Goal: Task Accomplishment & Management: Manage account settings

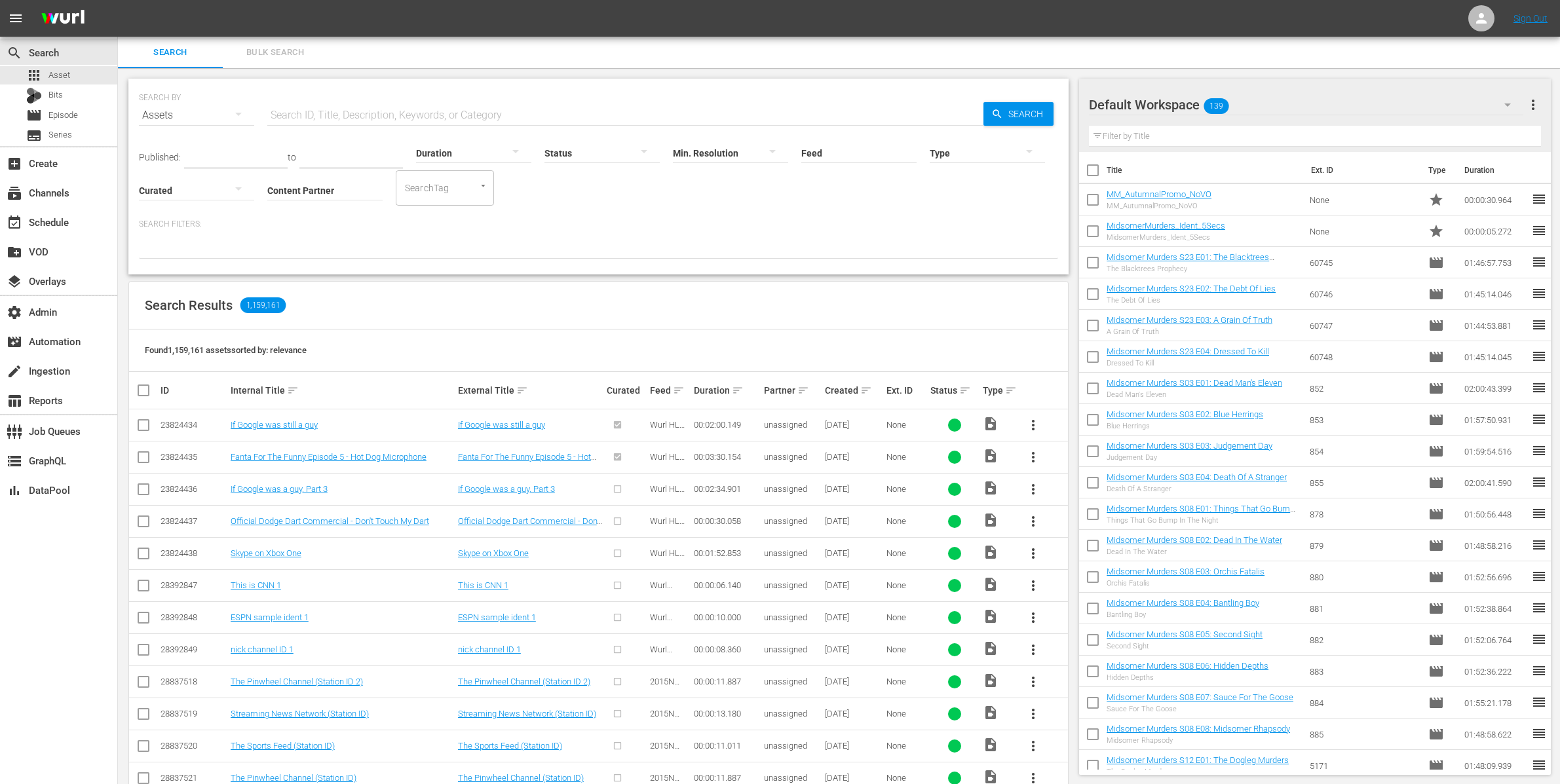
scroll to position [2, 0]
click at [964, 150] on div at bounding box center [987, 151] width 115 height 36
click at [979, 226] on div "Promo" at bounding box center [987, 233] width 115 height 21
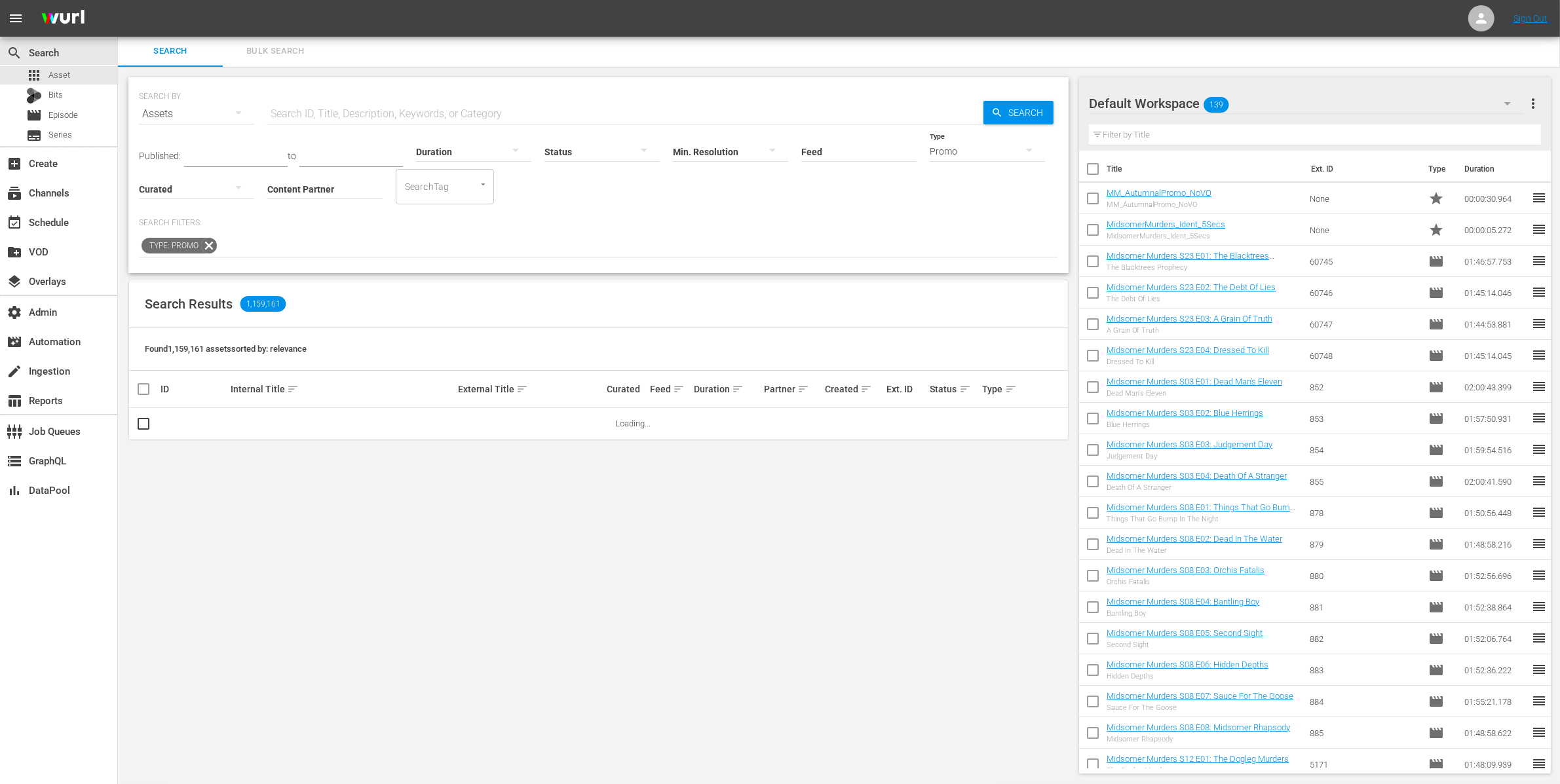
scroll to position [1, 0]
click at [318, 188] on input "Content Partner" at bounding box center [325, 190] width 115 height 47
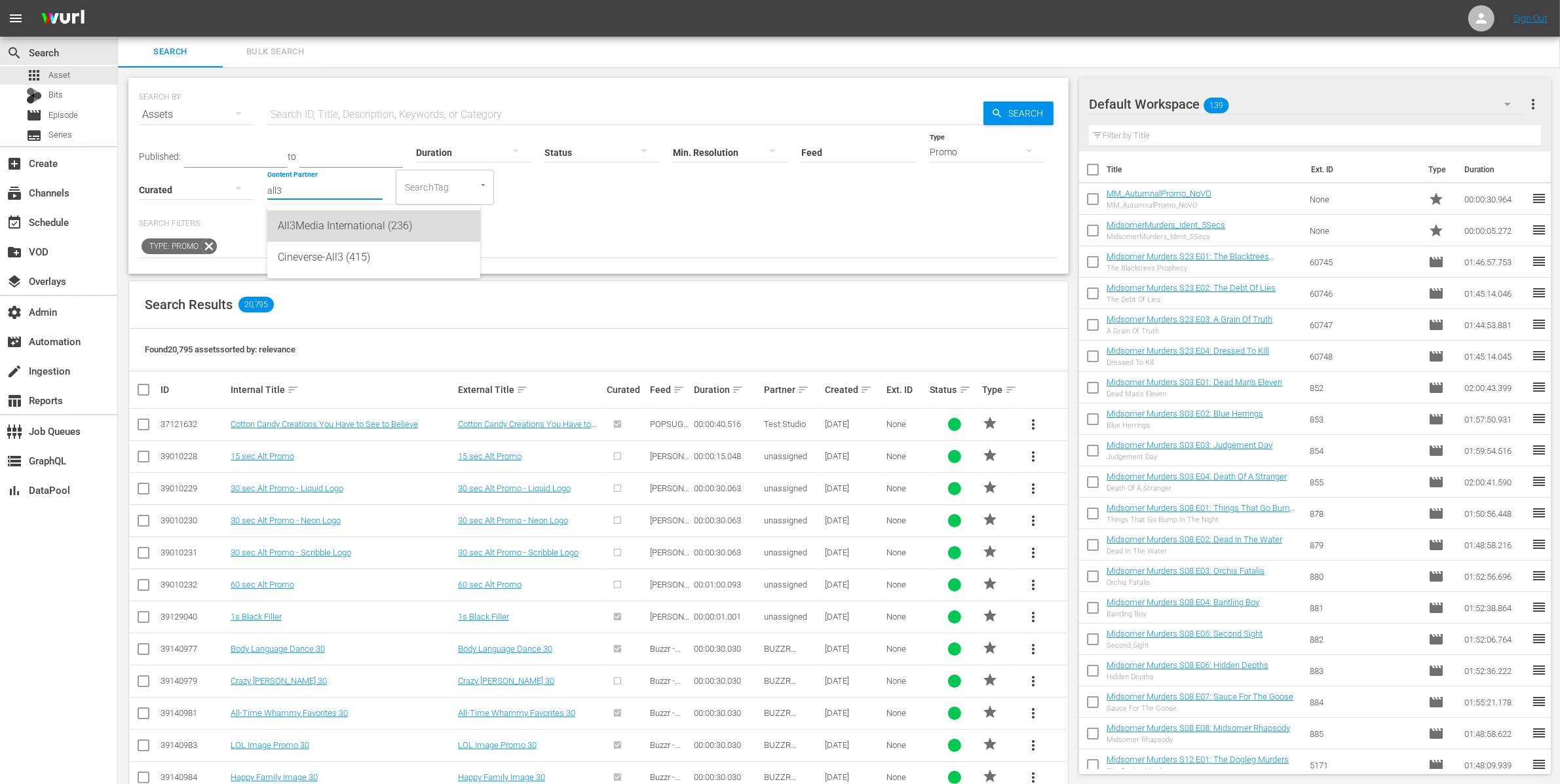
click at [338, 220] on div "All3Media International (236)" at bounding box center [373, 225] width 192 height 31
type input "All3Media International (236)"
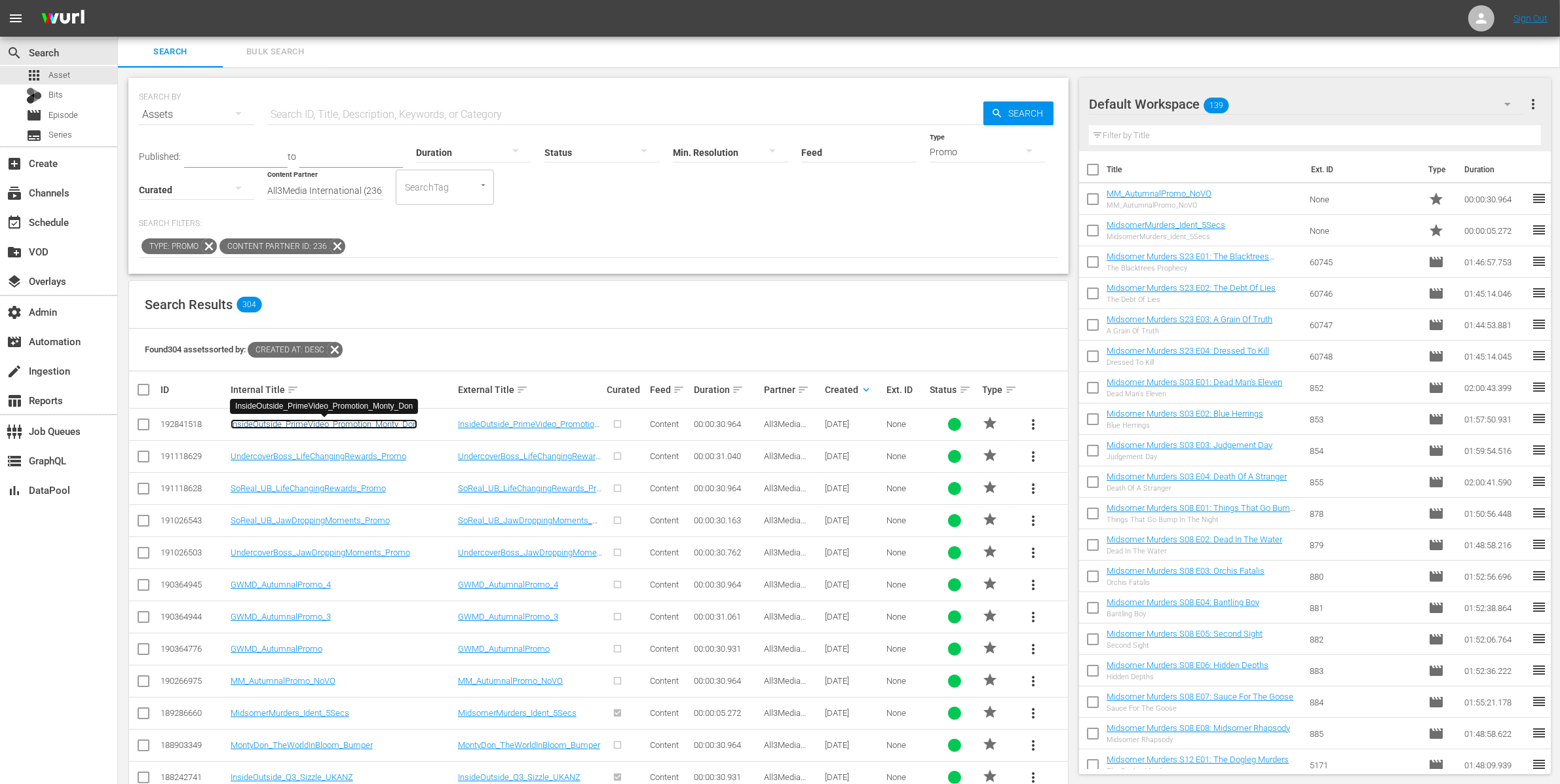
click at [323, 422] on link "InsideOutside_PrimeVideo_Promotion_Monty_Don" at bounding box center [324, 424] width 186 height 10
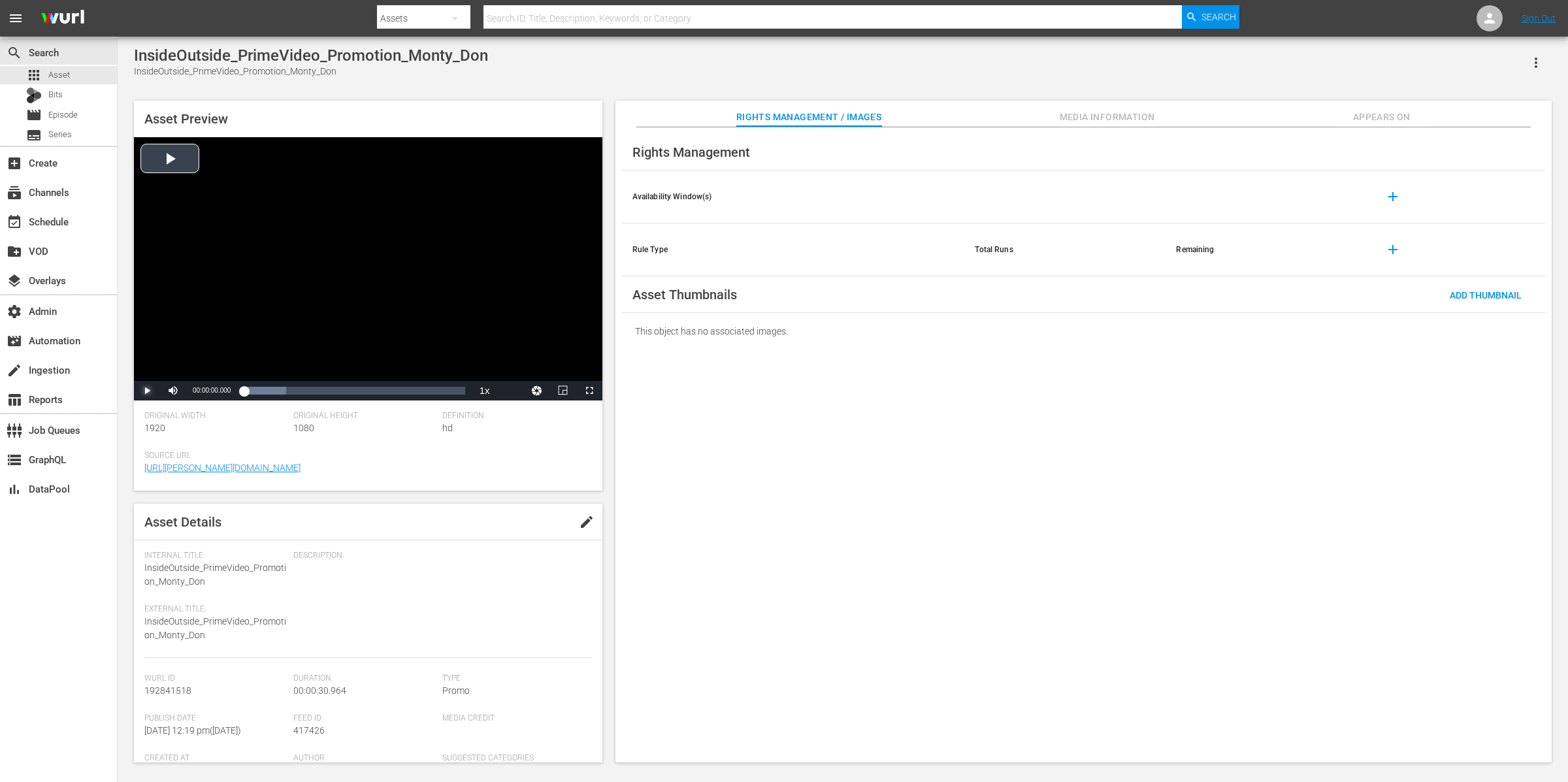
click at [147, 391] on span "Video Player" at bounding box center [147, 391] width 0 height 0
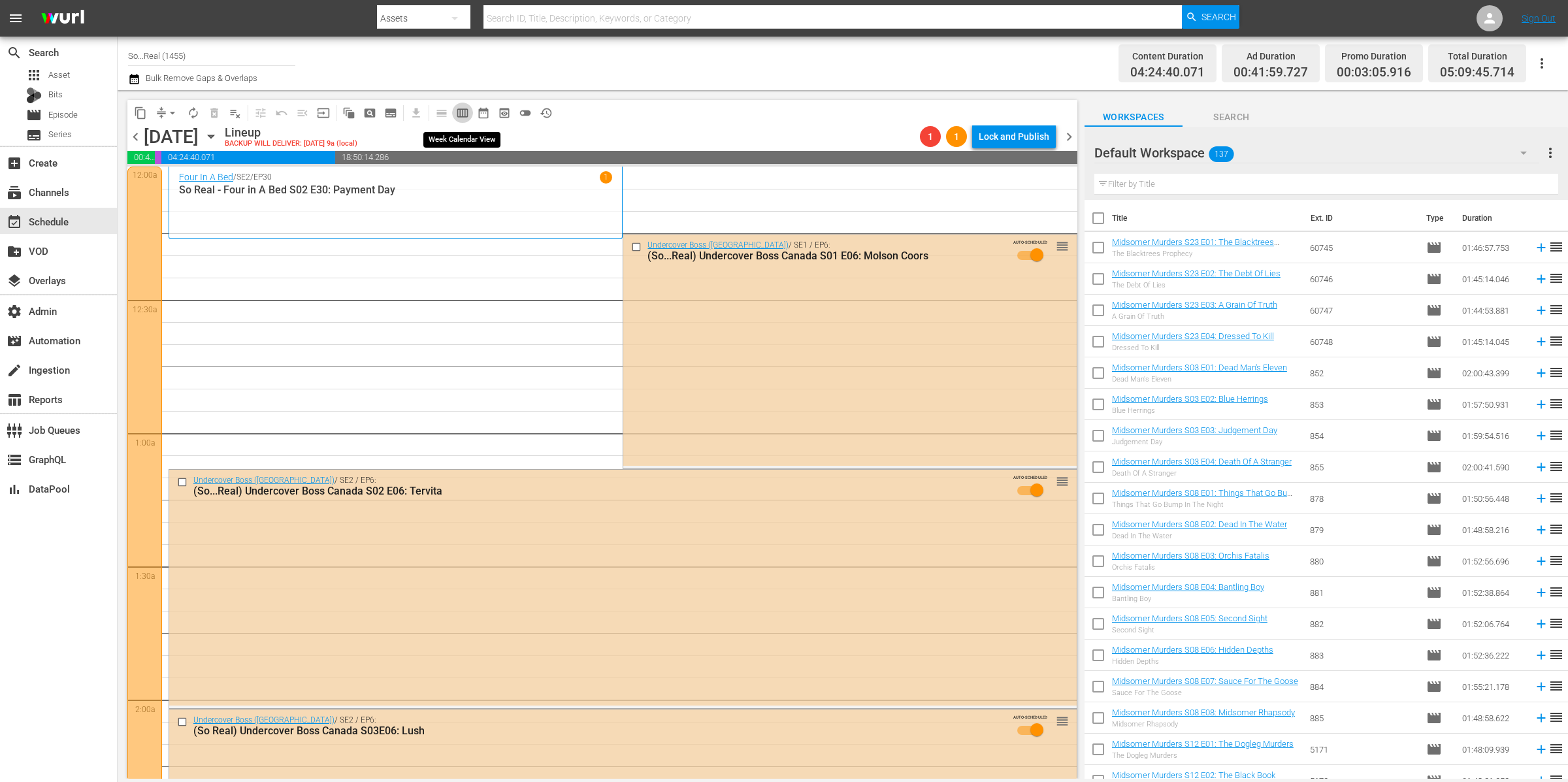
click at [462, 114] on span "calendar_view_week_outlined" at bounding box center [462, 112] width 13 height 13
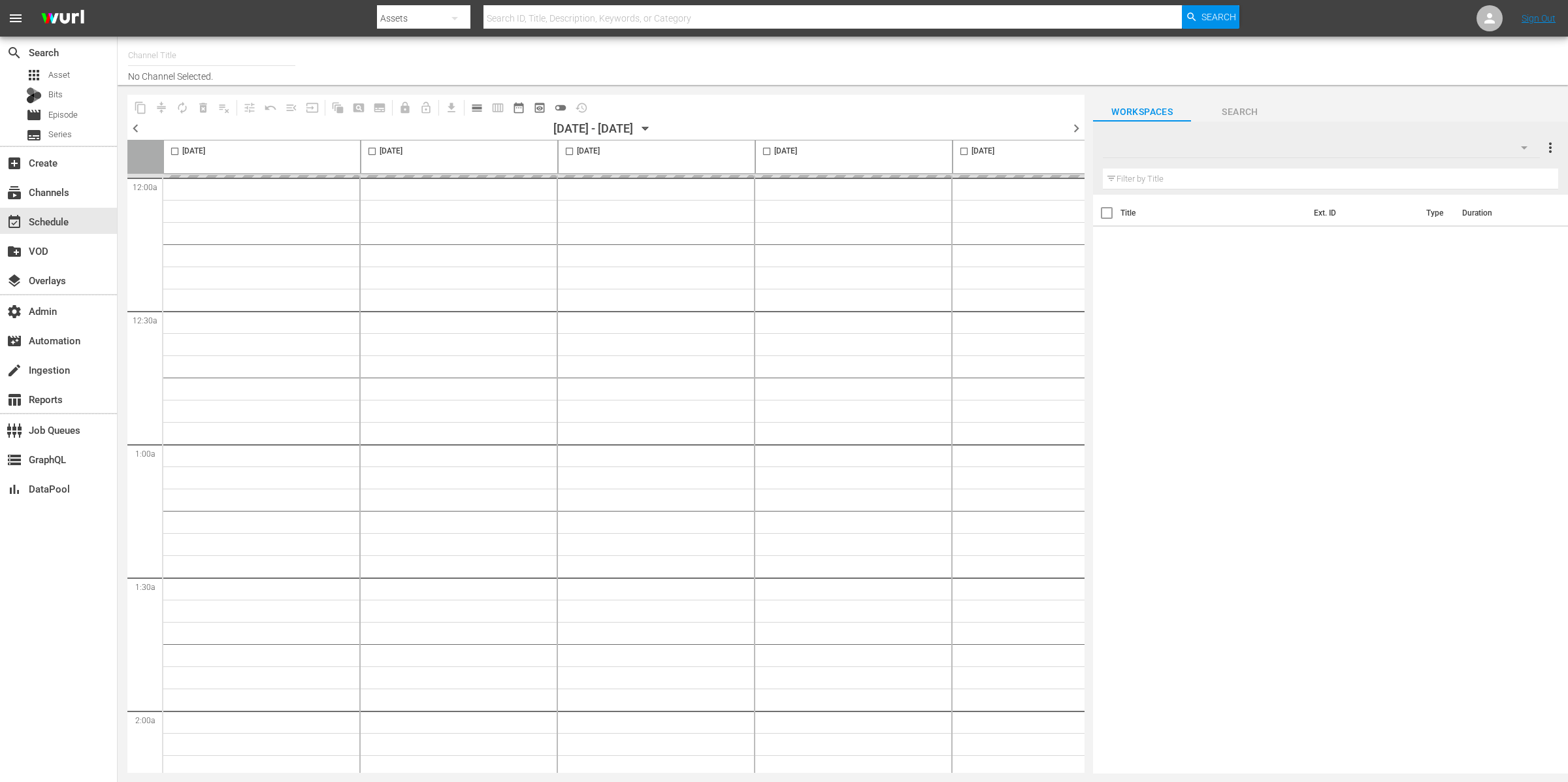
type input "Undercover Boss (2032)"
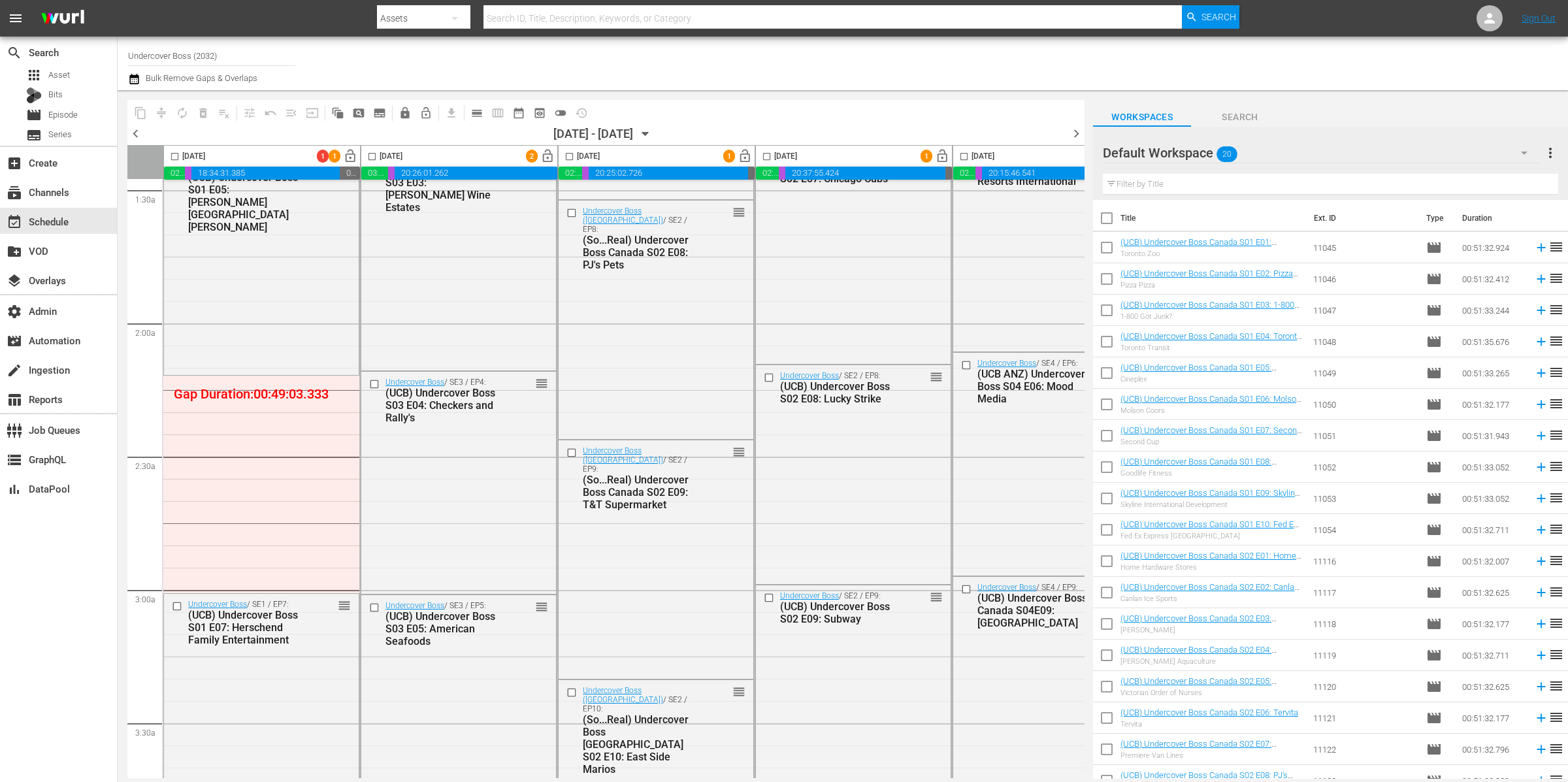
scroll to position [483, 0]
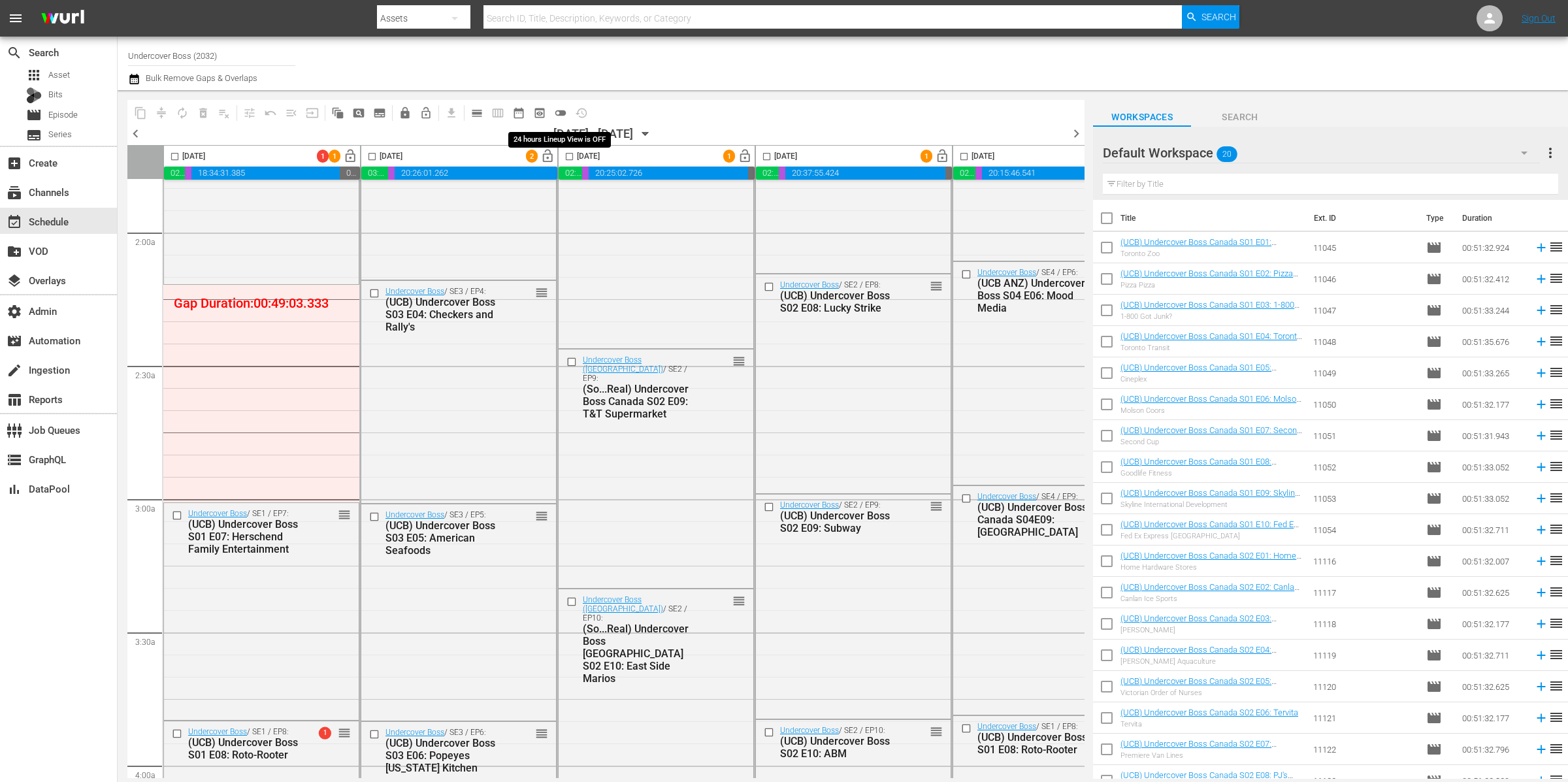
click at [562, 111] on span "toggle_off" at bounding box center [560, 112] width 13 height 13
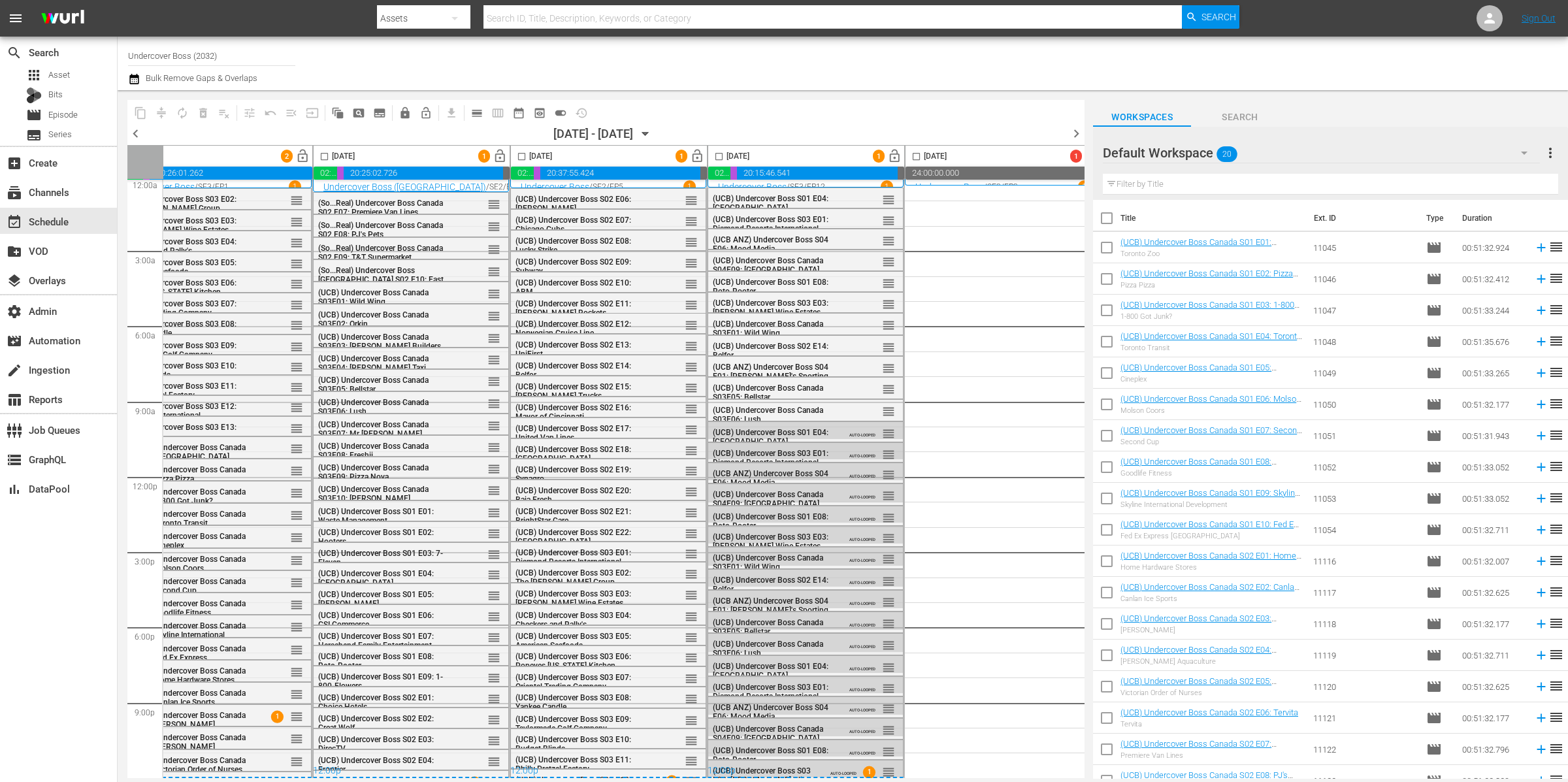
scroll to position [10, 299]
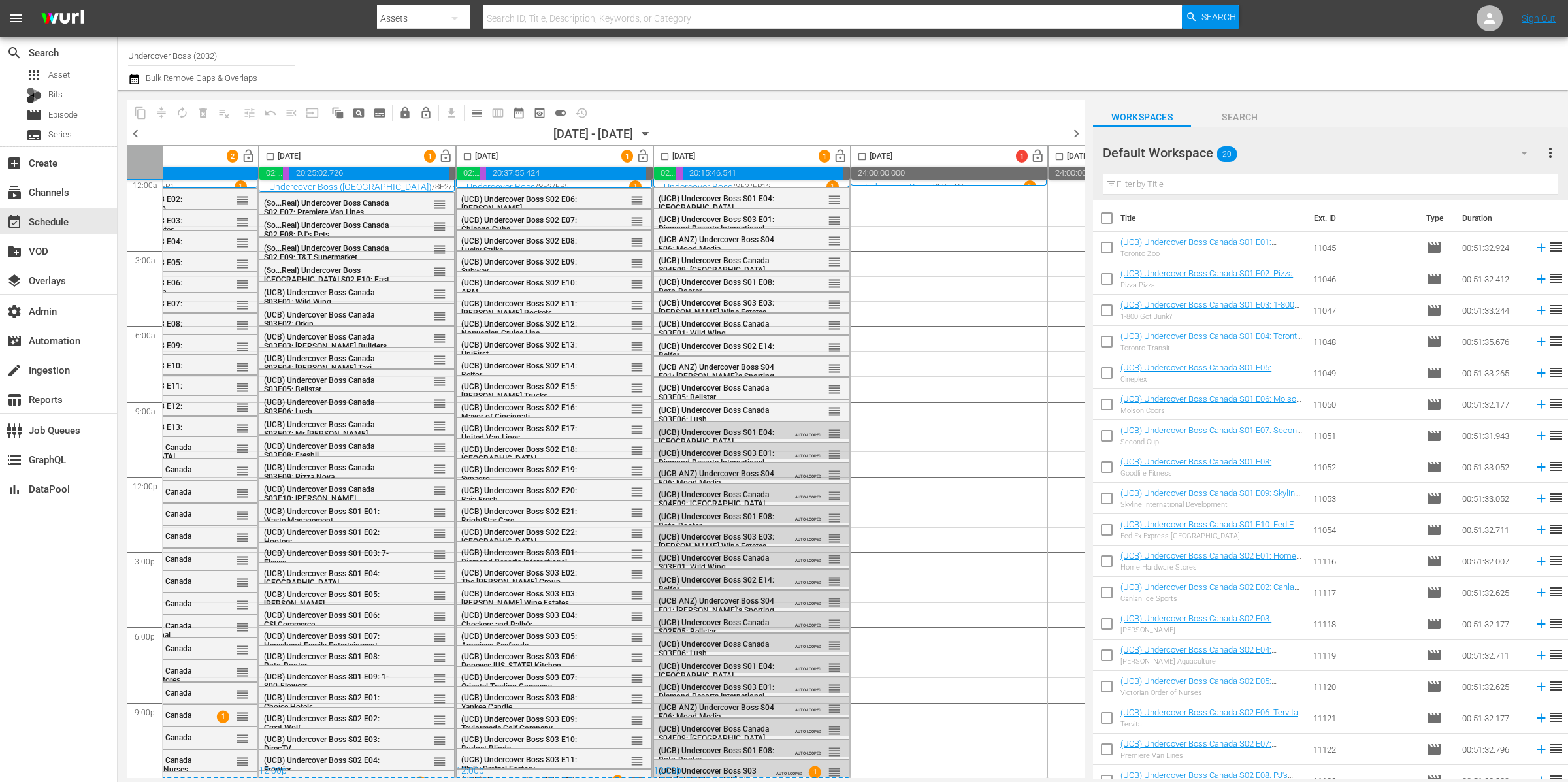
click at [584, 157] on div "Saturday, October 25th 1 lock_open" at bounding box center [555, 155] width 196 height 21
click at [573, 769] on div "12:00p" at bounding box center [554, 771] width 196 height 13
click at [578, 768] on div "12:00p" at bounding box center [554, 771] width 196 height 13
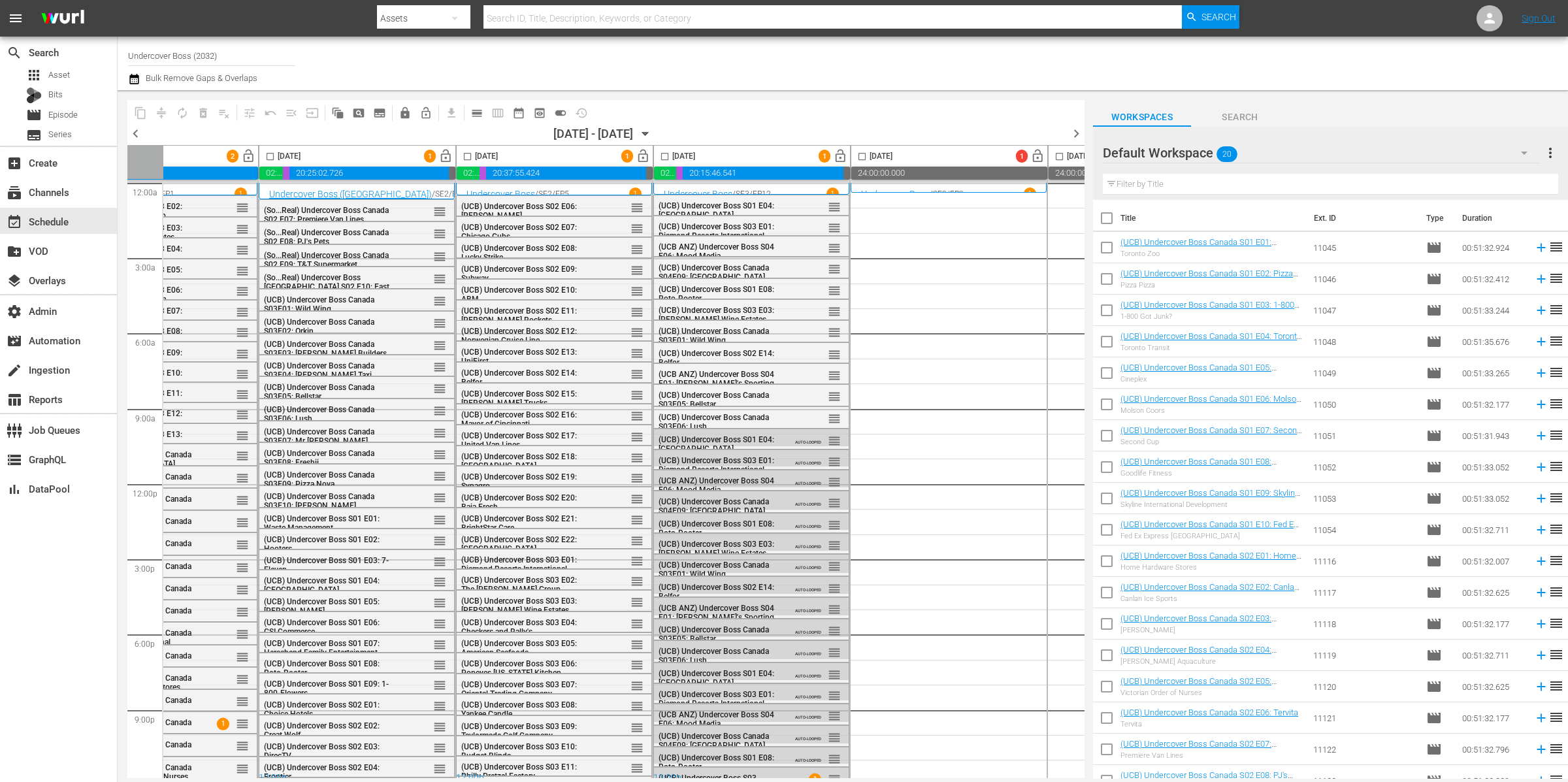
click at [751, 189] on p "SE3 /" at bounding box center [744, 193] width 17 height 9
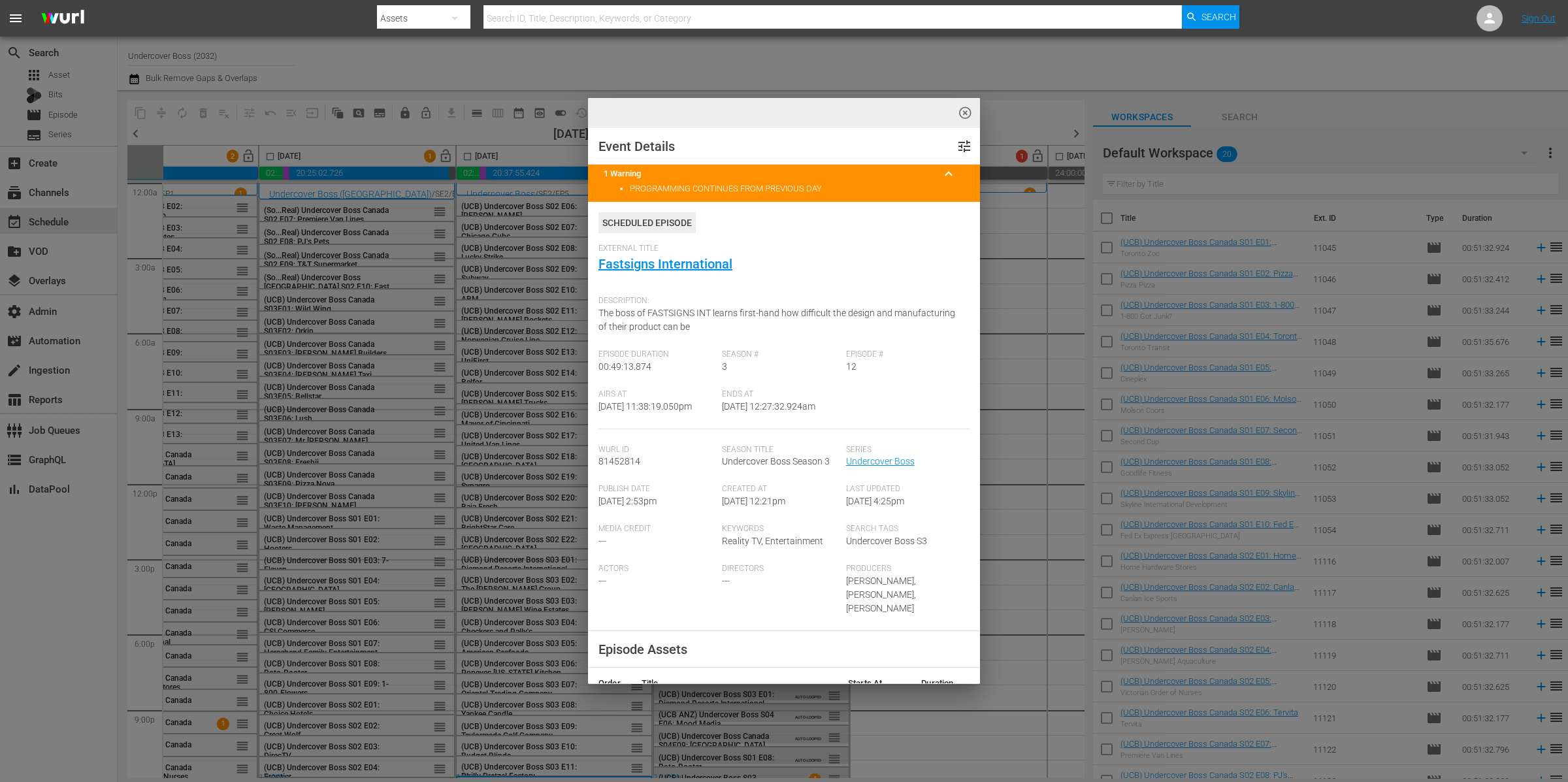
click at [1322, 137] on div "highlight_off_icon Event Details tune 1 Warning keyboard_arrow_up PROGRAMMING C…" at bounding box center [784, 391] width 1568 height 782
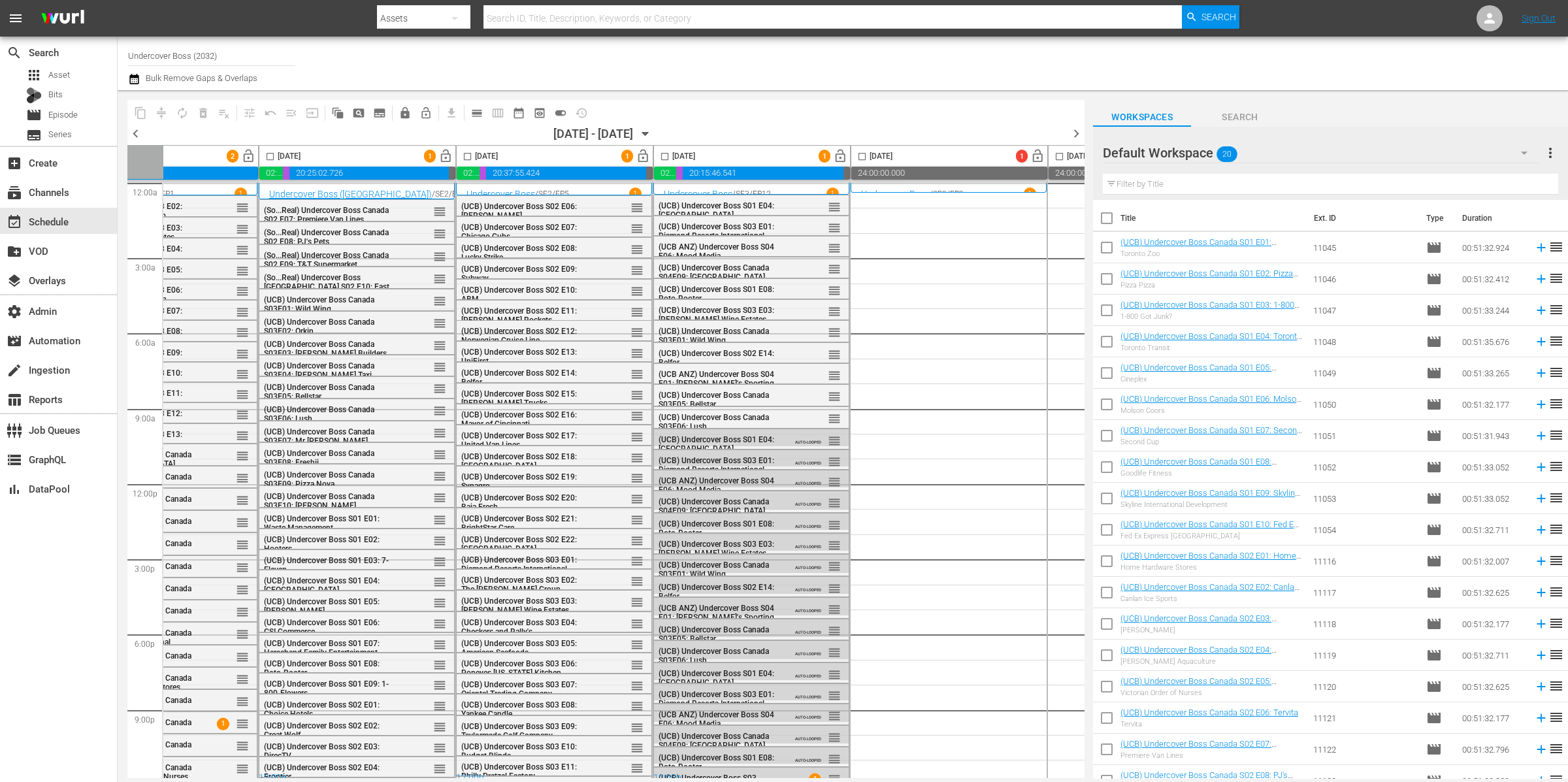
click at [1320, 150] on div "Default Workspace 20" at bounding box center [1321, 152] width 437 height 36
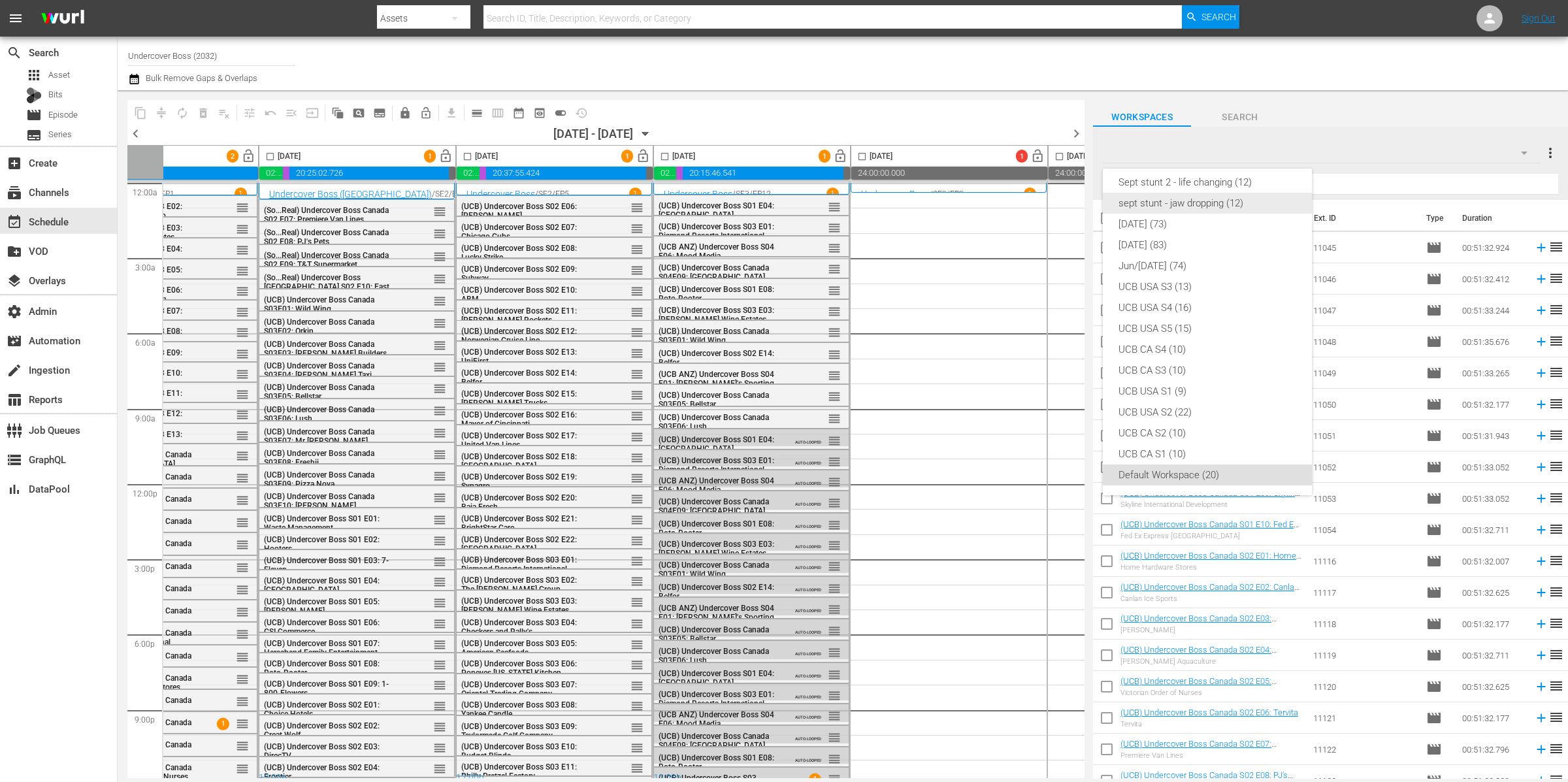
scroll to position [0, 0]
click at [1227, 232] on div "oct 25 (74)" at bounding box center [1207, 231] width 177 height 21
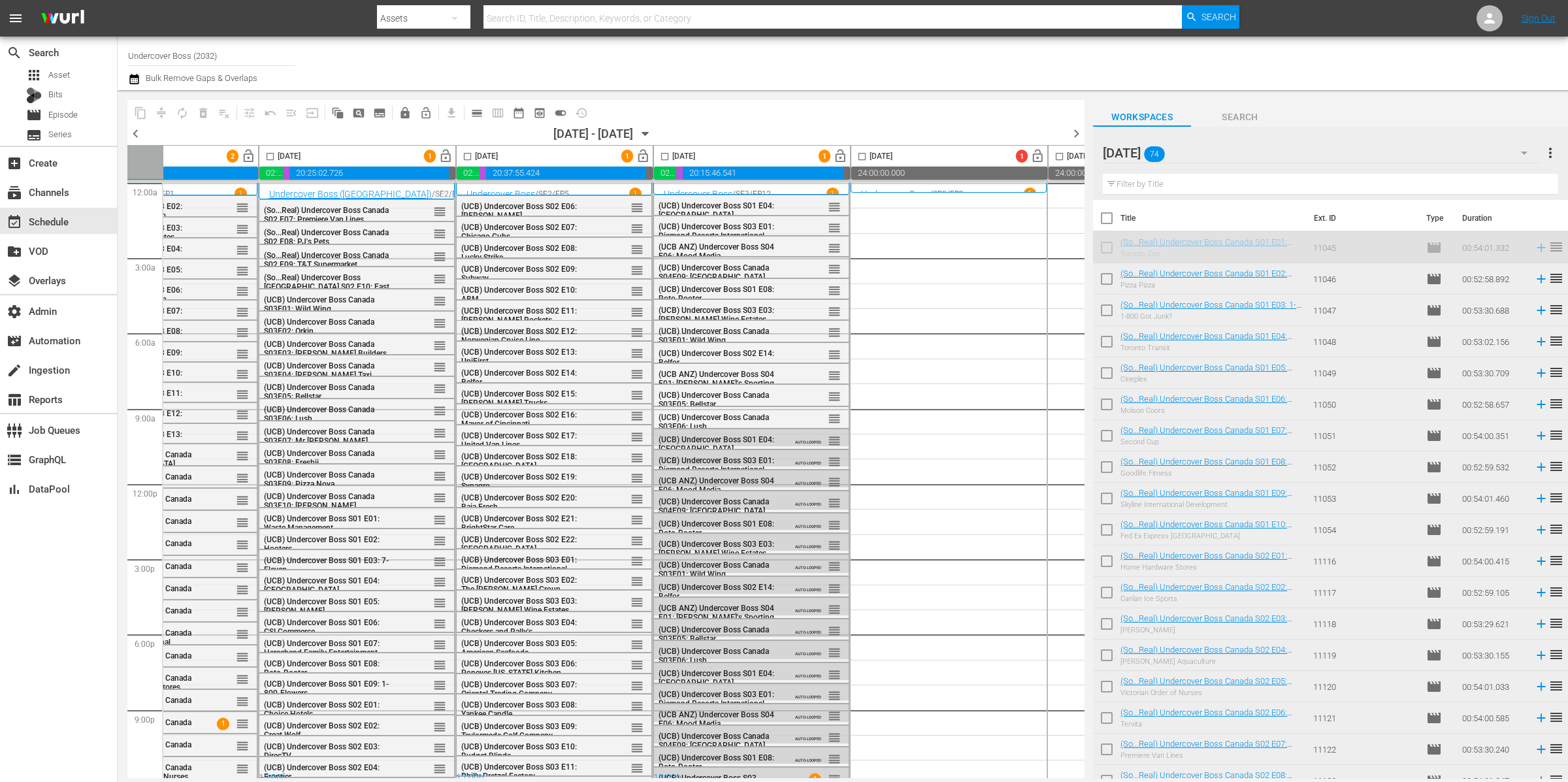
scroll to position [10, 299]
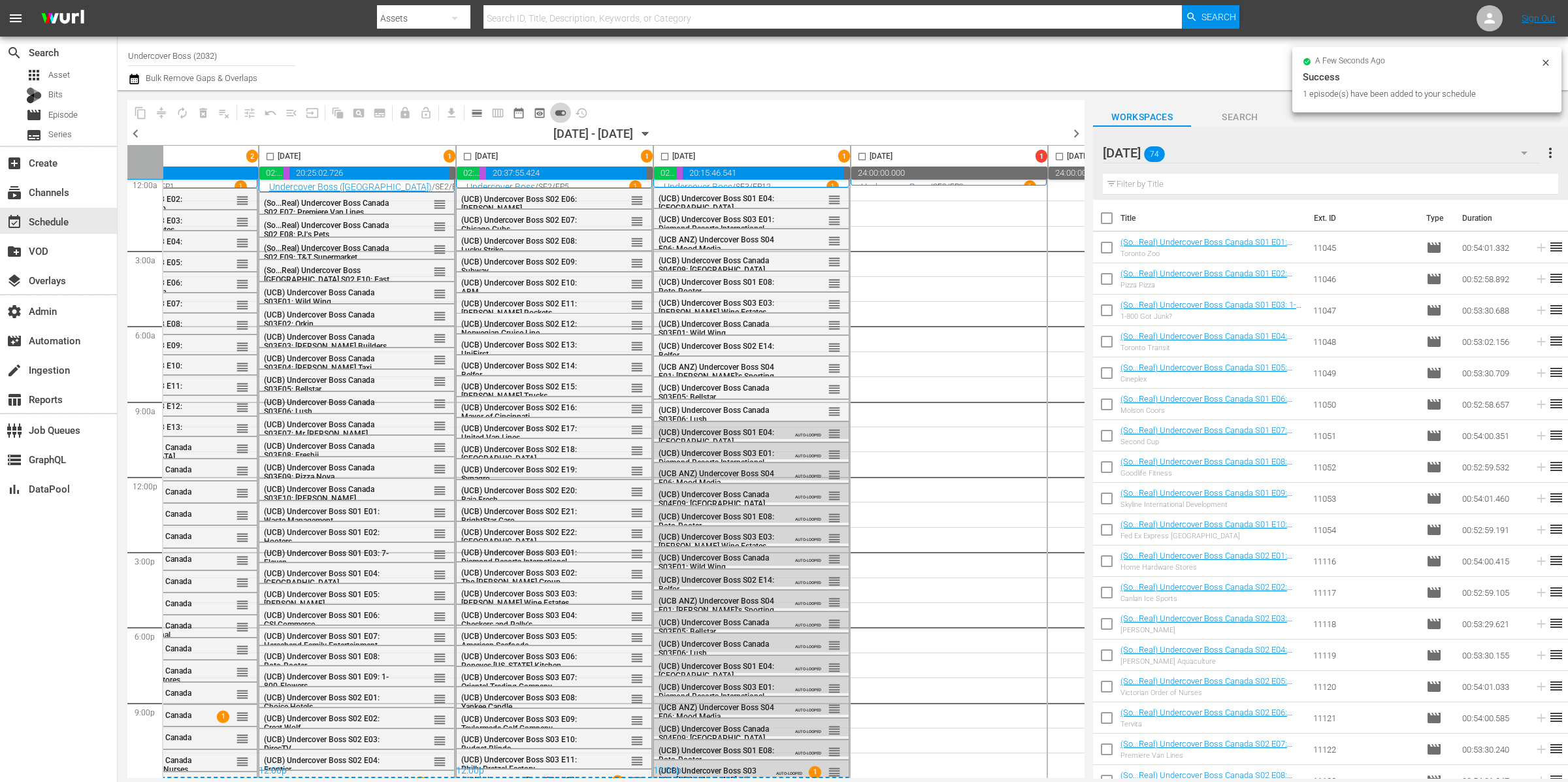
click at [559, 112] on span "toggle_on" at bounding box center [560, 112] width 13 height 13
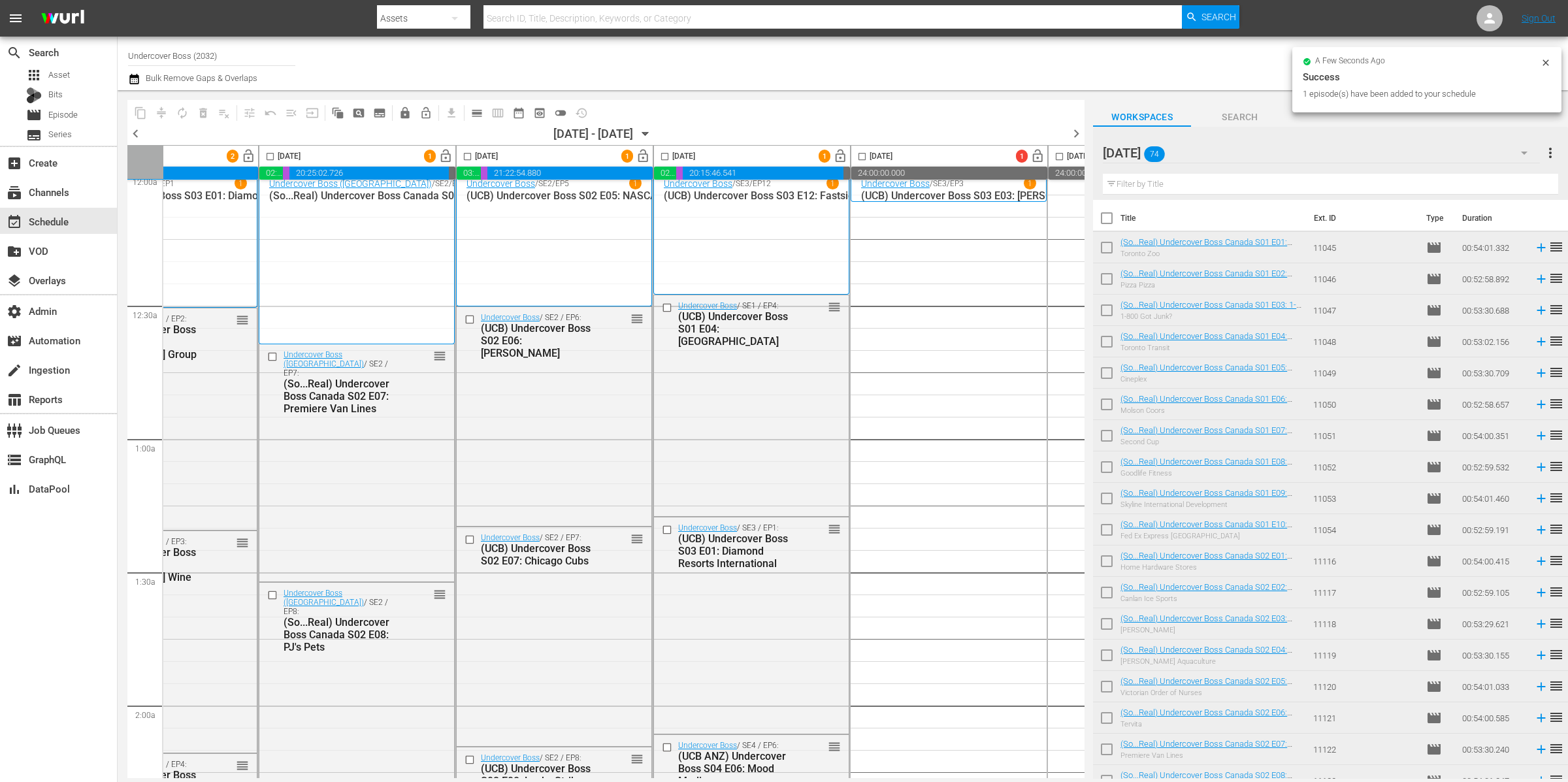
scroll to position [5804, 299]
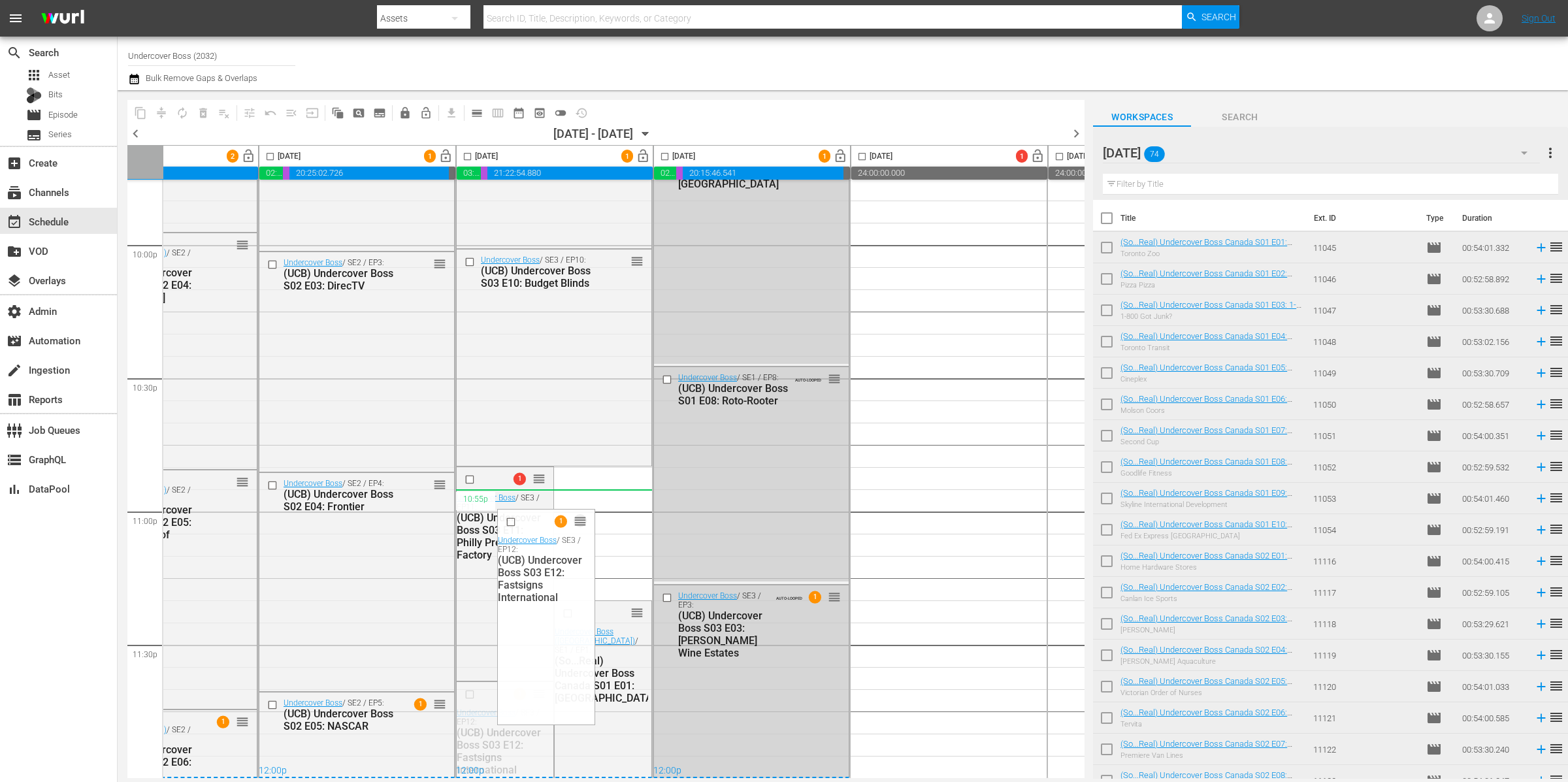
drag, startPoint x: 536, startPoint y: 688, endPoint x: 539, endPoint y: 495, distance: 193.0
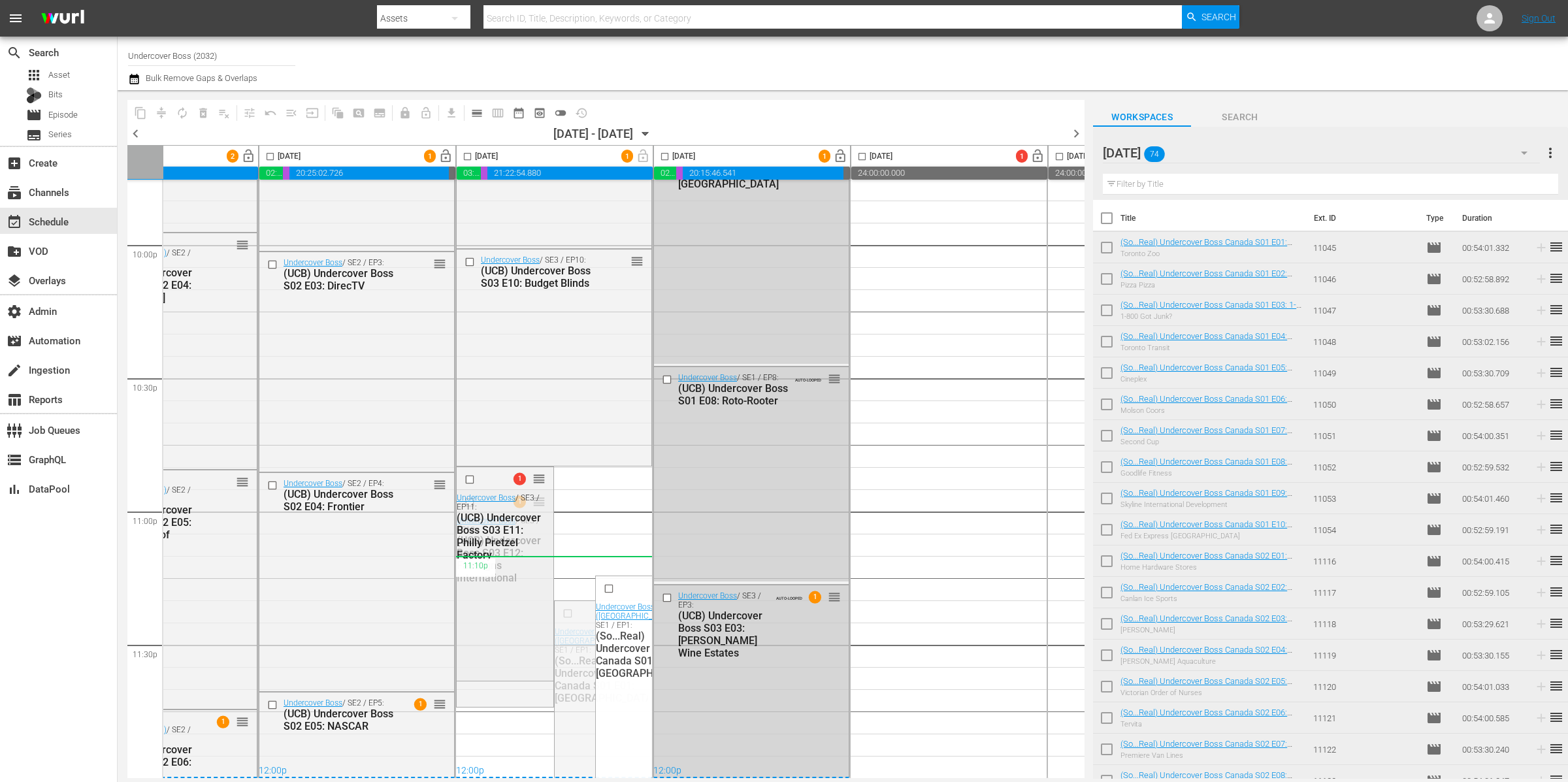
drag, startPoint x: 634, startPoint y: 610, endPoint x: 624, endPoint y: 556, distance: 54.9
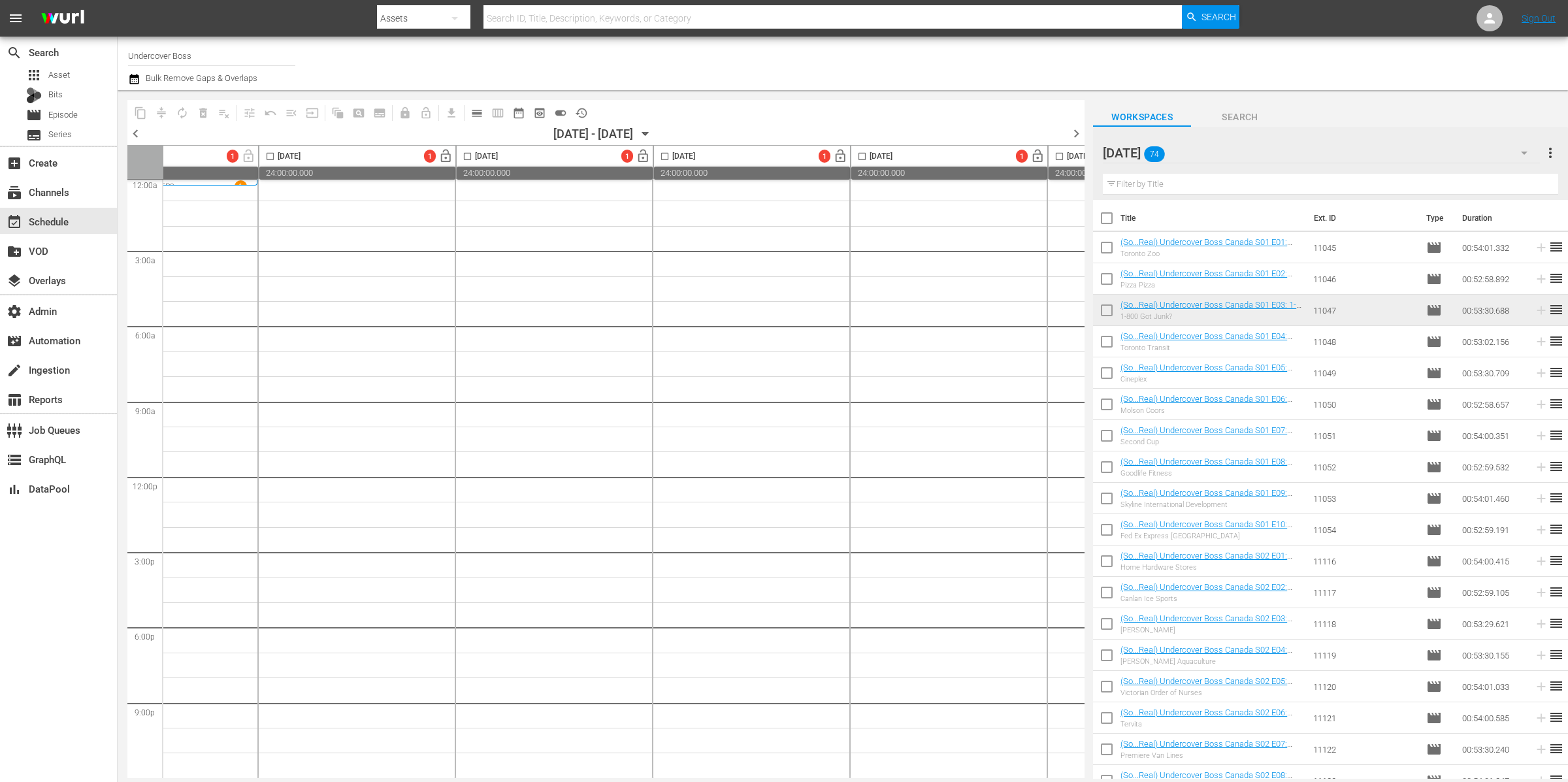
scroll to position [10, 467]
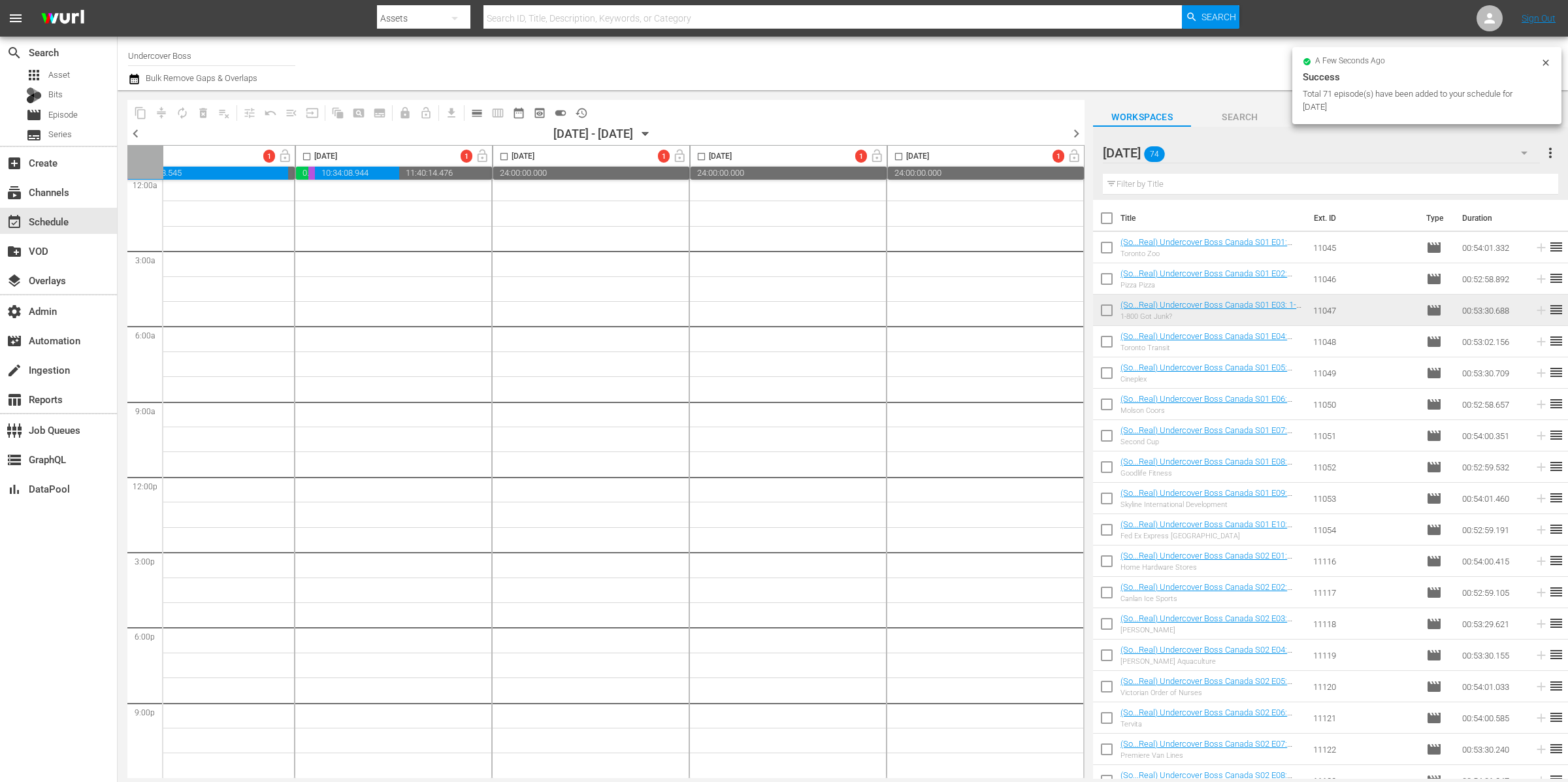
checkbox input "false"
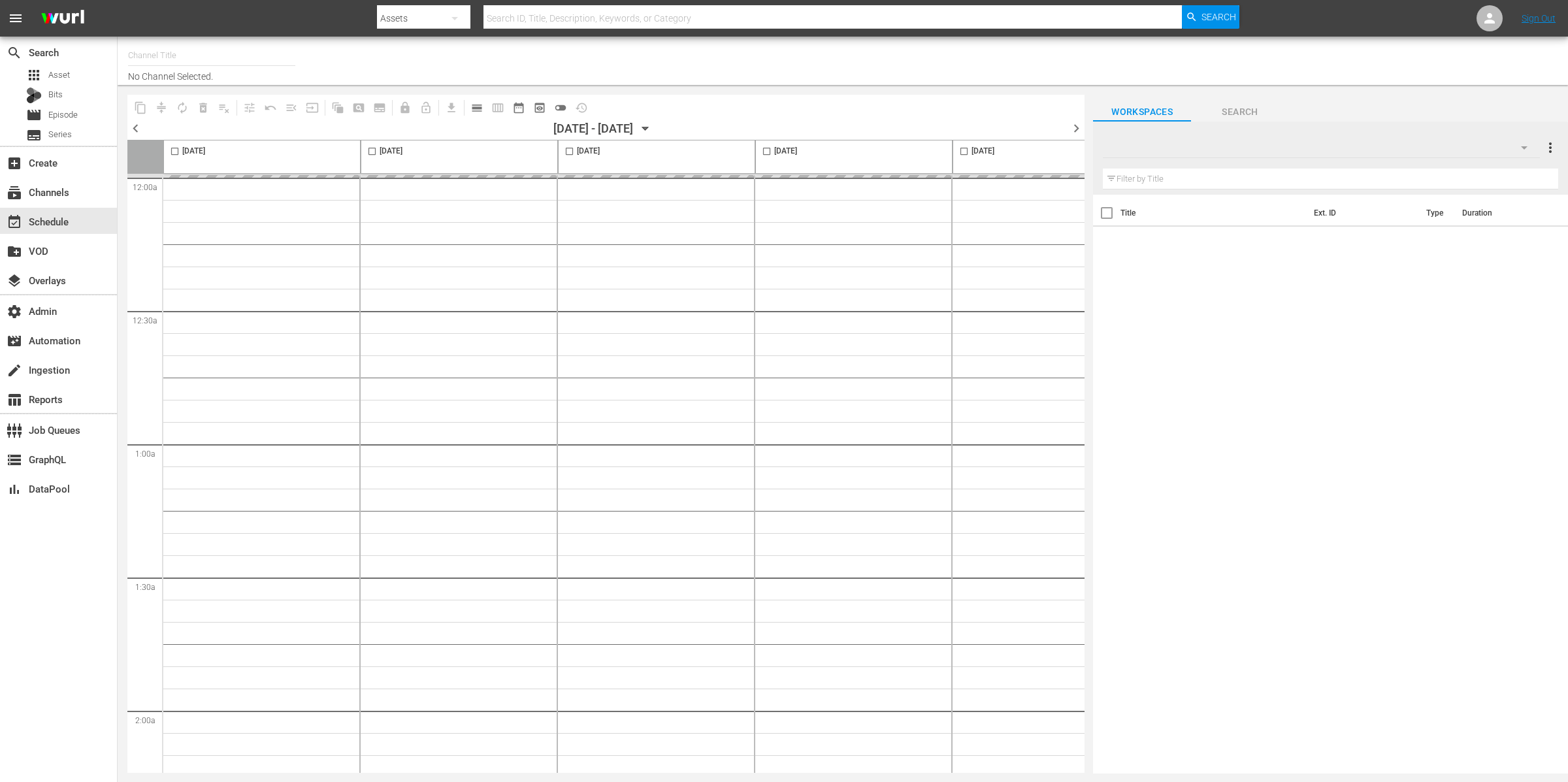
type input "Undercover Boss (2032)"
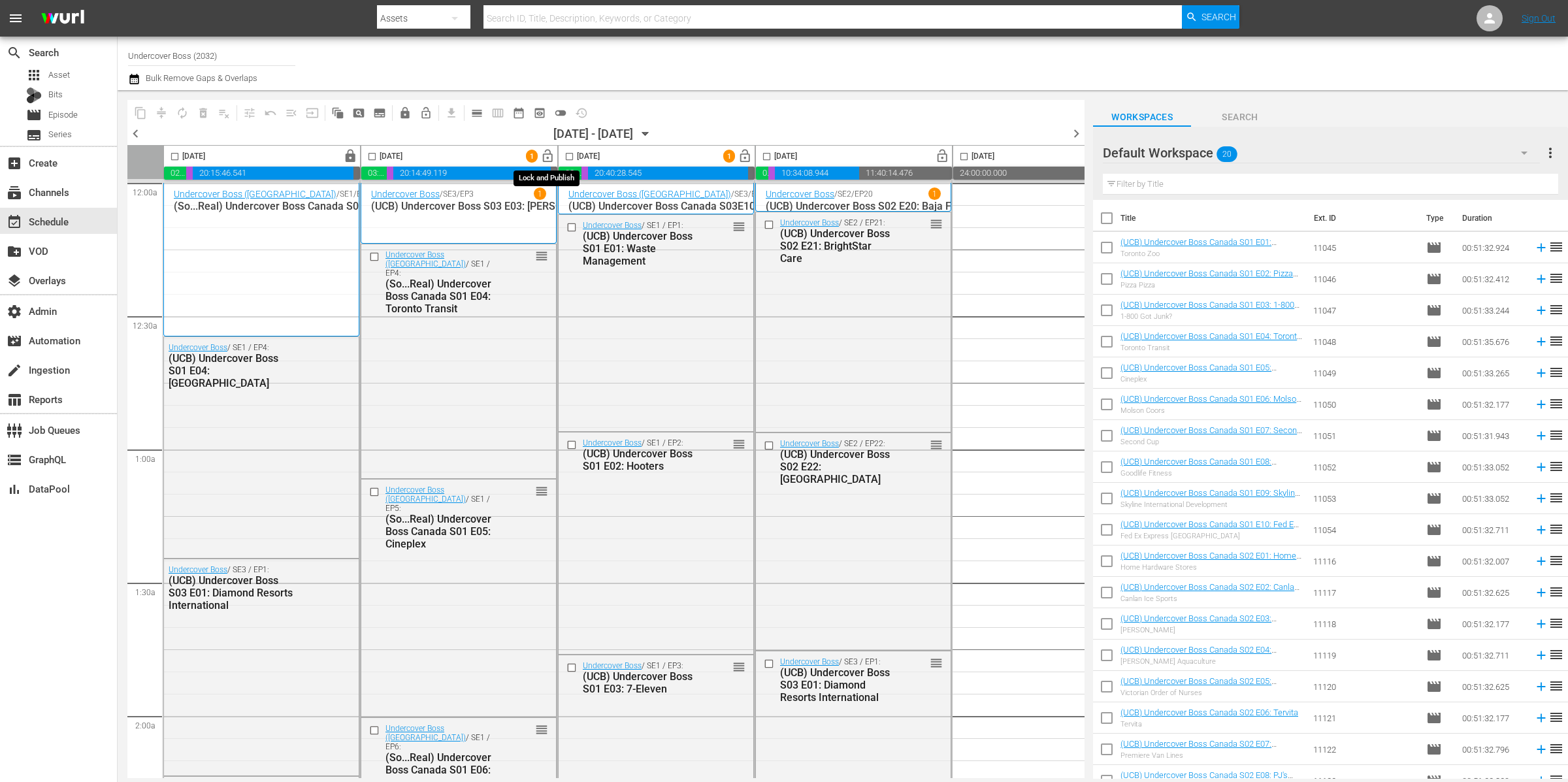
click at [547, 157] on span "lock_open" at bounding box center [548, 156] width 15 height 15
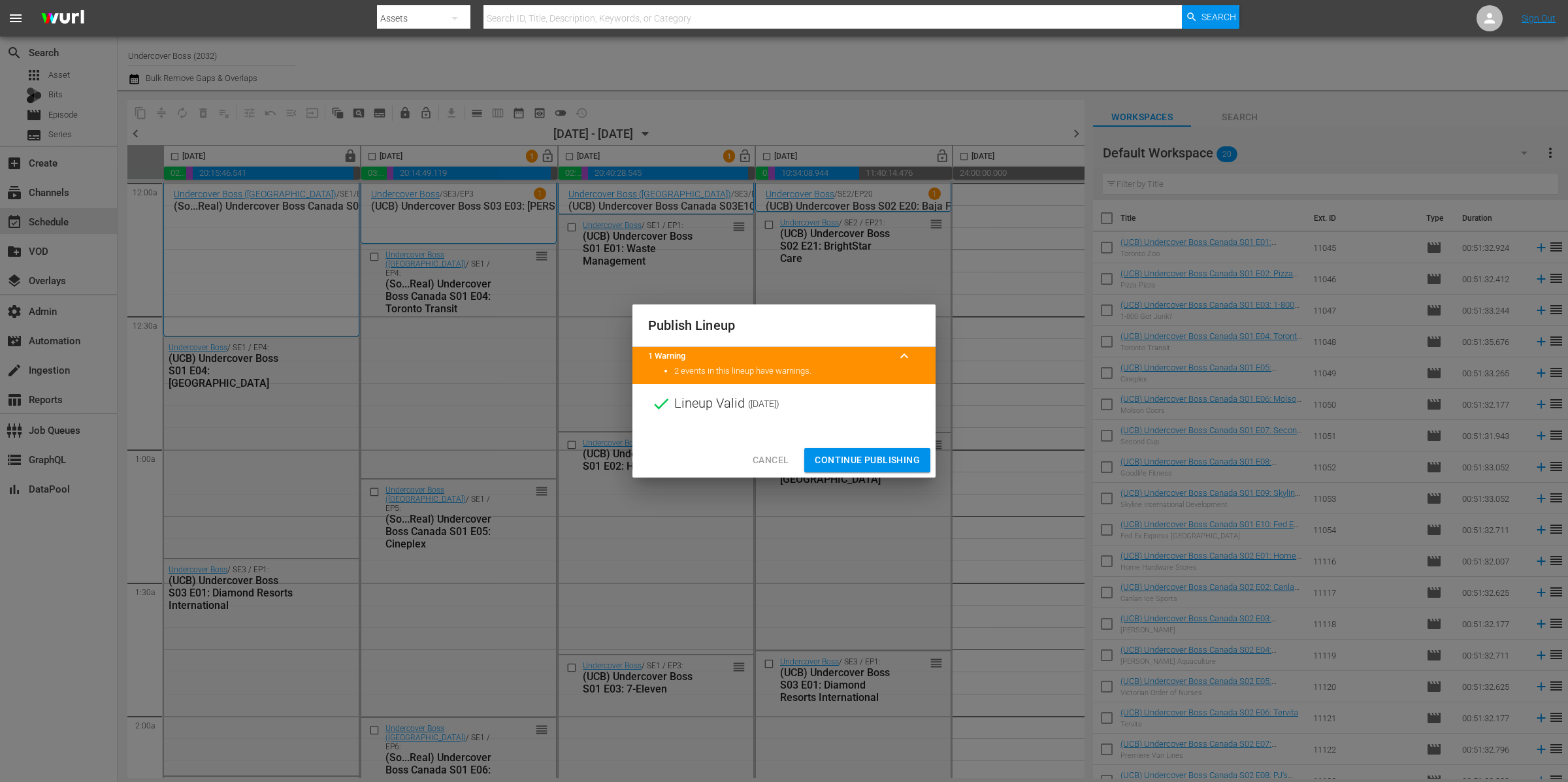
click at [905, 460] on span "Continue Publishing" at bounding box center [868, 459] width 106 height 16
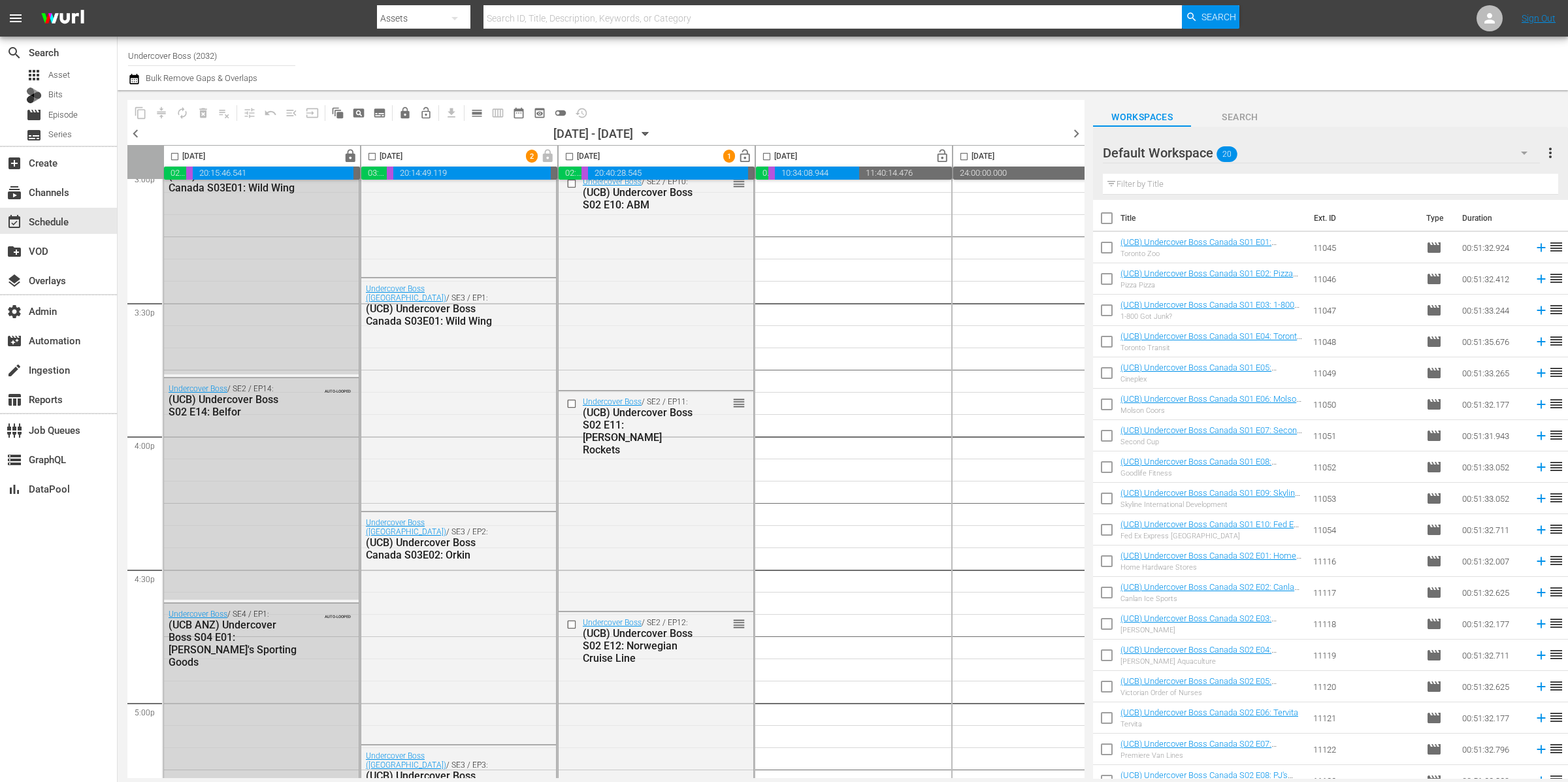
scroll to position [3739, 0]
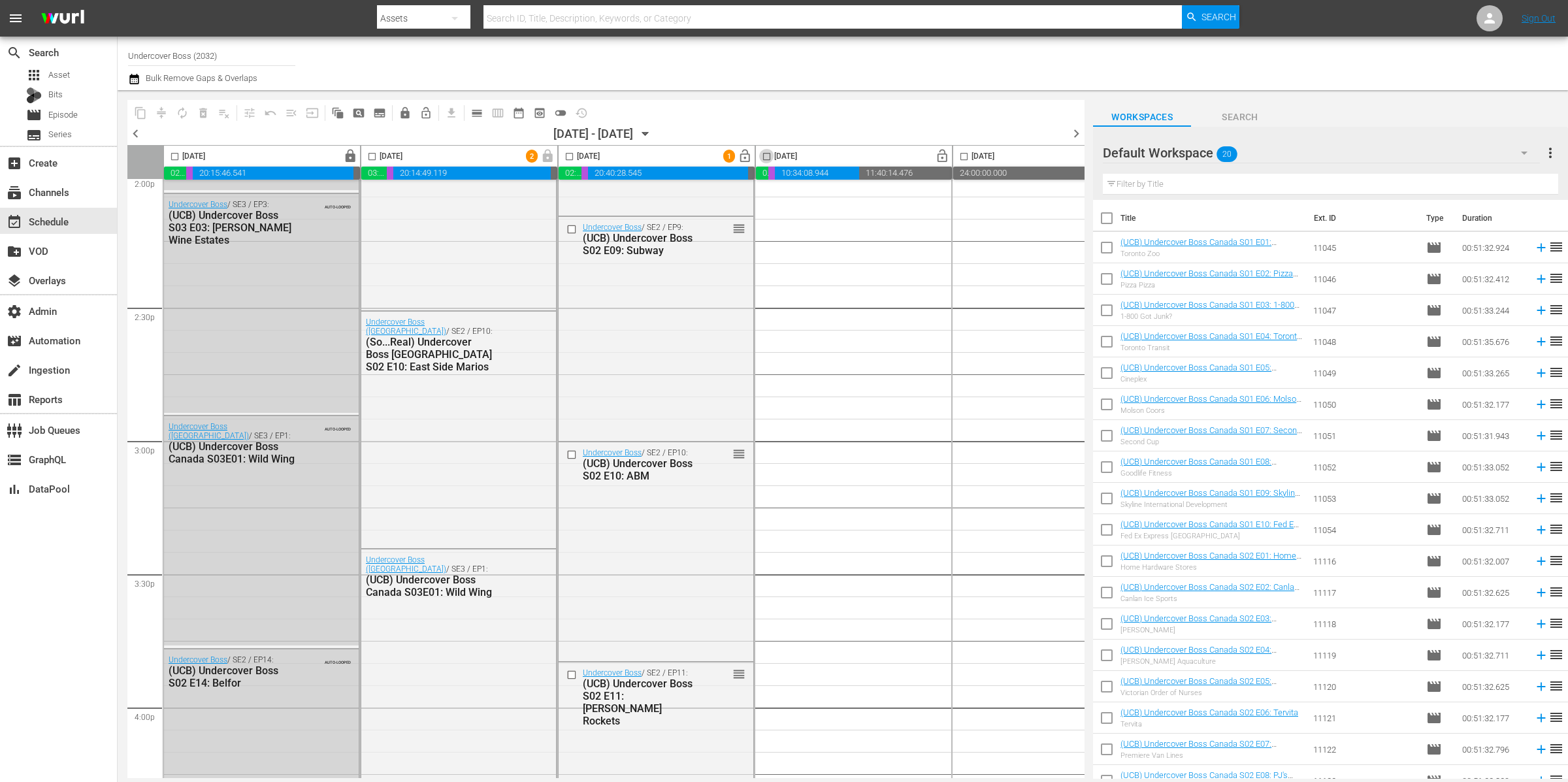
click at [766, 157] on input "checkbox" at bounding box center [767, 159] width 15 height 15
checkbox input "true"
click at [1111, 220] on input "checkbox" at bounding box center [1107, 220] width 27 height 27
checkbox input "true"
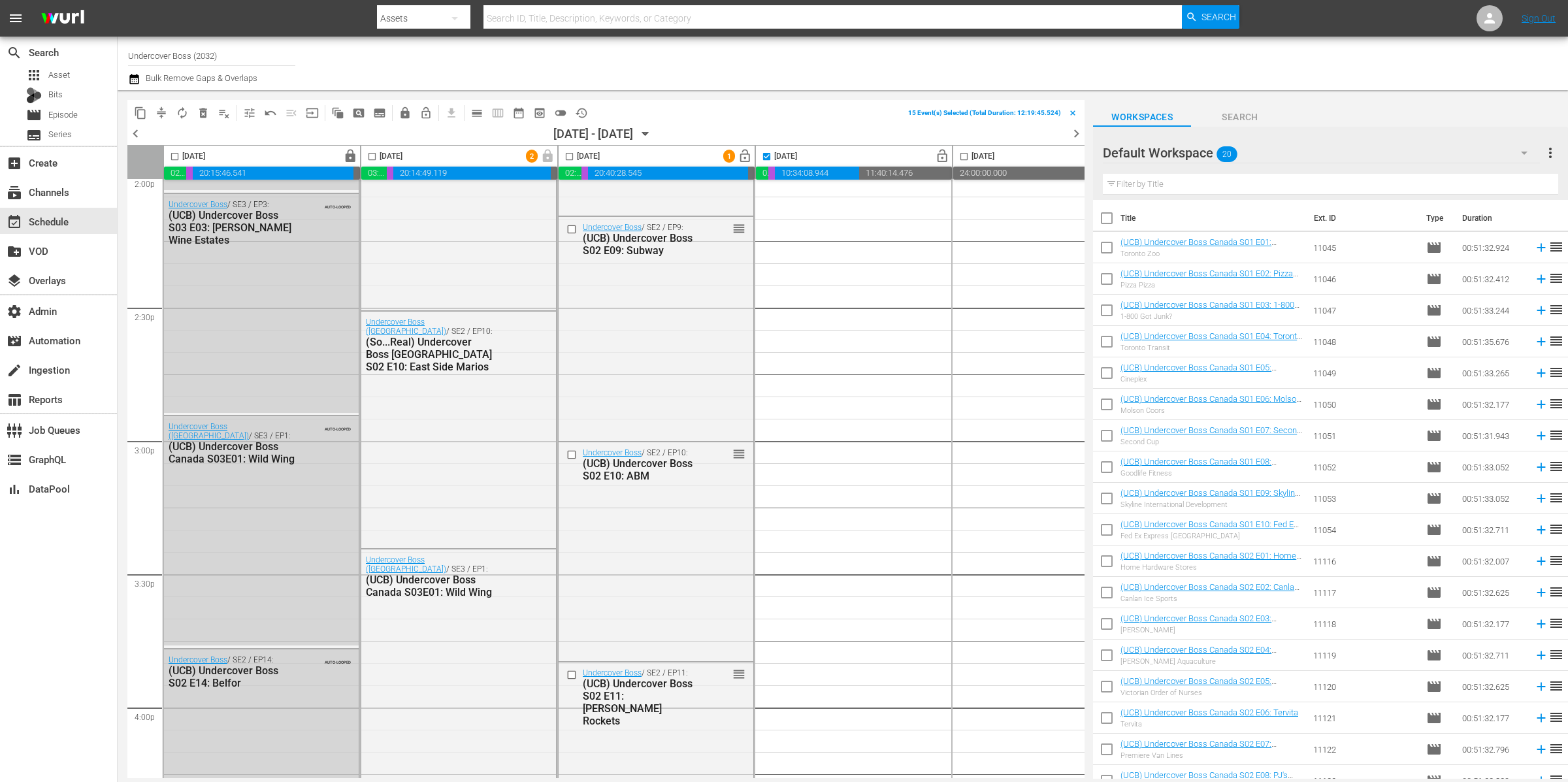
checkbox input "true"
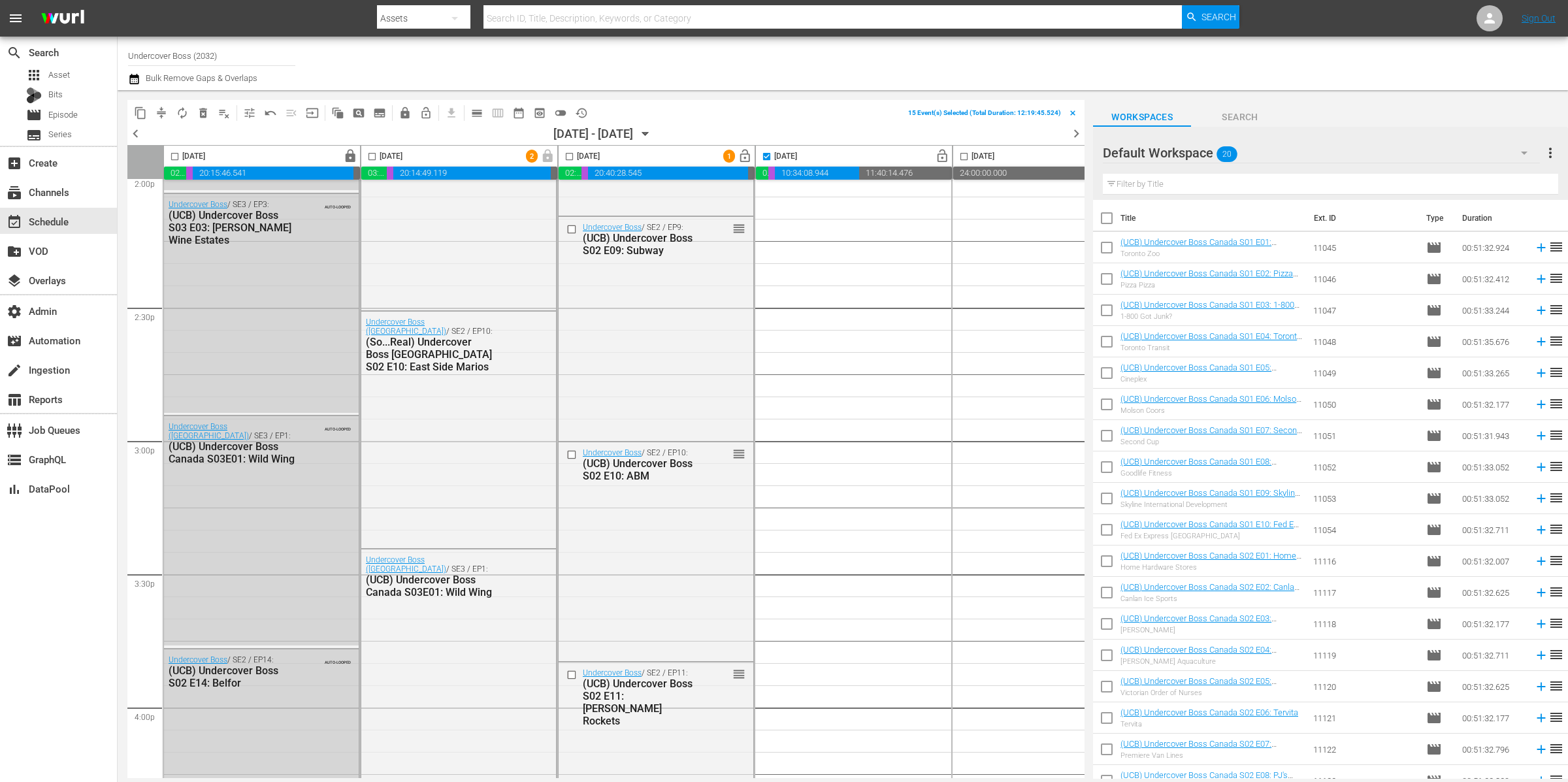
checkbox input "true"
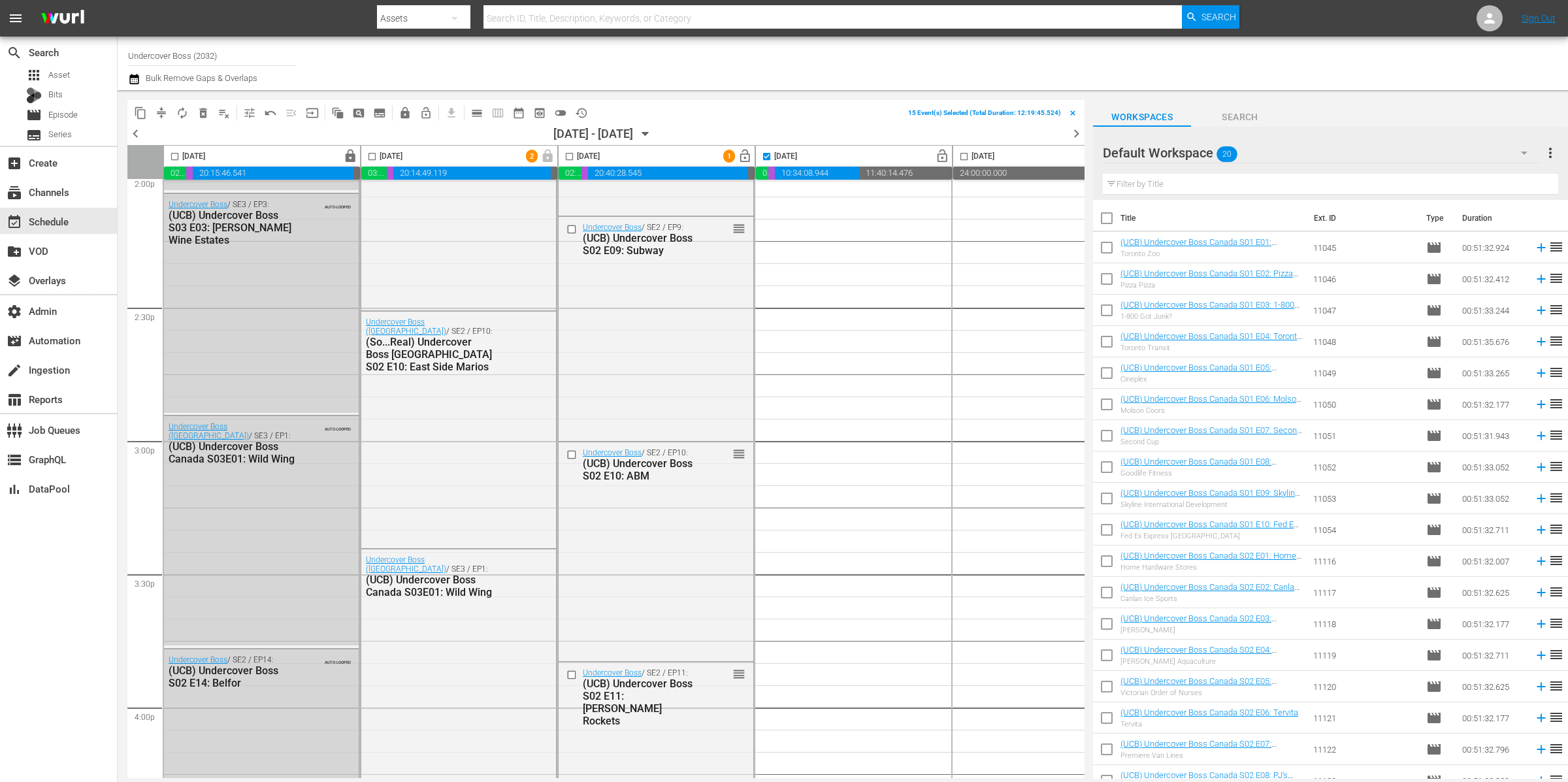
checkbox input "true"
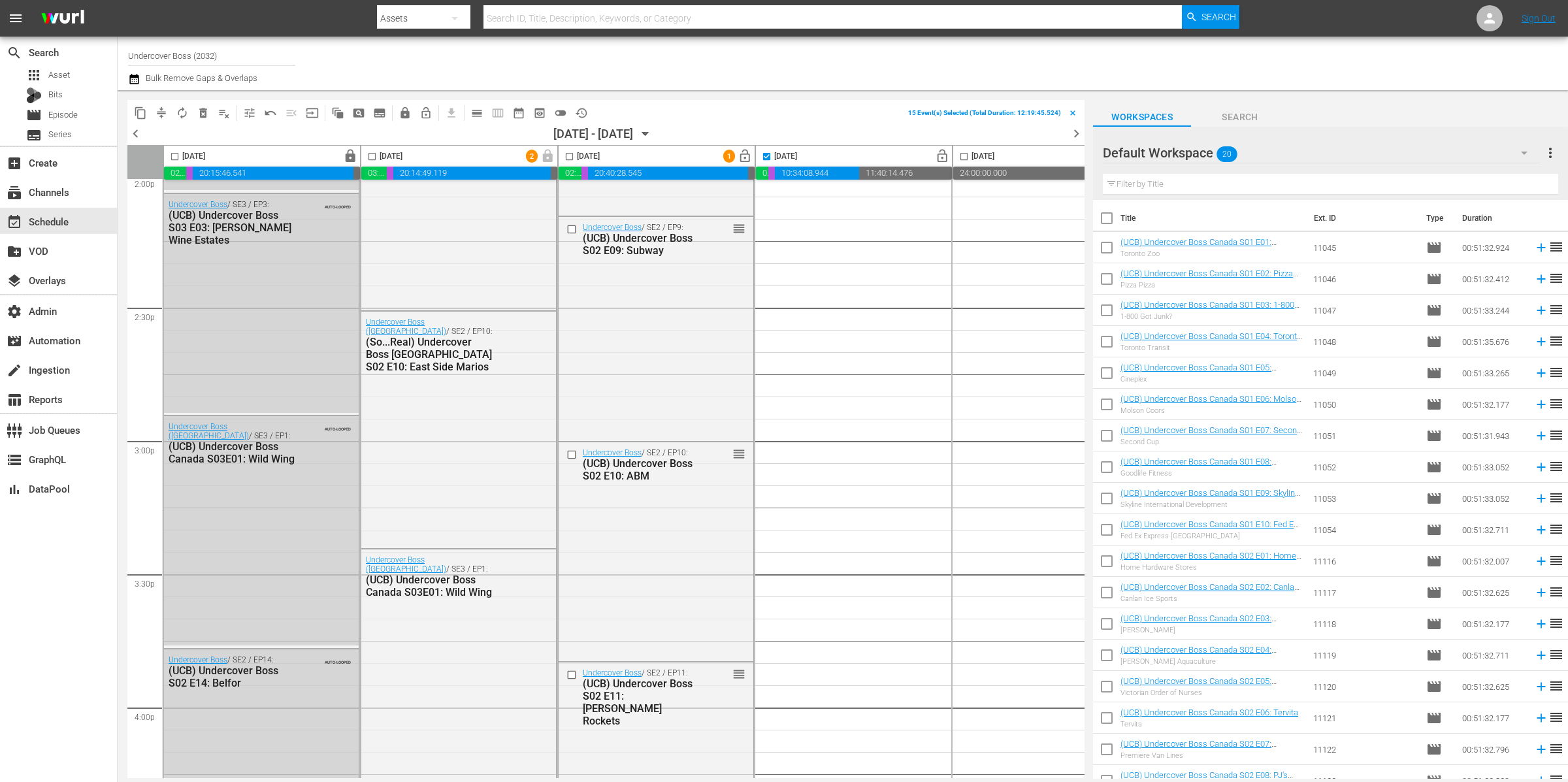
checkbox input "true"
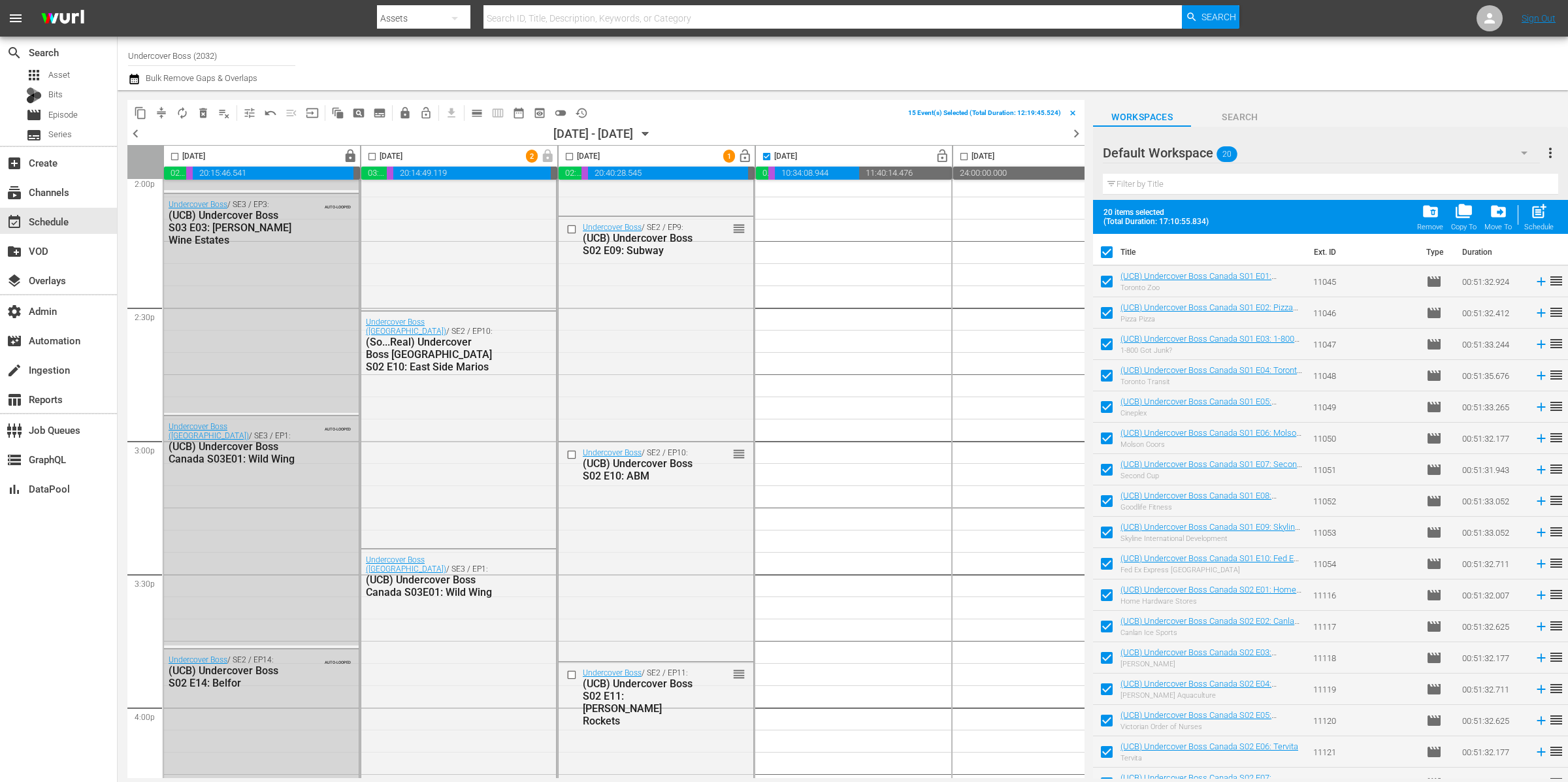
click at [1112, 249] on input "checkbox" at bounding box center [1107, 254] width 27 height 27
checkbox input "false"
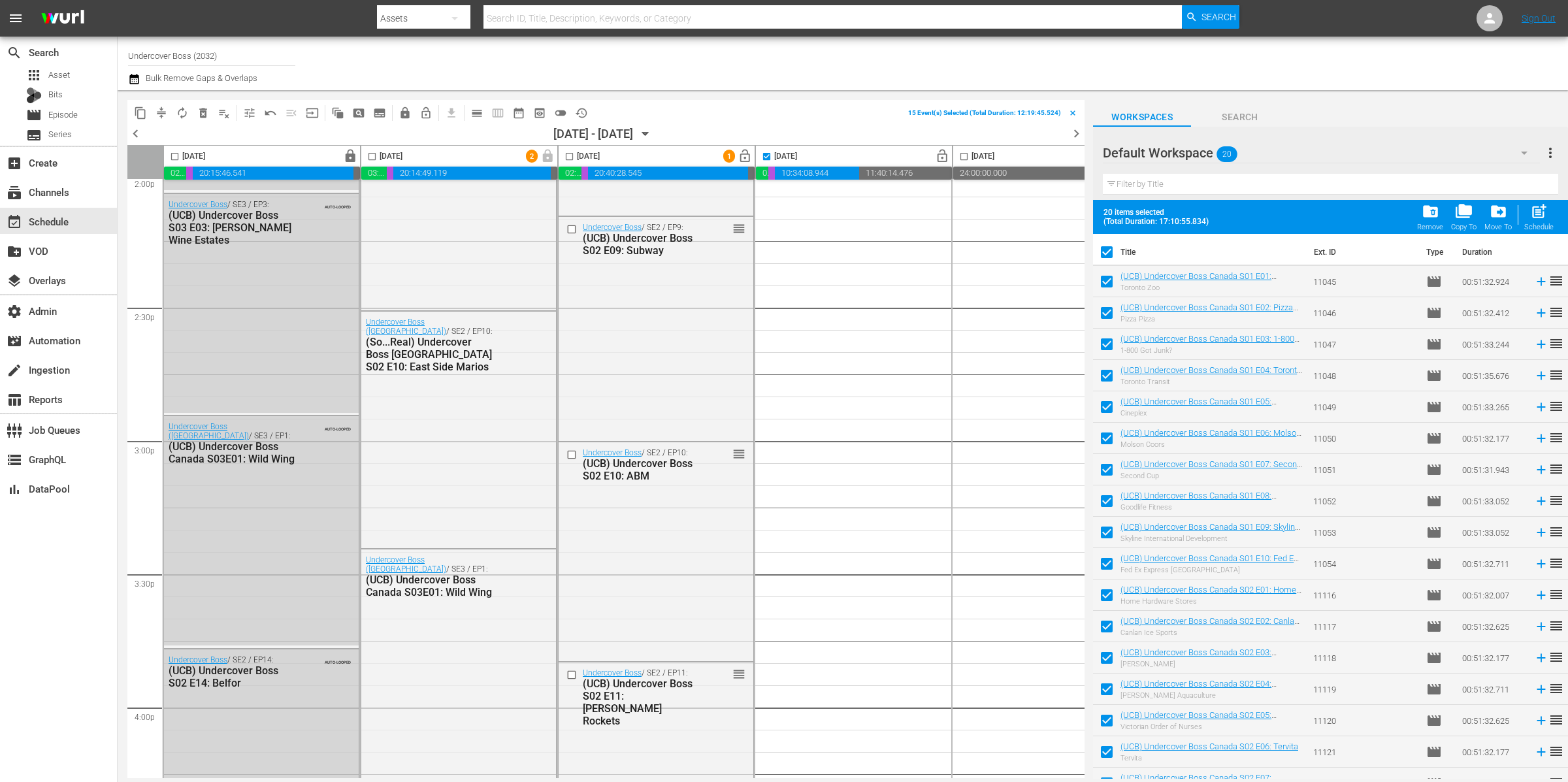
checkbox input "false"
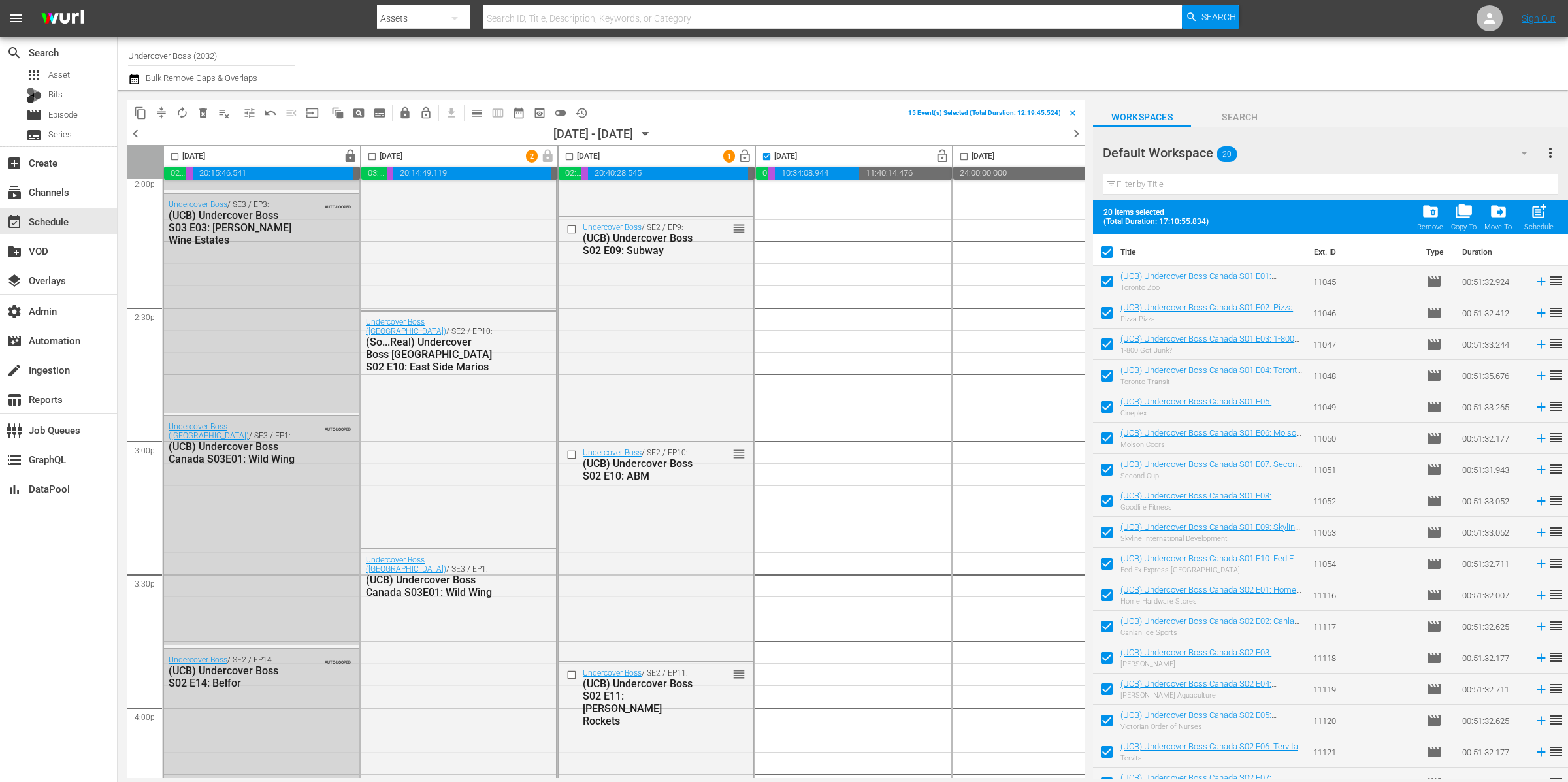
checkbox input "false"
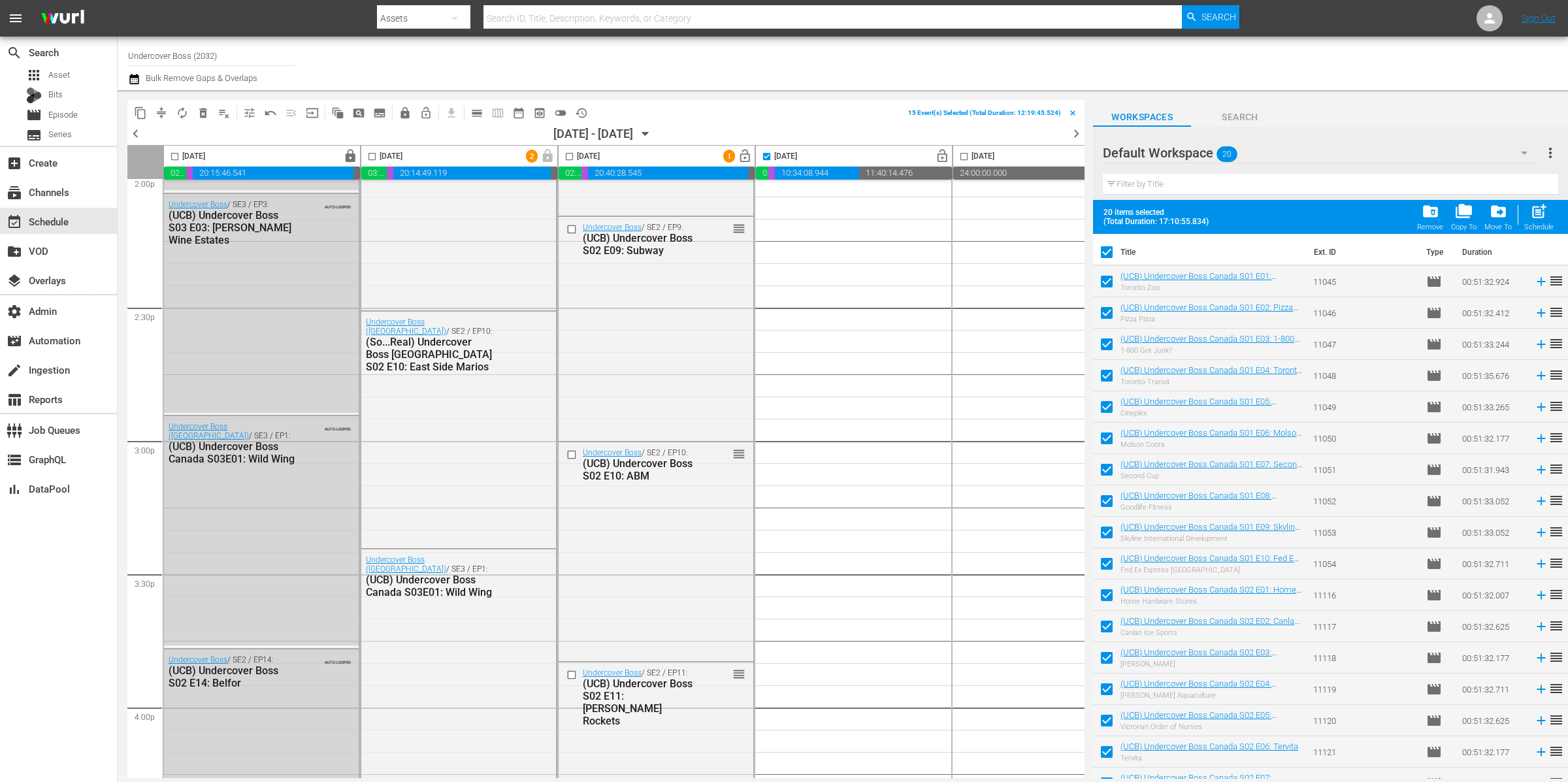
checkbox input "false"
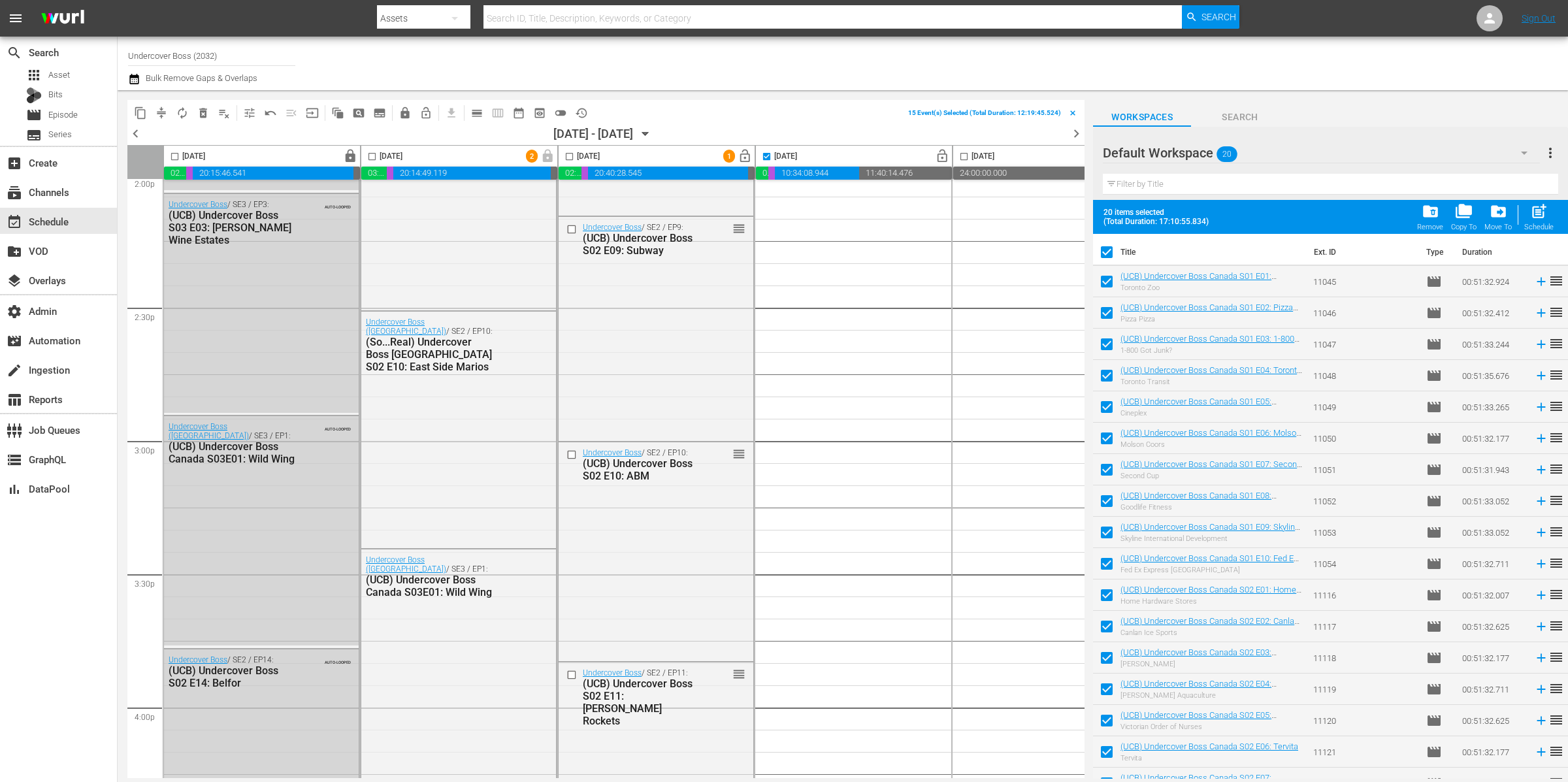
checkbox input "false"
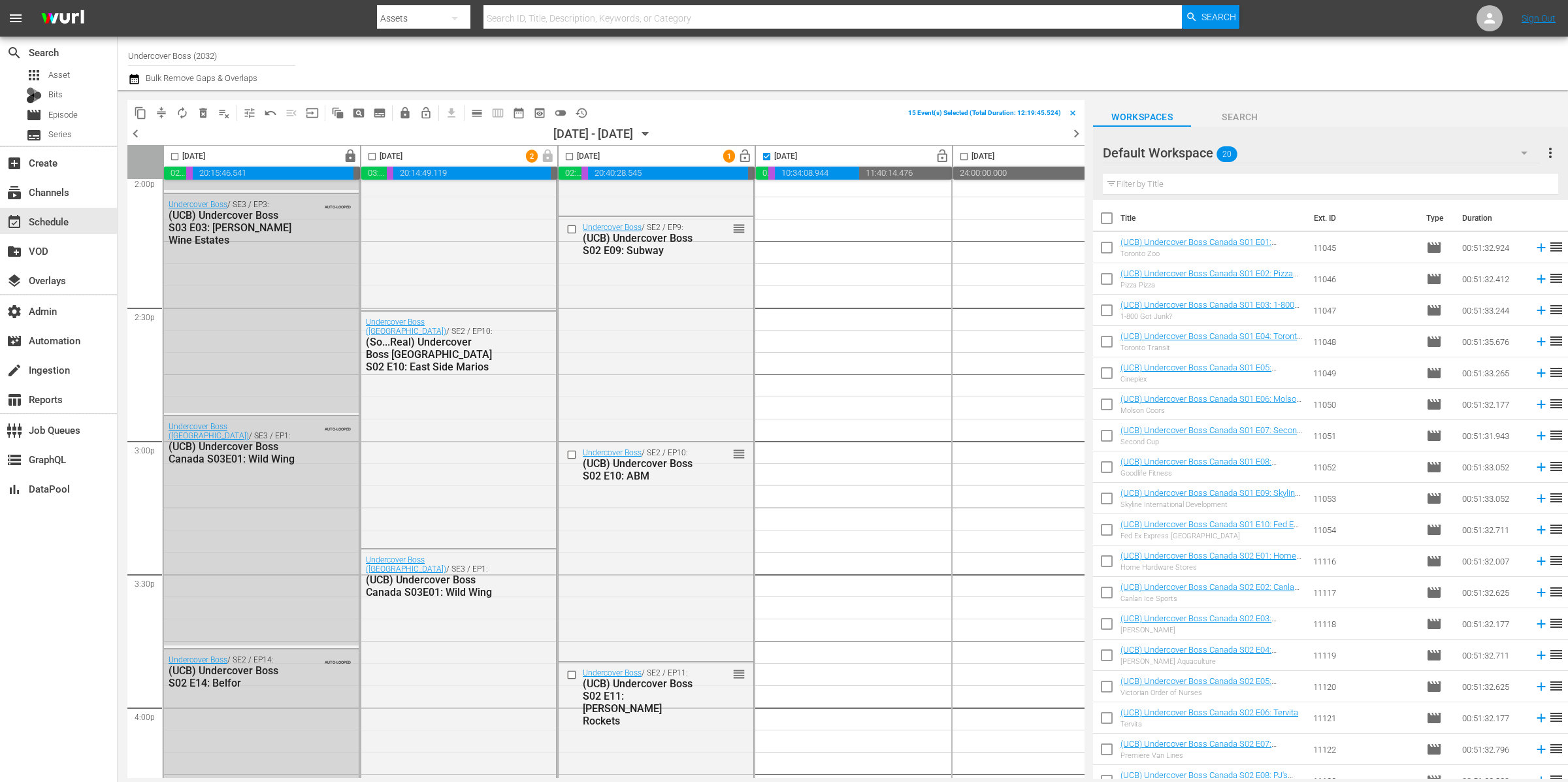
click at [1263, 153] on div "Default Workspace 20" at bounding box center [1321, 152] width 437 height 36
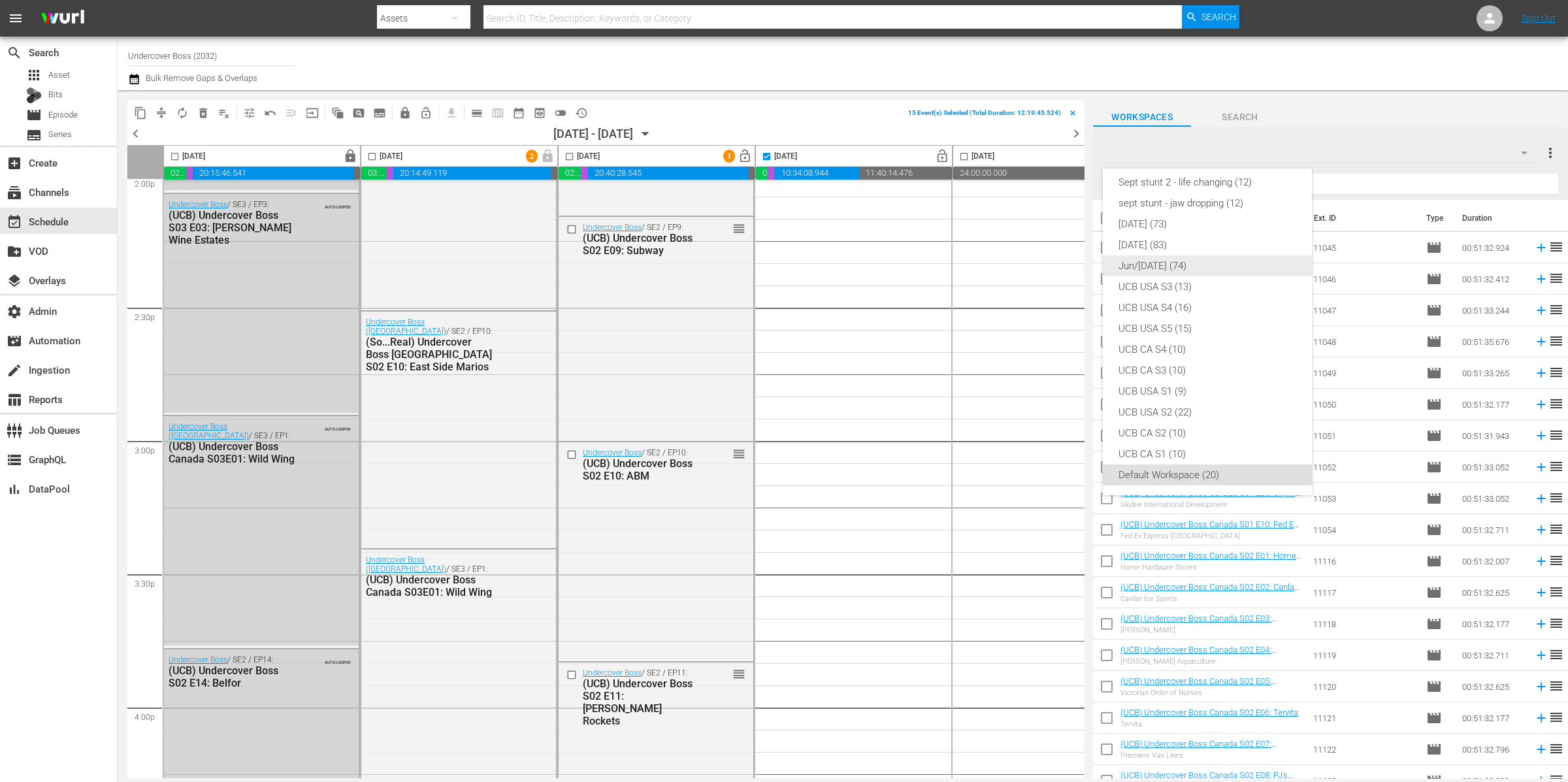
scroll to position [0, 0]
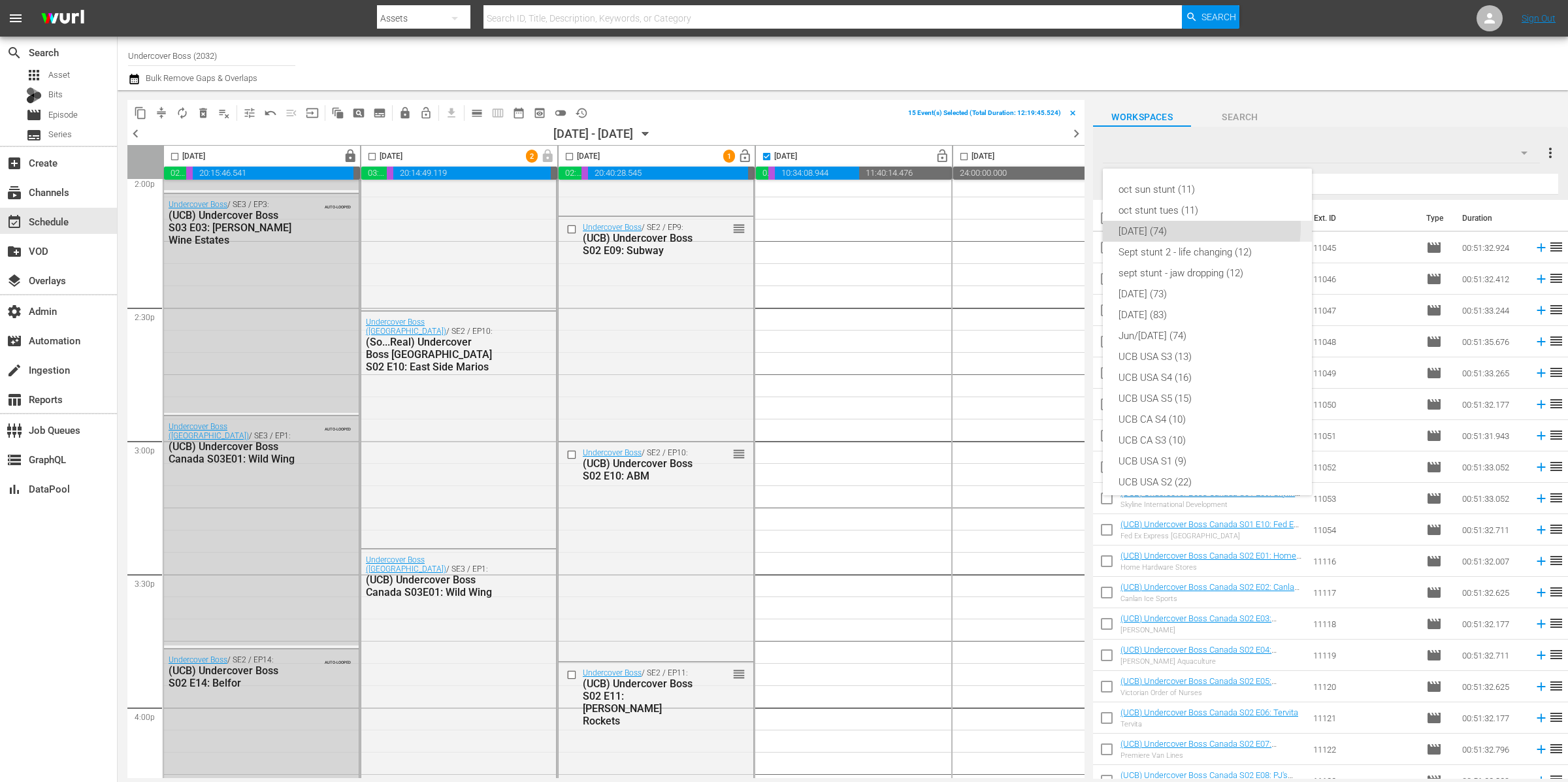
click at [1199, 227] on div "oct 25 (74)" at bounding box center [1207, 231] width 177 height 21
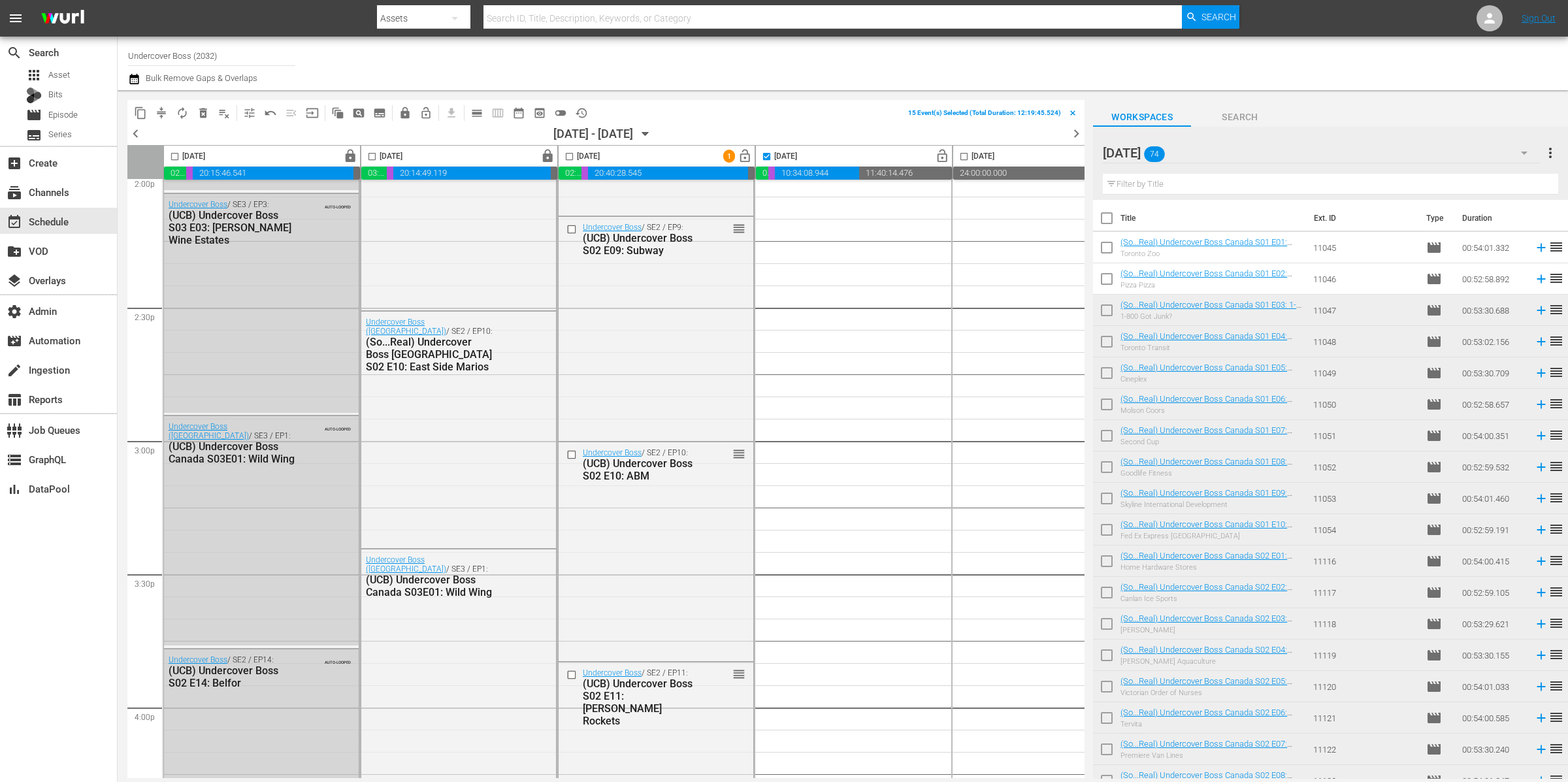
click at [1111, 220] on input "checkbox" at bounding box center [1107, 220] width 27 height 27
checkbox input "true"
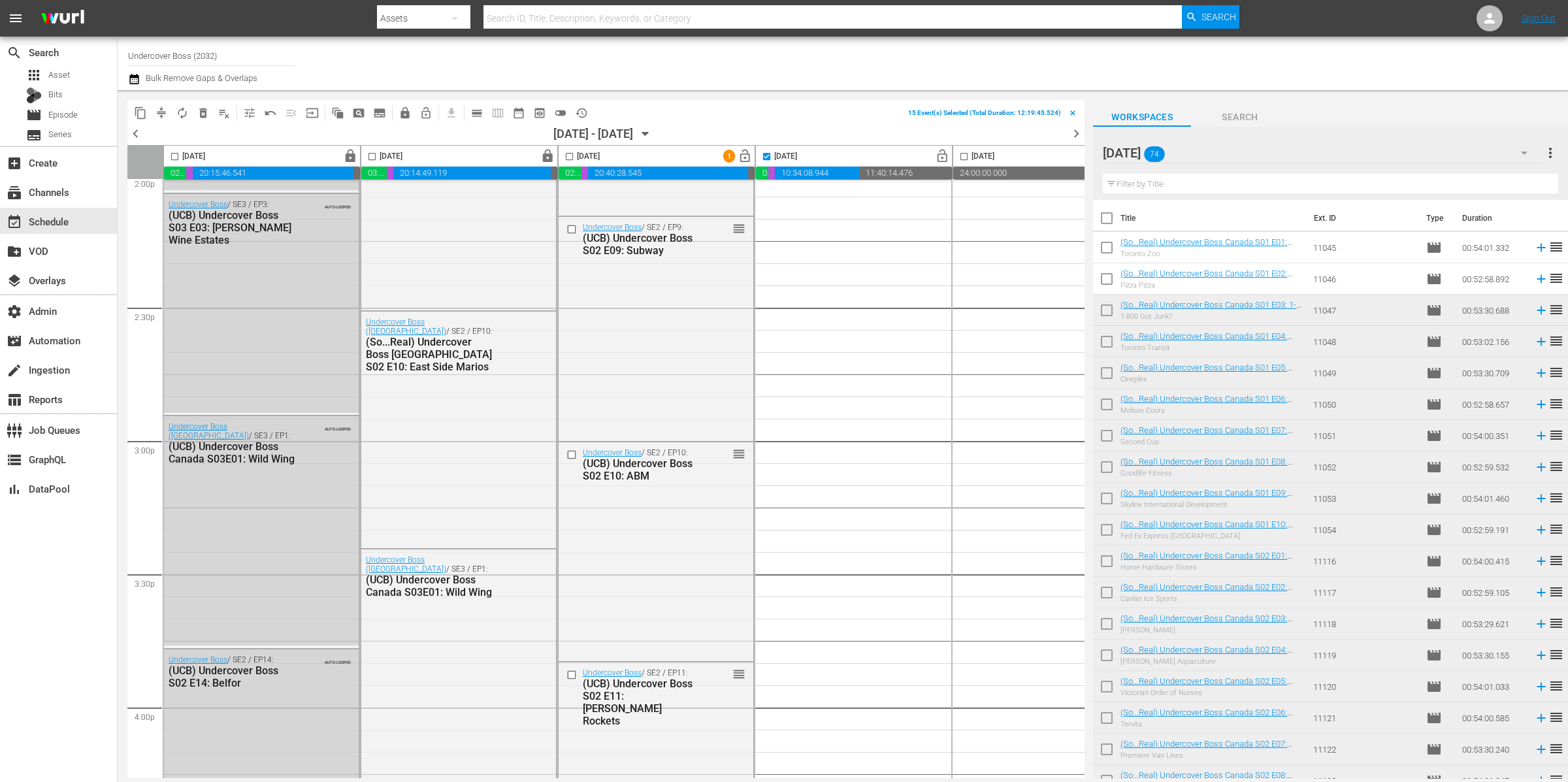
checkbox input "true"
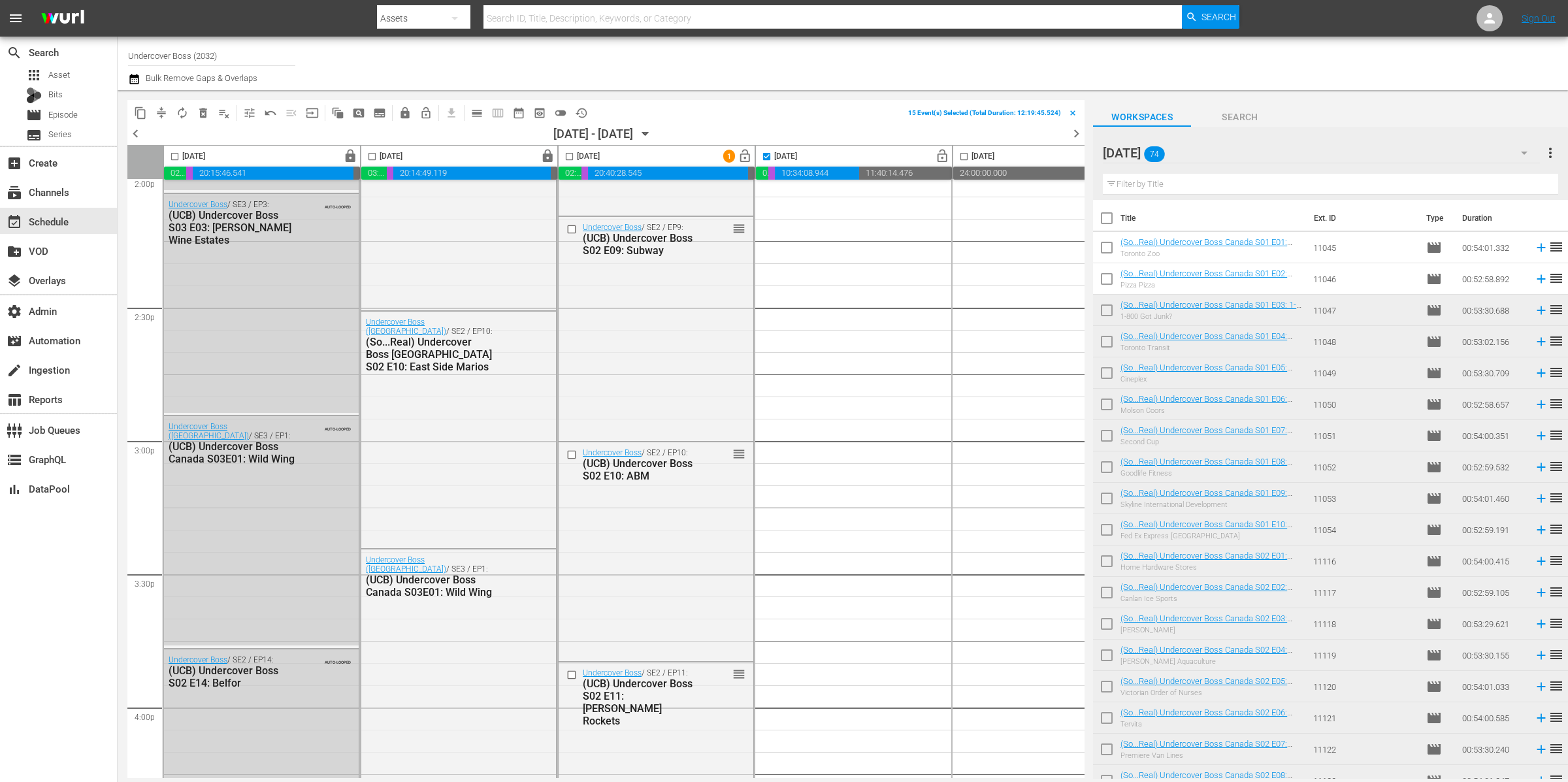
checkbox input "true"
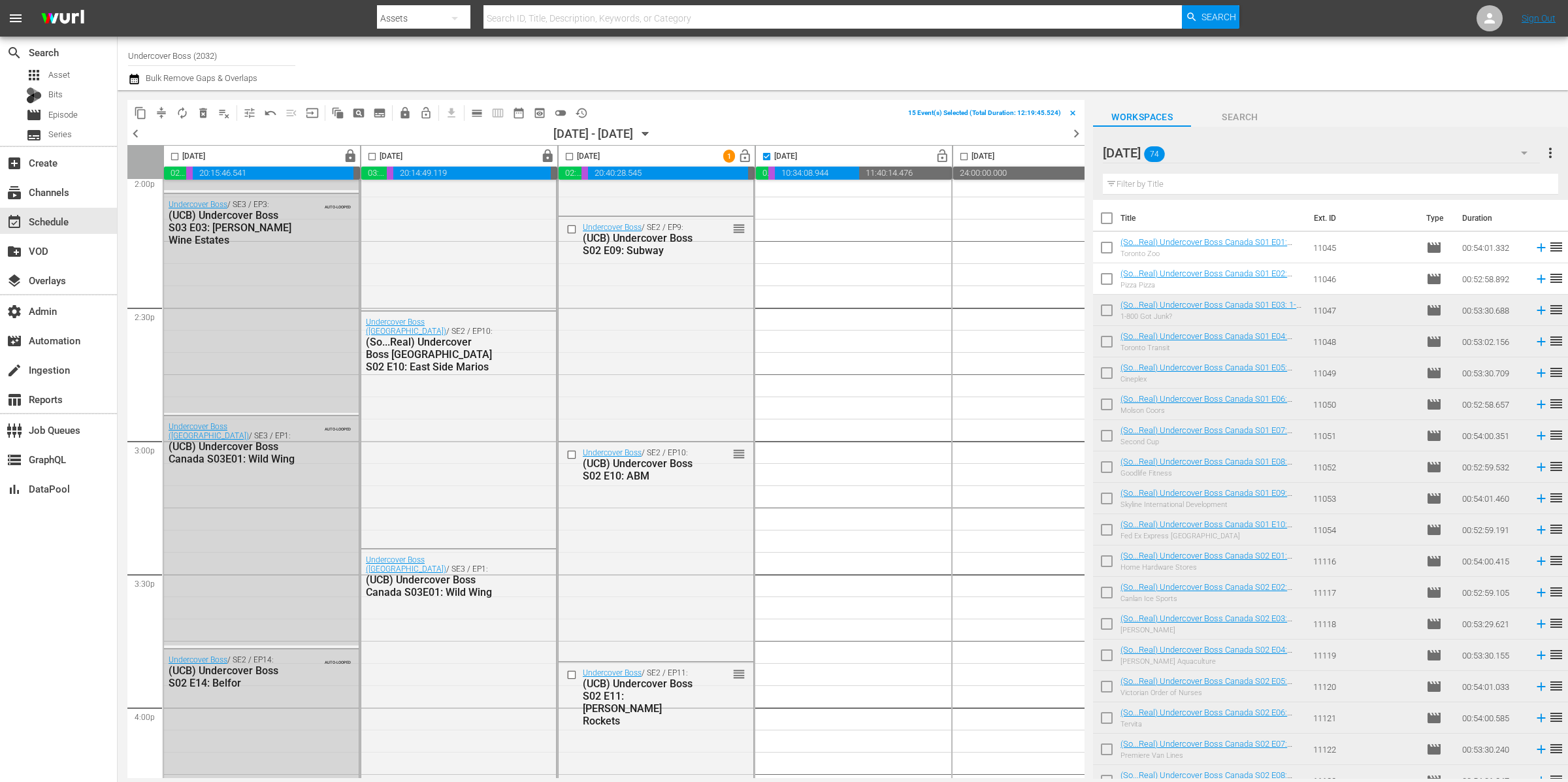
checkbox input "true"
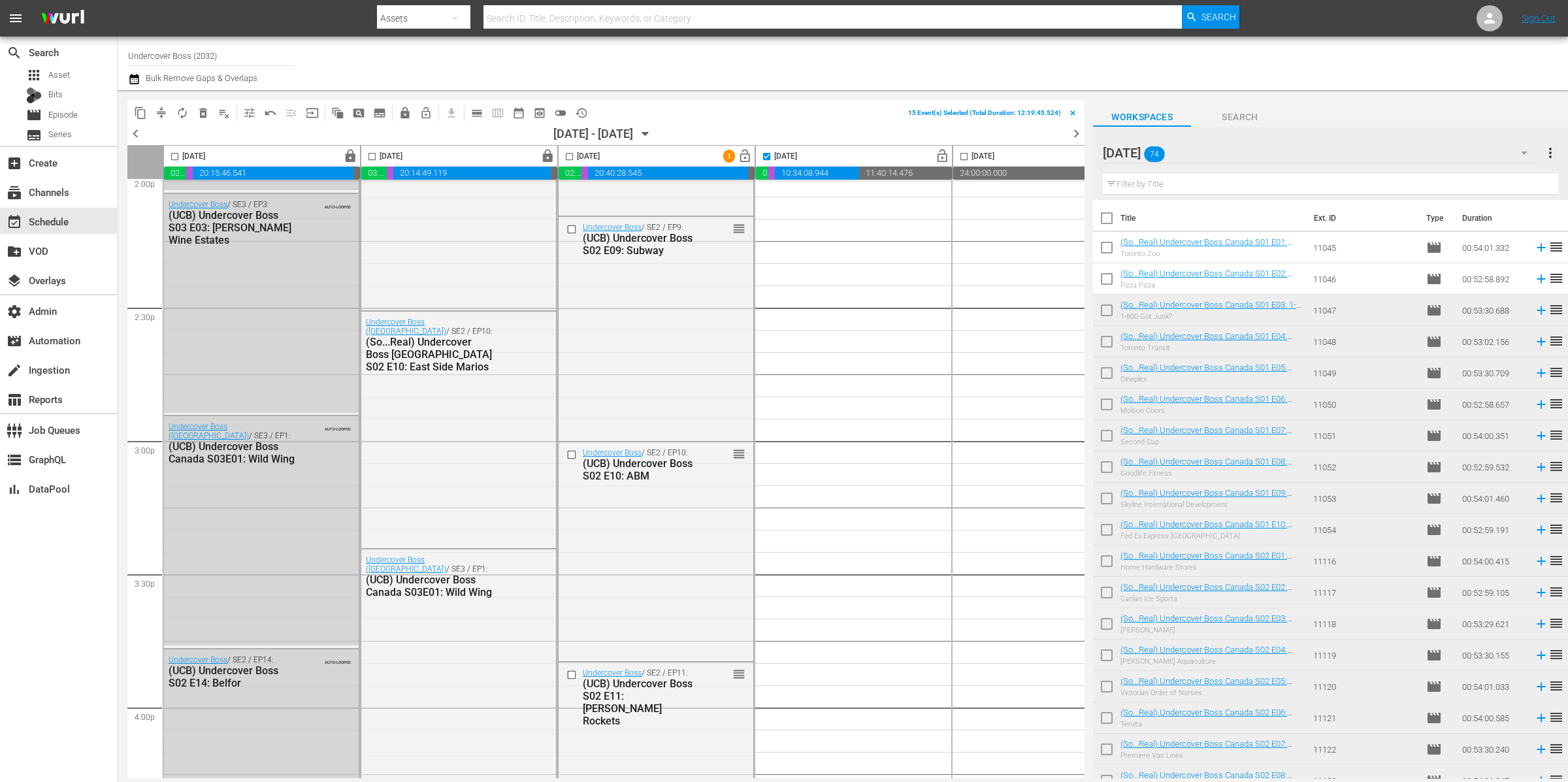
checkbox input "true"
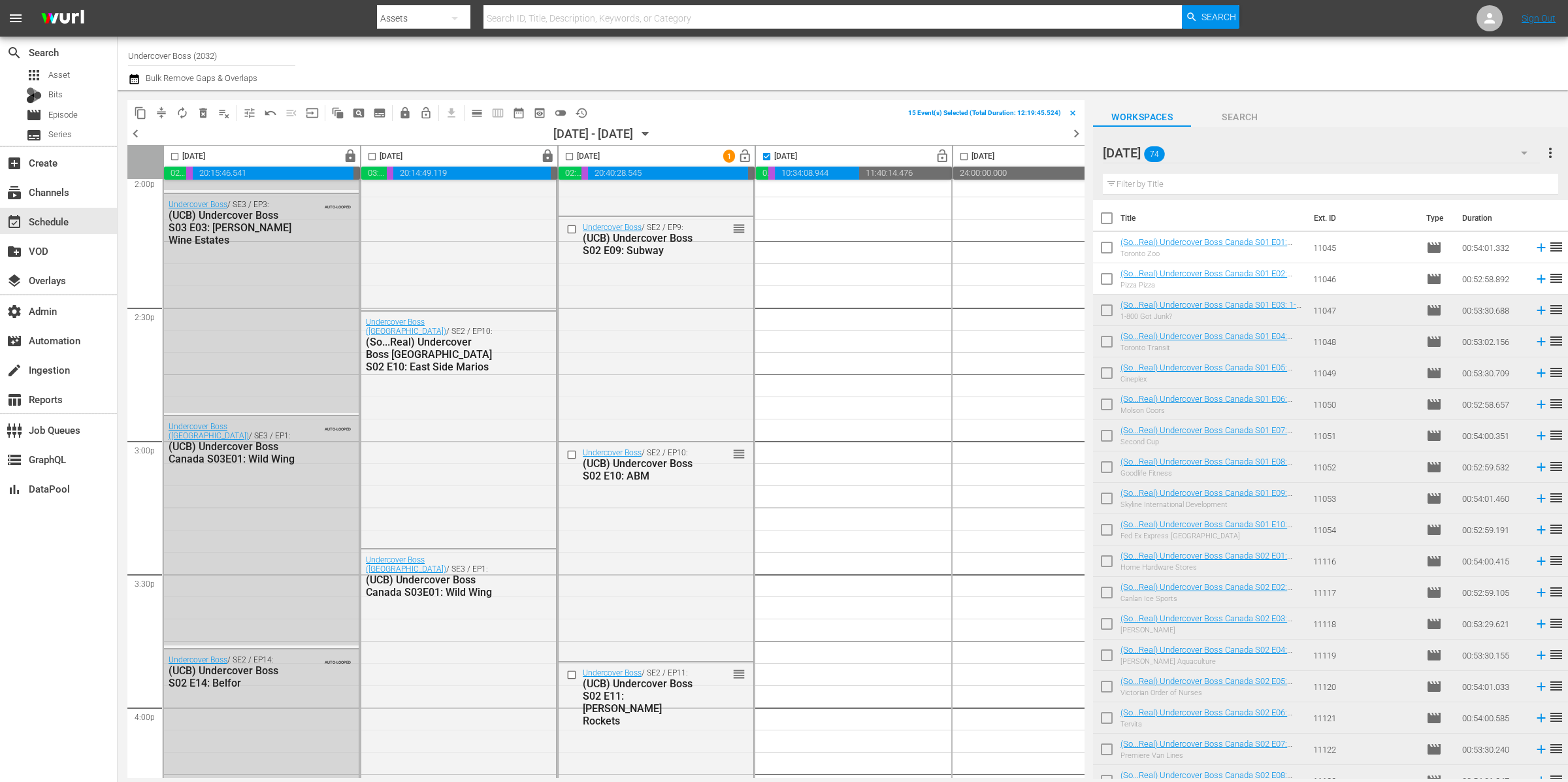
checkbox input "true"
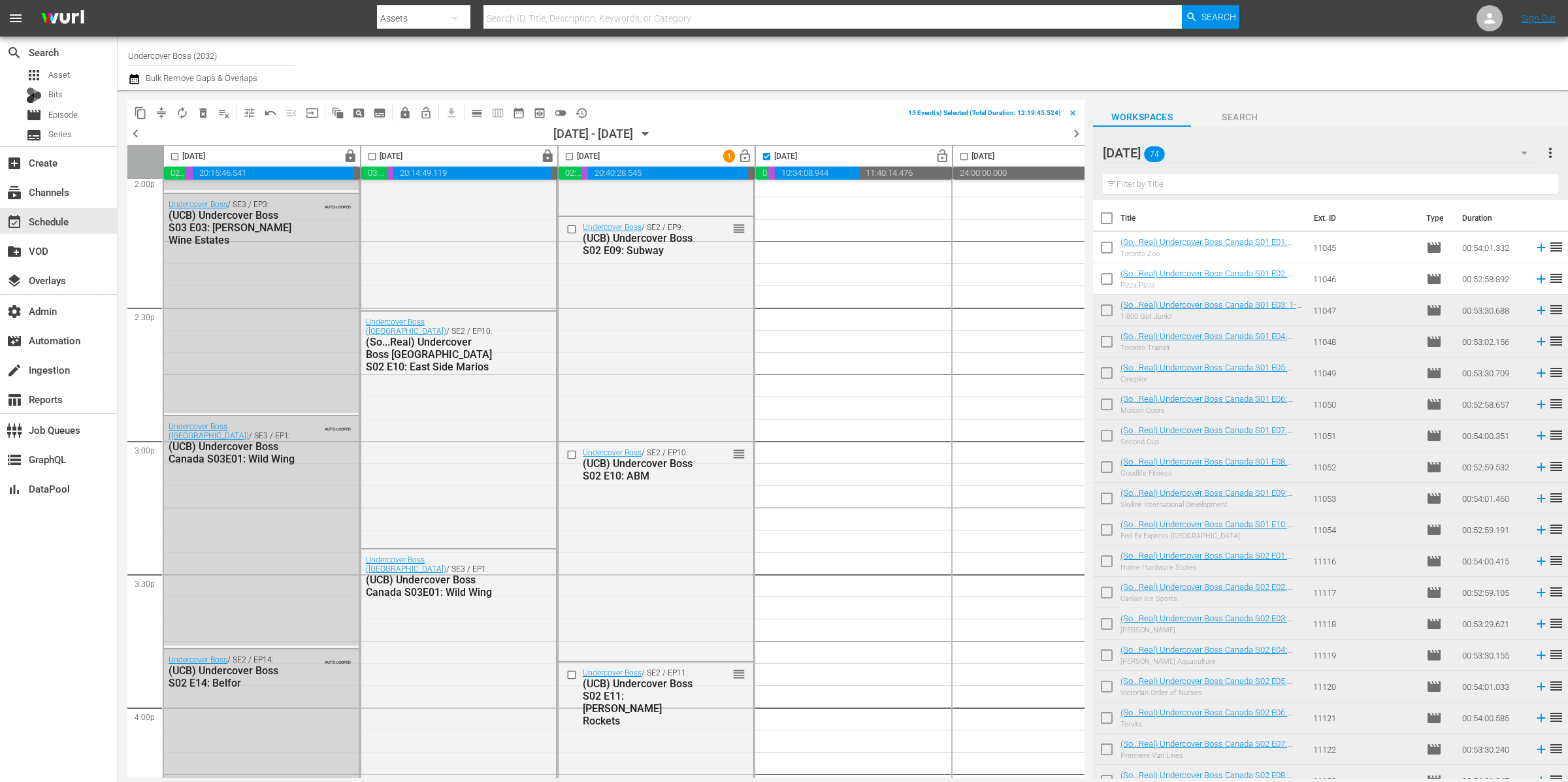
checkbox input "true"
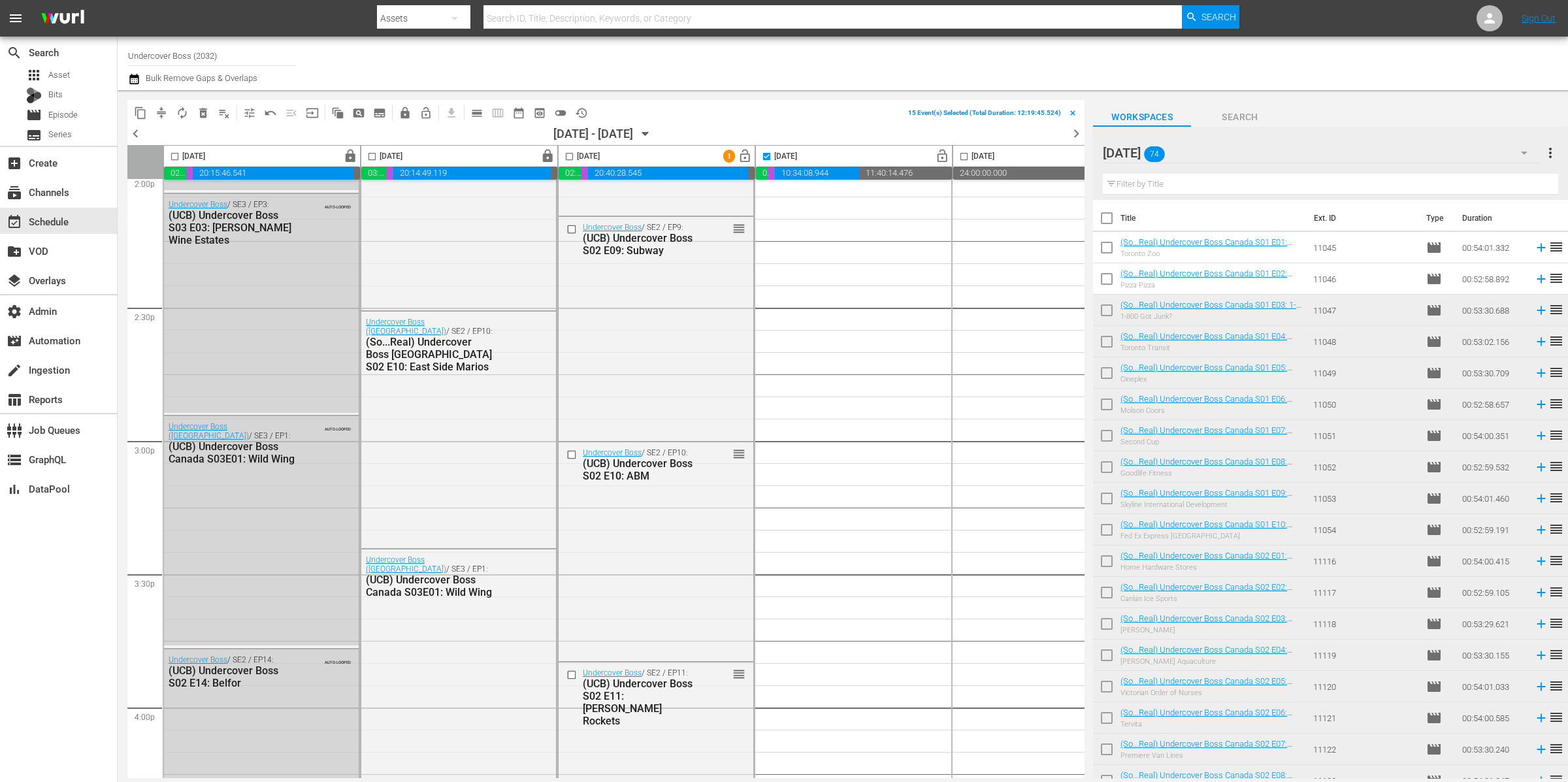
checkbox input "true"
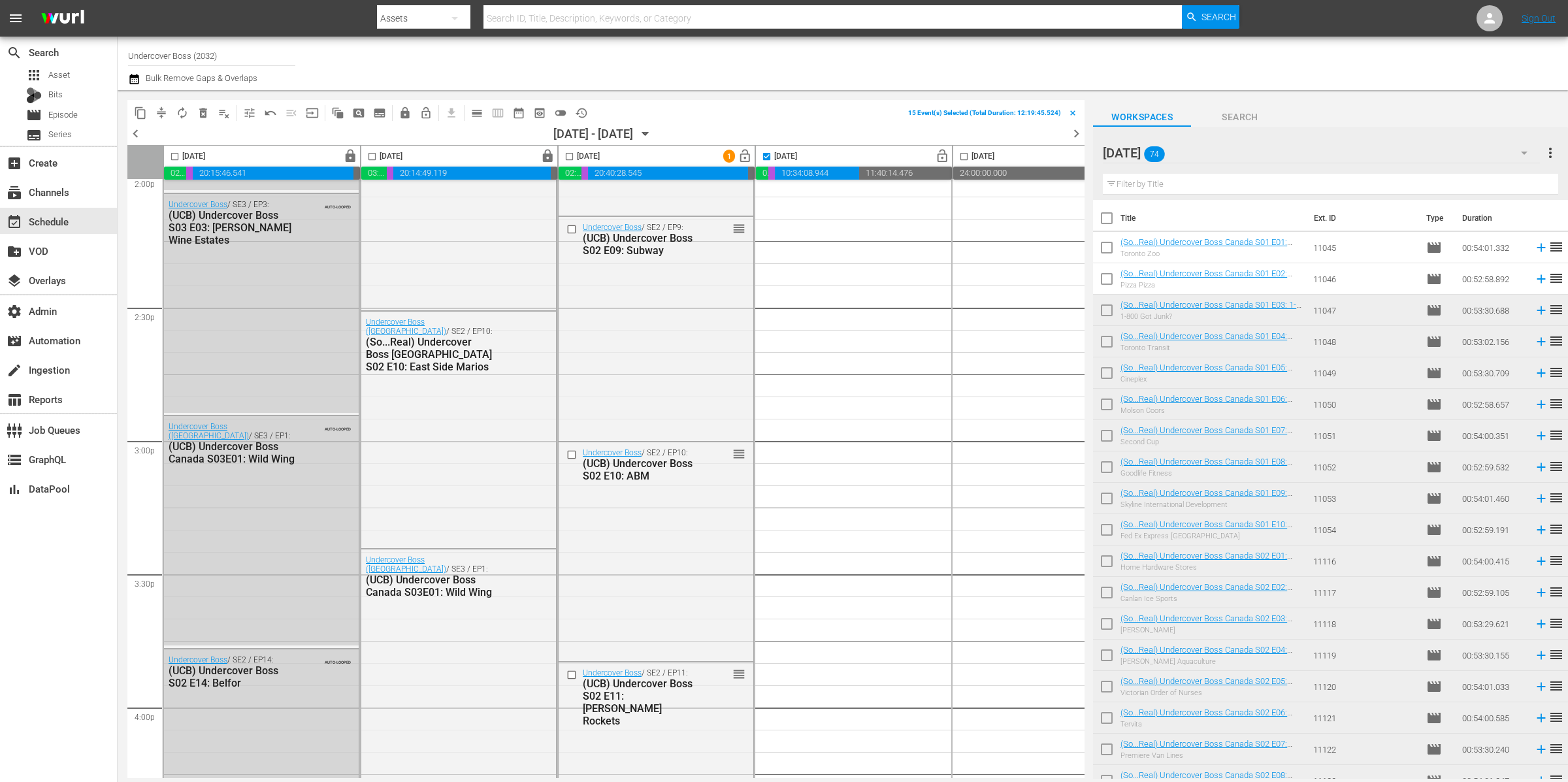
checkbox input "true"
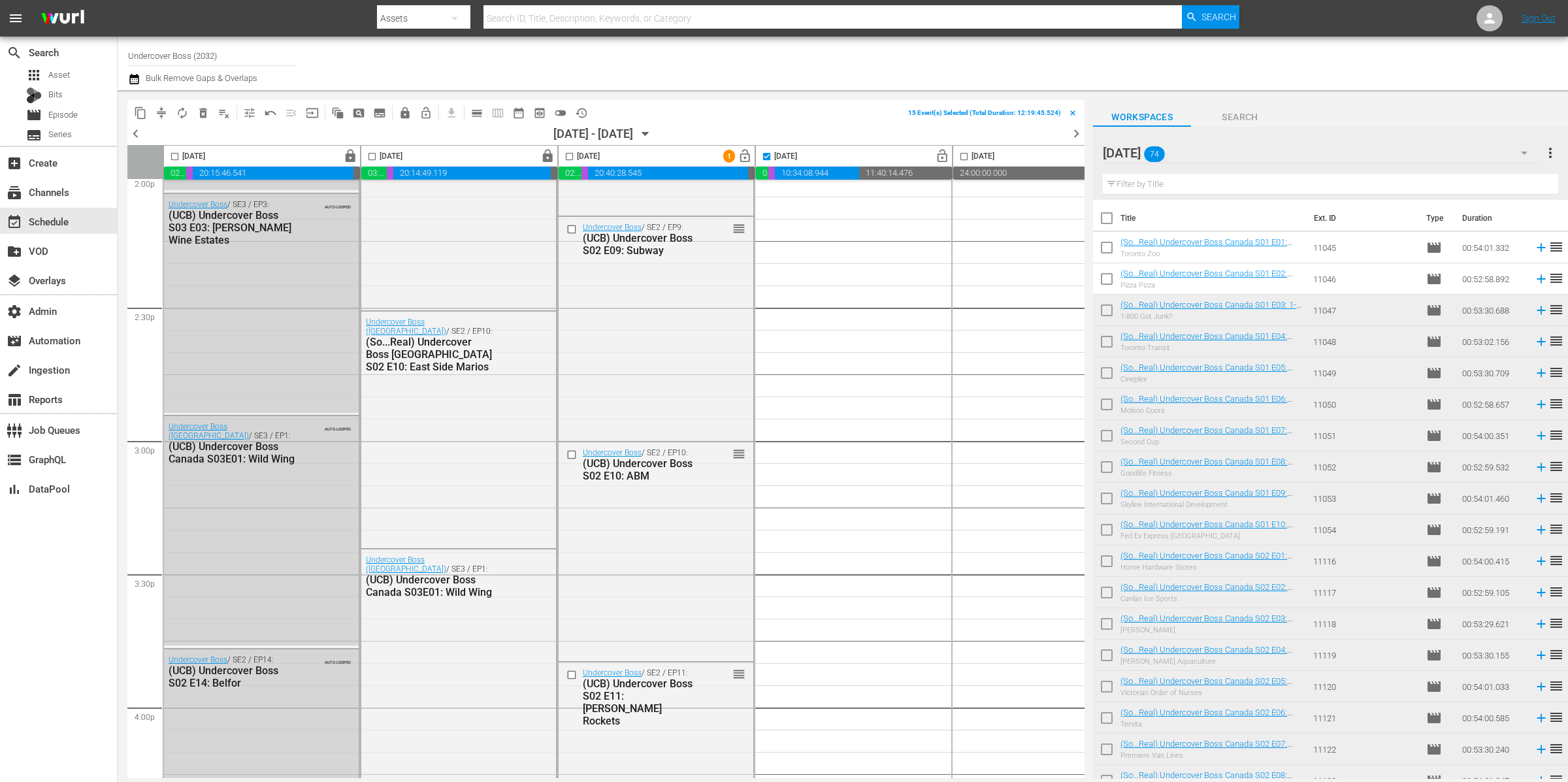
checkbox input "true"
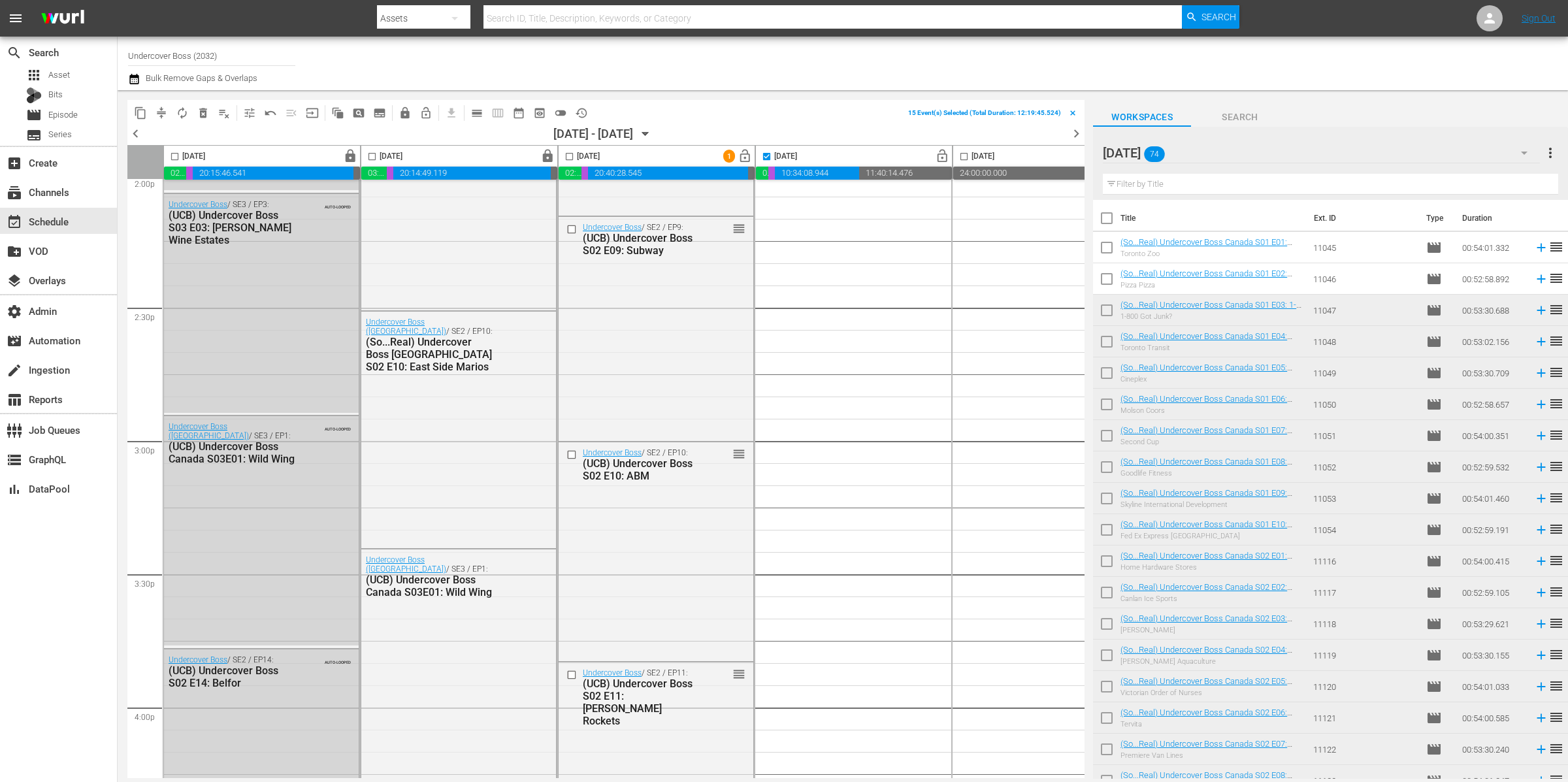
checkbox input "true"
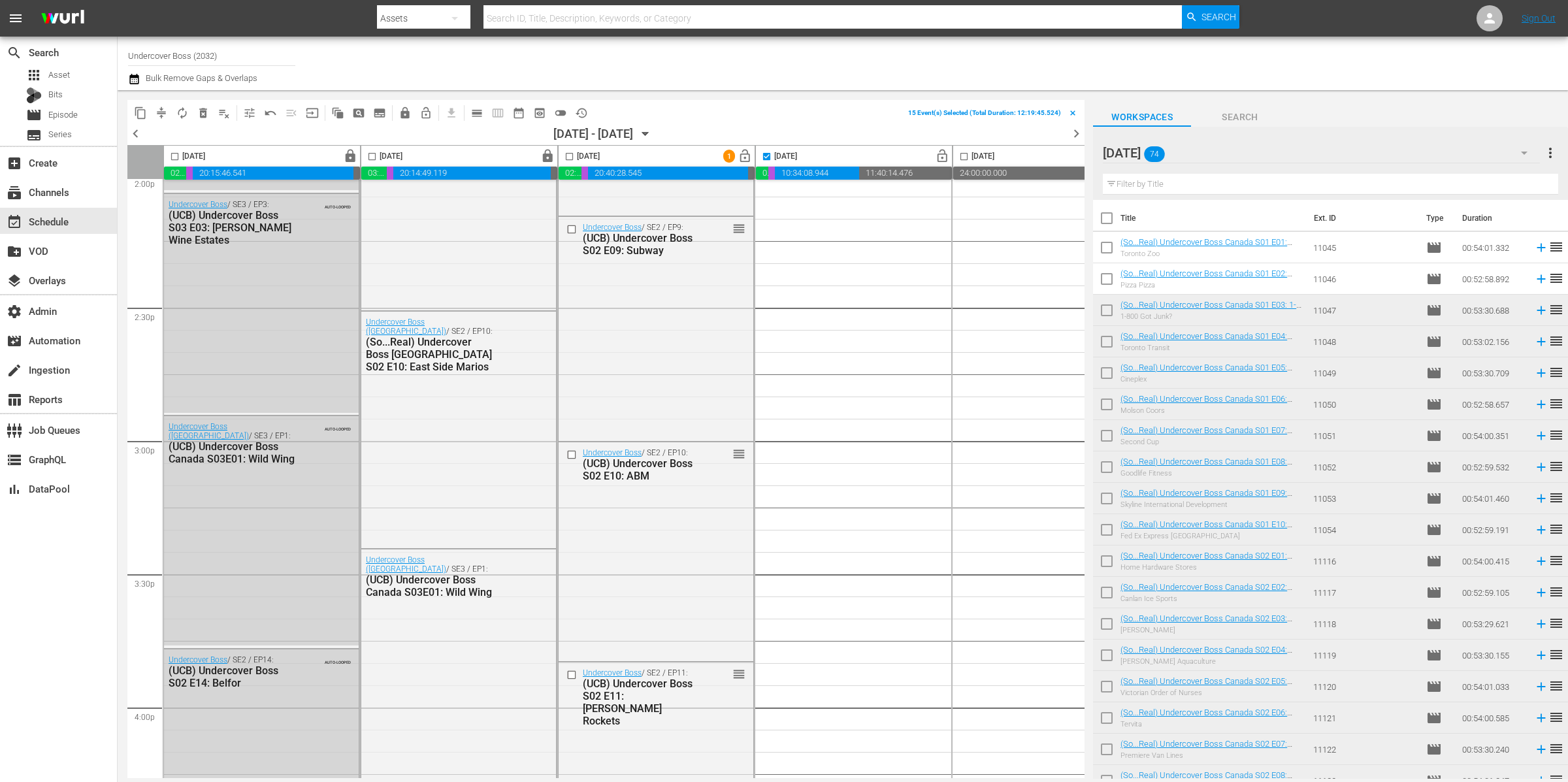
checkbox input "true"
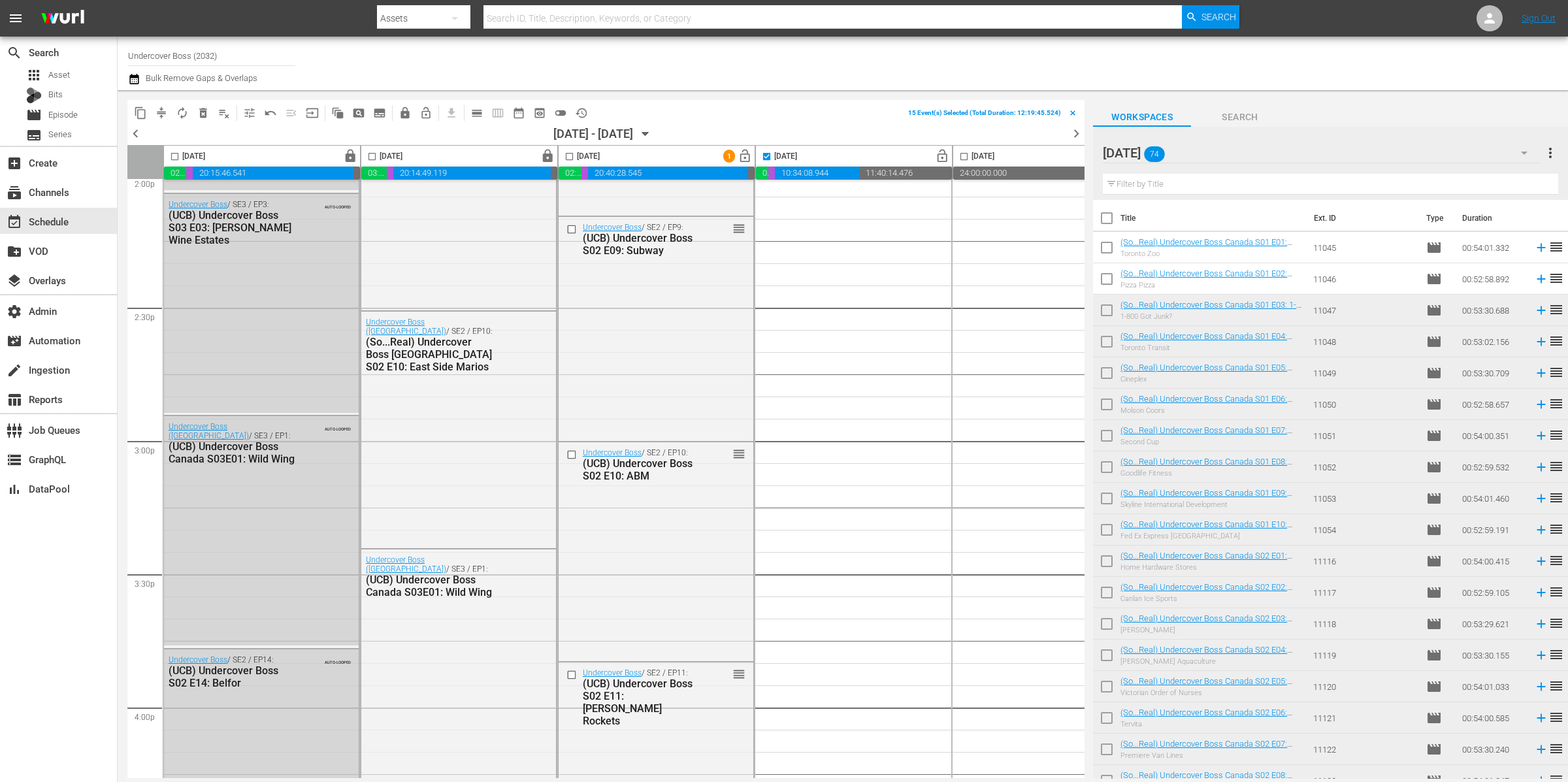
checkbox input "true"
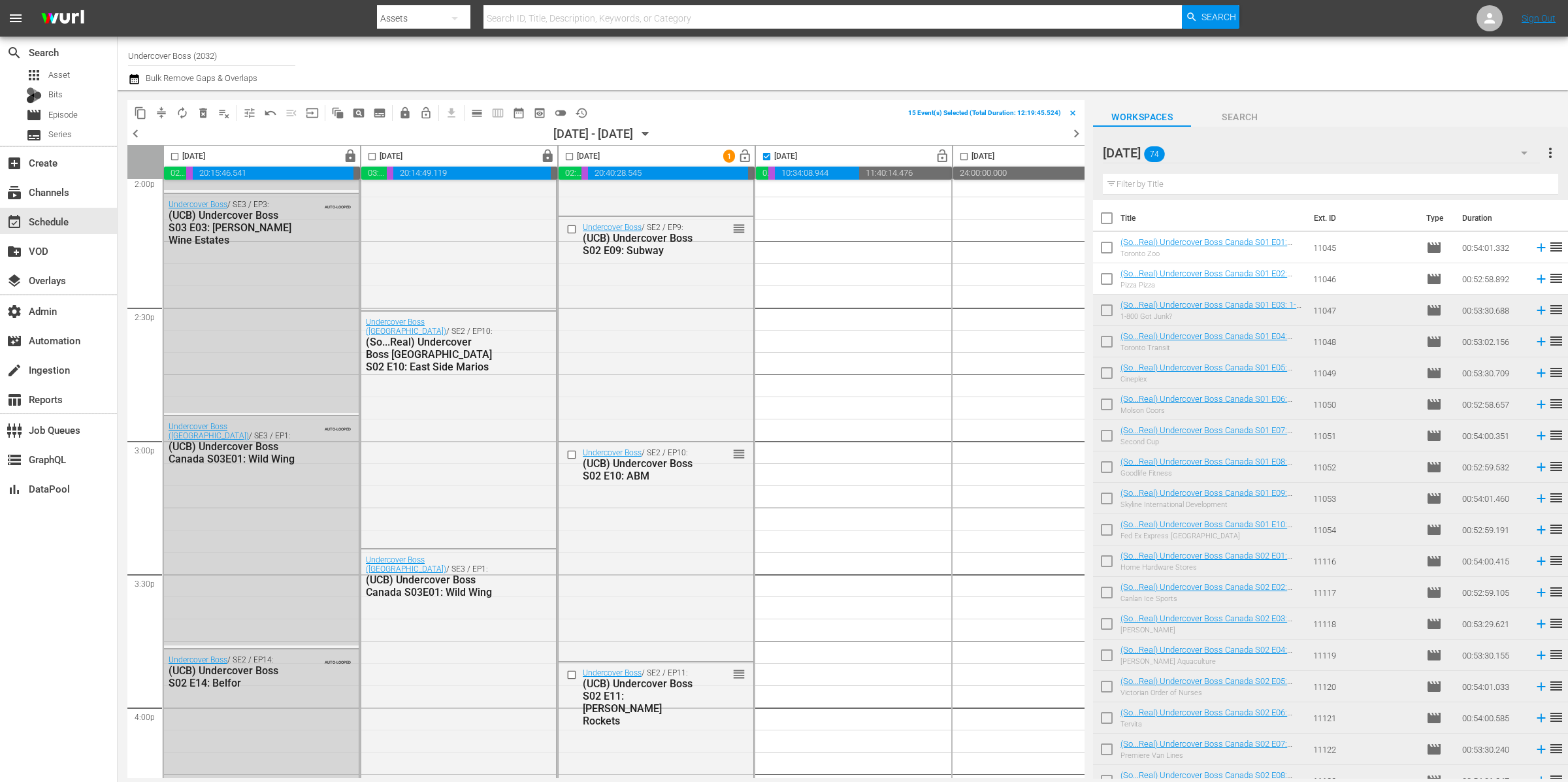
checkbox input "true"
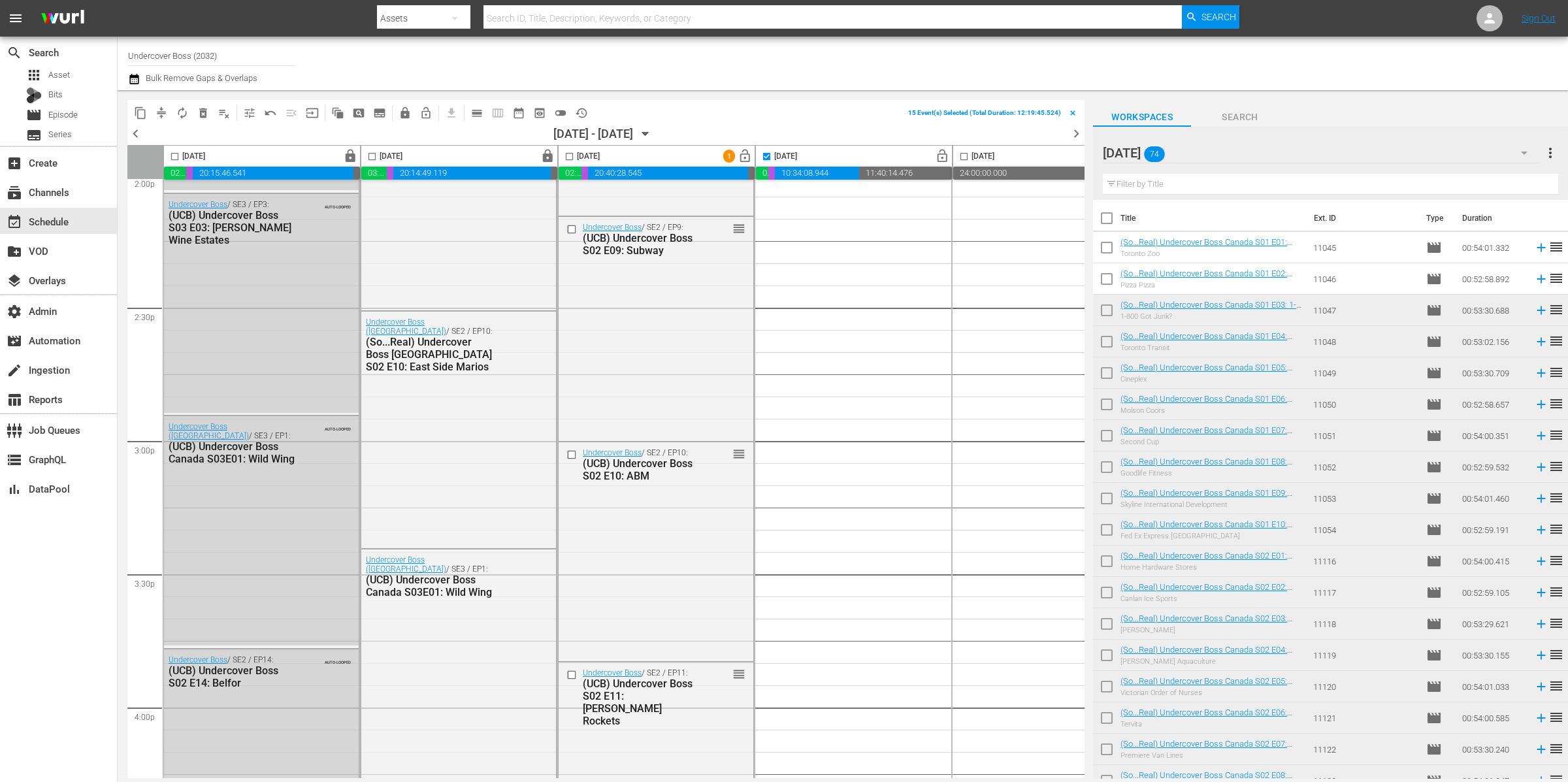
checkbox input "true"
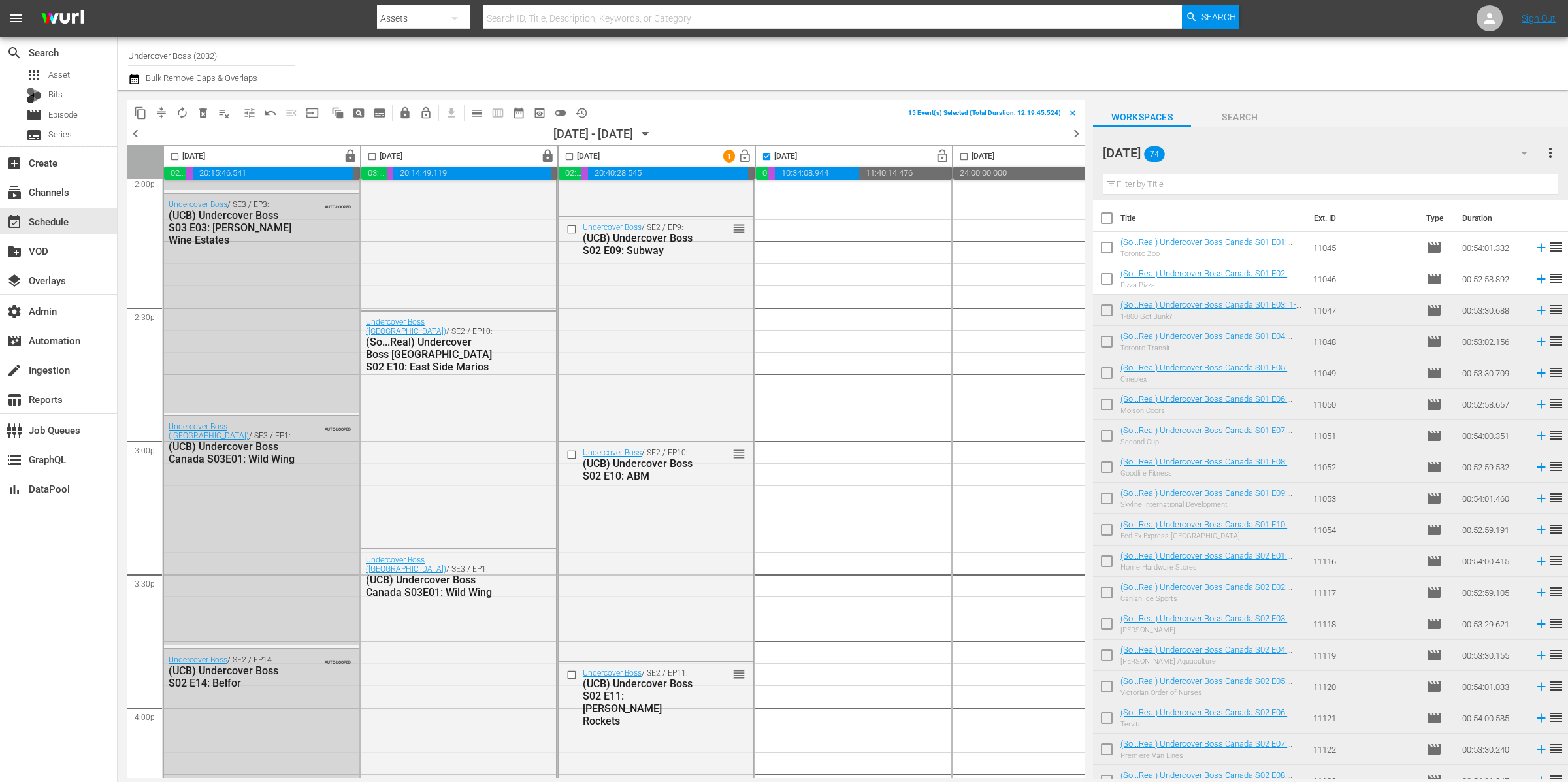
checkbox input "true"
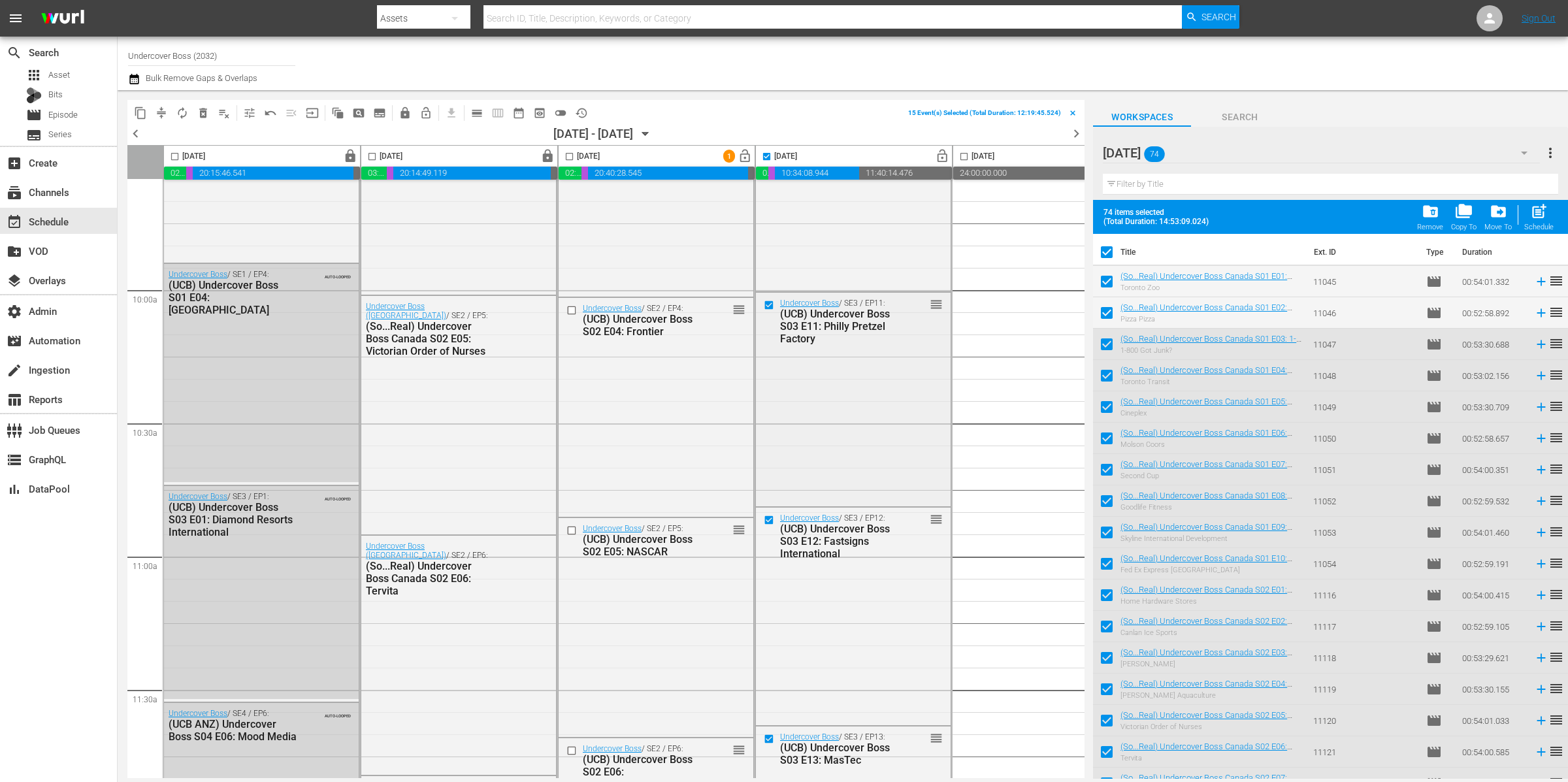
scroll to position [2467, 0]
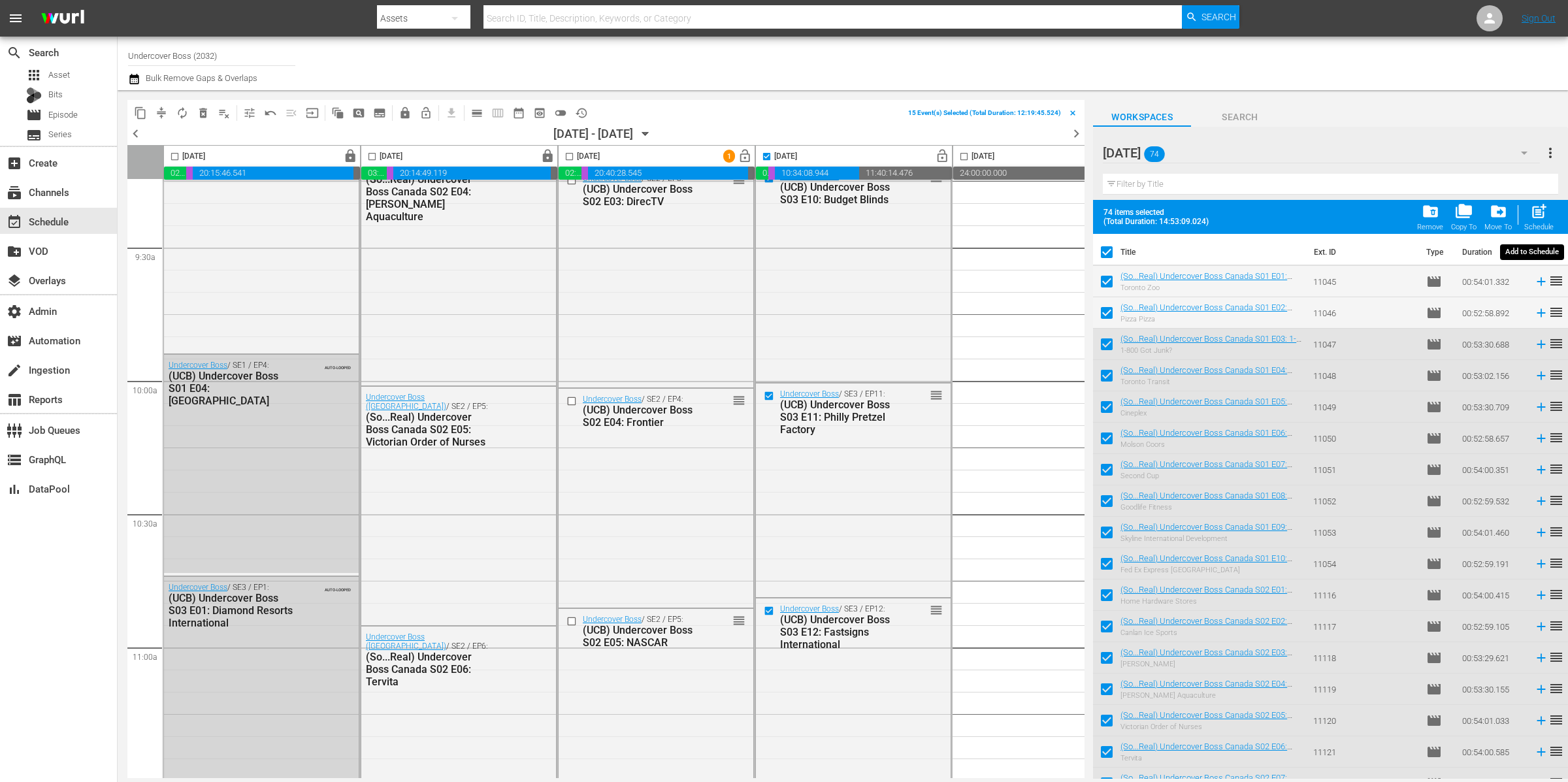
click at [1542, 215] on span "post_add" at bounding box center [1538, 211] width 18 height 18
checkbox input "false"
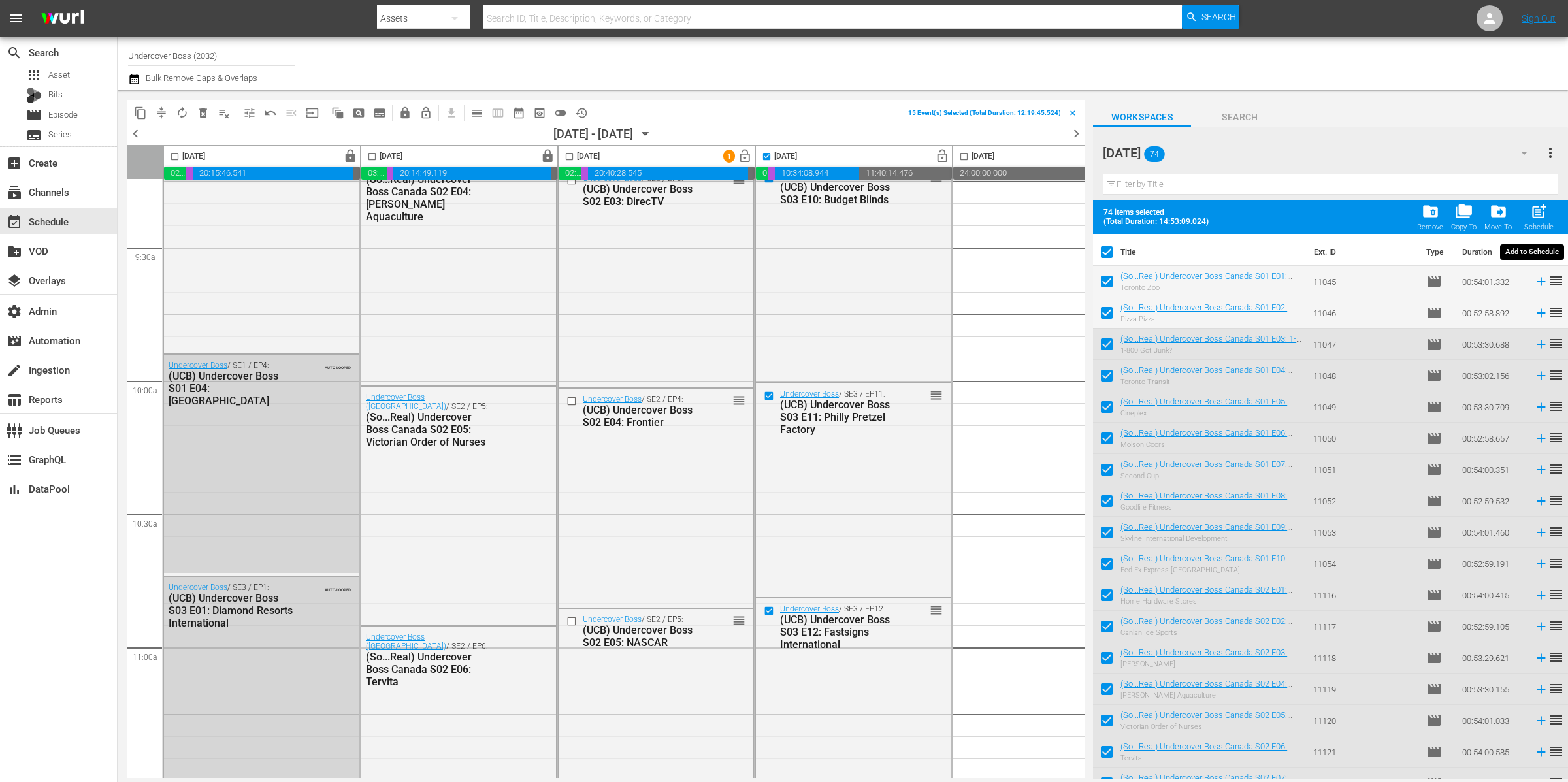
checkbox input "false"
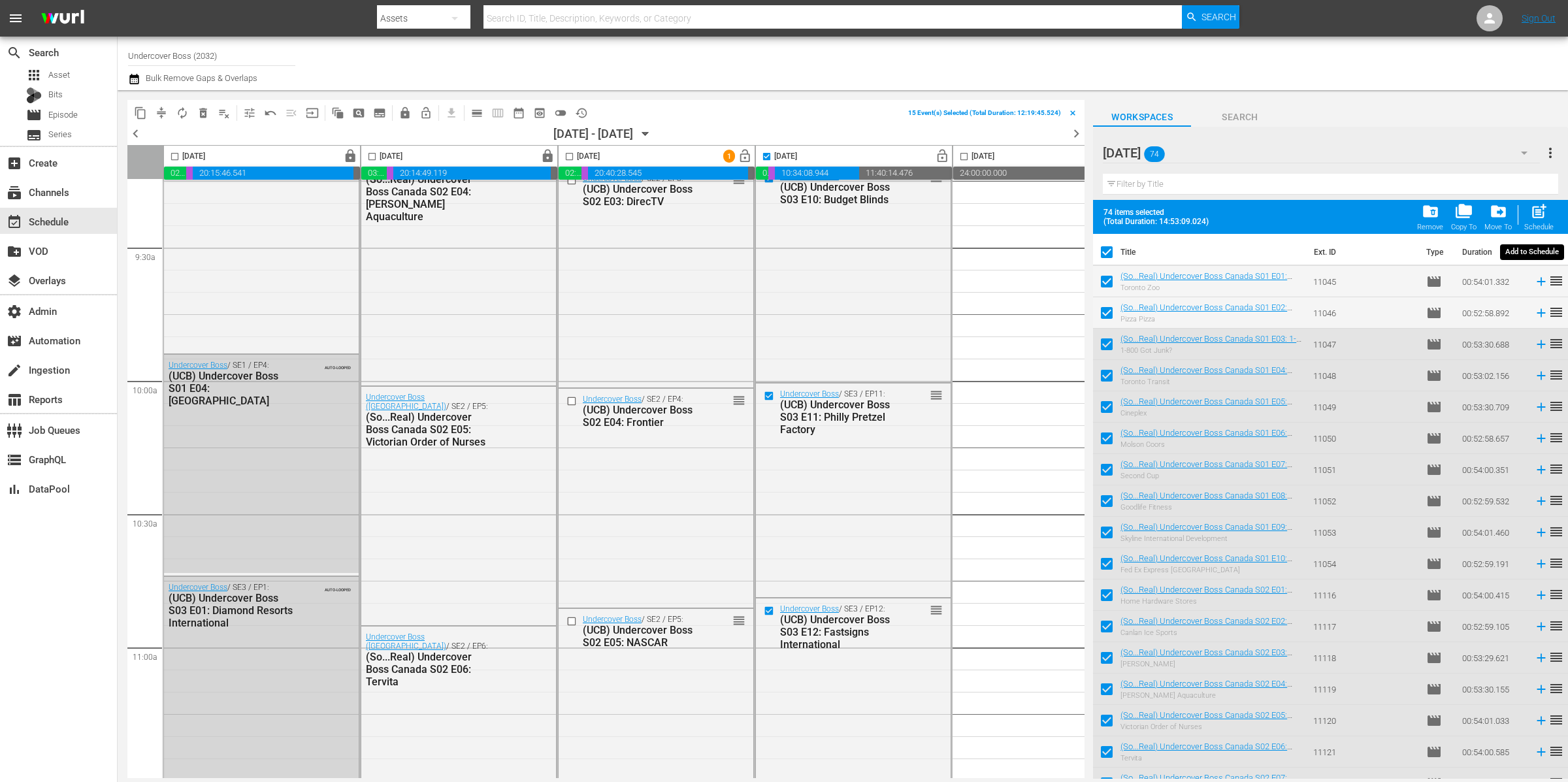
checkbox input "false"
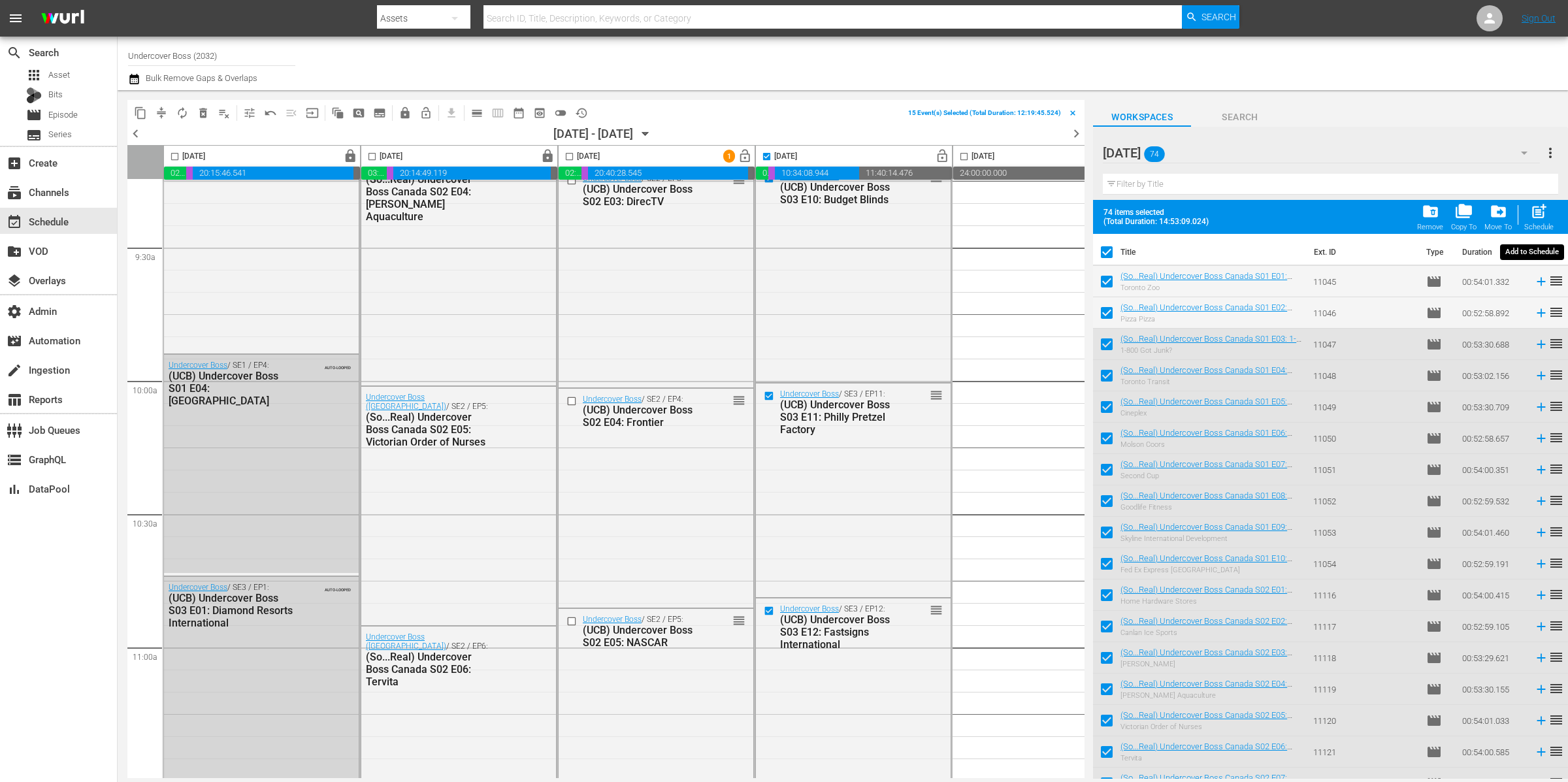
checkbox input "false"
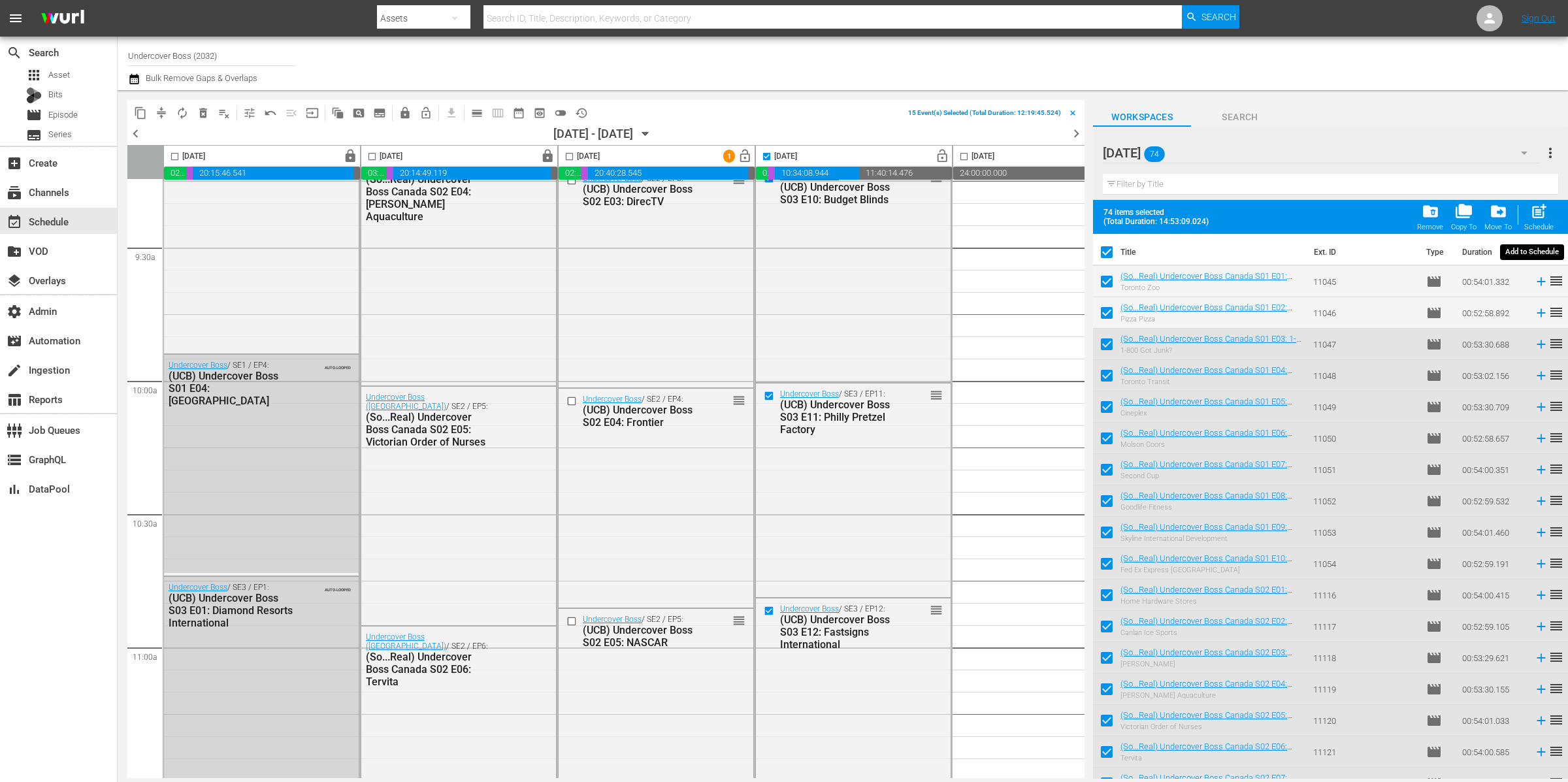
checkbox input "false"
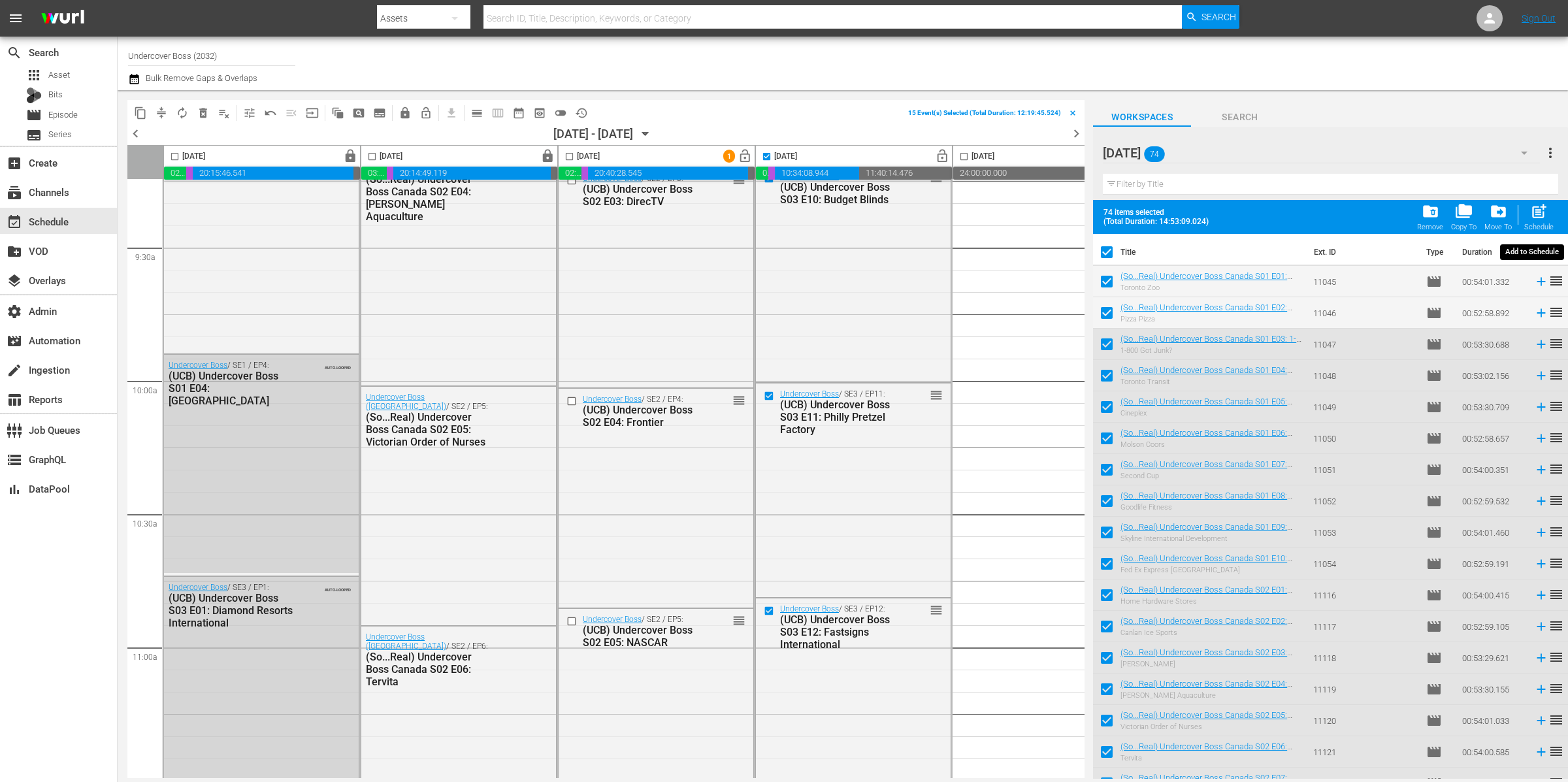
checkbox input "false"
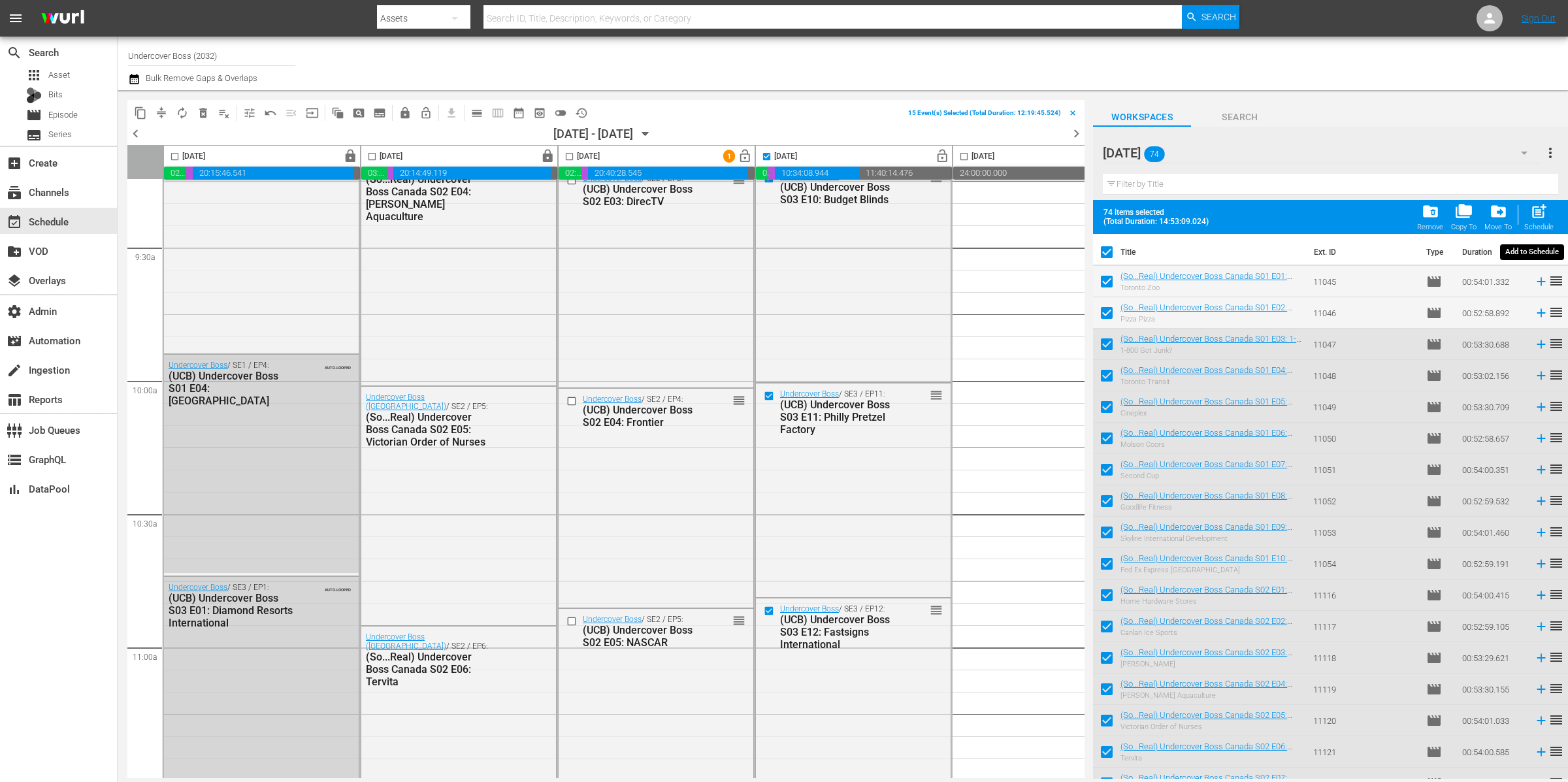
checkbox input "false"
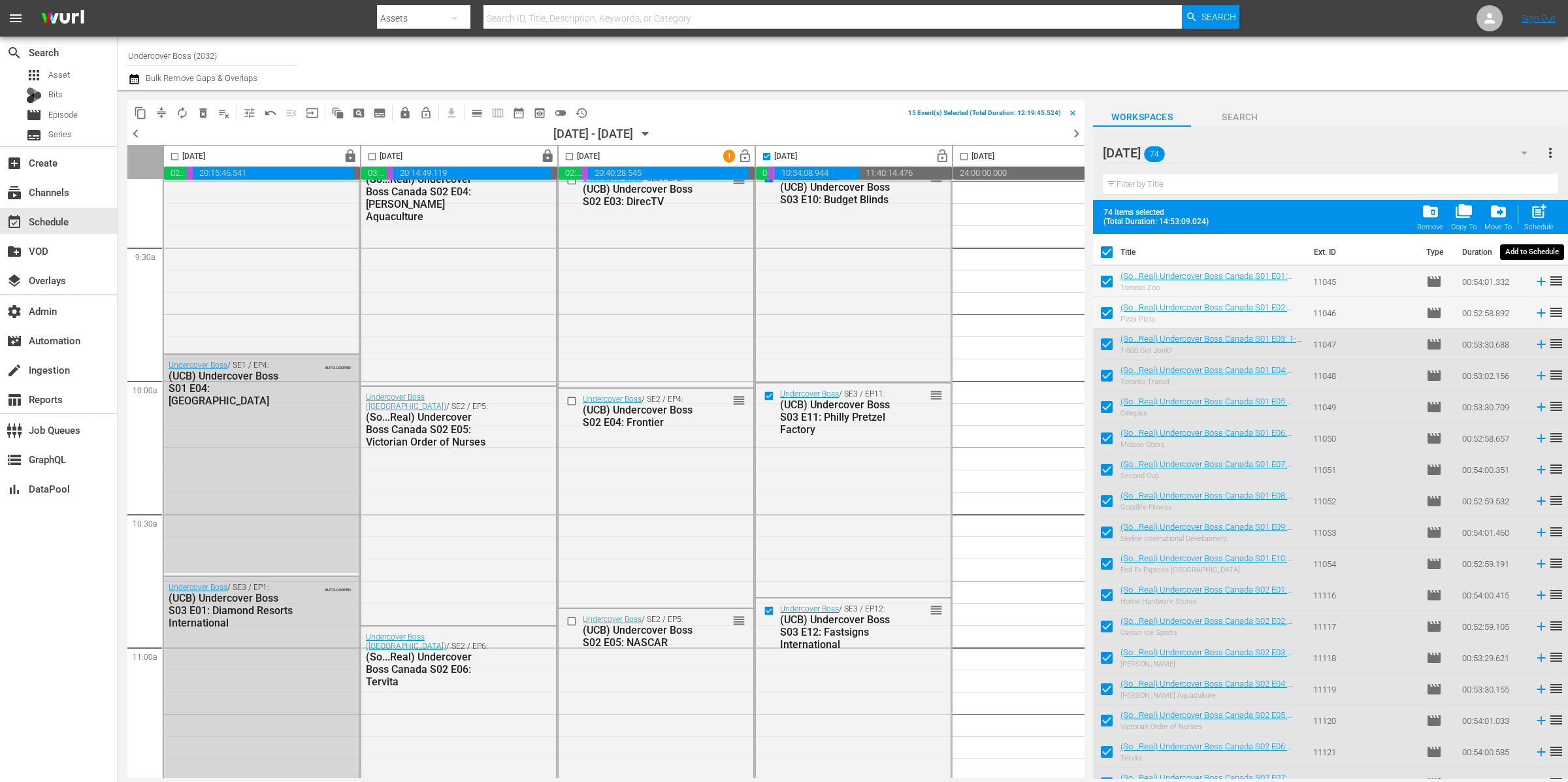
checkbox input "false"
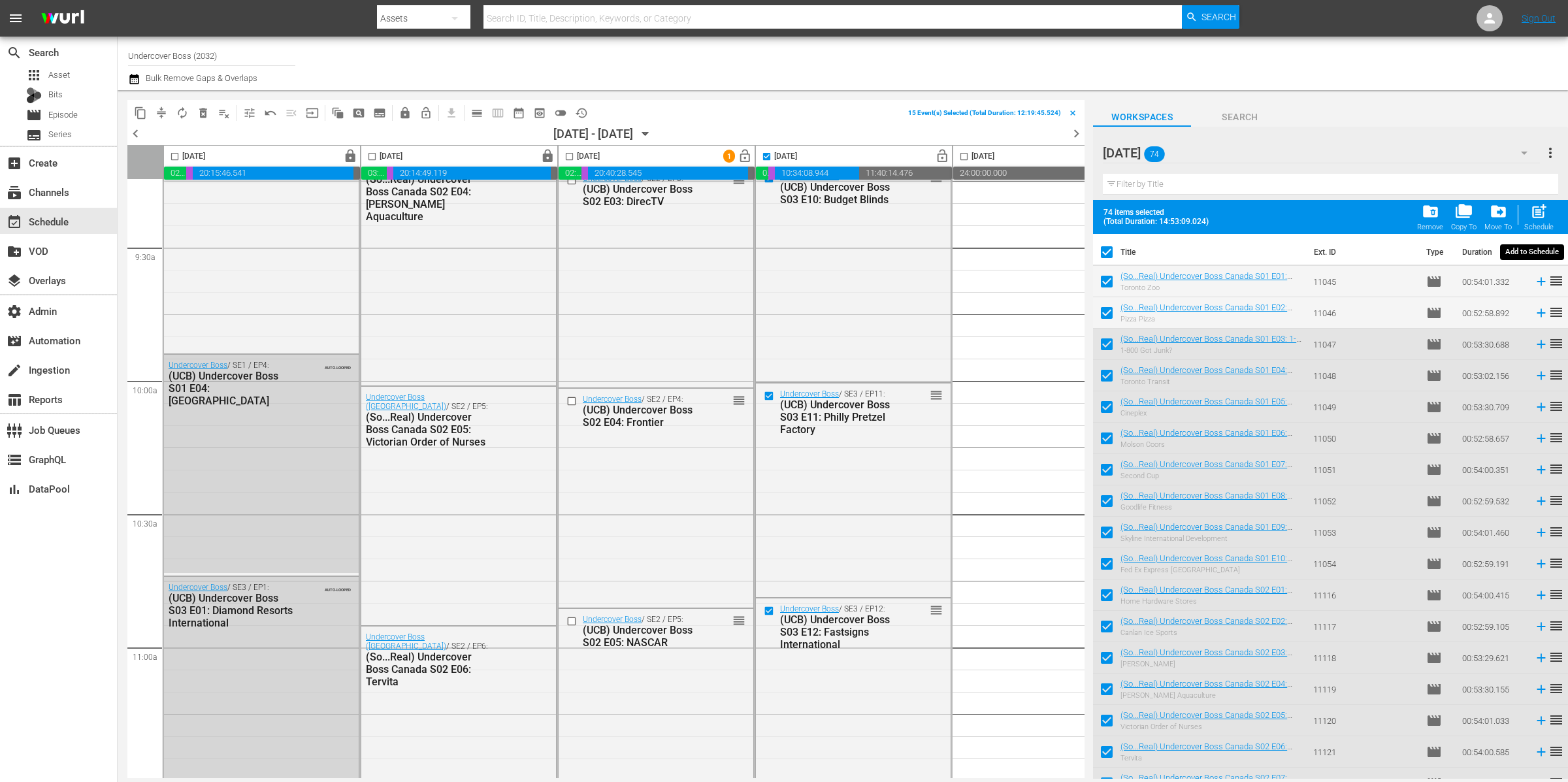
checkbox input "false"
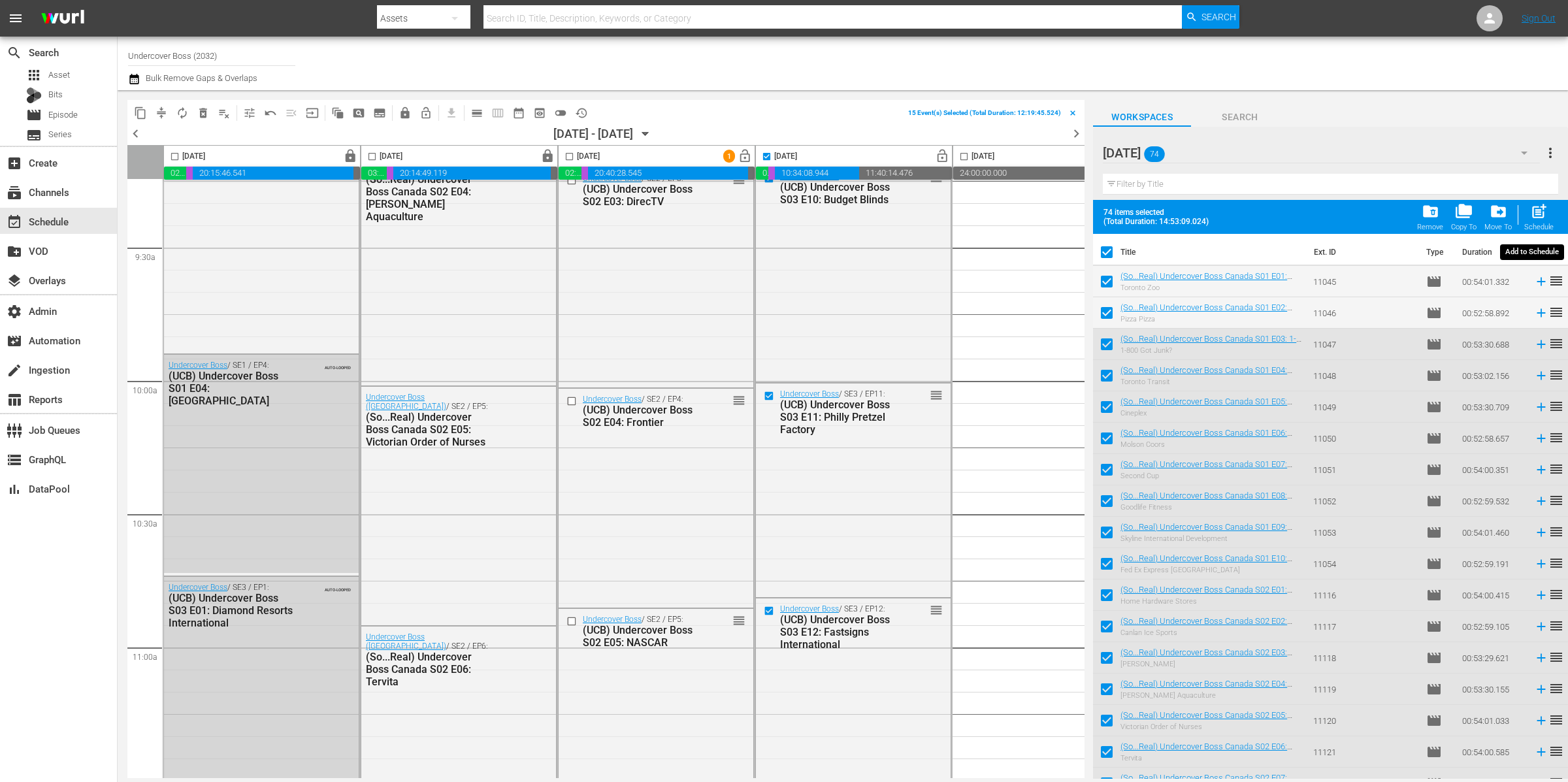
checkbox input "false"
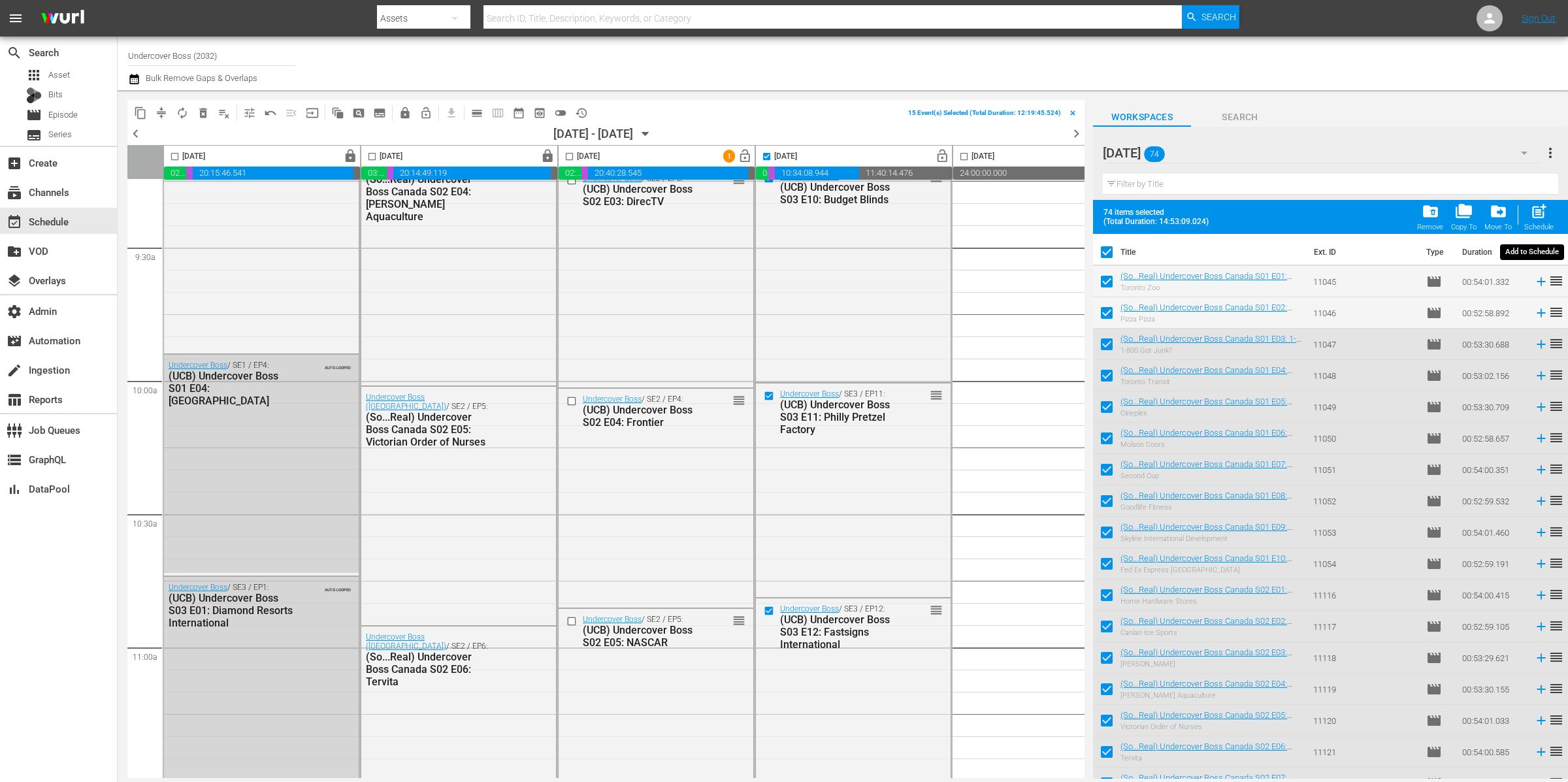
checkbox input "false"
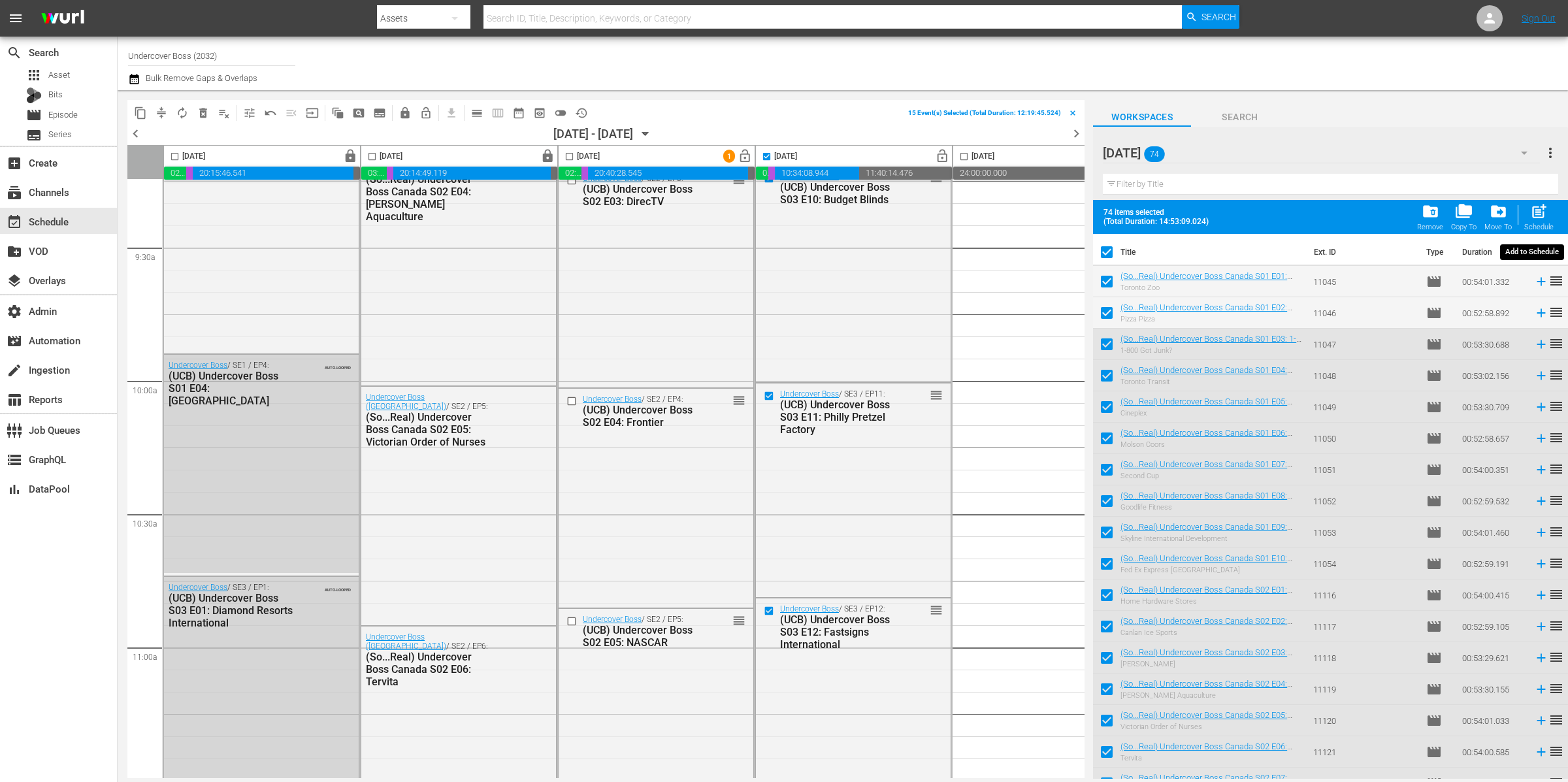
checkbox input "false"
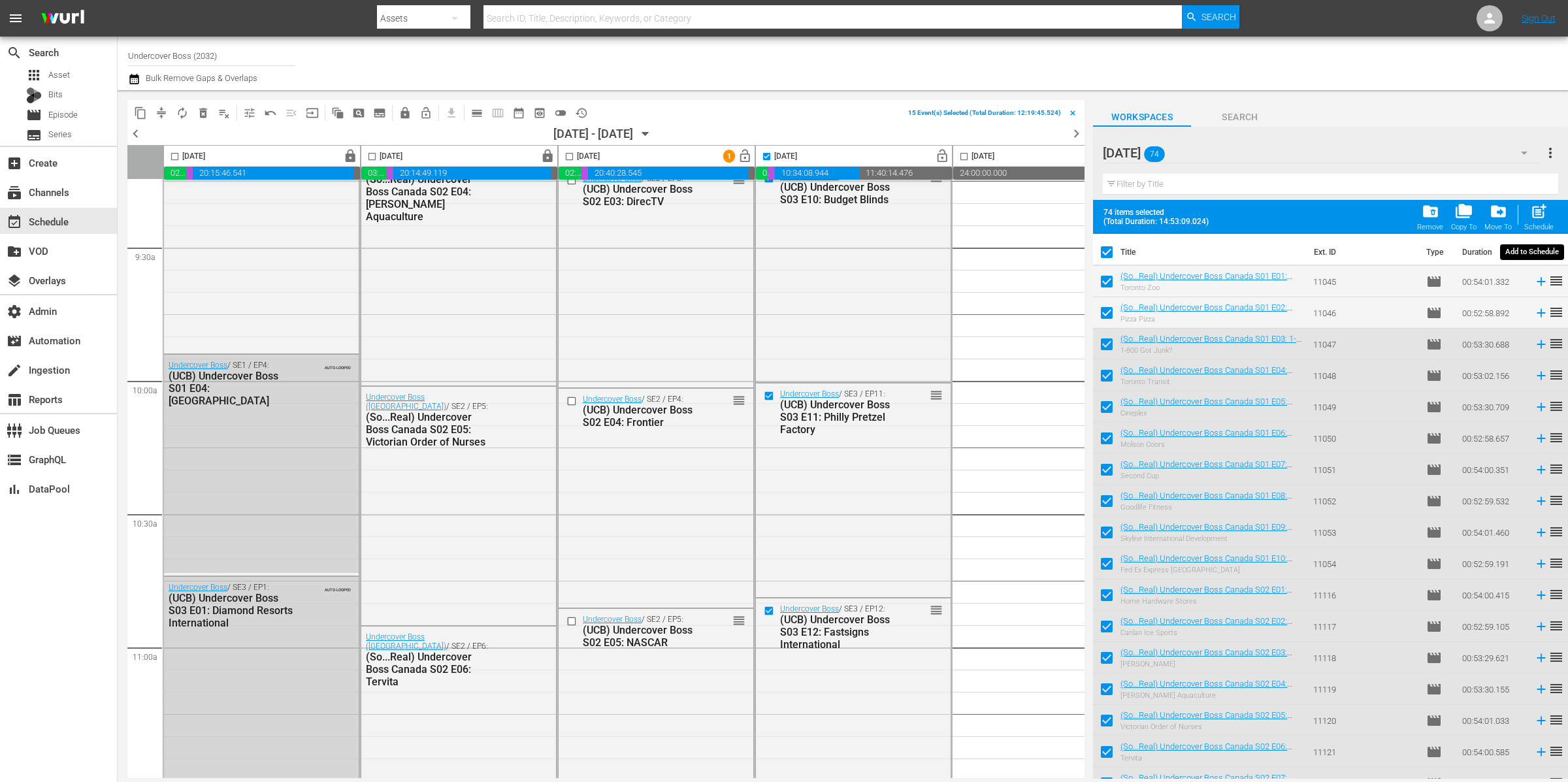
checkbox input "false"
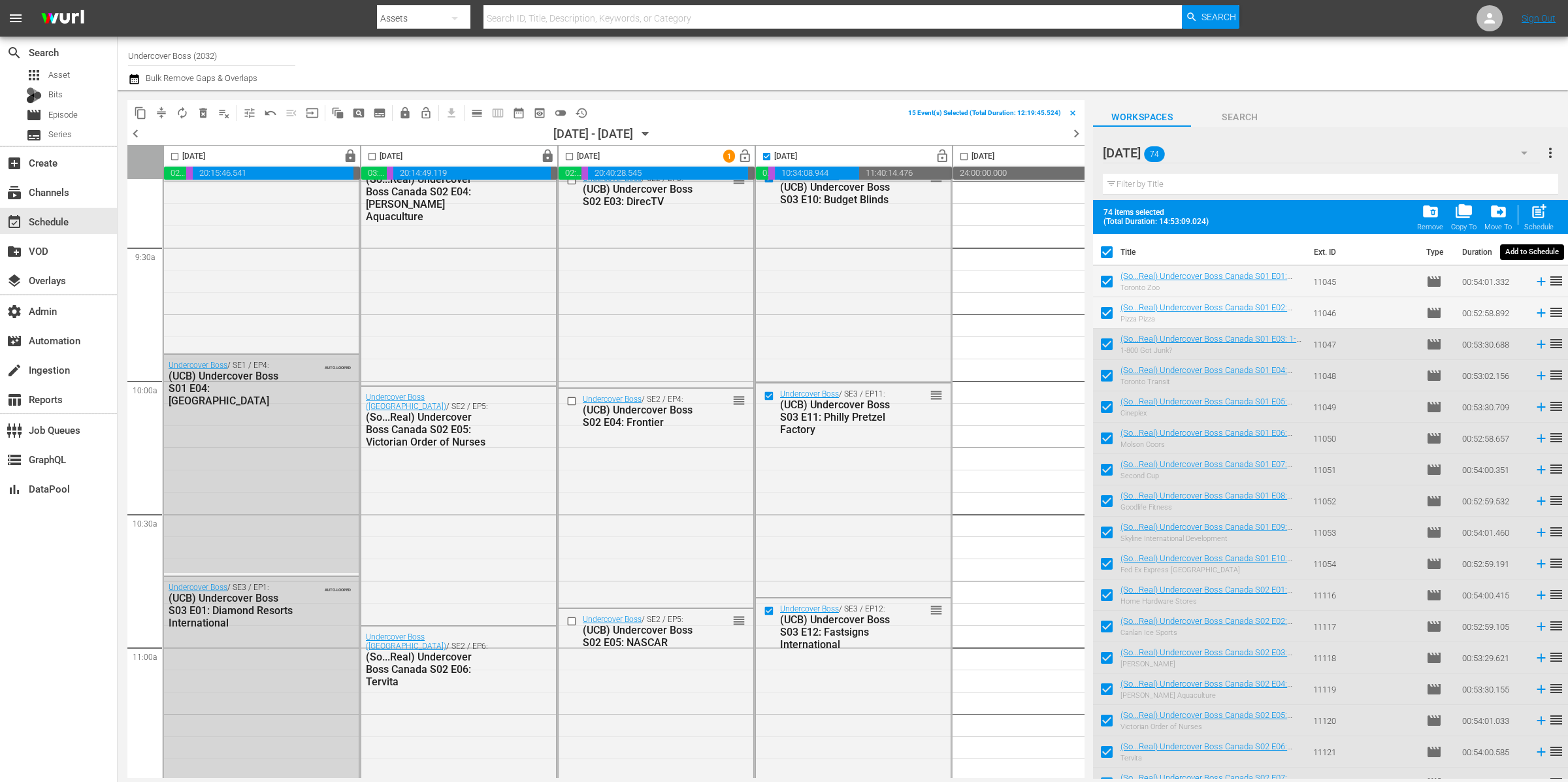
checkbox input "false"
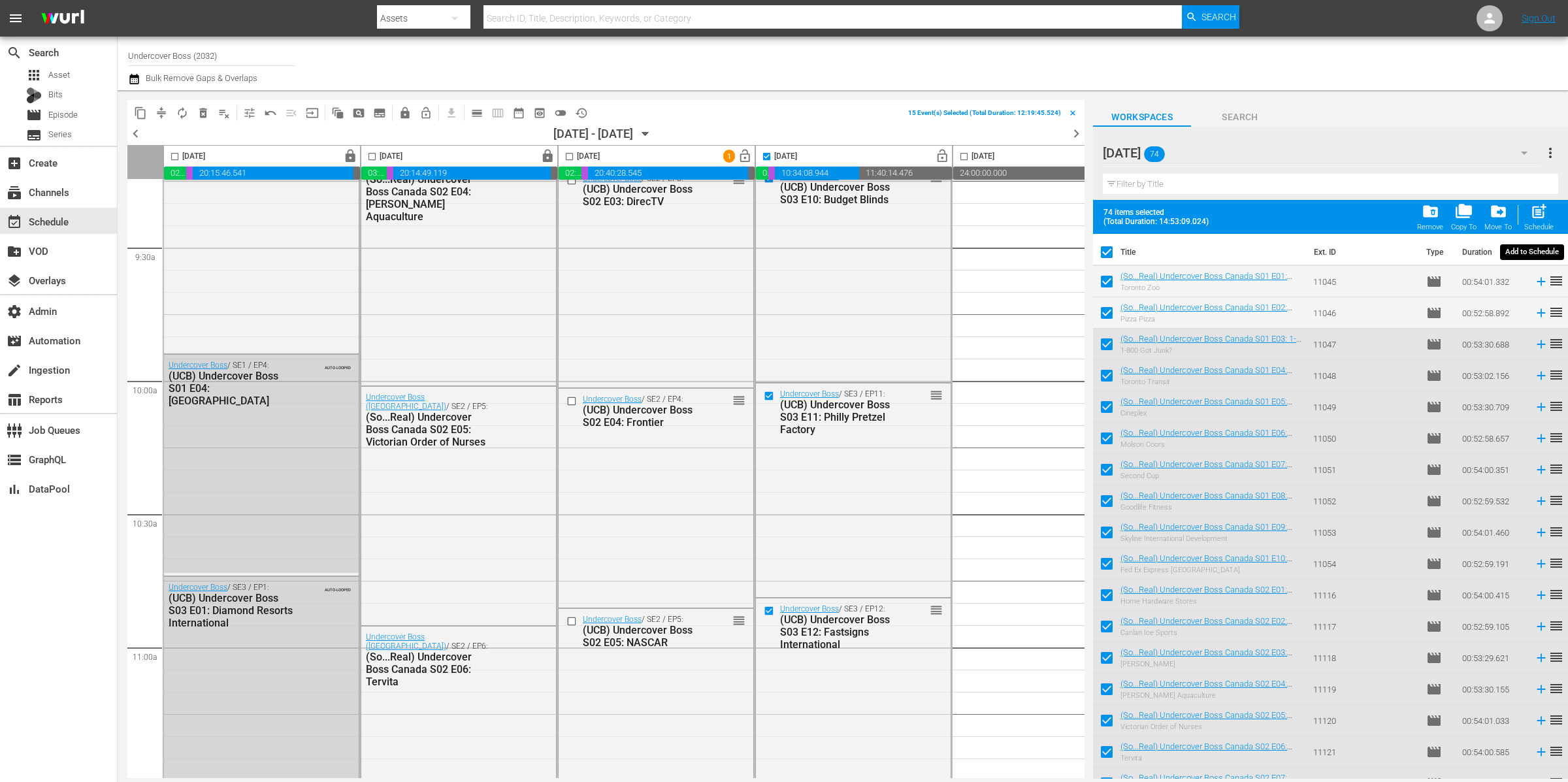
checkbox input "false"
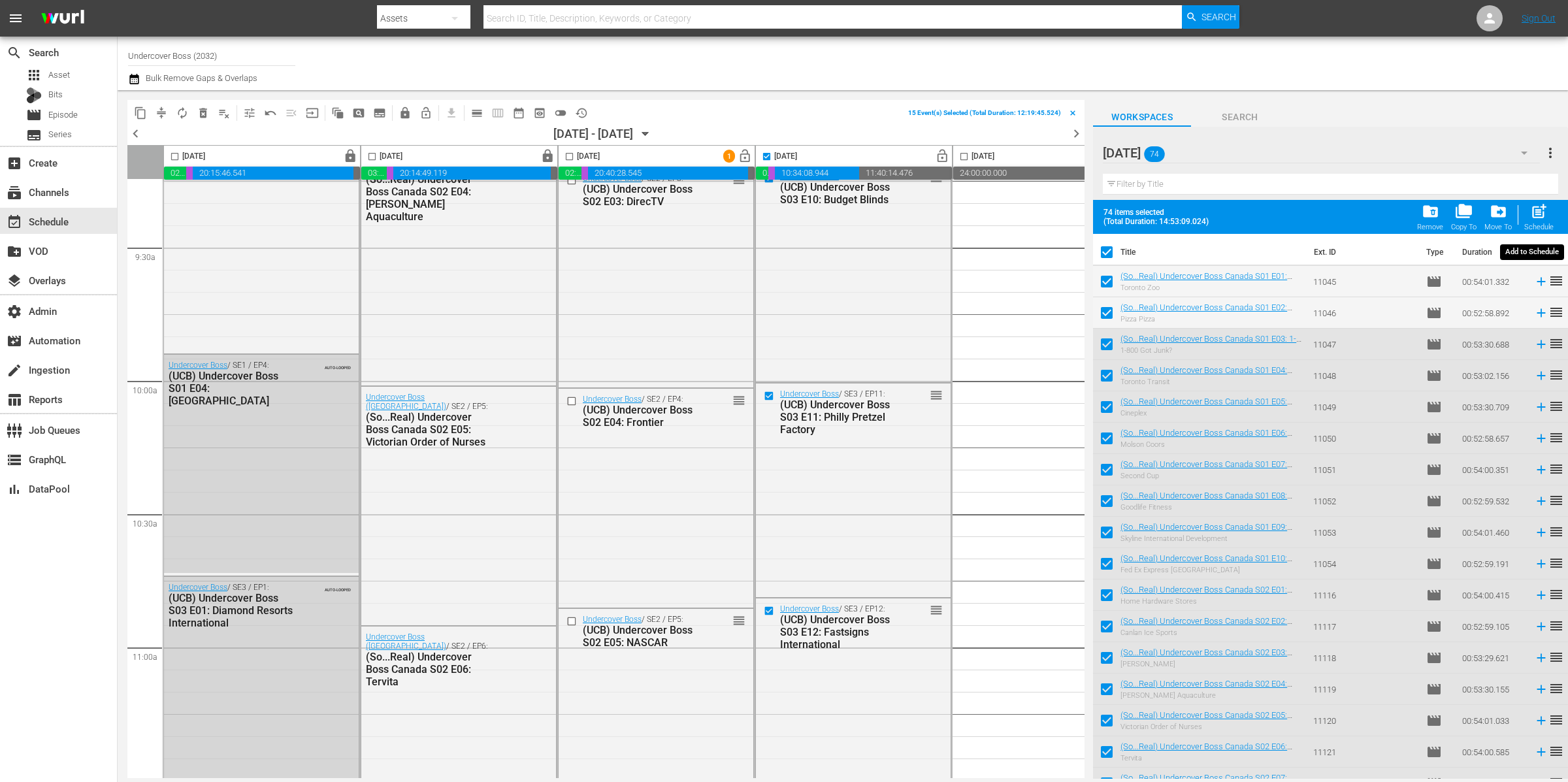
checkbox input "false"
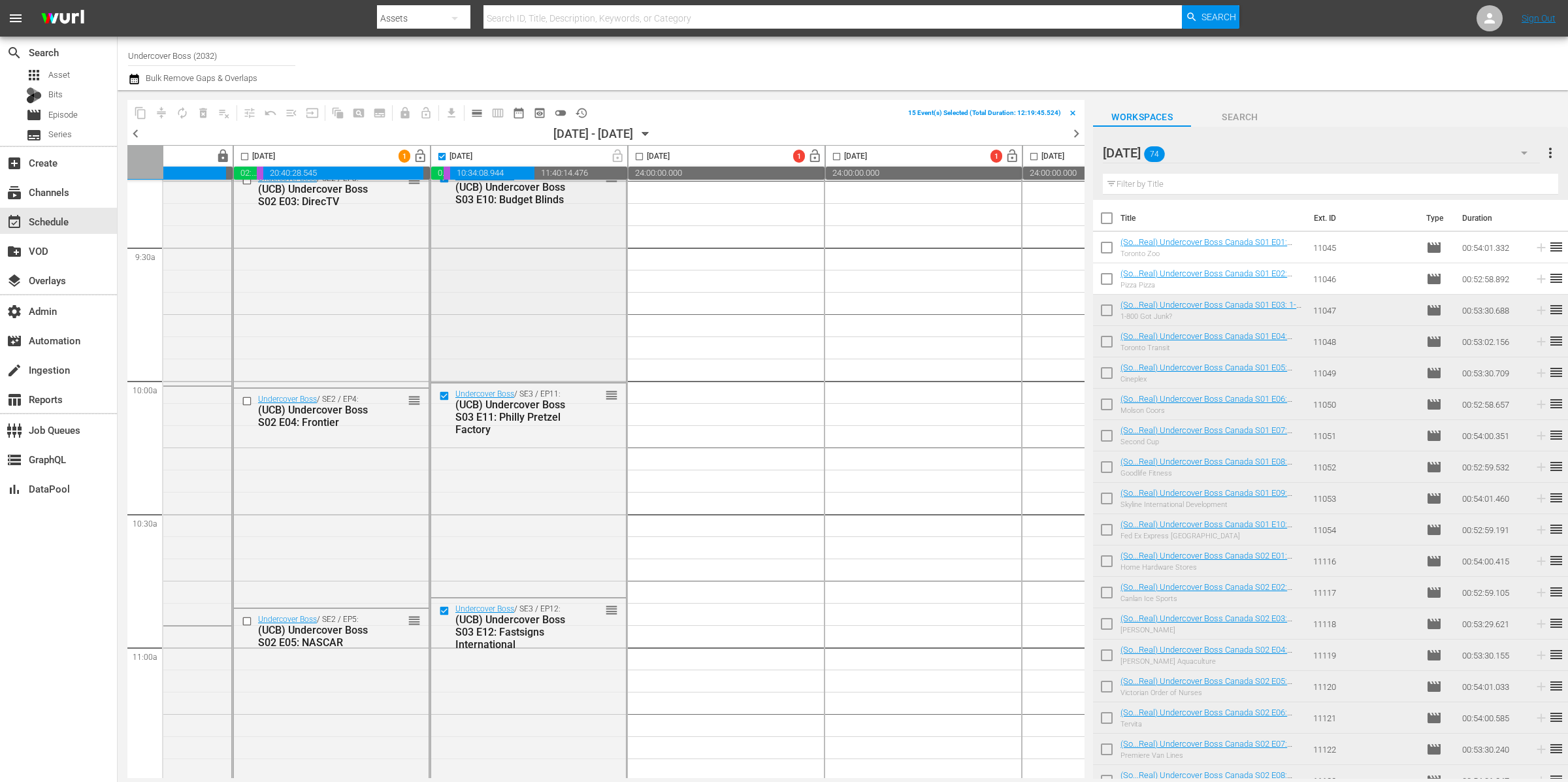
scroll to position [2467, 342]
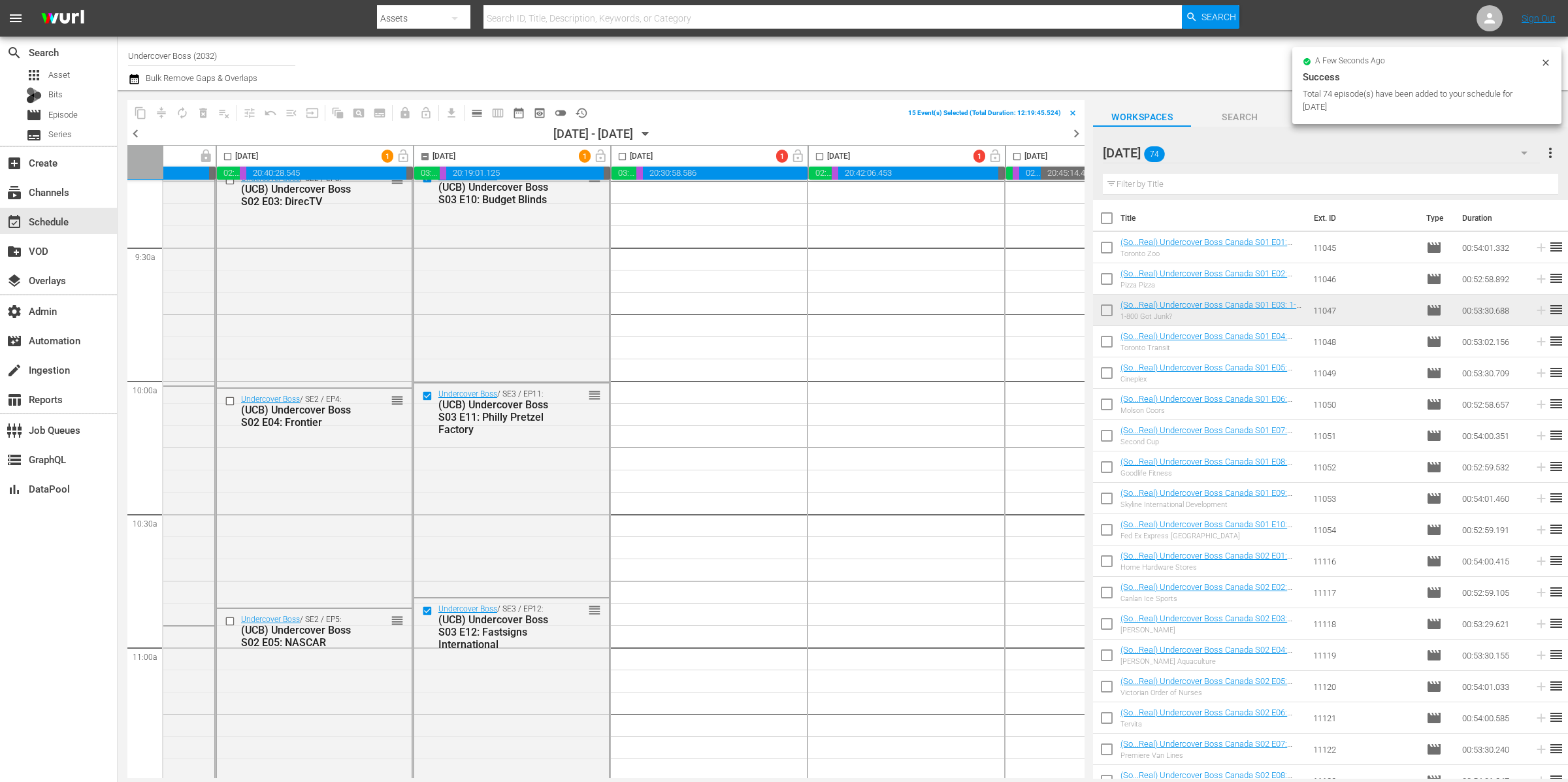
checkbox input "false"
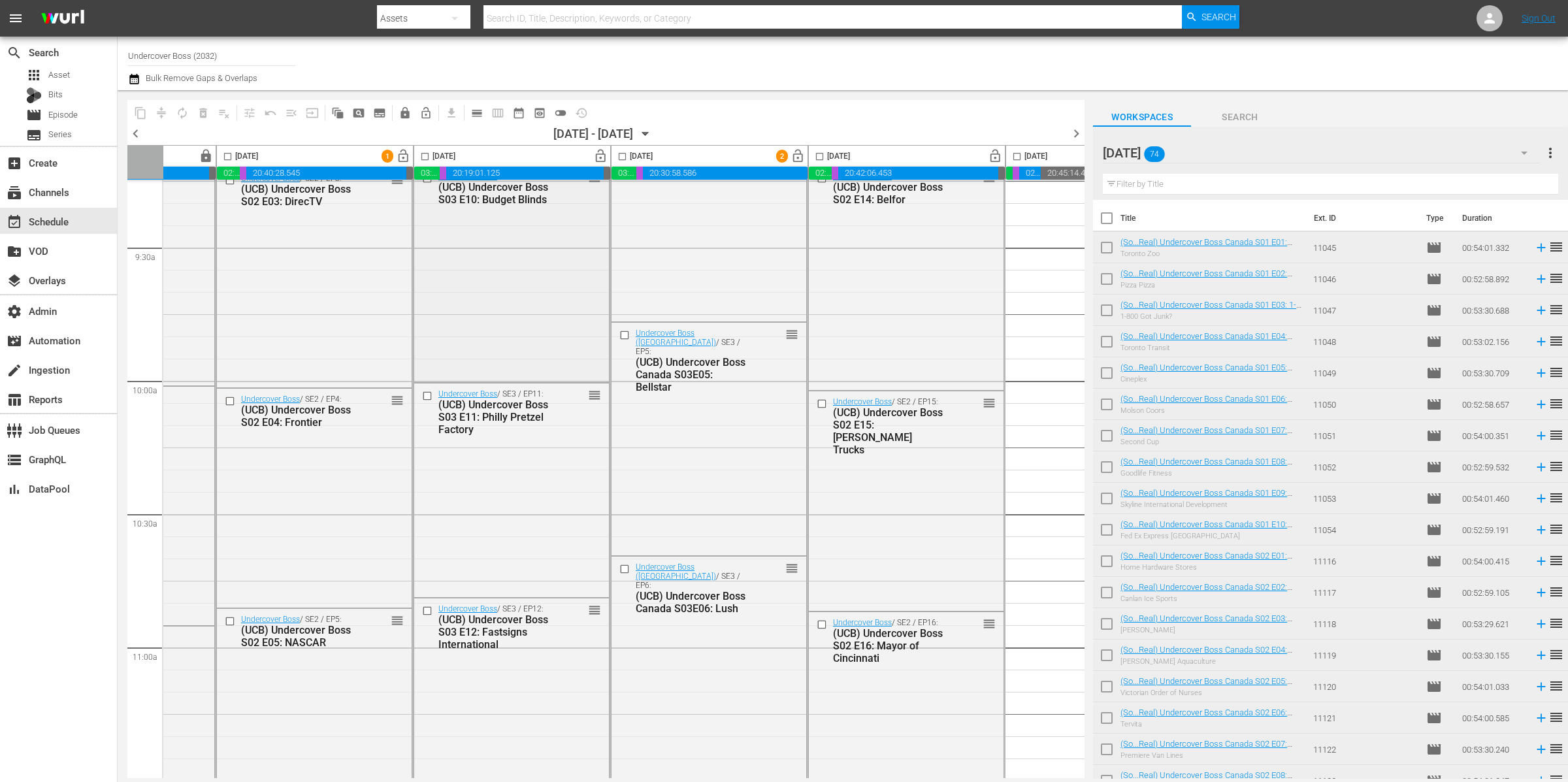
scroll to position [2467, 308]
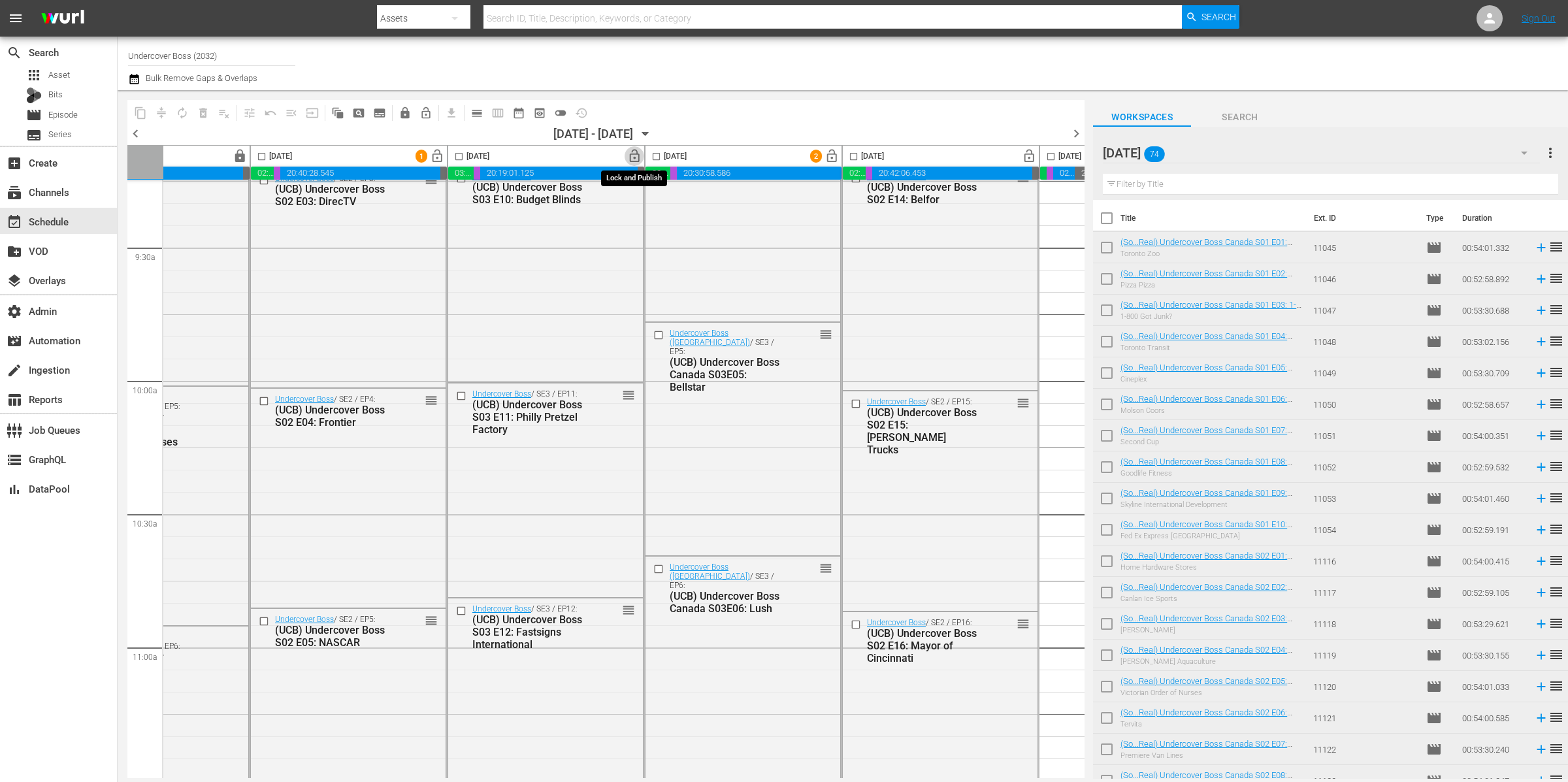
click at [637, 162] on span "lock_open" at bounding box center [635, 156] width 15 height 15
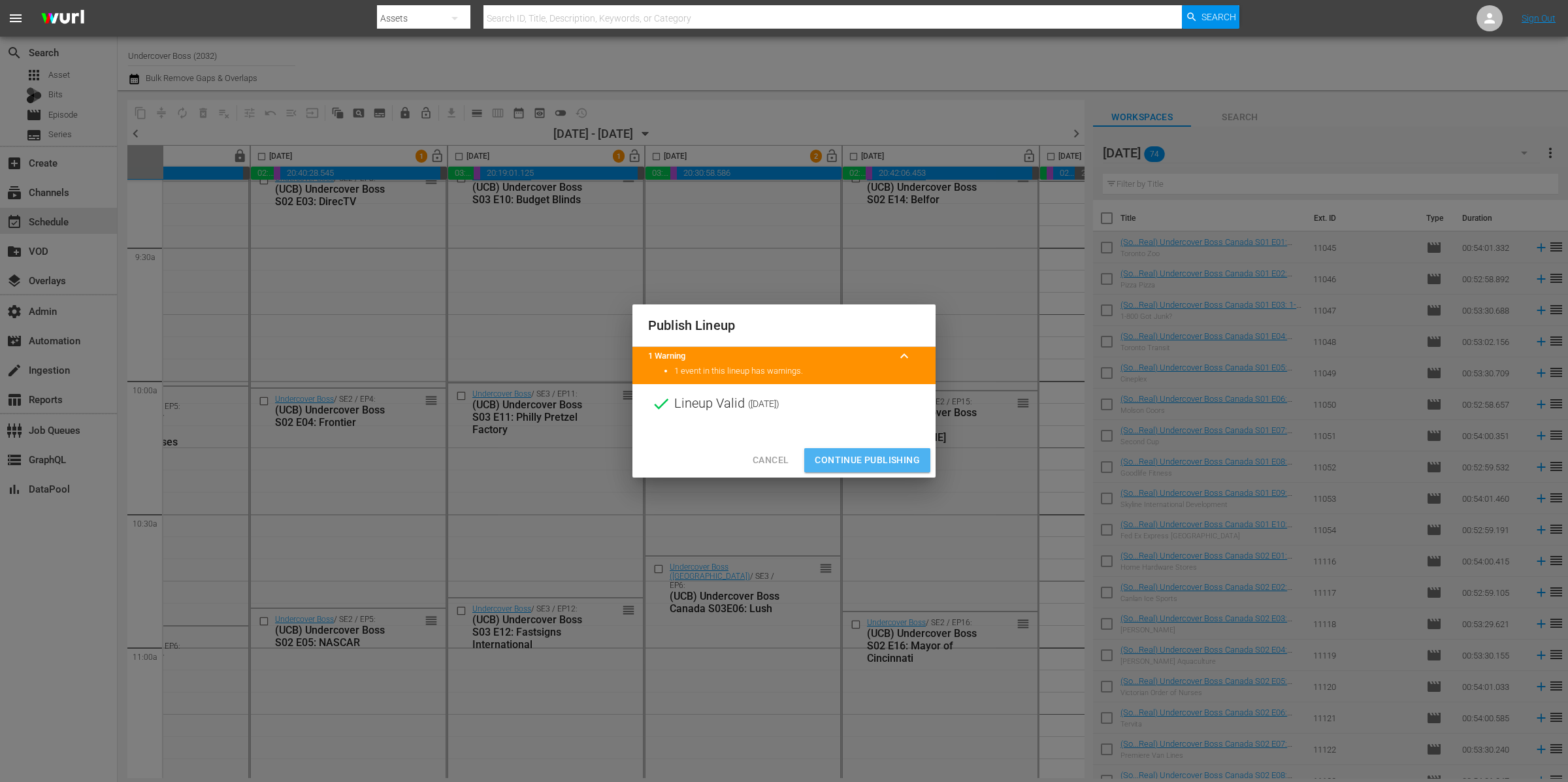
click at [909, 456] on span "Continue Publishing" at bounding box center [868, 459] width 106 height 16
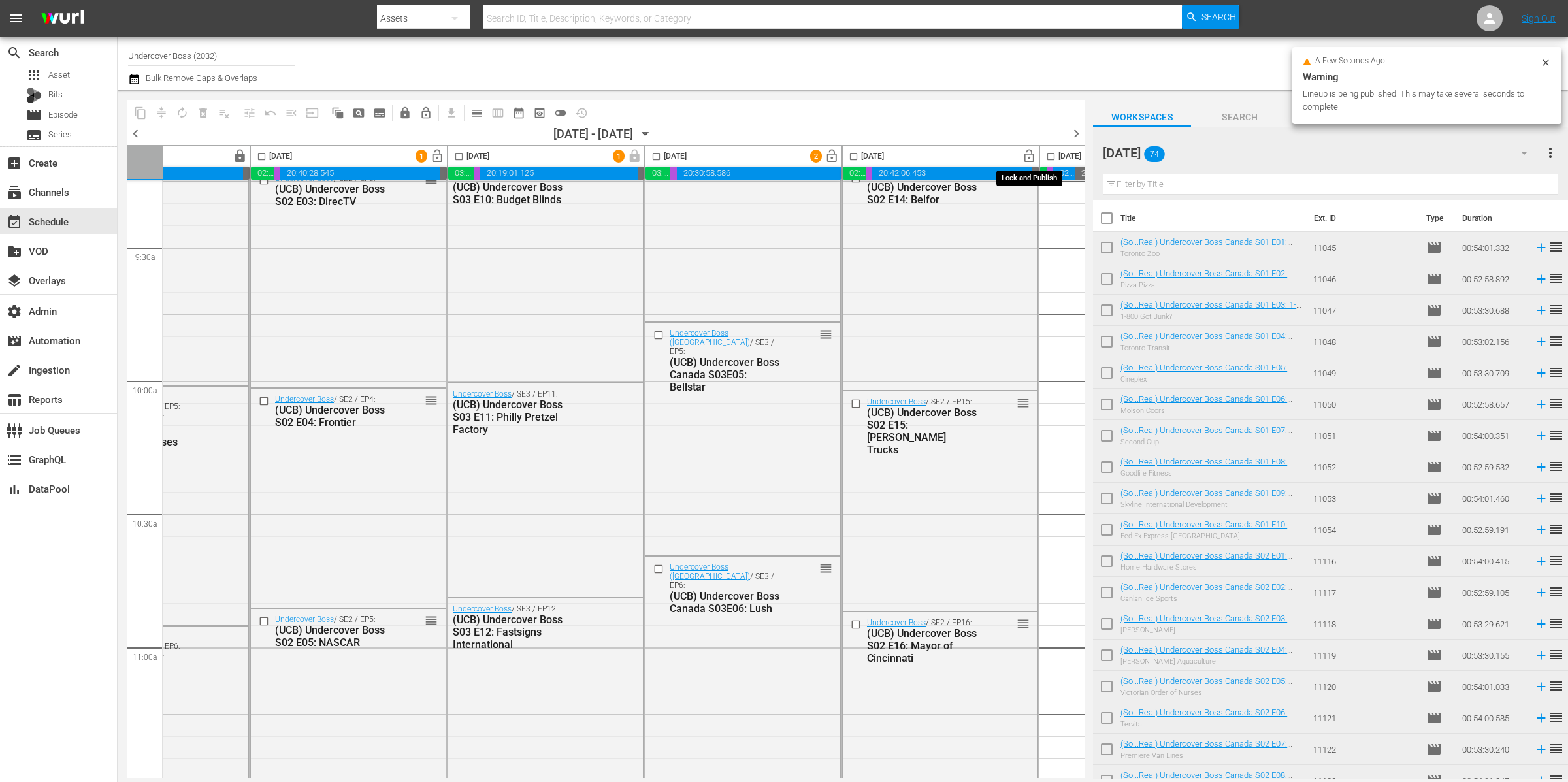
click at [1032, 157] on span "lock_open" at bounding box center [1030, 156] width 15 height 15
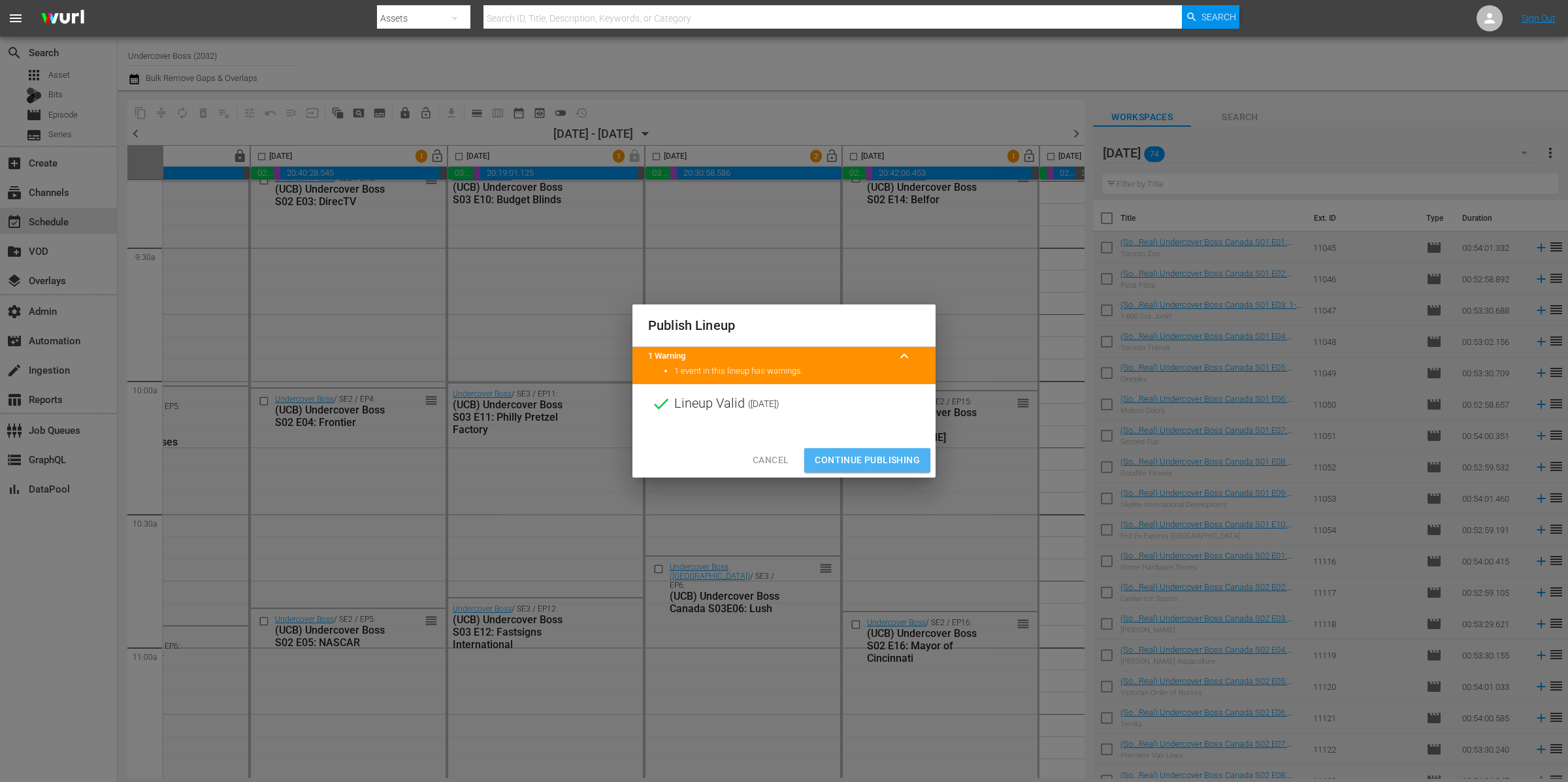
click at [885, 459] on span "Continue Publishing" at bounding box center [868, 459] width 106 height 16
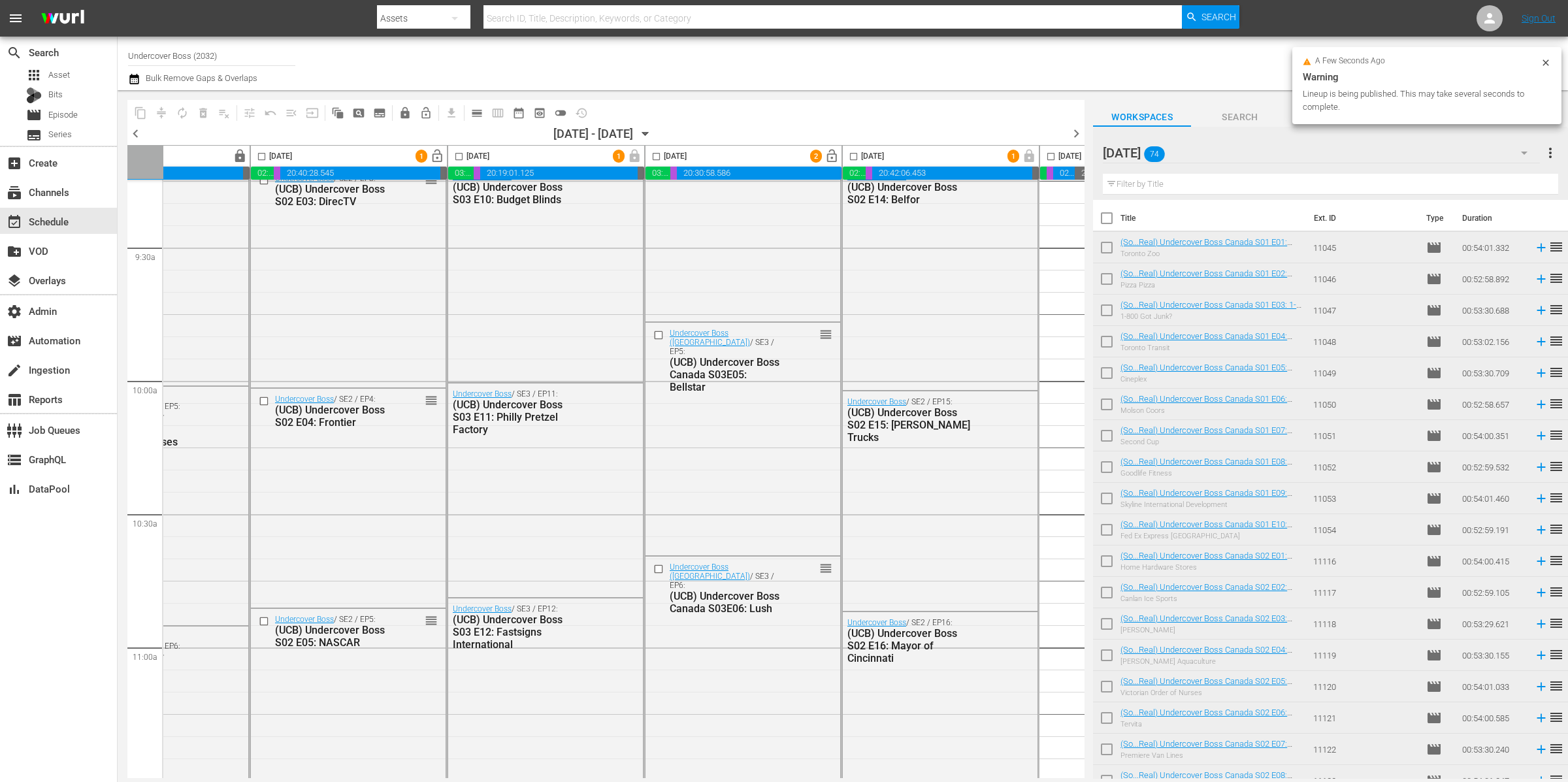
click at [834, 156] on span "lock_open" at bounding box center [832, 156] width 15 height 15
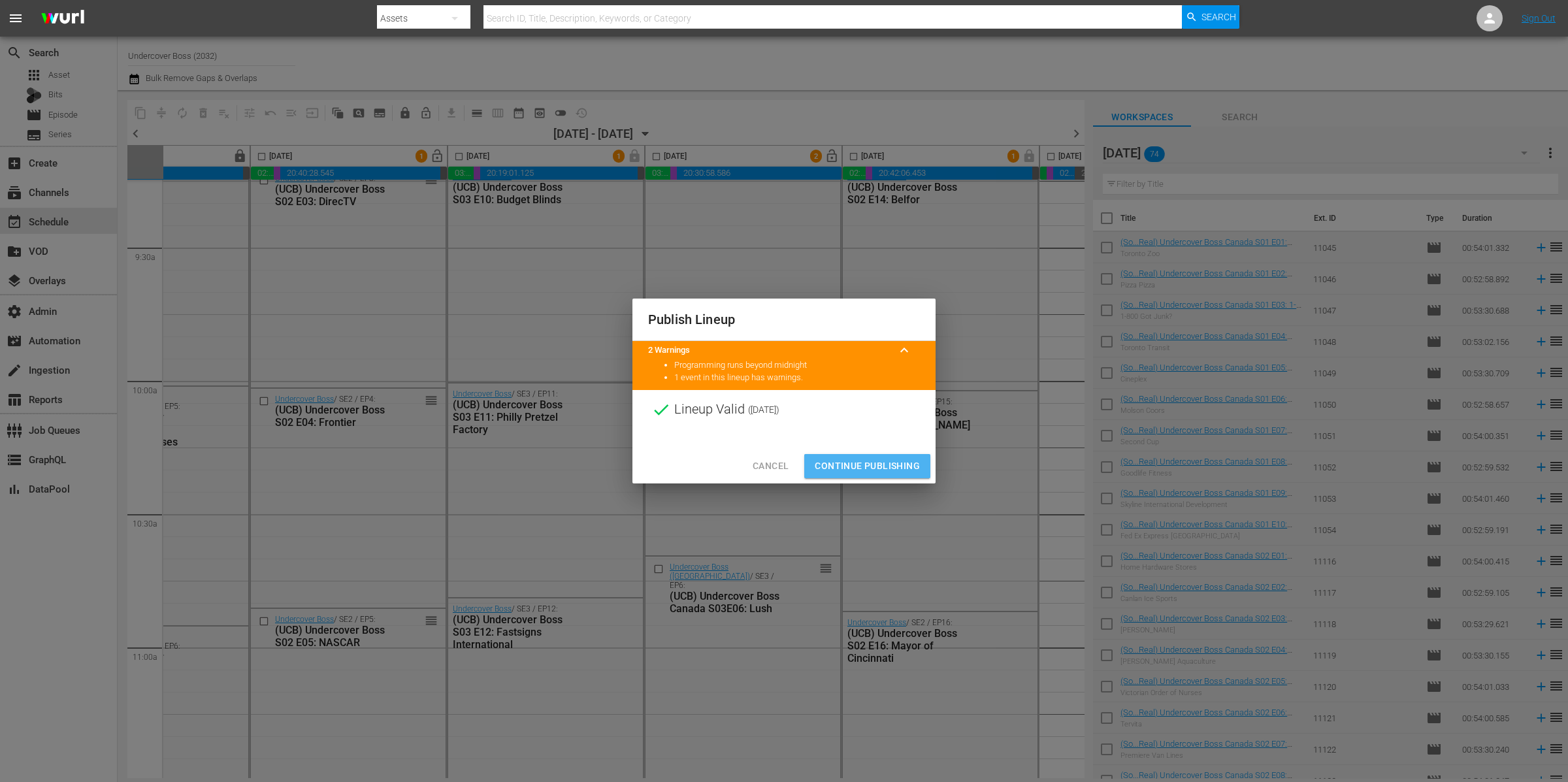
click at [874, 463] on span "Continue Publishing" at bounding box center [868, 465] width 106 height 16
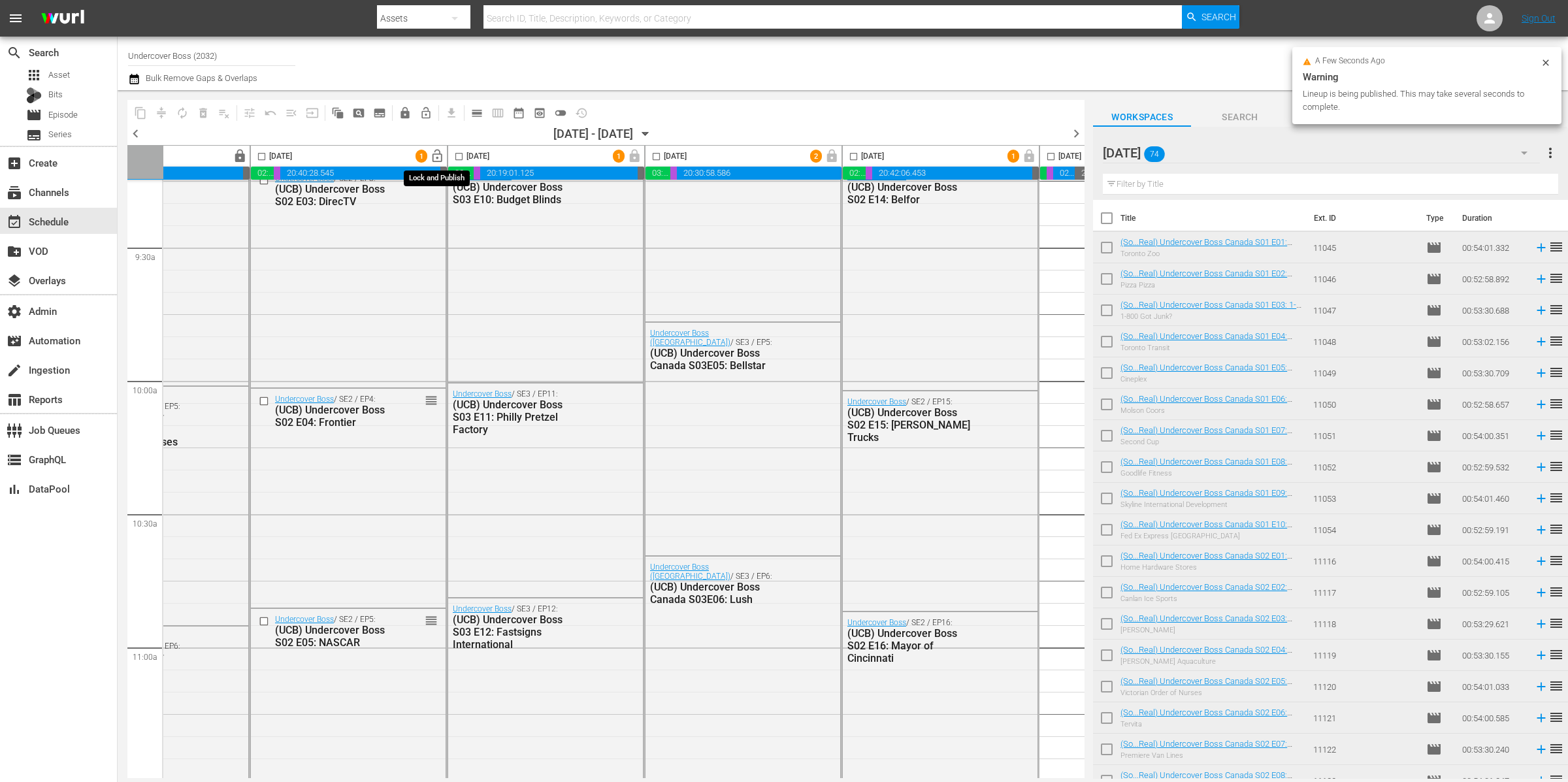
click at [437, 159] on span "lock_open" at bounding box center [438, 156] width 15 height 15
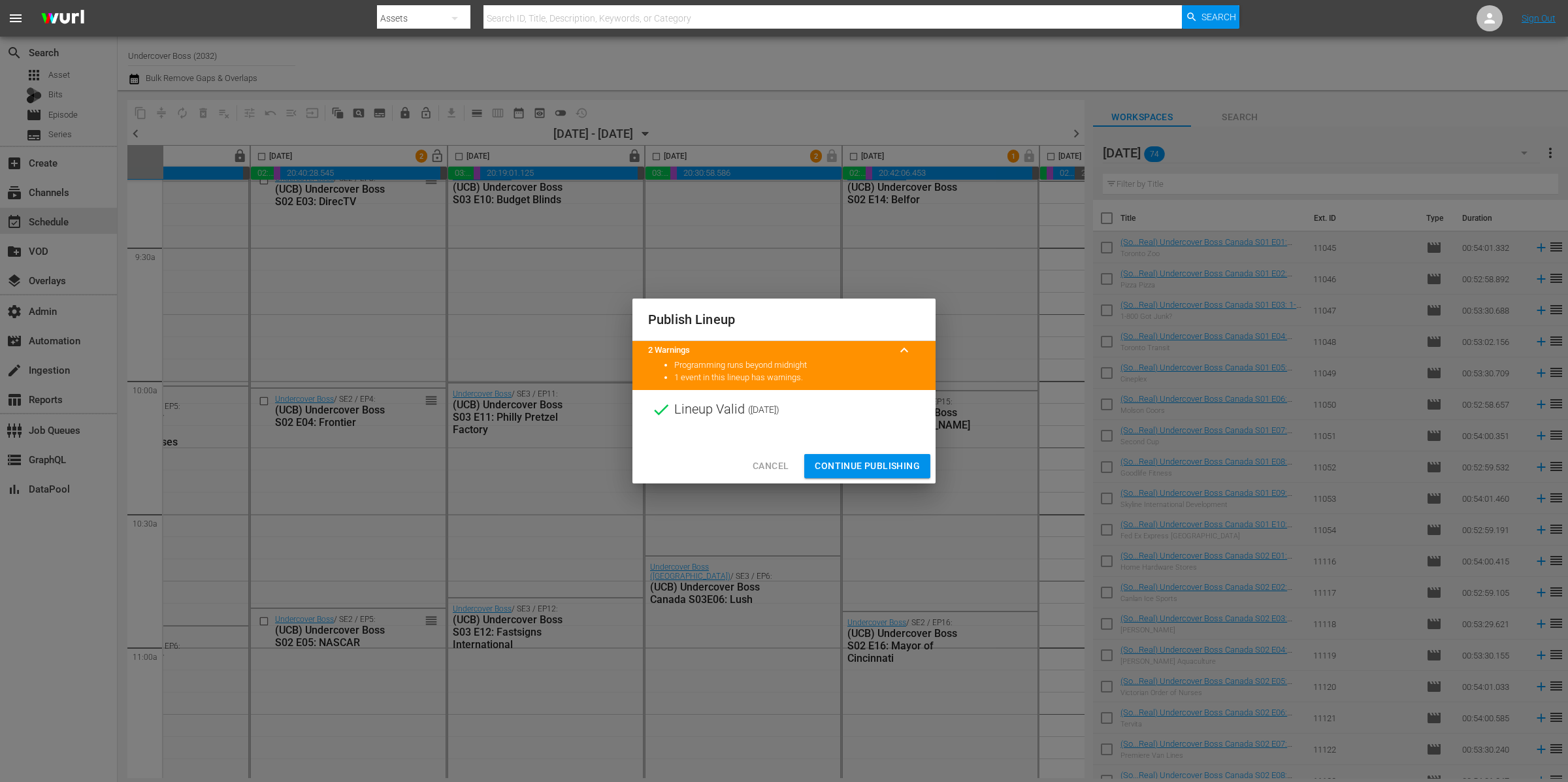
click at [904, 463] on span "Continue Publishing" at bounding box center [868, 465] width 106 height 16
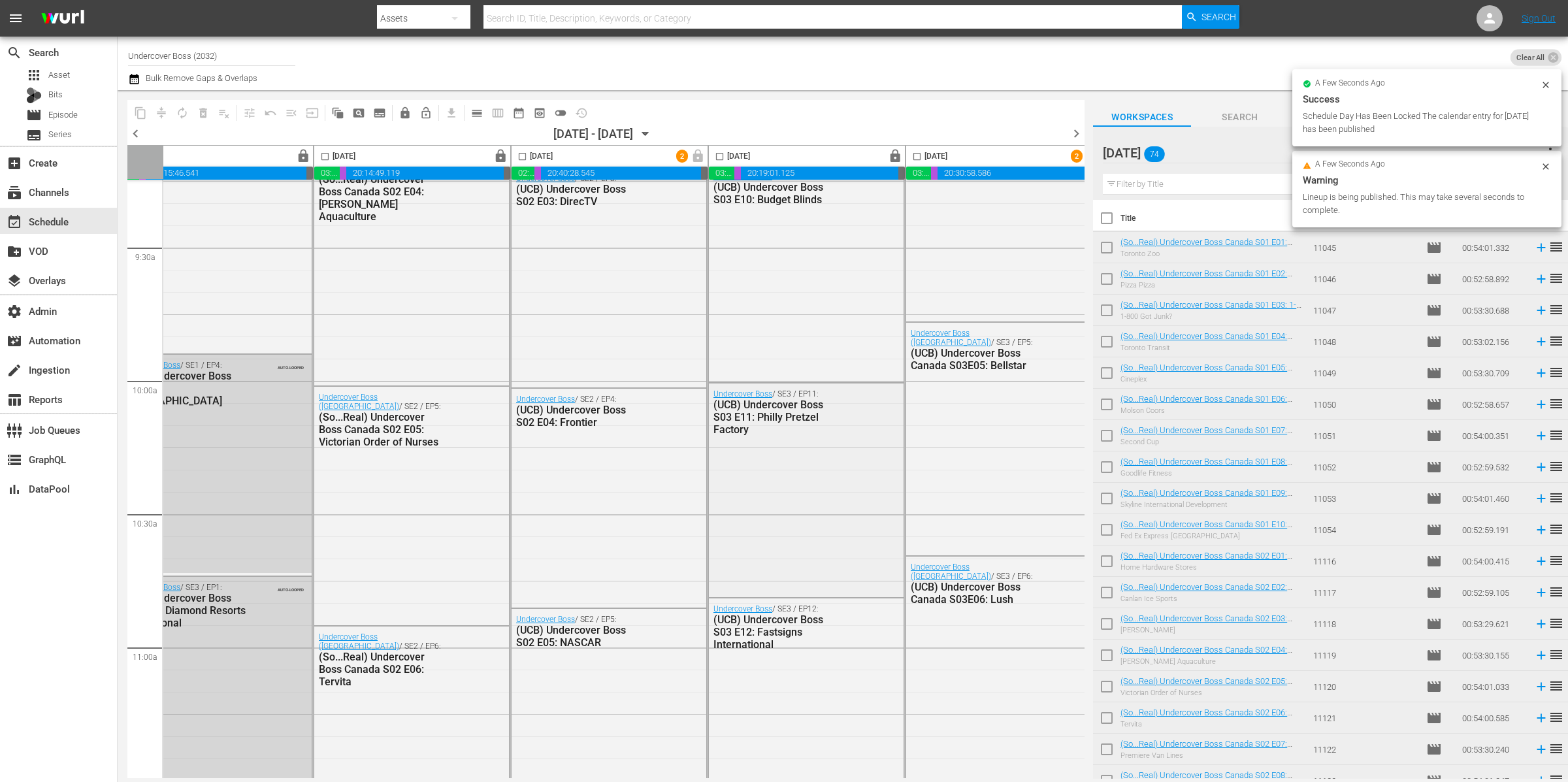
scroll to position [2467, 0]
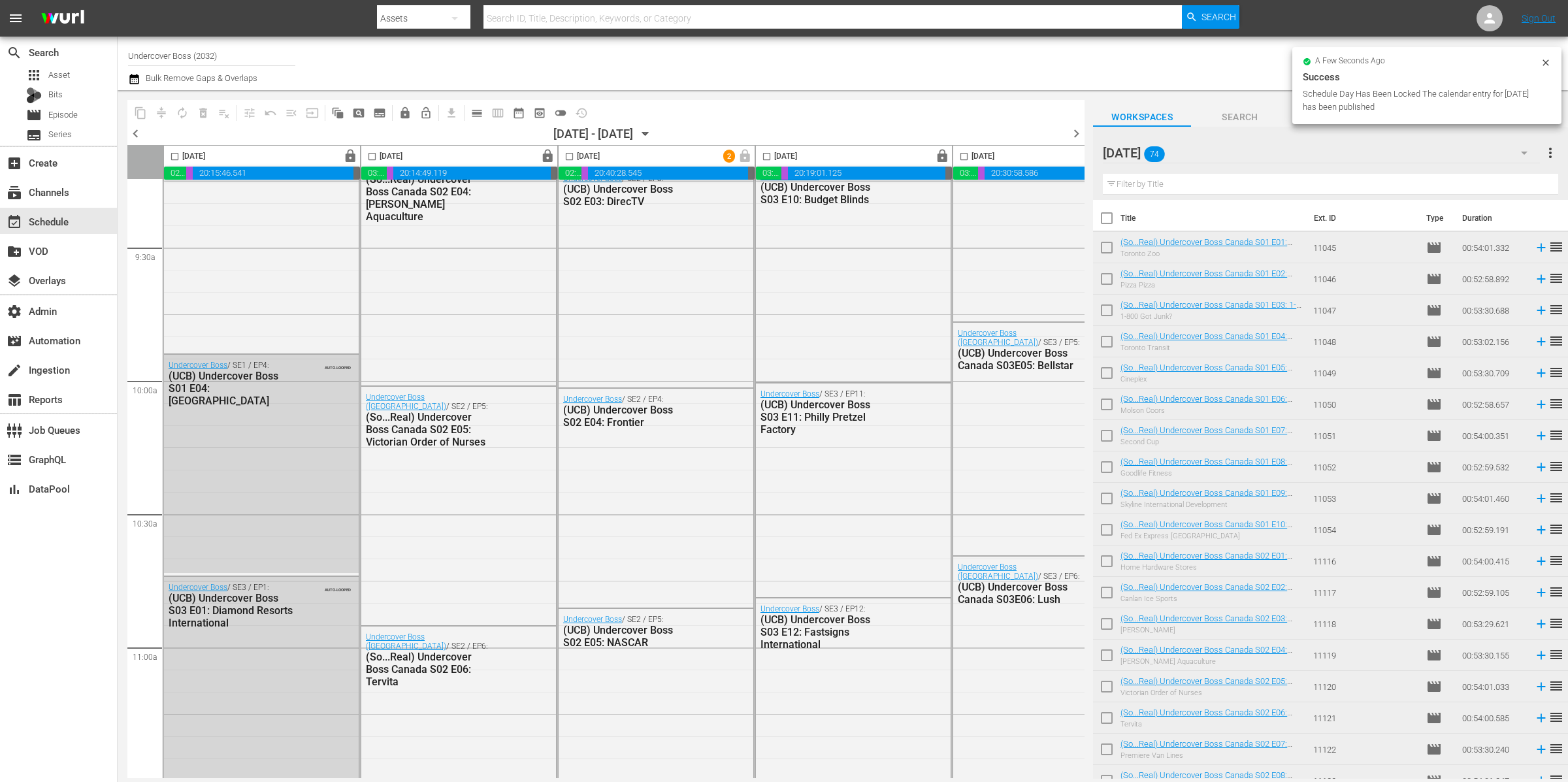
click at [134, 80] on icon "button" at bounding box center [134, 79] width 13 height 16
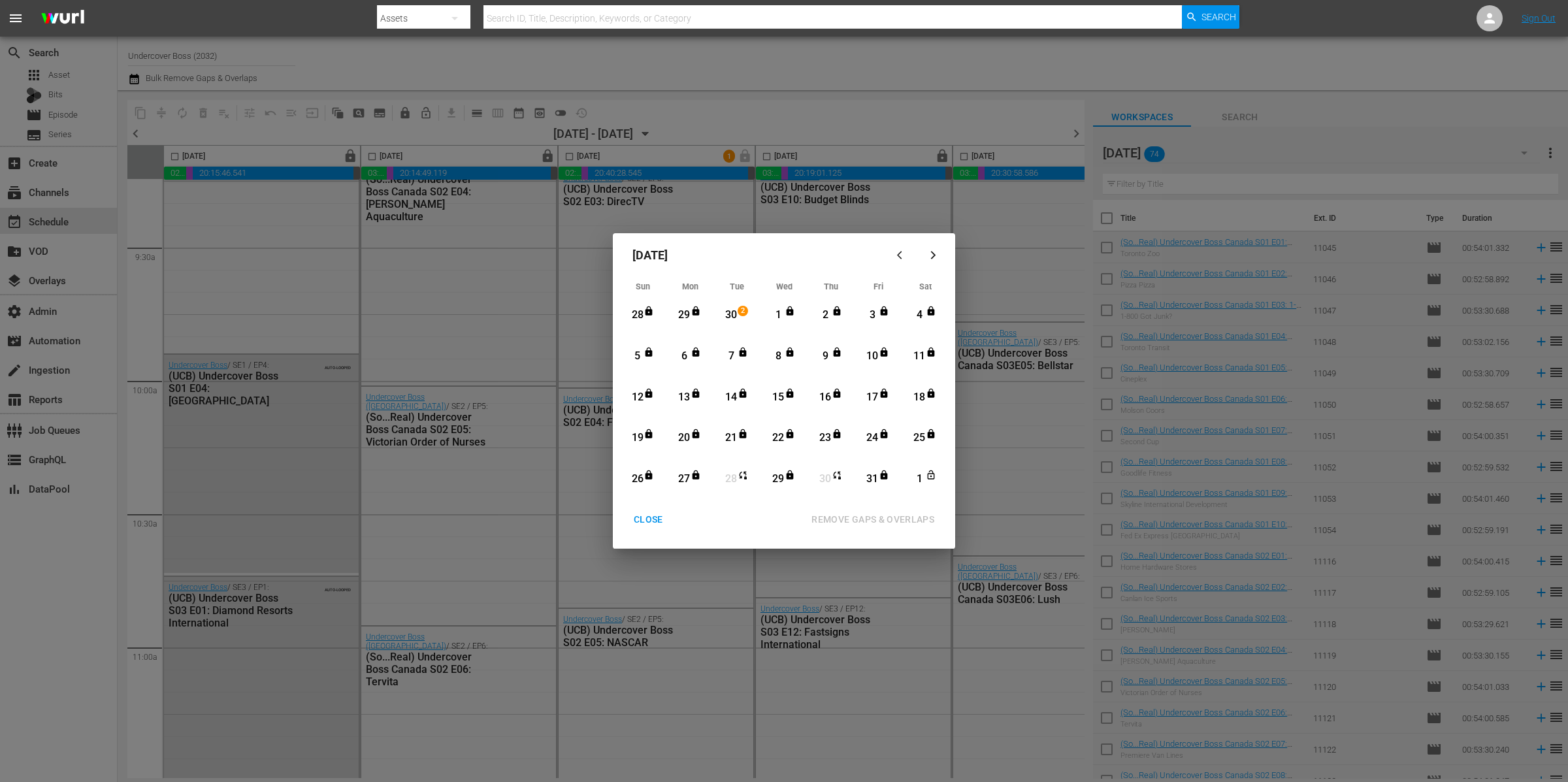
click at [657, 514] on div "CLOSE" at bounding box center [649, 519] width 51 height 16
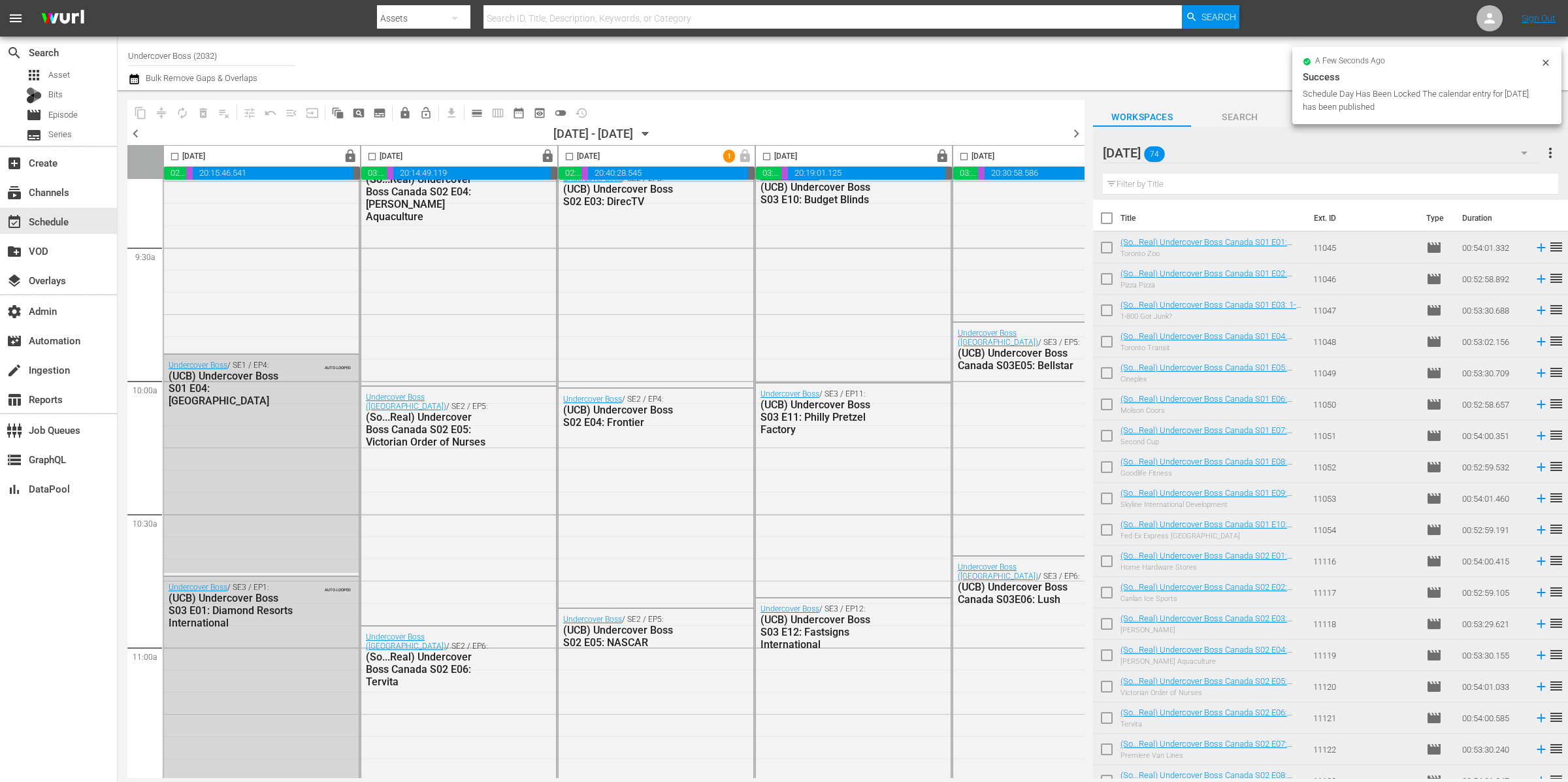
click at [648, 523] on div "Undercover Boss / SE2 / EP4: (UCB) Undercover Boss S02 E04: Frontier" at bounding box center [656, 497] width 194 height 216
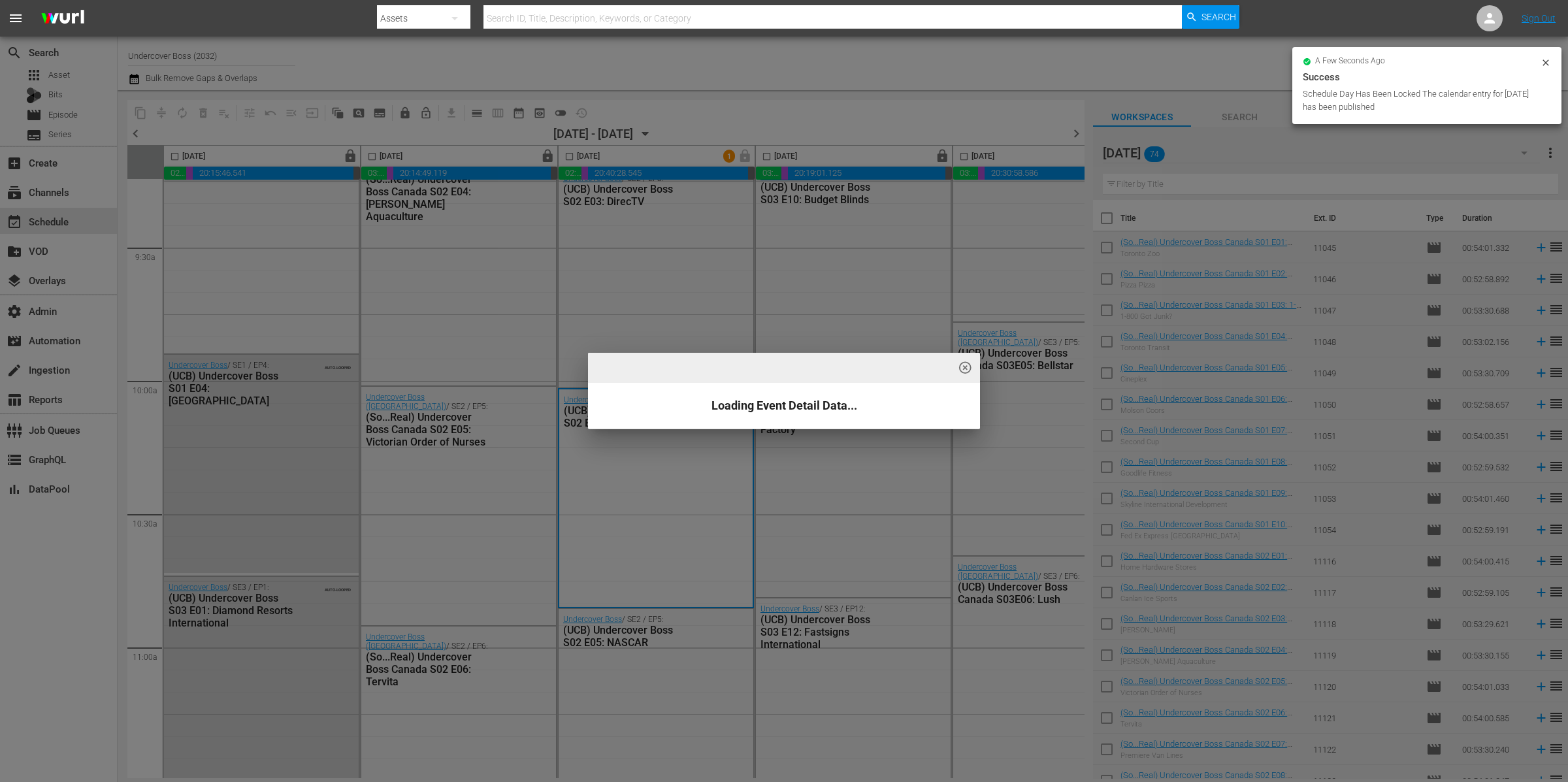
click at [154, 198] on div "highlight_off_icon Loading Event Detail Data..." at bounding box center [784, 391] width 1568 height 782
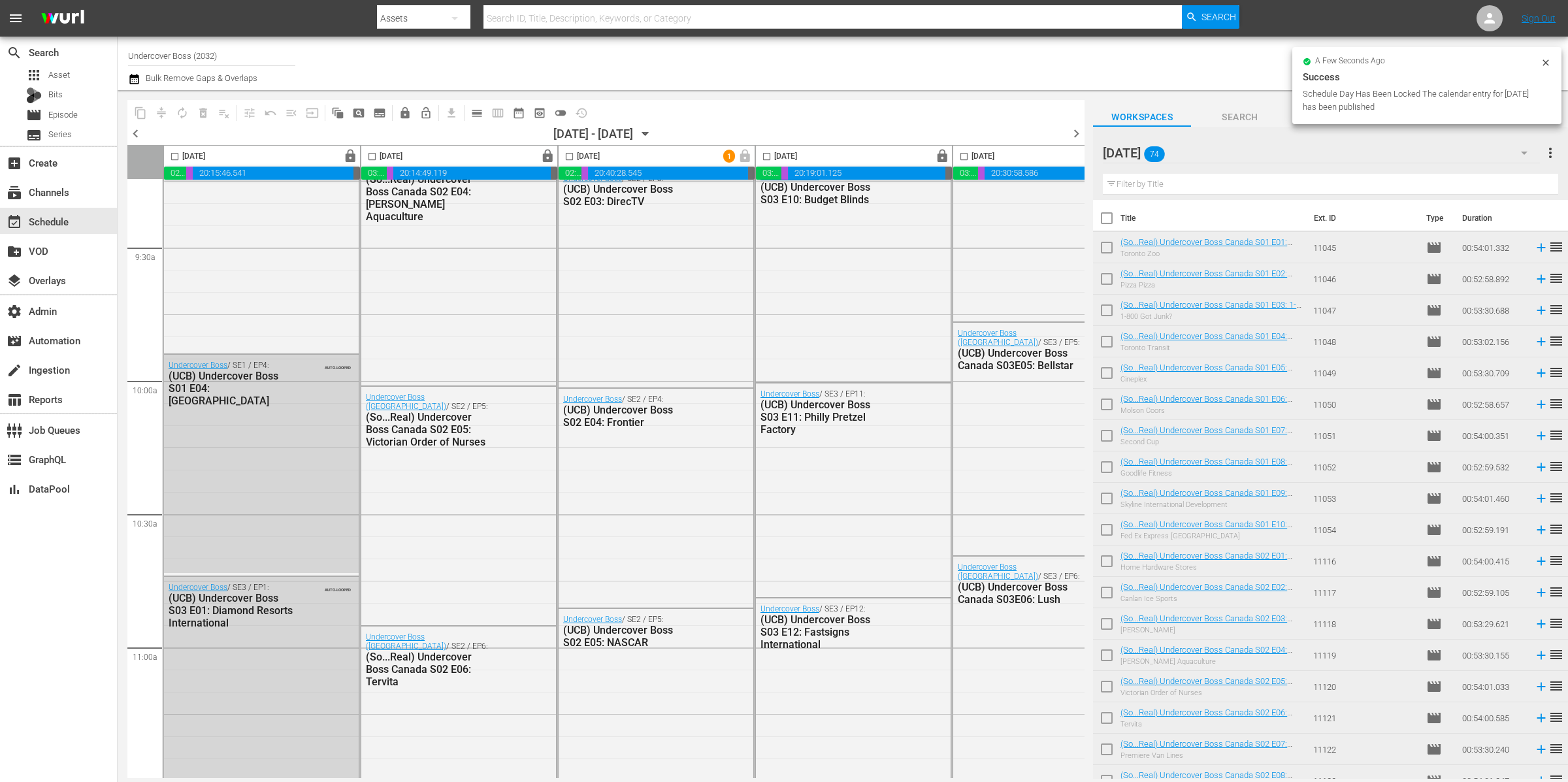
click at [141, 142] on div "highlight_off_icon Loading Event Detail Data..." at bounding box center [784, 391] width 1568 height 782
click at [140, 136] on div "highlight_off_icon Loading Event Detail Data..." at bounding box center [784, 391] width 1568 height 782
click at [136, 133] on div "highlight_off_icon Loading Event Detail Data..." at bounding box center [784, 391] width 1568 height 782
click at [653, 130] on icon "button" at bounding box center [645, 133] width 14 height 14
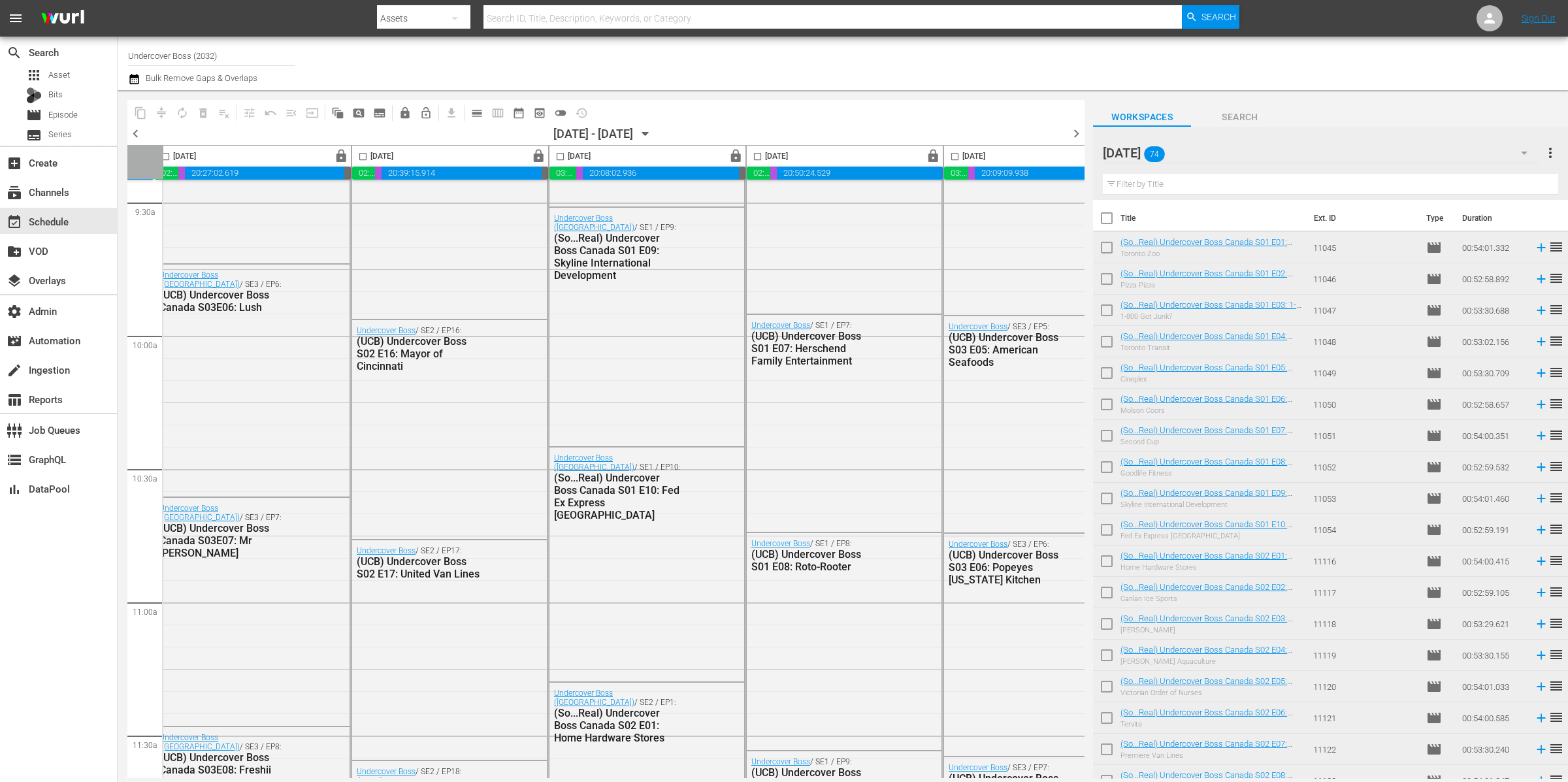
scroll to position [2512, 467]
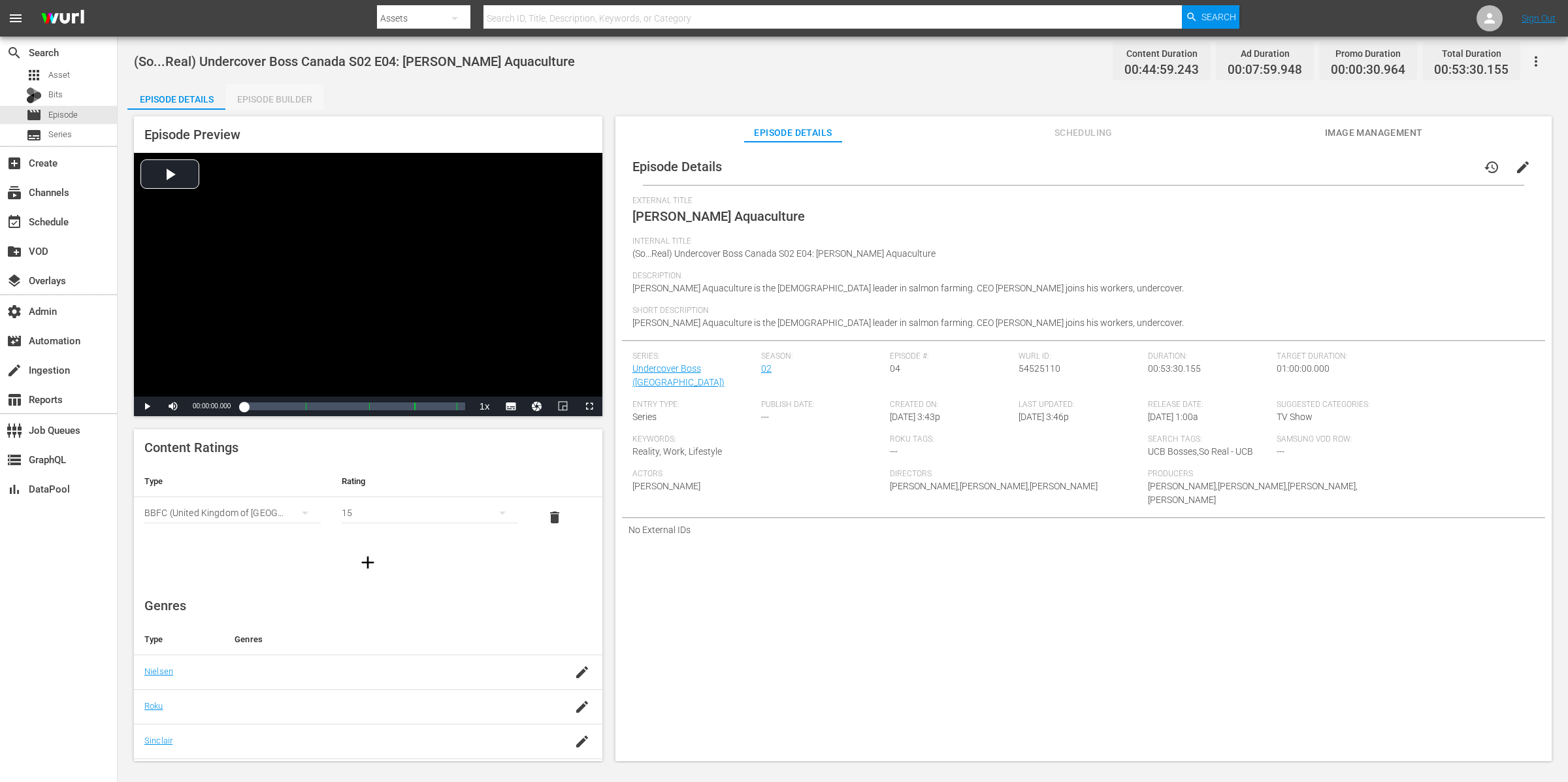
click at [267, 106] on div "Episode Builder" at bounding box center [275, 99] width 98 height 31
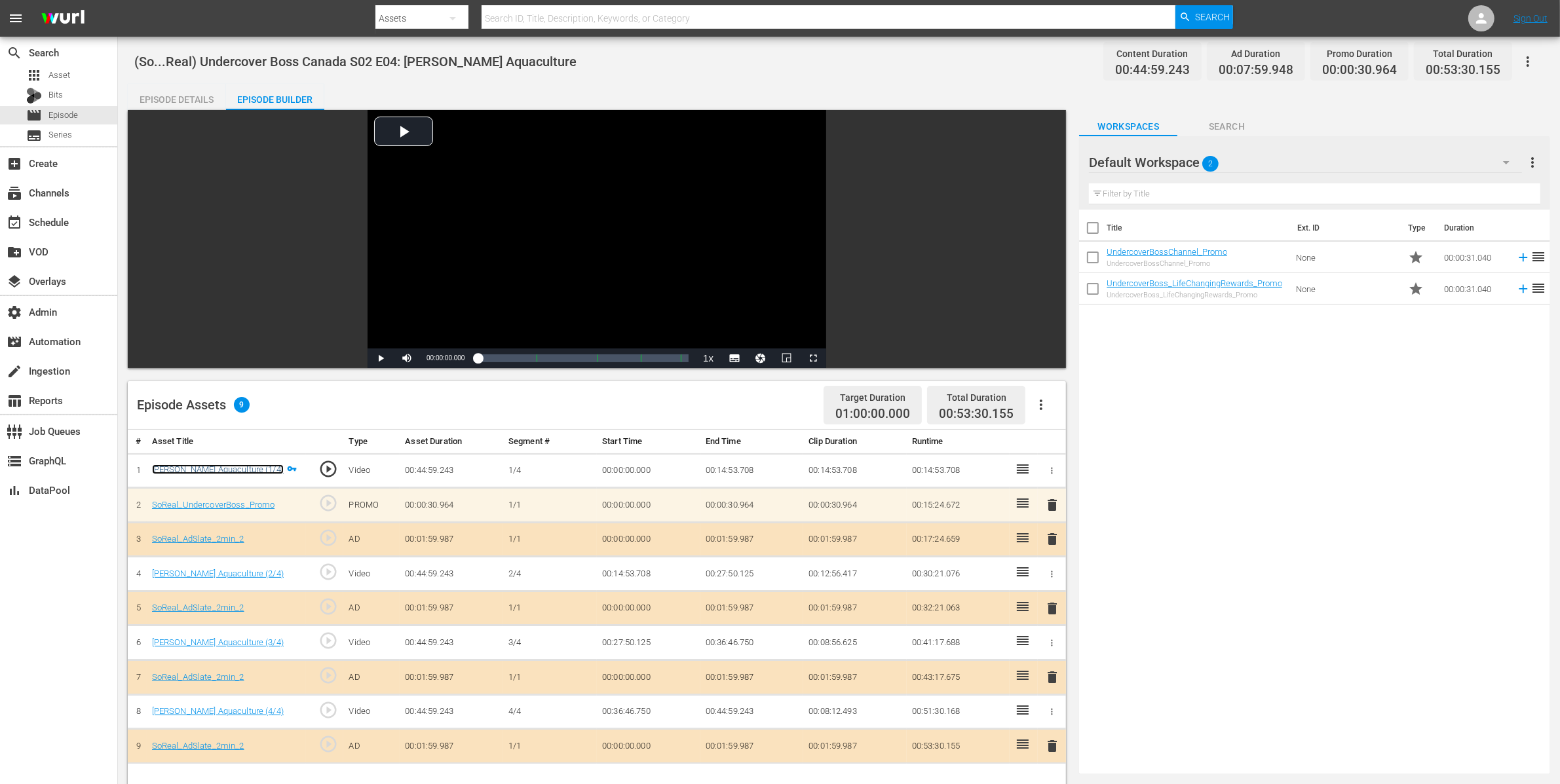
click at [202, 469] on link "[PERSON_NAME] Aquaculture (1/4)" at bounding box center [217, 469] width 131 height 10
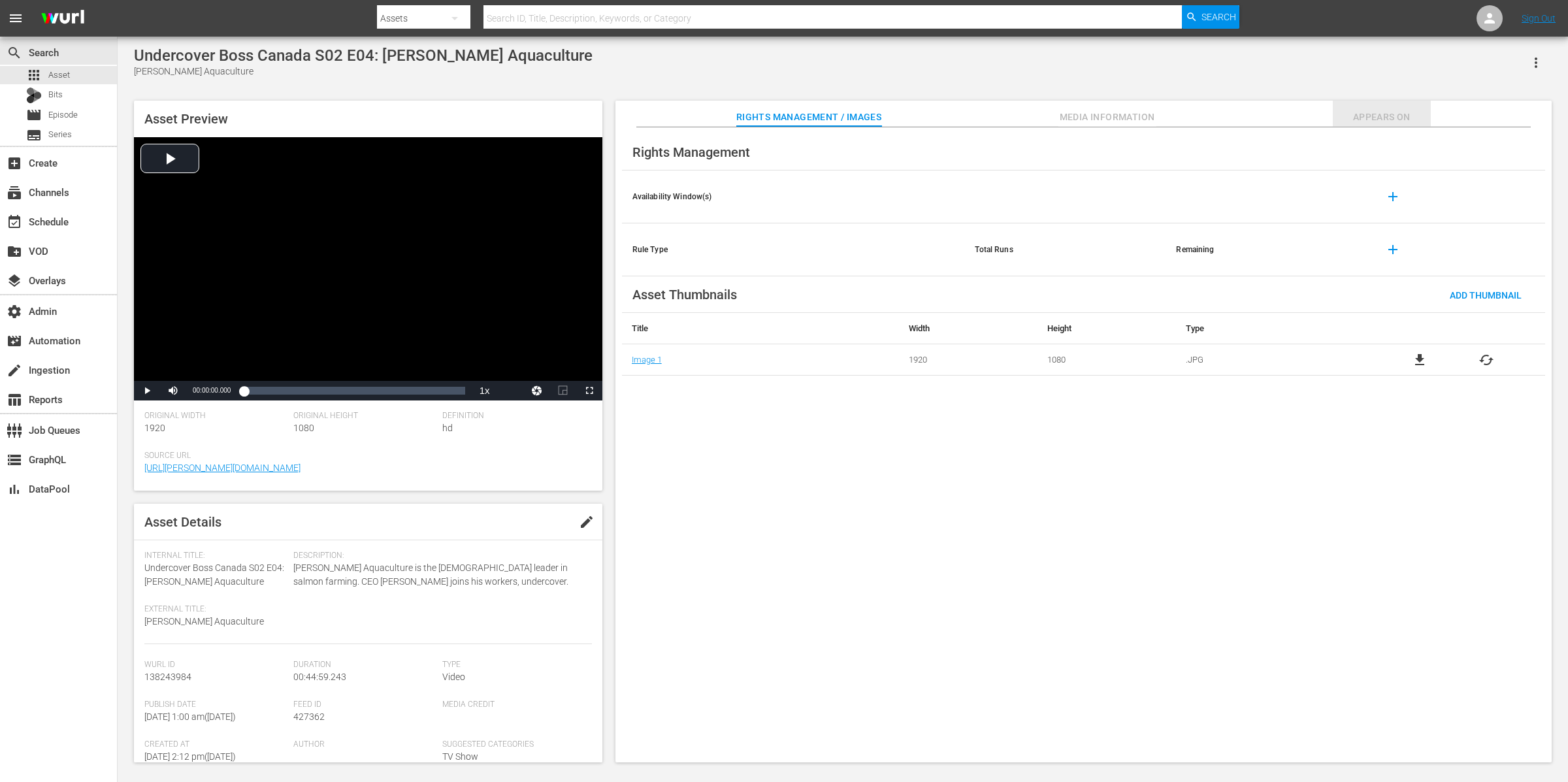
click at [1387, 122] on span "Appears On" at bounding box center [1382, 117] width 98 height 16
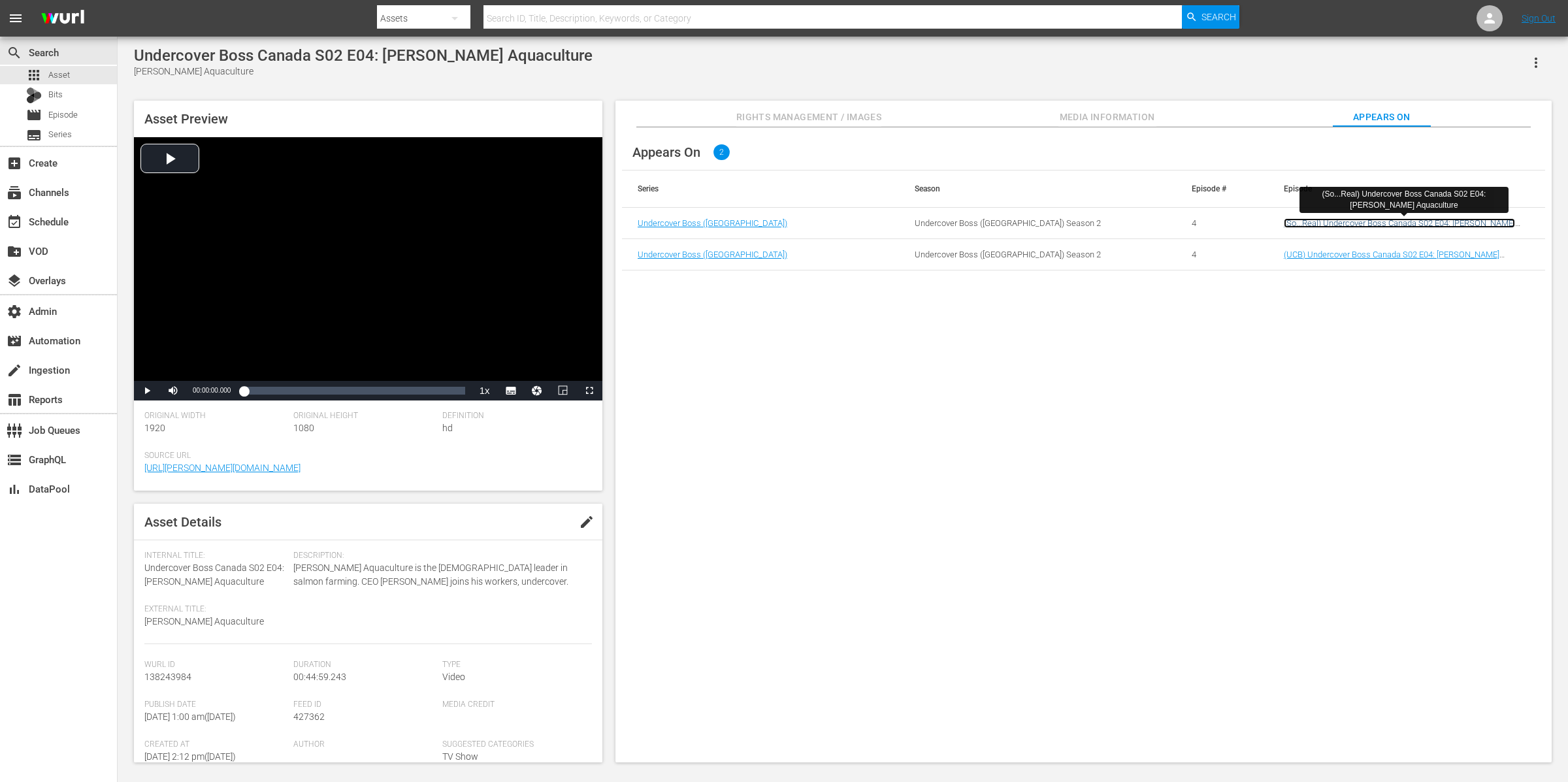
click at [1376, 222] on link "(So...Real) Undercover Boss Canada S02 E04: [PERSON_NAME] Aquaculture" at bounding box center [1400, 227] width 231 height 19
click at [1362, 256] on link "(UCB) Undercover Boss Canada S02 E04: [PERSON_NAME] Aquaculture" at bounding box center [1391, 258] width 215 height 19
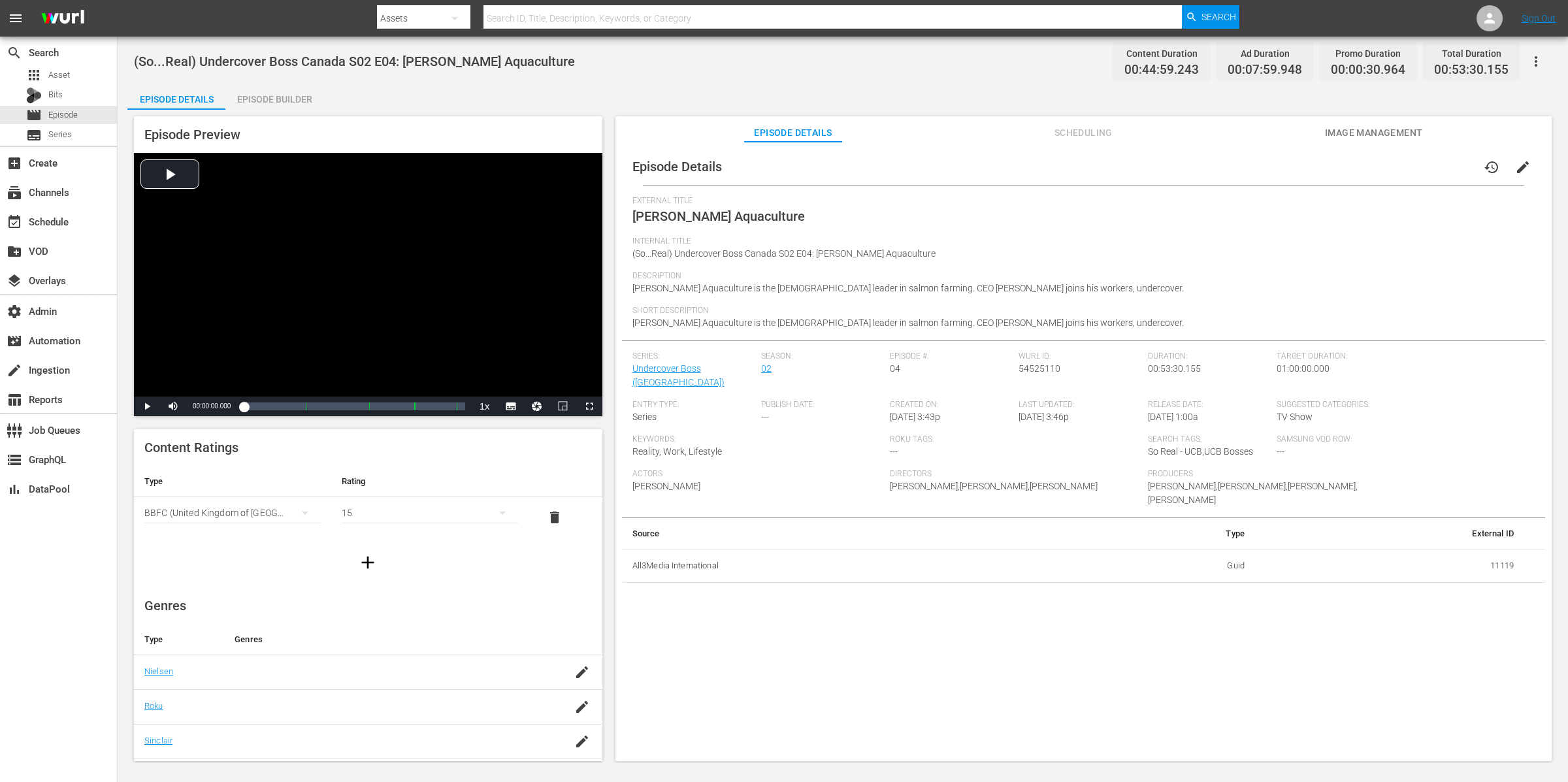
click at [1084, 126] on span "Scheduling" at bounding box center [1083, 133] width 98 height 16
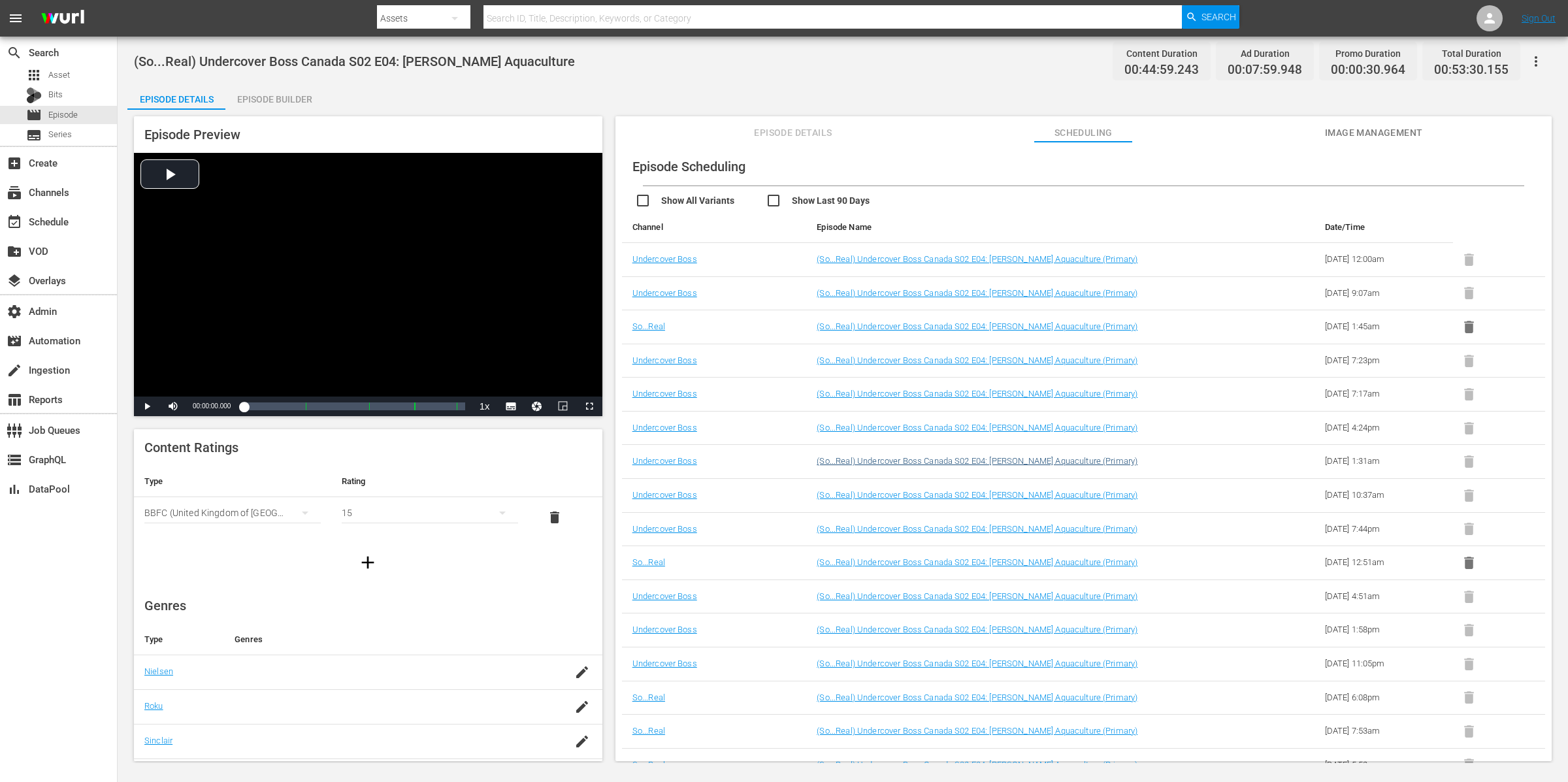
scroll to position [18, 0]
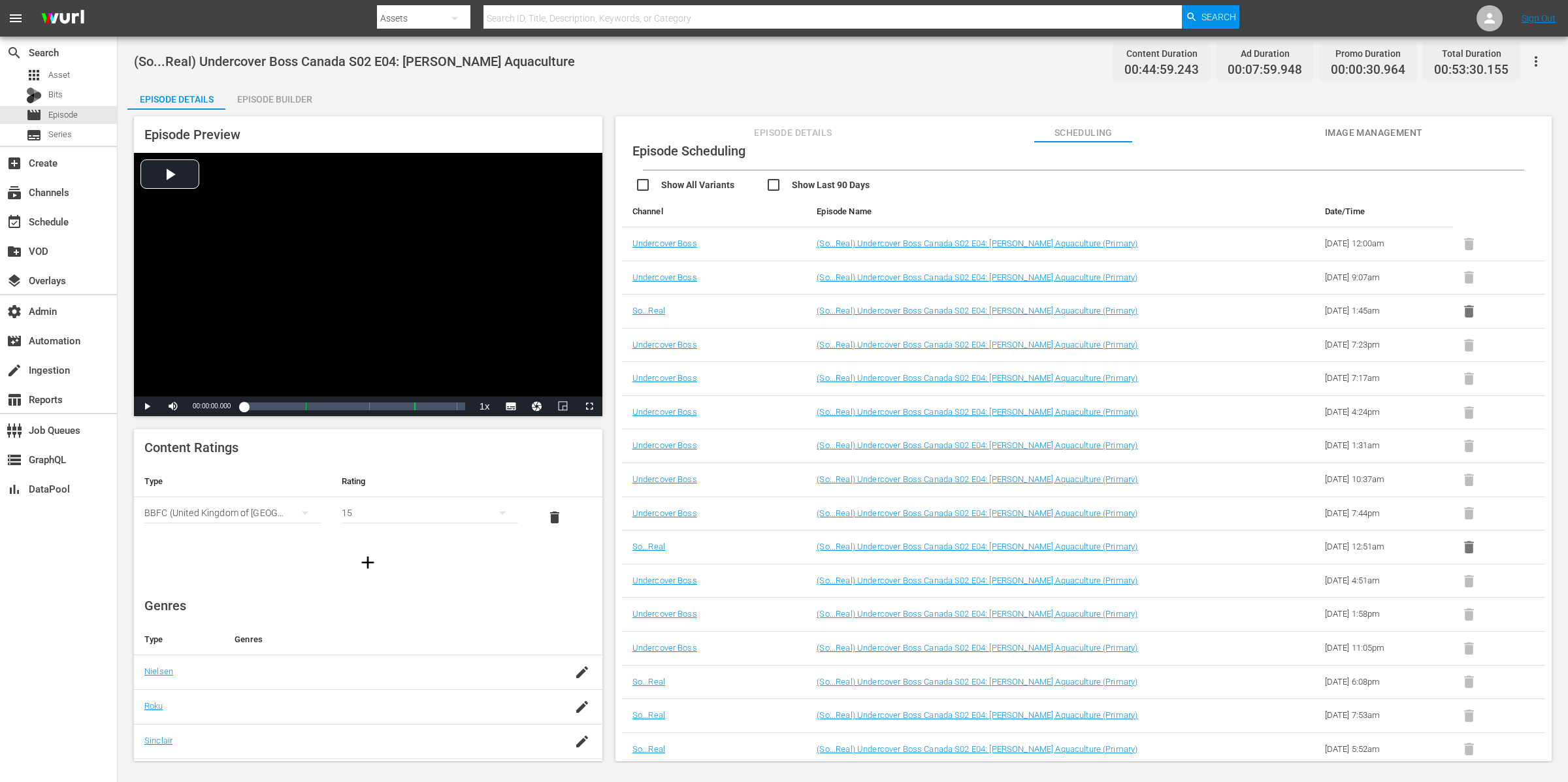
click at [1254, 310] on icon "button" at bounding box center [1469, 311] width 10 height 13
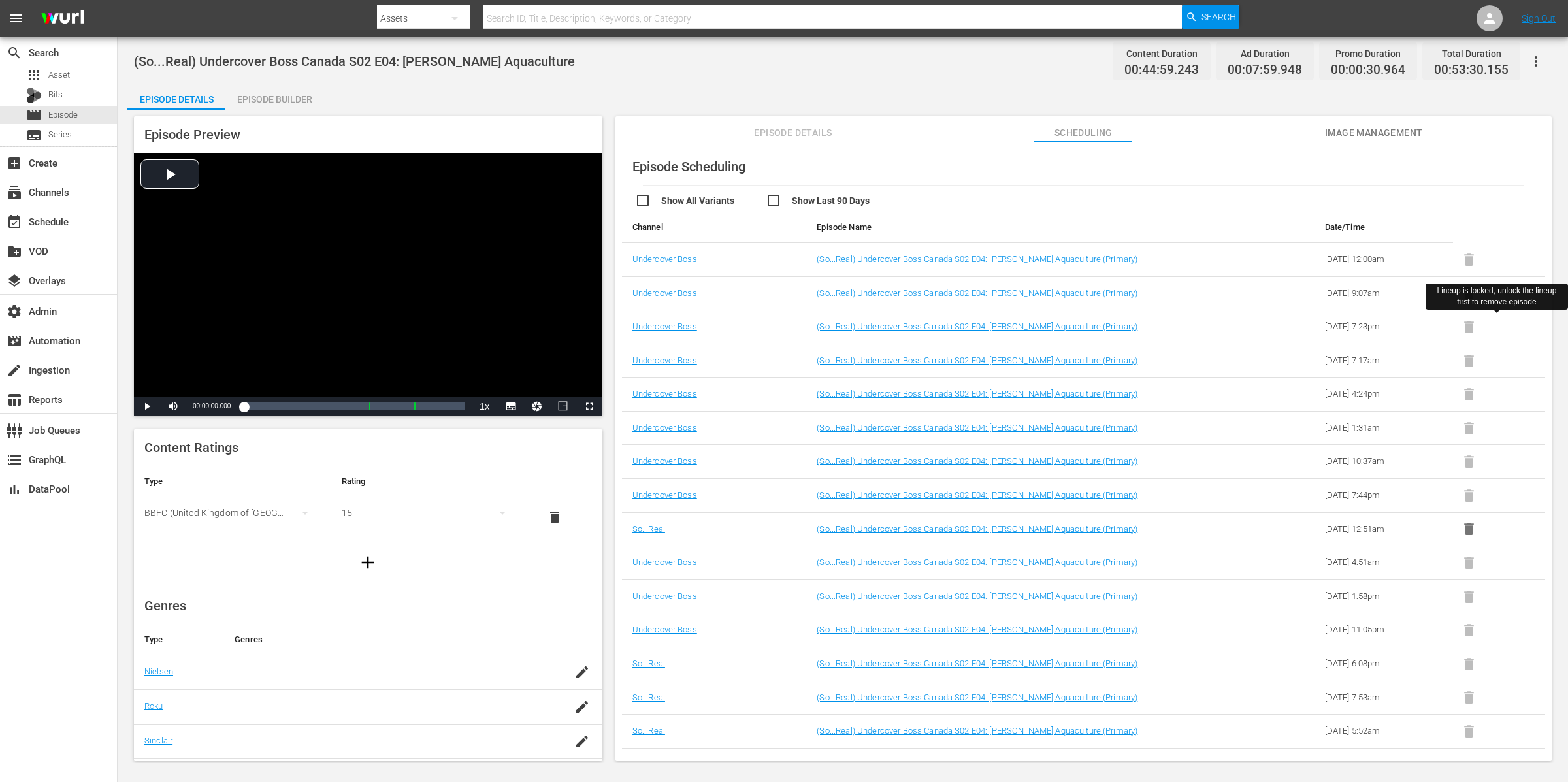
scroll to position [0, 0]
click at [1254, 531] on icon "button" at bounding box center [1469, 529] width 10 height 13
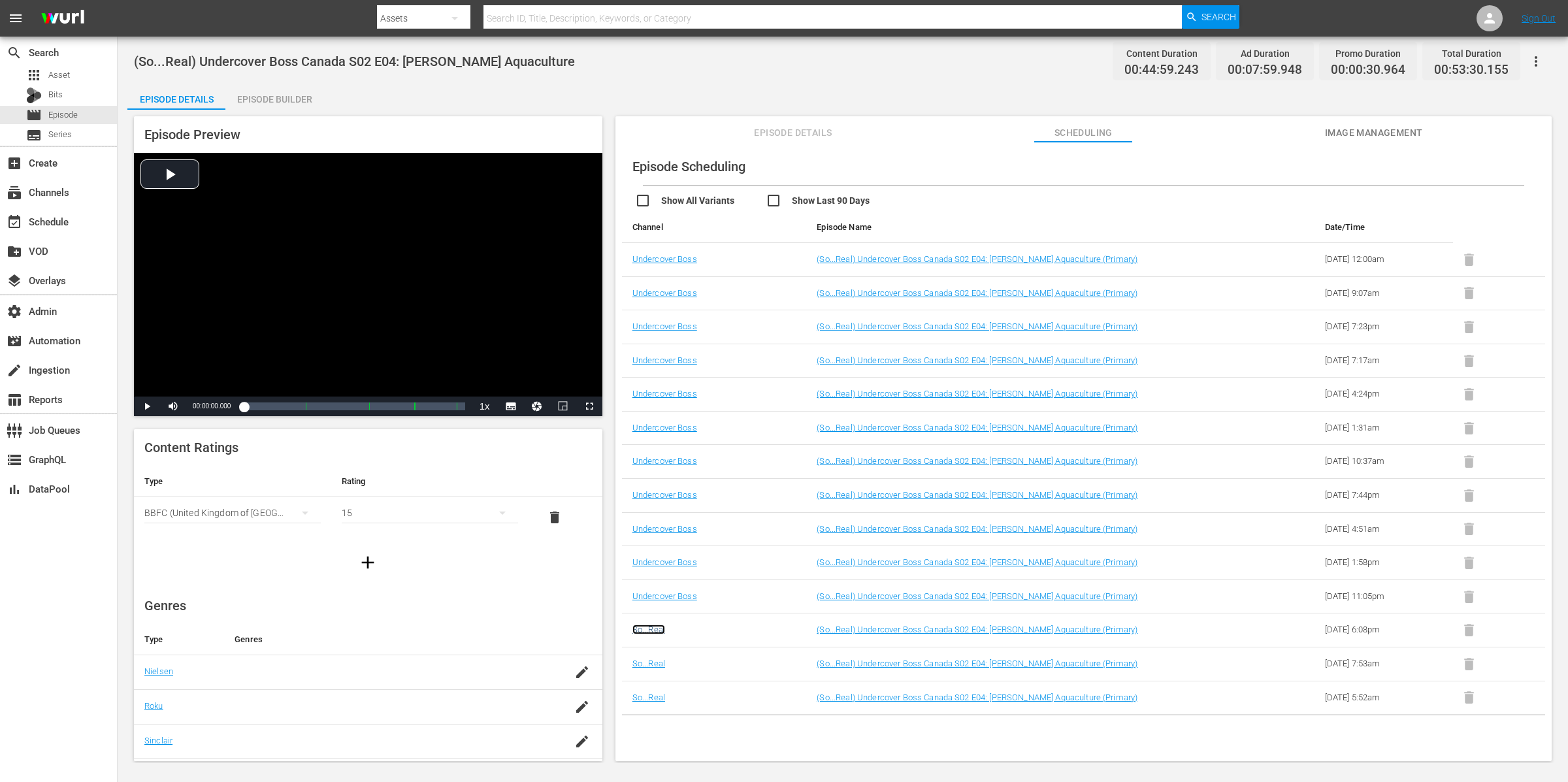
click at [653, 625] on link "So...Real" at bounding box center [649, 629] width 33 height 10
click at [653, 625] on link "So...Real" at bounding box center [649, 664] width 33 height 10
click at [654, 625] on link "So...Real" at bounding box center [649, 698] width 33 height 10
click at [852, 99] on div "Episode Details Episode Builder Episode Preview Video Player is loading. Play V…" at bounding box center [843, 427] width 1431 height 687
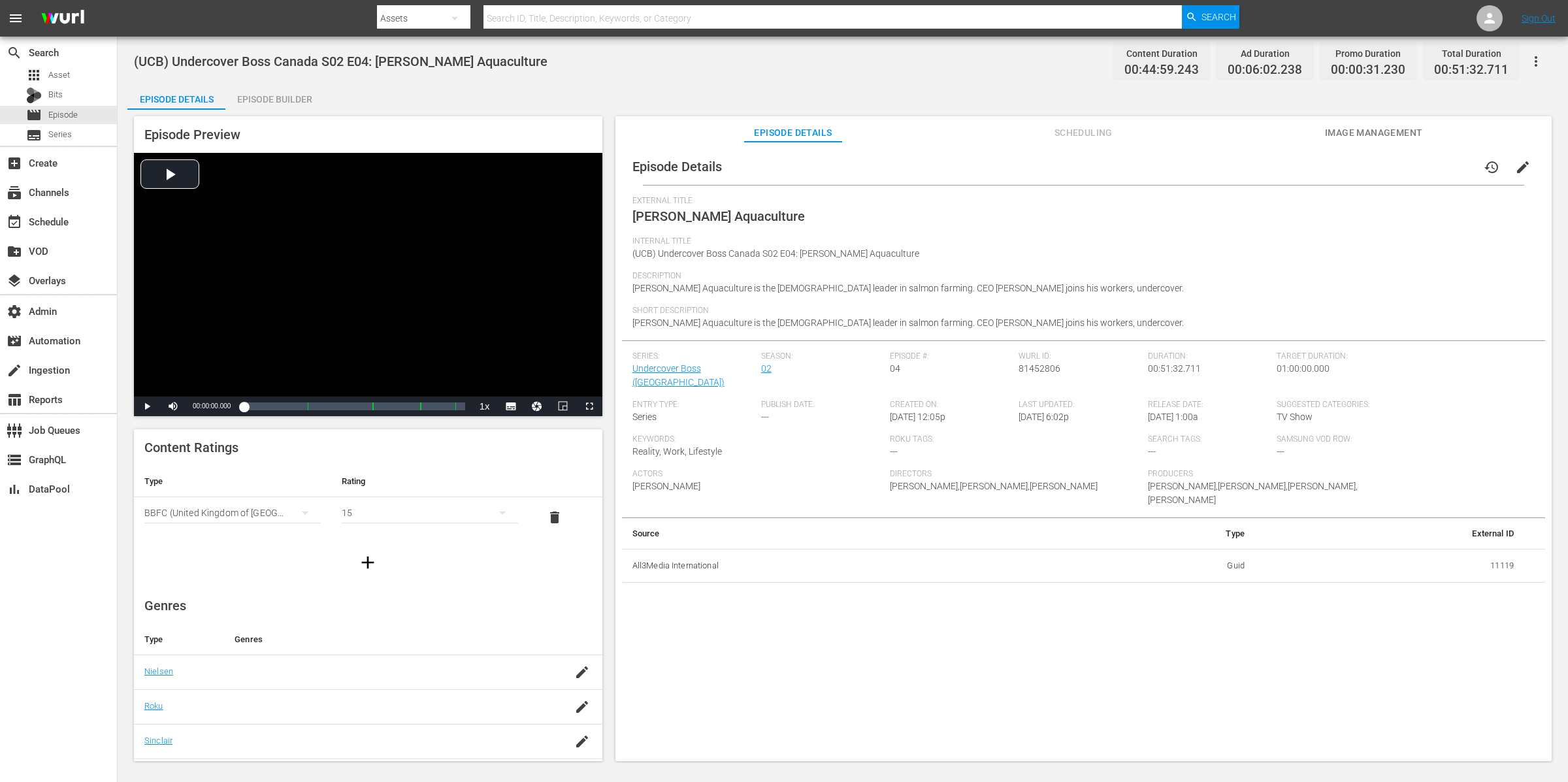
click at [1081, 128] on span "Scheduling" at bounding box center [1083, 133] width 98 height 16
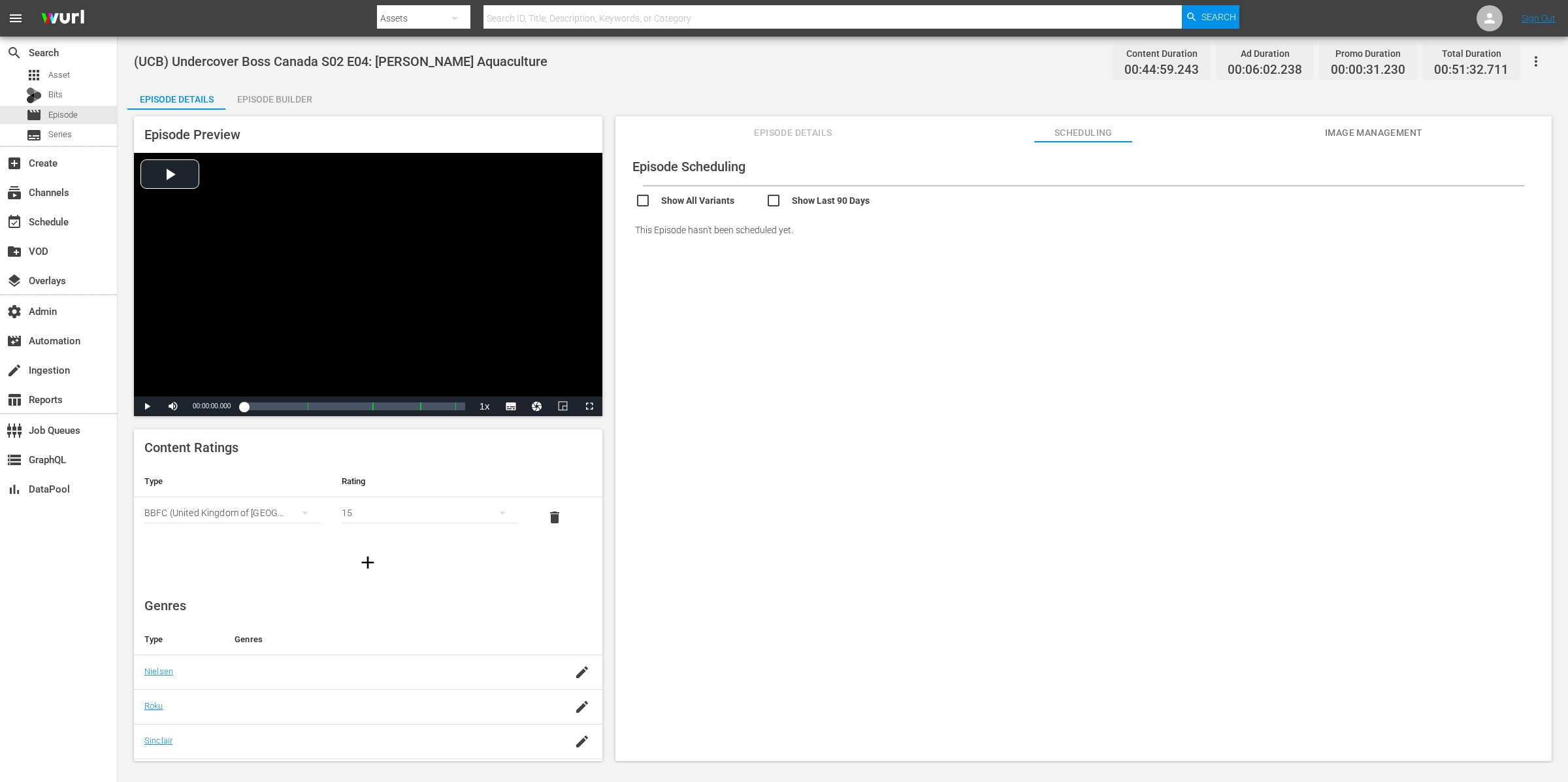
click at [789, 137] on span "Episode Details" at bounding box center [793, 133] width 98 height 16
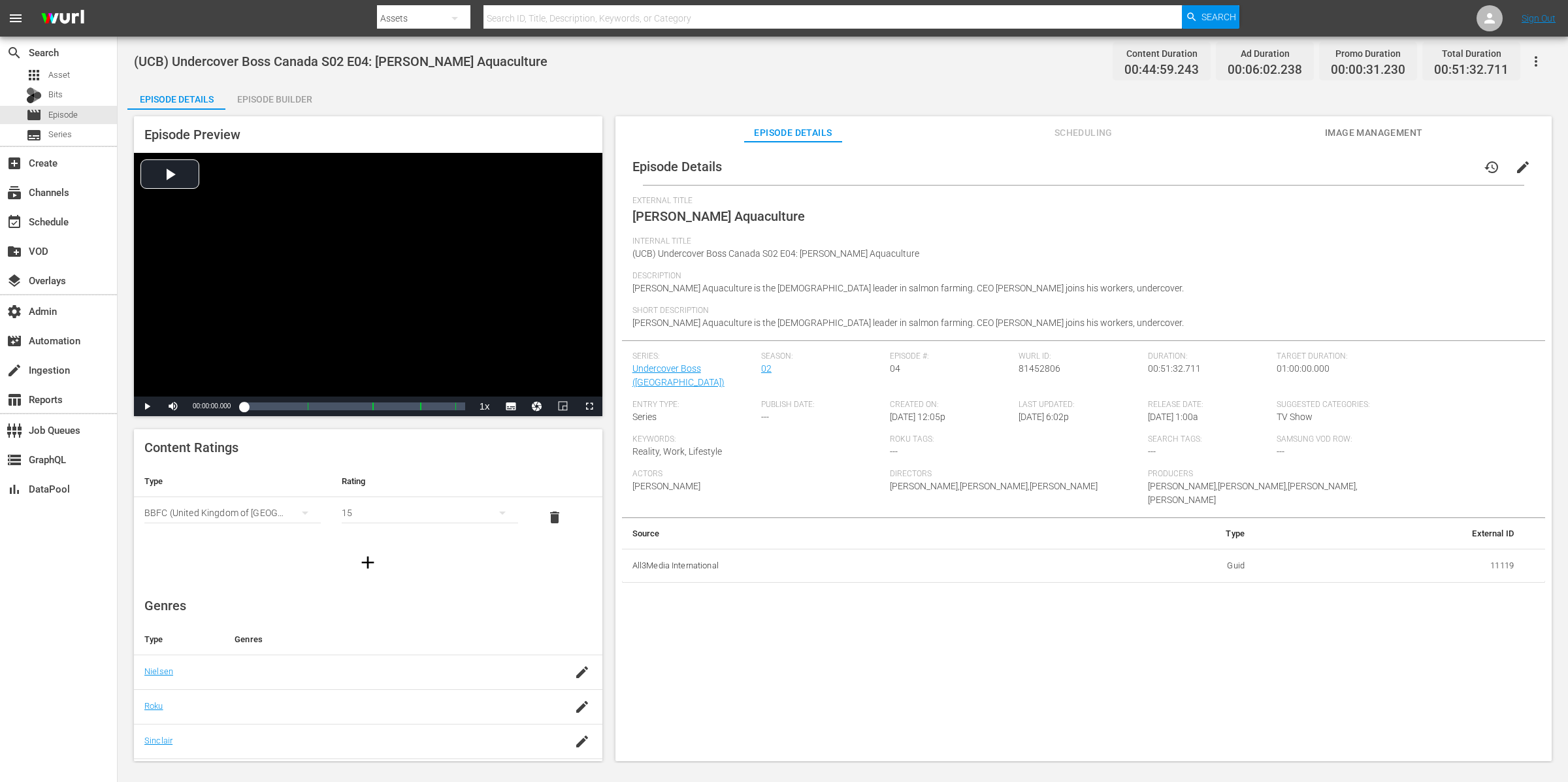
click at [1522, 166] on span "edit" at bounding box center [1523, 167] width 16 height 16
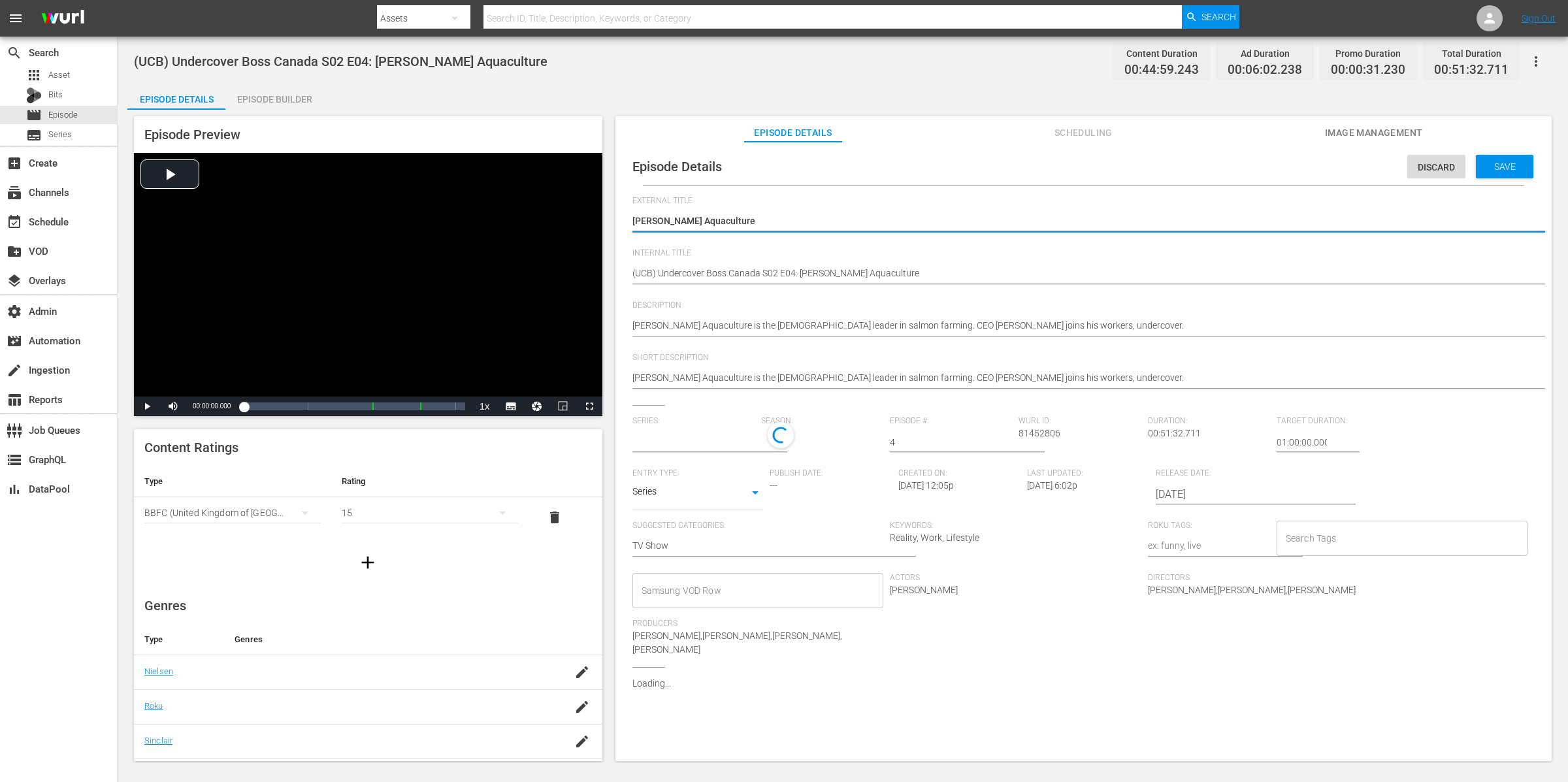
type input "Undercover Boss ([GEOGRAPHIC_DATA])"
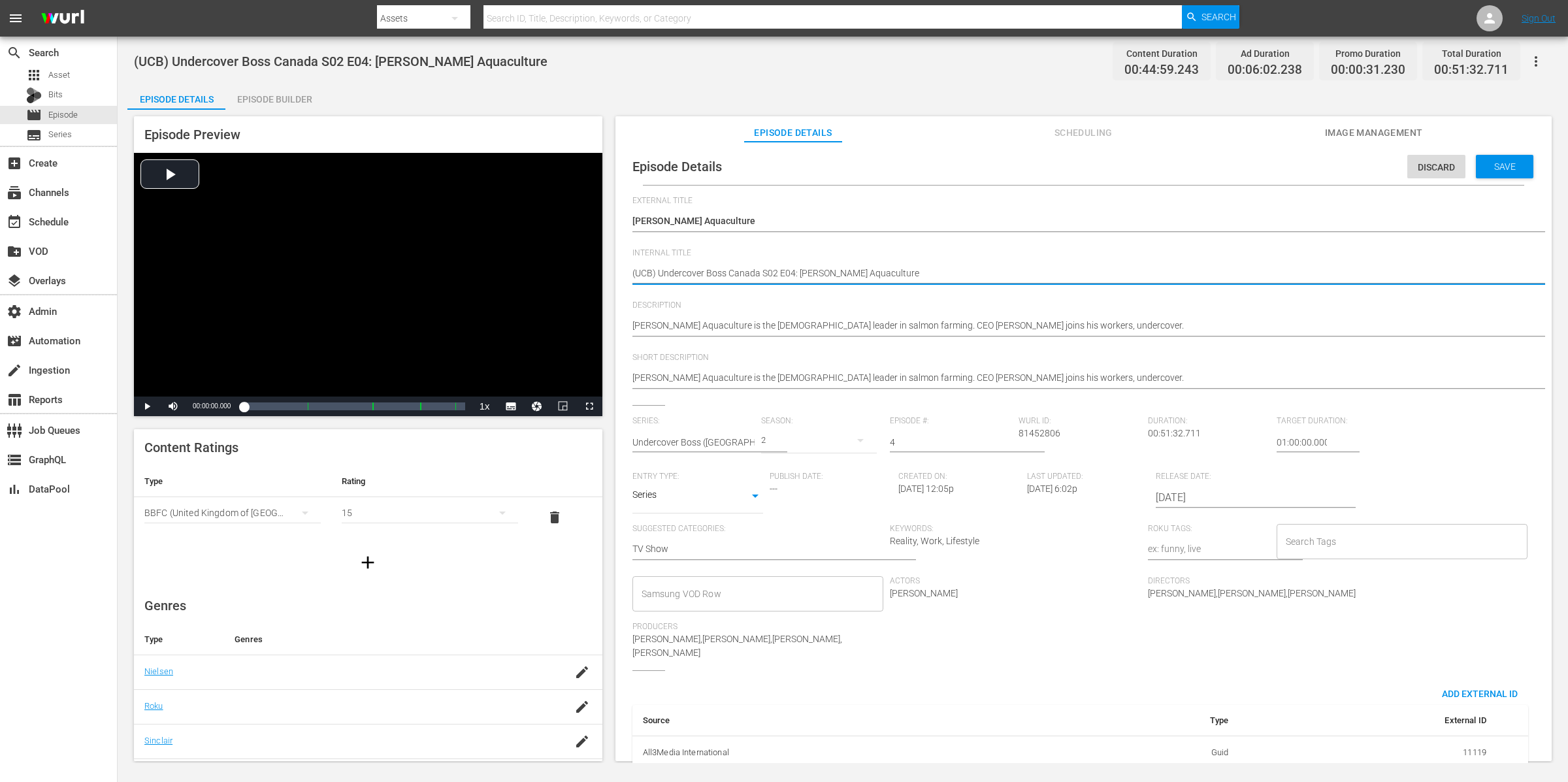
click at [643, 268] on textarea "(UCB) Undercover Boss Canada S02 E04: [PERSON_NAME] Aquaculture" at bounding box center [1081, 274] width 896 height 16
type textarea "(S) Undercover Boss Canada S02 E04: Cooke Aquaculture"
type textarea "(SO) Undercover Boss Canada S02 E04: Cooke Aquaculture"
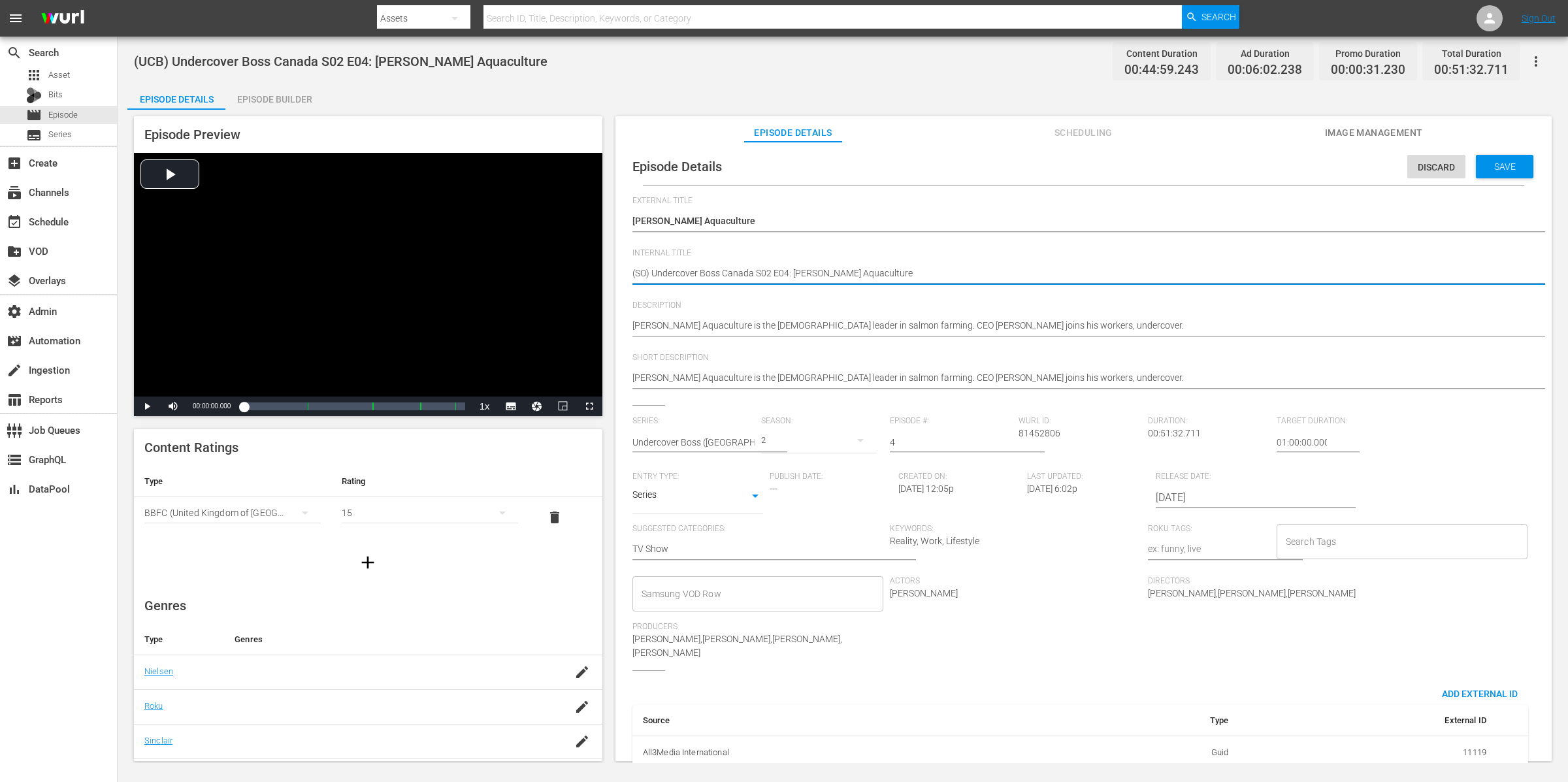
type textarea "(SO ) Undercover Boss Canada S02 E04: Cooke Aquaculture"
type textarea "(SO R) Undercover Boss Canada S02 E04: Cooke Aquaculture"
type textarea "(SO Re) Undercover Boss Canada S02 E04: Cooke Aquaculture"
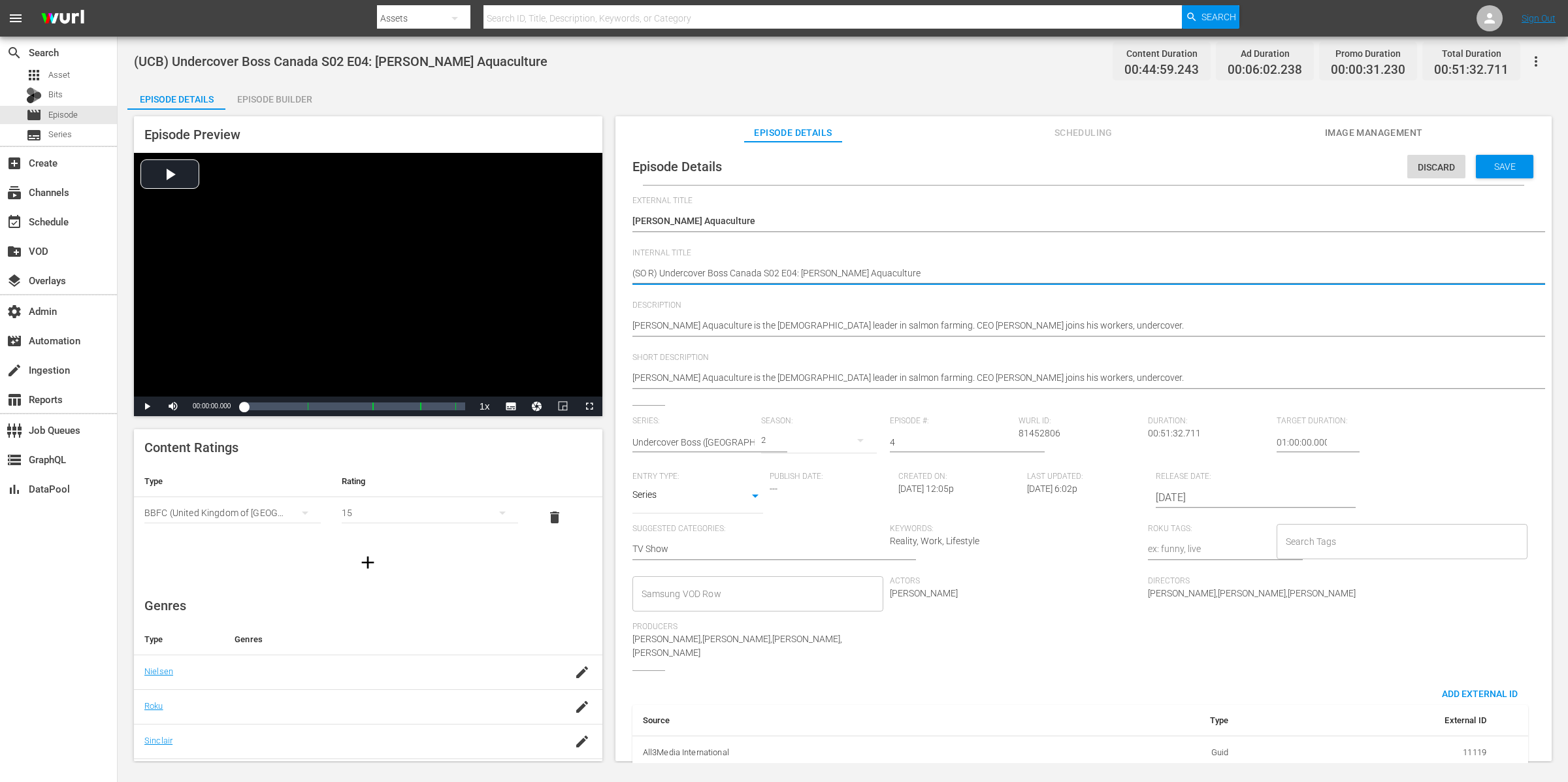
type textarea "(SO Re) Undercover Boss Canada S02 E04: Cooke Aquaculture"
type textarea "(SO Rea) Undercover Boss Canada S02 E04: Cooke Aquaculture"
type textarea "(SO Real) Undercover Boss Canada S02 E04: Cooke Aquaculture"
click at [645, 269] on textarea "(UCB) Undercover Boss Canada S02 E04: [PERSON_NAME] Aquaculture" at bounding box center [1081, 274] width 896 height 16
type textarea "(S Real) Undercover Boss Canada S02 E04: Cooke Aquaculture"
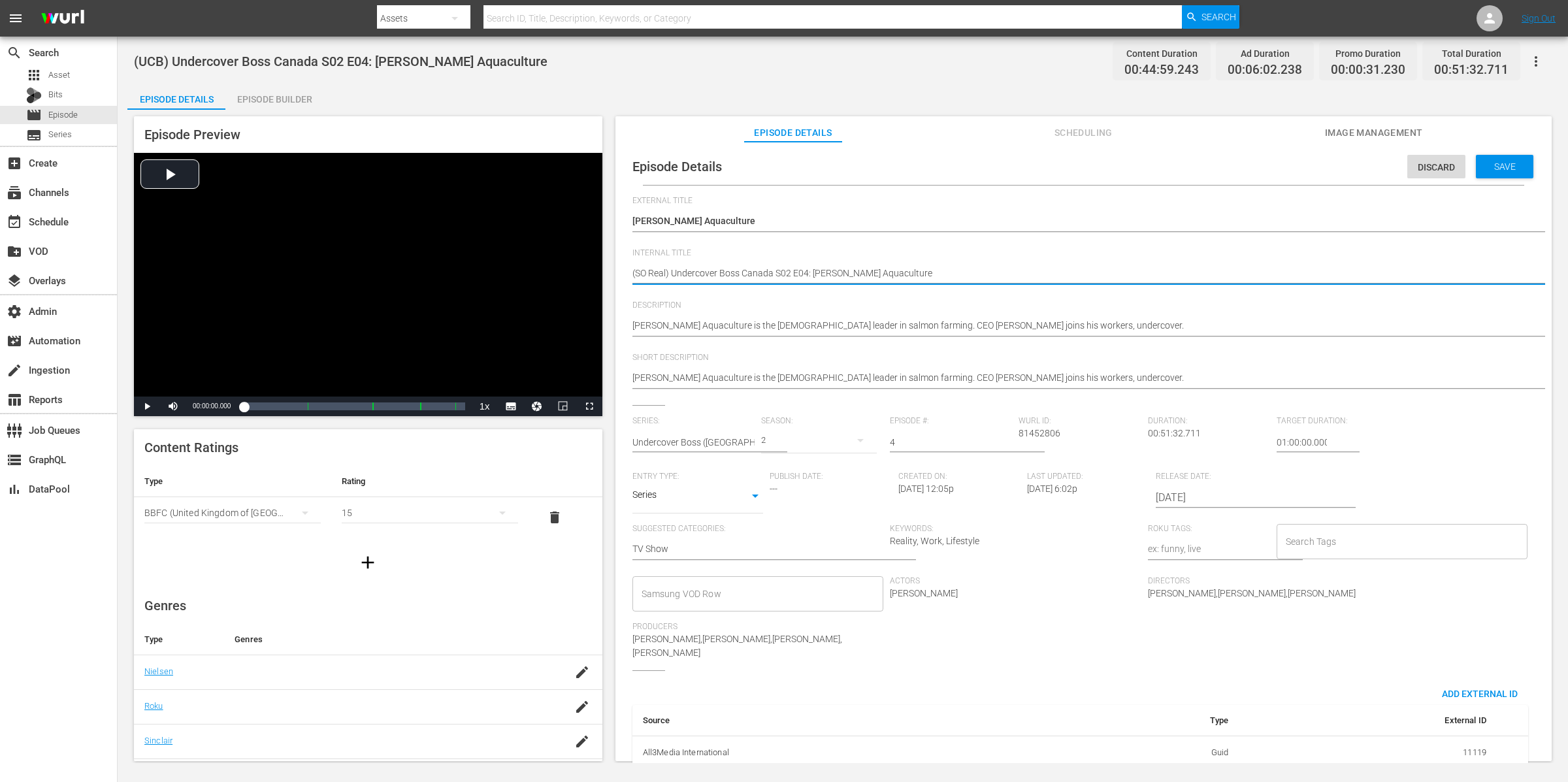
type textarea "(S Real) Undercover Boss Canada S02 E04: Cooke Aquaculture"
type textarea "(So Real) Undercover Boss Canada S02 E04: Cooke Aquaculture"
click at [1494, 172] on div "Save" at bounding box center [1505, 166] width 57 height 24
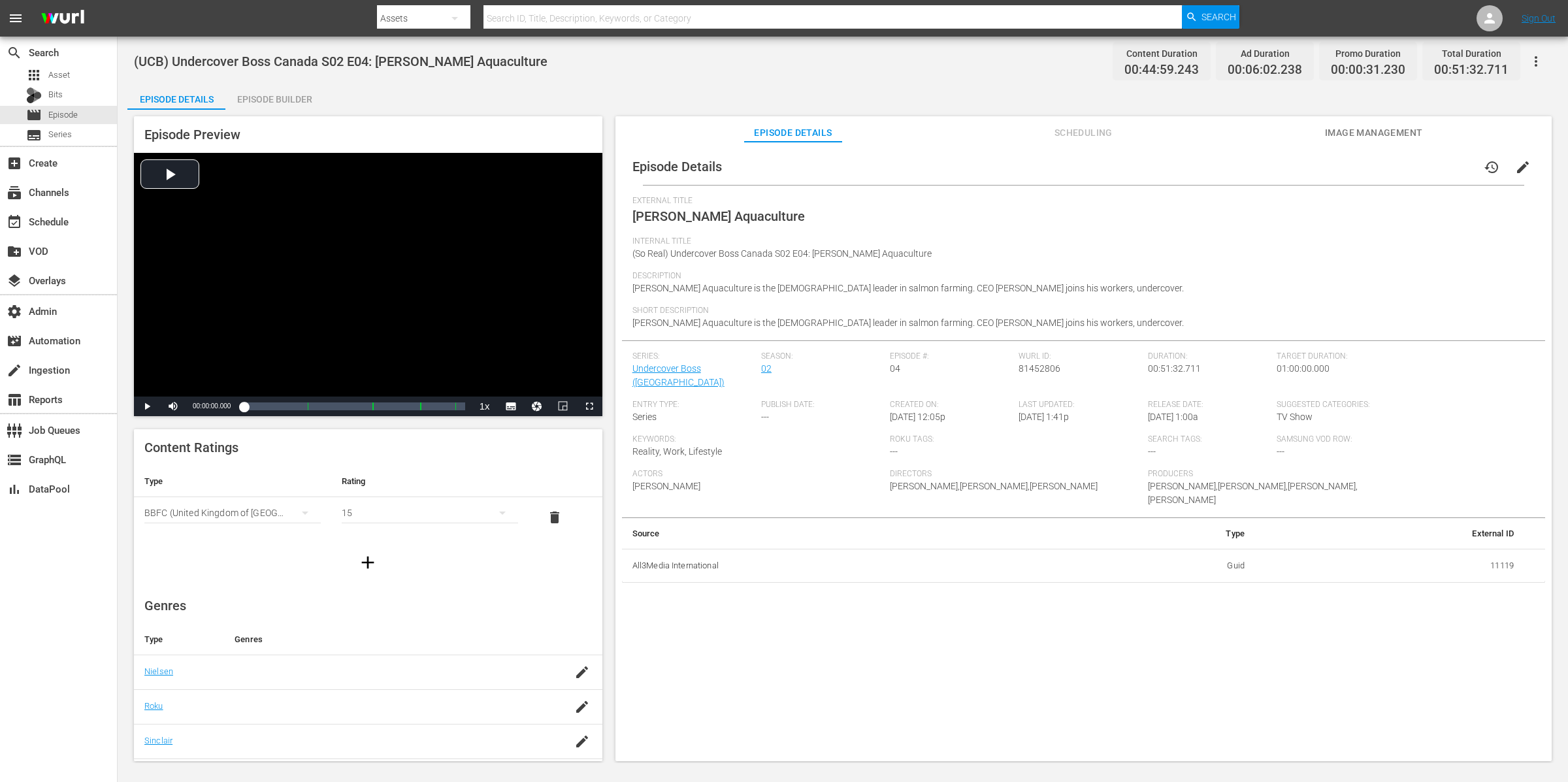
click at [307, 101] on div "Episode Builder" at bounding box center [275, 99] width 98 height 31
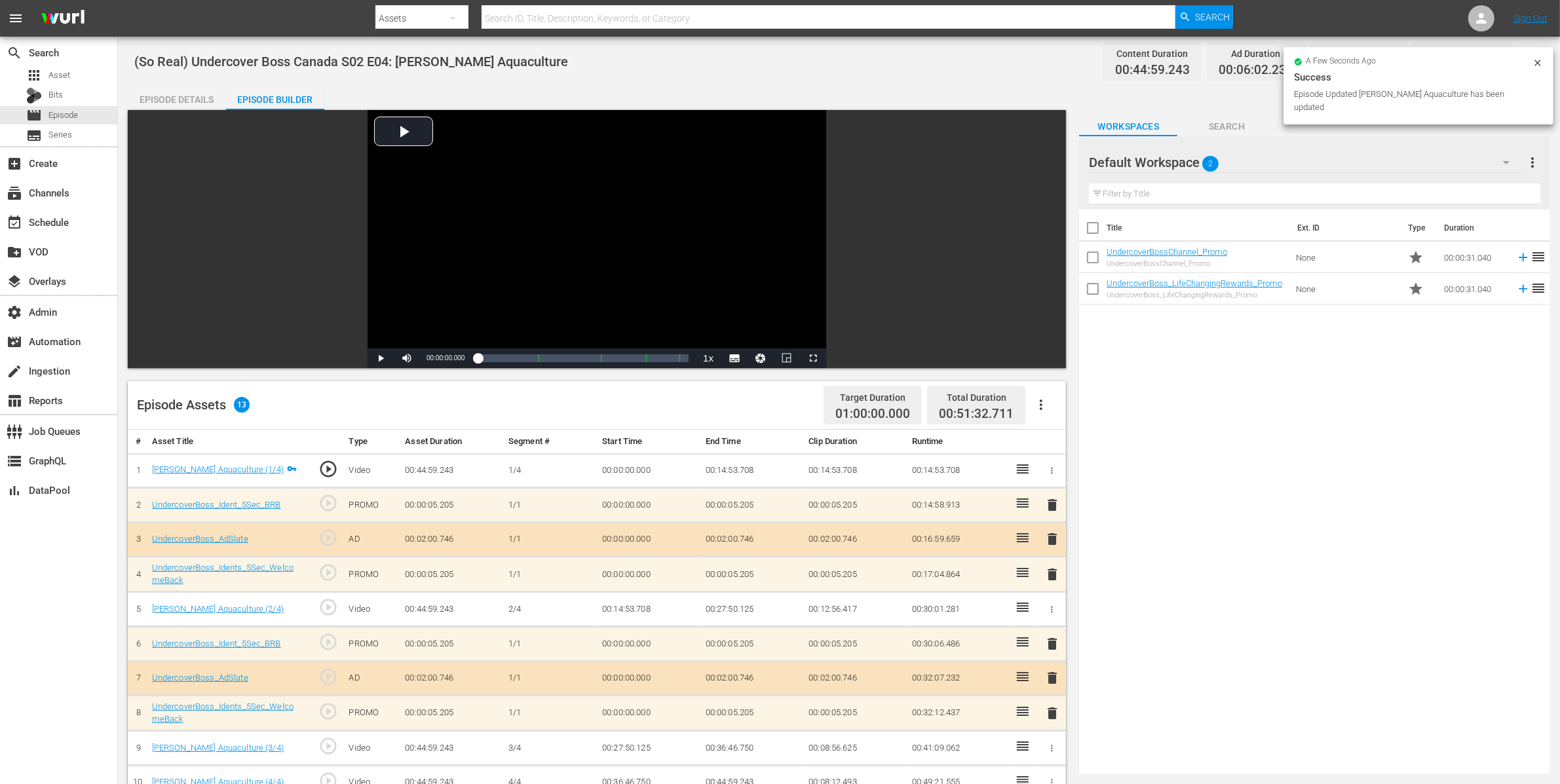
click at [1041, 406] on icon "button" at bounding box center [1041, 405] width 16 height 16
click at [1059, 441] on div "Clear Ads" at bounding box center [1080, 441] width 89 height 31
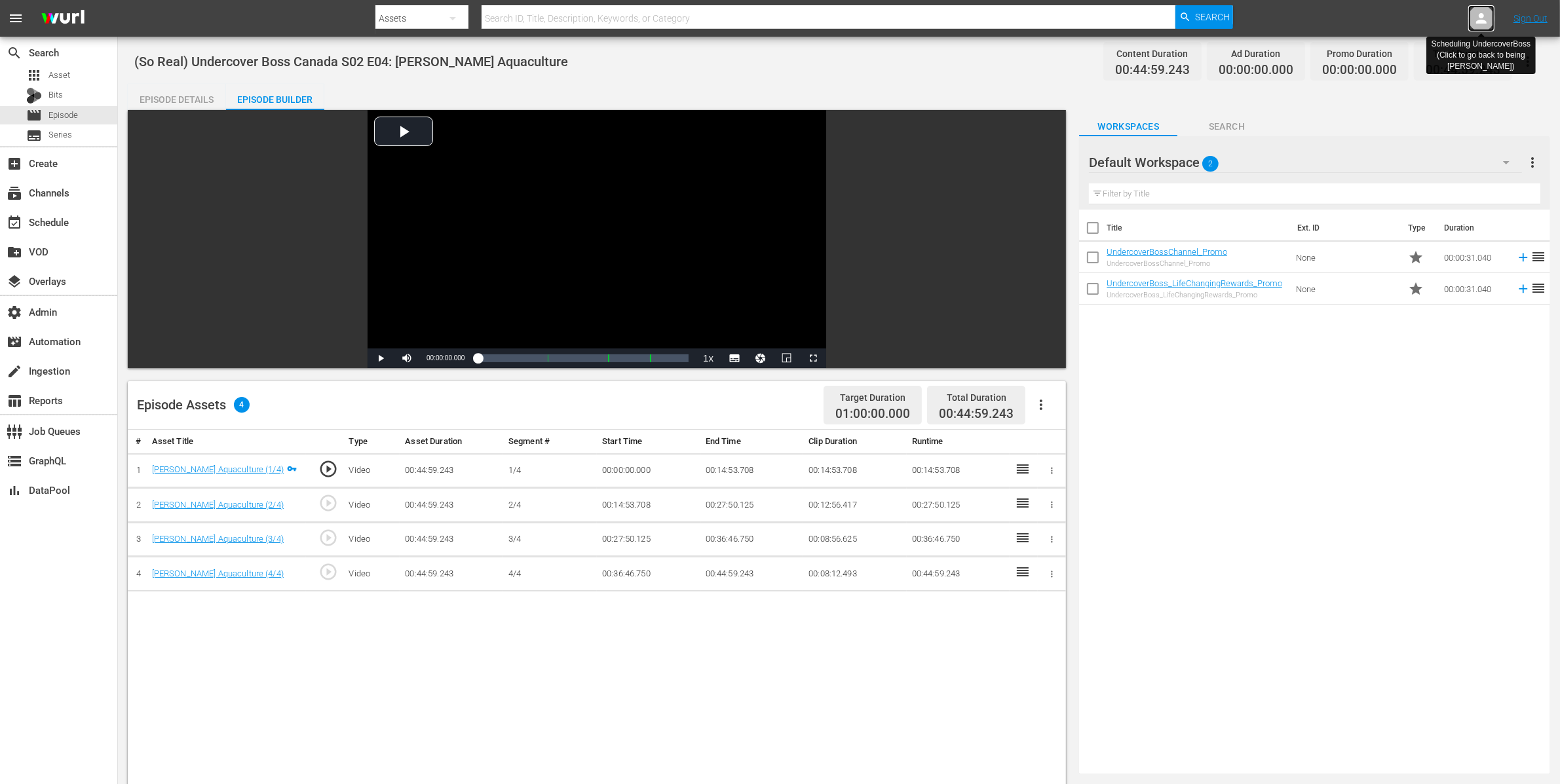
click at [1485, 19] on icon at bounding box center [1481, 18] width 16 height 16
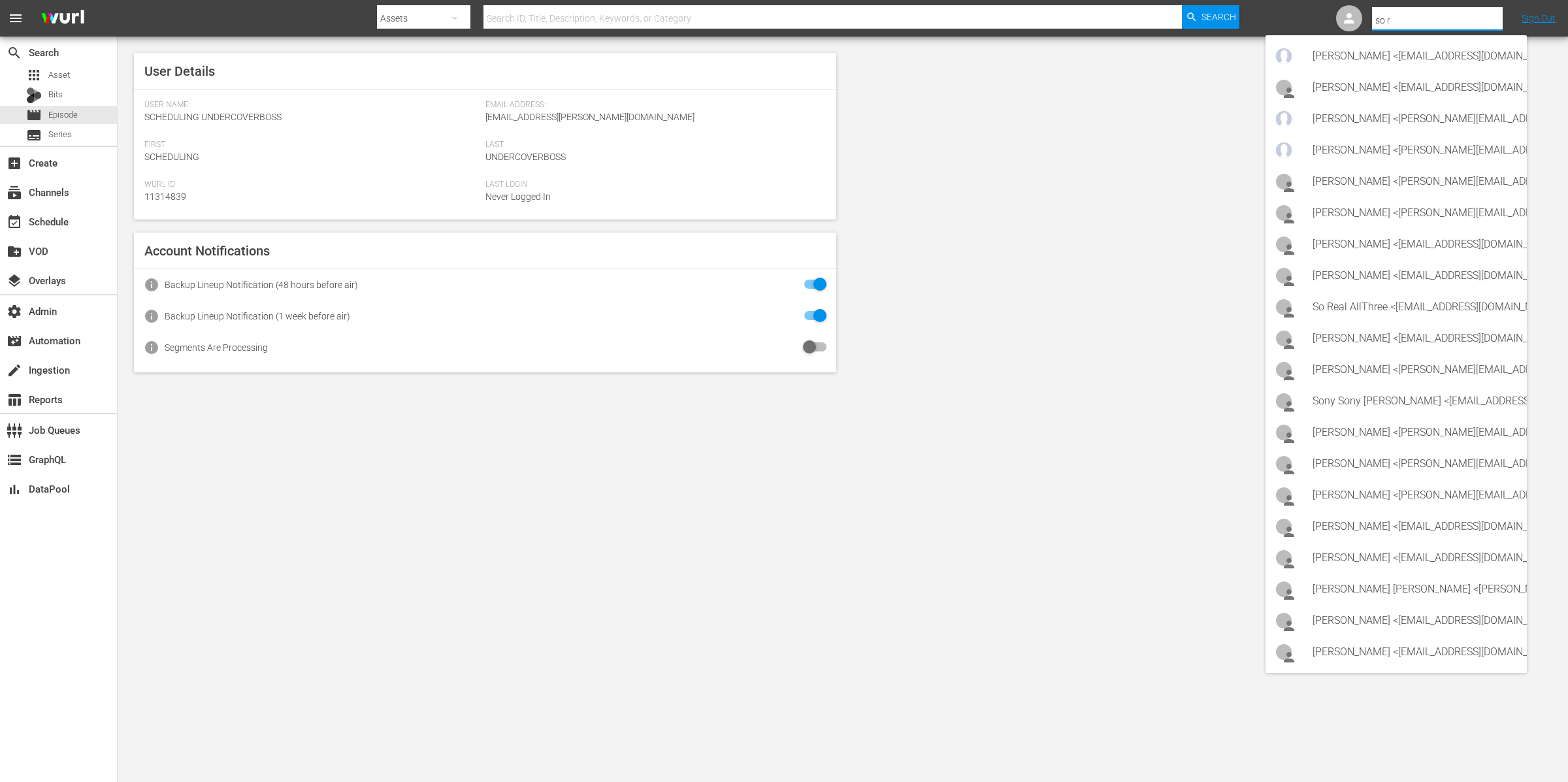
type input "so re"
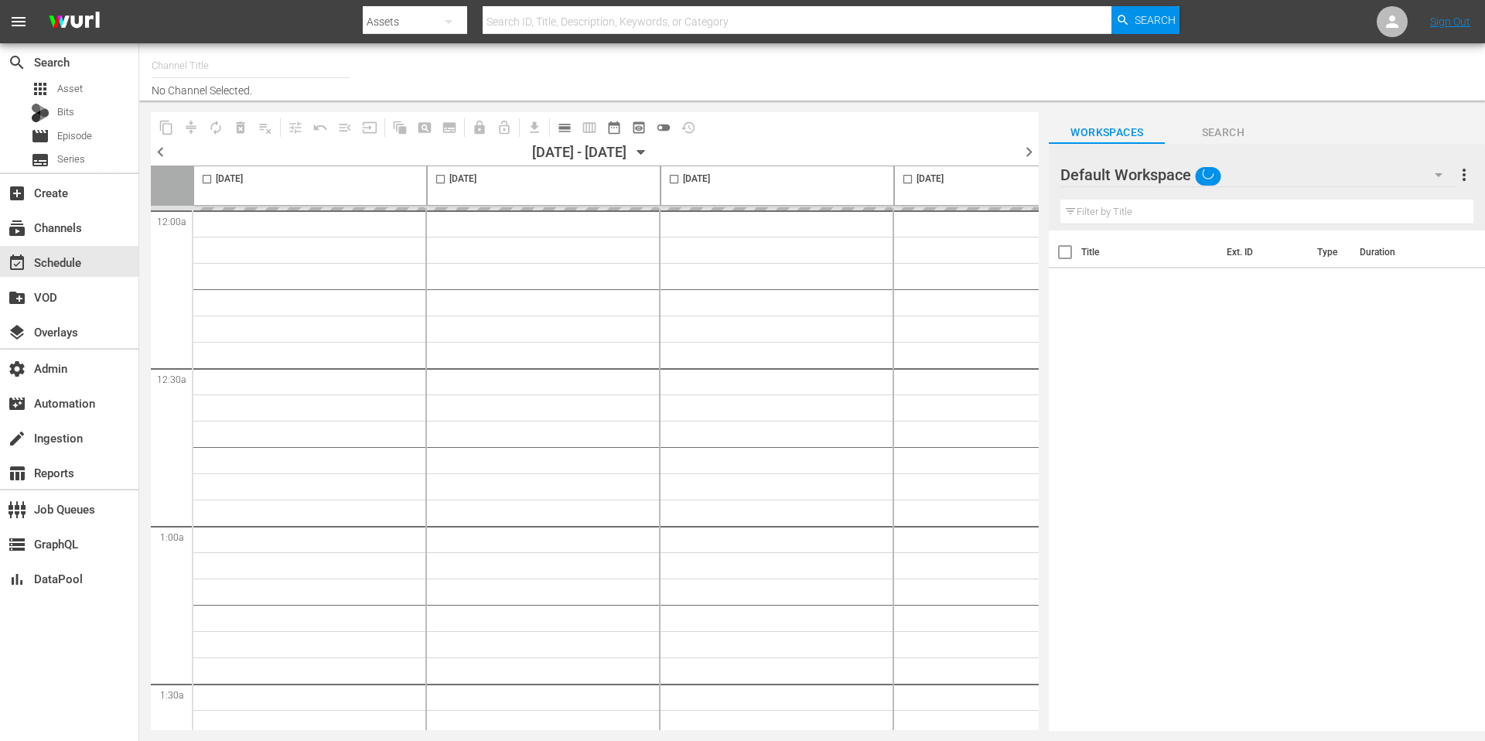
type input "So...Real (1455)"
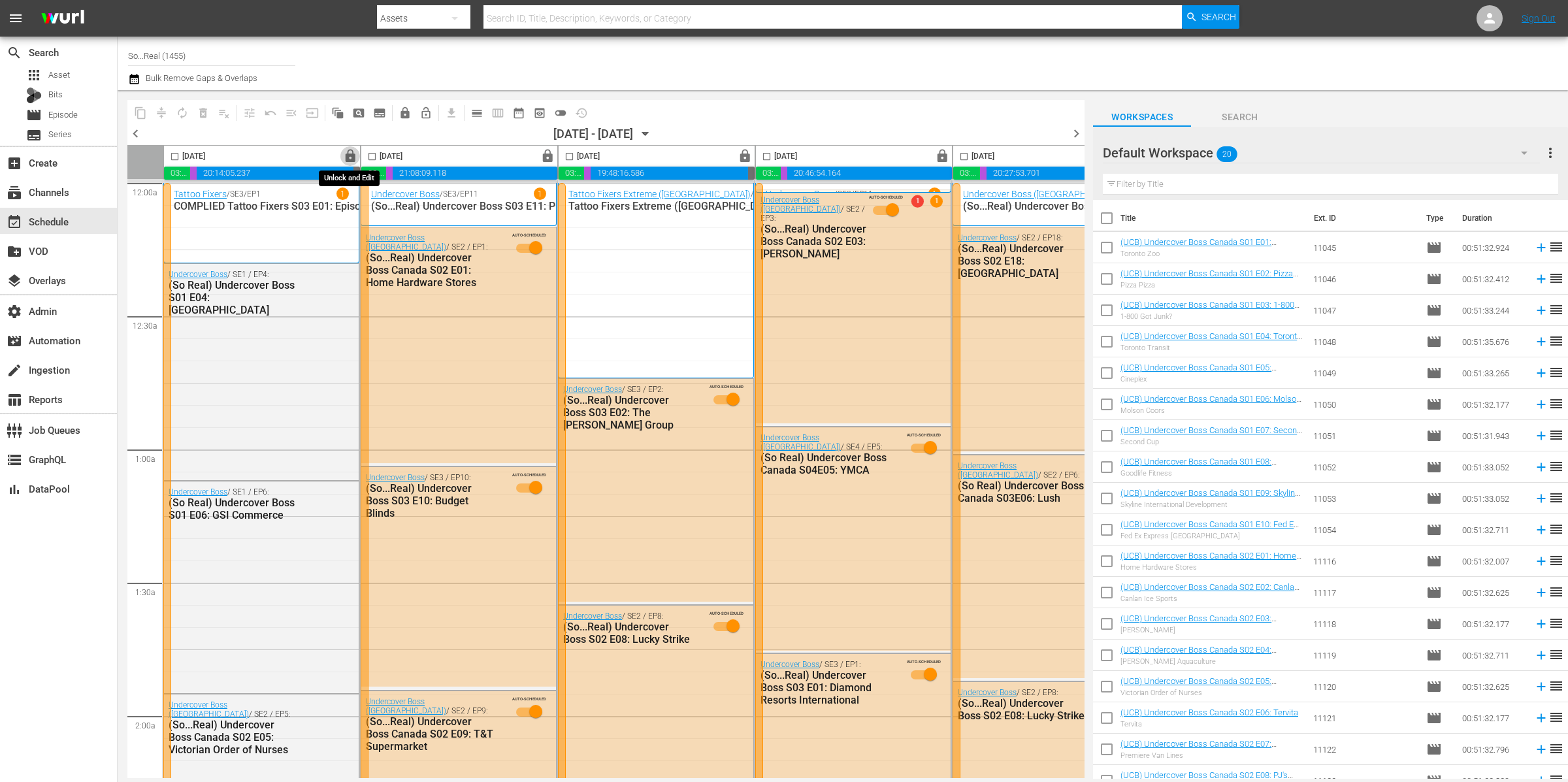
click at [351, 155] on span "lock" at bounding box center [351, 156] width 15 height 15
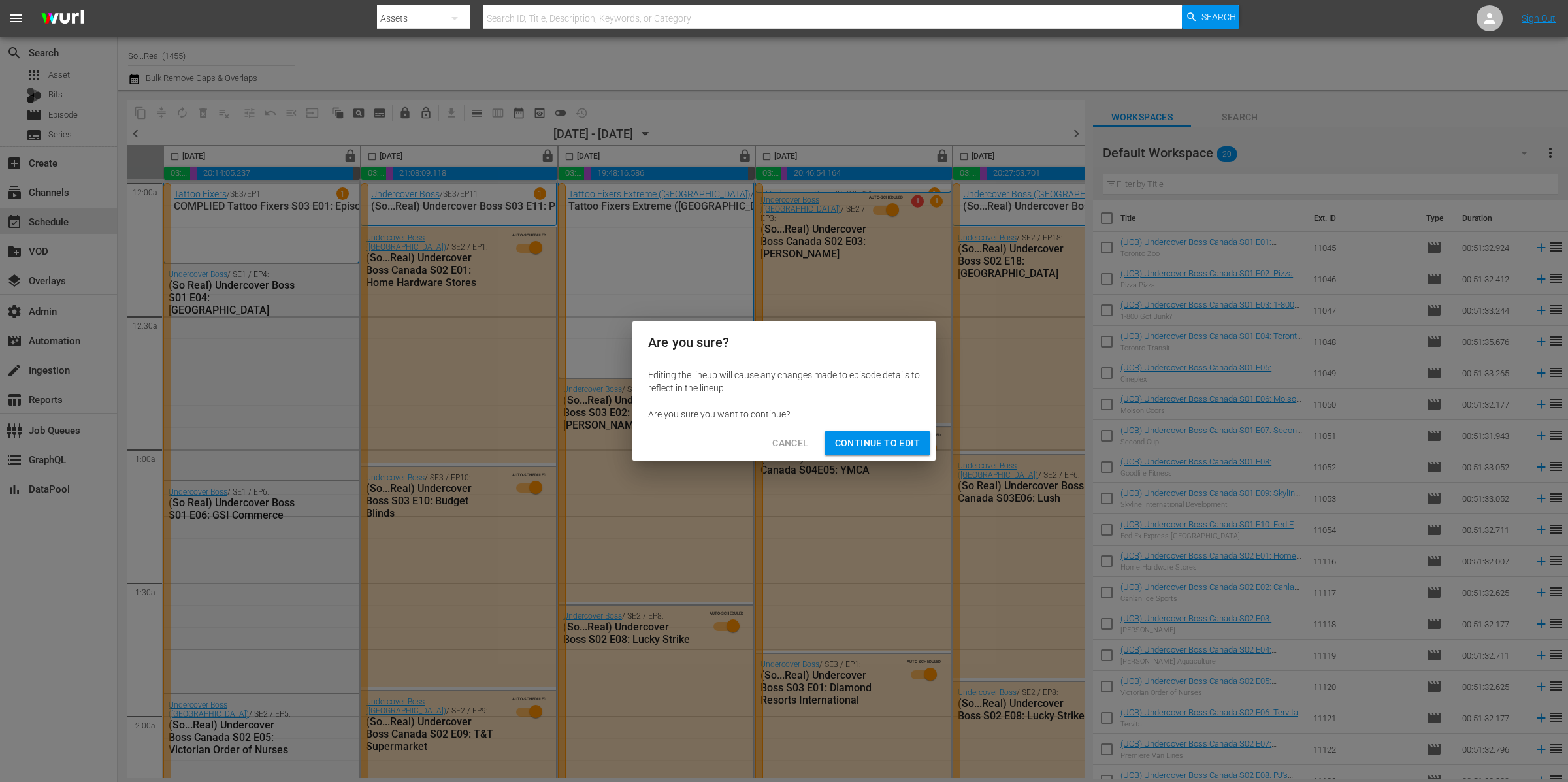
click at [881, 440] on span "Continue to Edit" at bounding box center [877, 443] width 85 height 16
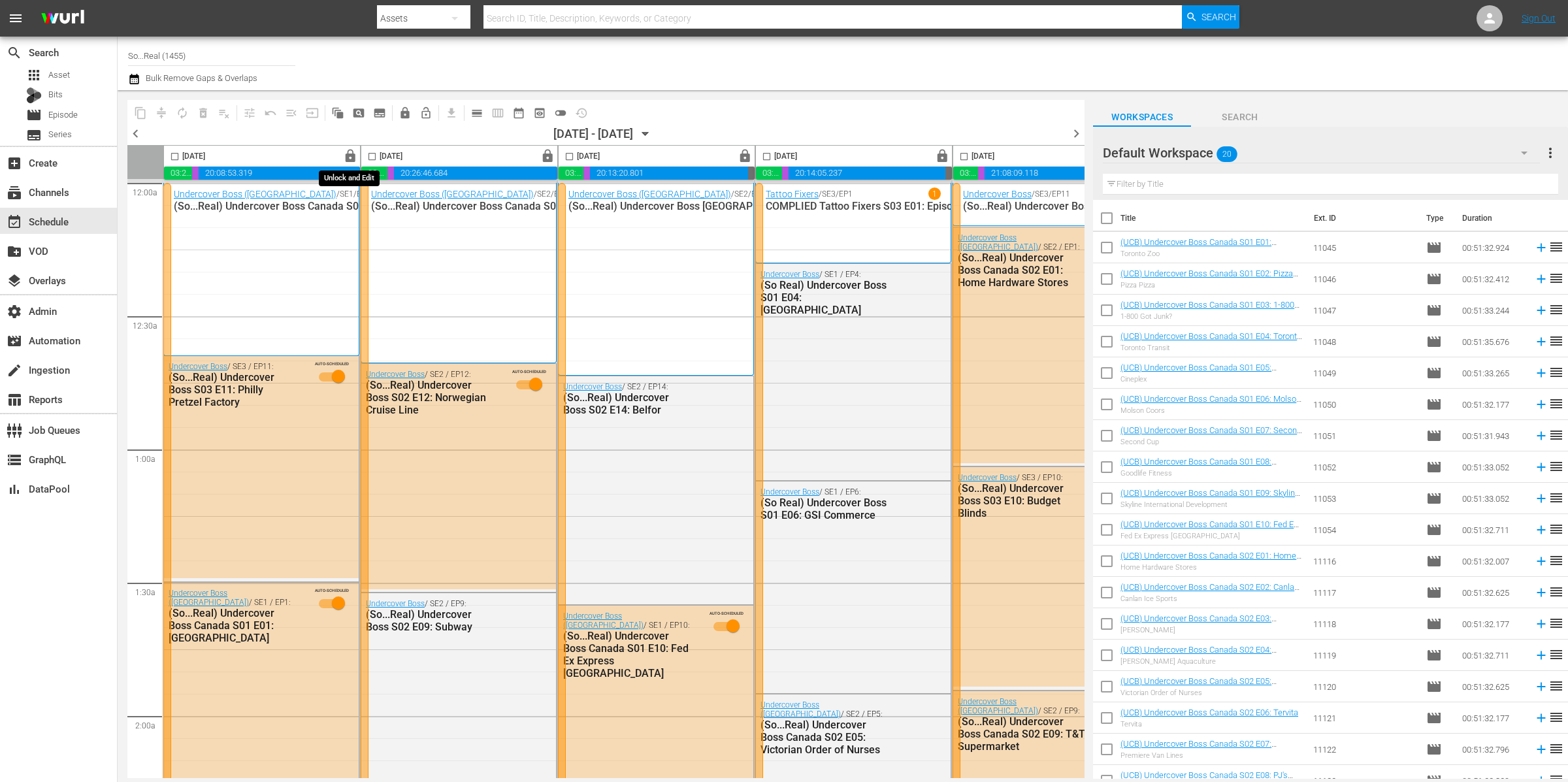
click at [349, 156] on span "lock" at bounding box center [351, 156] width 15 height 15
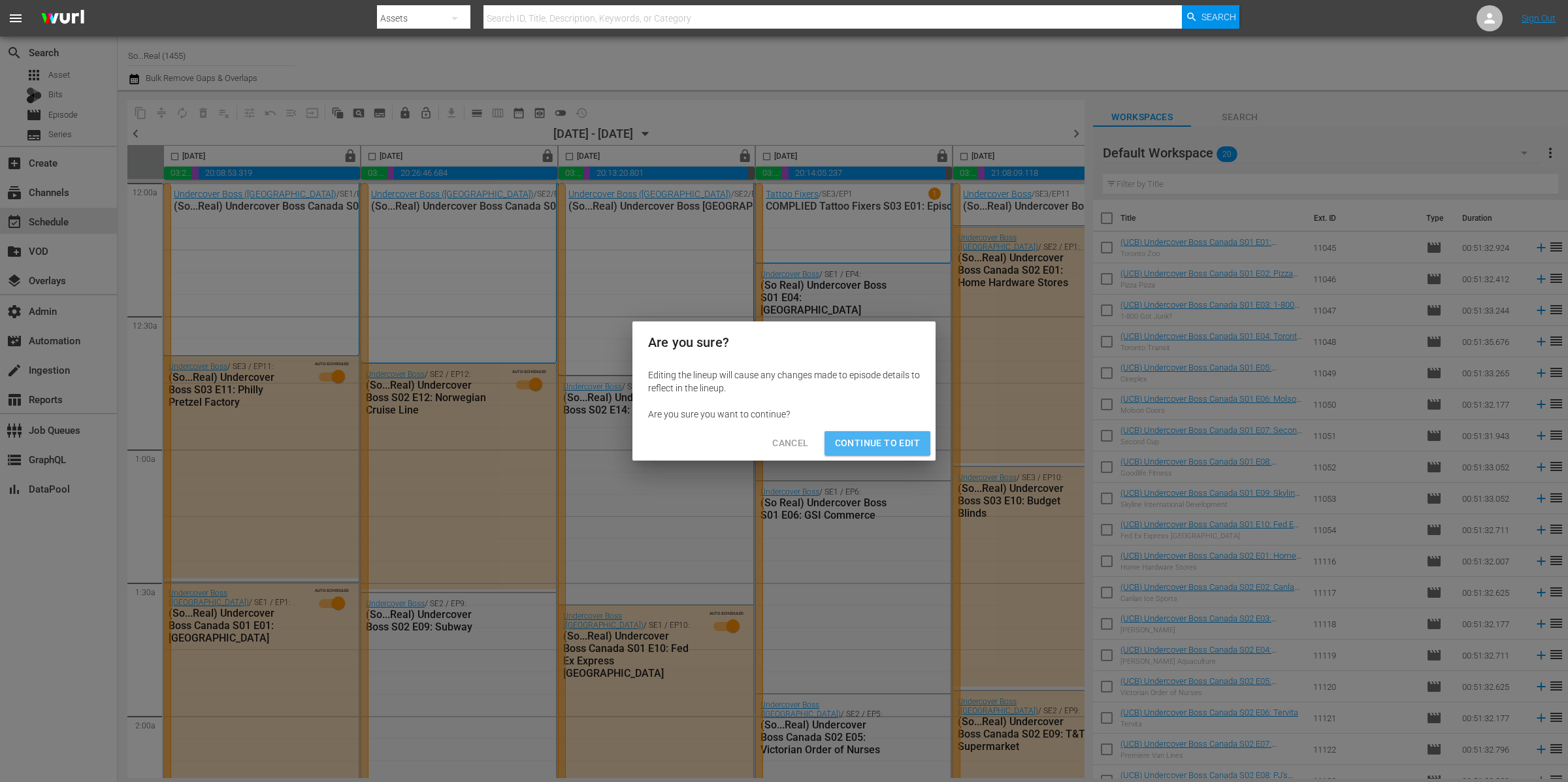
drag, startPoint x: 866, startPoint y: 437, endPoint x: 887, endPoint y: 439, distance: 21.1
click at [867, 437] on span "Continue to Edit" at bounding box center [877, 443] width 85 height 16
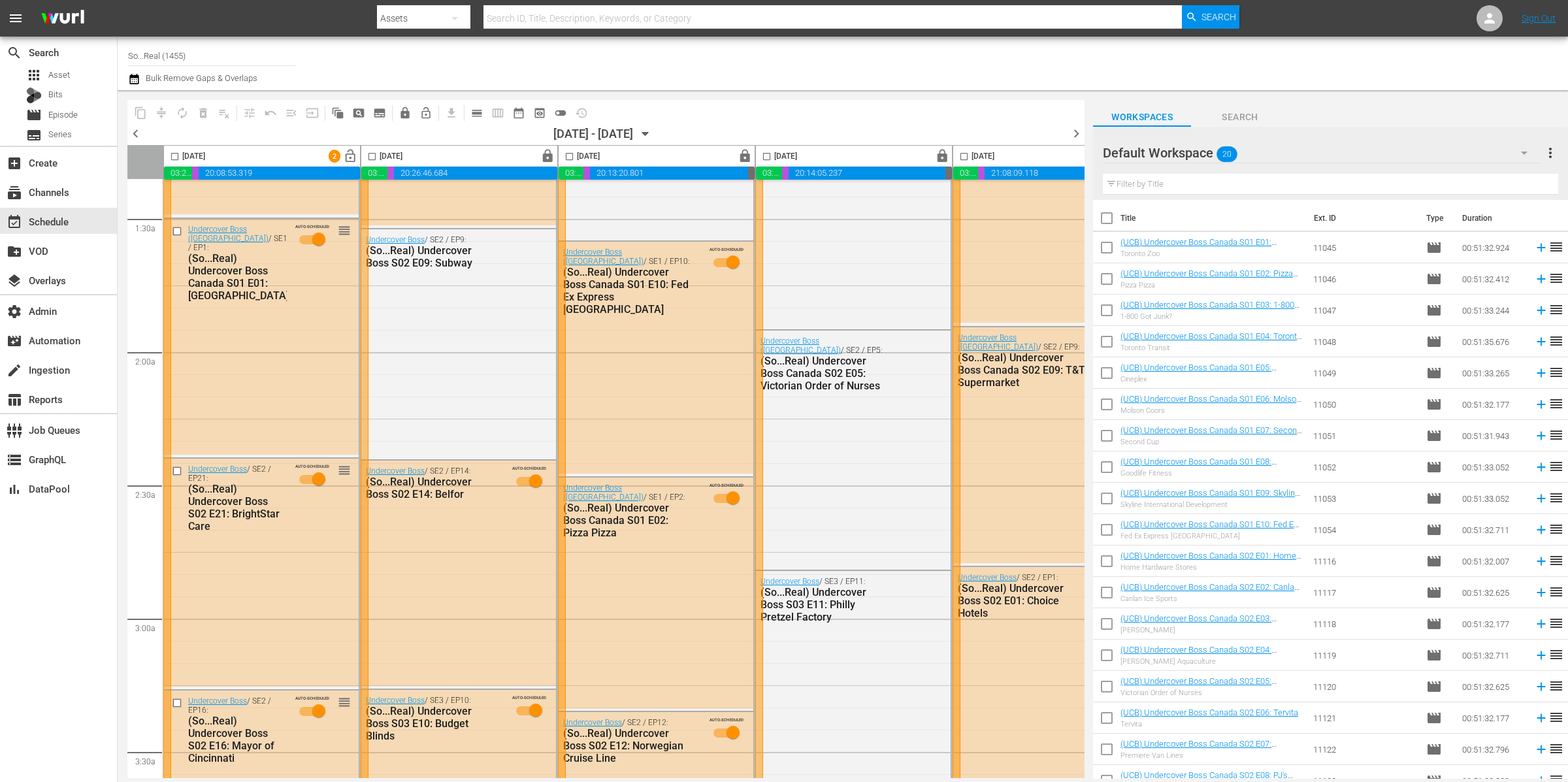
scroll to position [758, 0]
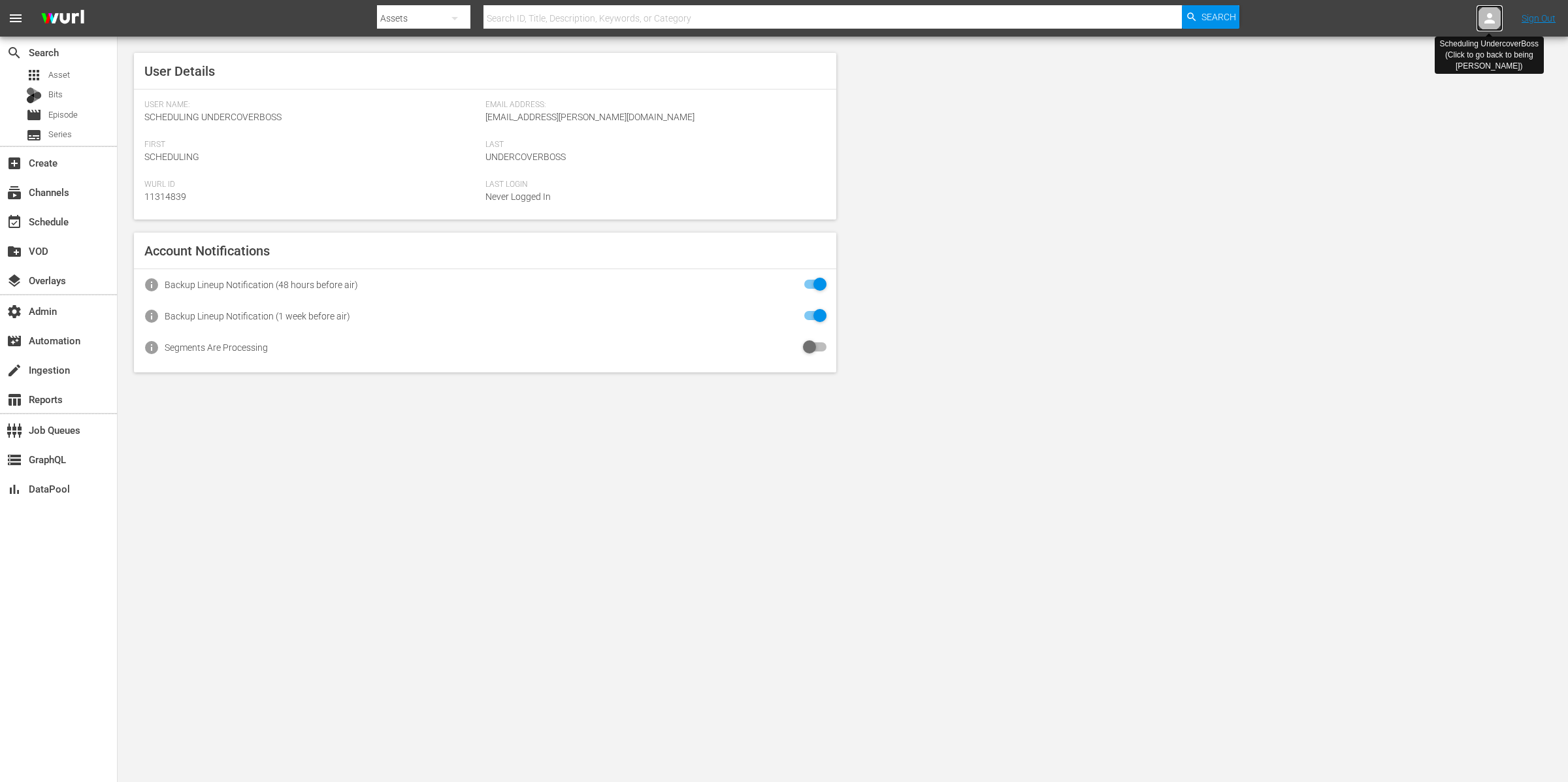
click at [1486, 19] on icon at bounding box center [1489, 18] width 16 height 16
click at [1424, 20] on input "text" at bounding box center [1456, 19] width 167 height 31
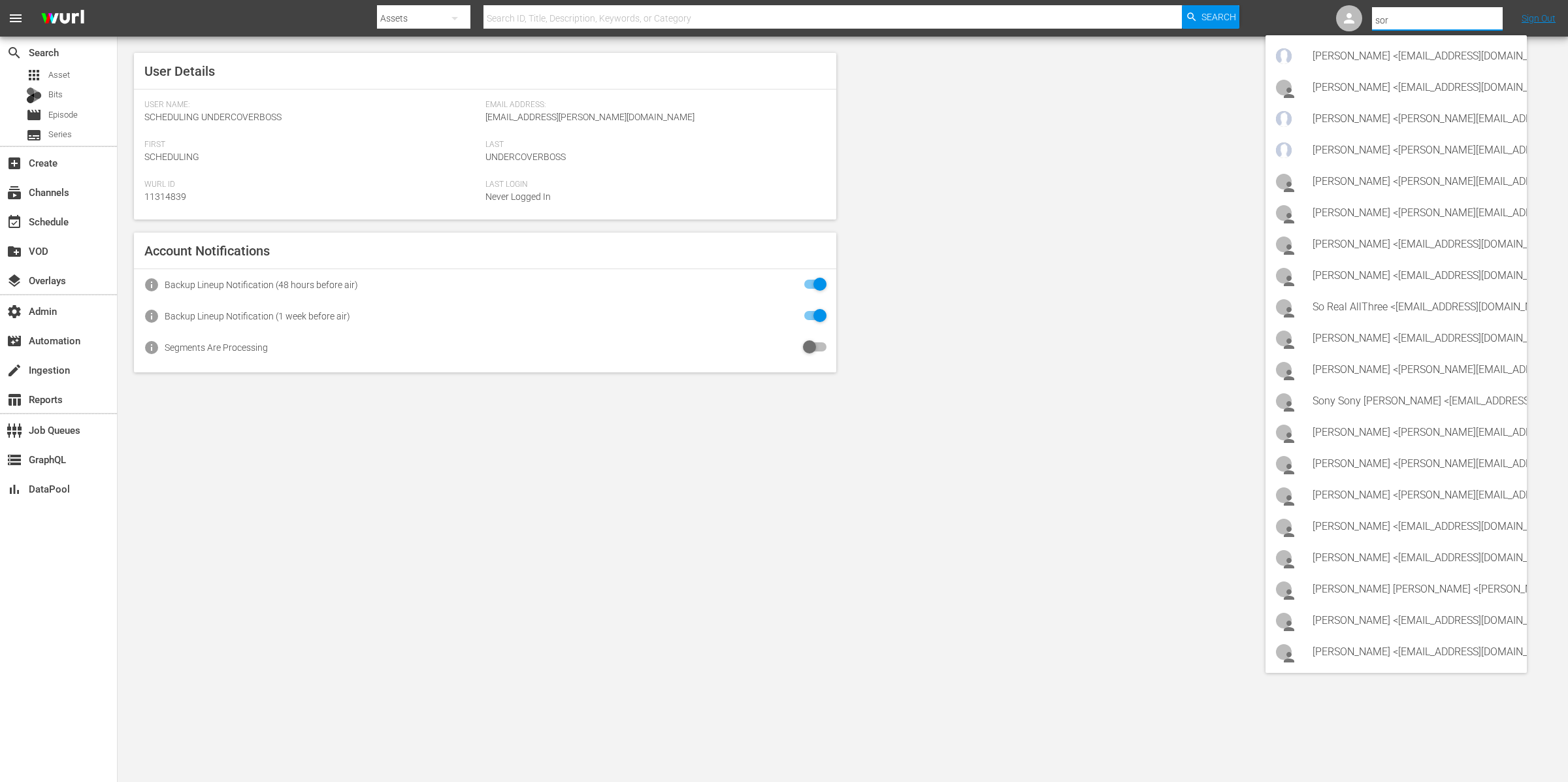
type input "sore"
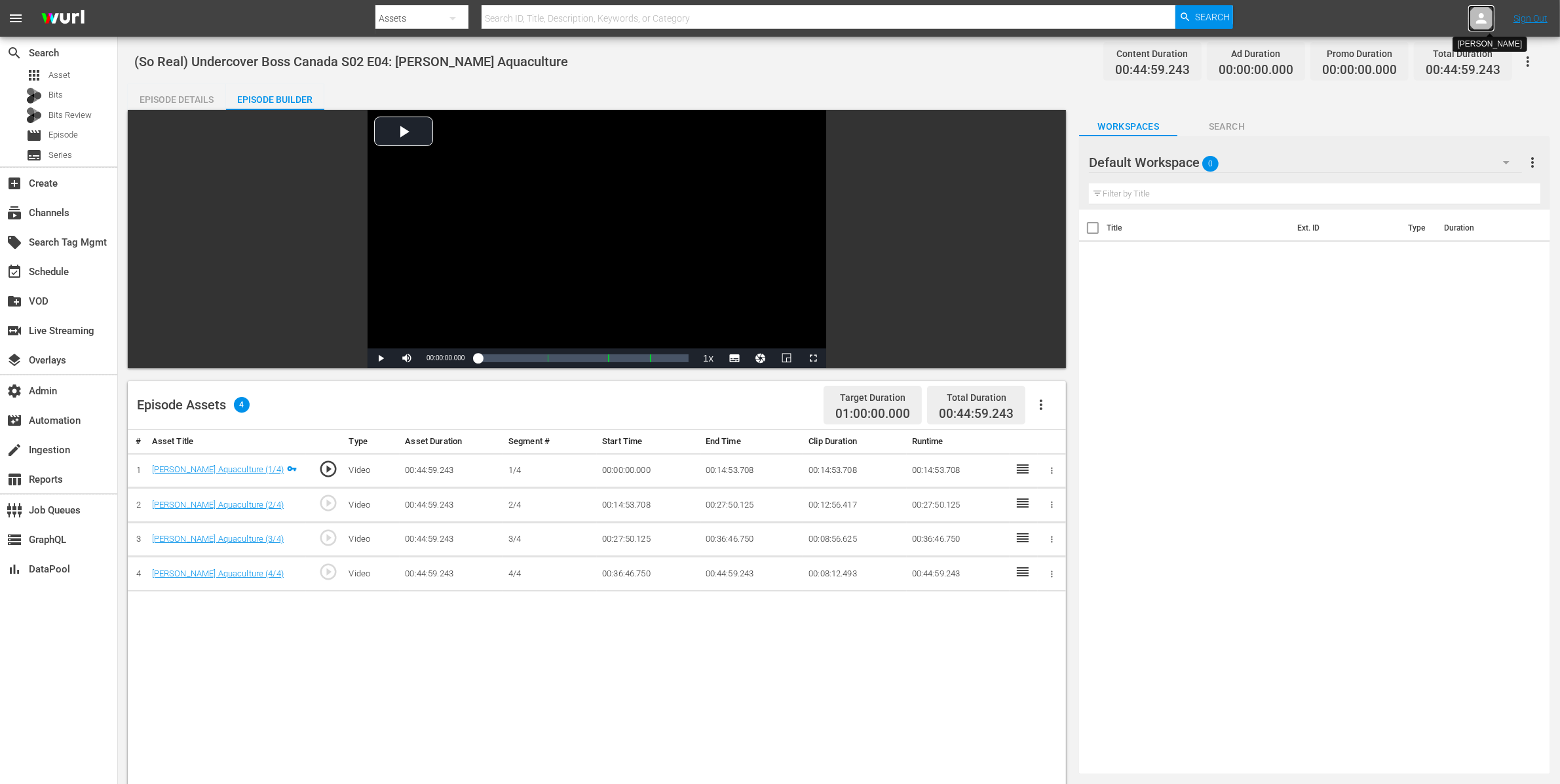
click at [1485, 16] on icon at bounding box center [1481, 18] width 16 height 16
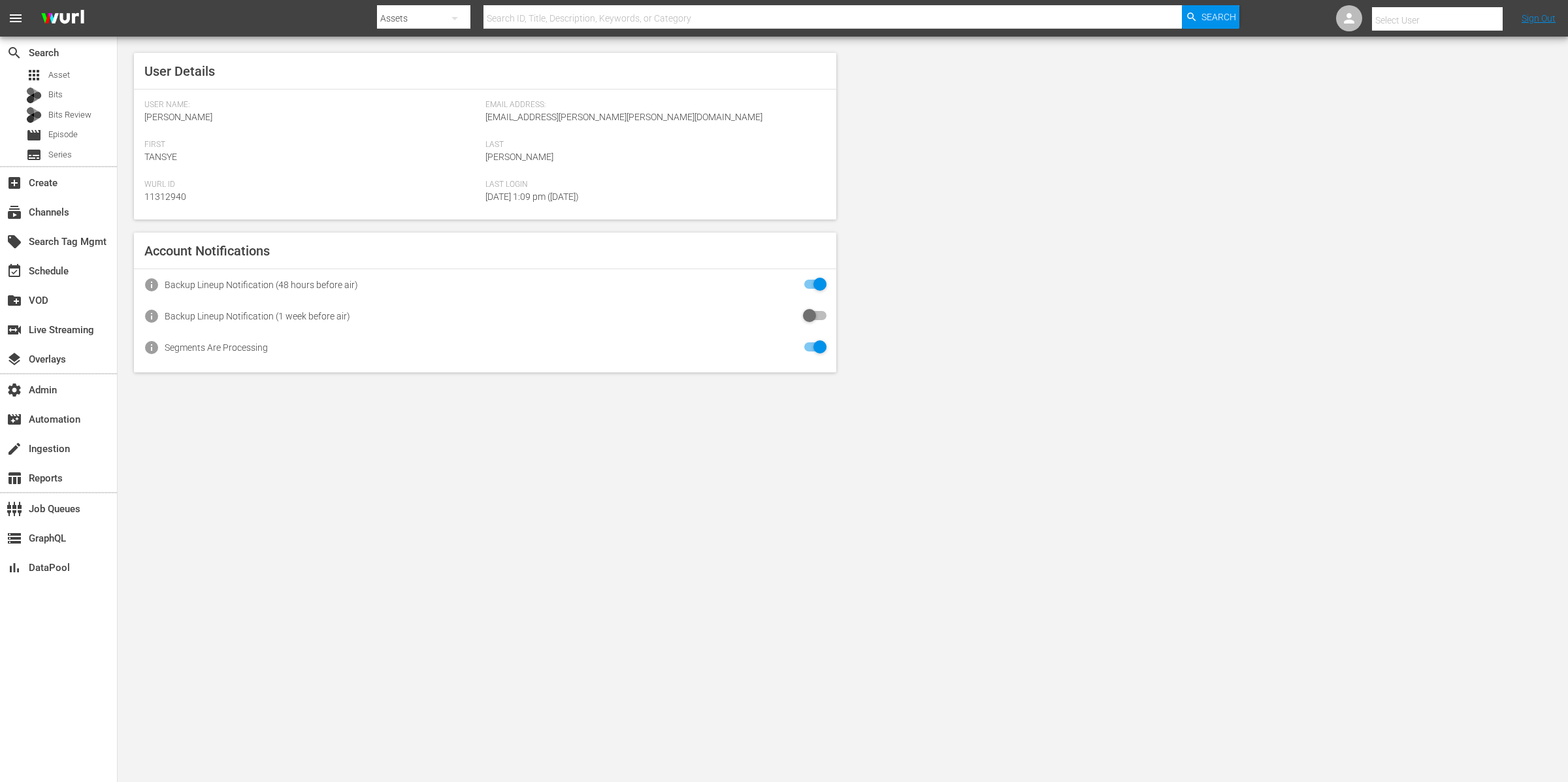
click at [1463, 13] on input "text" at bounding box center [1456, 19] width 167 height 31
click at [1461, 59] on div "So Real AllThree <[EMAIL_ADDRESS][DOMAIN_NAME]>" at bounding box center [1414, 56] width 204 height 31
type input "So Real AllThree (11313990)"
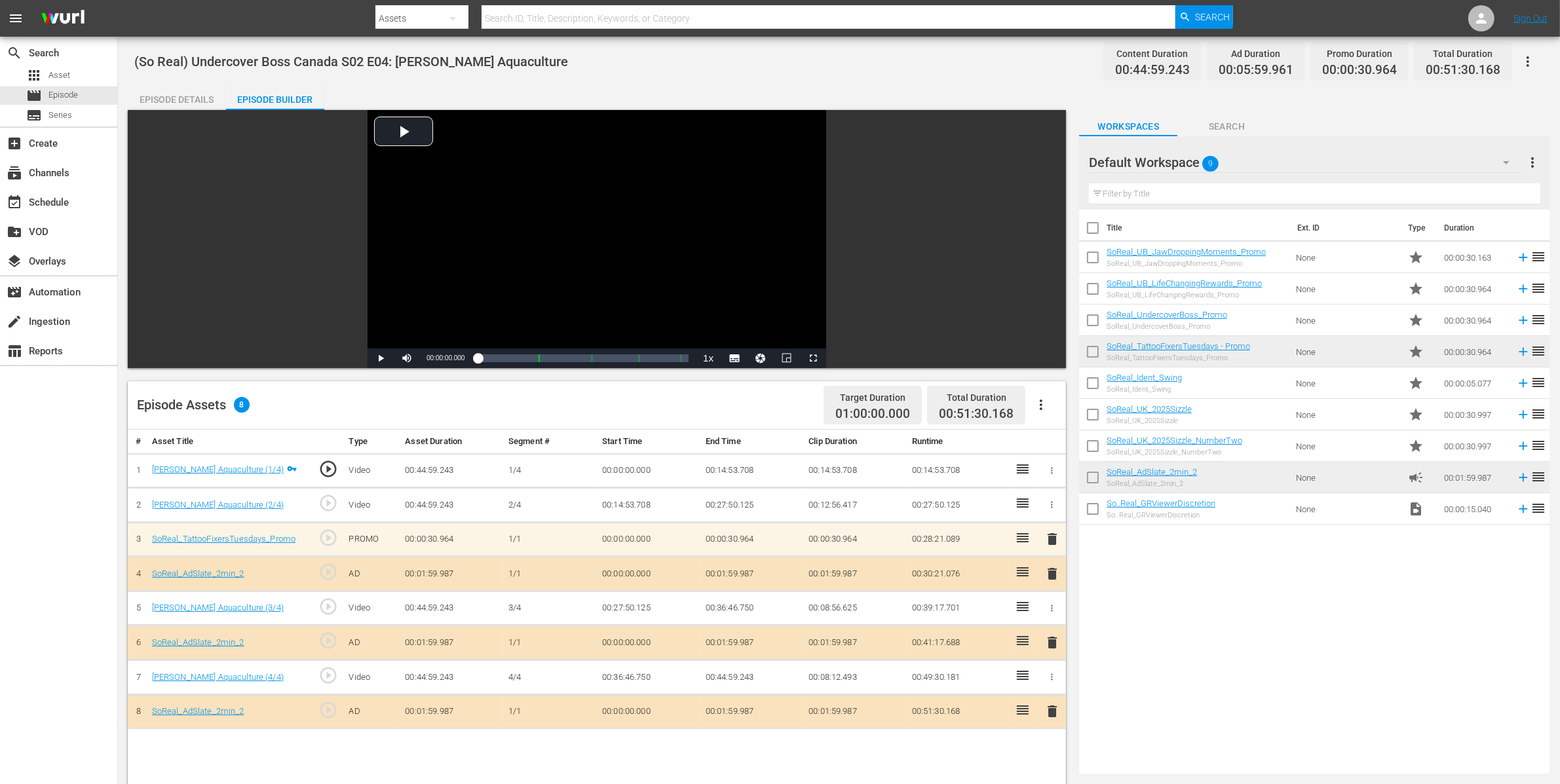
click at [1527, 62] on icon "button" at bounding box center [1527, 62] width 3 height 10
click at [1496, 65] on div "Add Episode to Workspace" at bounding box center [1434, 66] width 200 height 31
click at [83, 97] on div "movie Episode" at bounding box center [58, 96] width 117 height 19
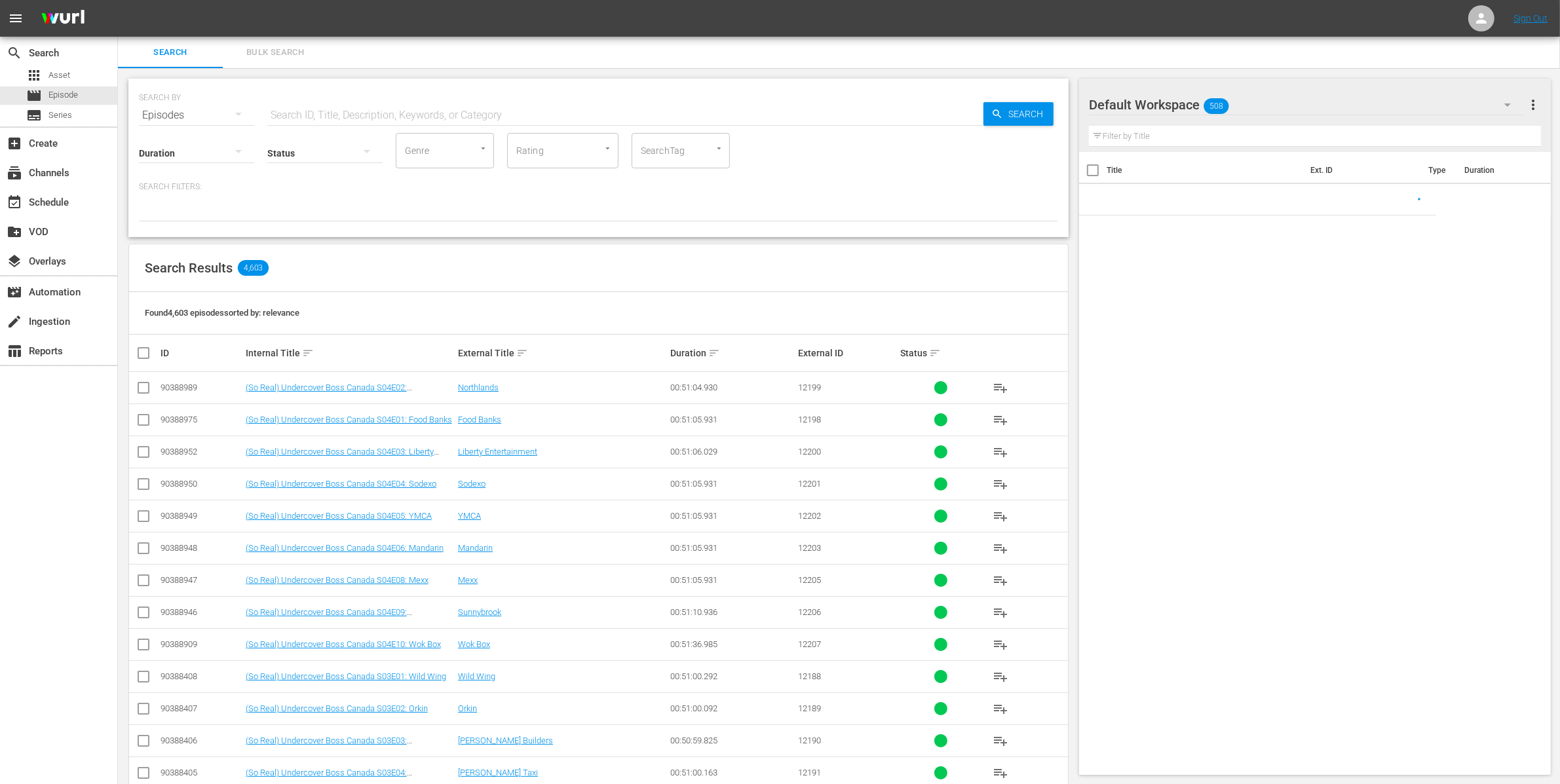
click at [1341, 104] on div "Default Workspace 508" at bounding box center [1305, 104] width 434 height 36
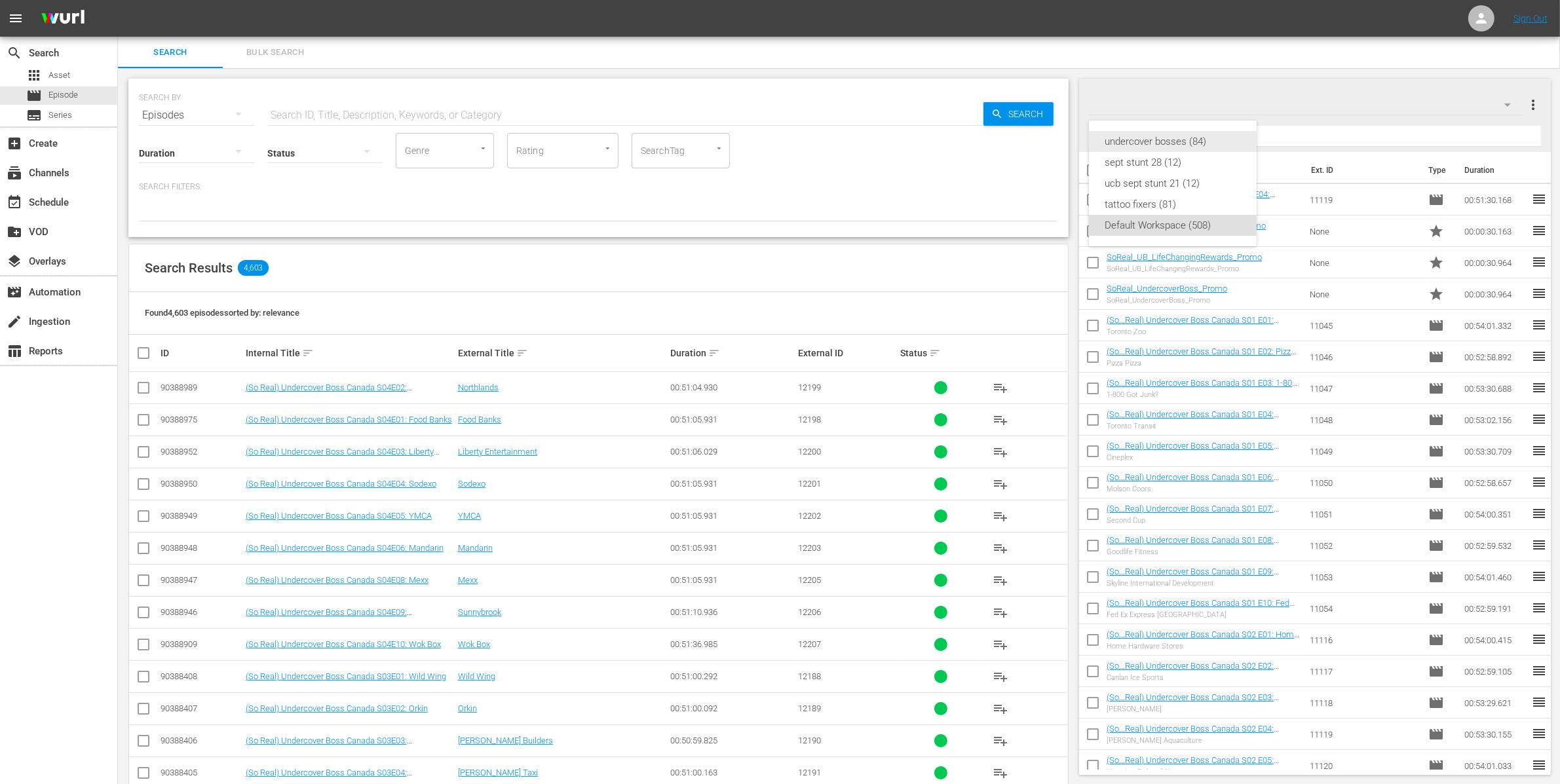
click at [1213, 144] on div "undercover bosses (84)" at bounding box center [1172, 141] width 136 height 21
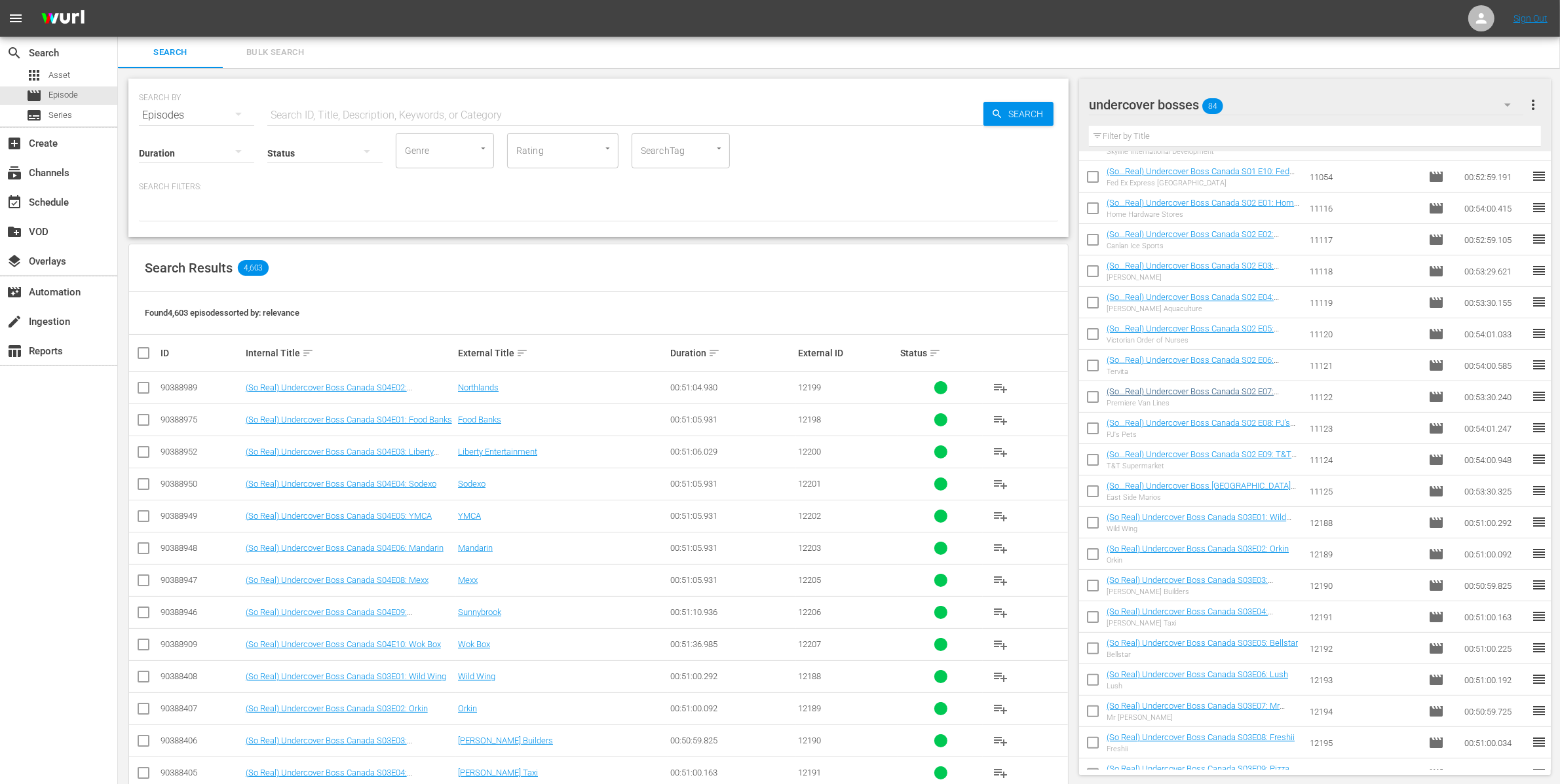
scroll to position [389, 0]
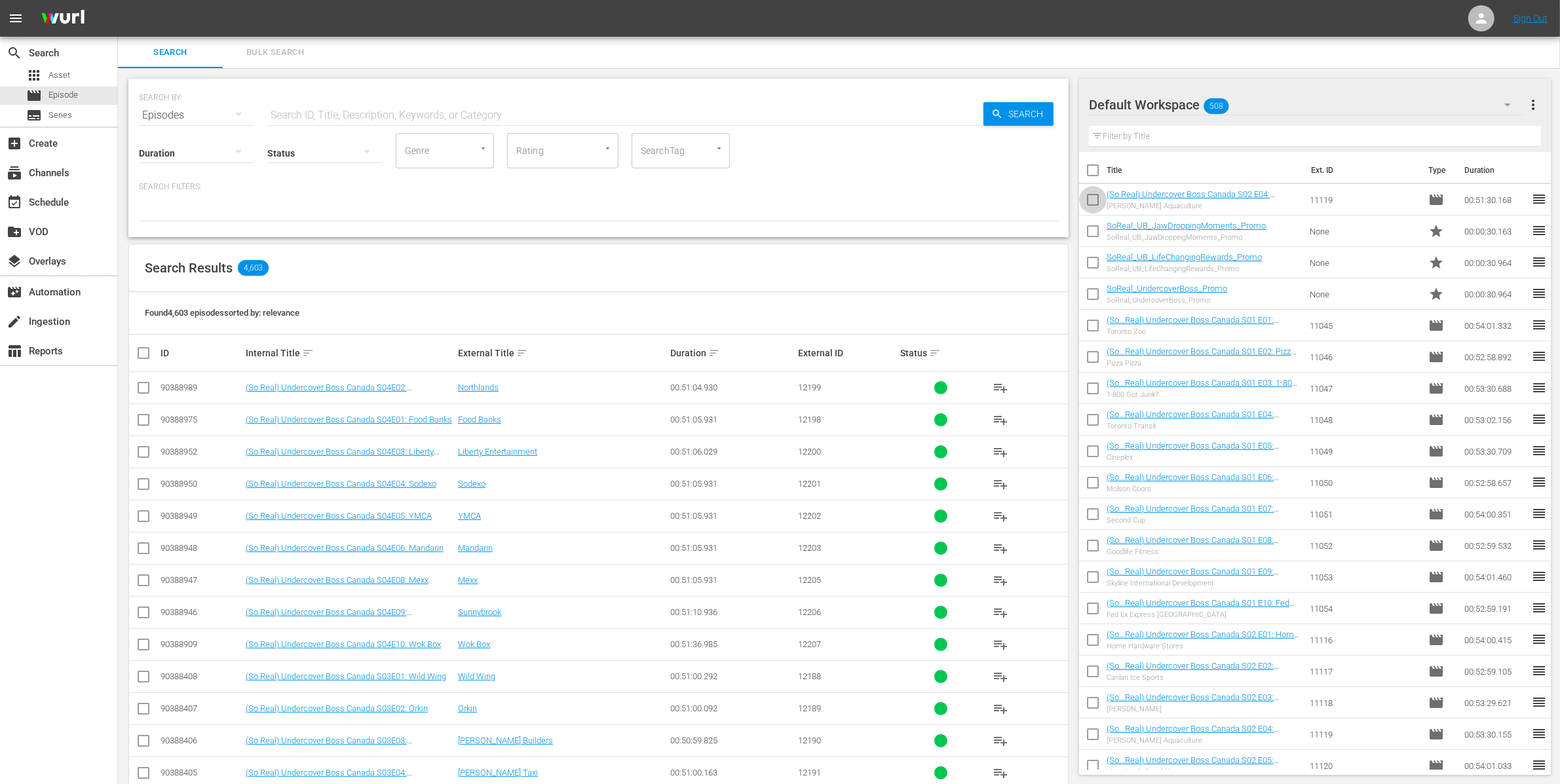
click at [1092, 199] on input "checkbox" at bounding box center [1093, 202] width 27 height 27
checkbox input "true"
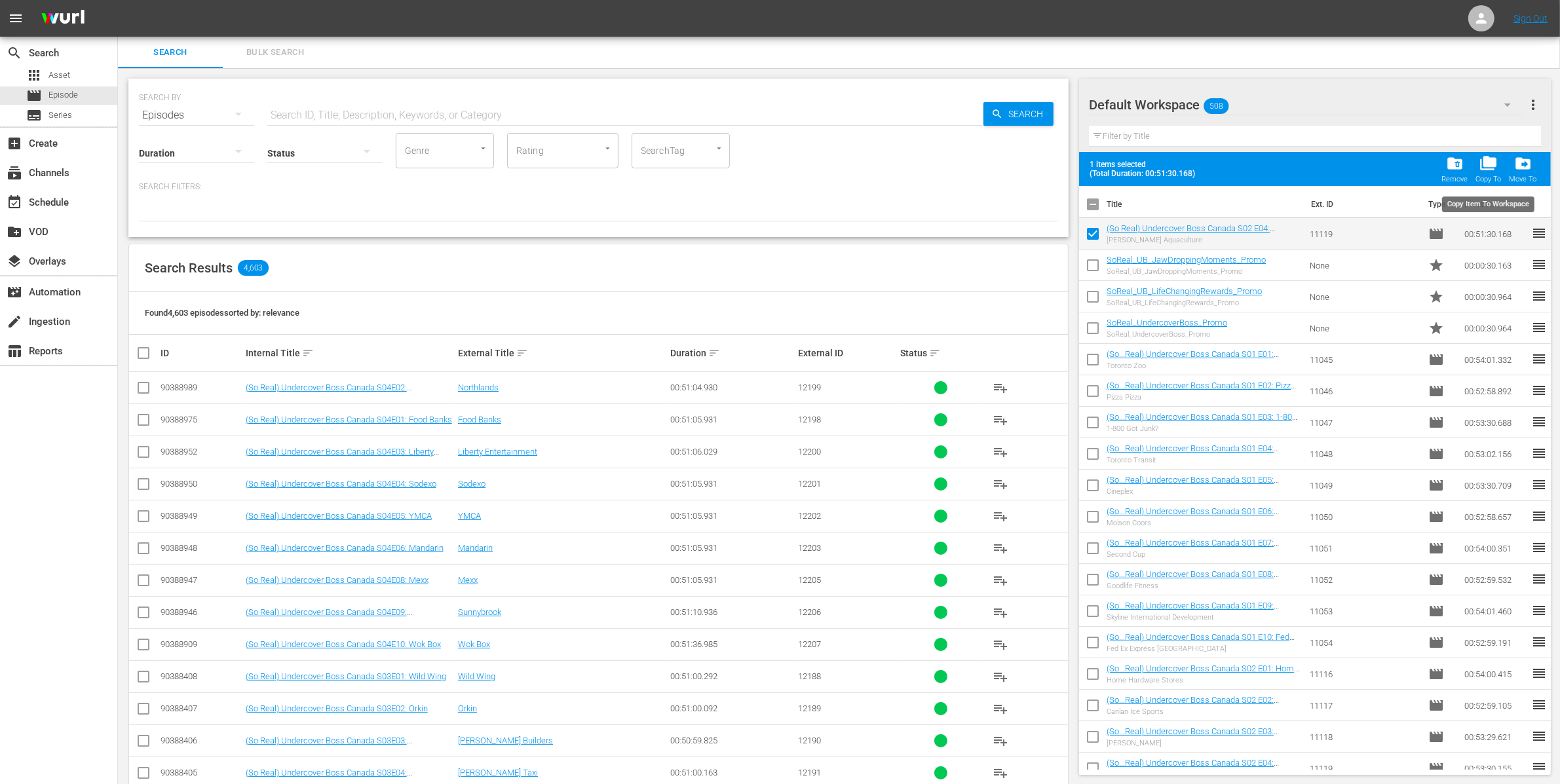
click at [1485, 168] on span "folder_copy" at bounding box center [1487, 163] width 18 height 18
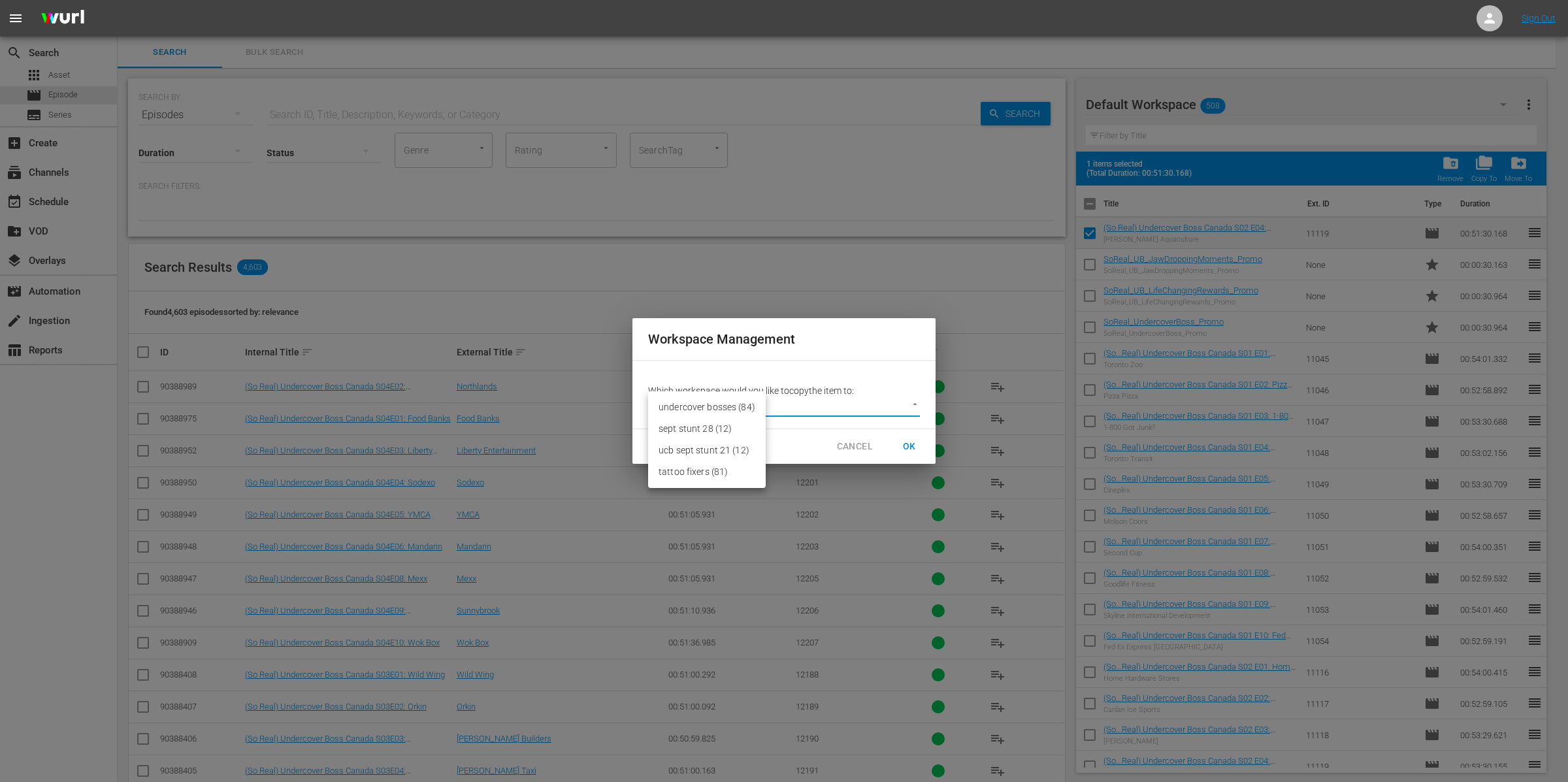
click at [889, 404] on body "menu Sign Out search Search apps Asset movie Episode subtitles Series add_box C…" at bounding box center [784, 391] width 1568 height 782
click at [737, 407] on li "undercover bosses (84)" at bounding box center [706, 407] width 117 height 22
type input "3799"
click at [911, 447] on span "OK" at bounding box center [909, 446] width 21 height 16
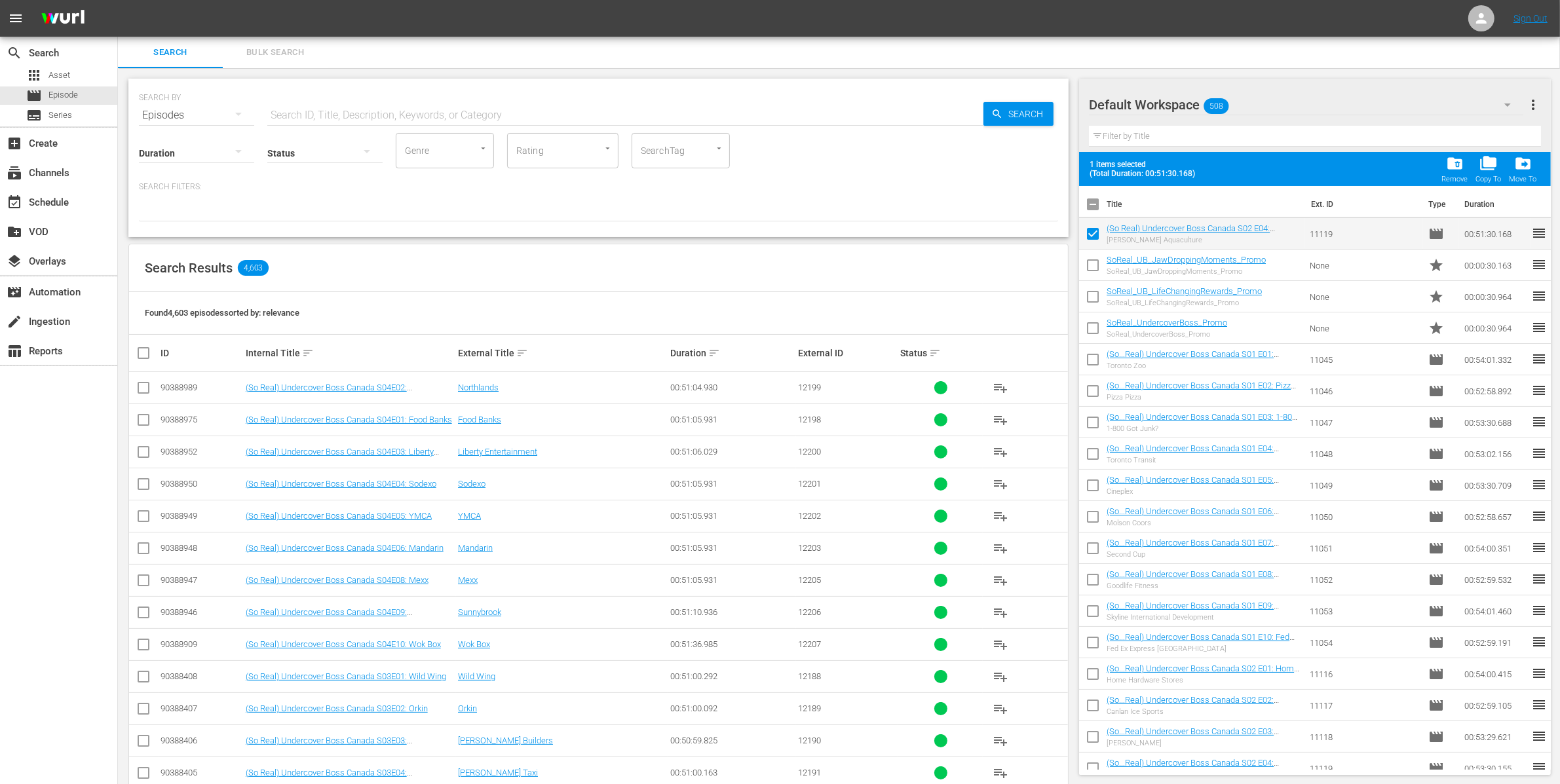
checkbox input "false"
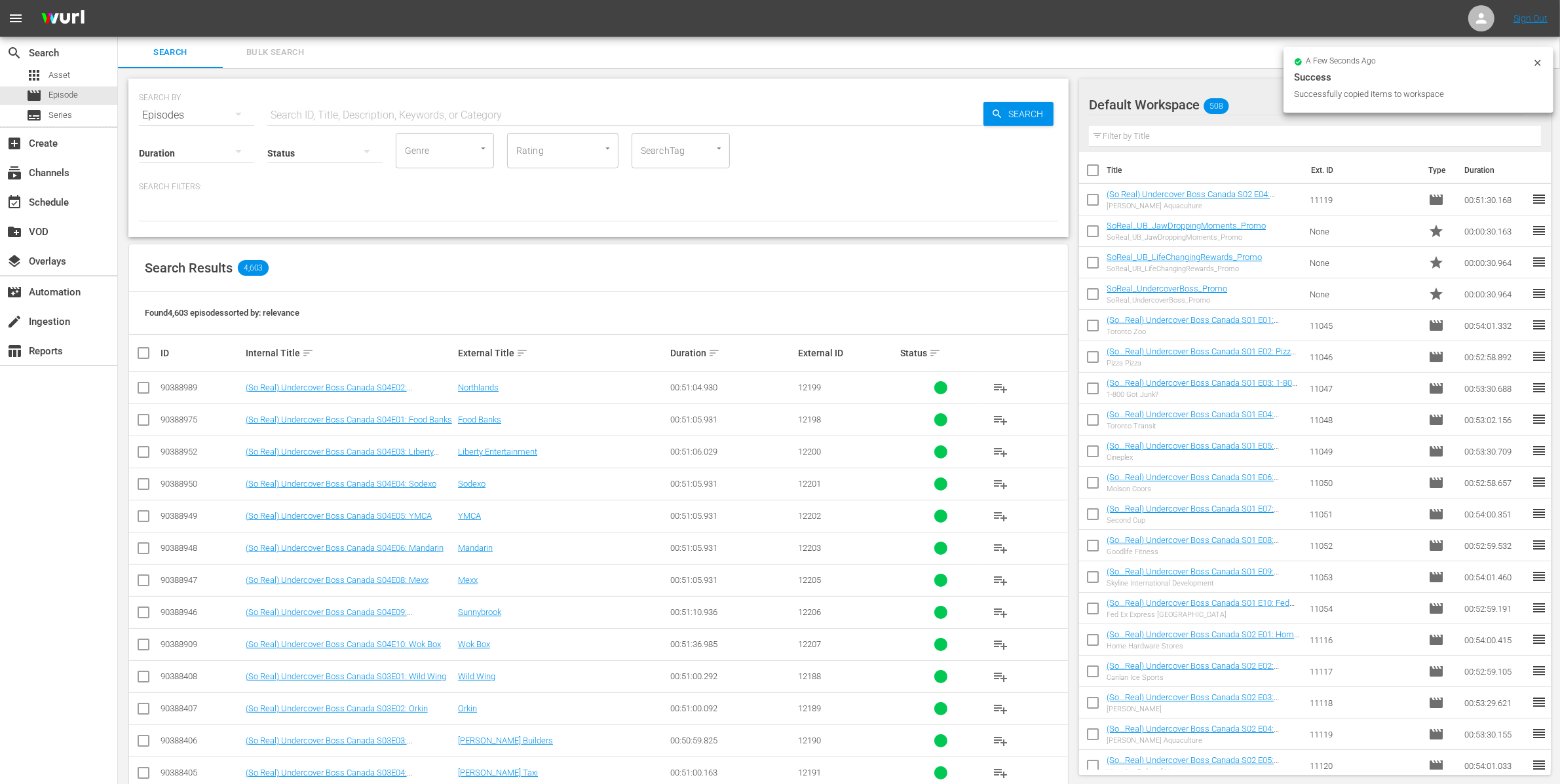
click at [1237, 108] on div "Default Workspace 508" at bounding box center [1305, 104] width 434 height 36
click at [1198, 137] on div "undercover bosses (85)" at bounding box center [1172, 141] width 136 height 21
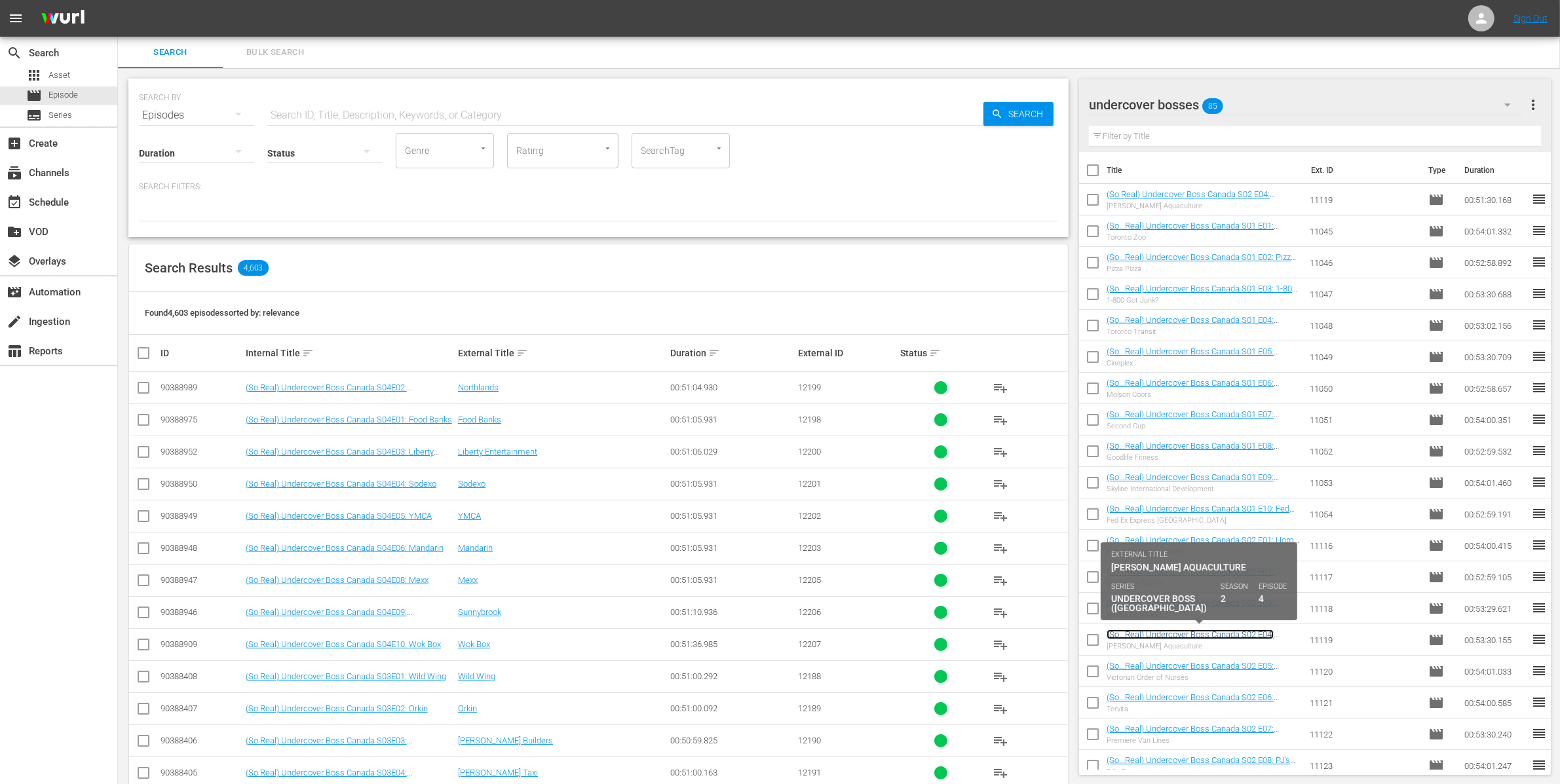
click at [1137, 634] on link "(So...Real) Undercover Boss Canada S02 E04: [PERSON_NAME] Aquaculture" at bounding box center [1189, 638] width 167 height 19
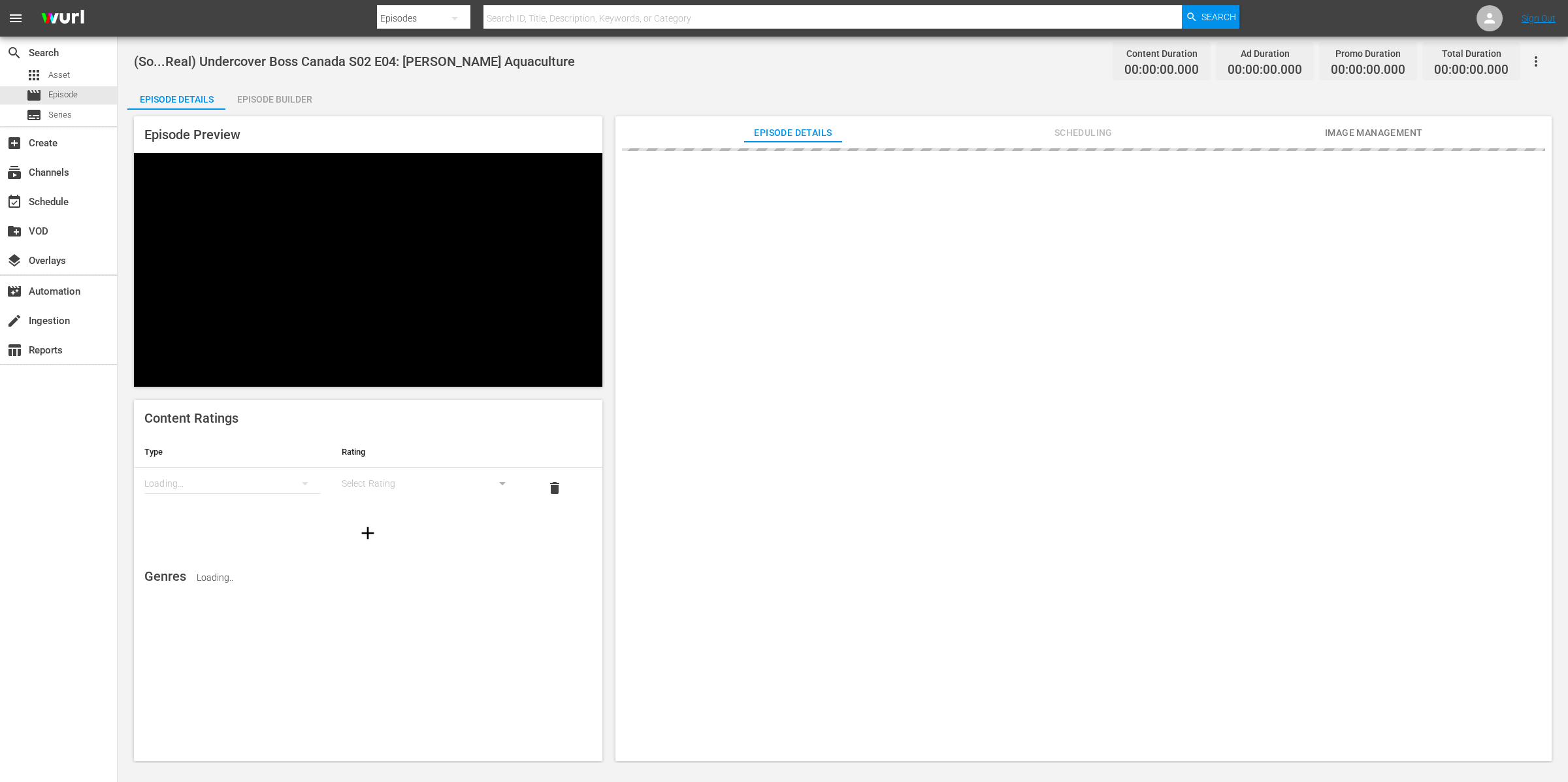
click at [285, 95] on div "Episode Builder" at bounding box center [275, 99] width 98 height 31
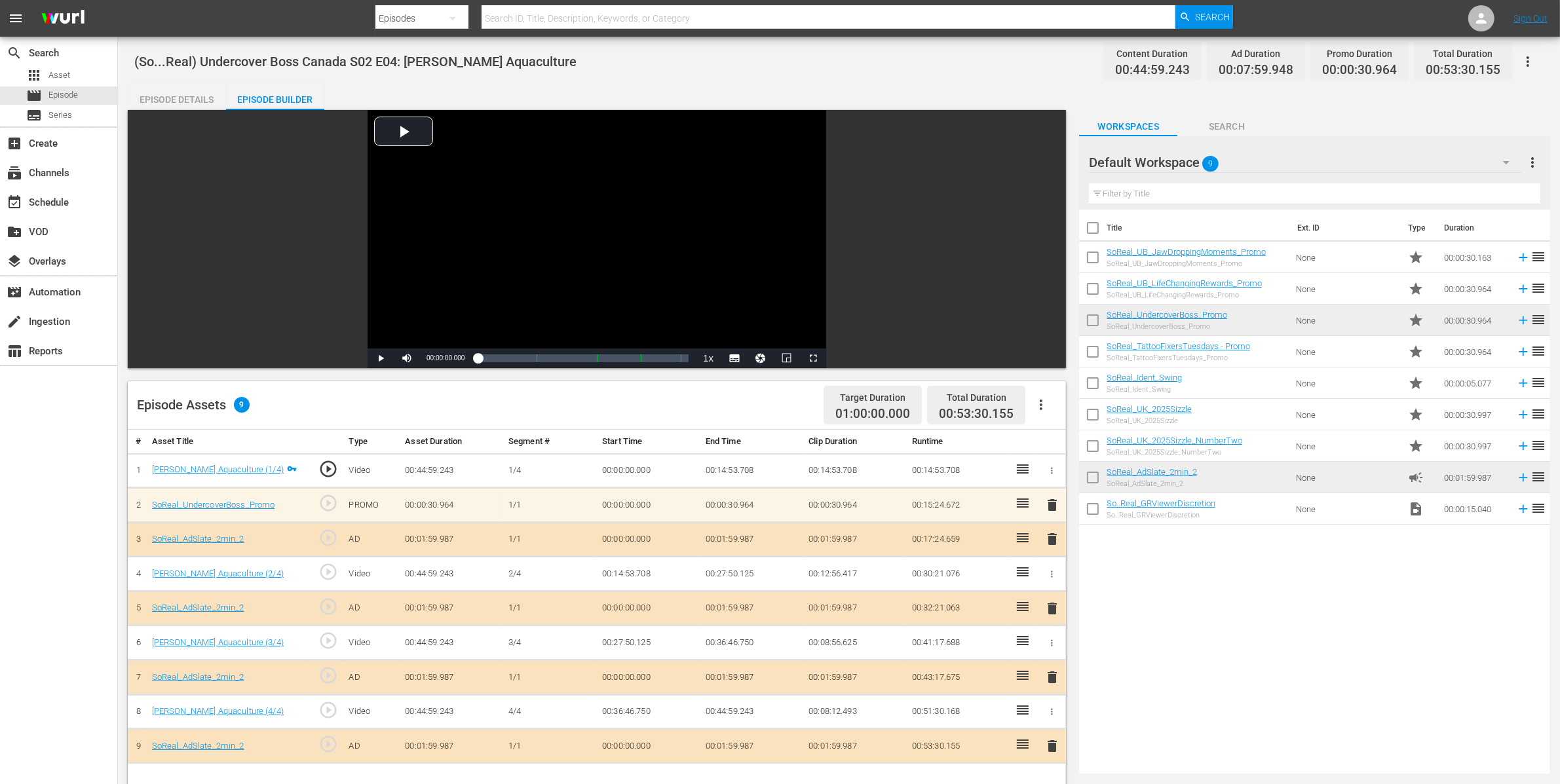
click at [191, 93] on div "Episode Details" at bounding box center [177, 99] width 98 height 31
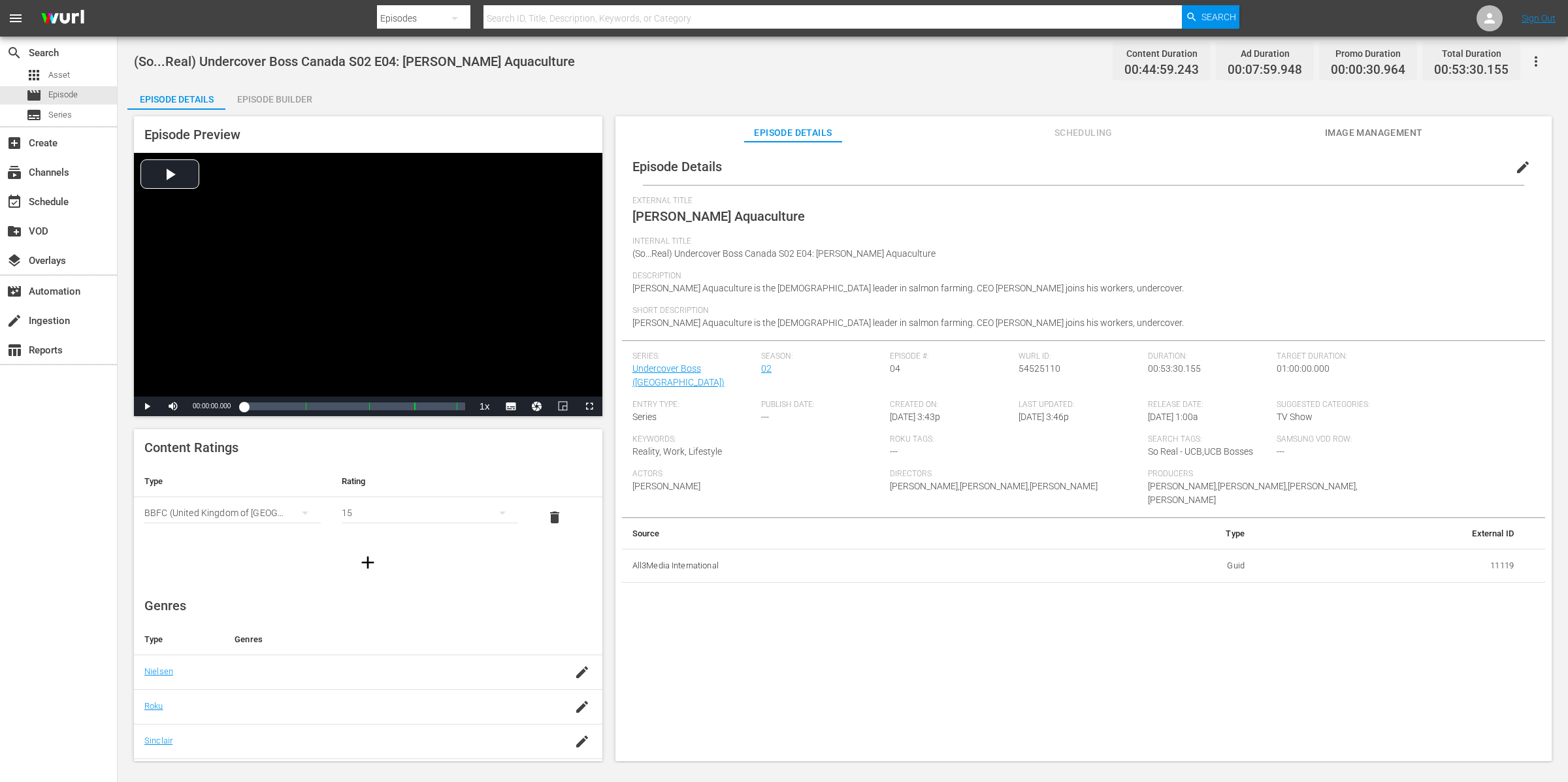
click at [1092, 122] on button "Scheduling" at bounding box center [1083, 129] width 98 height 26
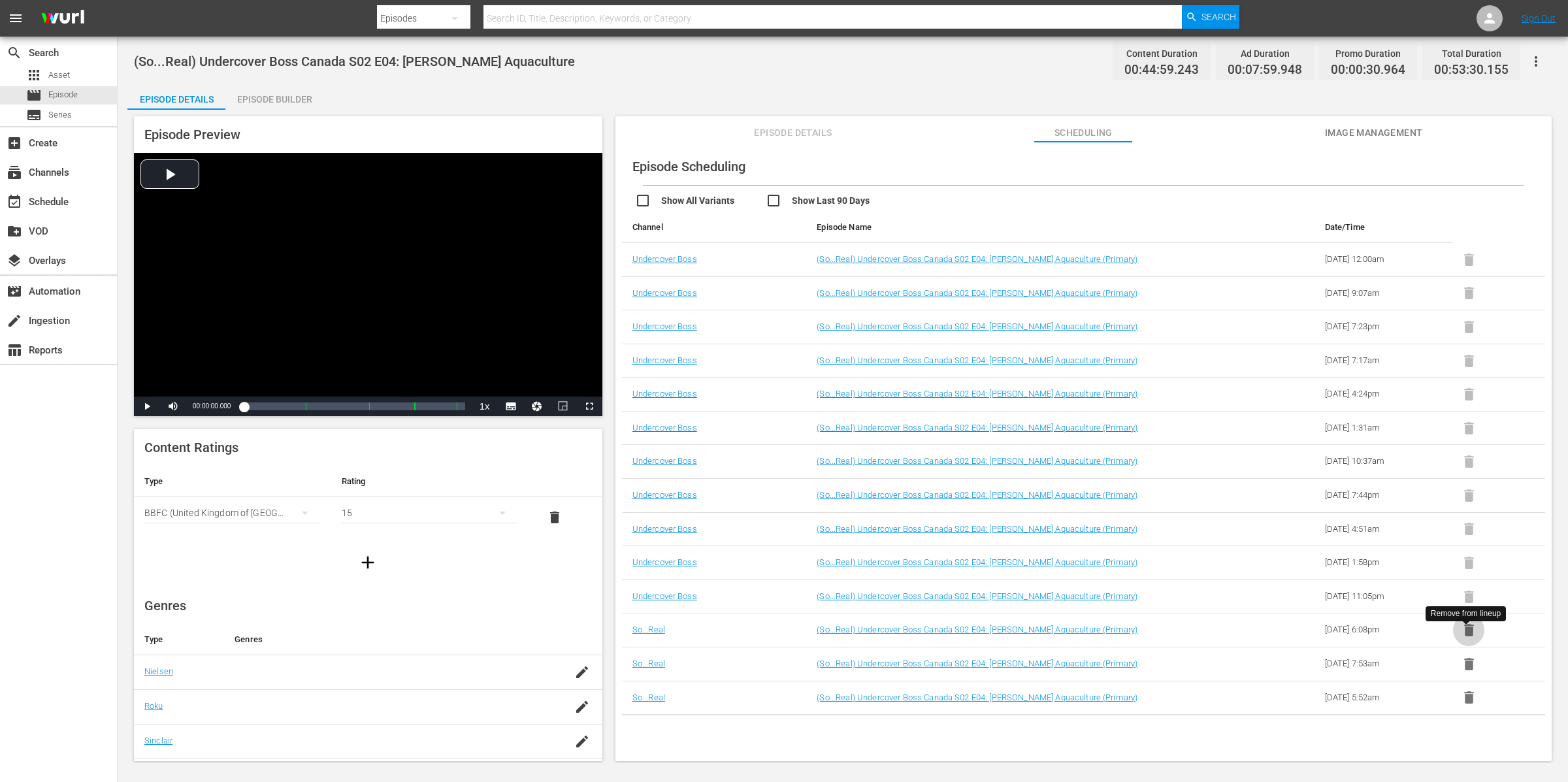
click at [1469, 634] on icon "button" at bounding box center [1469, 630] width 10 height 13
click at [1467, 636] on icon "button" at bounding box center [1469, 630] width 10 height 13
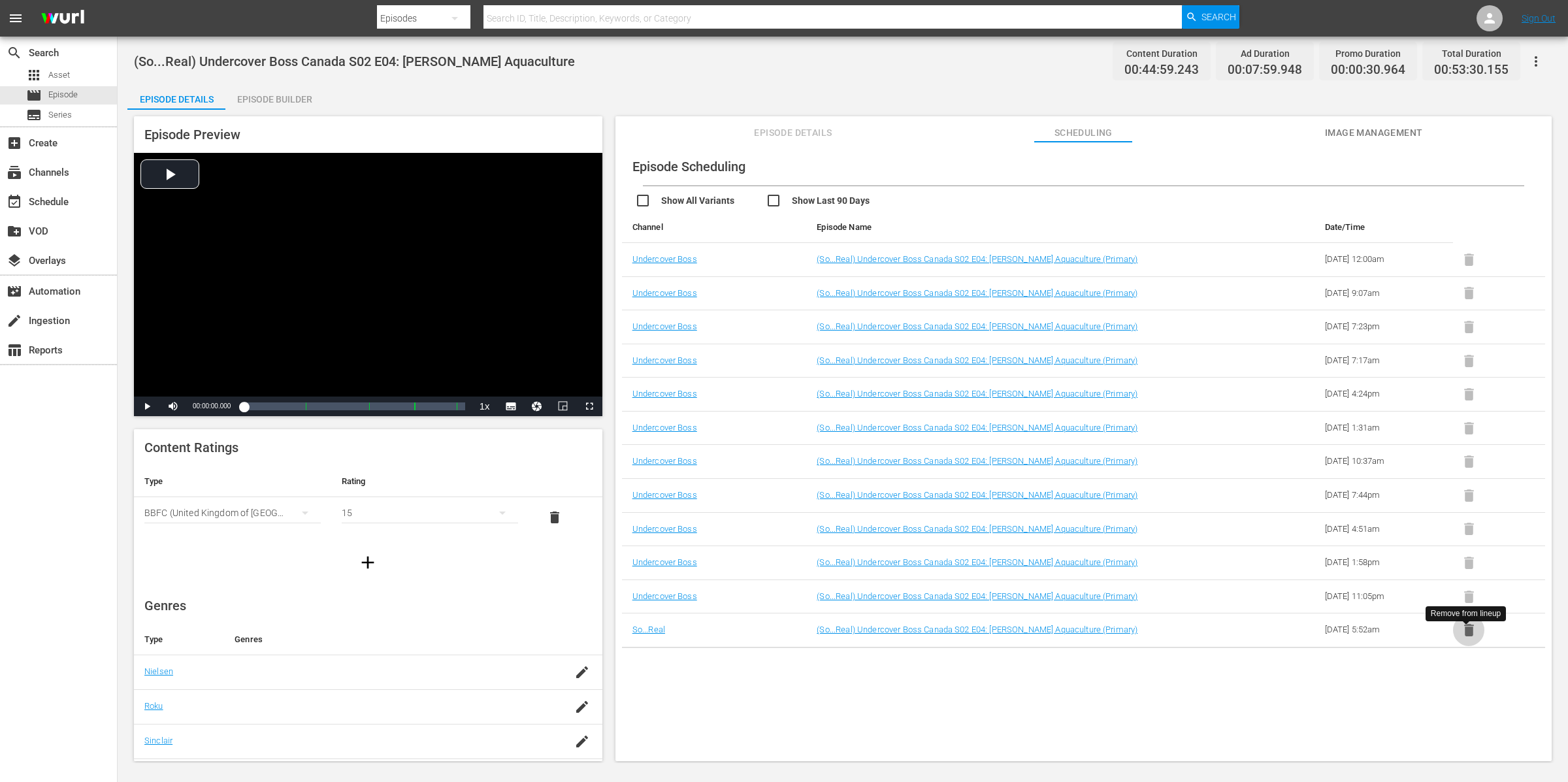
click at [1467, 636] on icon "button" at bounding box center [1469, 630] width 10 height 13
click at [821, 129] on span "Episode Details" at bounding box center [793, 133] width 98 height 16
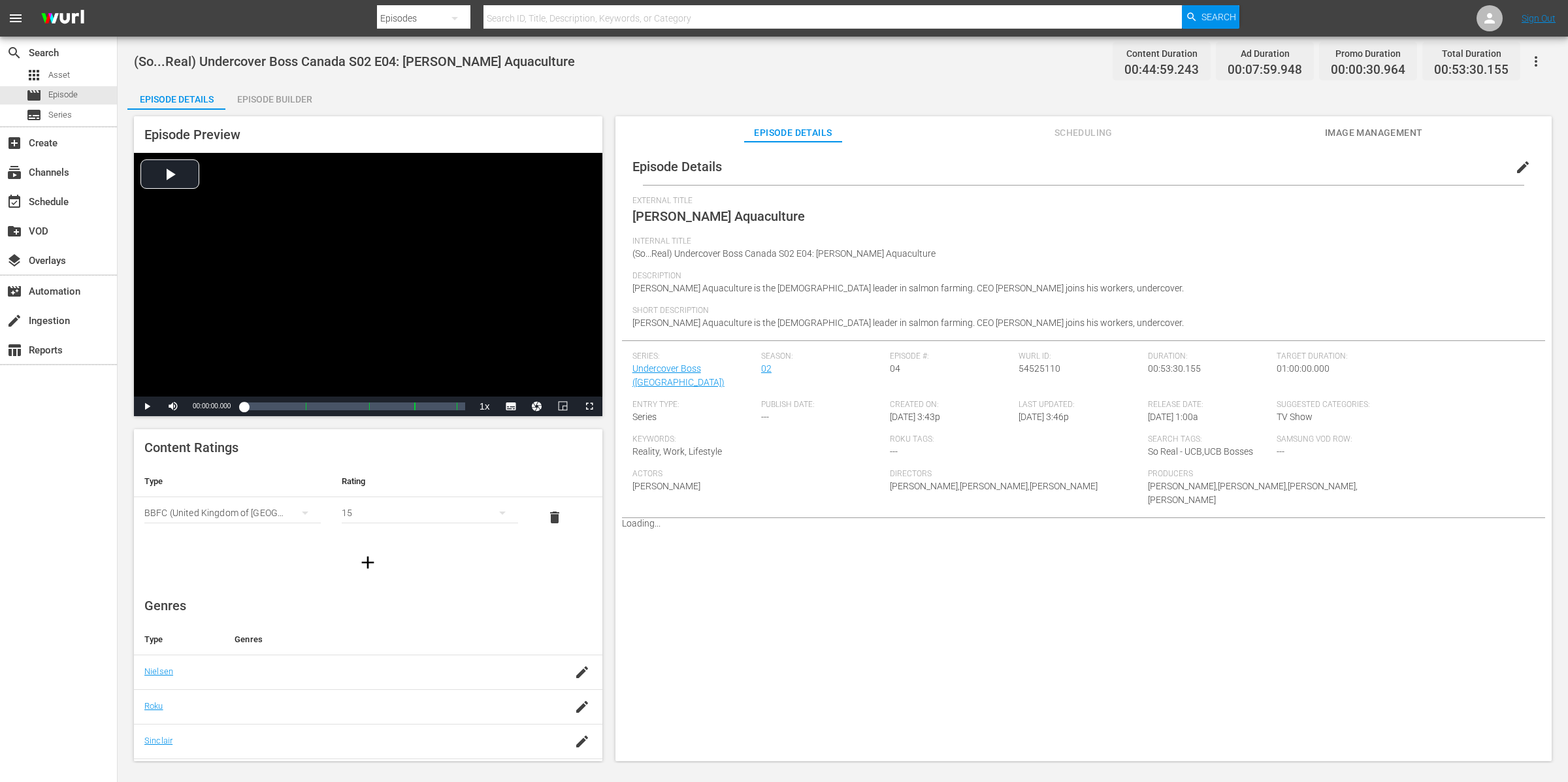
click at [1516, 159] on button "edit" at bounding box center [1522, 166] width 31 height 31
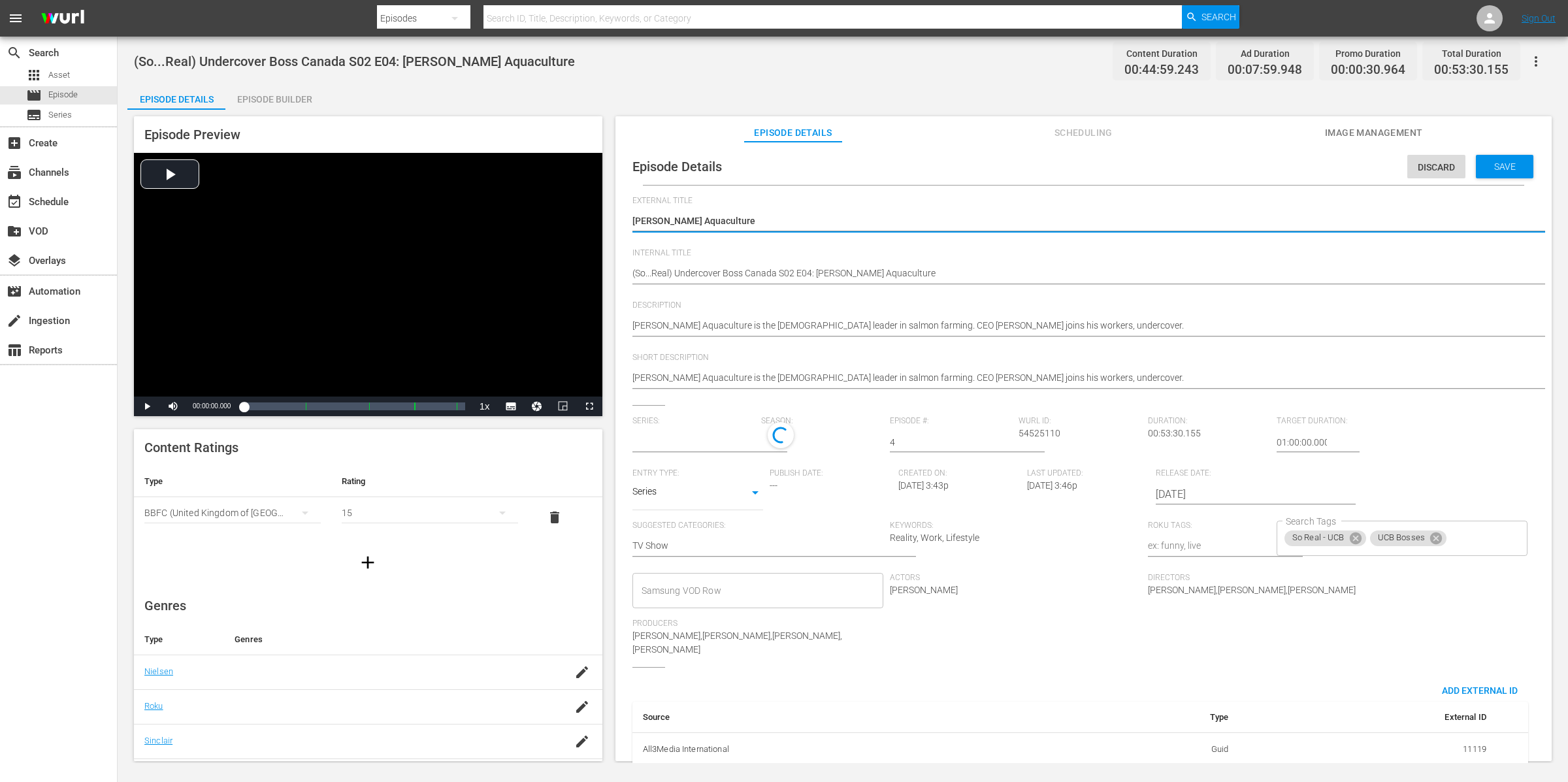
type input "Undercover Boss ([GEOGRAPHIC_DATA])"
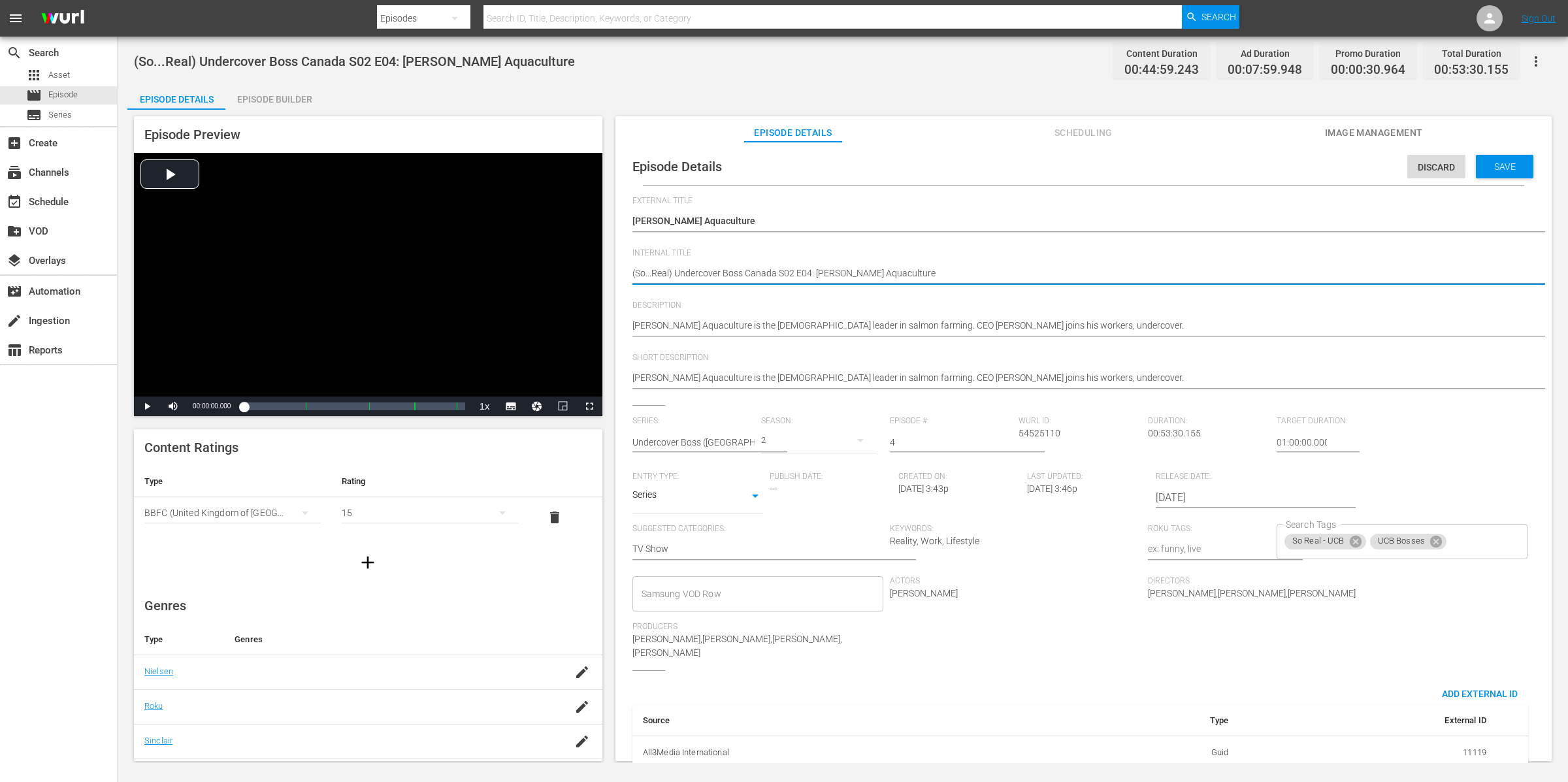
click at [654, 270] on textarea "(So...Real) Undercover Boss Canada S02 E04: Cooke Aquaculture" at bounding box center [1081, 274] width 896 height 16
drag, startPoint x: 670, startPoint y: 270, endPoint x: 634, endPoint y: 269, distance: 36.0
click at [634, 269] on textarea "(So...Real) Undercover Boss Canada S02 E04: Cooke Aquaculture" at bounding box center [1081, 274] width 896 height 16
type textarea "(U) Undercover Boss Canada S02 E04: Cooke Aquaculture"
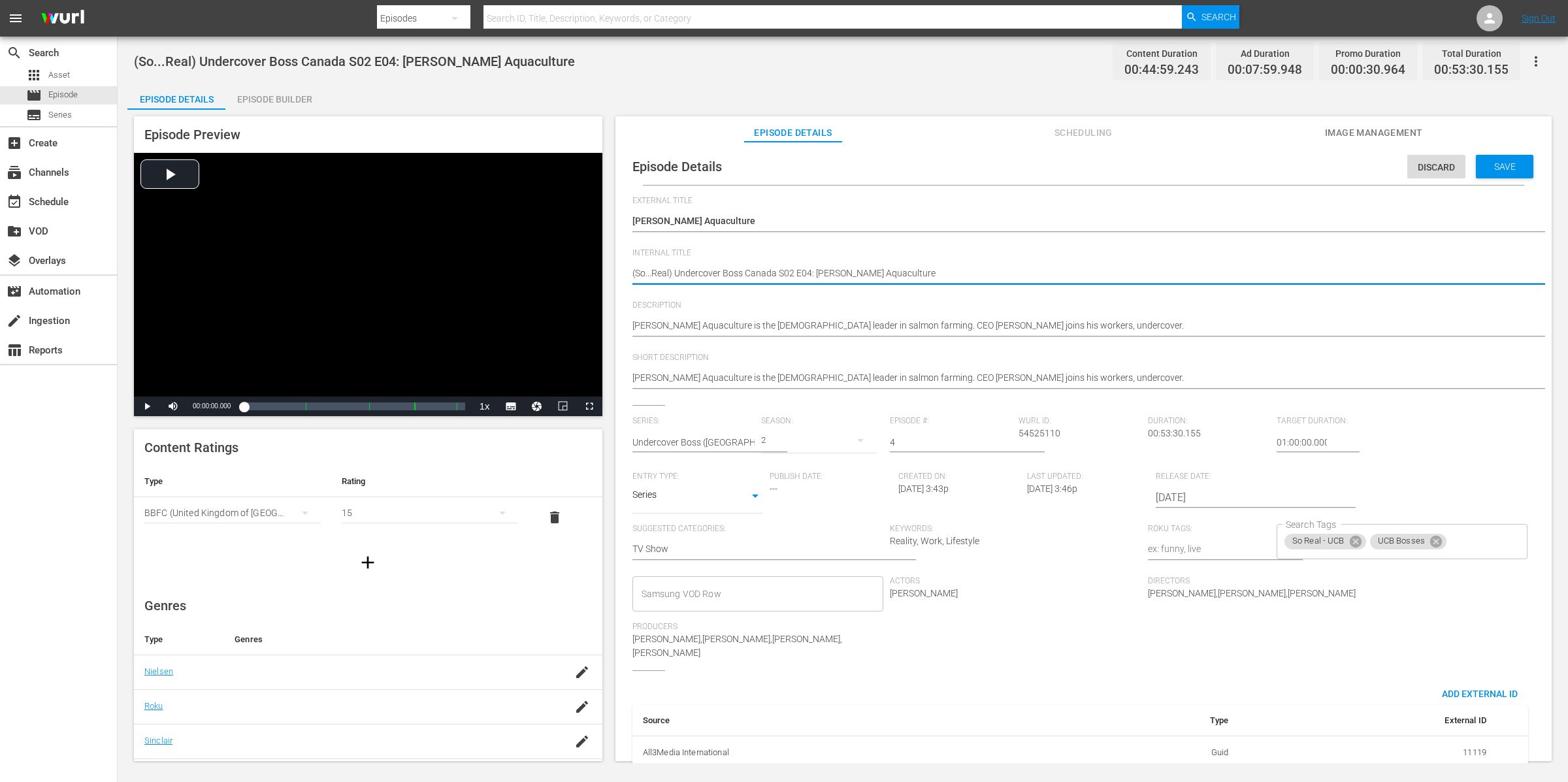
type textarea "(U) Undercover Boss Canada S02 E04: Cooke Aquaculture"
type textarea "(UC) Undercover Boss Canada S02 E04: Cooke Aquaculture"
type textarea "(UCB) Undercover Boss Canada S02 E04: [PERSON_NAME] Aquaculture"
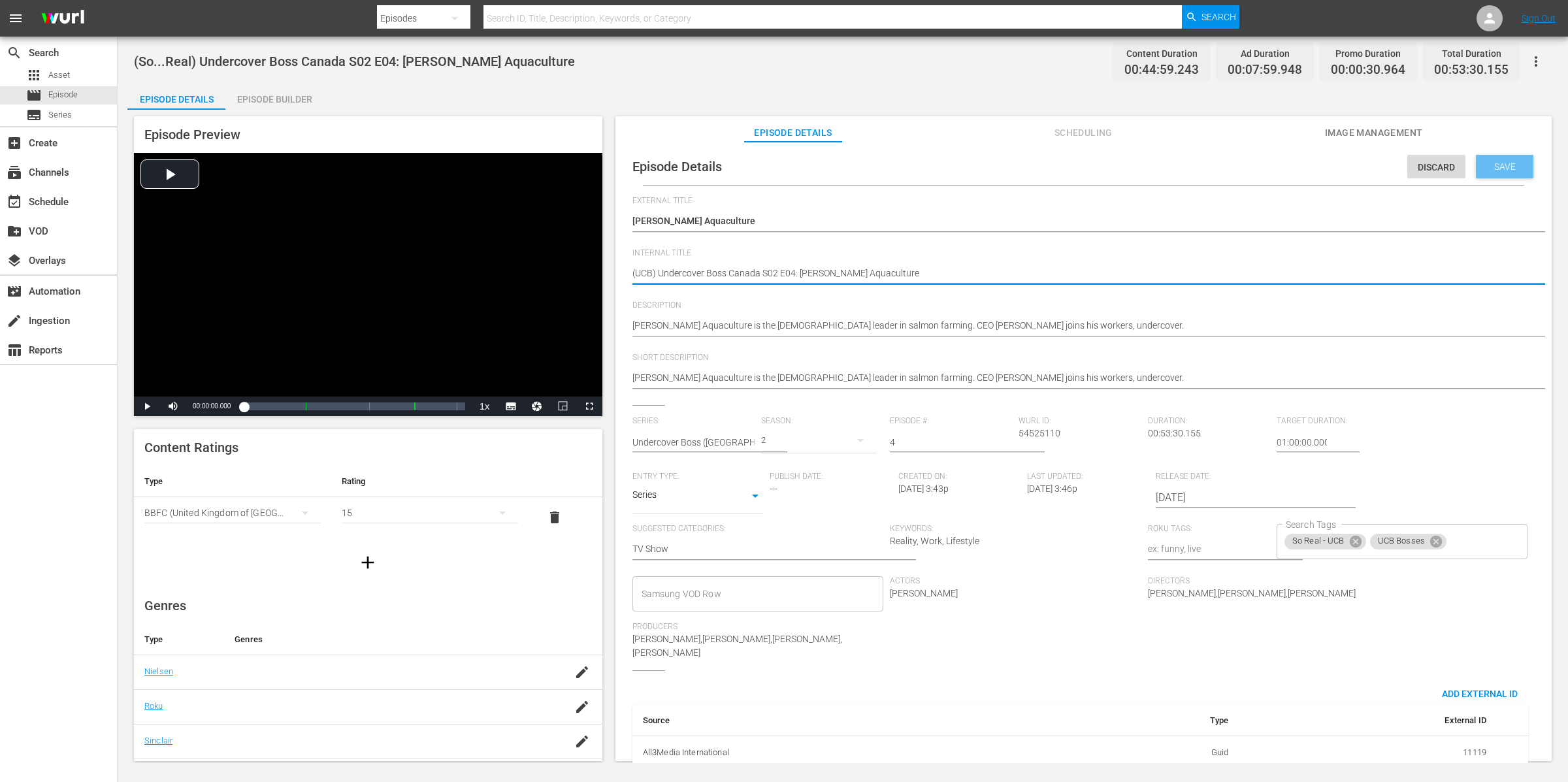
click at [1500, 171] on div "Save" at bounding box center [1505, 166] width 57 height 24
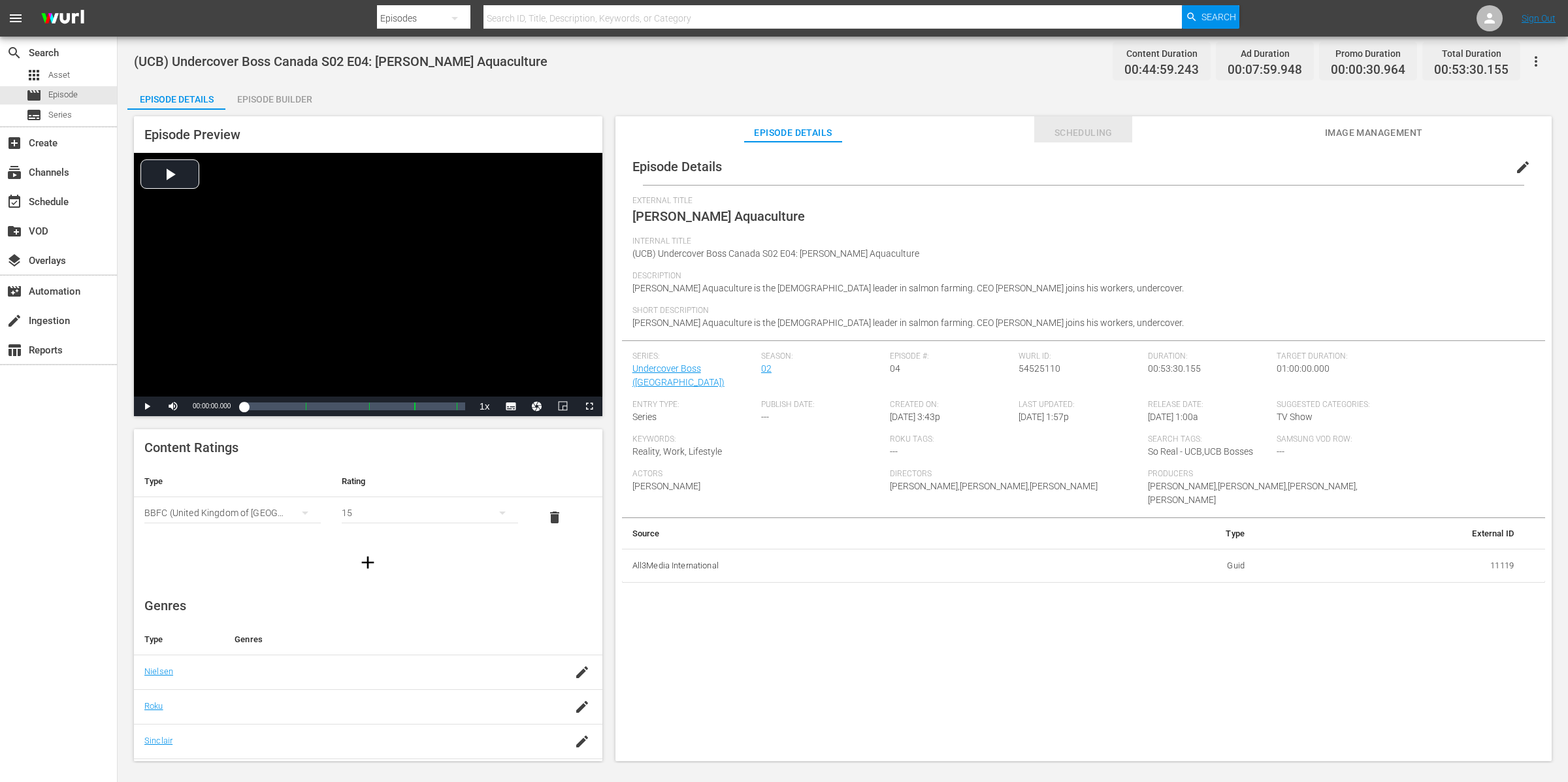
click at [1081, 125] on span "Scheduling" at bounding box center [1083, 133] width 98 height 16
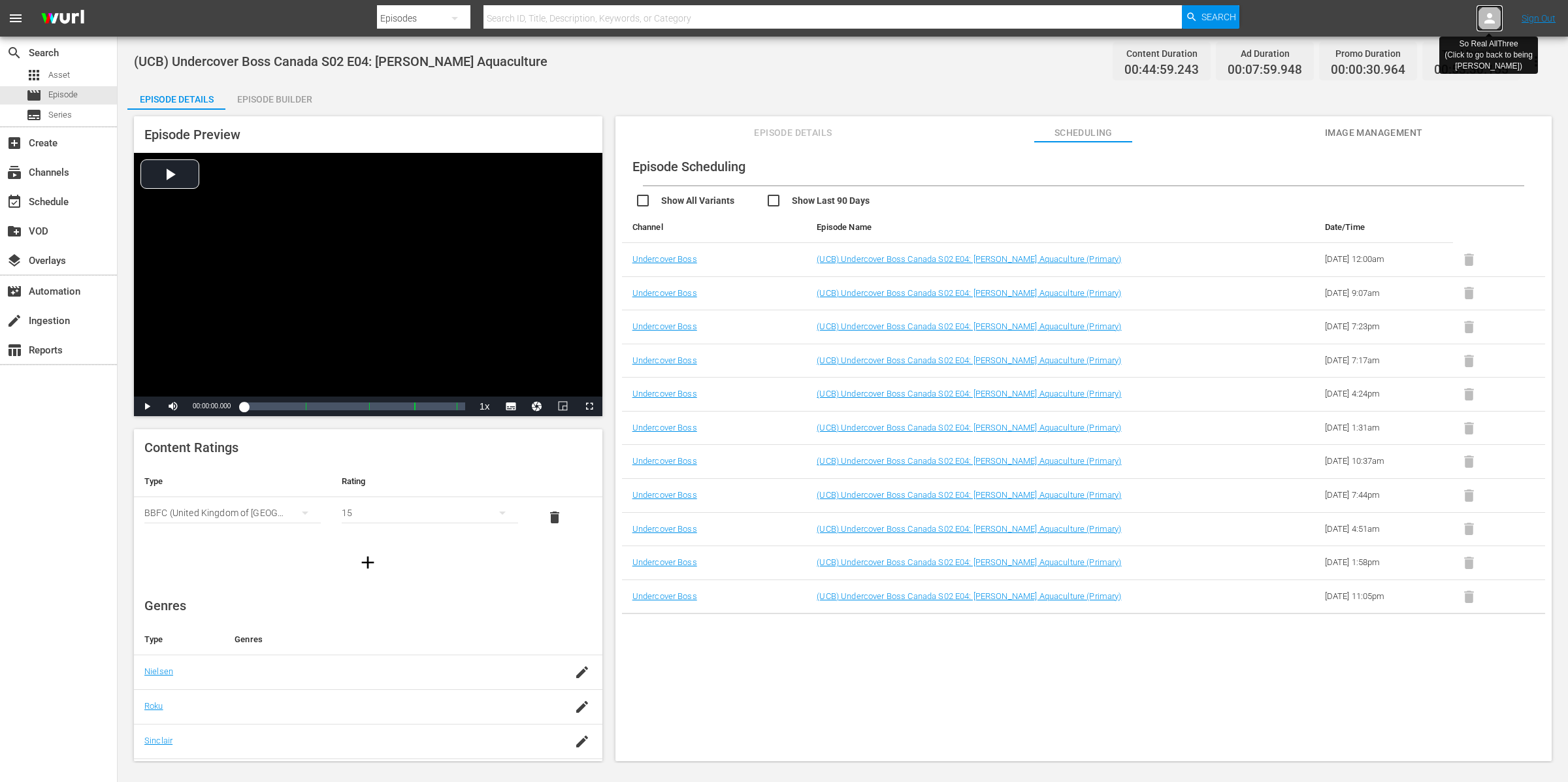
click at [1489, 23] on icon at bounding box center [1489, 18] width 16 height 16
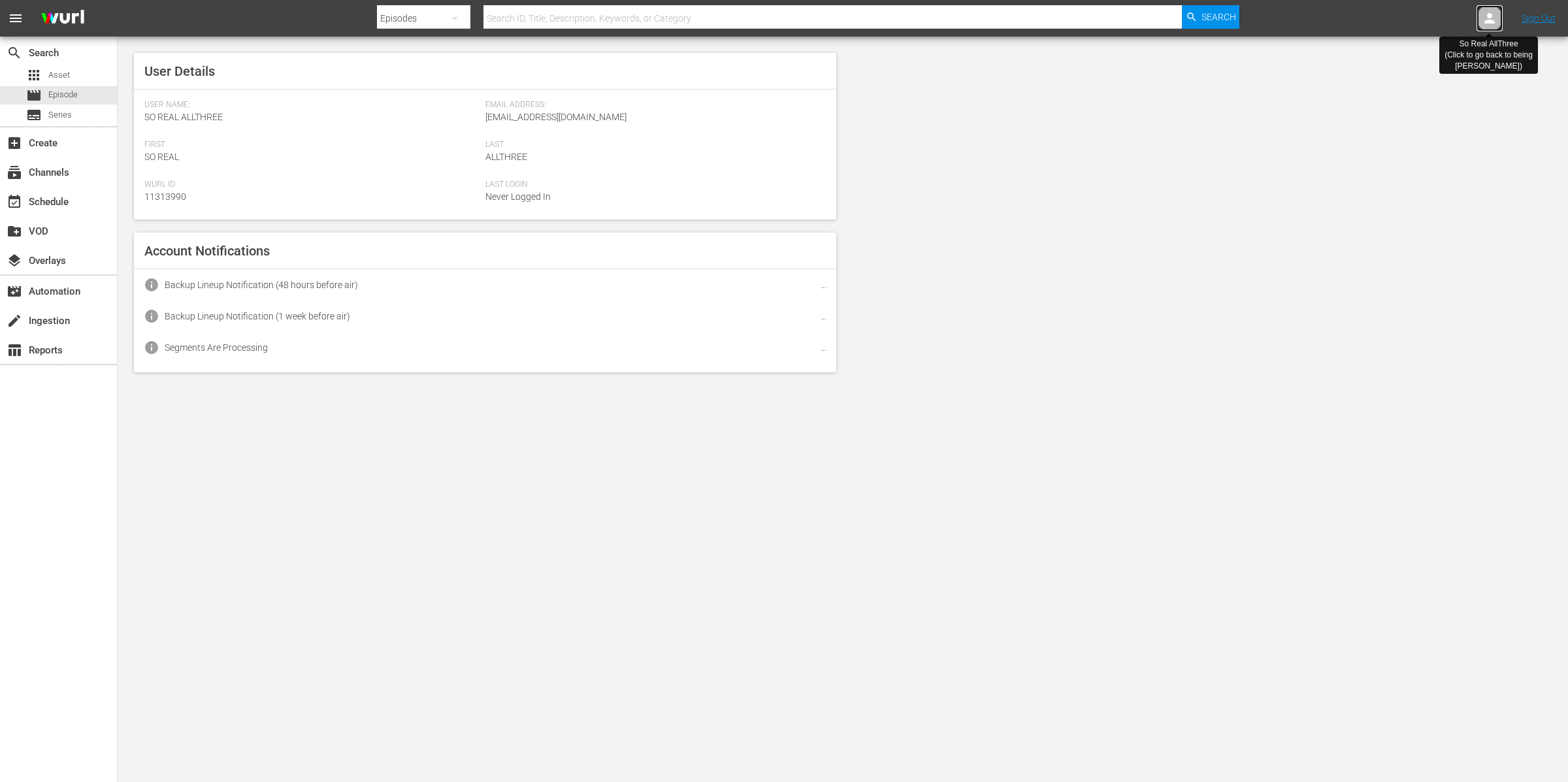
click at [1487, 20] on icon at bounding box center [1489, 18] width 10 height 10
click at [1499, 18] on div at bounding box center [1489, 18] width 26 height 26
click at [1496, 18] on icon at bounding box center [1489, 18] width 16 height 16
click at [1496, 17] on icon at bounding box center [1489, 18] width 16 height 16
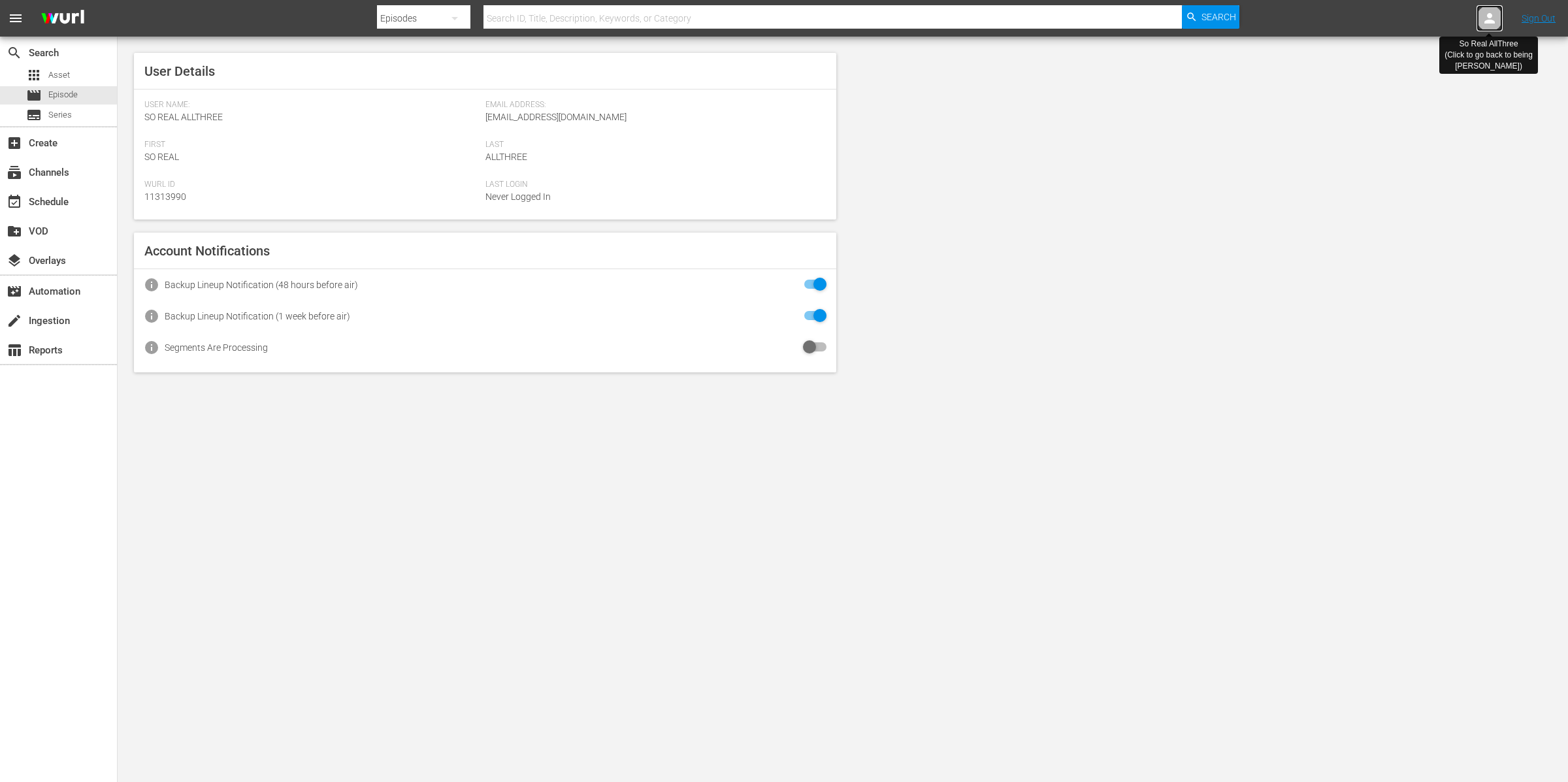
click at [1496, 17] on icon at bounding box center [1489, 18] width 16 height 16
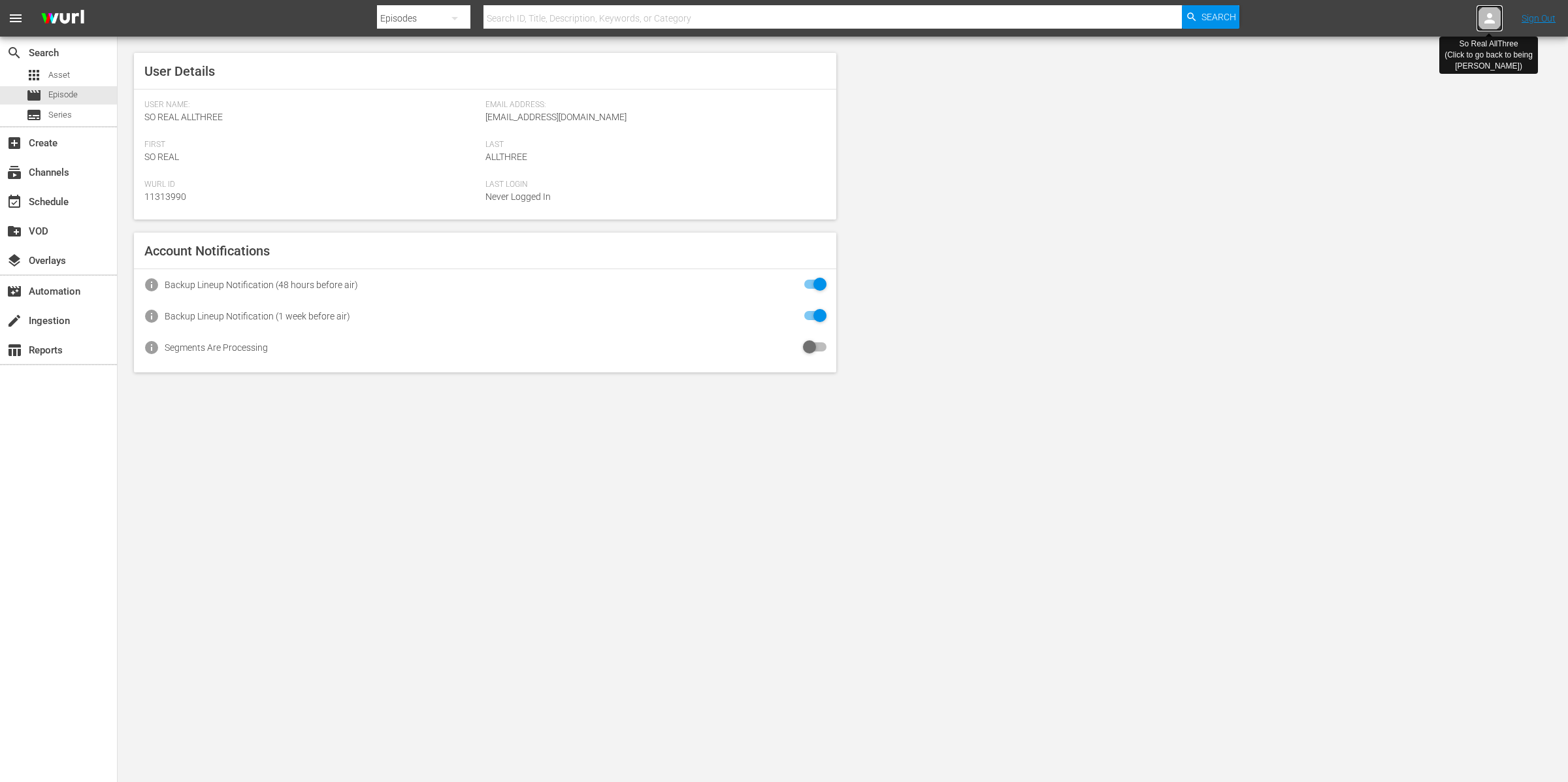
click at [1496, 17] on icon at bounding box center [1489, 18] width 16 height 16
click at [1489, 17] on icon at bounding box center [1489, 18] width 10 height 10
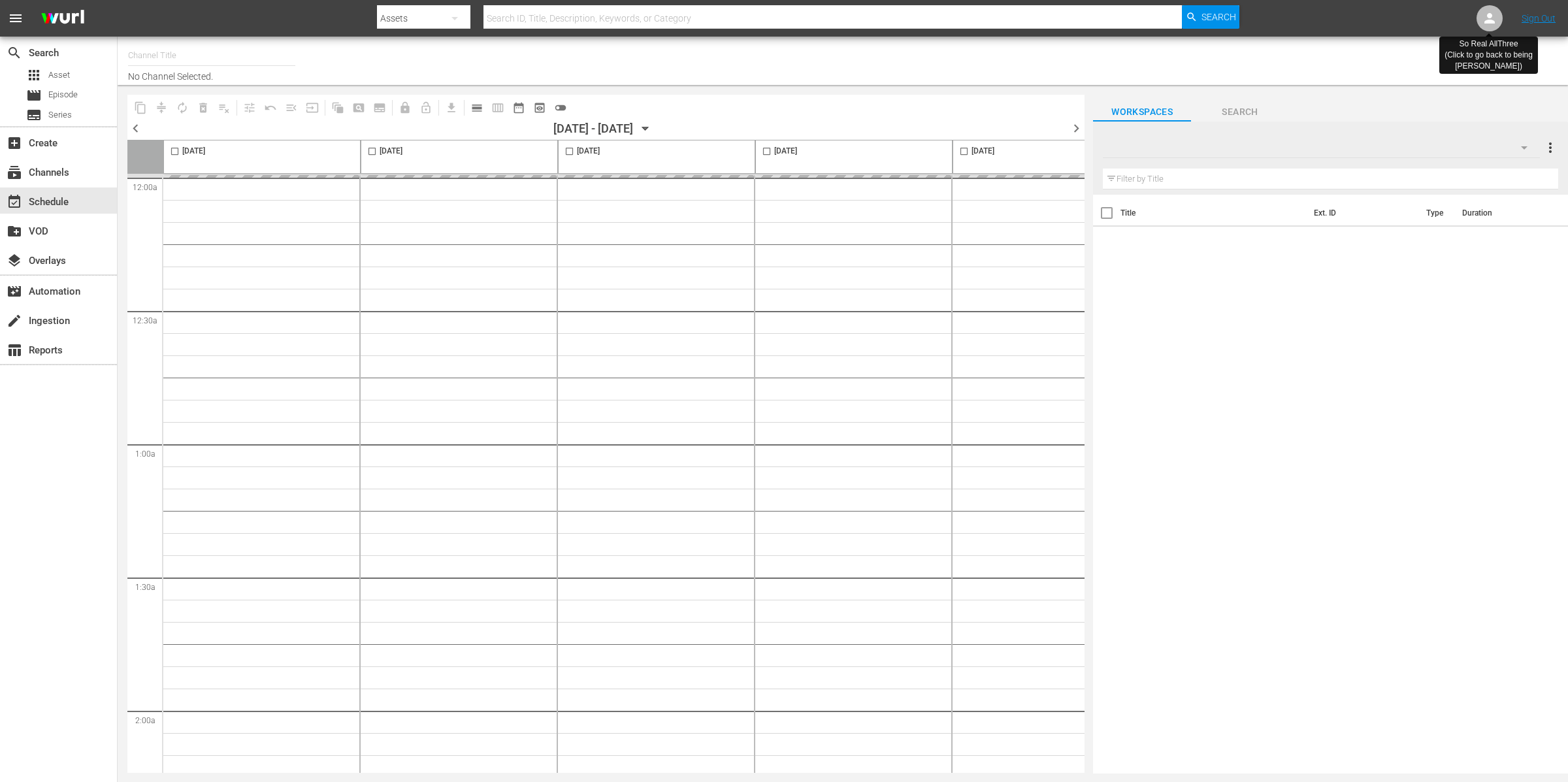
type input "So...Real (1455)"
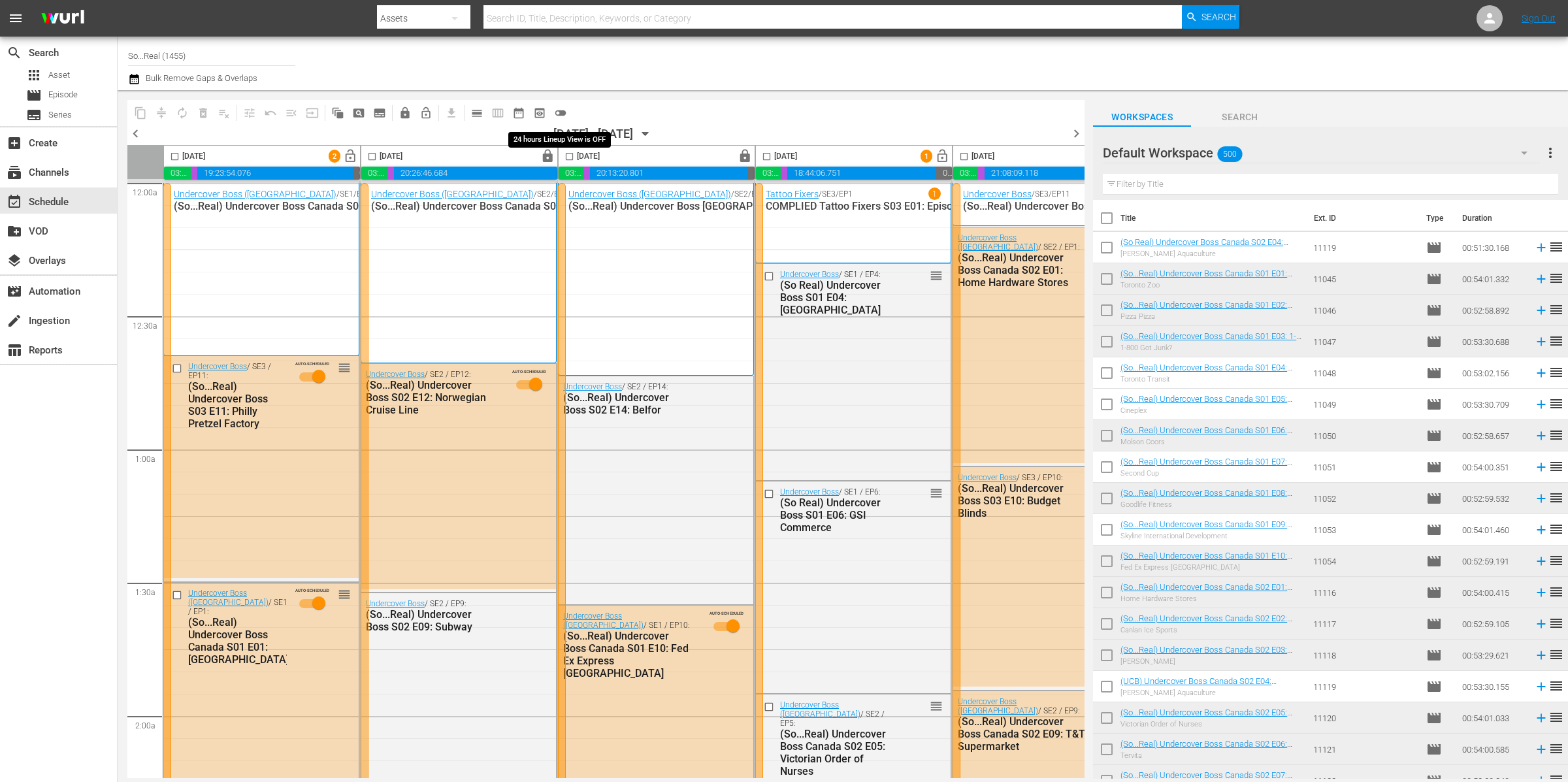
click at [561, 112] on span "toggle_off" at bounding box center [560, 112] width 13 height 13
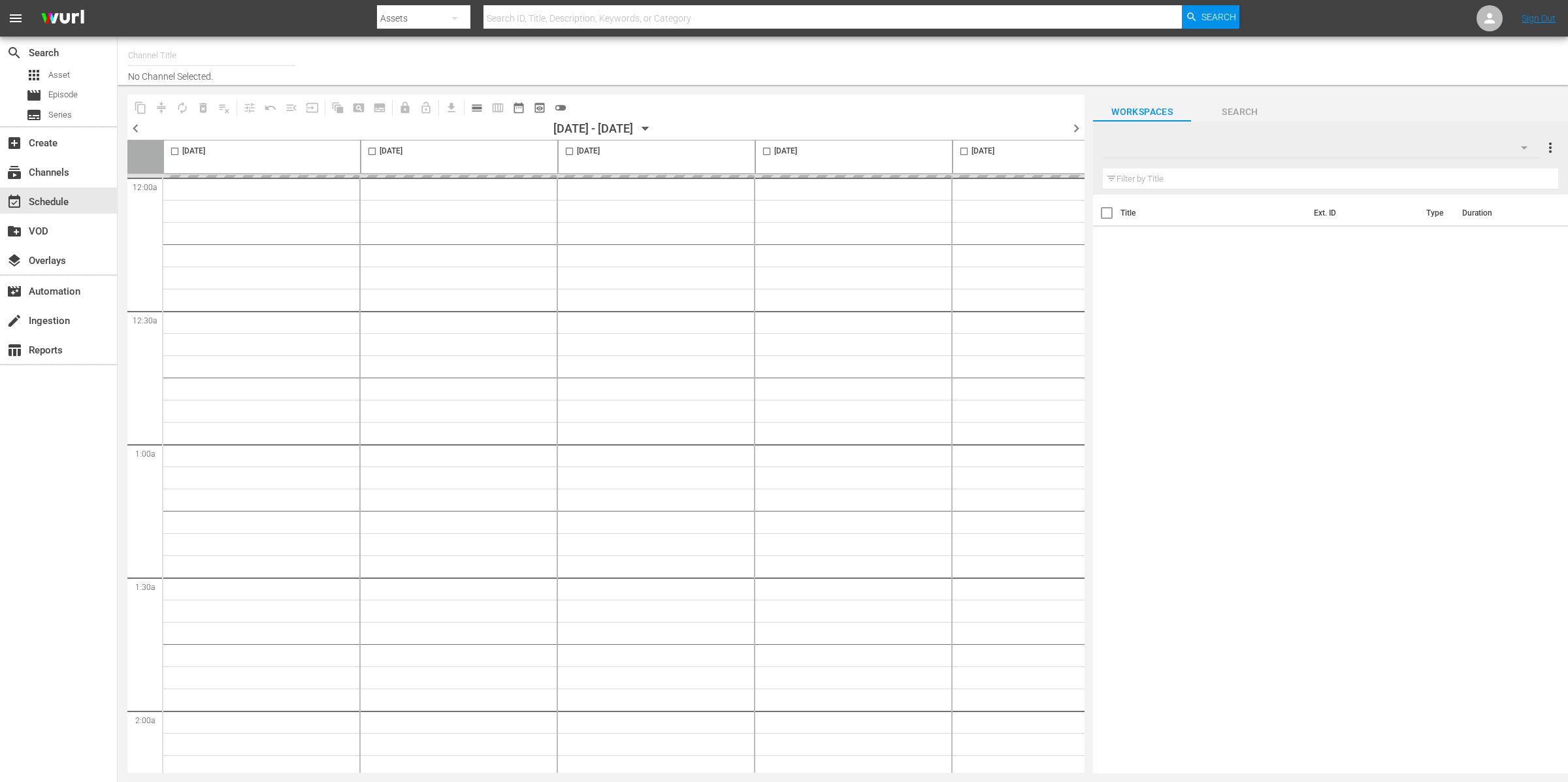
type input "So...Real (1455)"
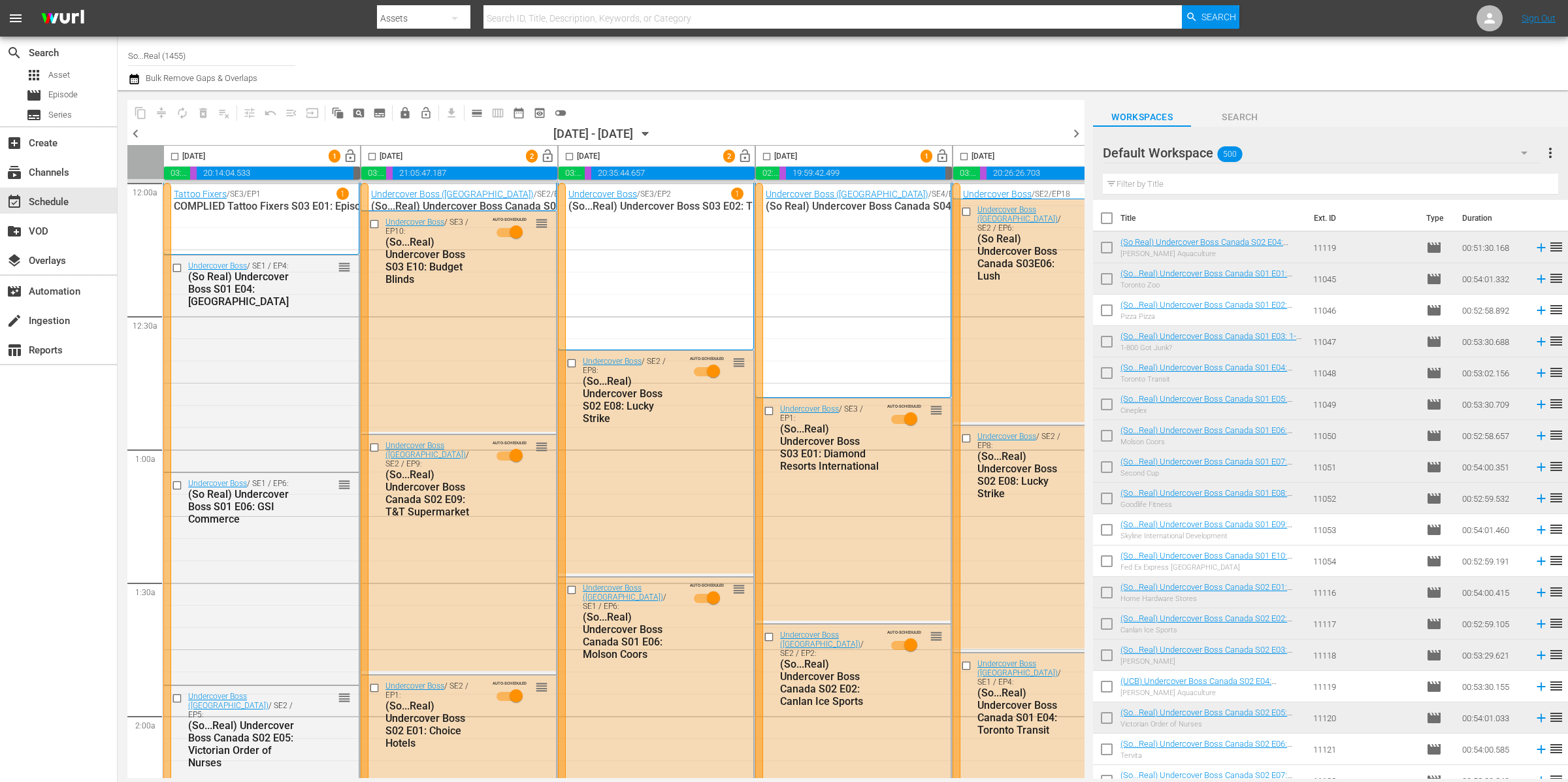
click at [1550, 153] on span "more_vert" at bounding box center [1550, 153] width 16 height 16
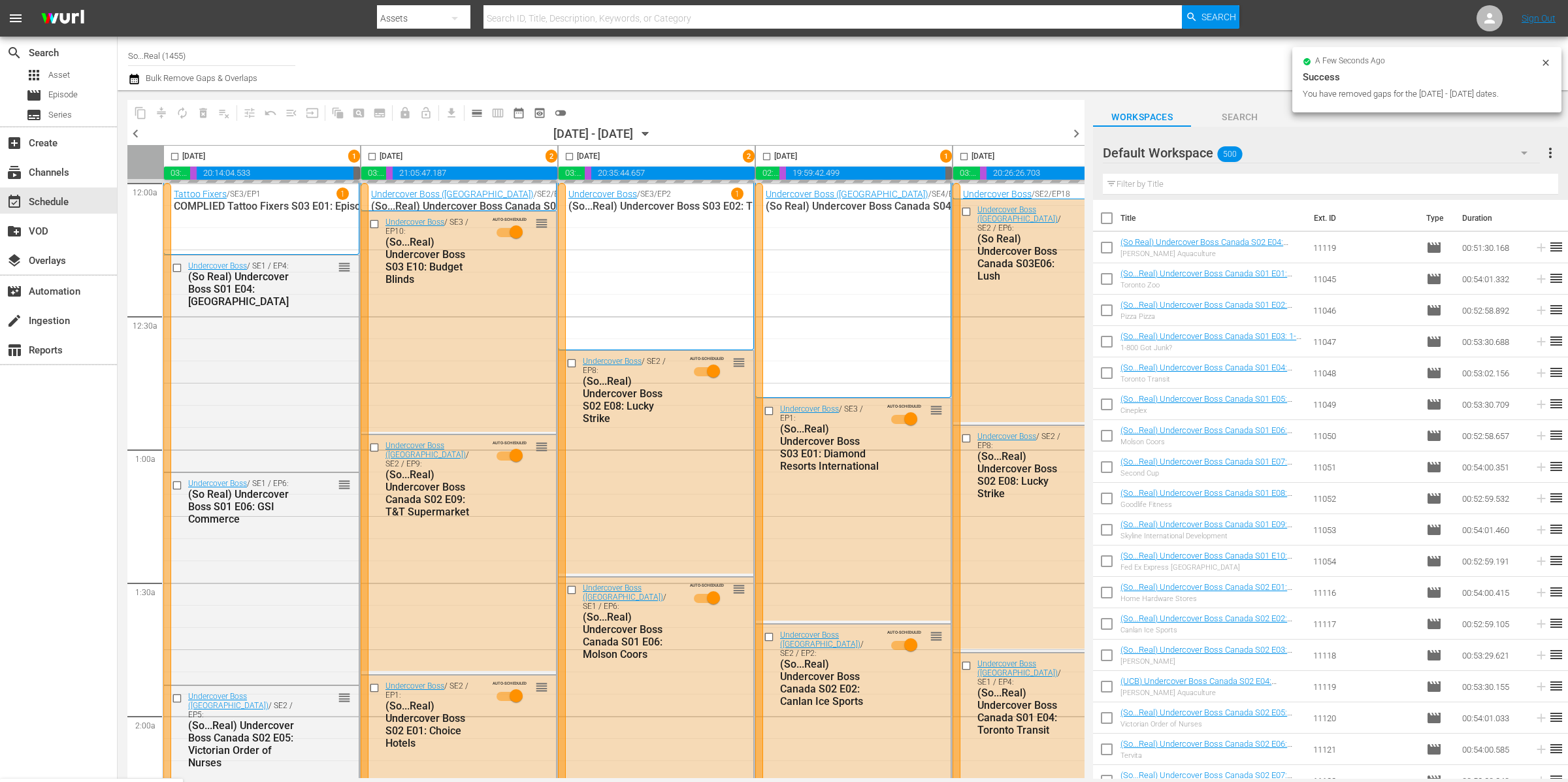
click at [1550, 151] on span "more_vert" at bounding box center [1550, 153] width 16 height 16
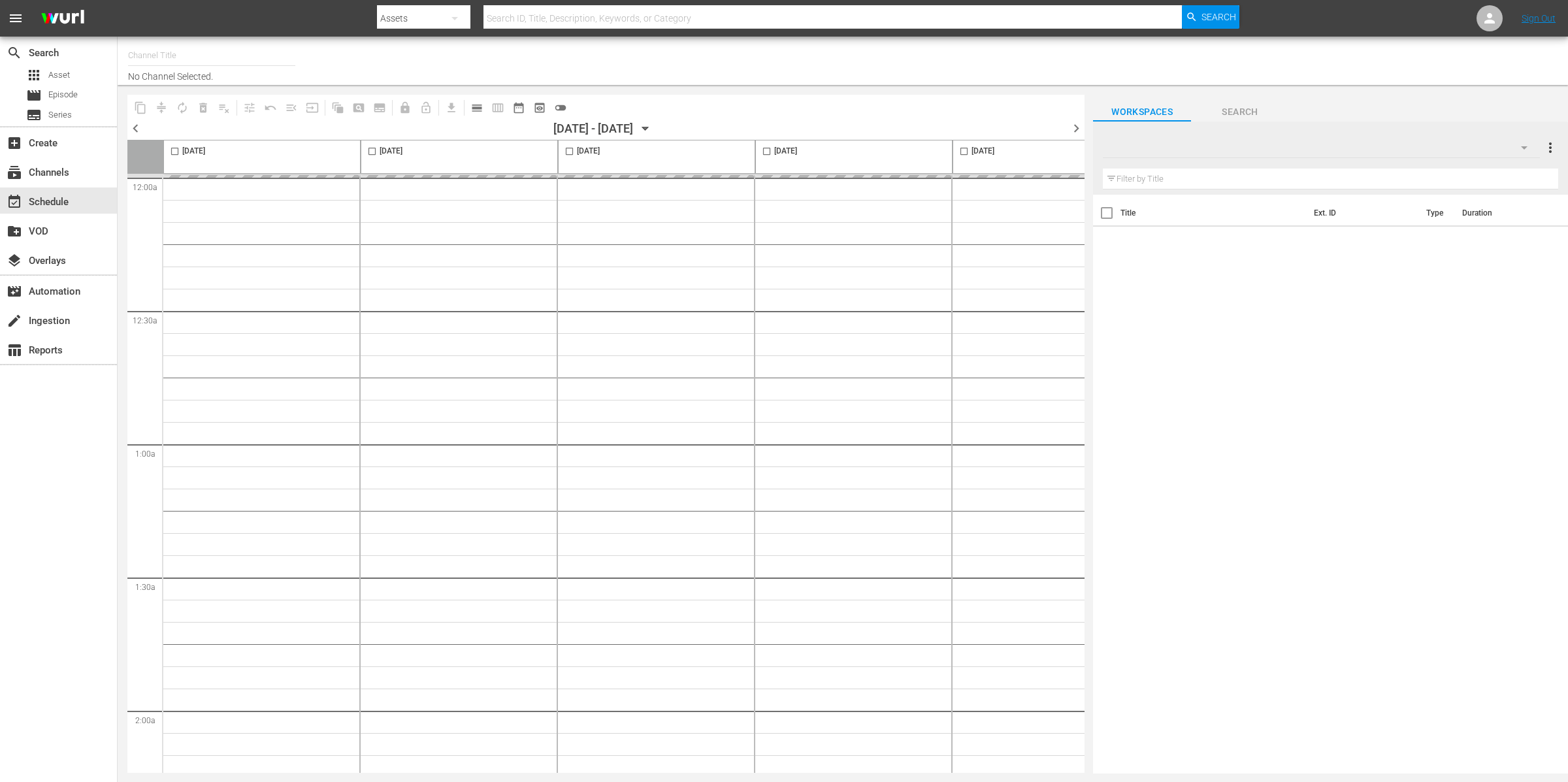
type input "So...Real (1455)"
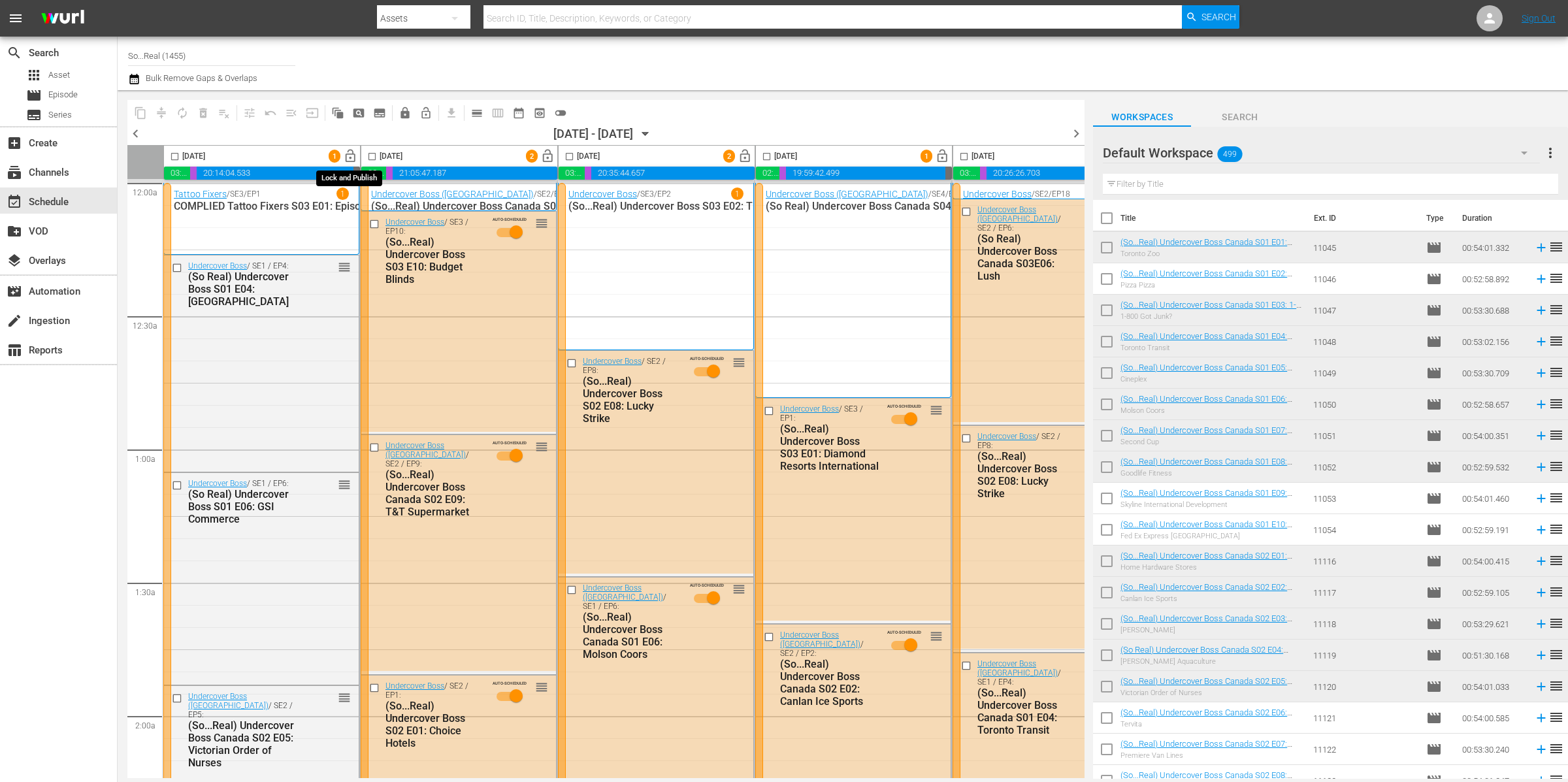
click at [351, 156] on span "lock_open" at bounding box center [351, 156] width 15 height 15
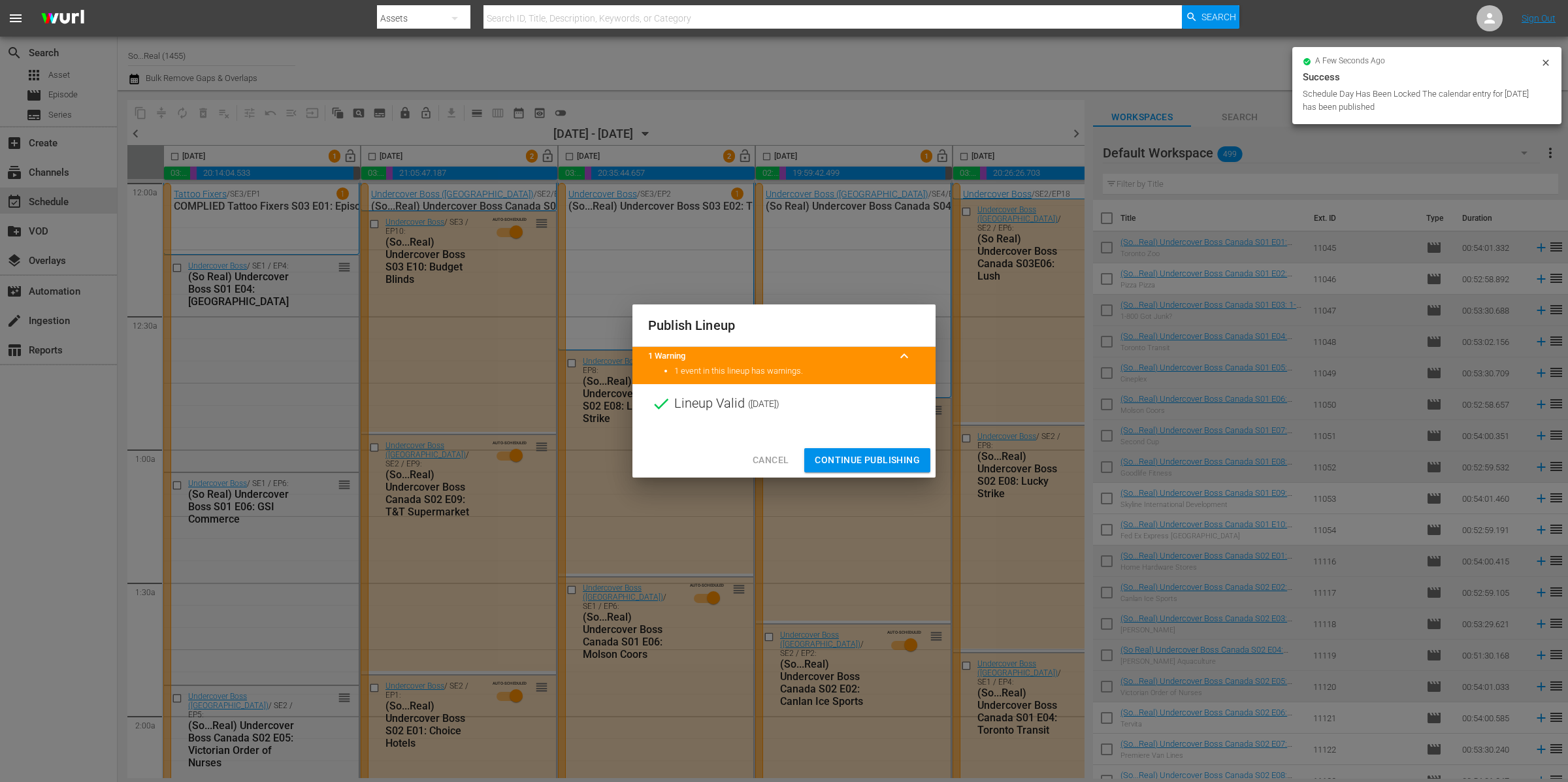
click at [889, 459] on span "Continue Publishing" at bounding box center [868, 459] width 106 height 16
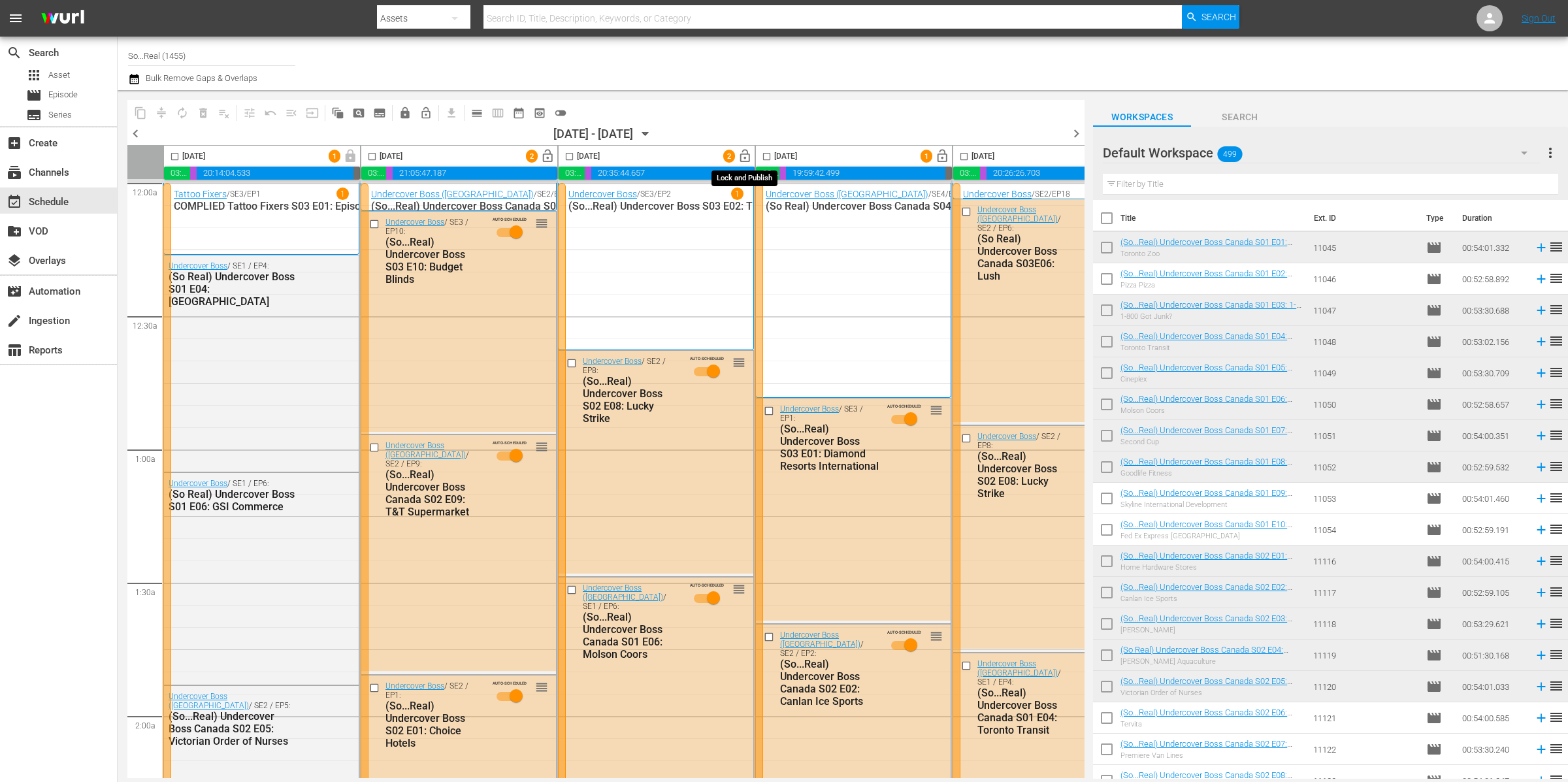
click at [747, 156] on span "lock_open" at bounding box center [745, 156] width 15 height 15
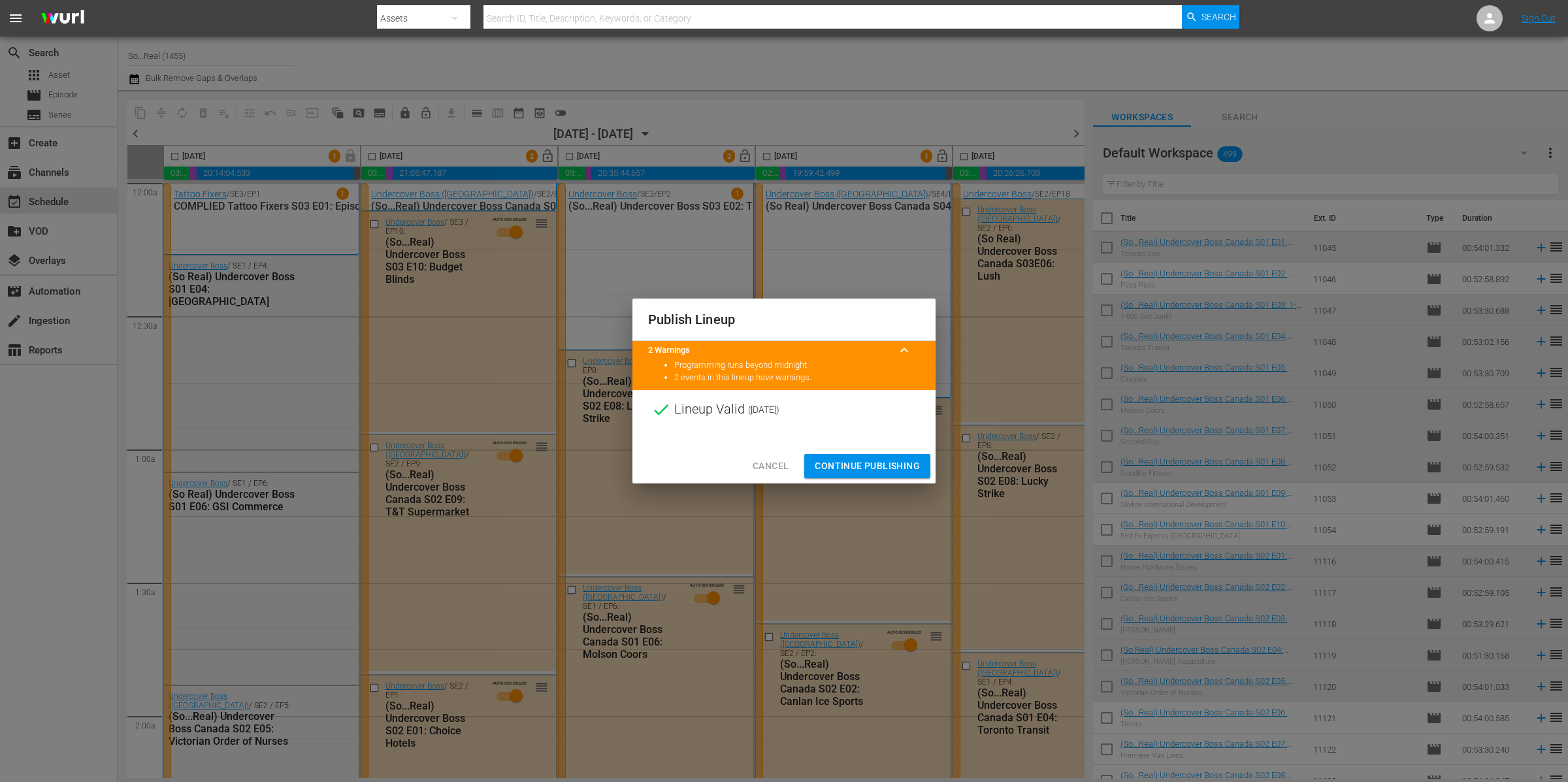
click at [893, 465] on span "Continue Publishing" at bounding box center [868, 465] width 106 height 16
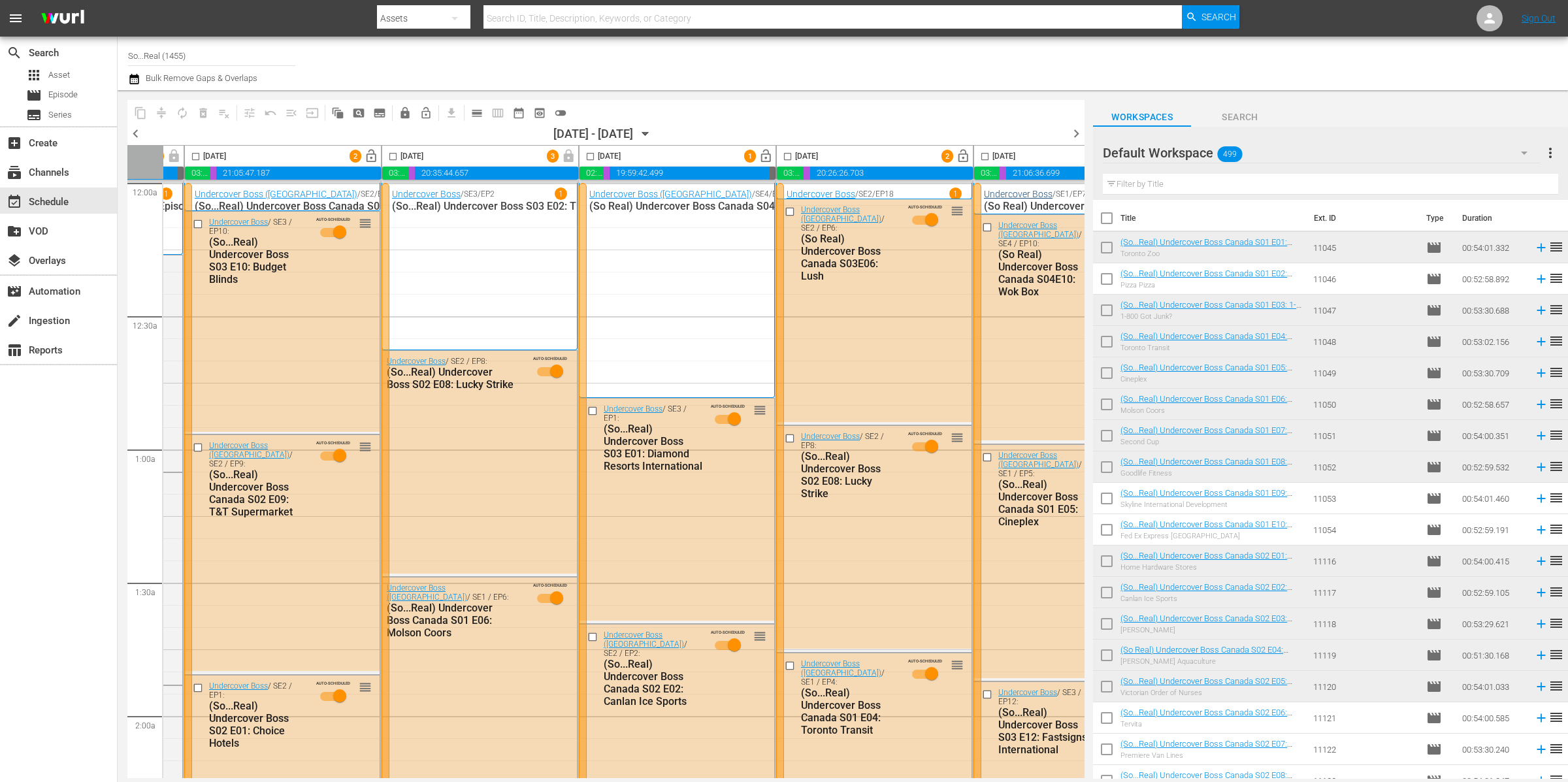
scroll to position [0, 207]
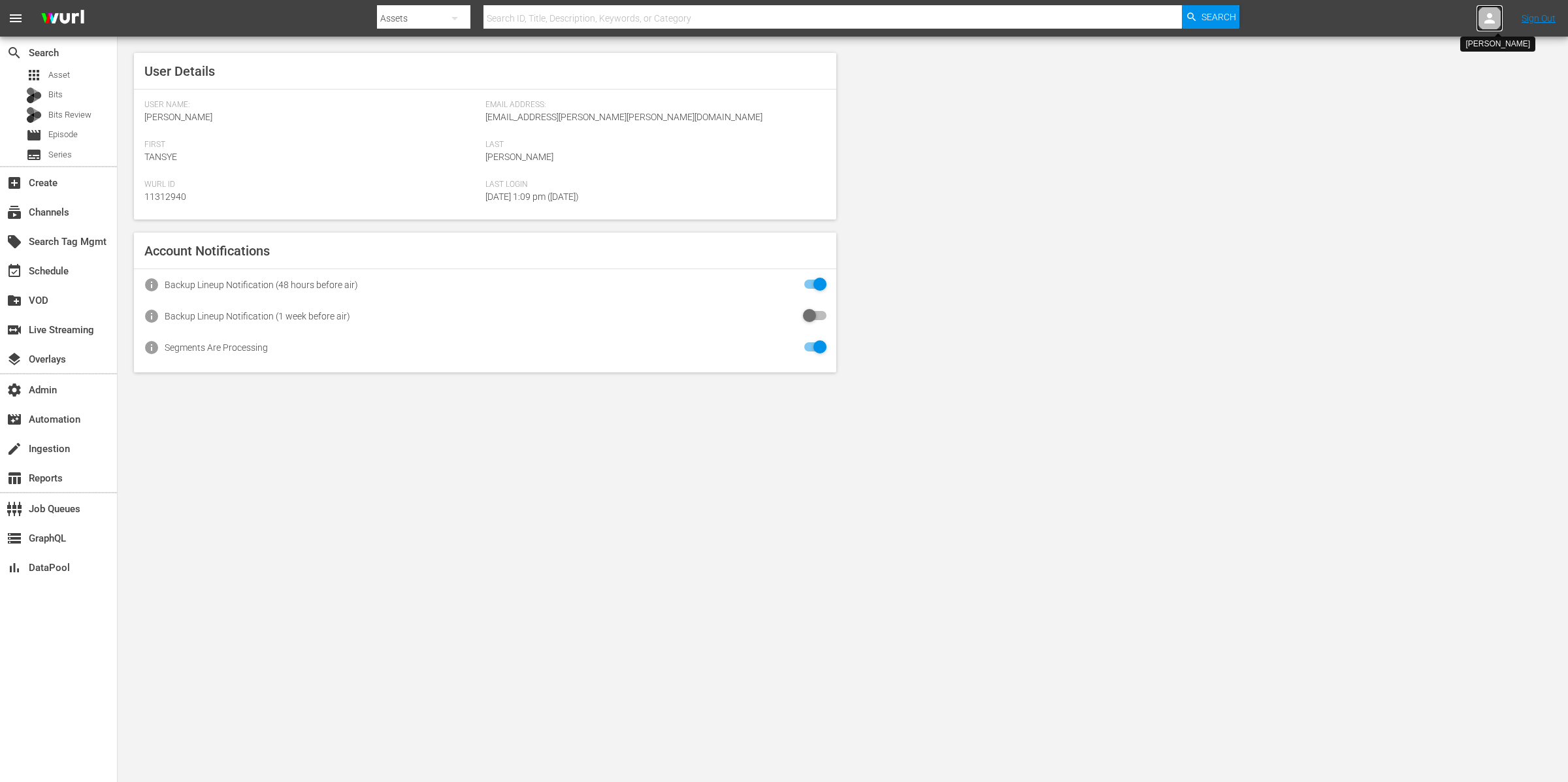
click at [1489, 17] on icon at bounding box center [1489, 18] width 10 height 10
click at [1489, 17] on input "text" at bounding box center [1456, 19] width 167 height 31
click at [1475, 51] on div "Scheduling UndercoverBoss <[EMAIL_ADDRESS][PERSON_NAME][DOMAIN_NAME]>" at bounding box center [1414, 56] width 204 height 31
type input "Scheduling UndercoverBoss (11314839)"
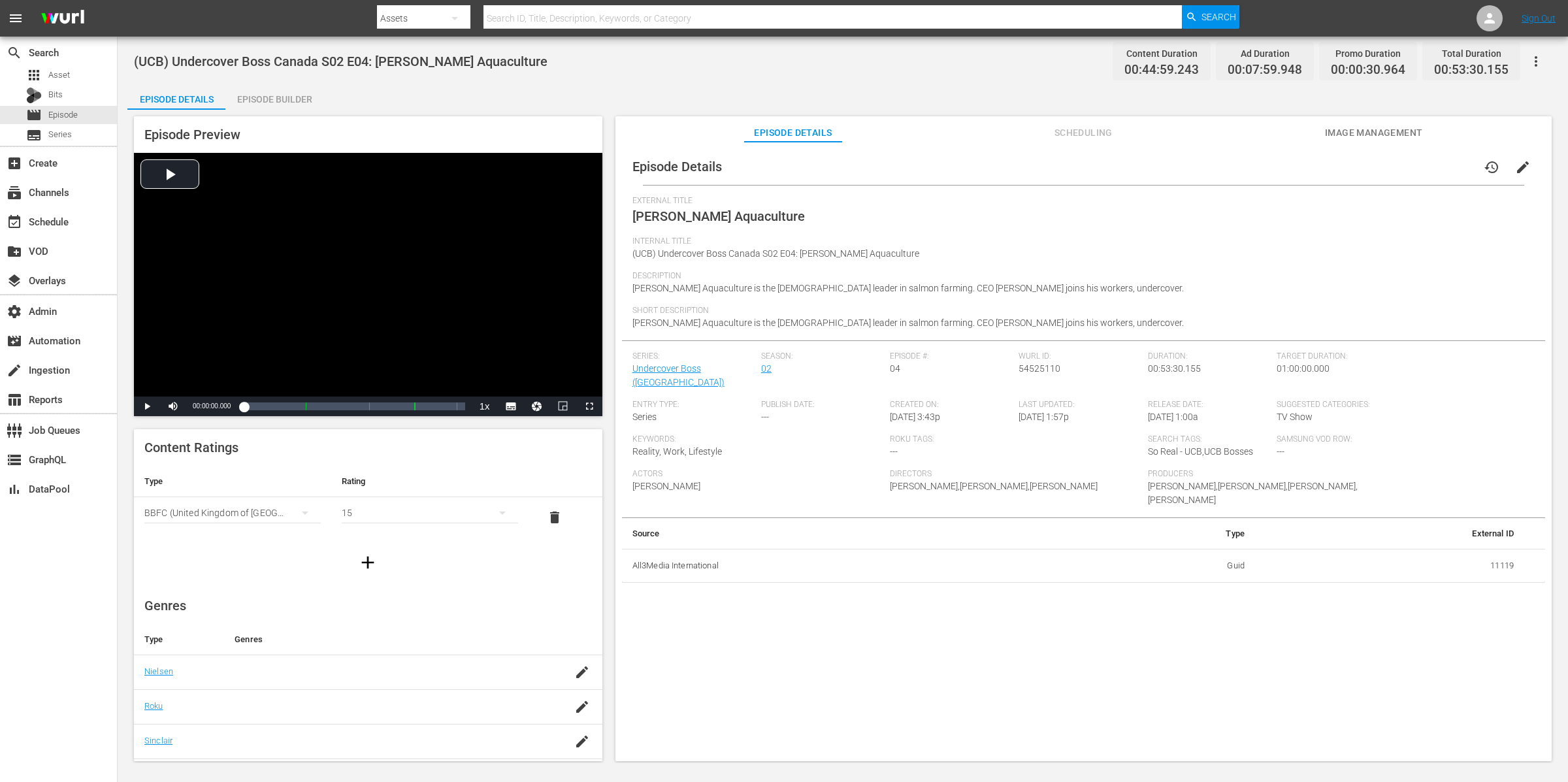
click at [1095, 127] on span "Scheduling" at bounding box center [1083, 133] width 98 height 16
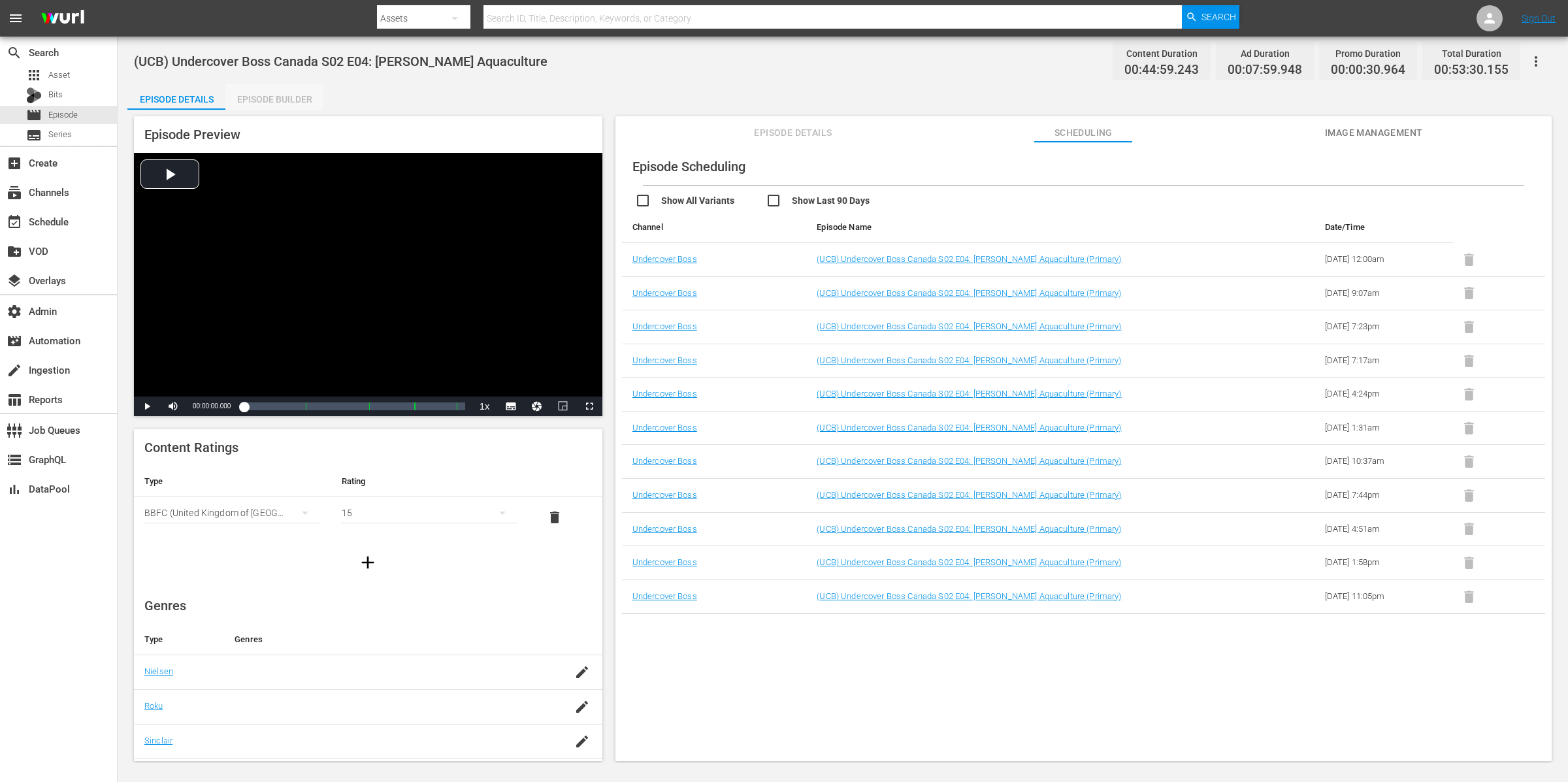
drag, startPoint x: 286, startPoint y: 100, endPoint x: 316, endPoint y: 106, distance: 30.6
click at [286, 100] on div "Episode Builder" at bounding box center [275, 99] width 98 height 31
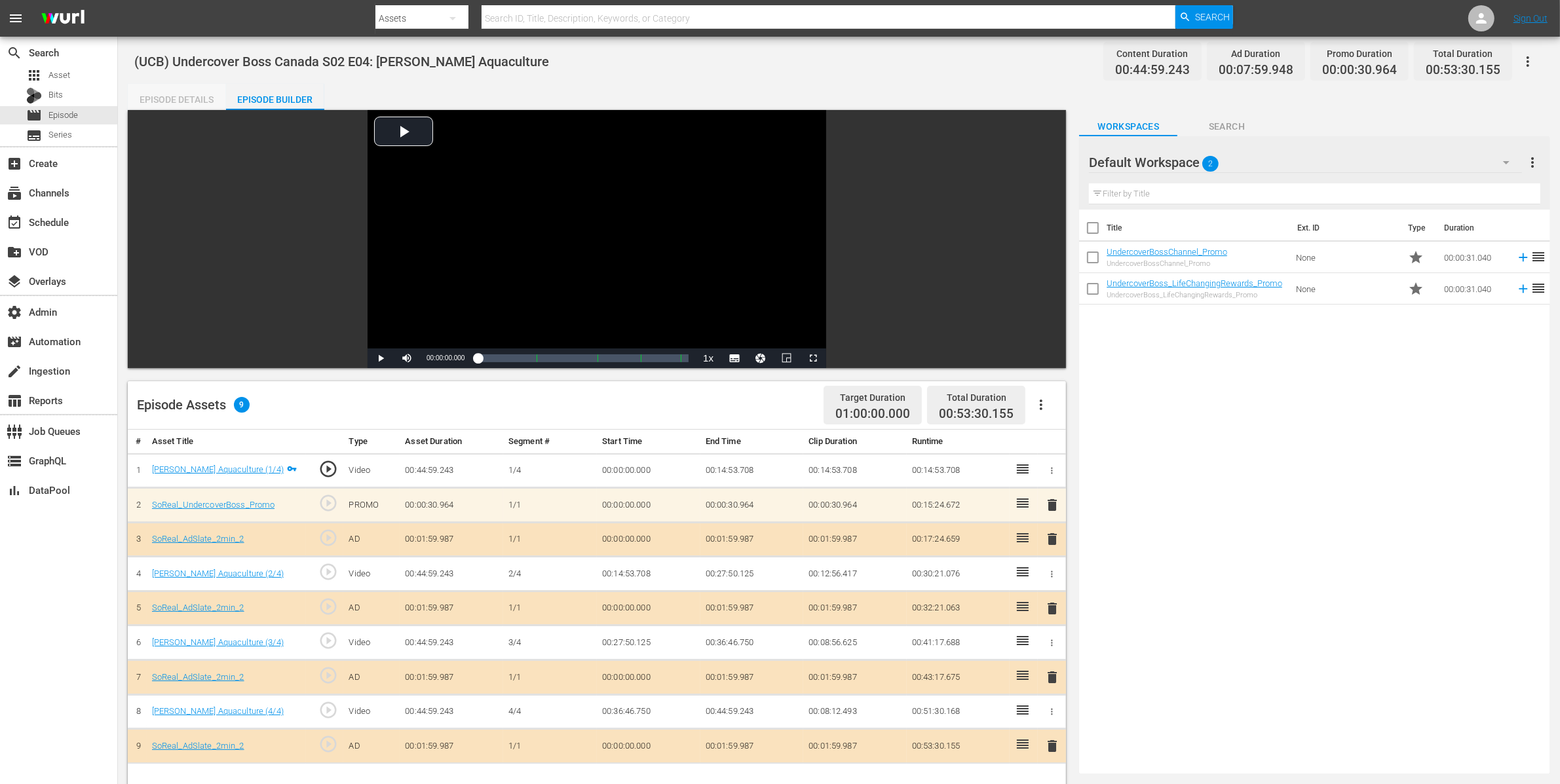
click at [183, 97] on div "Episode Details" at bounding box center [177, 99] width 98 height 31
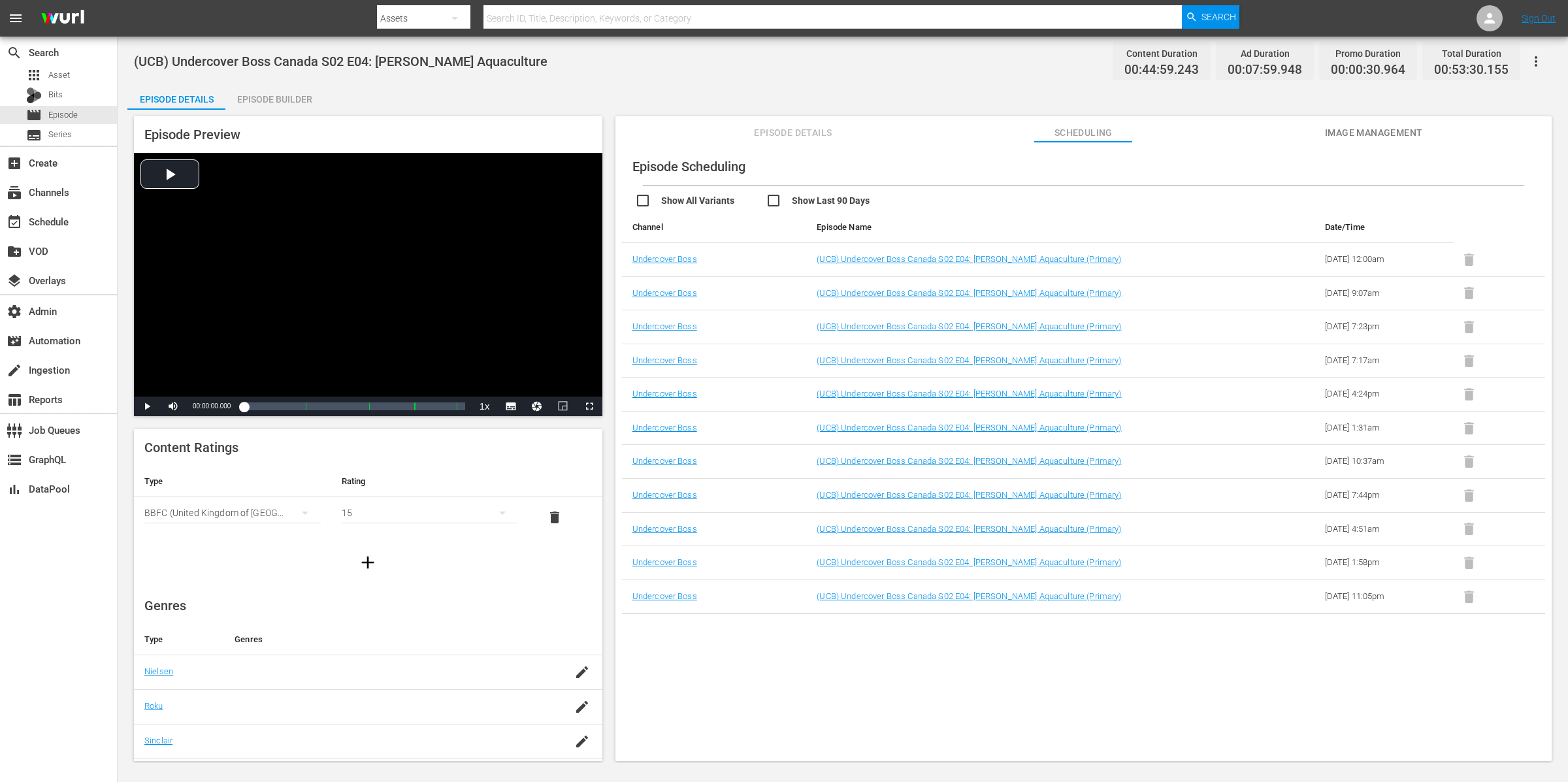
click at [783, 123] on button "Episode Details" at bounding box center [793, 129] width 98 height 26
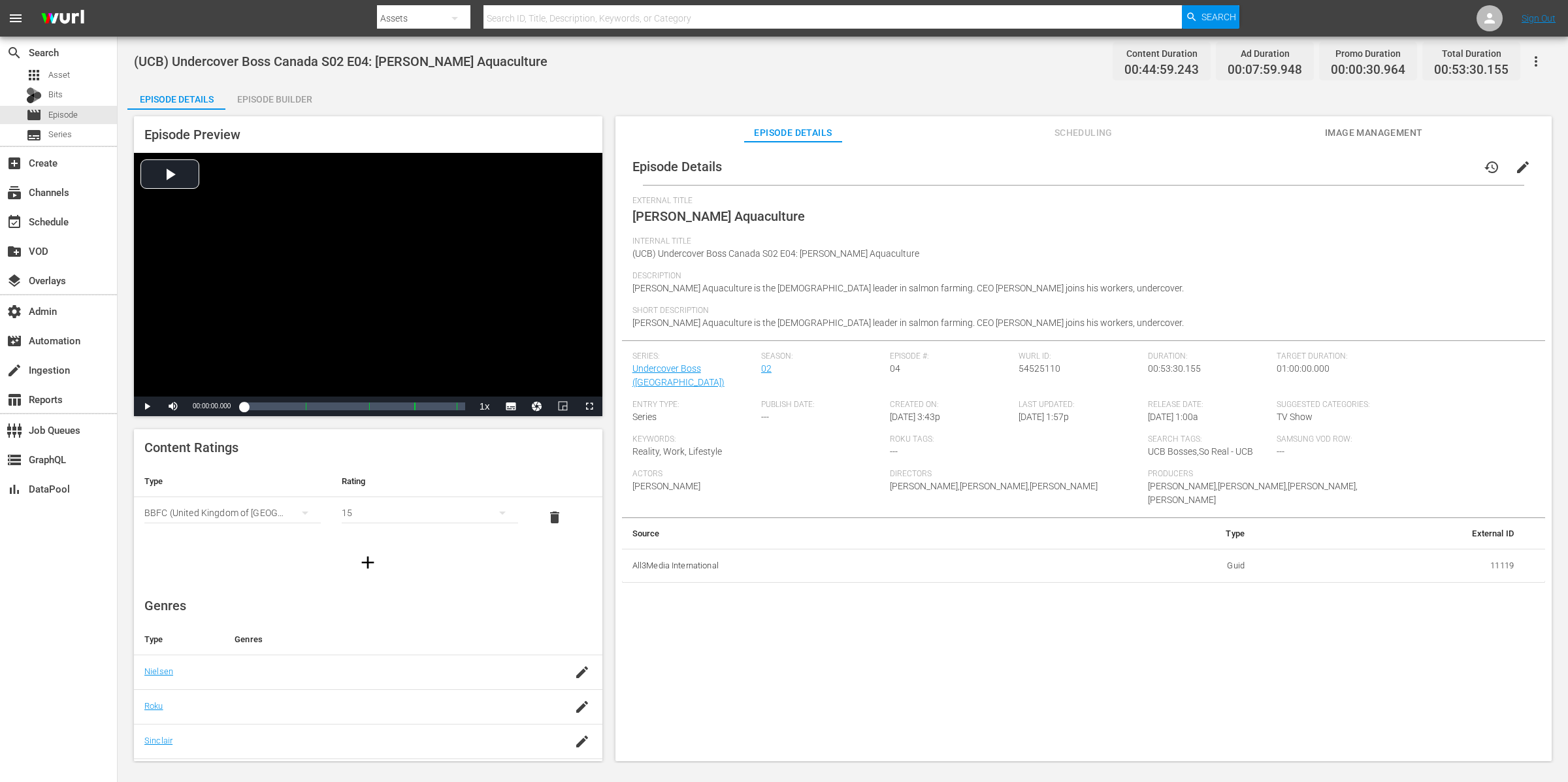
click at [302, 105] on div "Episode Builder" at bounding box center [275, 99] width 98 height 31
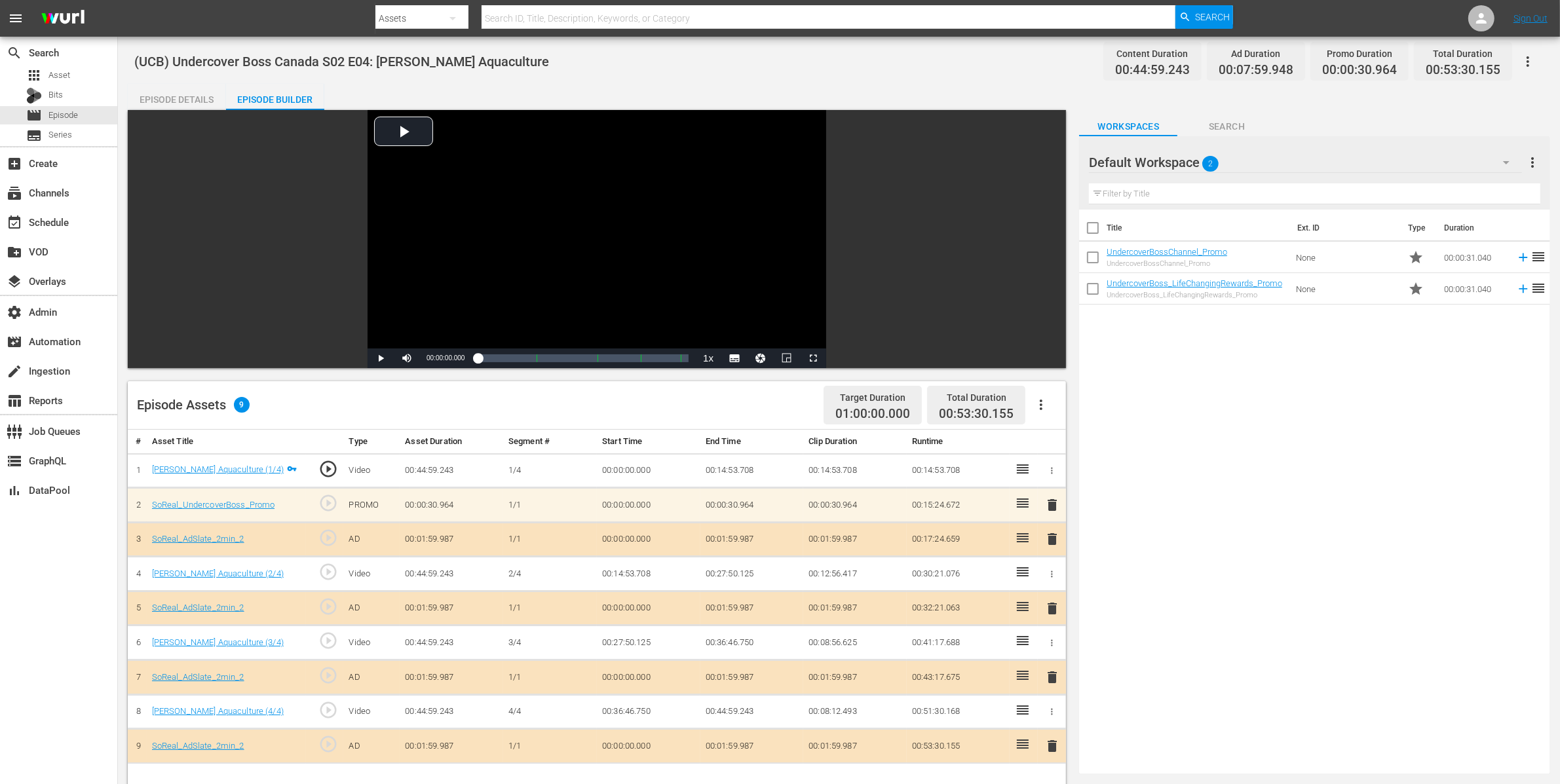
click at [1043, 402] on icon "button" at bounding box center [1041, 405] width 16 height 16
click at [1063, 438] on div "Clear Ads" at bounding box center [1080, 441] width 89 height 31
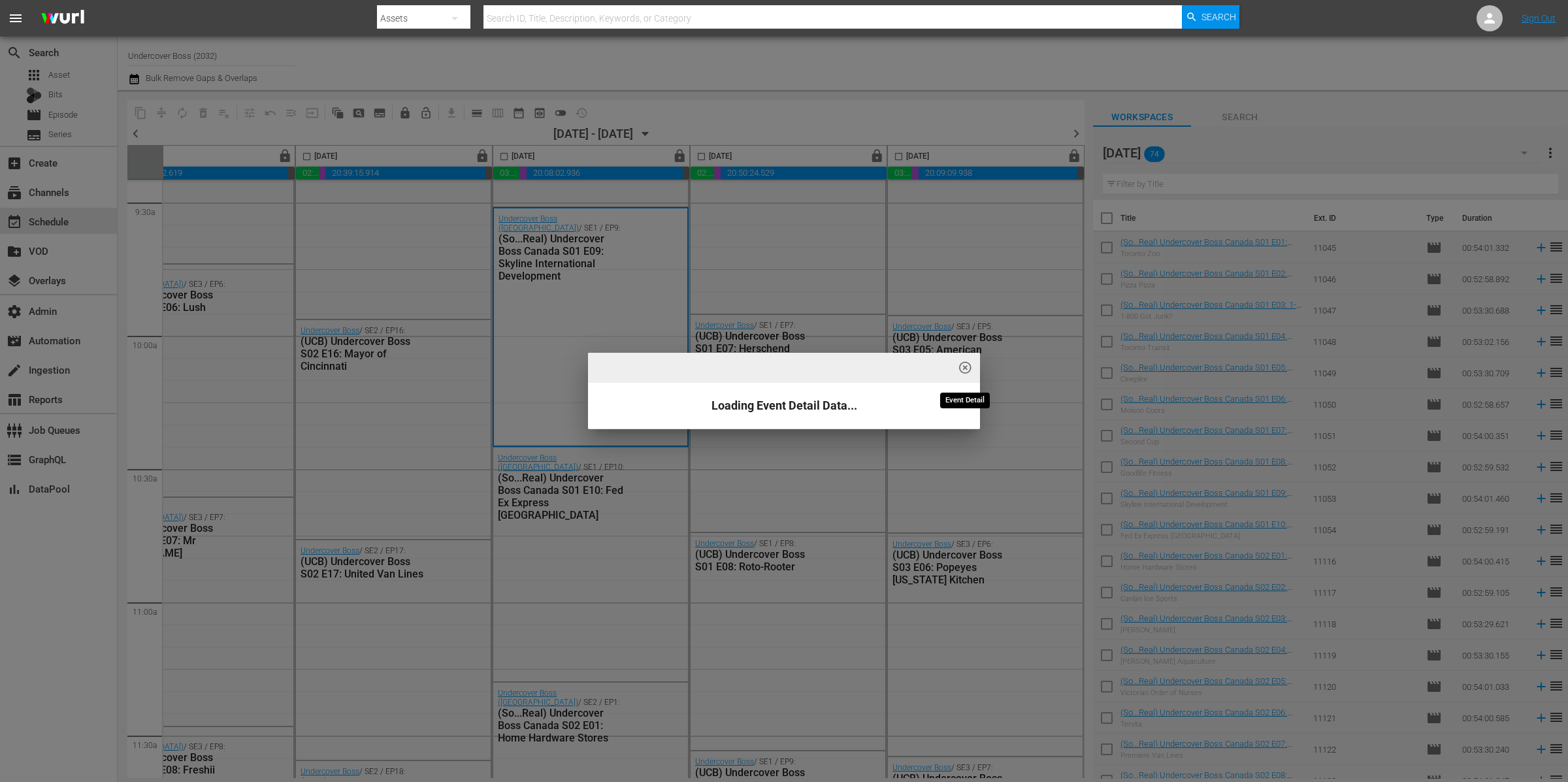
click at [962, 367] on span "highlight_off_icon" at bounding box center [966, 368] width 15 height 15
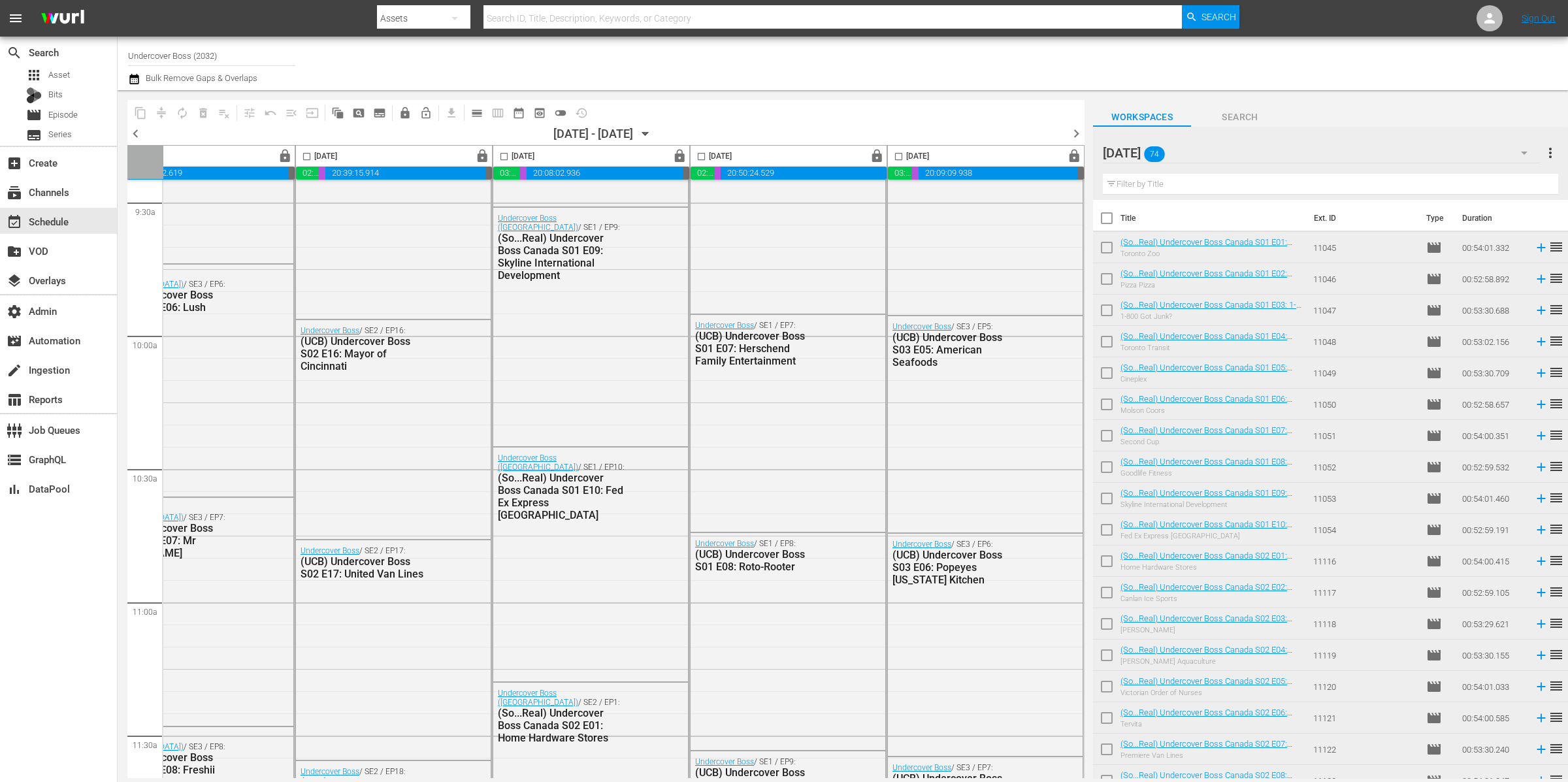
click at [1267, 151] on div "oct 25 74" at bounding box center [1321, 152] width 437 height 36
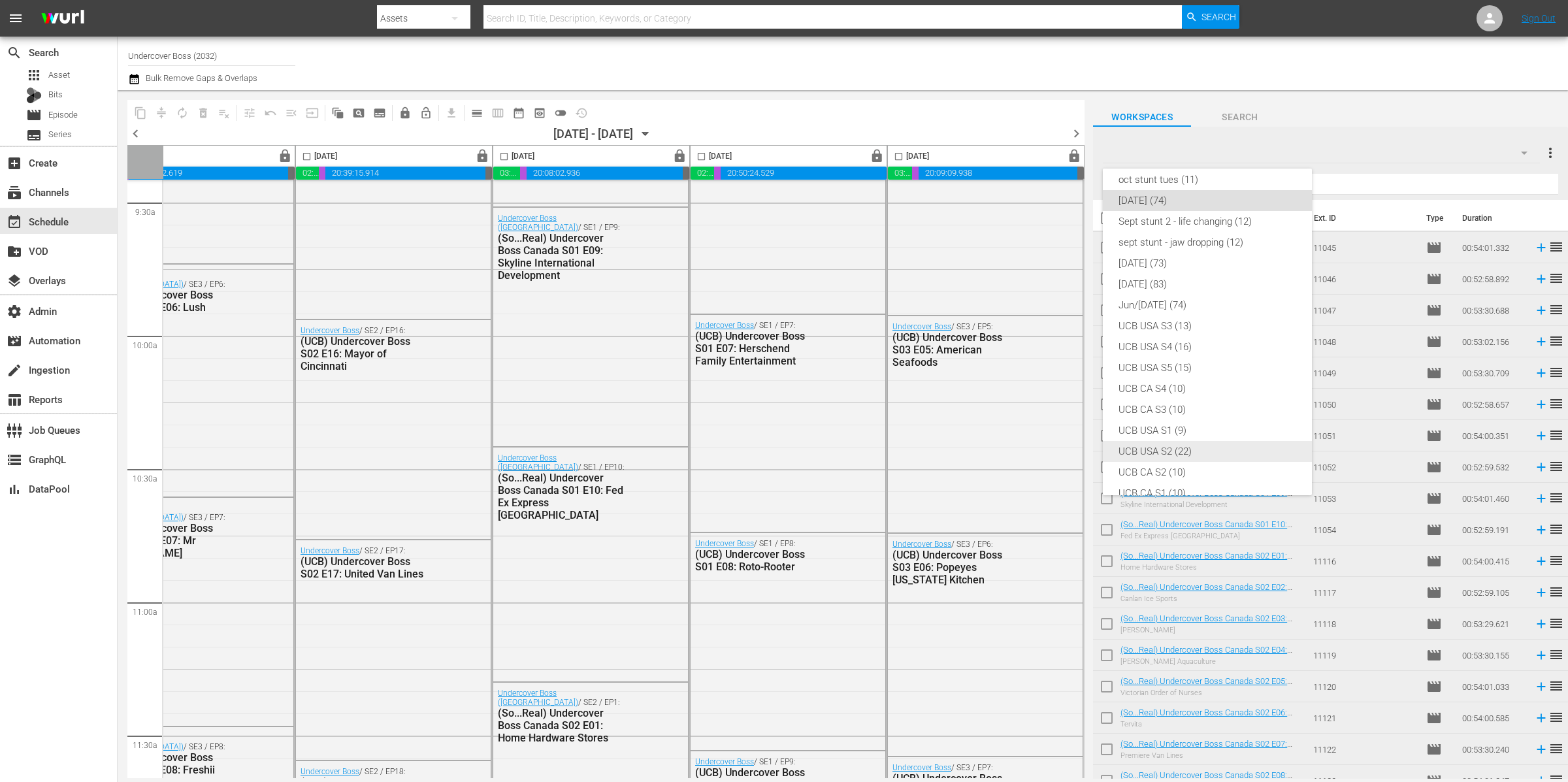
scroll to position [70, 0]
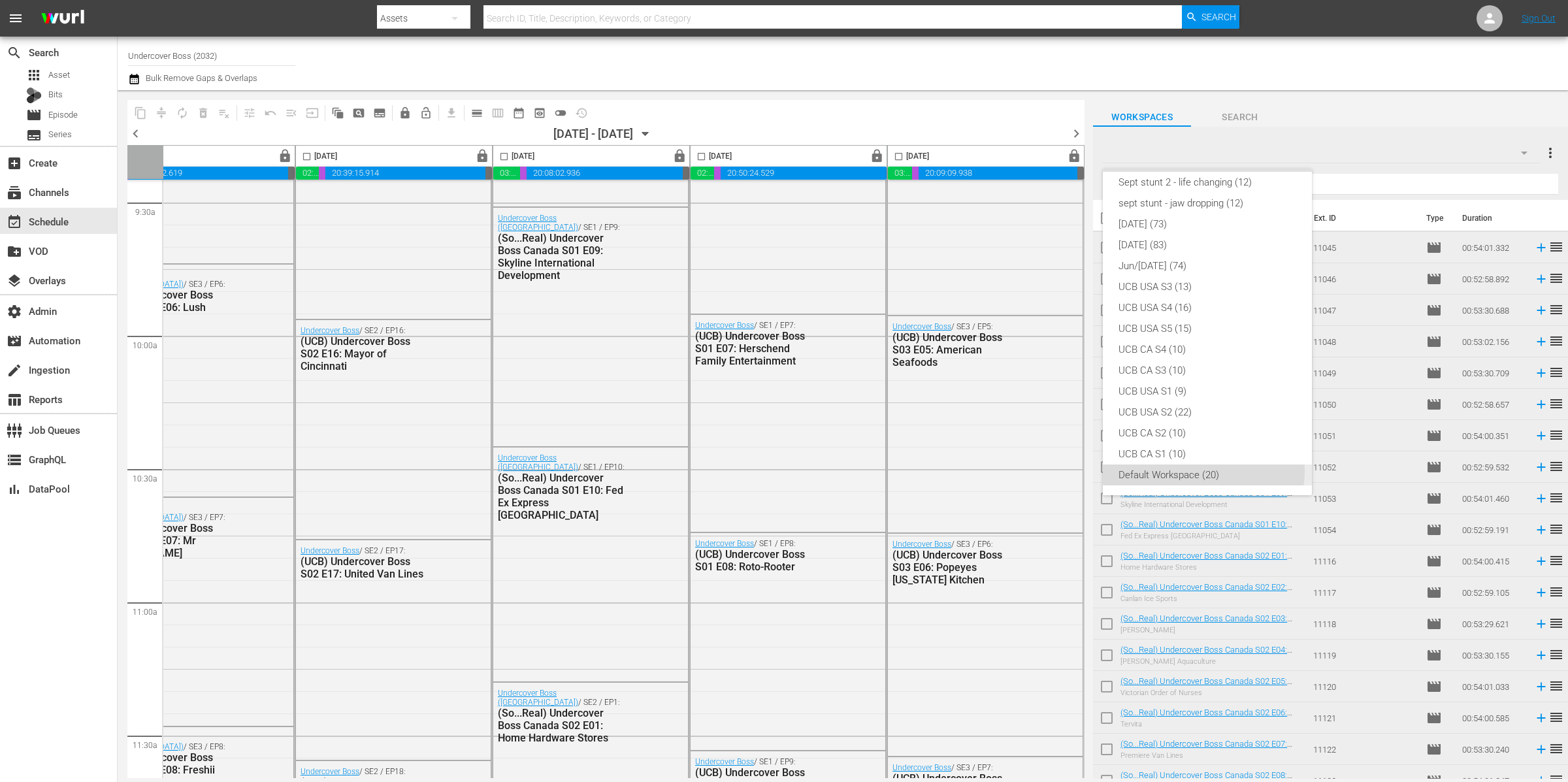
click at [1204, 471] on div "Default Workspace (20)" at bounding box center [1207, 475] width 177 height 21
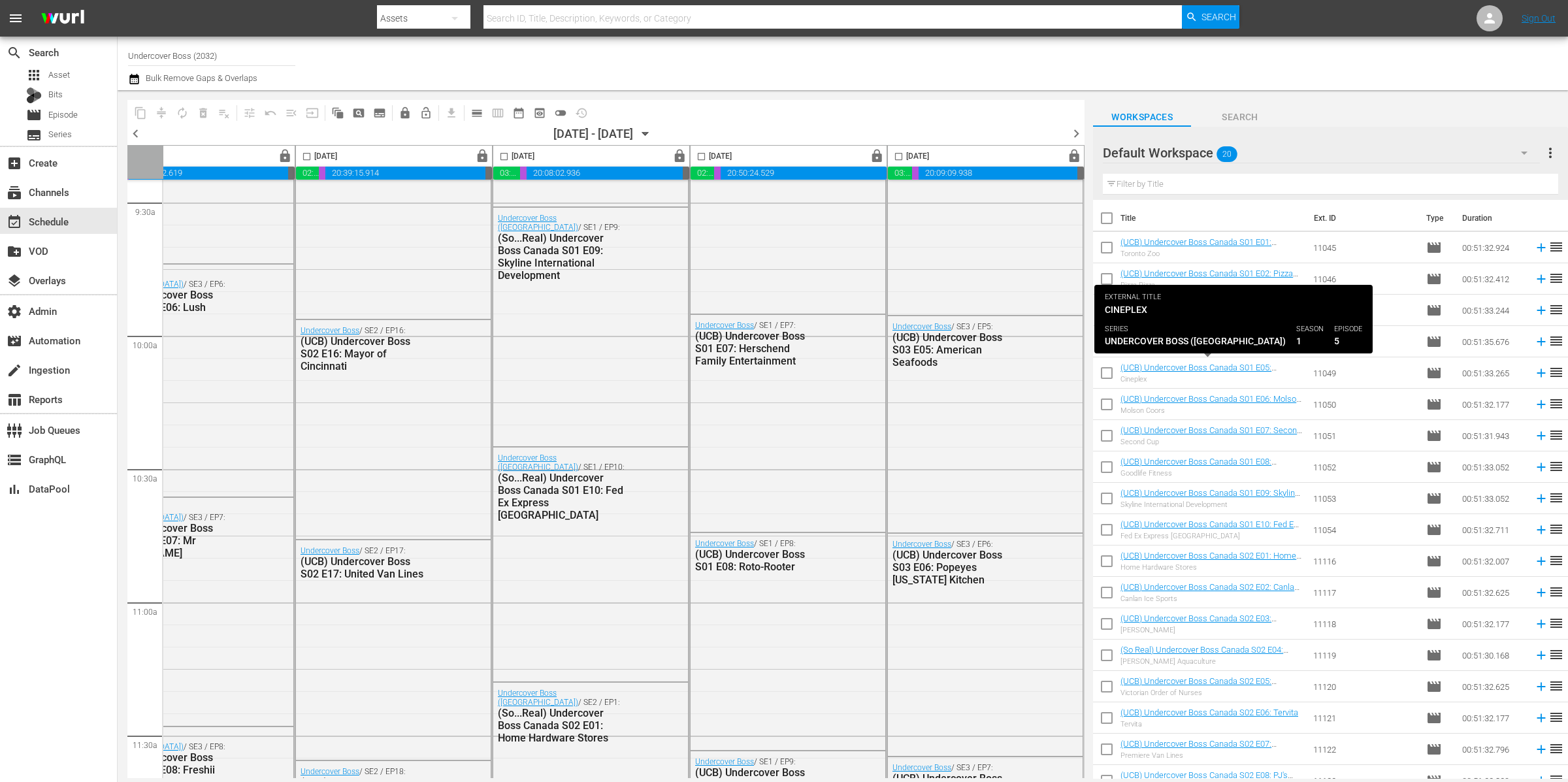
scroll to position [77, 0]
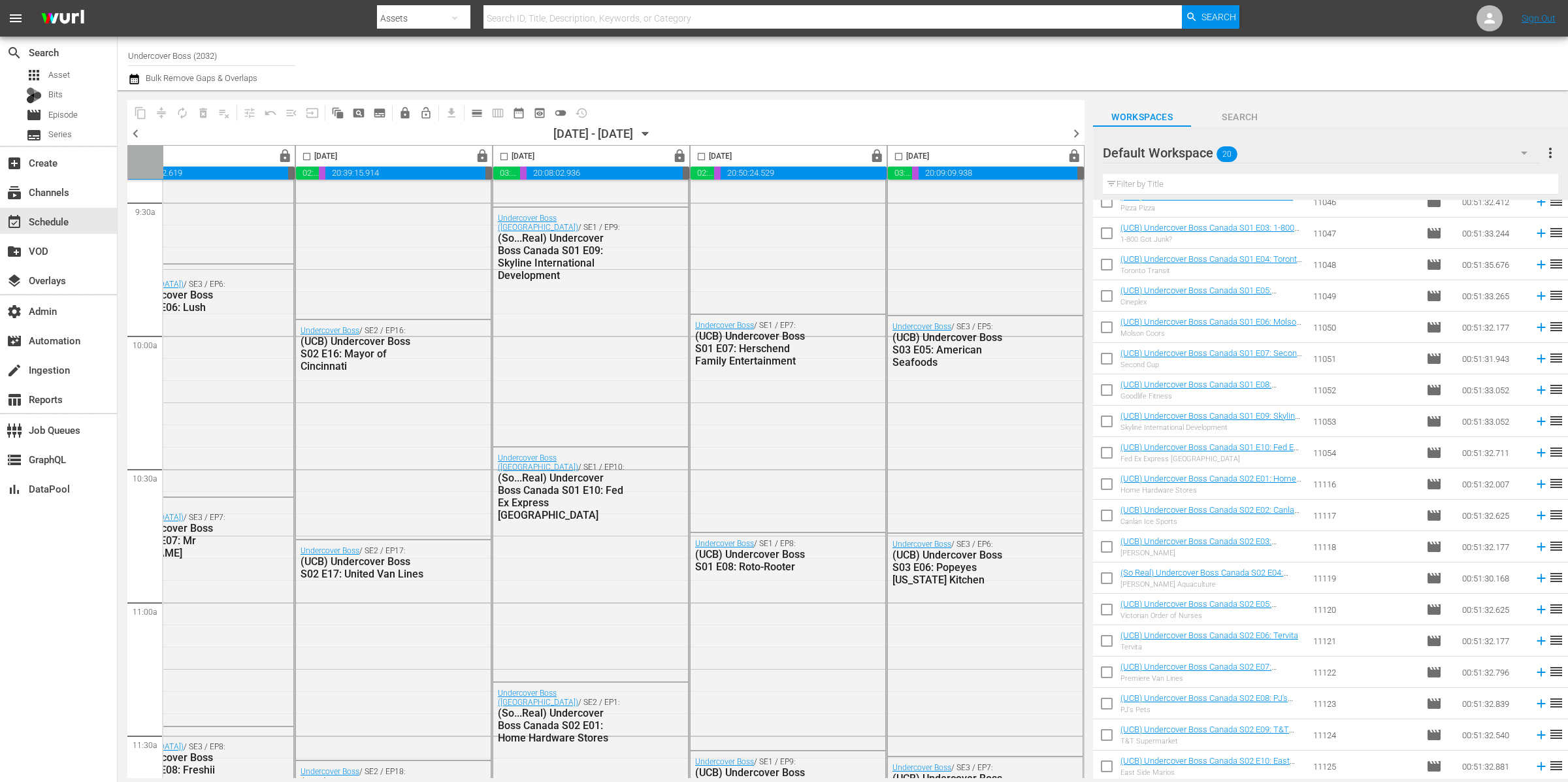
click at [1298, 146] on div "Default Workspace 20" at bounding box center [1321, 152] width 437 height 36
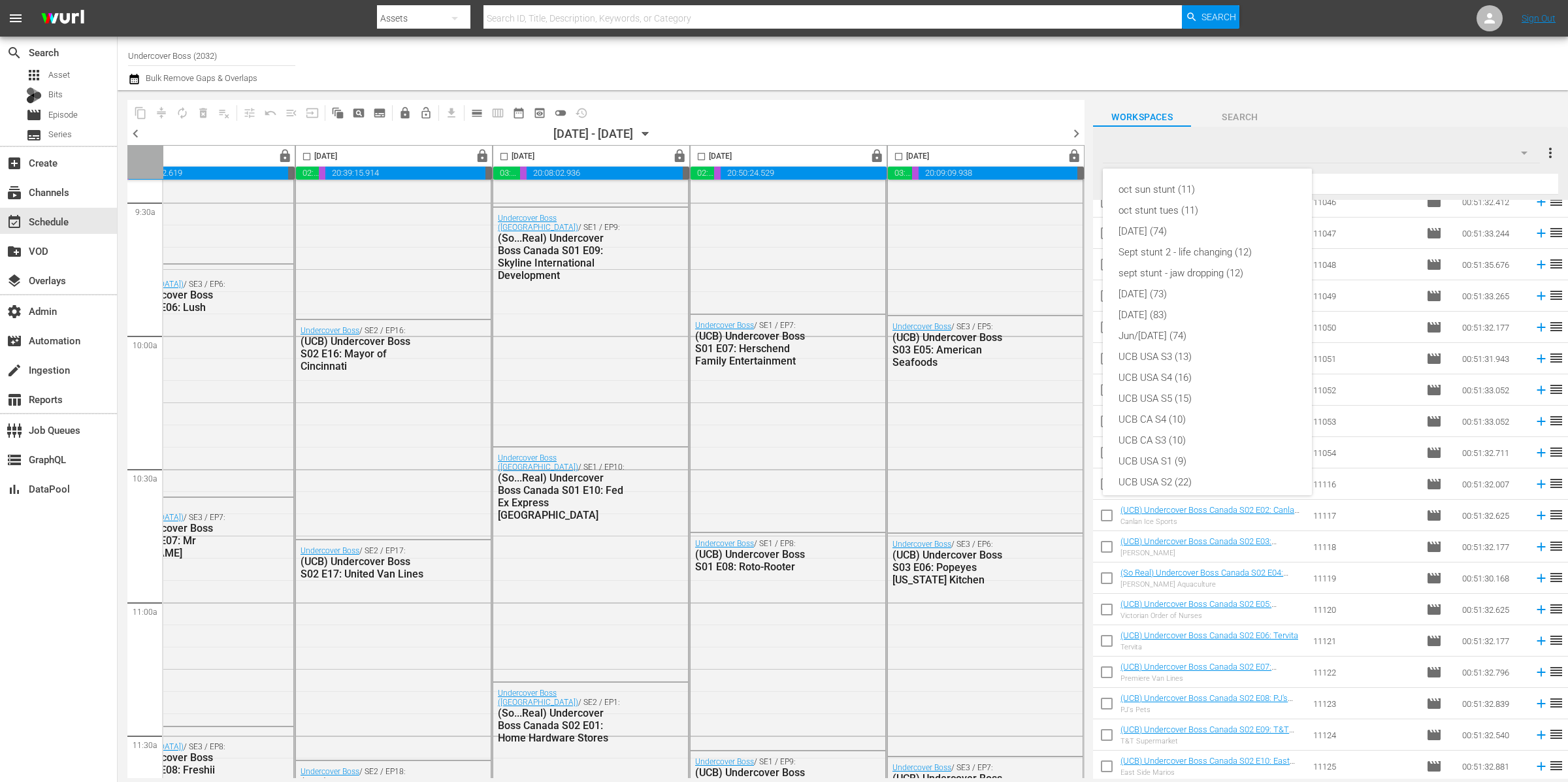
scroll to position [70, 0]
click at [561, 114] on div "oct sun stunt (11) oct stunt tues (11) oct 25 (74) Sept stunt 2 - life changing…" at bounding box center [784, 391] width 1568 height 782
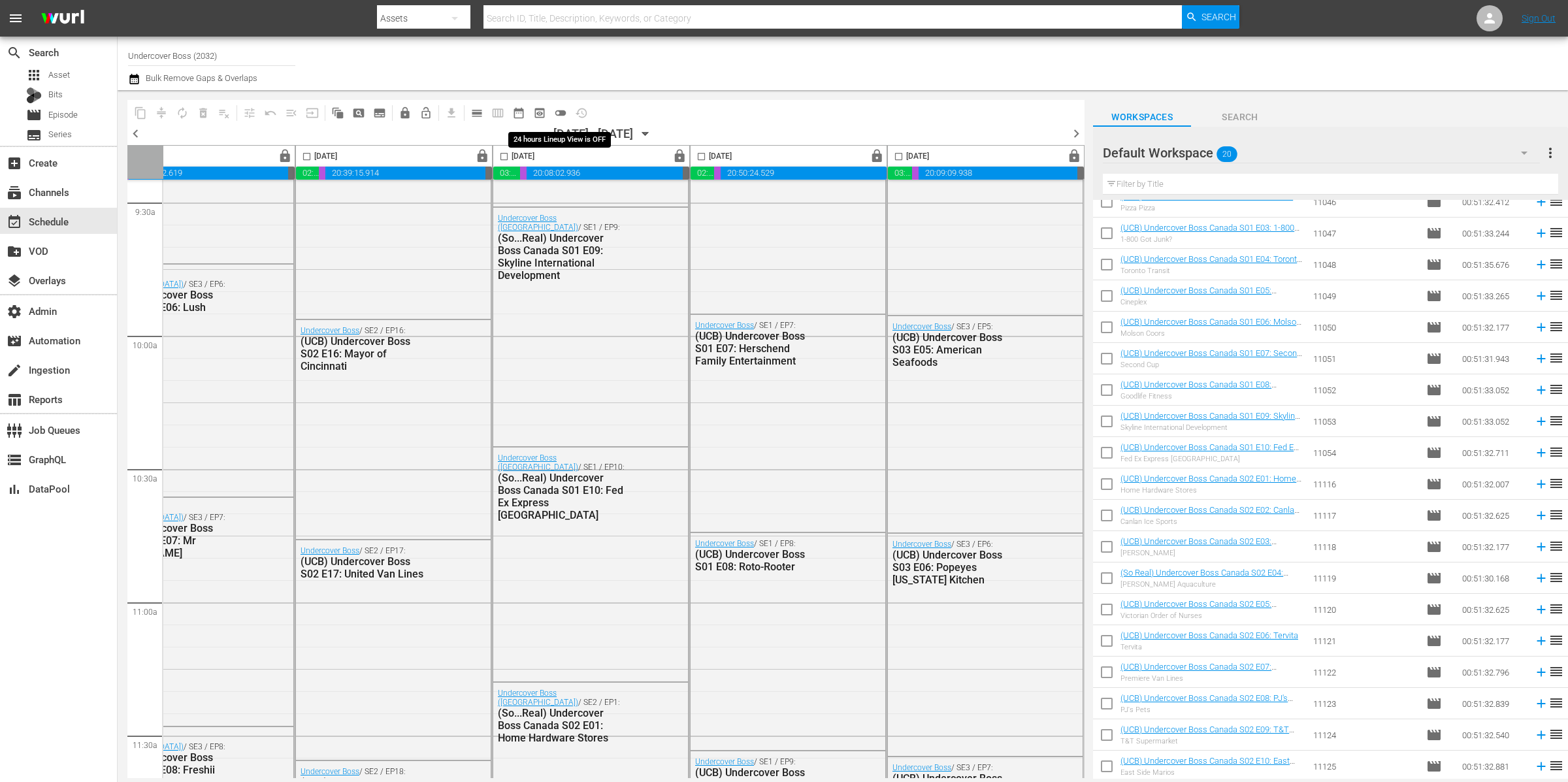
click at [561, 112] on span "toggle_off" at bounding box center [560, 112] width 13 height 13
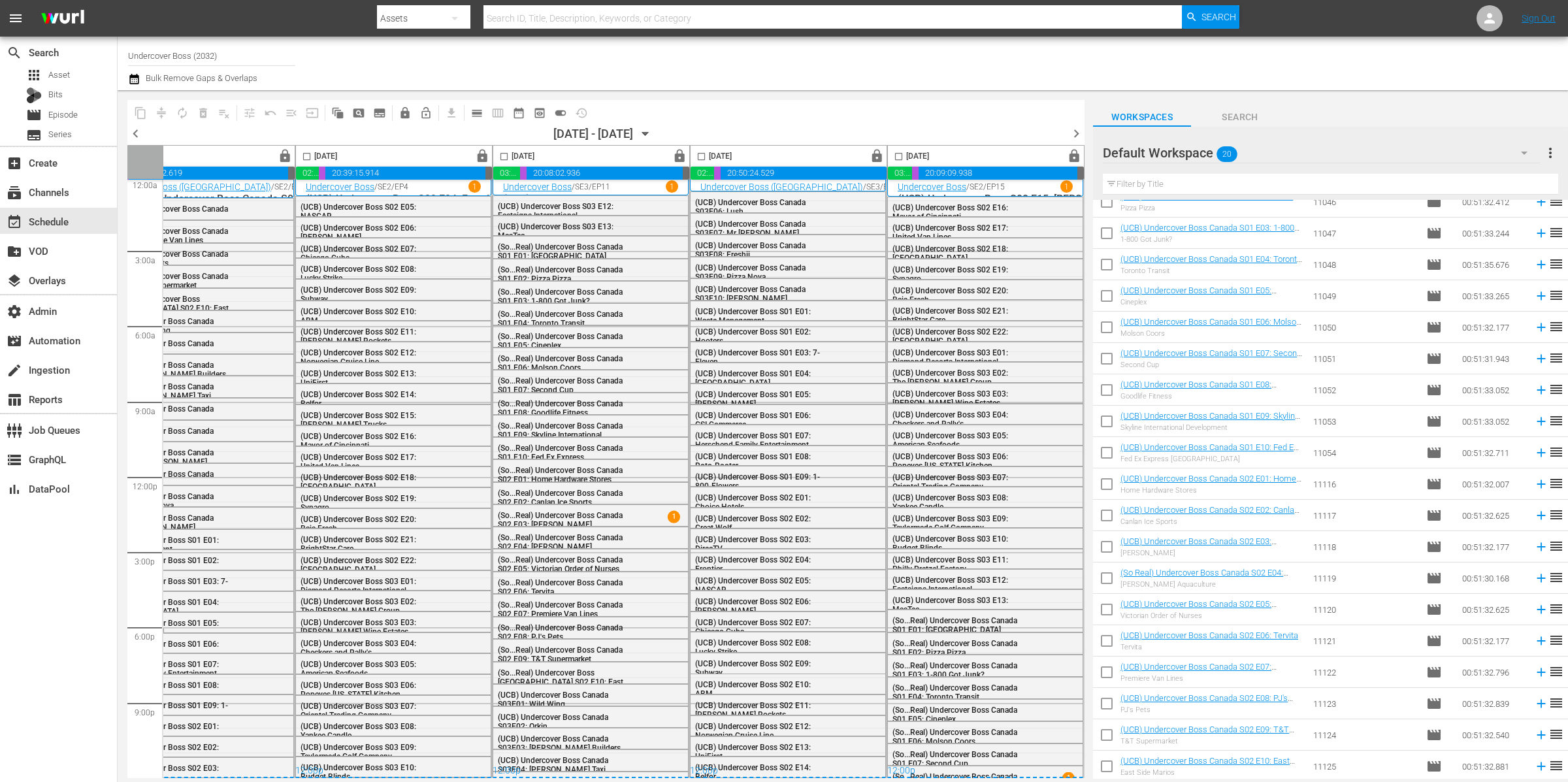
scroll to position [10, 467]
click at [673, 157] on span "lock" at bounding box center [680, 156] width 15 height 15
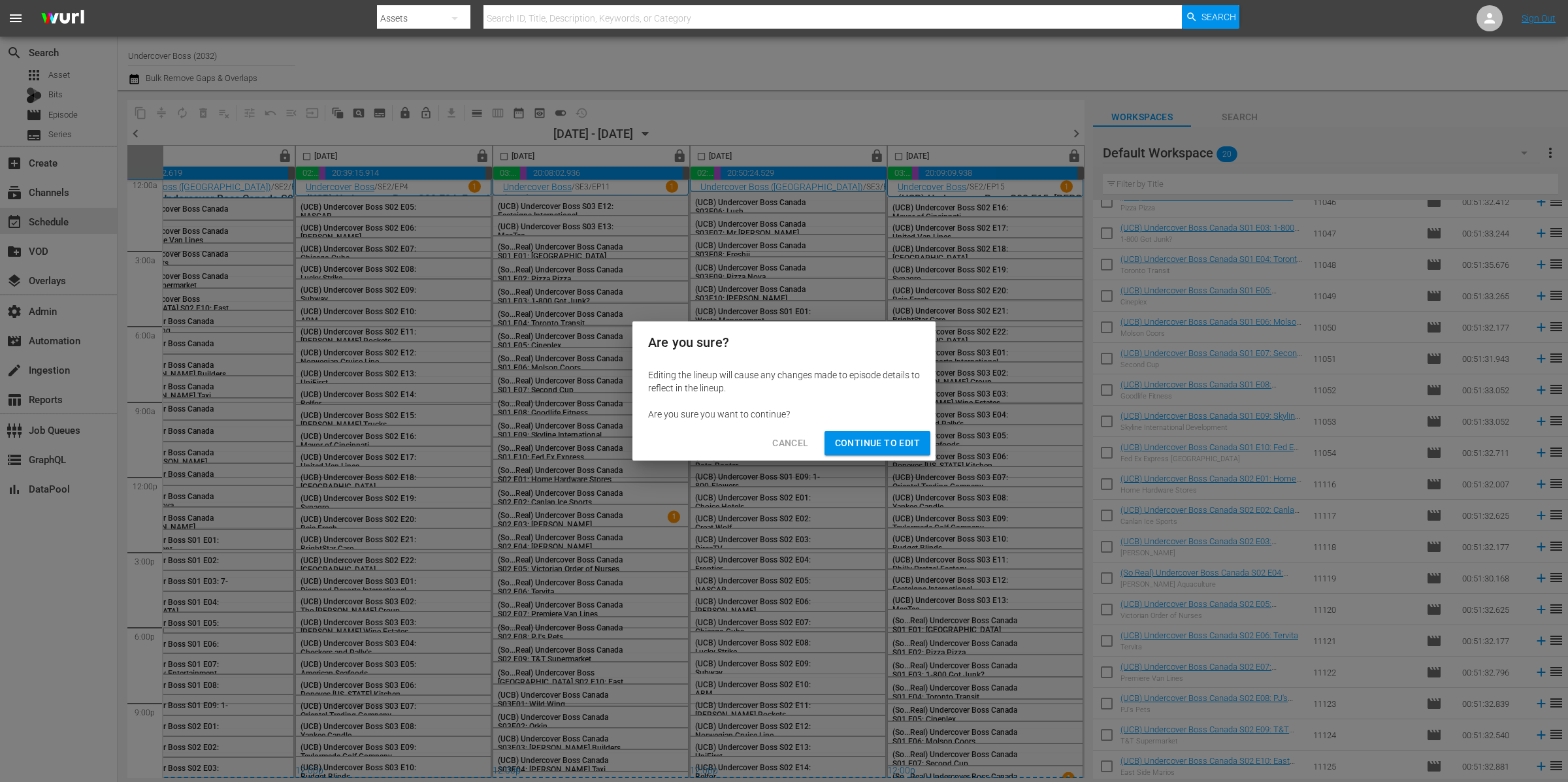
click at [877, 443] on span "Continue to Edit" at bounding box center [877, 443] width 85 height 16
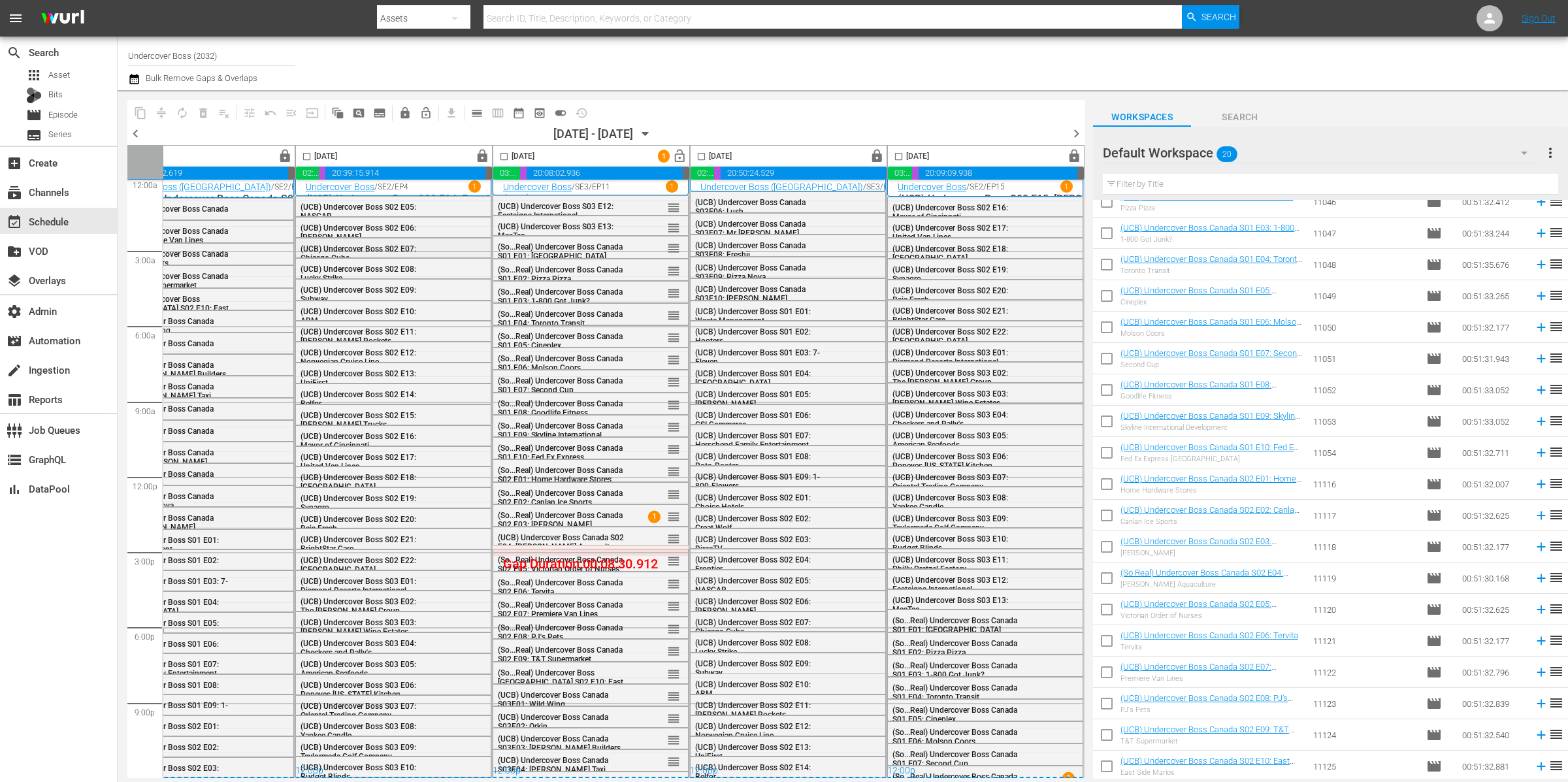
click at [422, 245] on div "(UCB) Undercover Boss S02 E07: Chicago Cubs" at bounding box center [366, 253] width 131 height 19
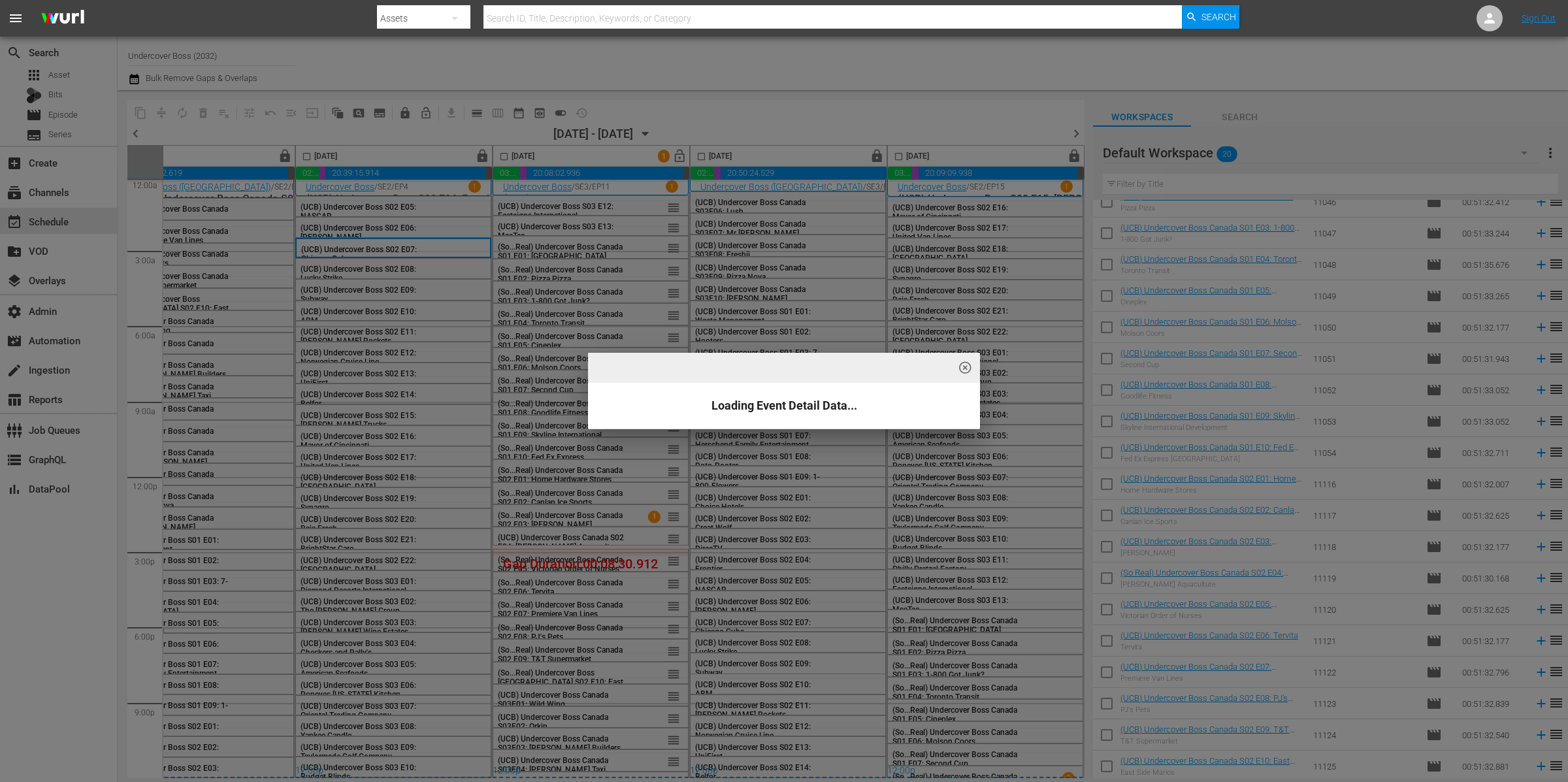
click at [454, 334] on div "highlight_off_icon Loading Event Detail Data..." at bounding box center [784, 391] width 1568 height 782
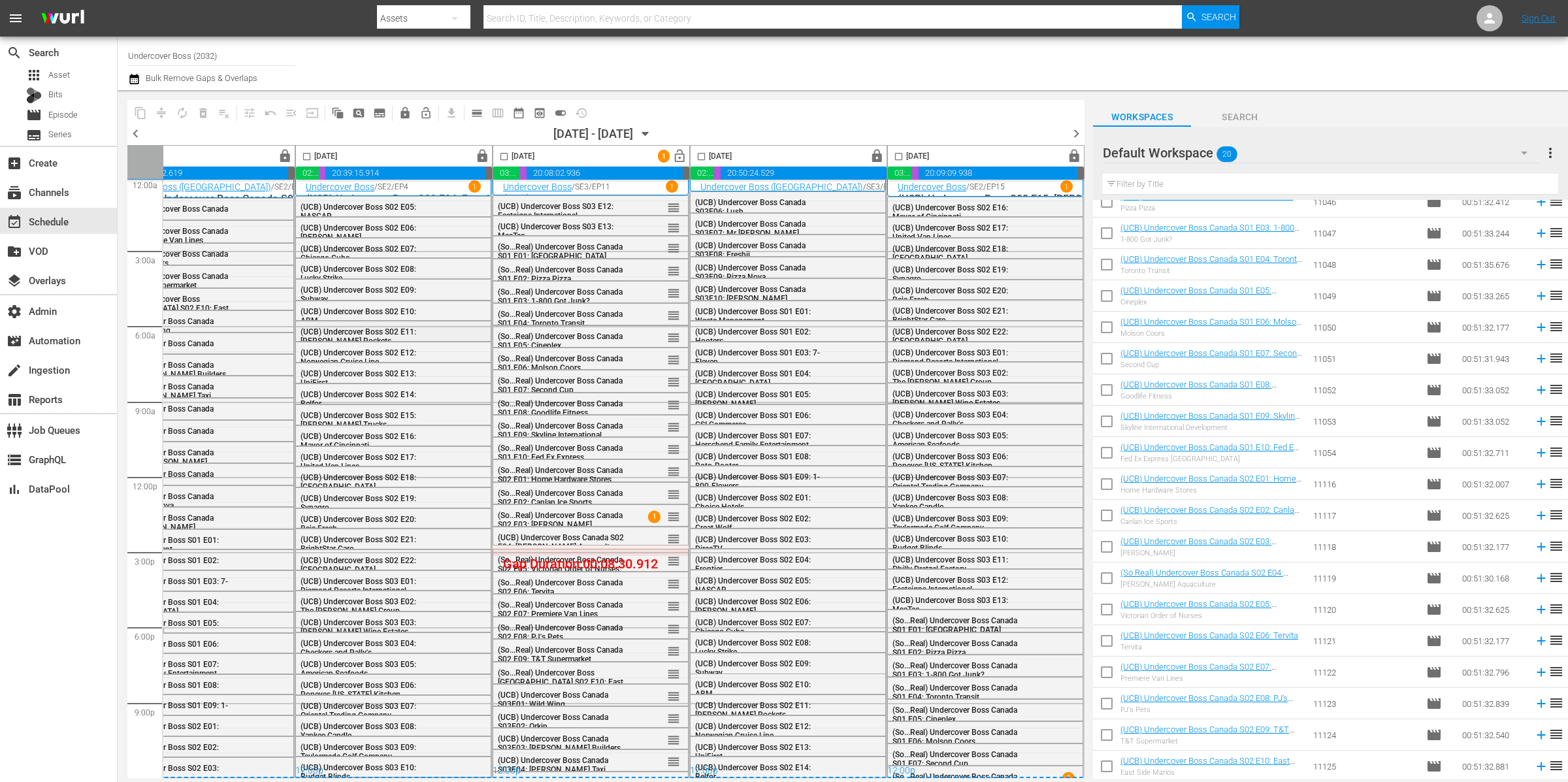
click at [455, 329] on div "(UCB) Undercover Boss S02 E11: Johnny Rockets" at bounding box center [393, 336] width 194 height 29
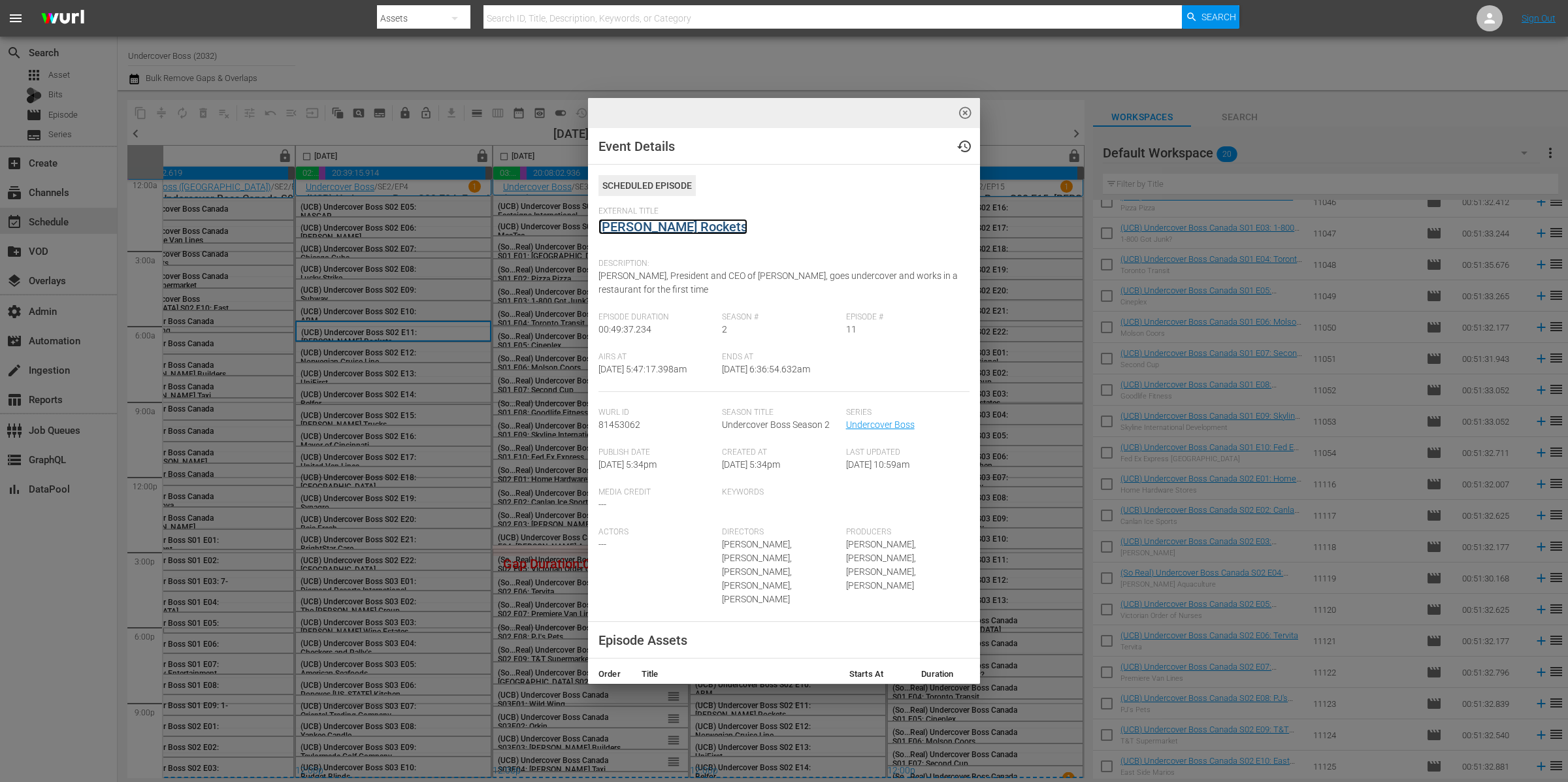
click at [660, 224] on link "Johnny Rockets" at bounding box center [672, 226] width 149 height 16
drag, startPoint x: 961, startPoint y: 109, endPoint x: 522, endPoint y: 512, distance: 595.9
click at [961, 109] on span "highlight_off_icon" at bounding box center [966, 113] width 15 height 15
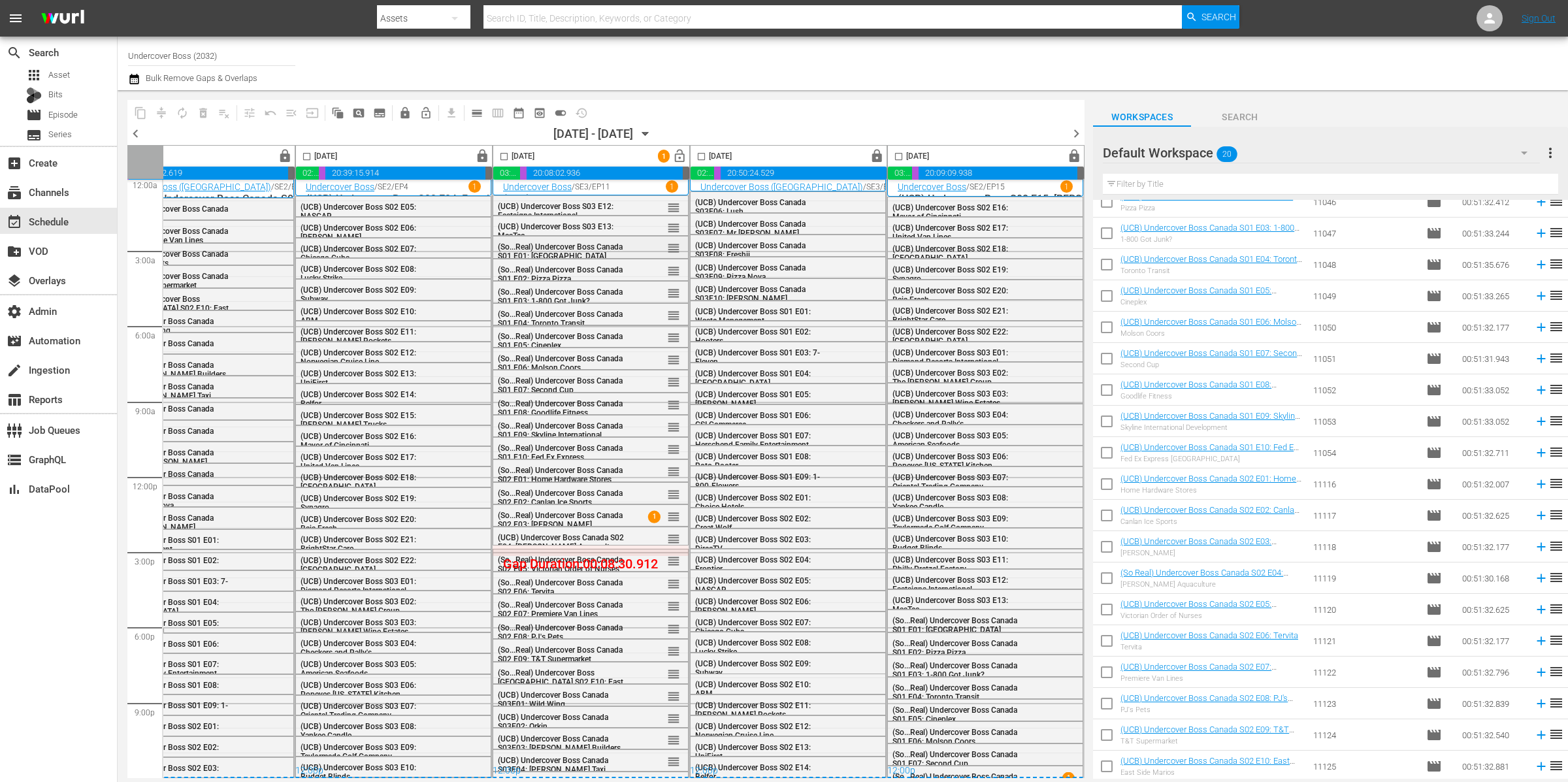
click at [564, 247] on span "(So...Real) Undercover Boss Canada S01 E01: [GEOGRAPHIC_DATA]" at bounding box center [560, 252] width 125 height 19
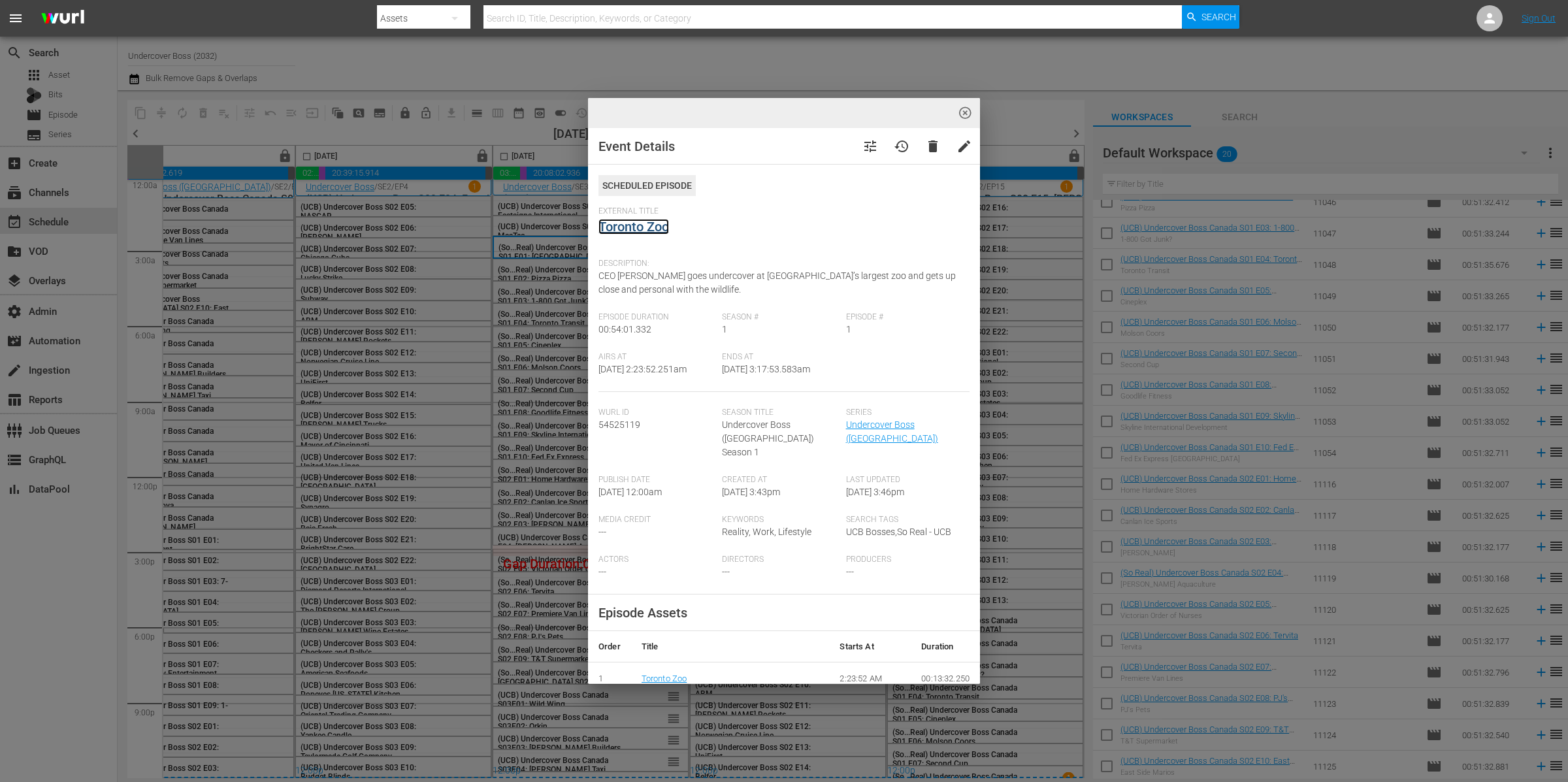
click at [649, 224] on link "Toronto Zoo" at bounding box center [634, 226] width 71 height 16
click at [966, 111] on span "highlight_off_icon" at bounding box center [966, 113] width 15 height 15
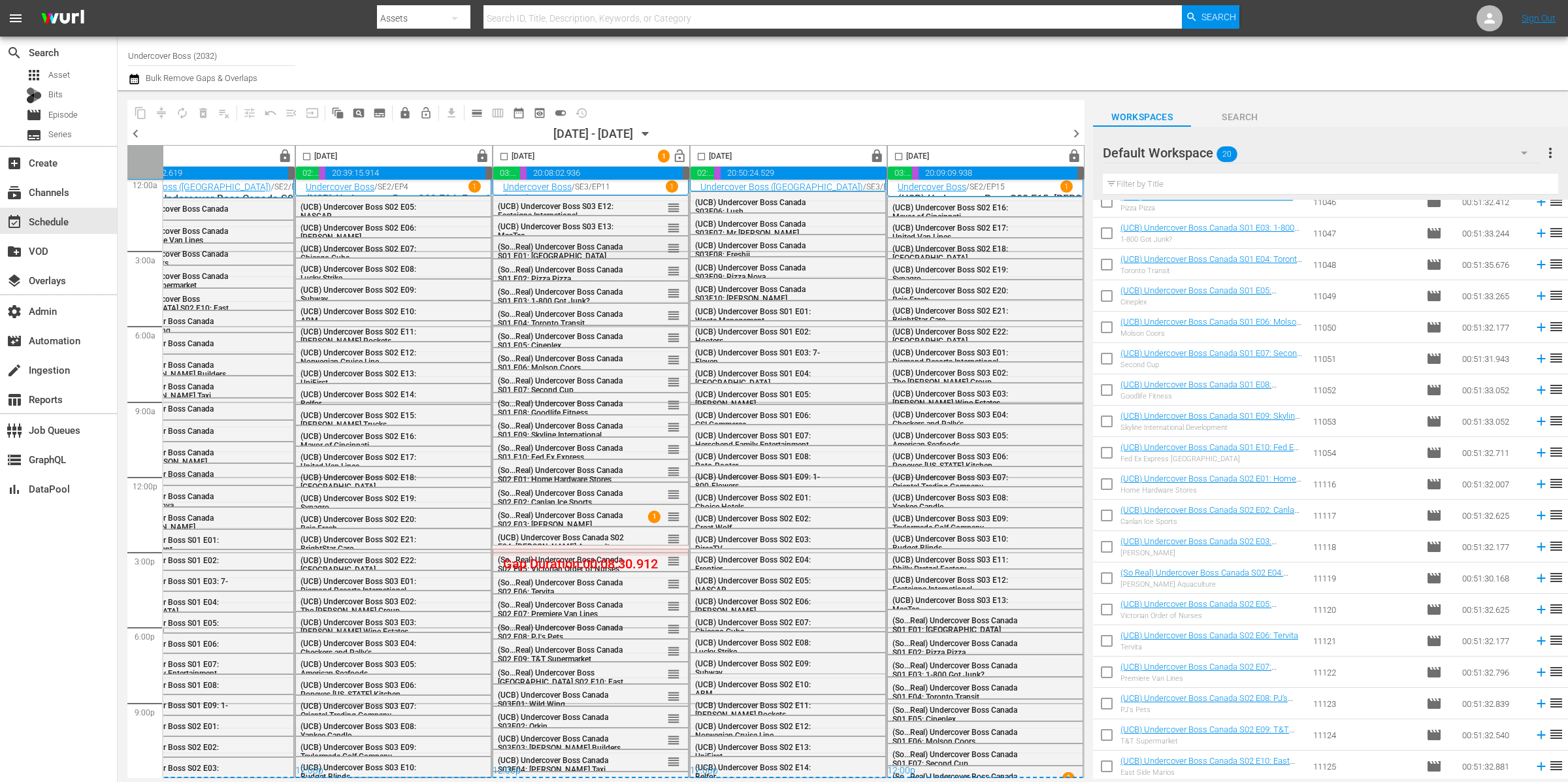
click at [567, 245] on span "(So...Real) Undercover Boss Canada S01 E01: [GEOGRAPHIC_DATA]" at bounding box center [560, 252] width 125 height 19
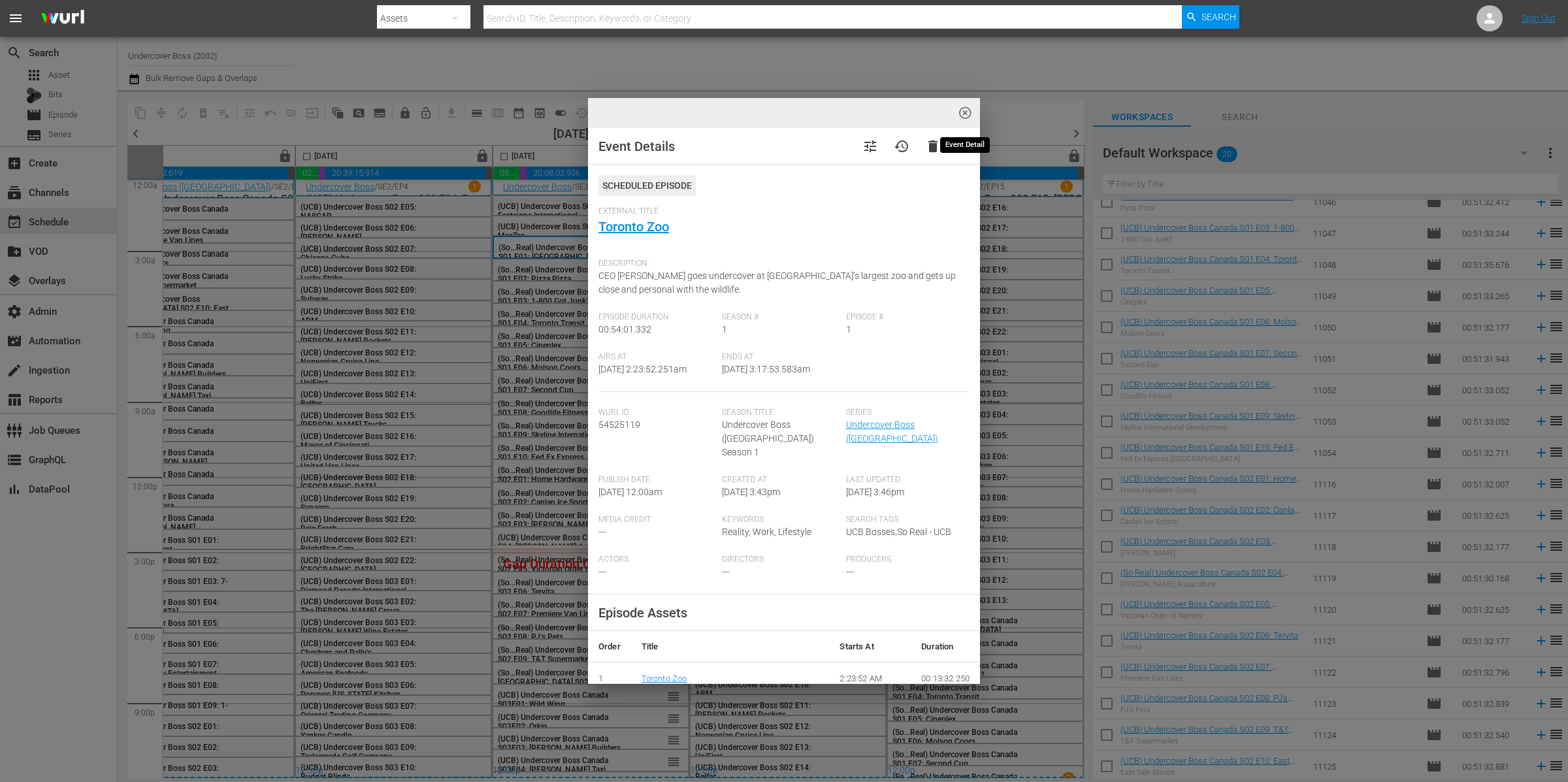
click at [962, 114] on span "highlight_off_icon" at bounding box center [966, 113] width 15 height 15
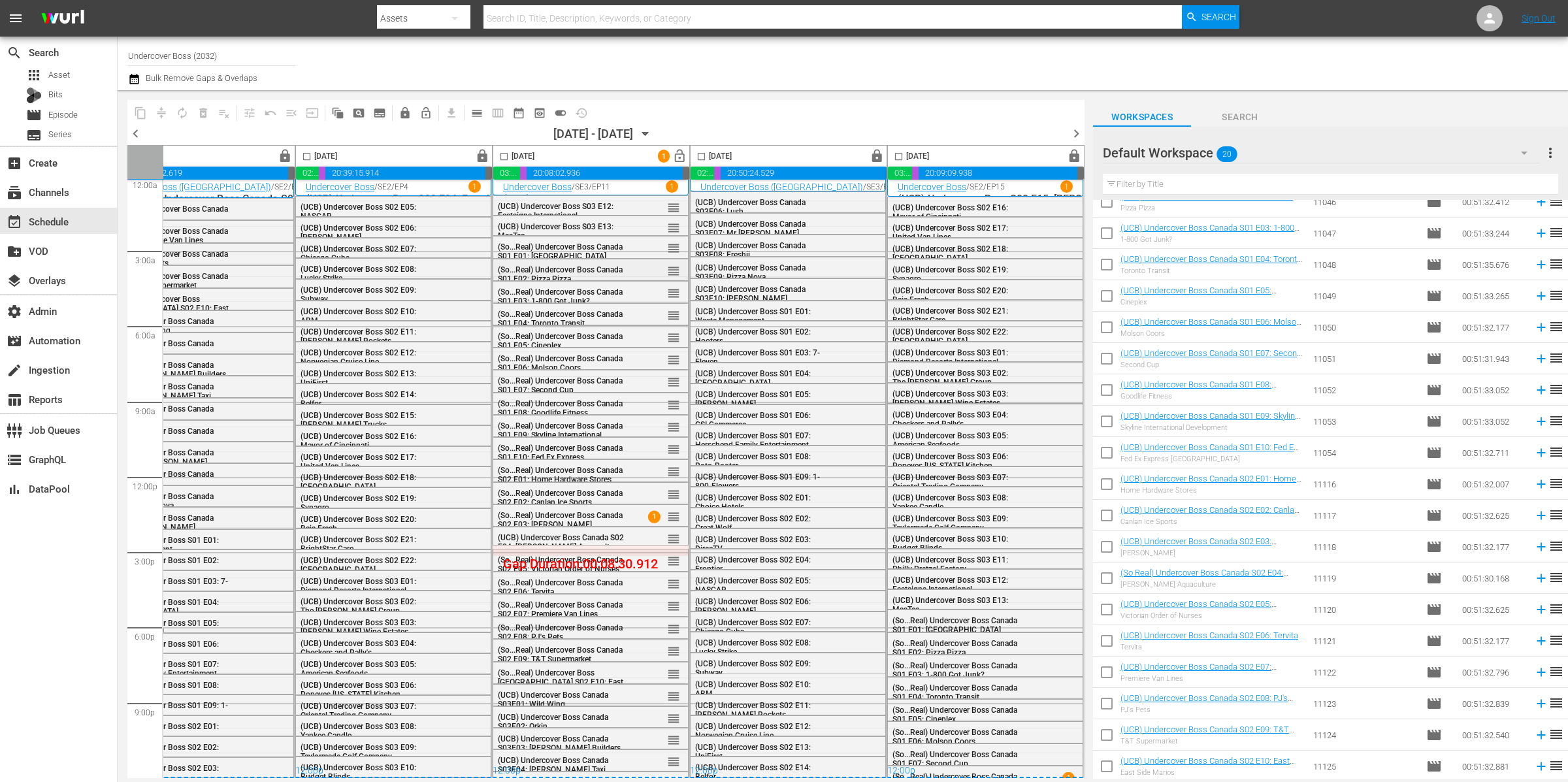
click at [579, 265] on span "(So...Real) Undercover Boss Canada S01 E02: Pizza Pizza" at bounding box center [560, 274] width 125 height 19
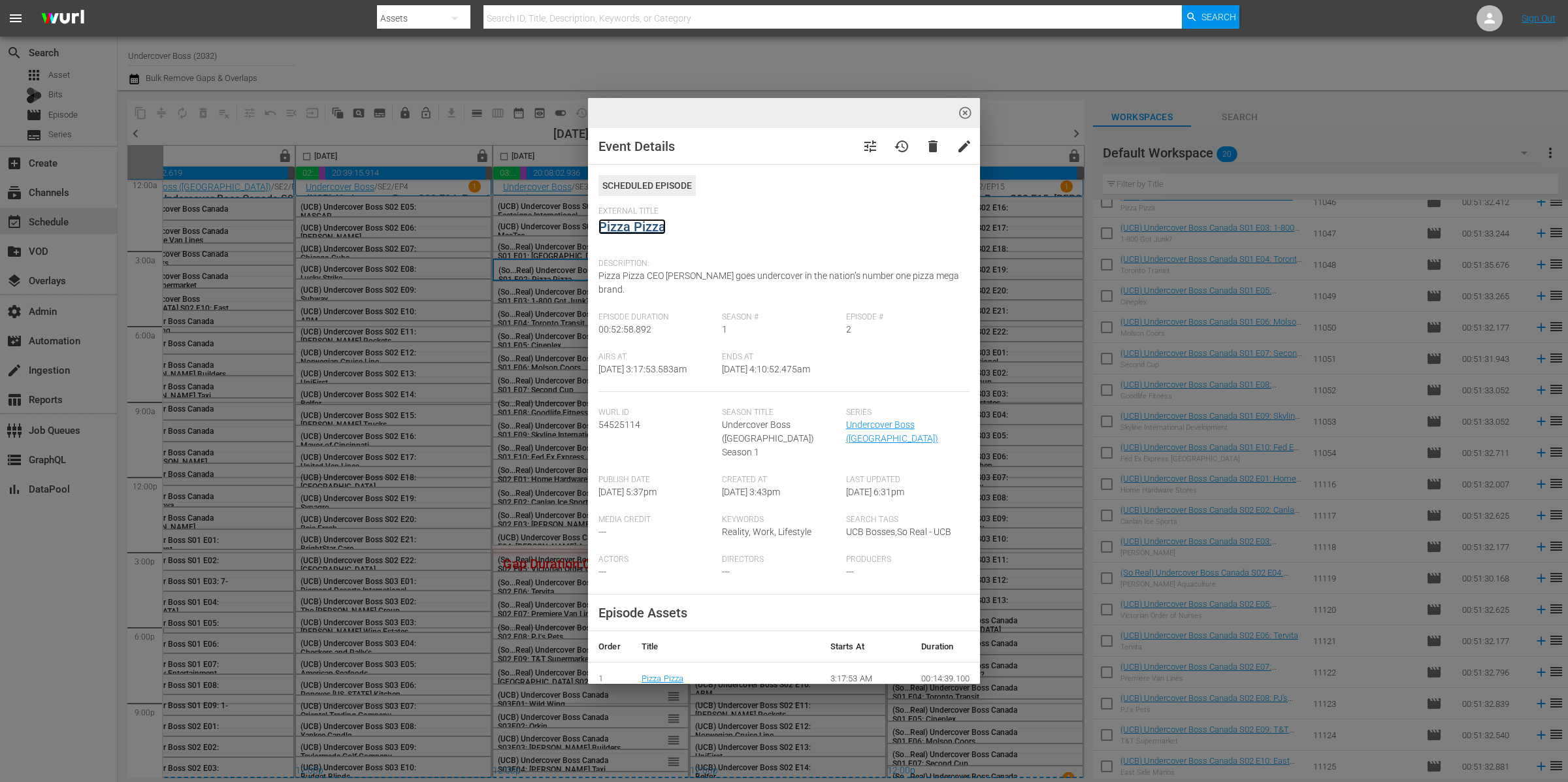
click at [649, 227] on link "Pizza Pizza" at bounding box center [632, 226] width 68 height 16
click at [553, 287] on div "highlight_off_icon Event Details tune history delete edit Scheduled Episode Ext…" at bounding box center [784, 391] width 1568 height 782
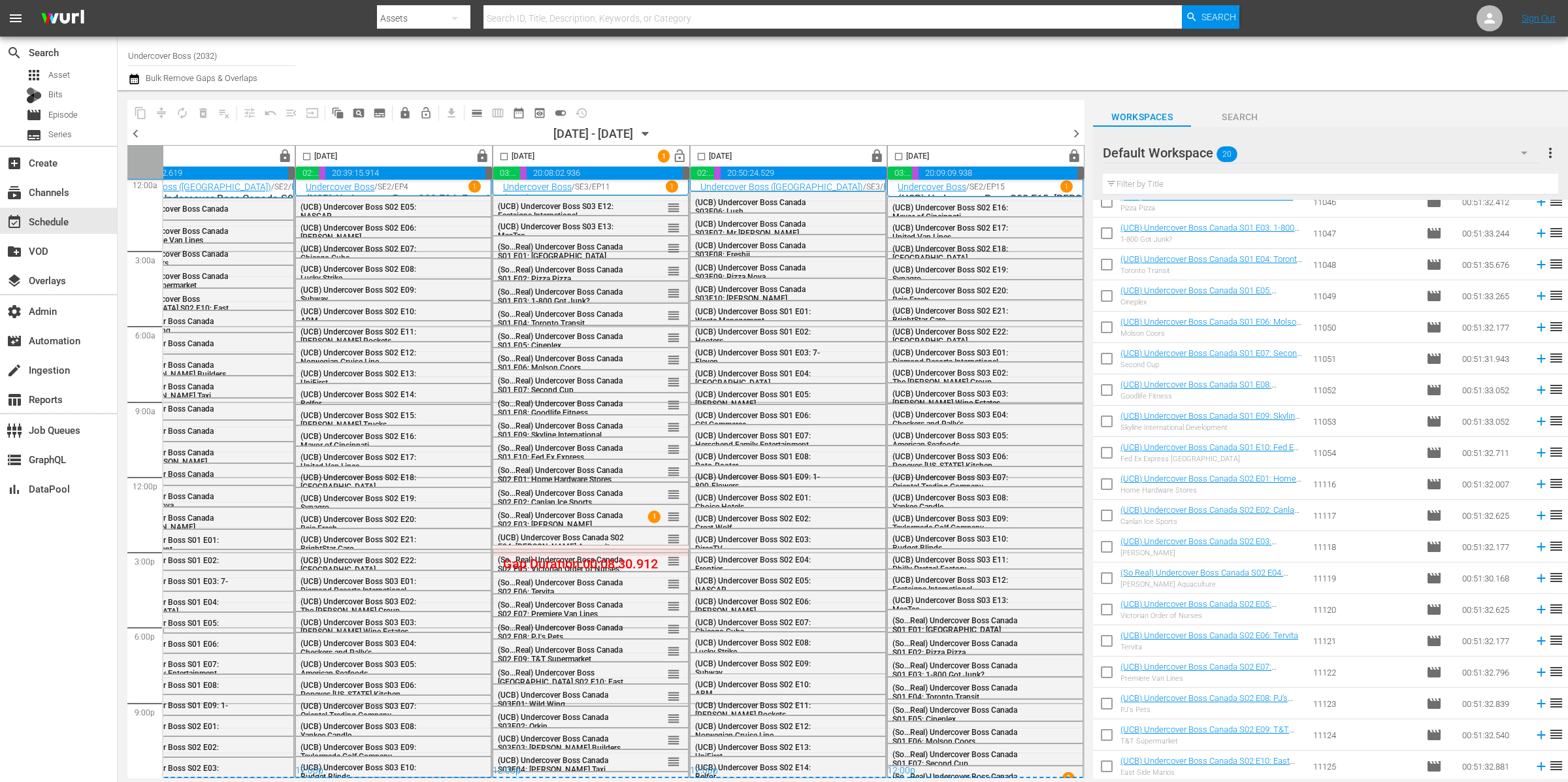
click at [553, 287] on span "(So...Real) Undercover Boss Canada S01 E03: 1-800 Got Junk?" at bounding box center [560, 296] width 125 height 19
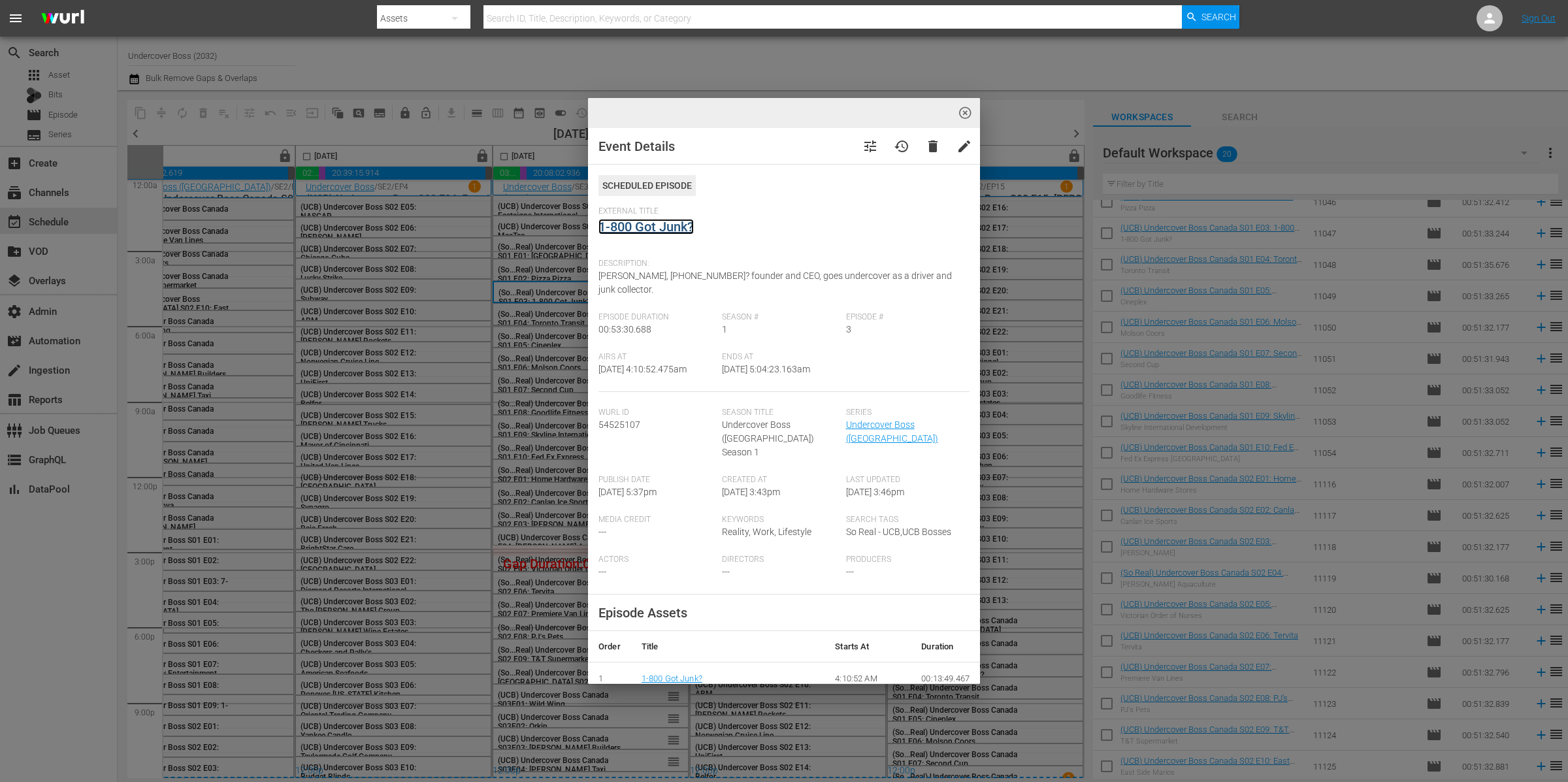
click at [662, 229] on link "1-800 Got Junk?" at bounding box center [645, 226] width 95 height 16
click at [547, 313] on div "highlight_off_icon Event Details tune history delete edit Scheduled Episode Ext…" at bounding box center [784, 391] width 1568 height 782
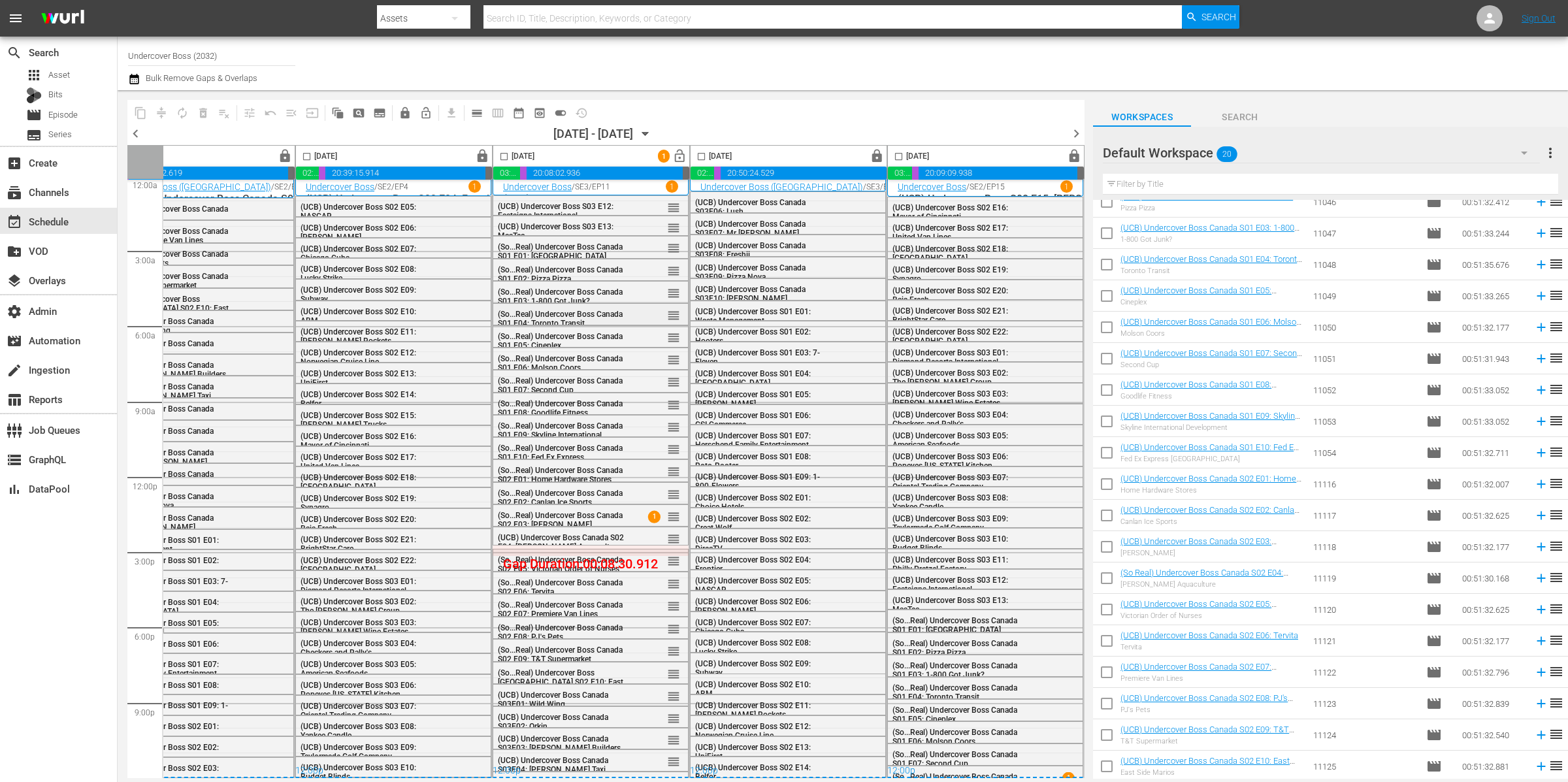
click at [553, 312] on span "(So...Real) Undercover Boss Canada S01 E04: Toronto Transit" at bounding box center [560, 319] width 125 height 19
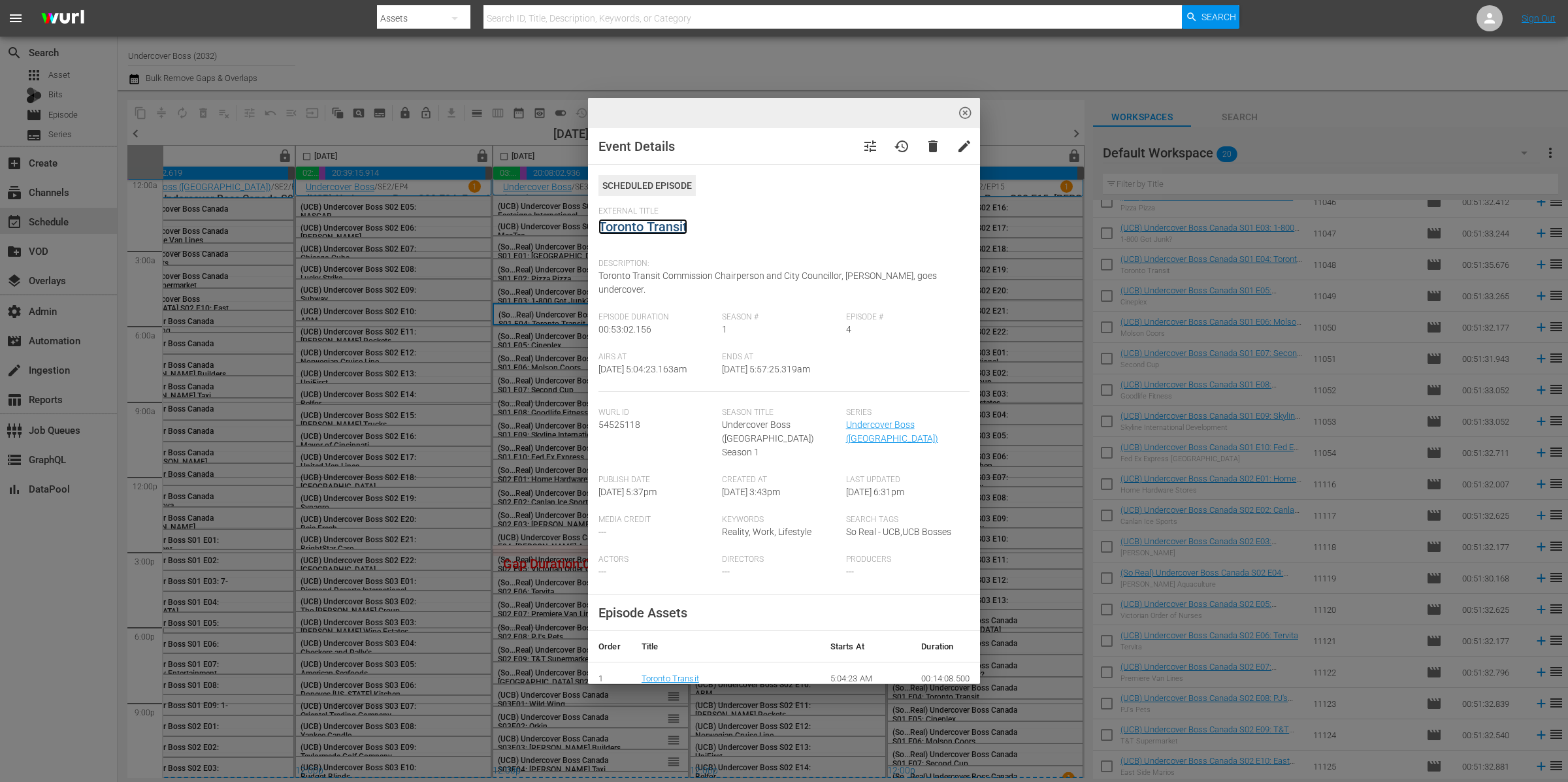
click at [662, 226] on link "Toronto Transit" at bounding box center [642, 226] width 89 height 16
click at [549, 399] on div "highlight_off_icon Event Details tune history delete edit Scheduled Episode Ext…" at bounding box center [784, 391] width 1568 height 782
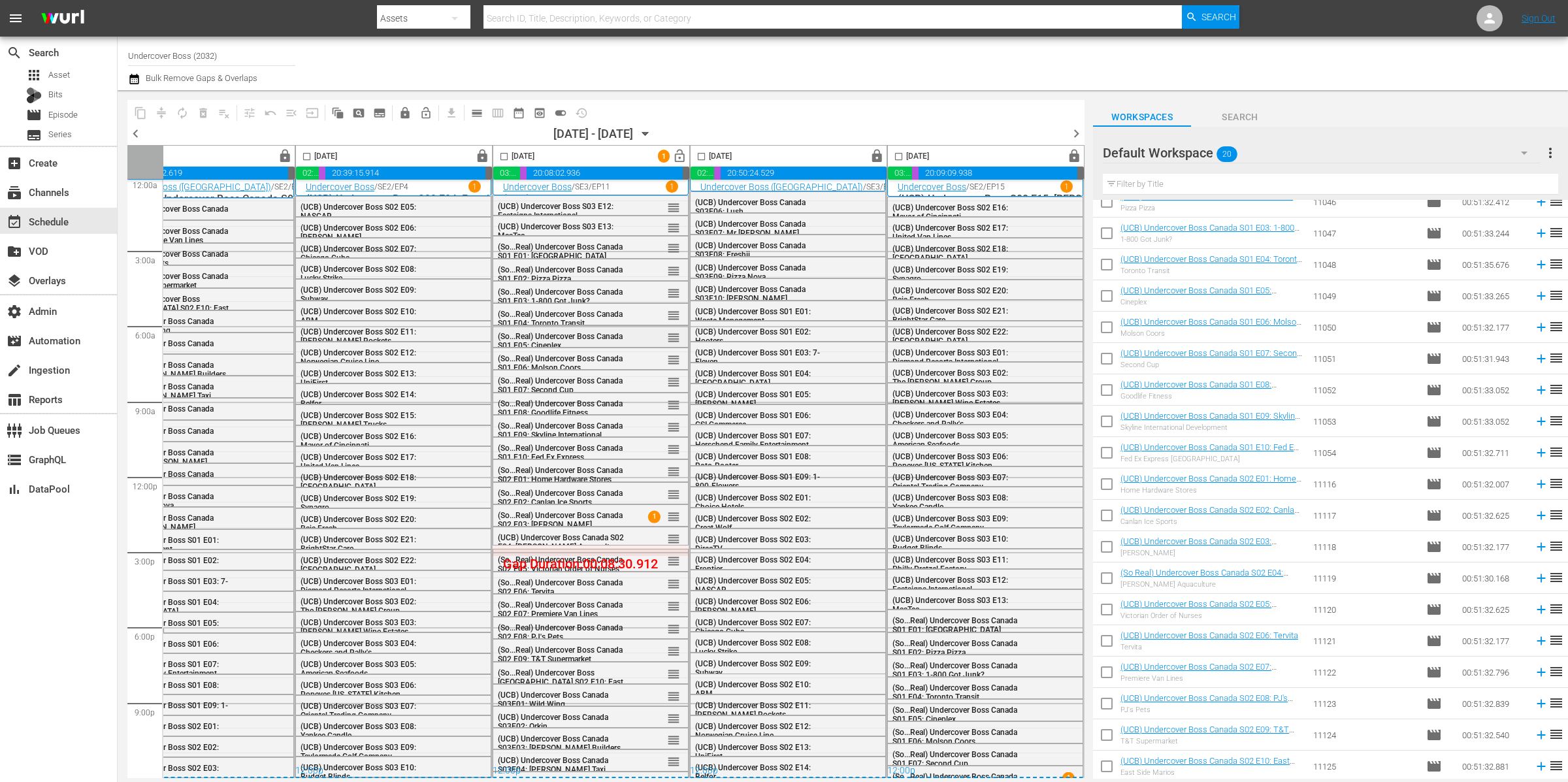
click at [569, 336] on span "(So...Real) Undercover Boss Canada S01 E05: Cineplex" at bounding box center [560, 341] width 125 height 19
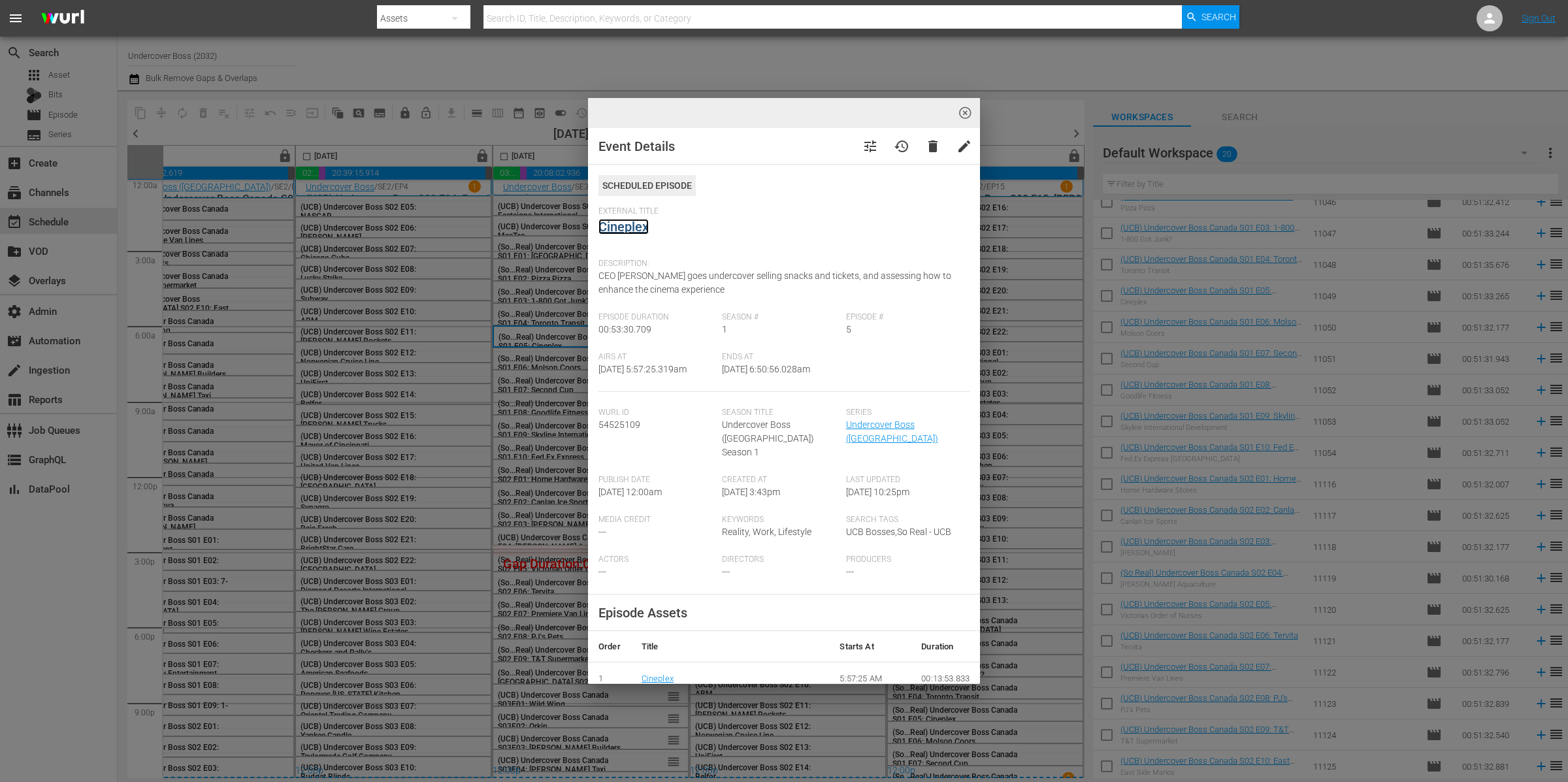
drag, startPoint x: 622, startPoint y: 226, endPoint x: 569, endPoint y: 336, distance: 122.1
click at [622, 226] on link "Cineplex" at bounding box center [623, 226] width 51 height 16
click at [557, 356] on div "highlight_off_icon Event Details tune history delete edit Scheduled Episode Ext…" at bounding box center [784, 391] width 1568 height 782
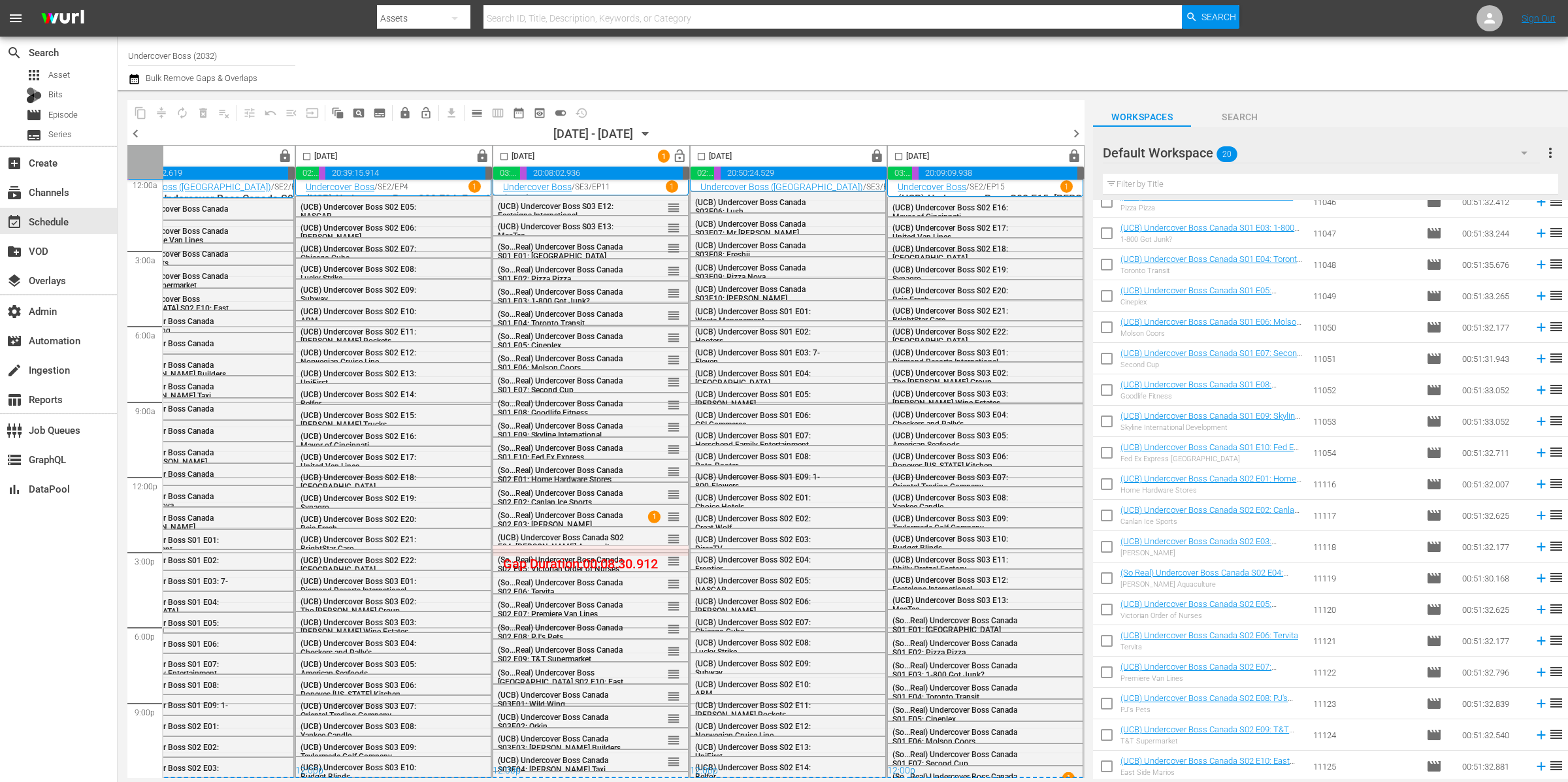
click at [557, 361] on span "(So...Real) Undercover Boss Canada S01 E06: Molson Coors" at bounding box center [560, 363] width 125 height 19
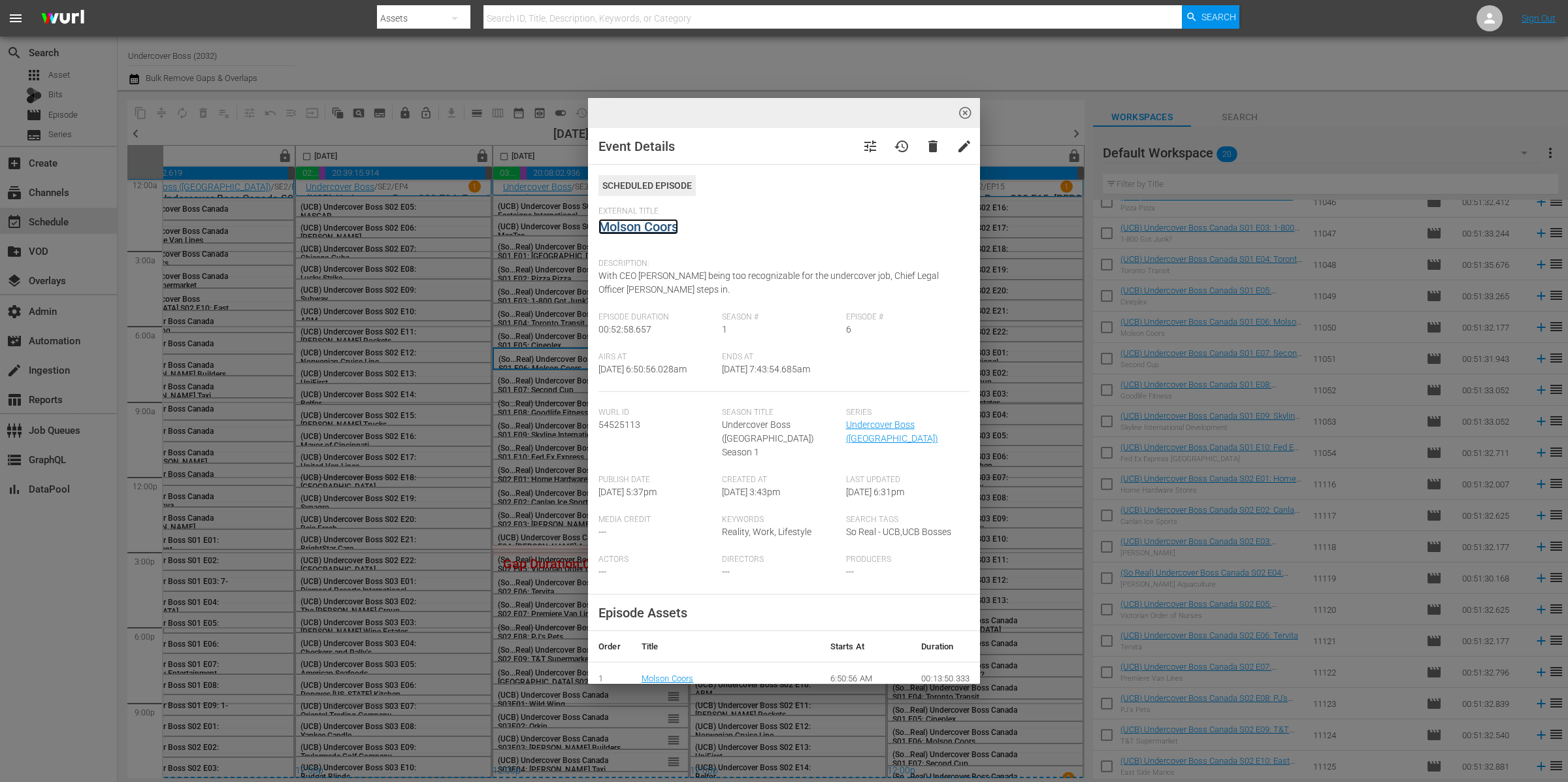
click at [646, 230] on link "Molson Coors" at bounding box center [638, 226] width 79 height 16
click at [547, 405] on div "highlight_off_icon Event Details tune history delete edit Scheduled Episode Ext…" at bounding box center [784, 391] width 1568 height 782
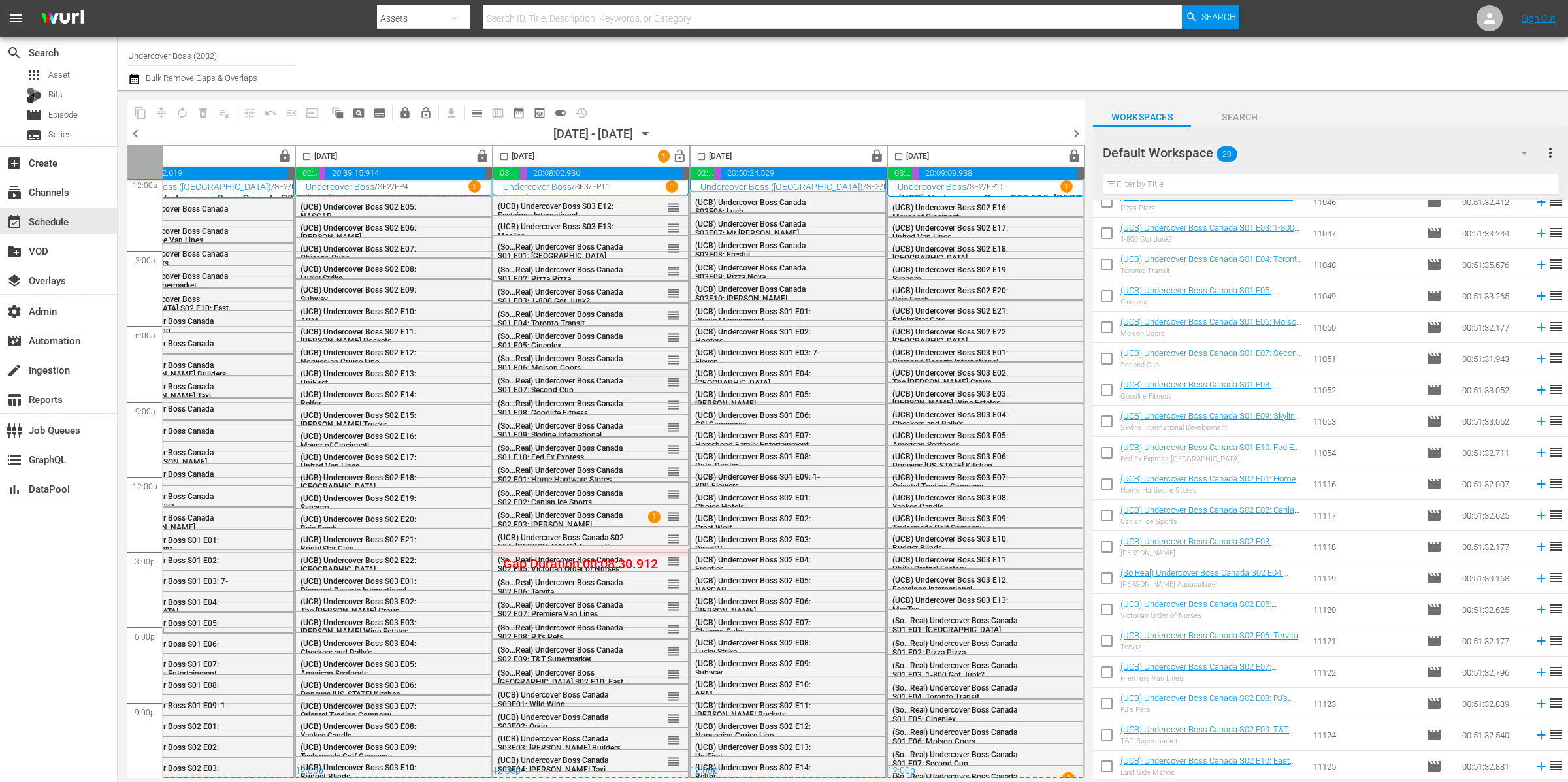
click at [590, 379] on span "(So...Real) Undercover Boss Canada S01 E07: Second Cup" at bounding box center [560, 386] width 125 height 19
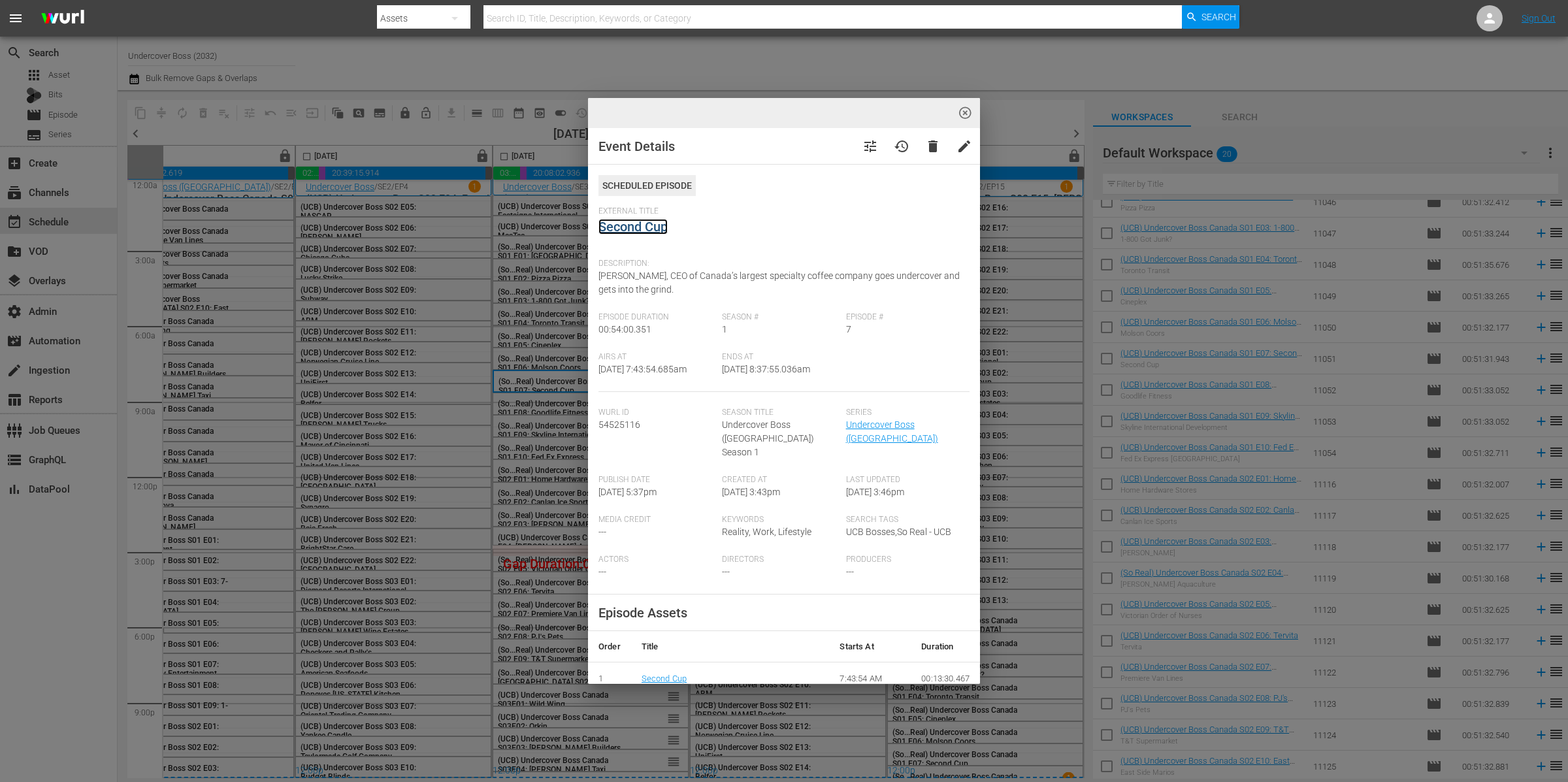
click at [645, 225] on link "Second Cup" at bounding box center [633, 226] width 69 height 16
click at [540, 446] on div "highlight_off_icon Event Details tune history delete edit Scheduled Episode Ext…" at bounding box center [784, 391] width 1568 height 782
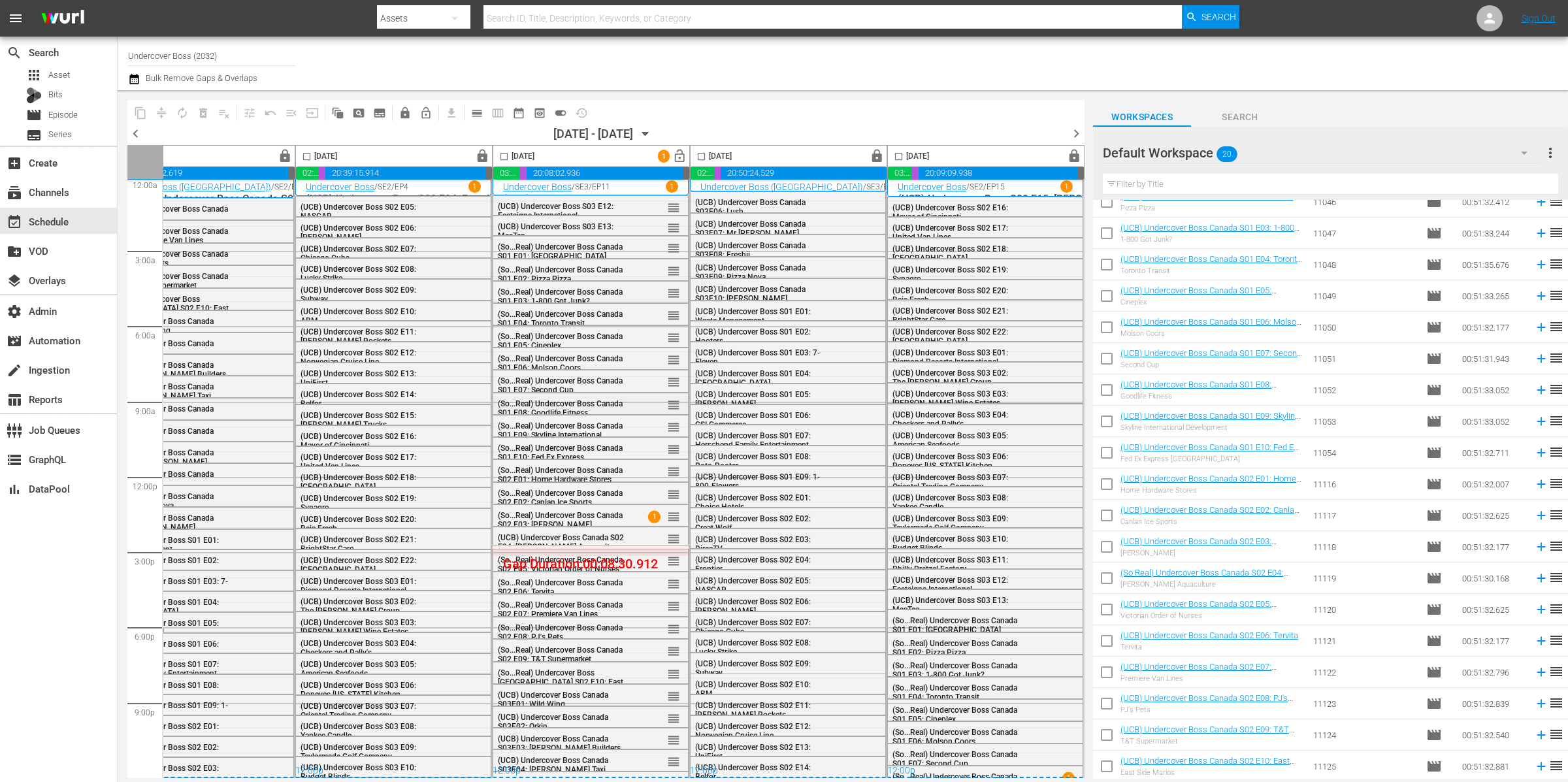
click at [562, 410] on div "(So...Real) Undercover Boss Canada S01 E08: Goodlife Fitness reorder" at bounding box center [591, 404] width 196 height 22
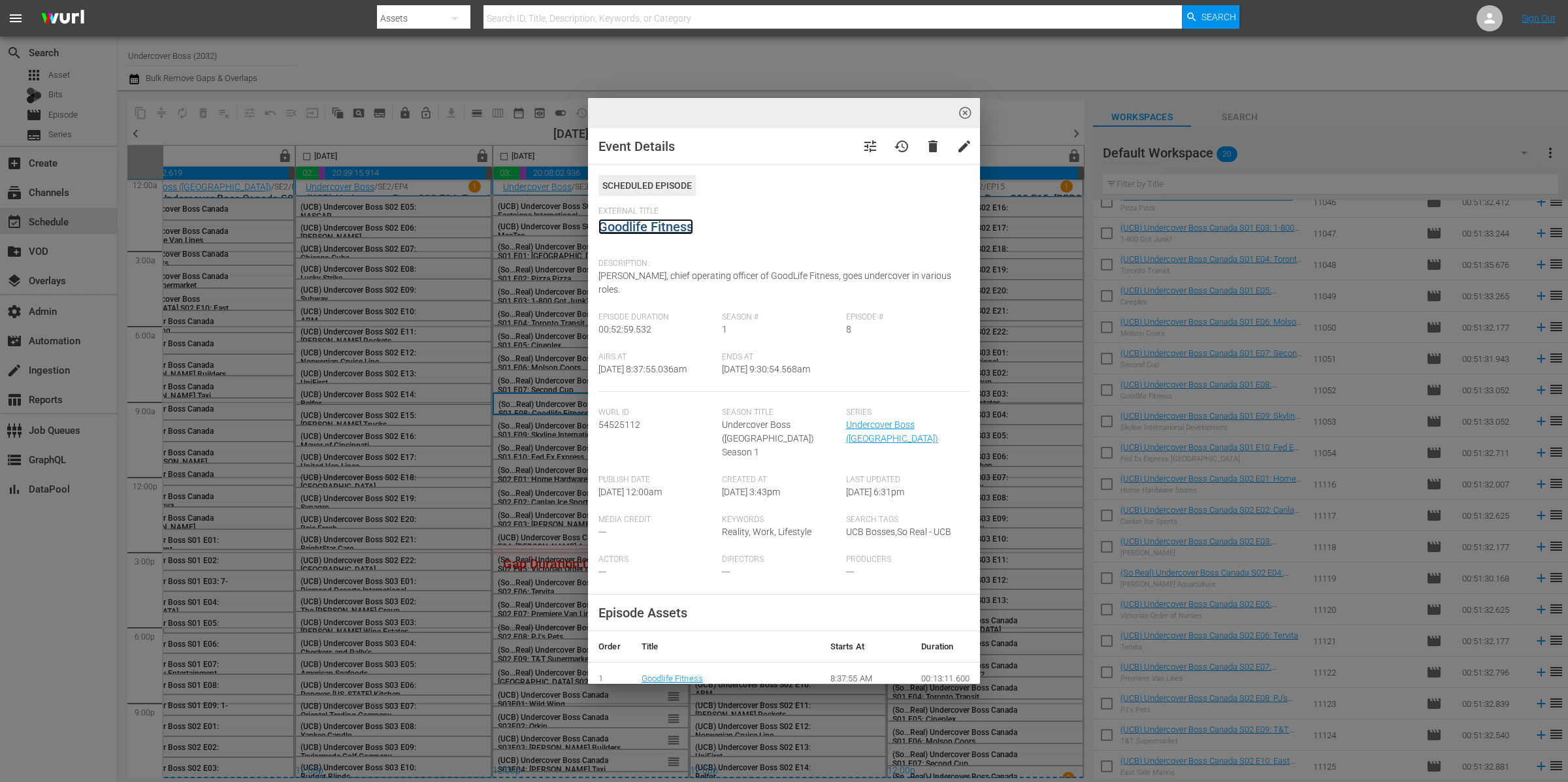
click at [674, 229] on link "Goodlife Fitness" at bounding box center [645, 226] width 95 height 16
click at [555, 421] on div "highlight_off_icon Event Details tune history delete edit Scheduled Episode Ext…" at bounding box center [784, 391] width 1568 height 782
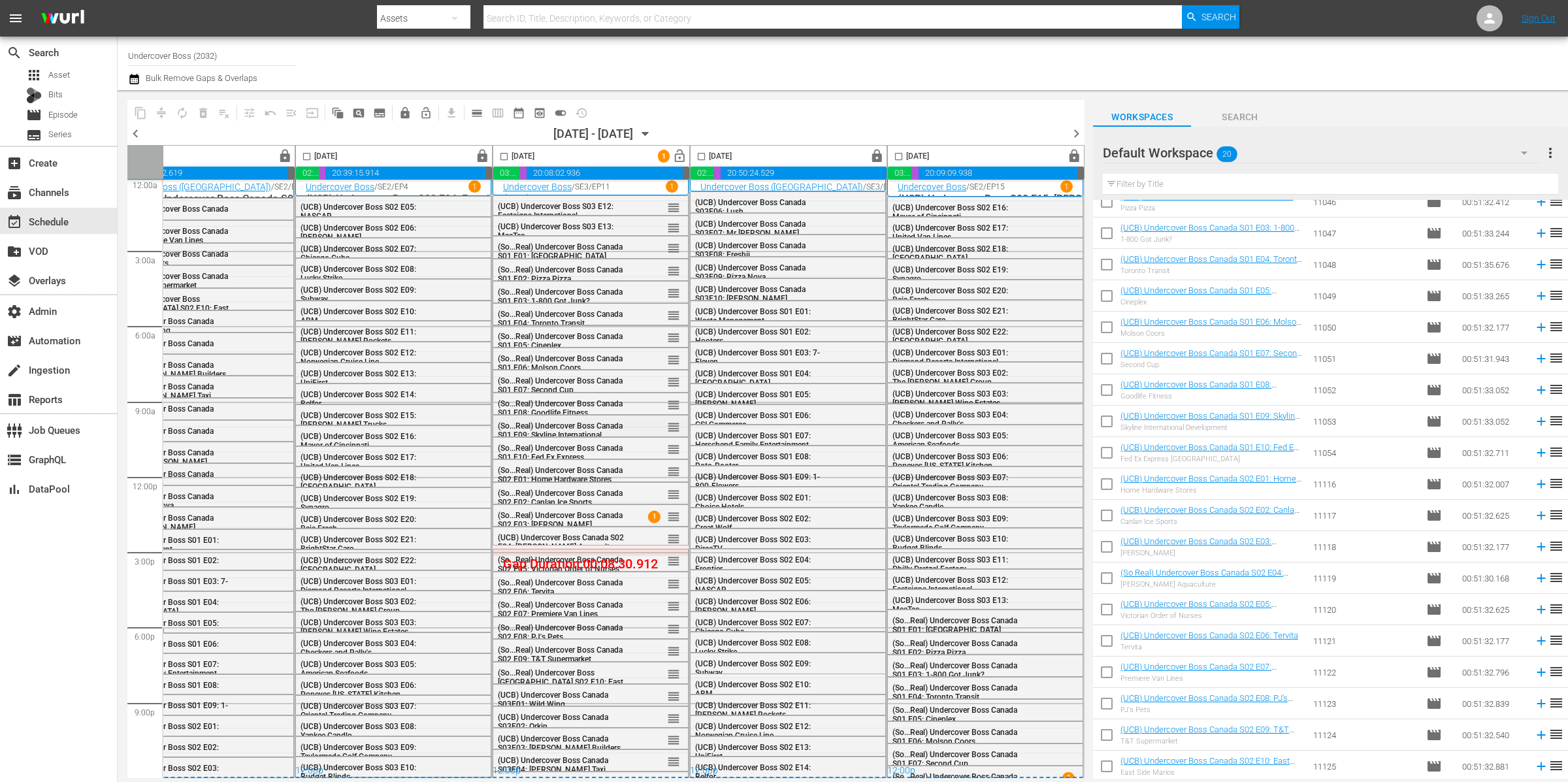
click at [555, 424] on span "(So...Real) Undercover Boss Canada S01 E09: Skyline International Development" at bounding box center [560, 435] width 125 height 27
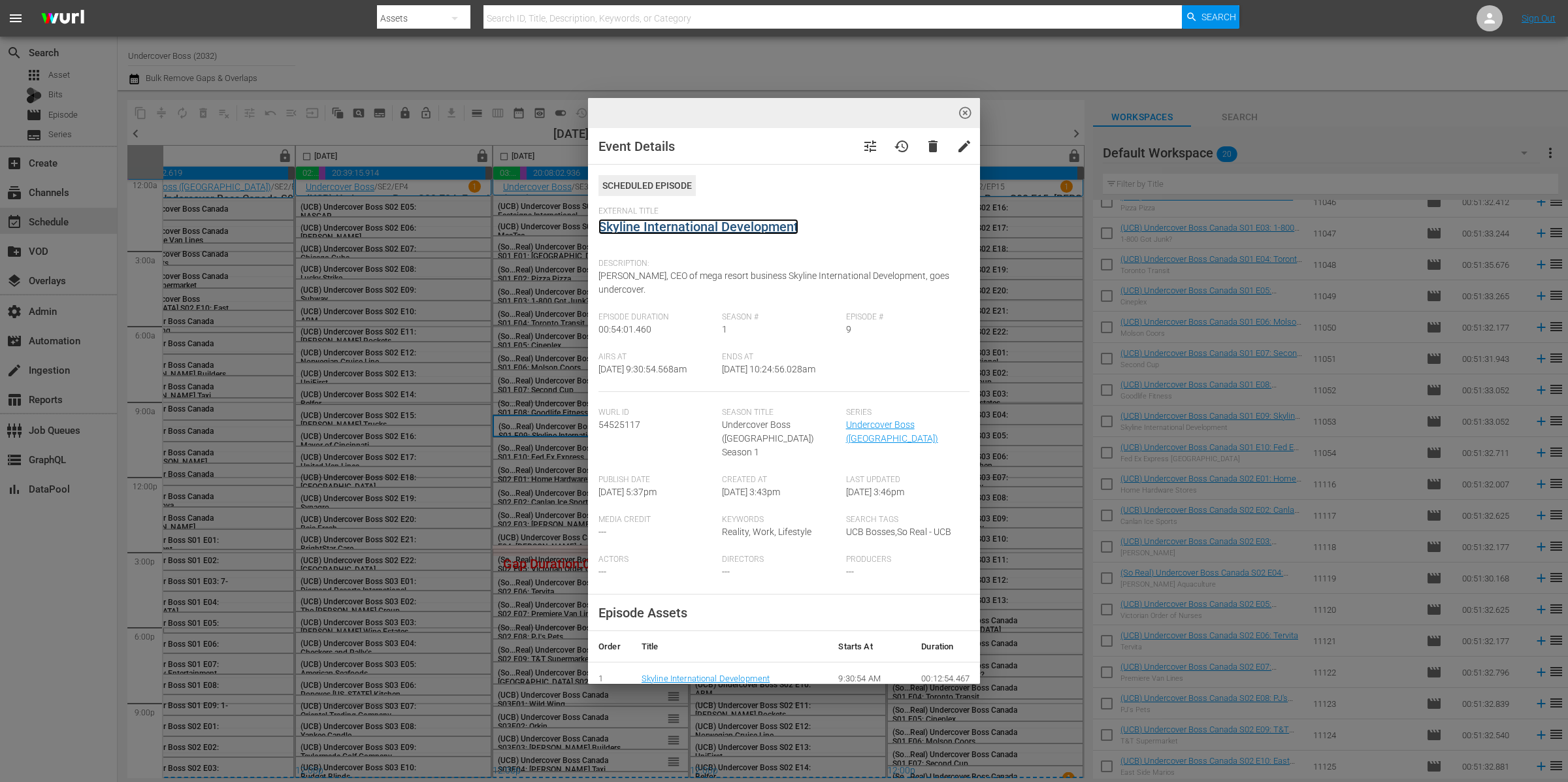
click at [695, 220] on link "Skyline International Development" at bounding box center [698, 226] width 200 height 16
click at [536, 420] on div "highlight_off_icon Event Details tune history delete edit Scheduled Episode Ext…" at bounding box center [784, 391] width 1568 height 782
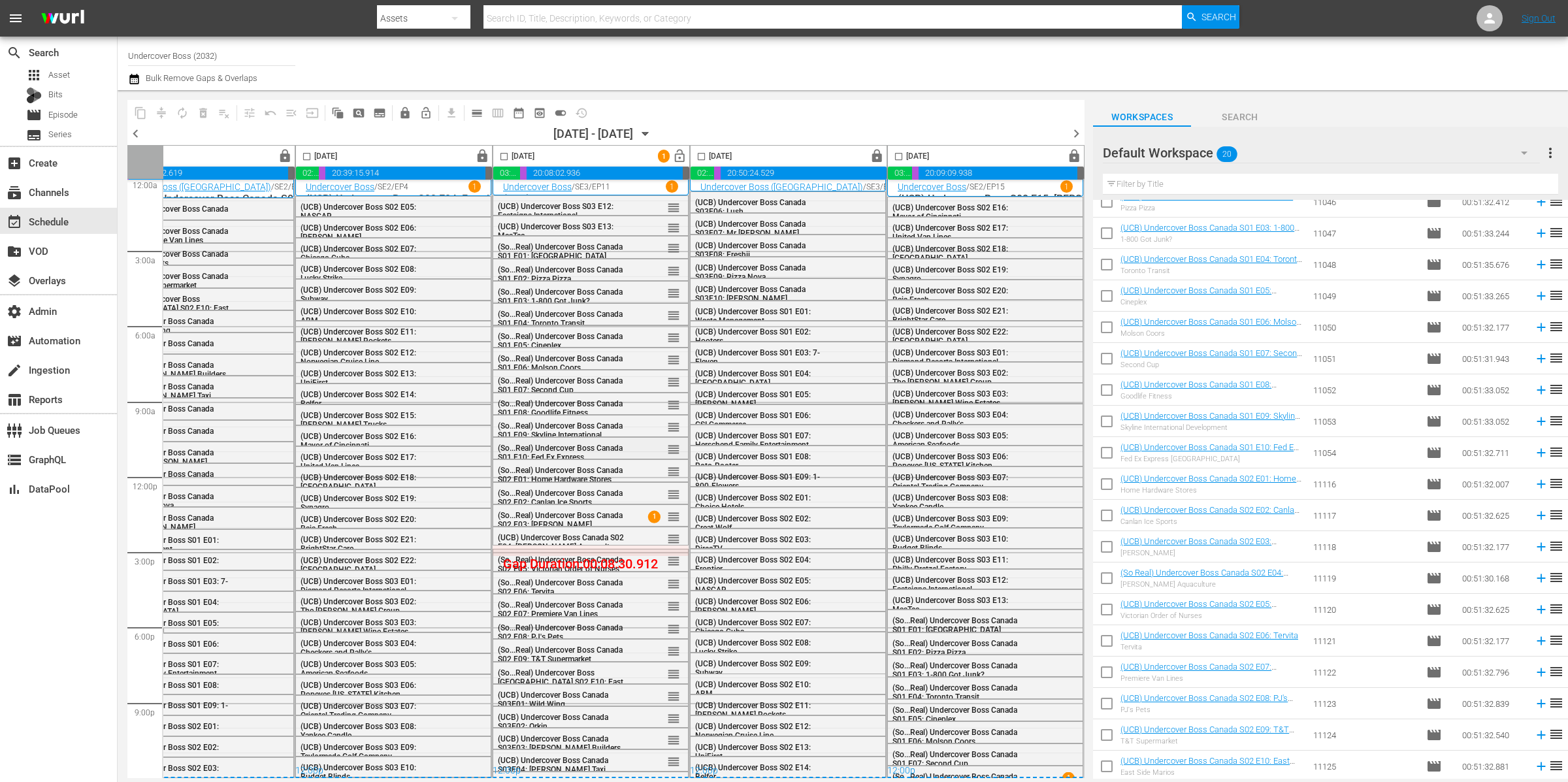
click at [540, 443] on span "(So...Real) Undercover Boss Canada S01 E10: Fed Ex Express Canada" at bounding box center [560, 457] width 125 height 27
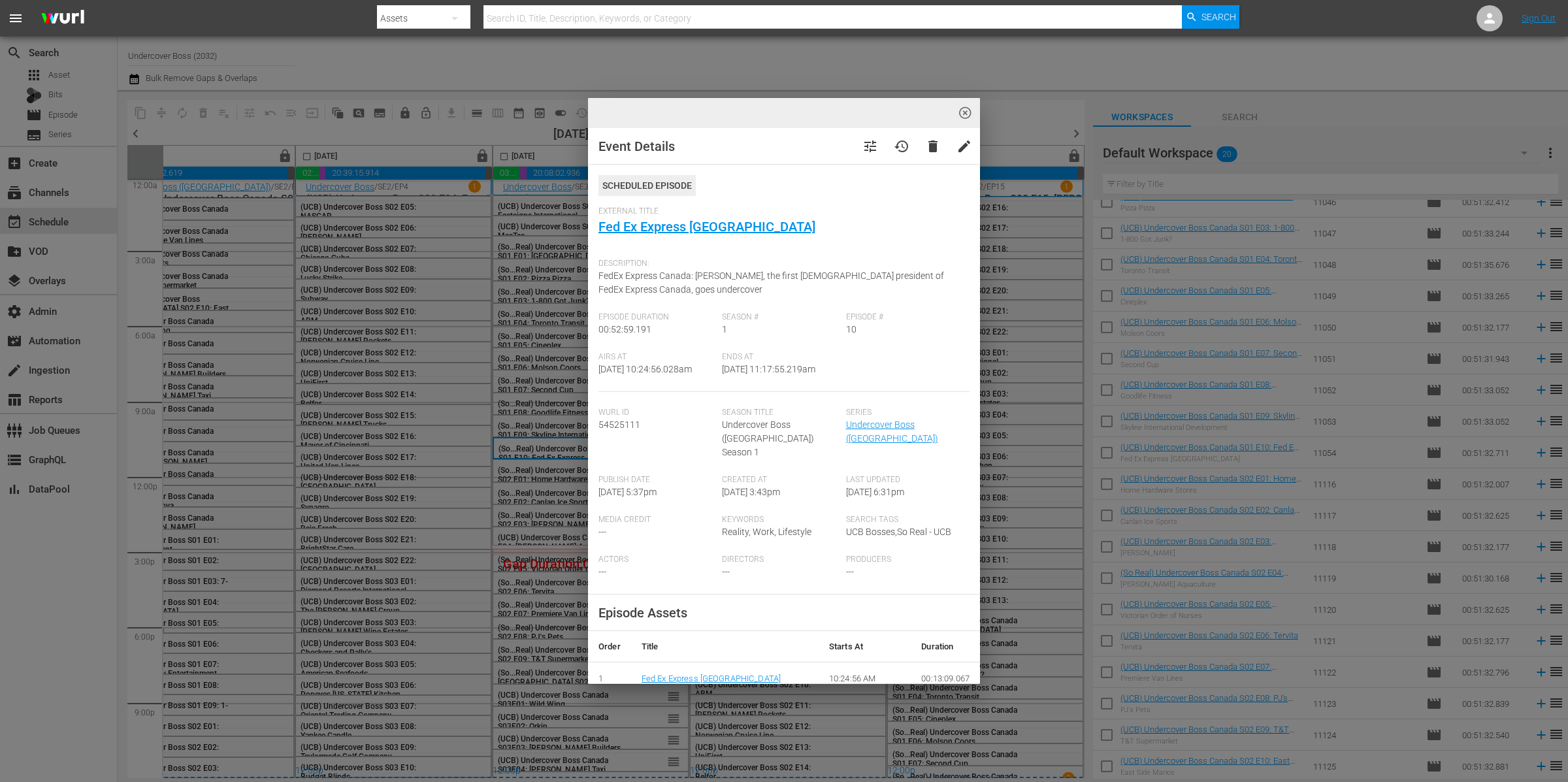
click at [559, 448] on div "highlight_off_icon Event Details tune history delete edit Scheduled Episode Ext…" at bounding box center [784, 391] width 1568 height 782
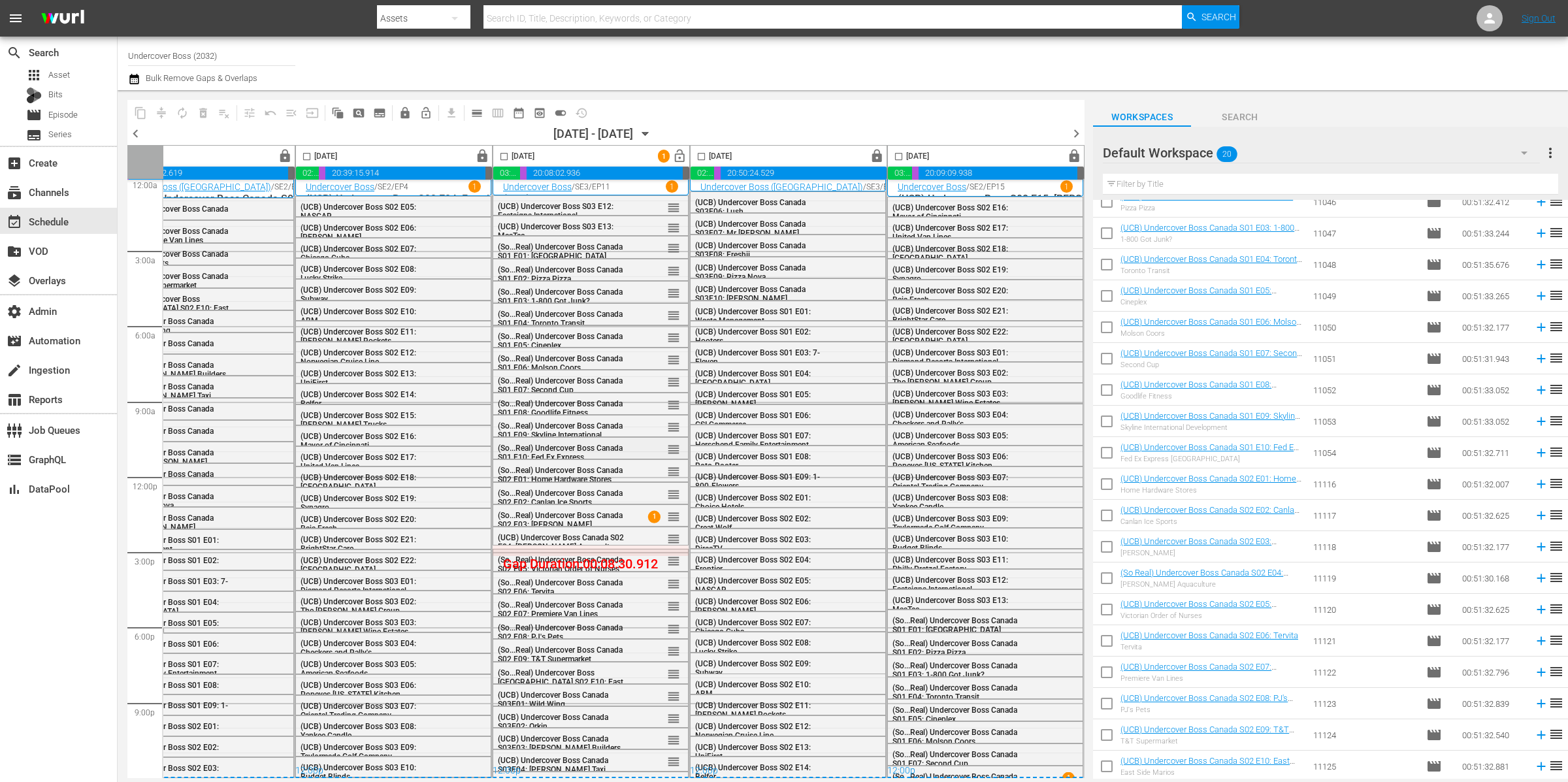
click at [569, 446] on span "(So...Real) Undercover Boss Canada S01 E10: Fed Ex Express Canada" at bounding box center [560, 457] width 125 height 27
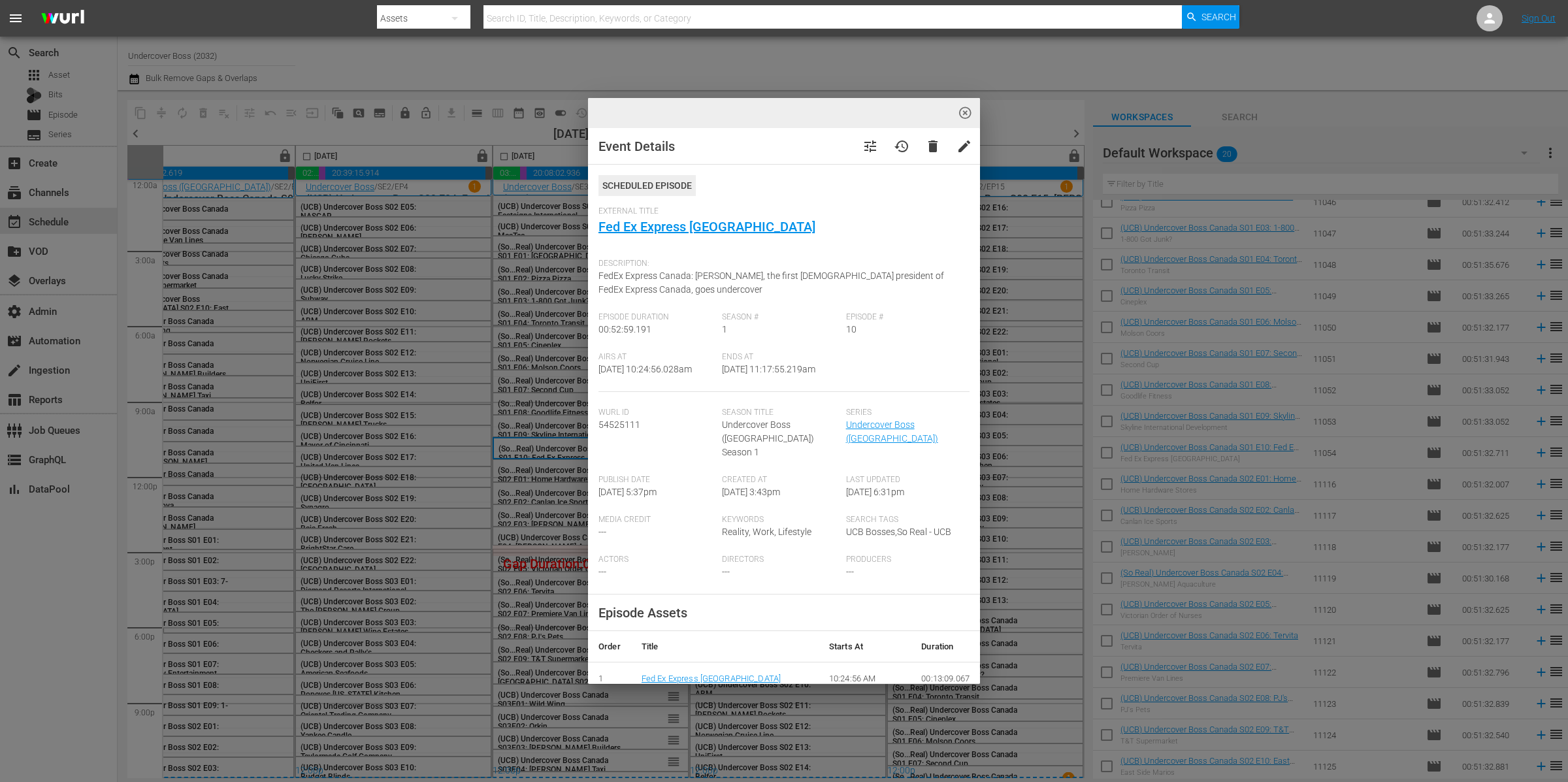
click at [528, 481] on div "highlight_off_icon Event Details tune history delete edit Scheduled Episode Ext…" at bounding box center [784, 391] width 1568 height 782
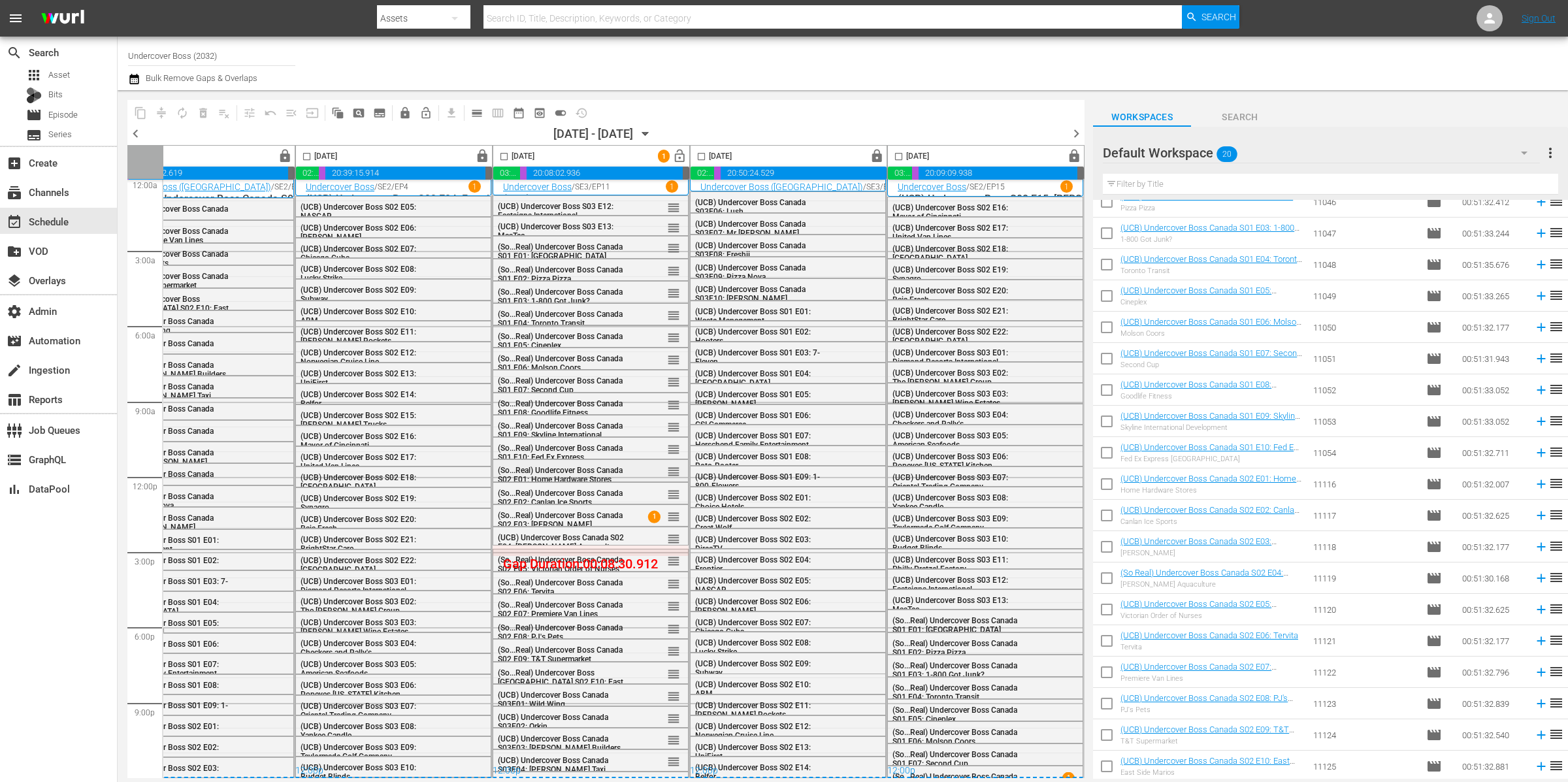
click at [558, 468] on span "(So...Real) Undercover Boss Canada S02 E01: Home Hardware Stores" at bounding box center [560, 475] width 125 height 19
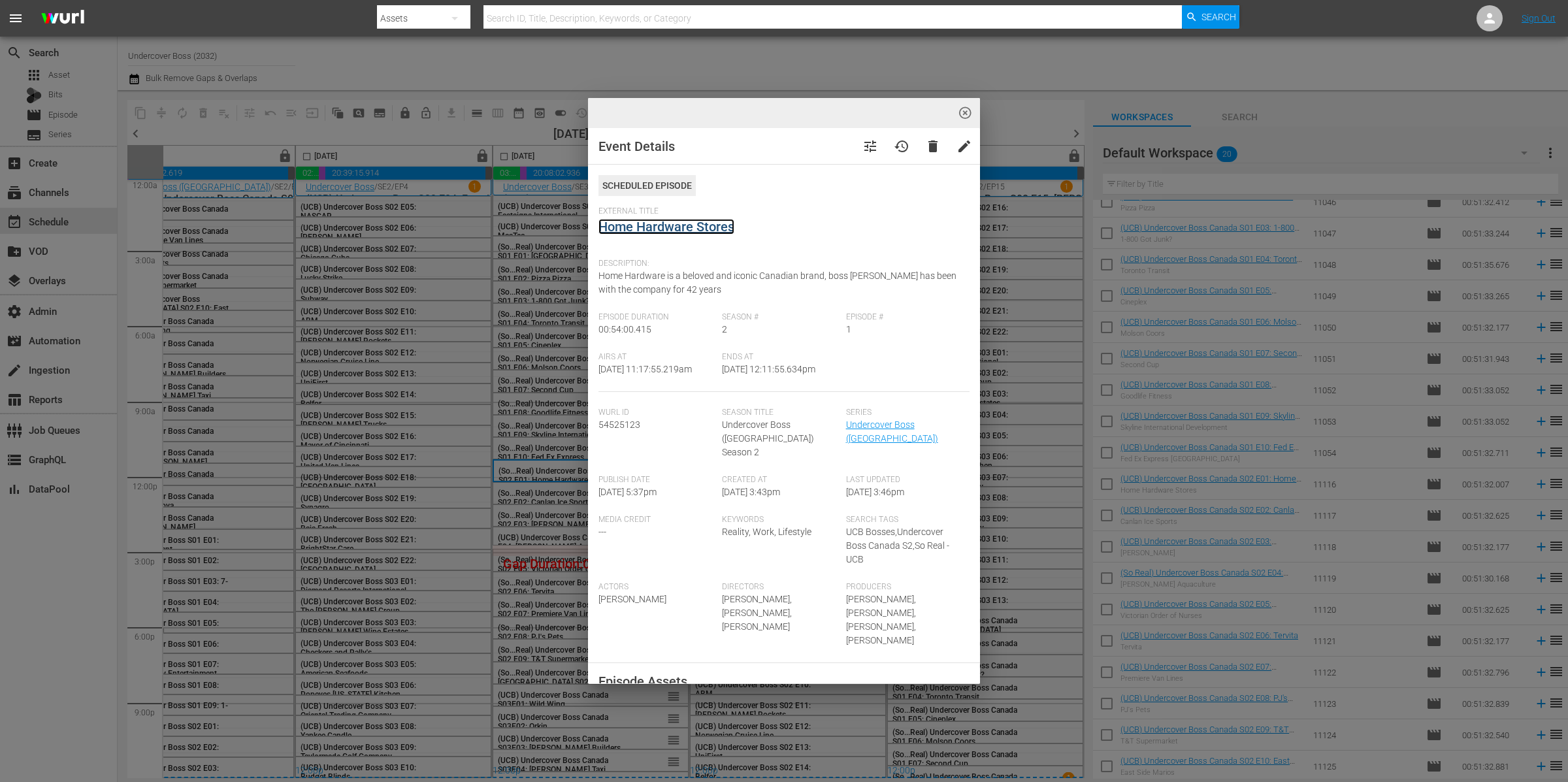
click at [655, 226] on link "Home Hardware Stores" at bounding box center [666, 226] width 136 height 16
click at [561, 495] on div "highlight_off_icon Event Details tune history delete edit Scheduled Episode Ext…" at bounding box center [784, 391] width 1568 height 782
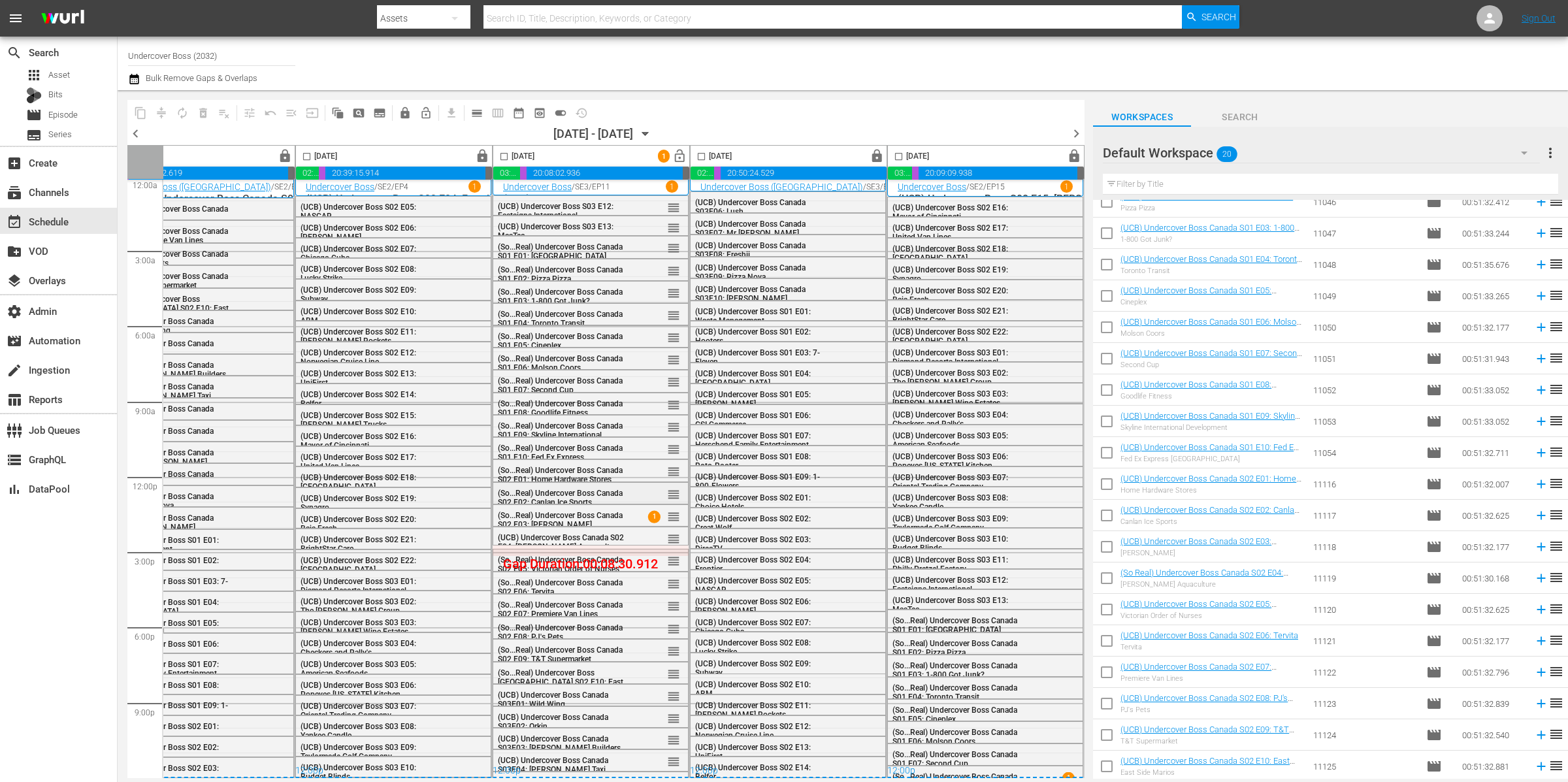
click at [564, 495] on span "(So...Real) Undercover Boss Canada S02 E02: Canlan Ice Sports" at bounding box center [560, 498] width 125 height 19
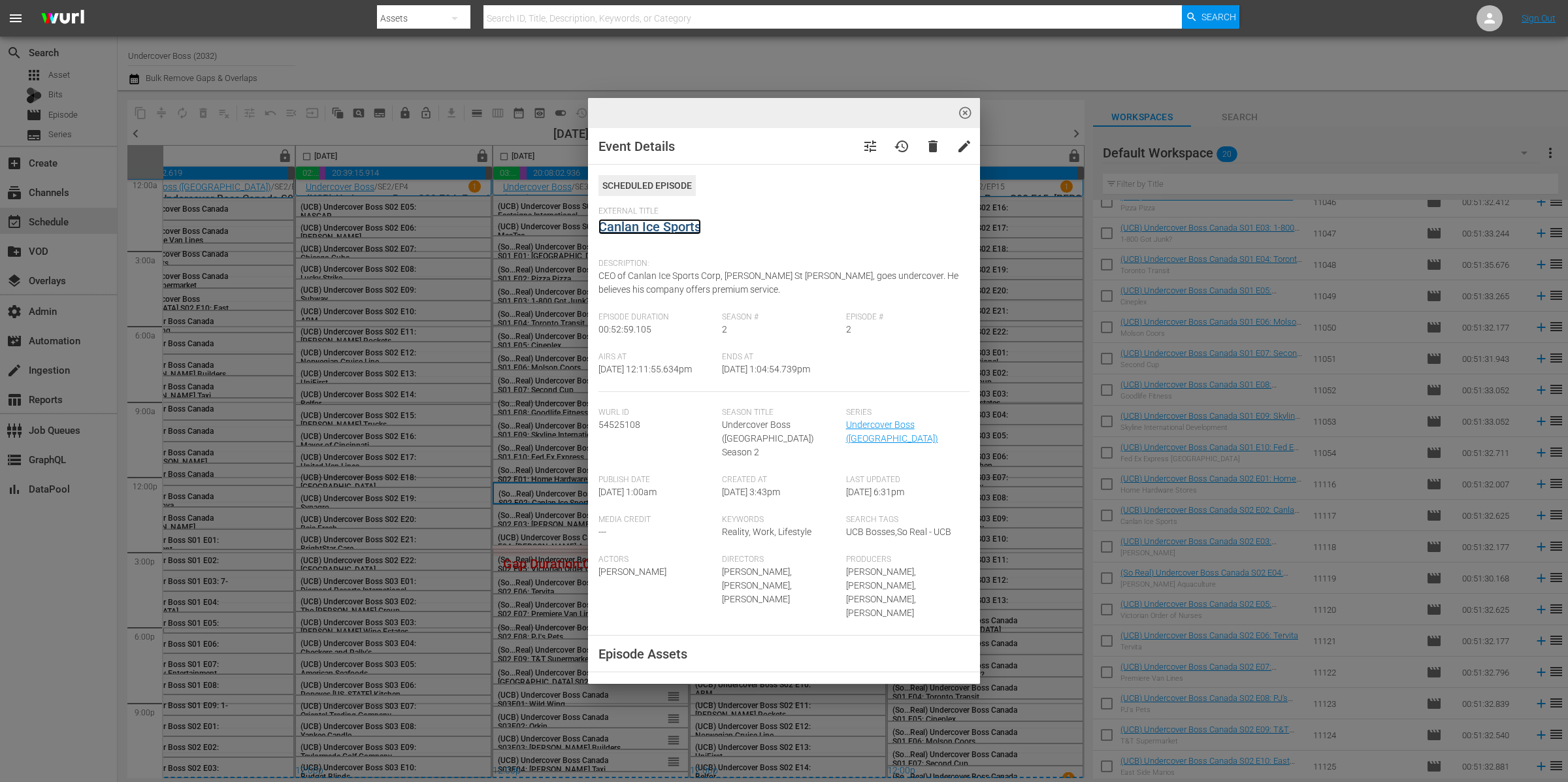
click at [656, 226] on link "Canlan Ice Sports" at bounding box center [649, 226] width 102 height 16
click at [530, 535] on div "highlight_off_icon Event Details tune history delete edit Scheduled Episode Ext…" at bounding box center [784, 391] width 1568 height 782
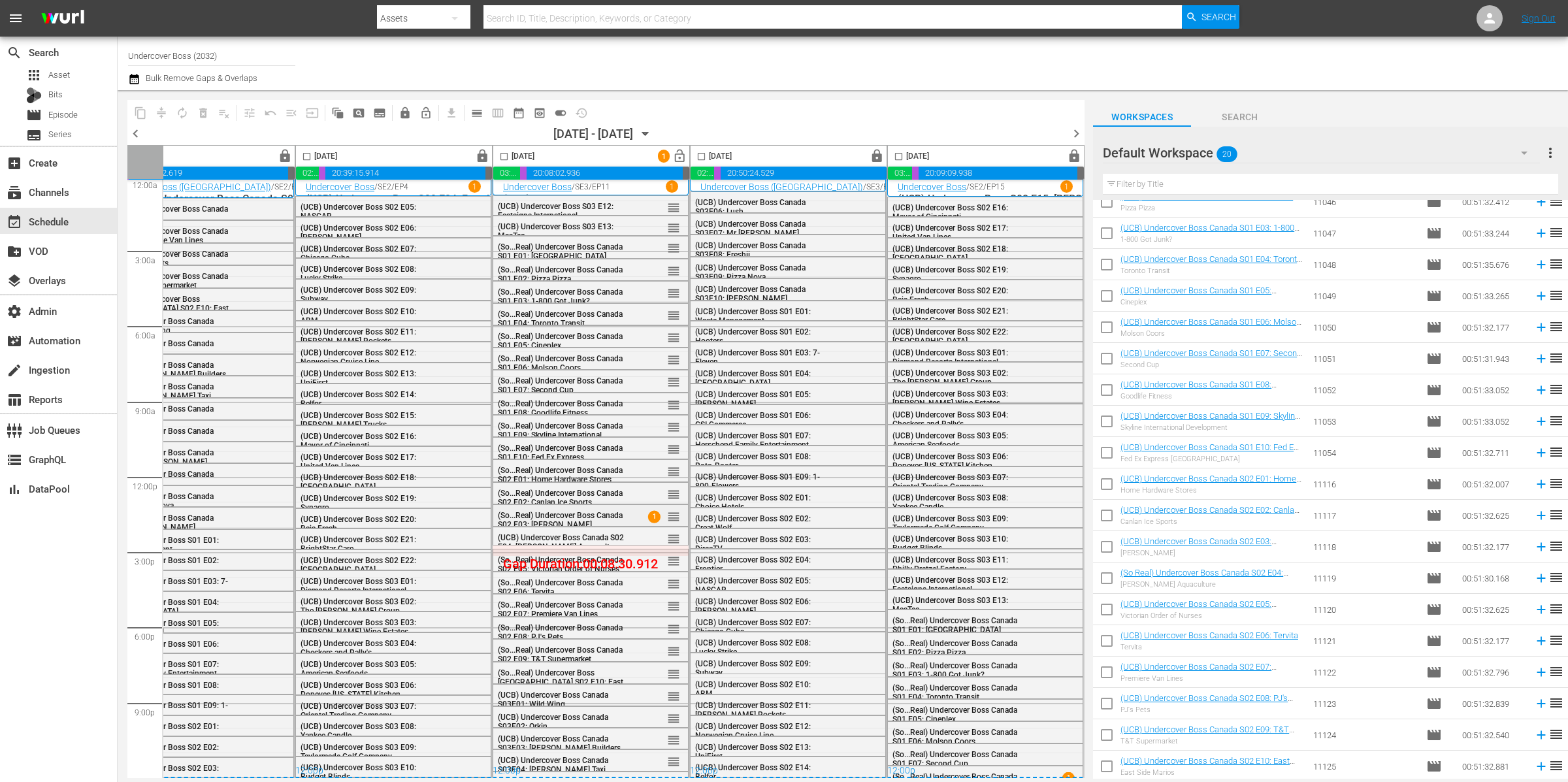
click at [544, 513] on span "(So...Real) Undercover Boss Canada S02 E03: Purdy's" at bounding box center [560, 520] width 125 height 19
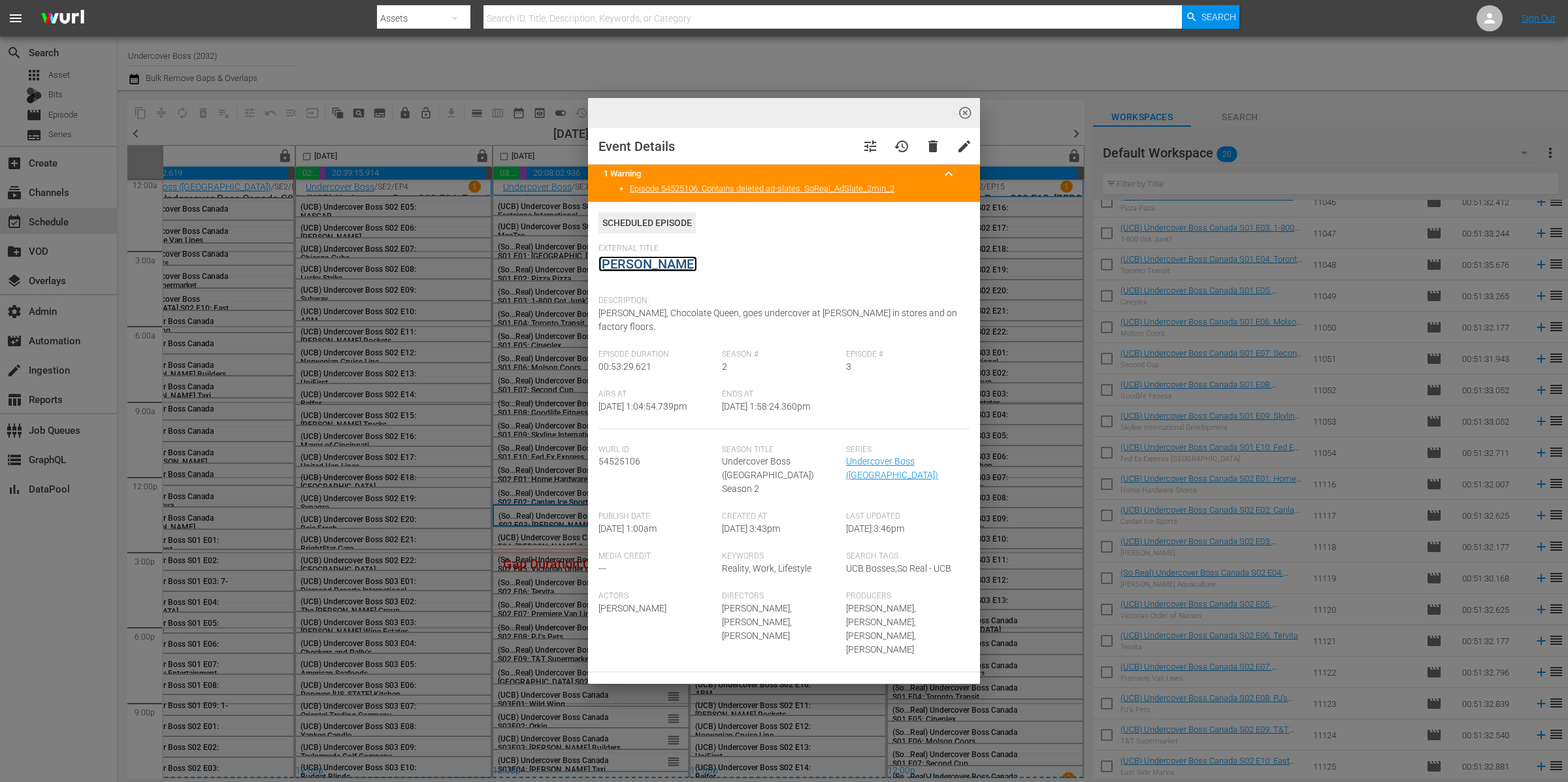
click at [618, 258] on link "Purdy's" at bounding box center [647, 263] width 99 height 16
click at [541, 578] on div "highlight_off_icon Event Details tune history delete edit 1 Warning keyboard_ar…" at bounding box center [784, 391] width 1568 height 782
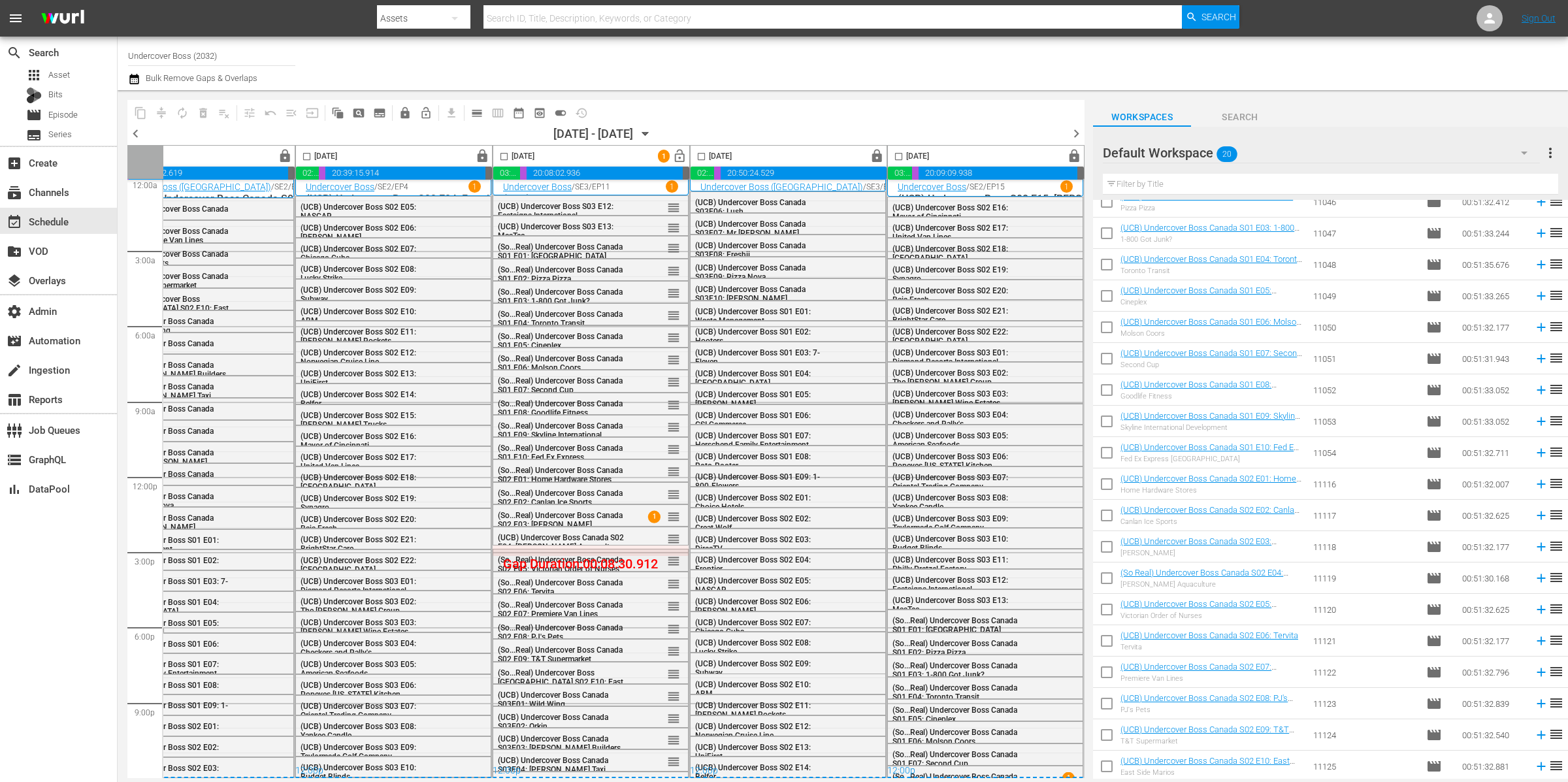
click at [534, 555] on span "(So...Real) Undercover Boss Canada S02 E05: Victorian Order of Nurses" at bounding box center [560, 564] width 125 height 19
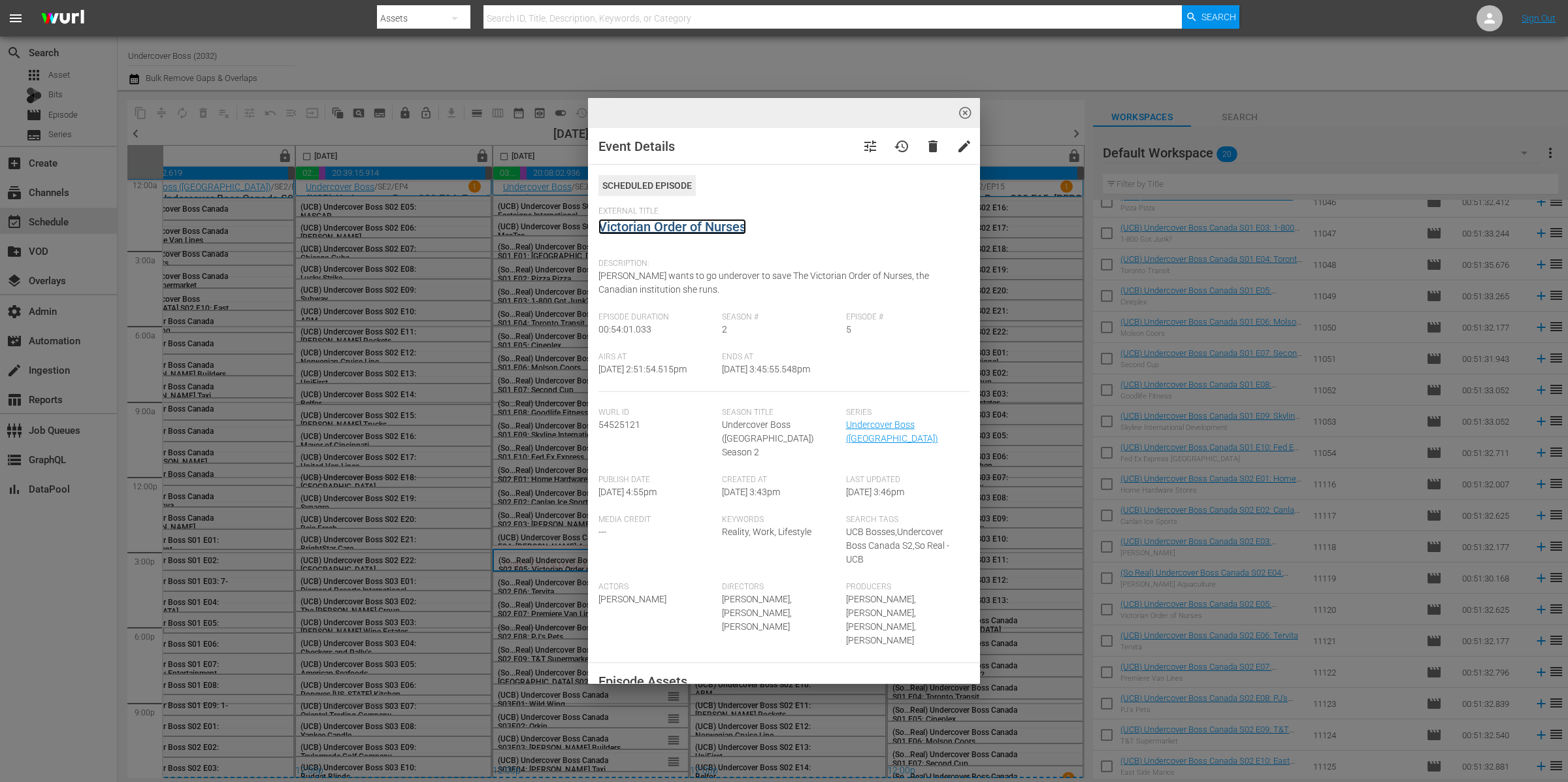
click at [726, 226] on link "Victorian Order of Nurses" at bounding box center [672, 226] width 148 height 16
click at [522, 558] on div "highlight_off_icon Event Details tune history delete edit Scheduled Episode Ext…" at bounding box center [784, 391] width 1568 height 782
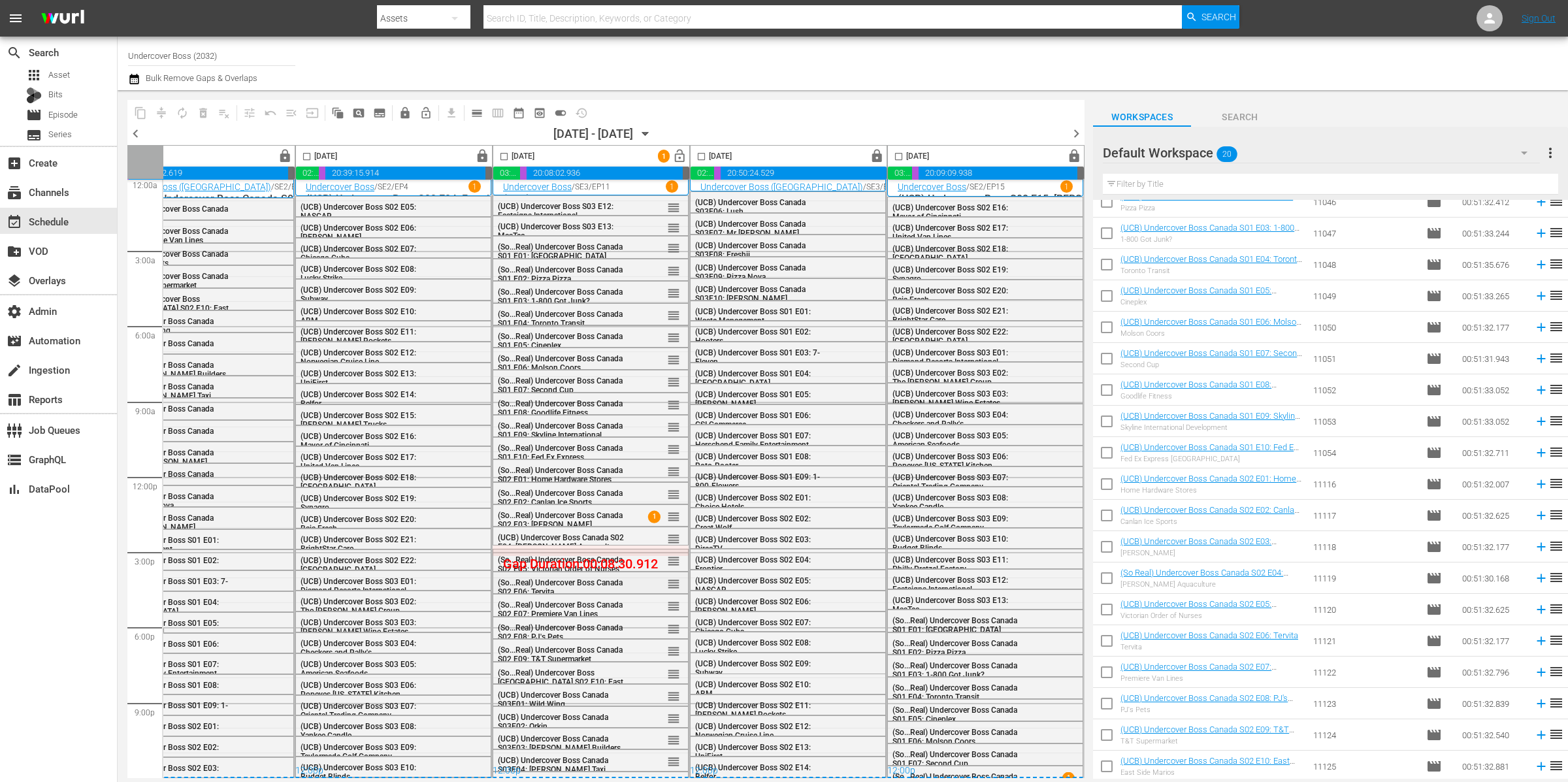
click at [524, 578] on span "(So...Real) Undercover Boss Canada S02 E06: Tervita" at bounding box center [560, 588] width 125 height 19
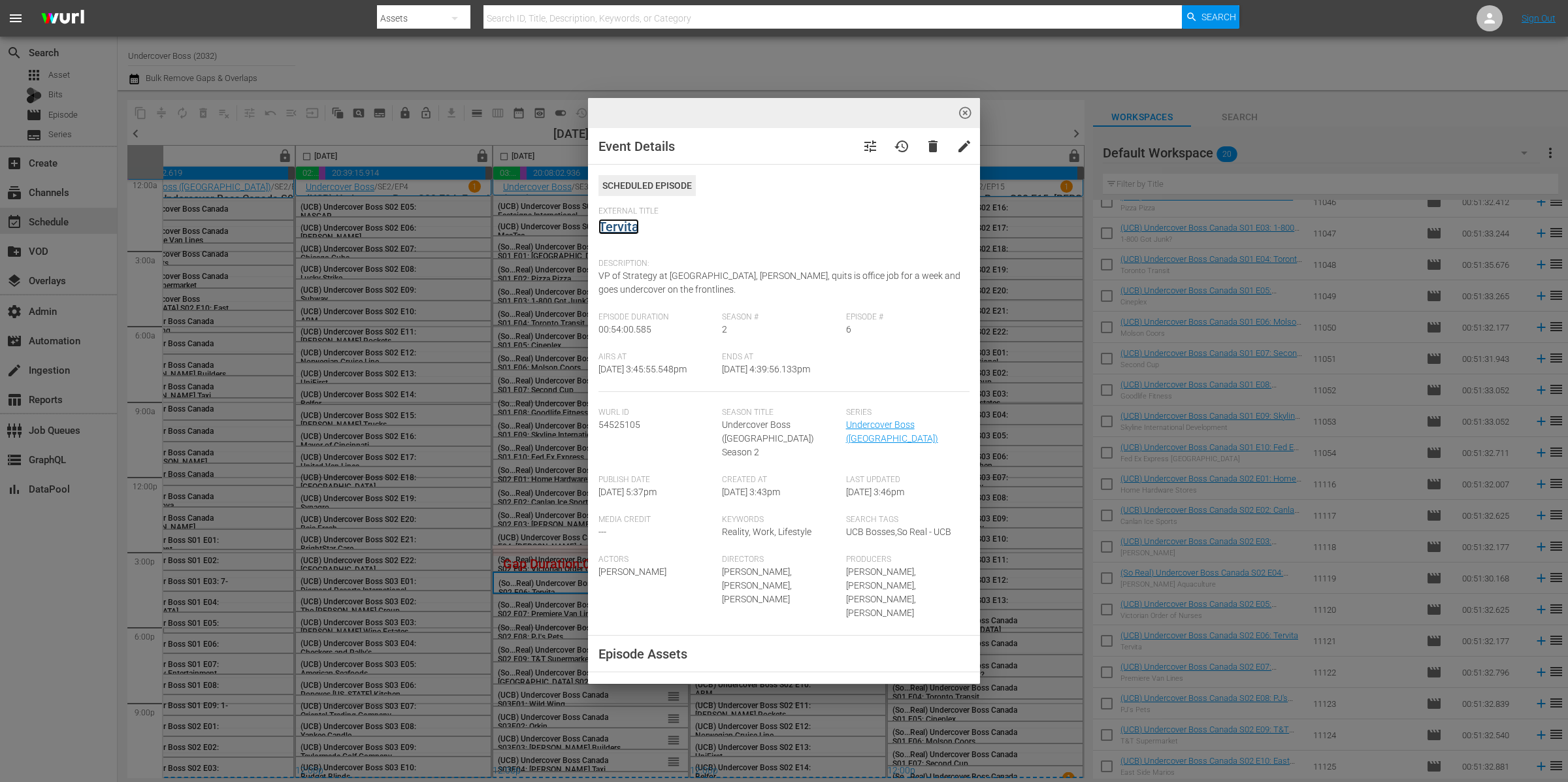
click at [622, 227] on link "Tervita" at bounding box center [618, 226] width 41 height 16
click at [555, 600] on div "highlight_off_icon Event Details tune history delete edit Scheduled Episode Ext…" at bounding box center [784, 391] width 1568 height 782
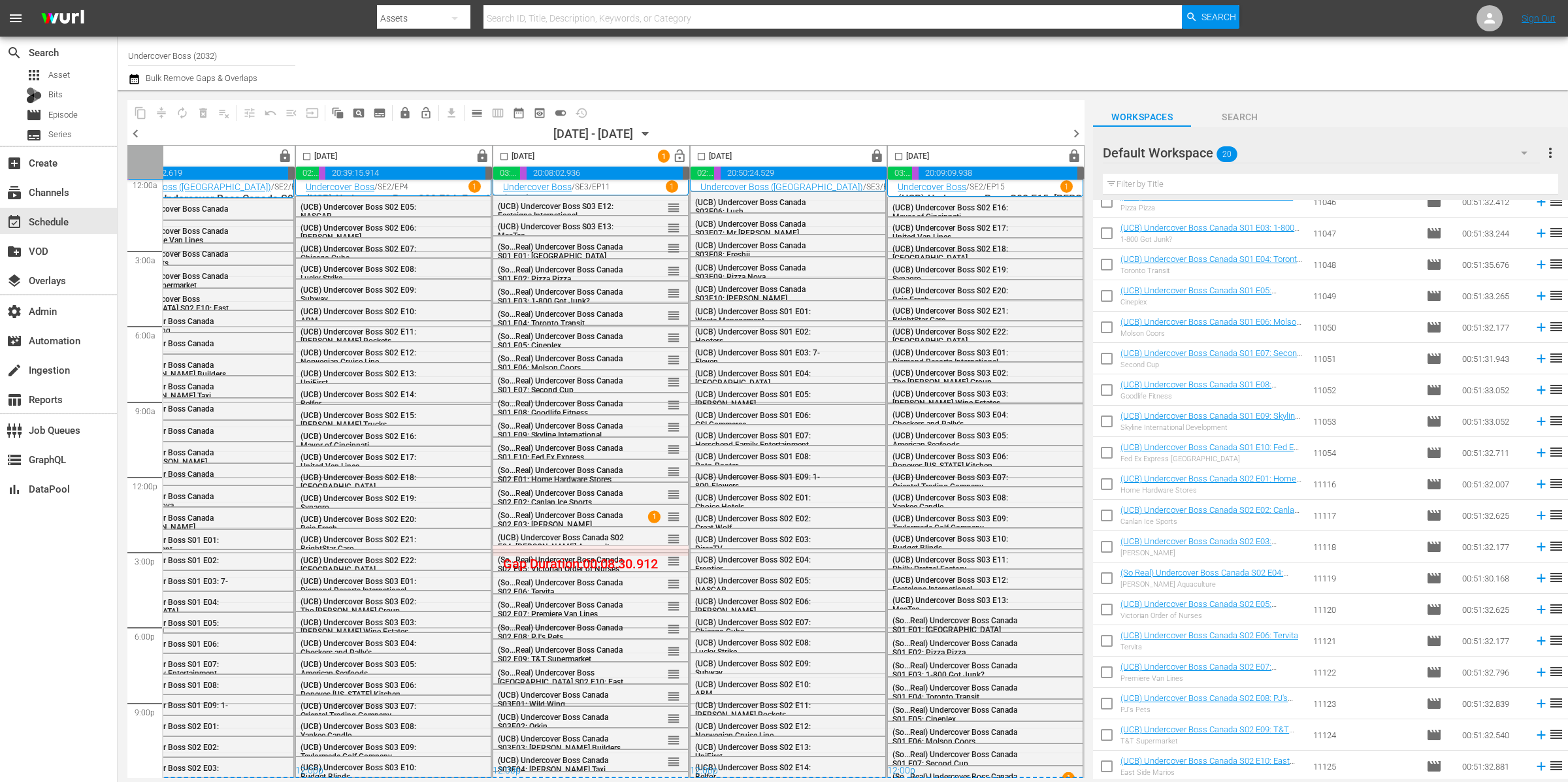
click at [555, 605] on div "highlight_off_icon Loading Event Detail Data..." at bounding box center [784, 391] width 1568 height 782
click at [555, 606] on span "(So...Real) Undercover Boss Canada S02 E07: Premiere Van Lines" at bounding box center [560, 610] width 125 height 19
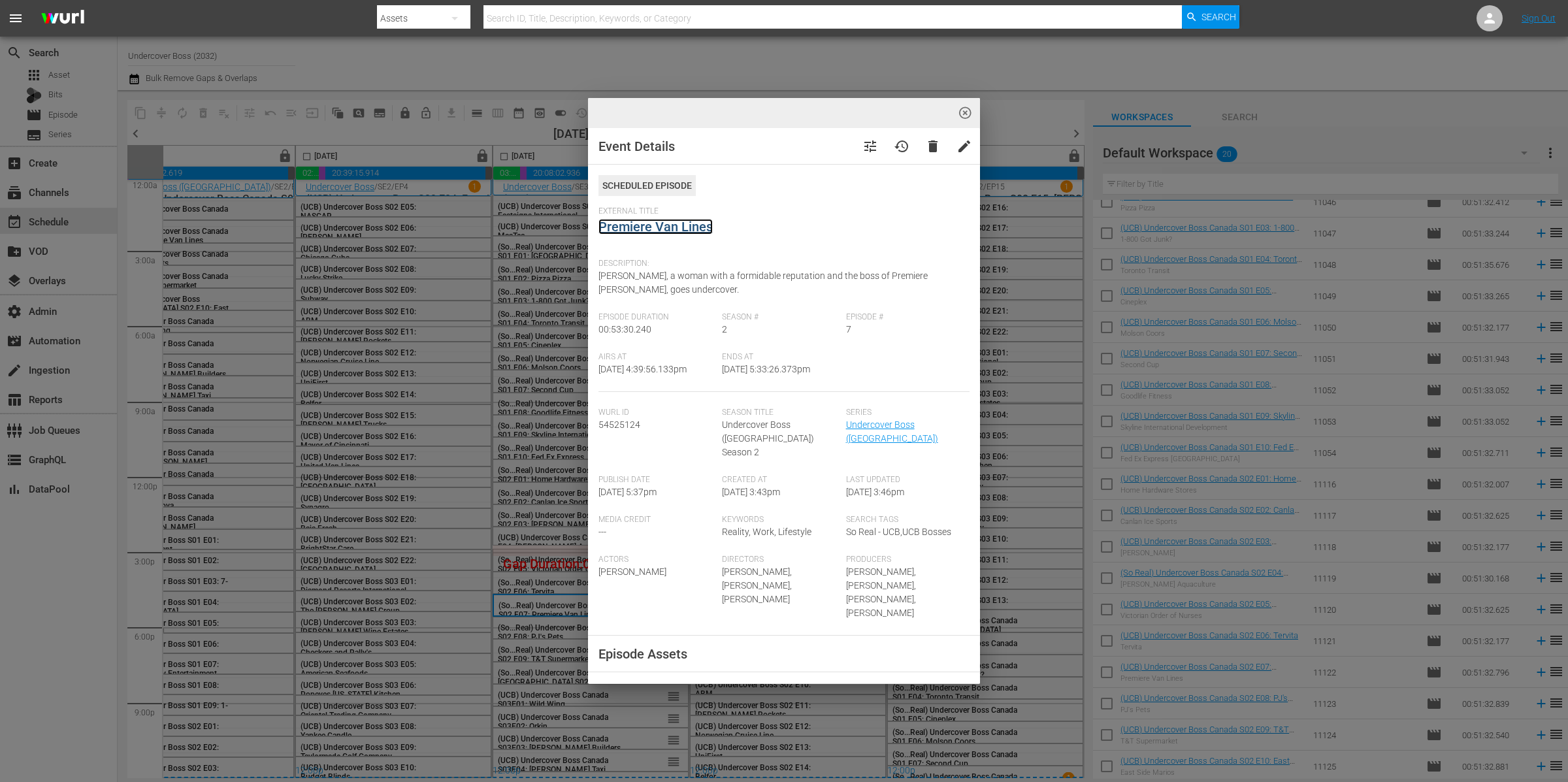
click at [681, 229] on link "Premiere Van Lines" at bounding box center [655, 226] width 114 height 16
click at [542, 660] on div "highlight_off_icon Event Details tune history delete edit Scheduled Episode Ext…" at bounding box center [784, 391] width 1568 height 782
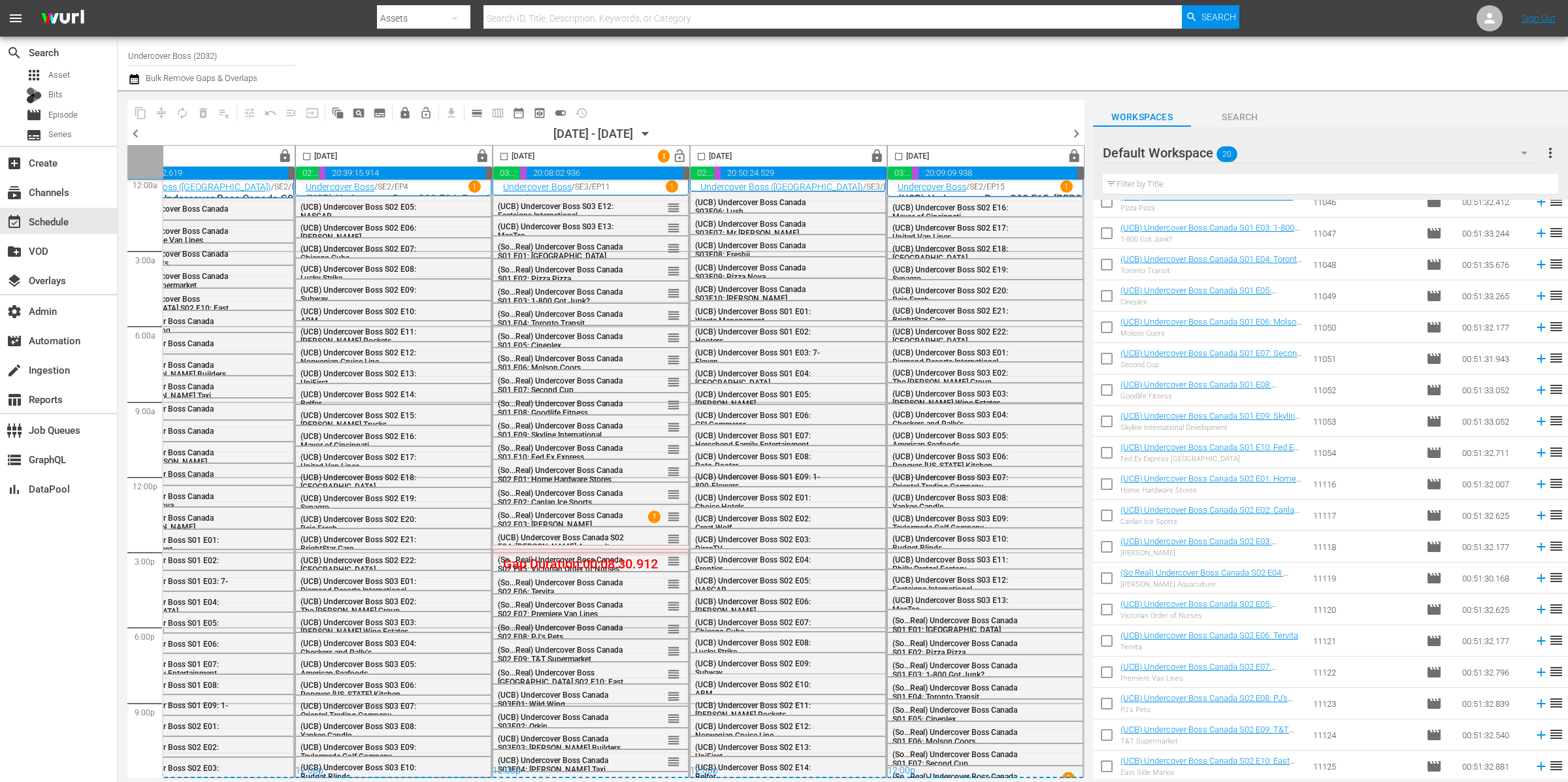
click at [567, 626] on span "(So...Real) Undercover Boss Canada S02 E08: PJ's Pets" at bounding box center [560, 633] width 125 height 19
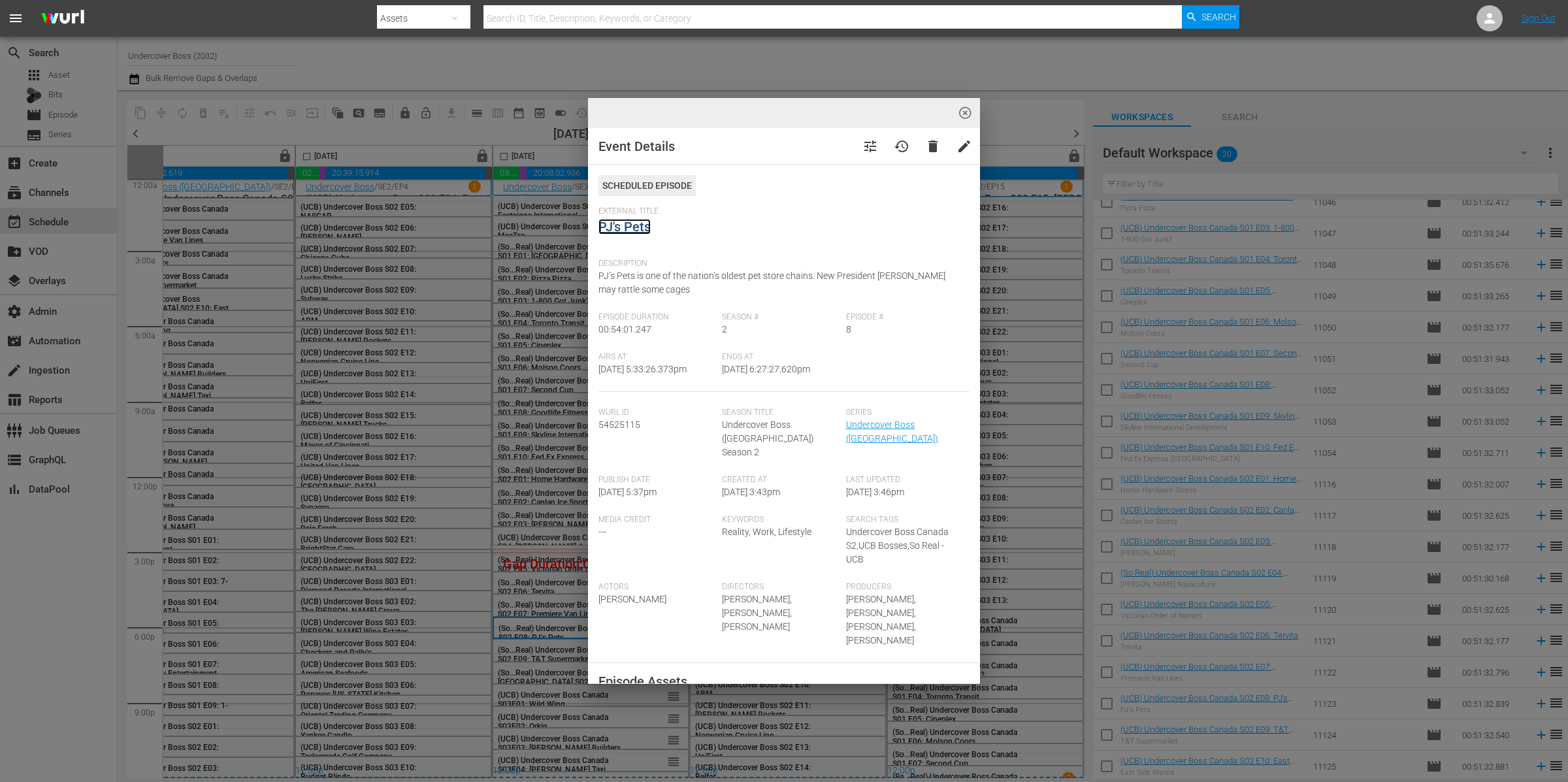
drag, startPoint x: 635, startPoint y: 228, endPoint x: 558, endPoint y: 378, distance: 168.6
click at [635, 229] on link "PJ's Pets" at bounding box center [624, 226] width 52 height 16
click at [535, 651] on div "highlight_off_icon Event Details tune history delete edit Scheduled Episode Ext…" at bounding box center [784, 391] width 1568 height 782
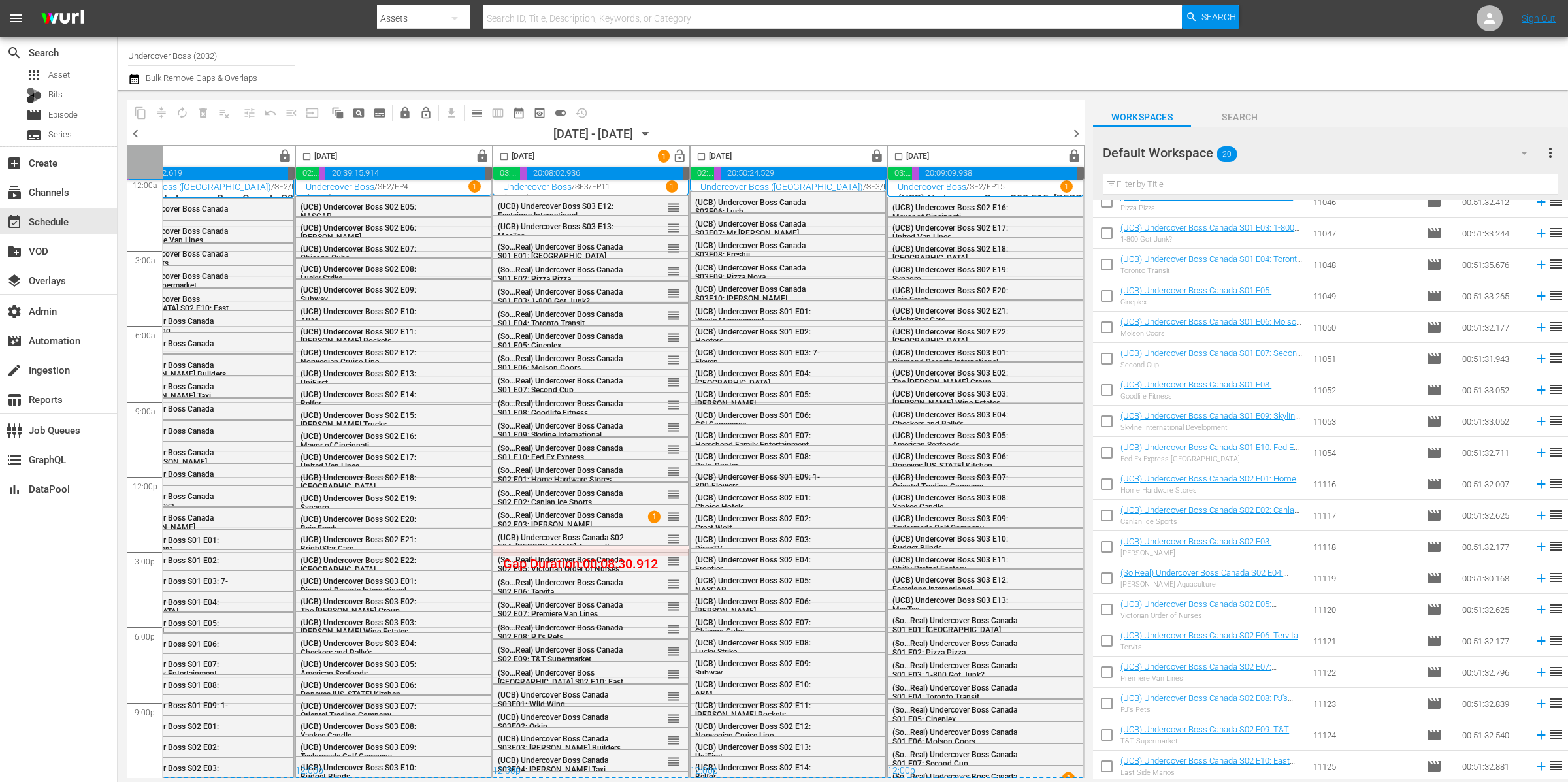
click at [550, 645] on span "(So...Real) Undercover Boss Canada S02 E09: T&T Supermarket" at bounding box center [560, 654] width 125 height 19
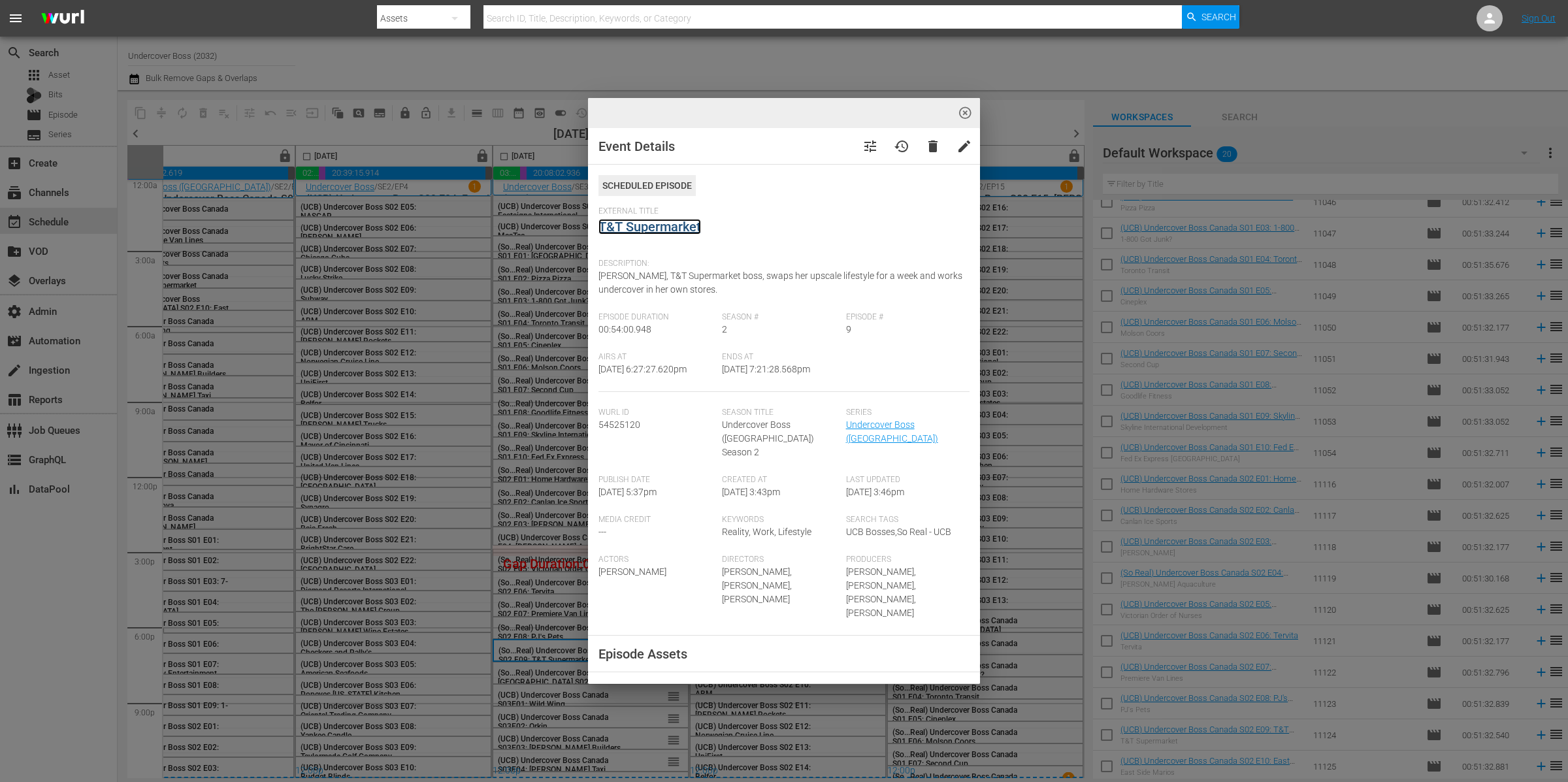
click at [631, 224] on link "T&T Supermarket" at bounding box center [649, 226] width 102 height 16
click at [554, 555] on div "highlight_off_icon Event Details tune history delete edit Scheduled Episode Ext…" at bounding box center [784, 391] width 1568 height 782
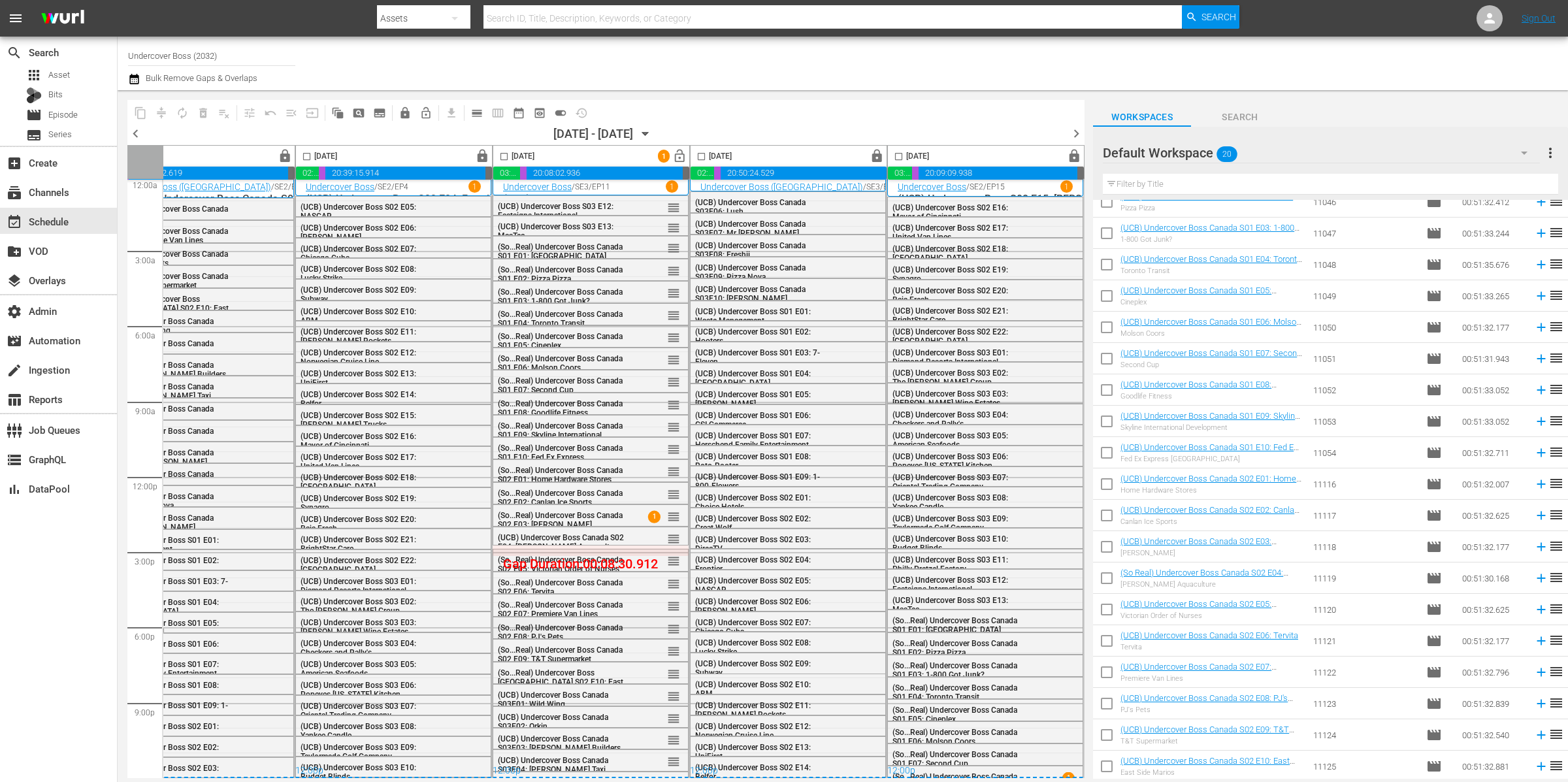
click at [553, 625] on span "(So...Real) Undercover Boss Canada S02 E08: PJ's Pets" at bounding box center [560, 633] width 125 height 19
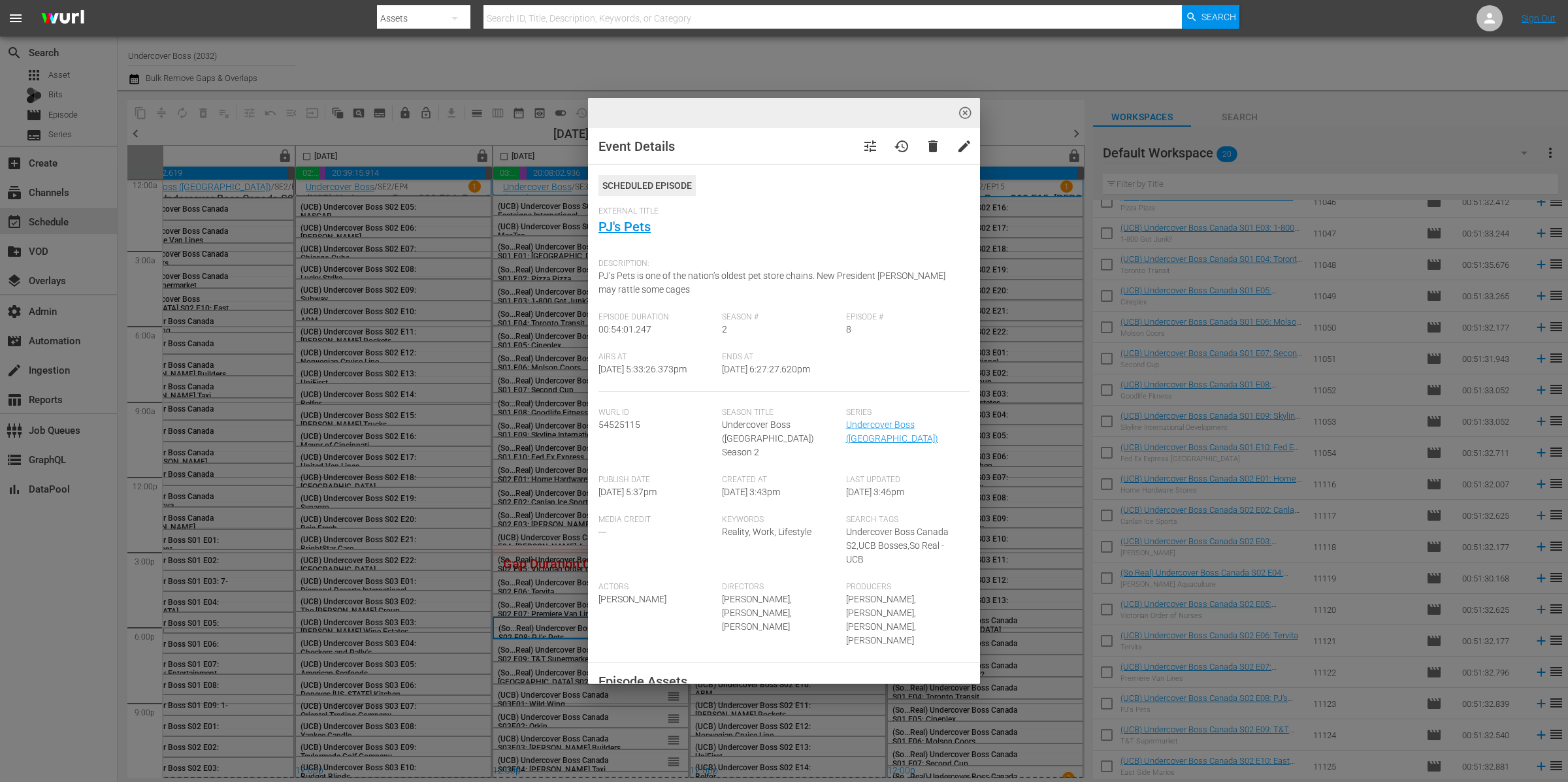
click at [566, 644] on div "highlight_off_icon Event Details tune history delete edit Scheduled Episode Ext…" at bounding box center [784, 391] width 1568 height 782
click at [561, 653] on div "highlight_off_icon Event Details tune history delete edit Scheduled Episode Ext…" at bounding box center [784, 391] width 1568 height 782
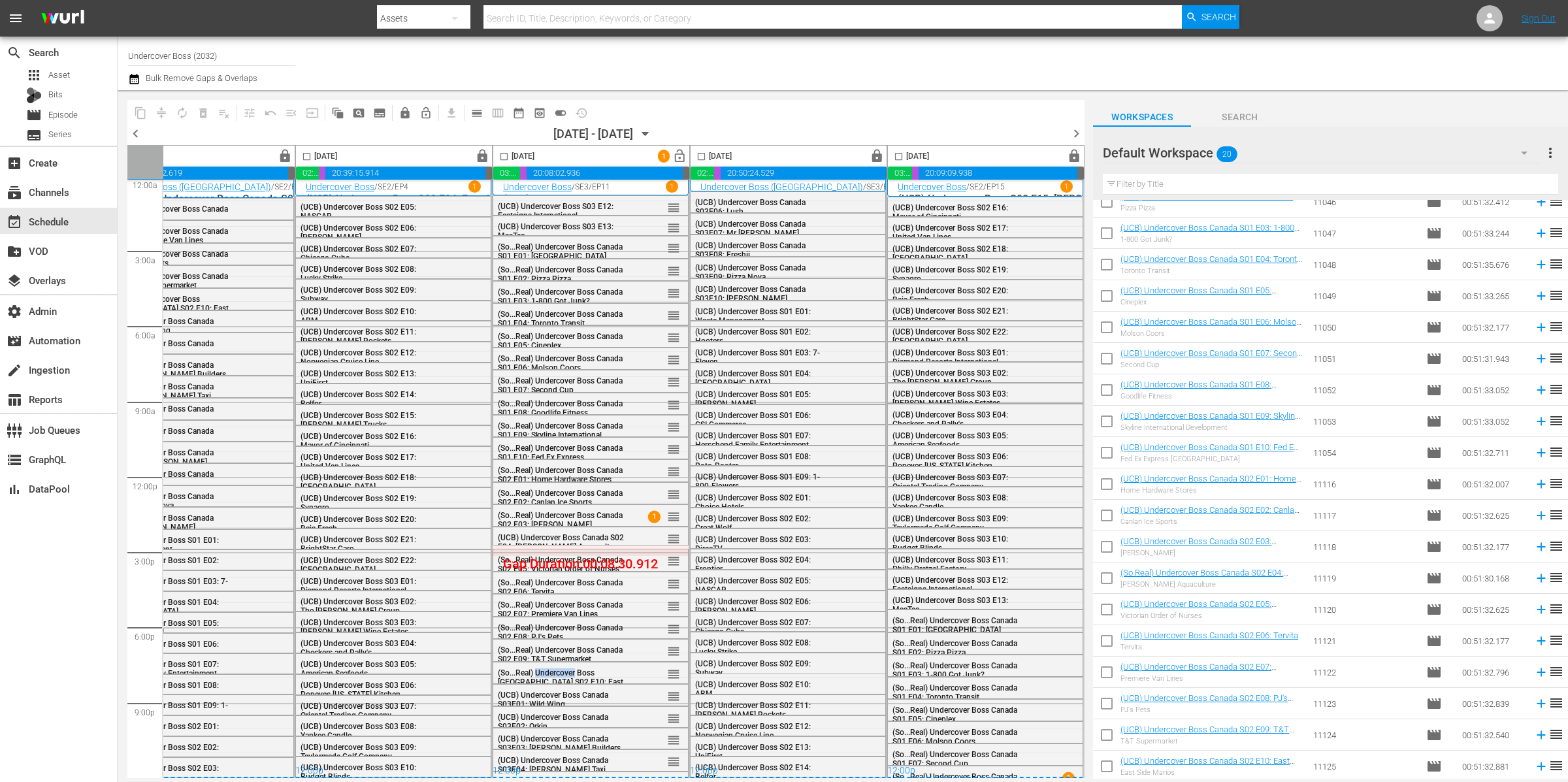
click at [560, 671] on div "(So...Real) Undercover Boss Canada S02 E10: East Side Marios reorder" at bounding box center [591, 681] width 194 height 38
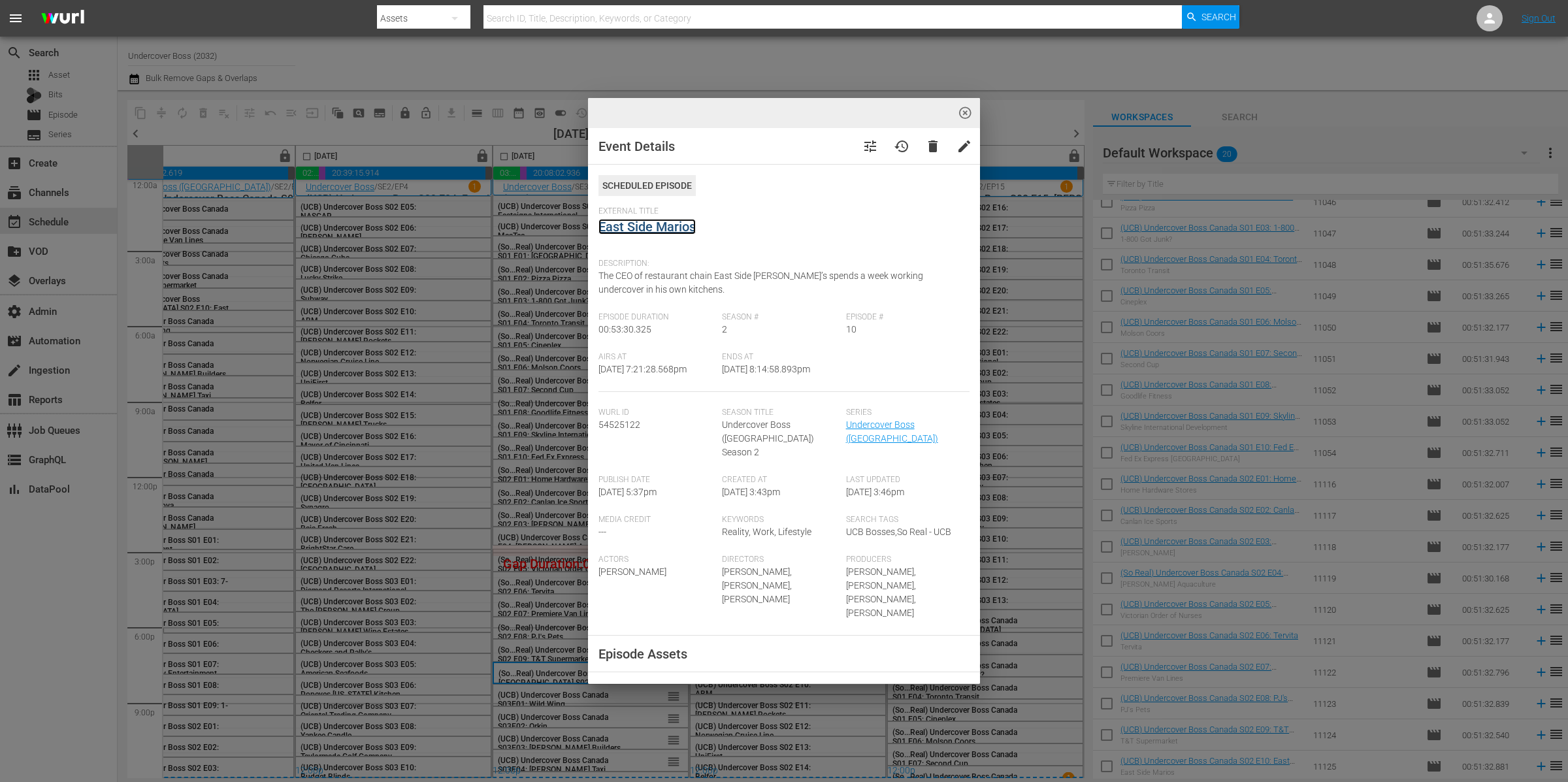
click at [668, 225] on link "East Side Marios" at bounding box center [646, 226] width 97 height 16
click at [662, 222] on link "East Side Marios" at bounding box center [646, 226] width 97 height 16
click at [487, 271] on div "highlight_off_icon Event Details tune history delete edit Scheduled Episode Ext…" at bounding box center [784, 391] width 1568 height 782
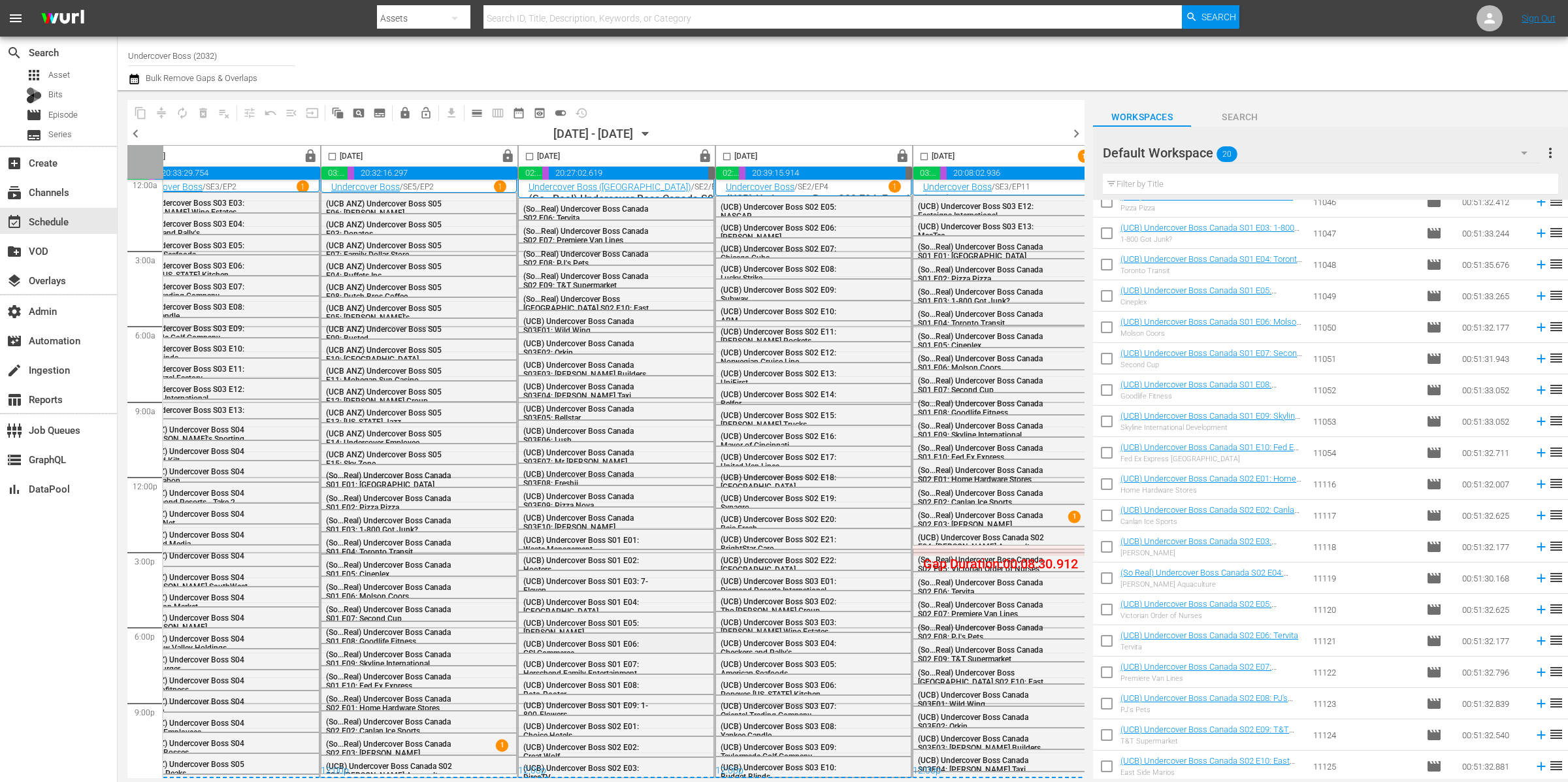
scroll to position [10, 0]
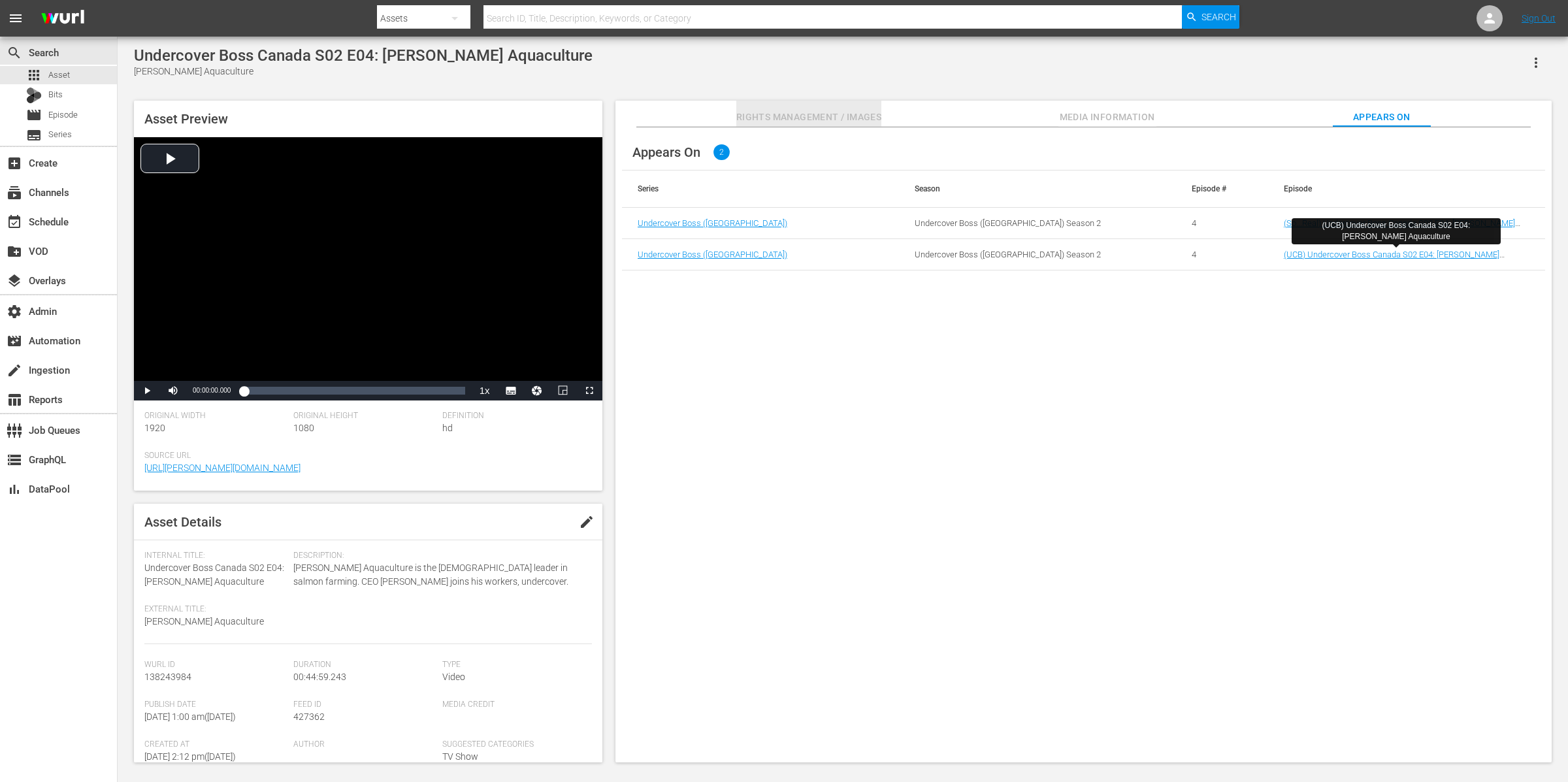
click at [833, 104] on button "Rights Management / Images" at bounding box center [809, 113] width 145 height 26
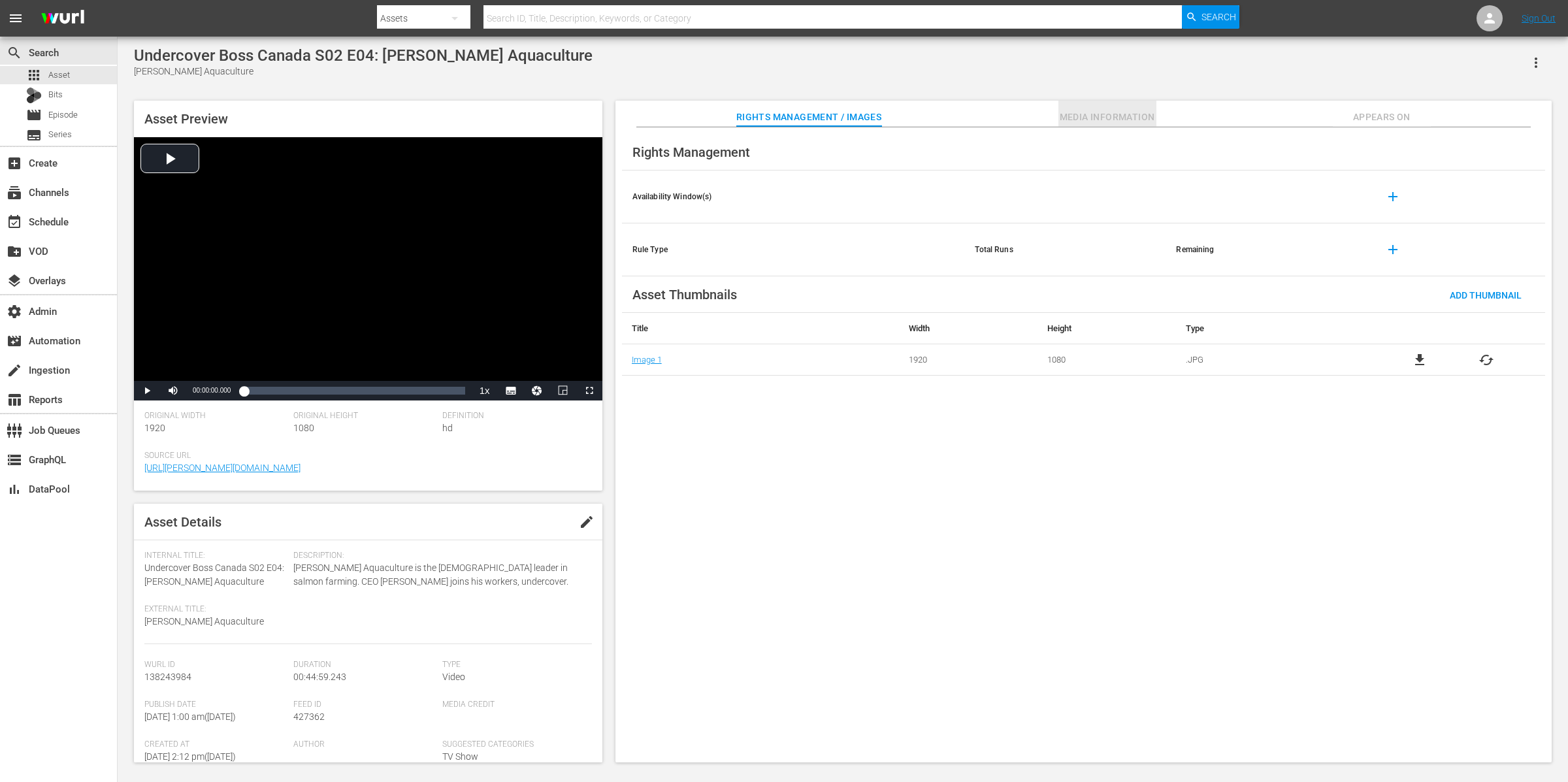
click at [1086, 123] on span "Media Information" at bounding box center [1108, 117] width 98 height 16
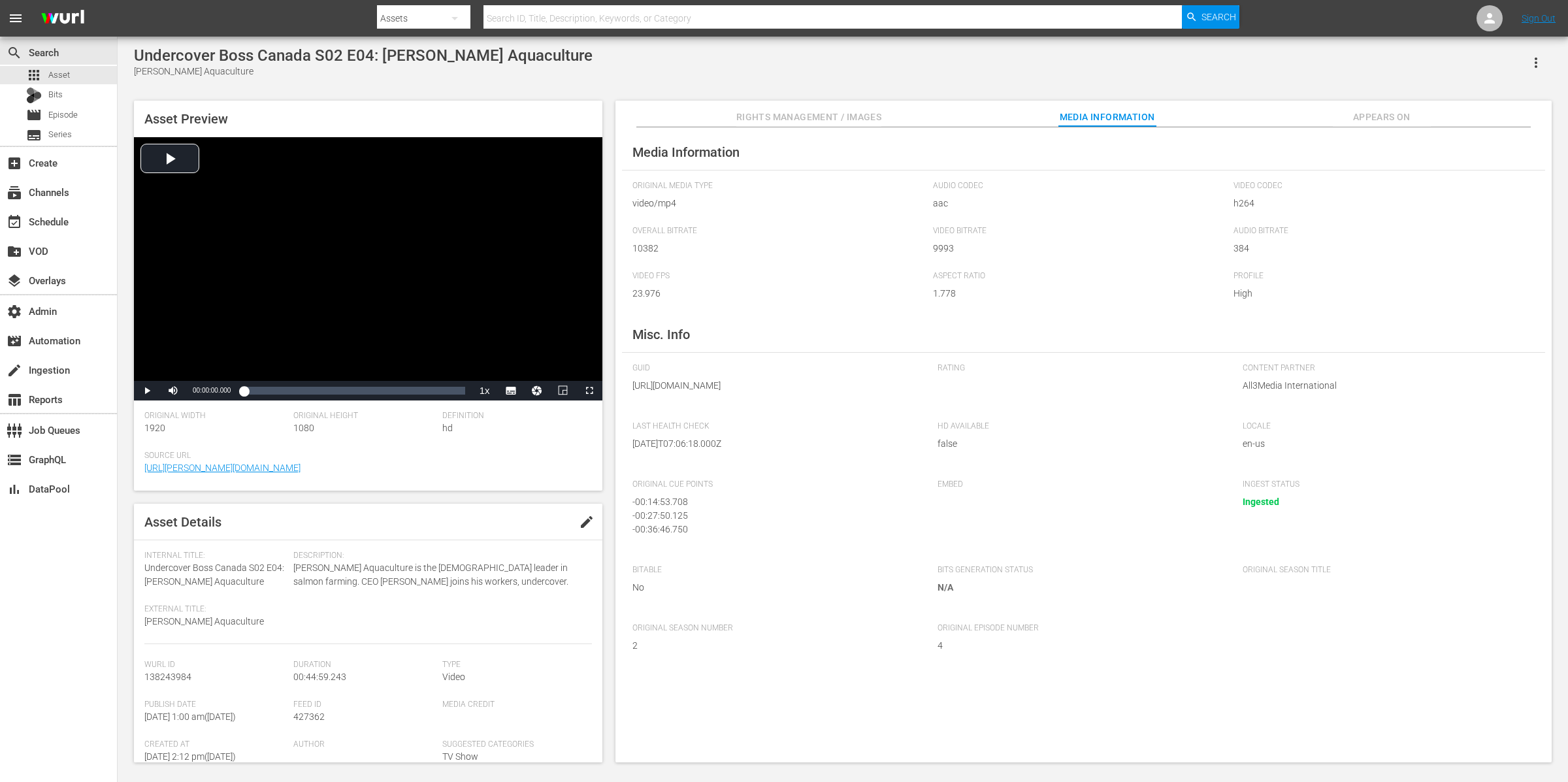
click at [906, 111] on div "Rights Management / Images Media Information Appears On" at bounding box center [1083, 113] width 871 height 26
click at [820, 111] on span "Rights Management / Images" at bounding box center [809, 117] width 145 height 16
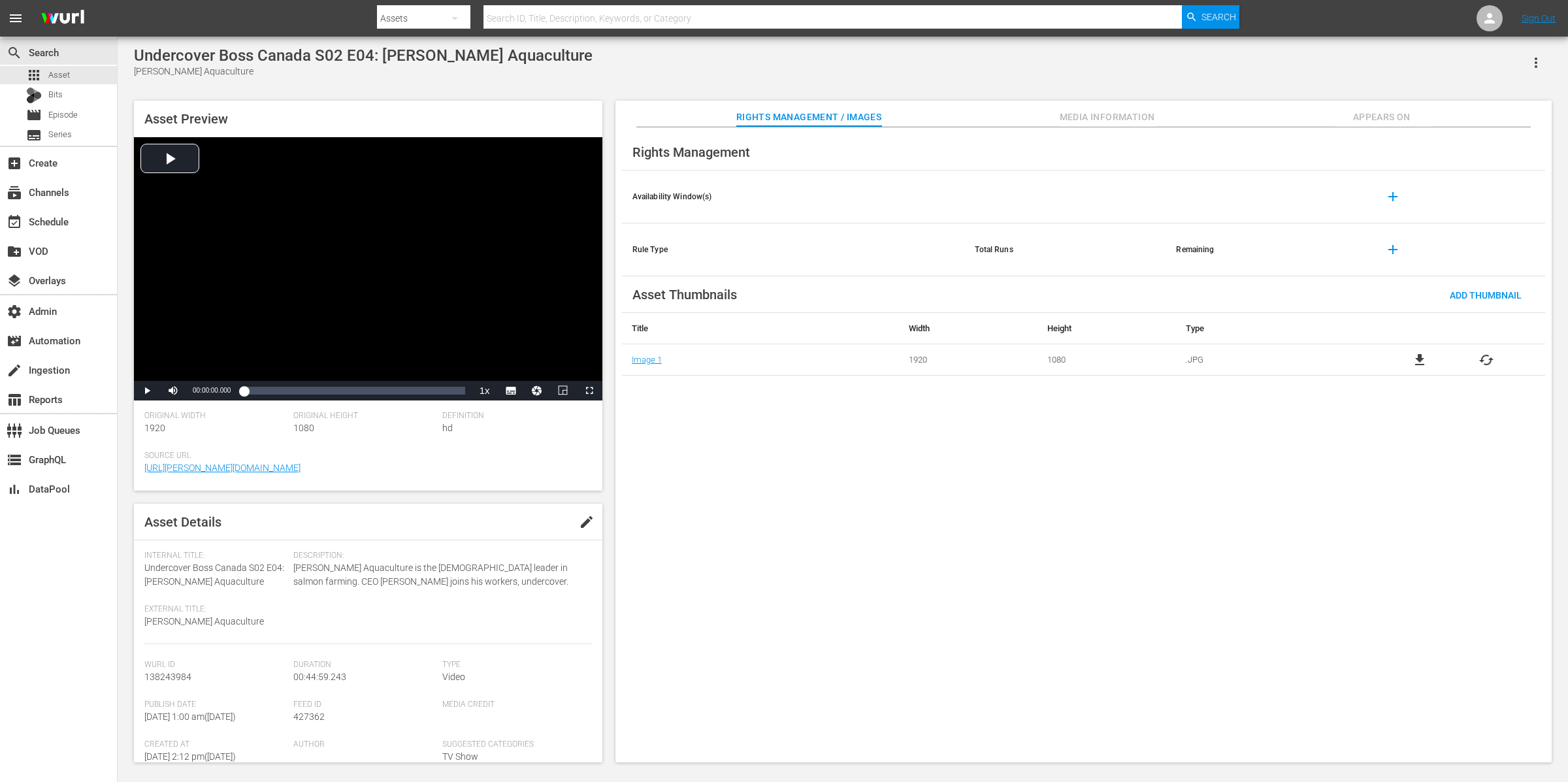
drag, startPoint x: 1354, startPoint y: 96, endPoint x: 1371, endPoint y: 108, distance: 20.8
click at [1354, 96] on div "Asset Preview Video Player is loading. Play Video Play Mute Current Time 00:00:…" at bounding box center [843, 425] width 1431 height 662
click at [1372, 109] on span "Appears On" at bounding box center [1382, 117] width 98 height 16
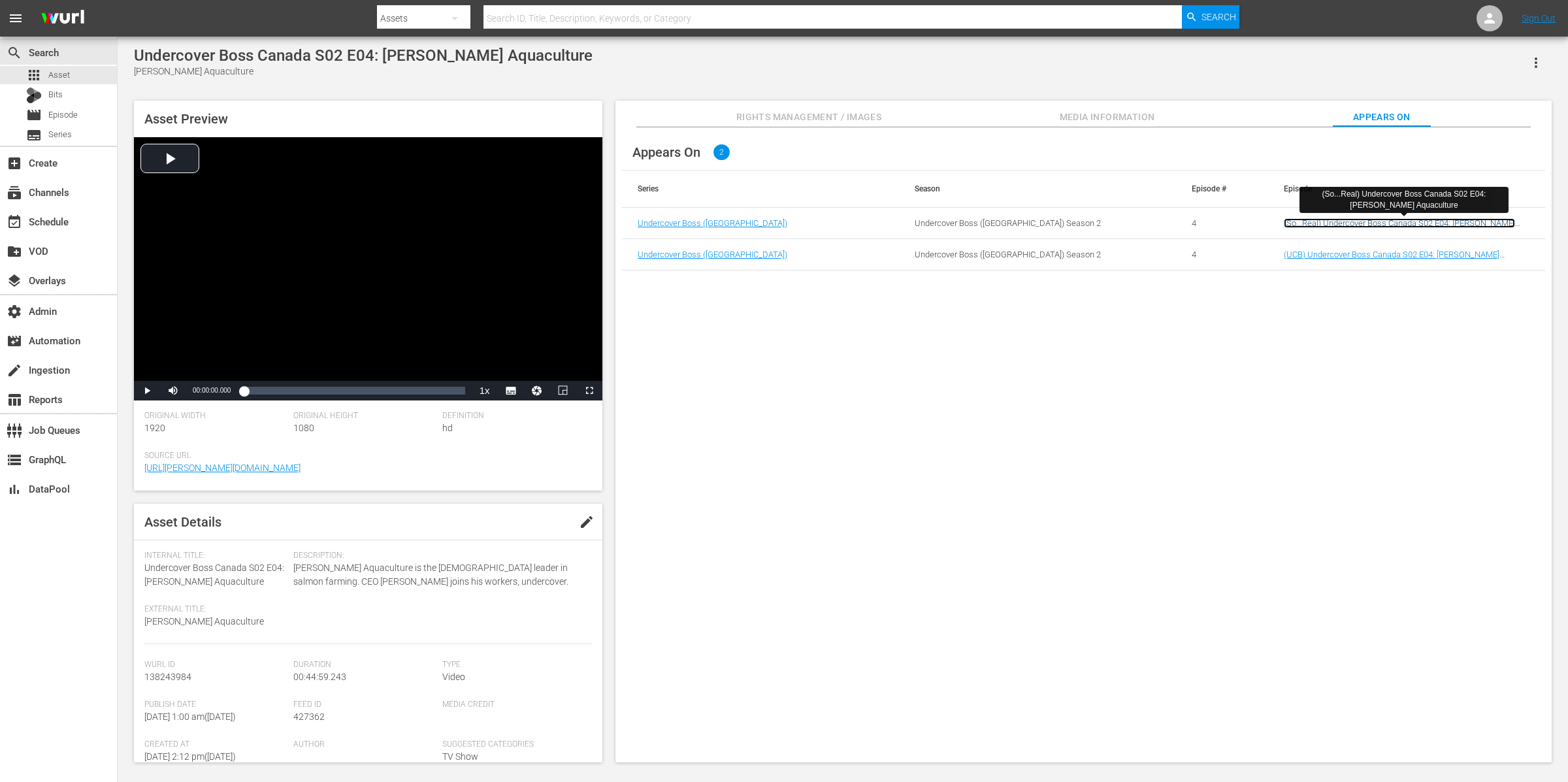
click at [1394, 224] on link "(So...Real) Undercover Boss Canada S02 E04: [PERSON_NAME] Aquaculture" at bounding box center [1400, 227] width 231 height 19
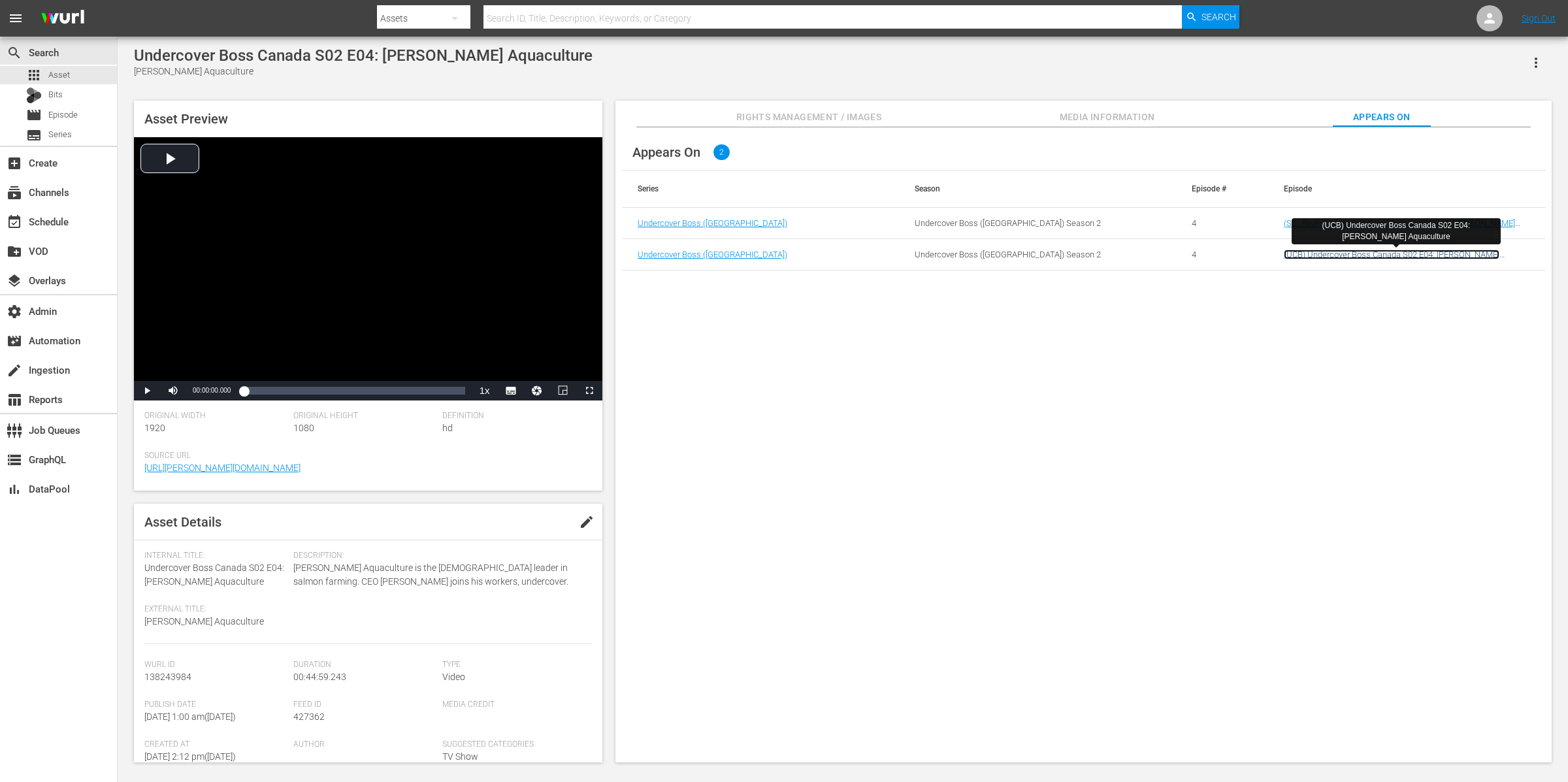
click at [1395, 252] on link "(UCB) Undercover Boss Canada S02 E04: [PERSON_NAME] Aquaculture" at bounding box center [1391, 258] width 215 height 19
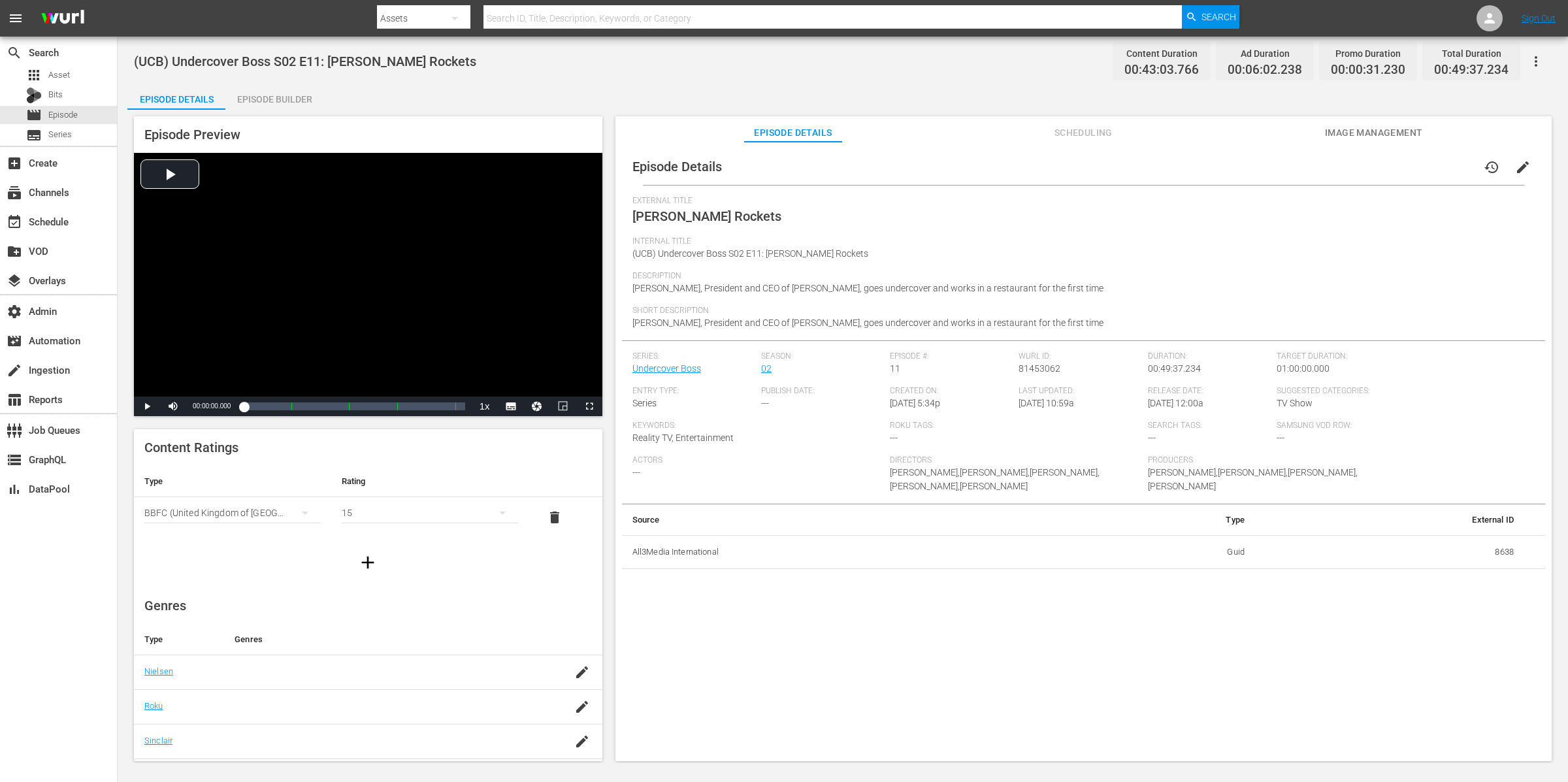
click at [297, 102] on div "Episode Builder" at bounding box center [275, 99] width 98 height 31
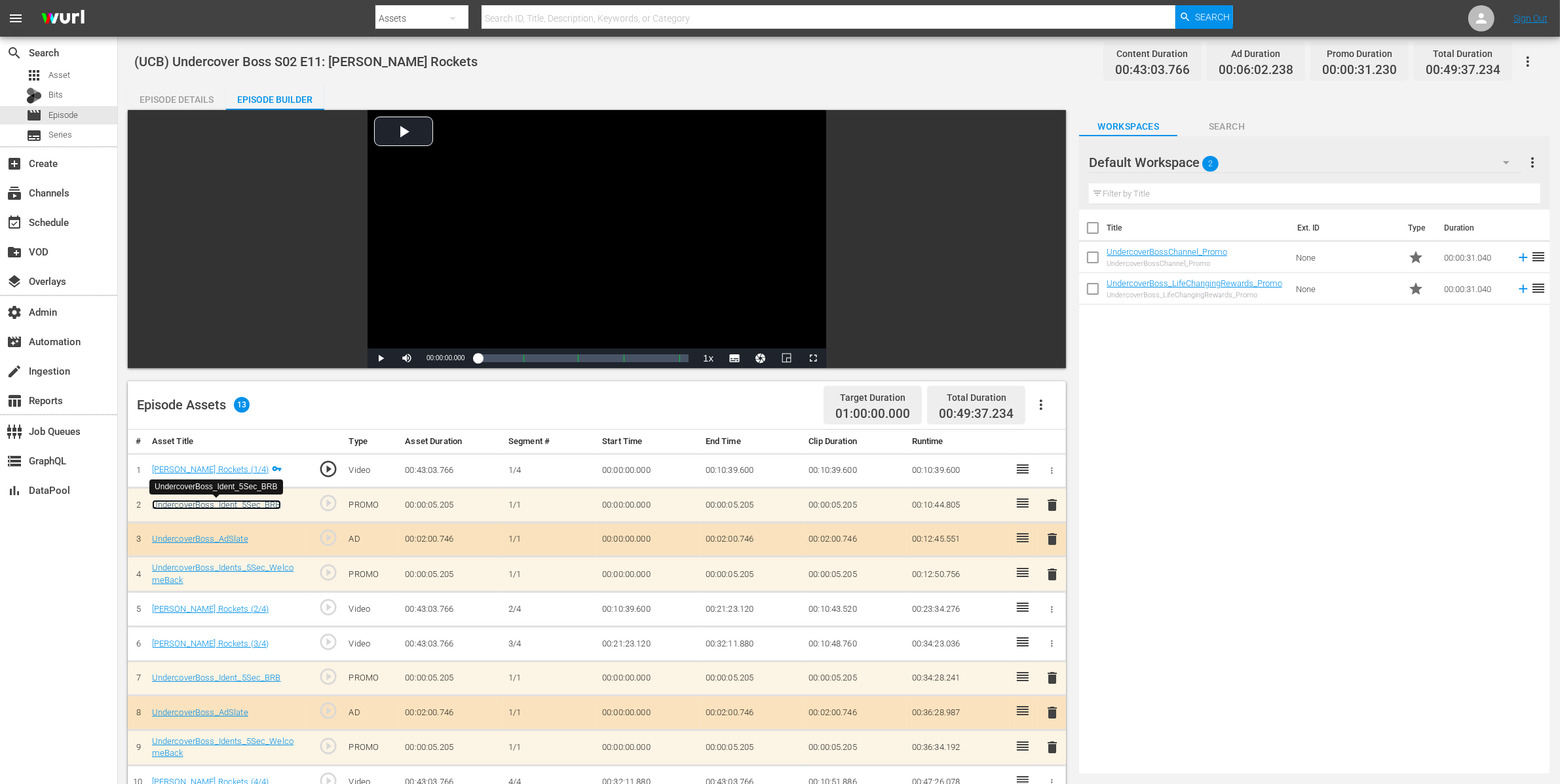
click at [246, 502] on link "UndercoverBoss_Ident_5Sec_BRB" at bounding box center [216, 505] width 129 height 10
click at [262, 567] on link "UndercoverBoss_Idents_5Sec_WelcomeBack" at bounding box center [222, 573] width 141 height 22
click at [243, 533] on td "UndercoverBoss_AdSlate" at bounding box center [226, 538] width 160 height 35
click at [237, 536] on link "UndercoverBoss_AdSlate" at bounding box center [200, 538] width 97 height 10
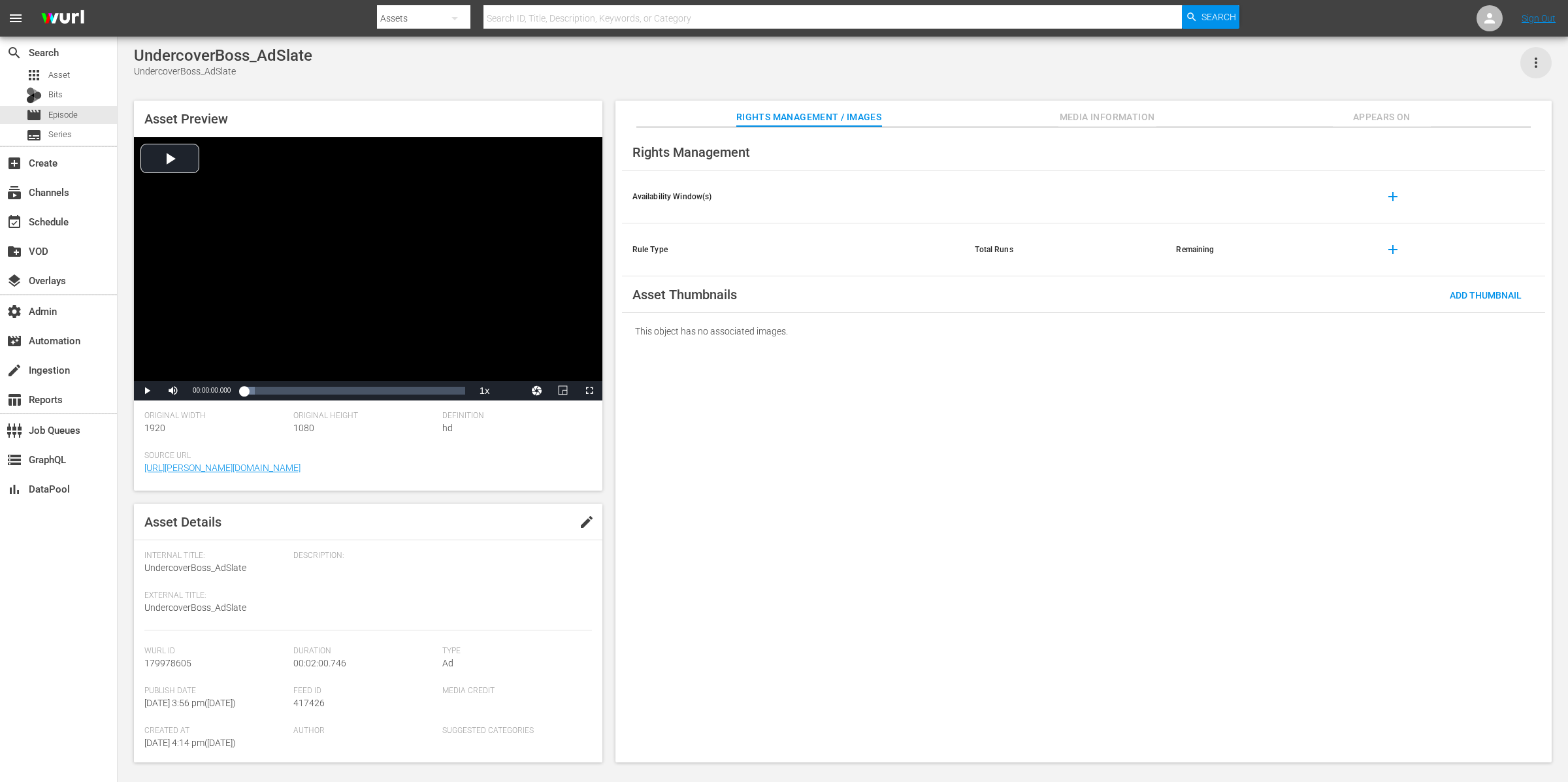
click at [1536, 56] on icon "button" at bounding box center [1536, 62] width 16 height 16
click at [1516, 59] on div "Add To Workspace" at bounding box center [1478, 68] width 126 height 31
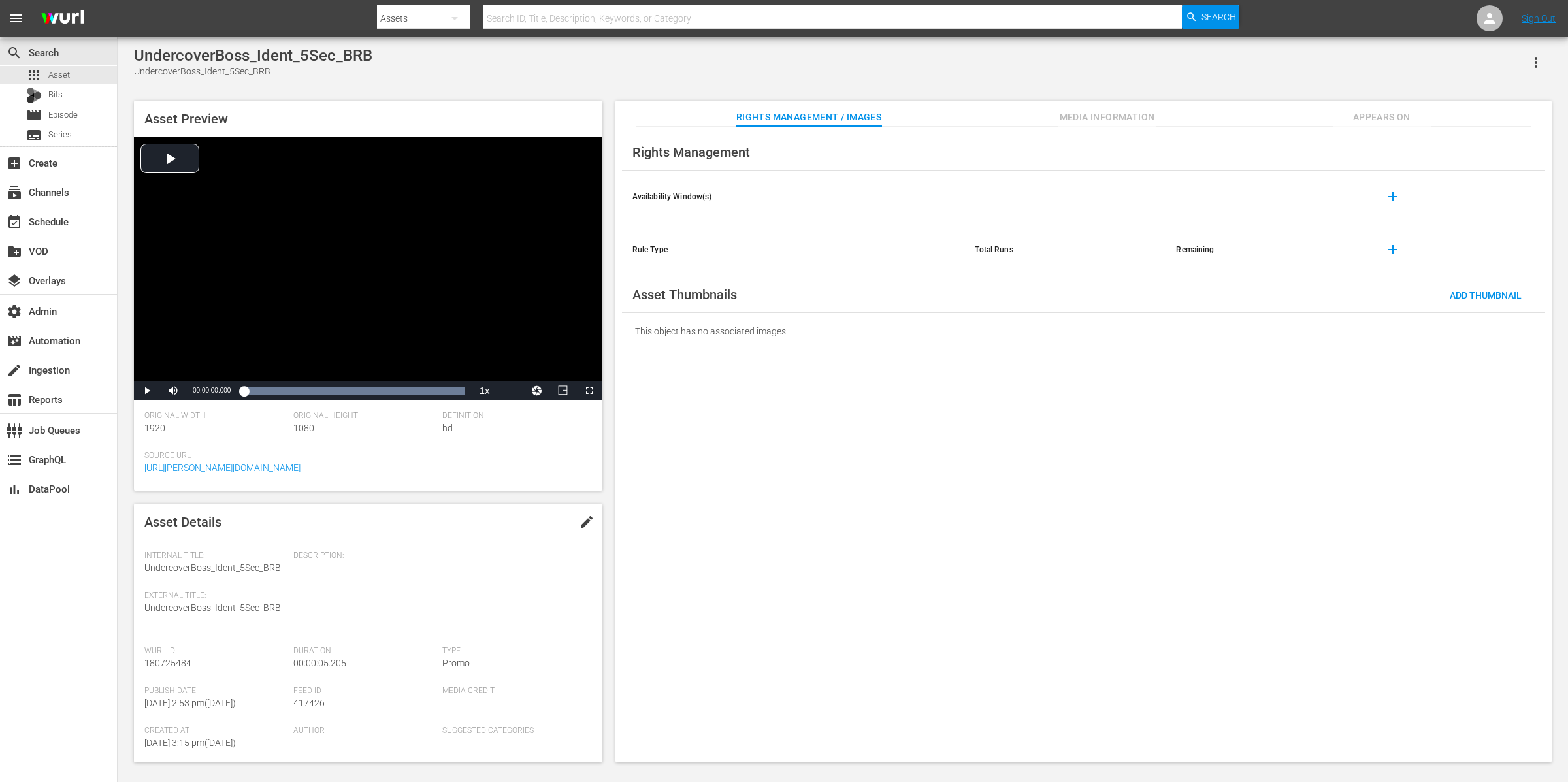
click at [1254, 65] on icon "button" at bounding box center [1536, 62] width 16 height 16
click at [1254, 67] on div "Add To Workspace" at bounding box center [1478, 68] width 126 height 31
click at [1254, 61] on icon "button" at bounding box center [1536, 62] width 16 height 16
click at [1254, 63] on div "Add To Workspace" at bounding box center [1478, 68] width 126 height 31
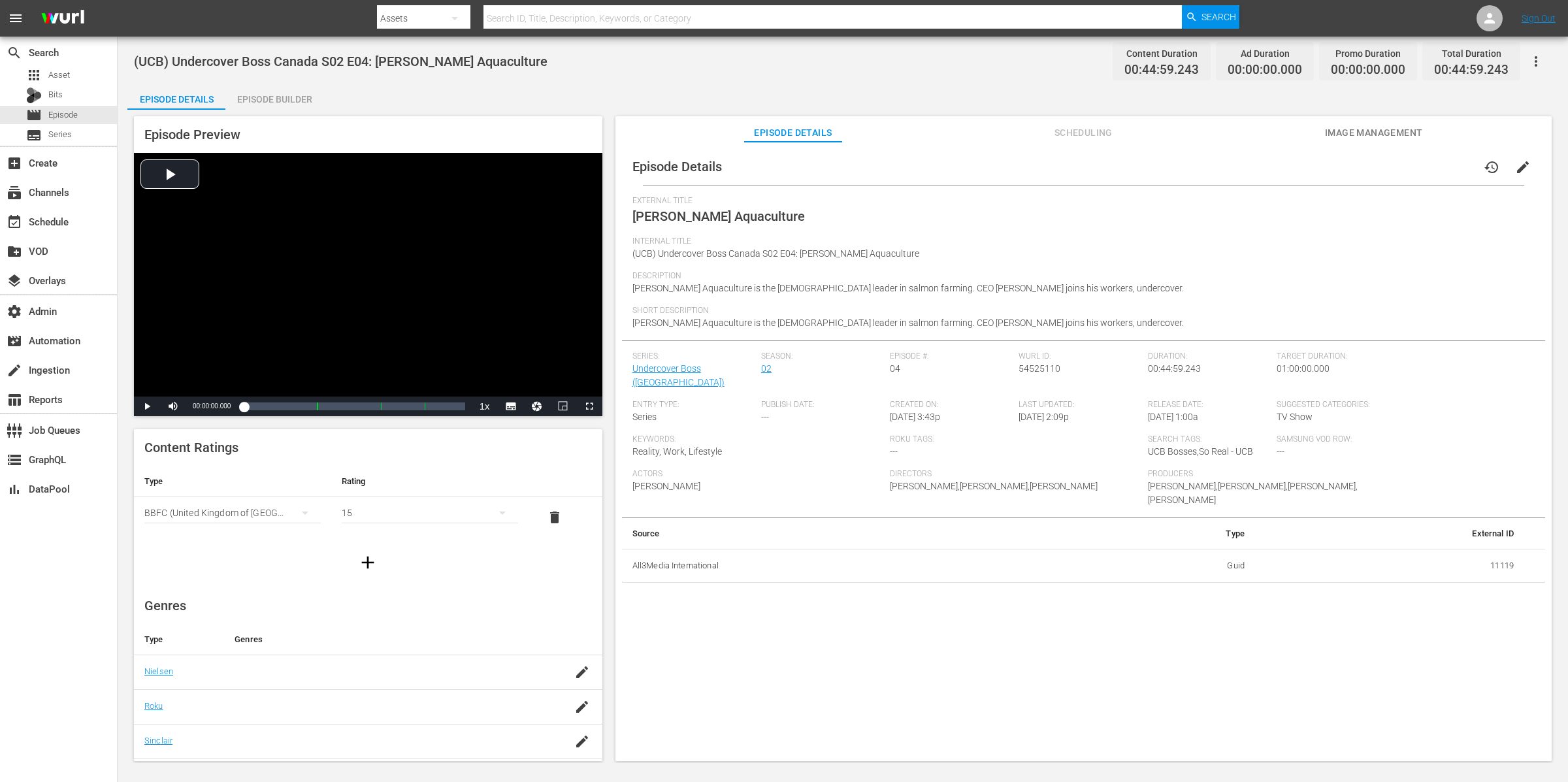
click at [290, 95] on div "Episode Builder" at bounding box center [275, 99] width 98 height 31
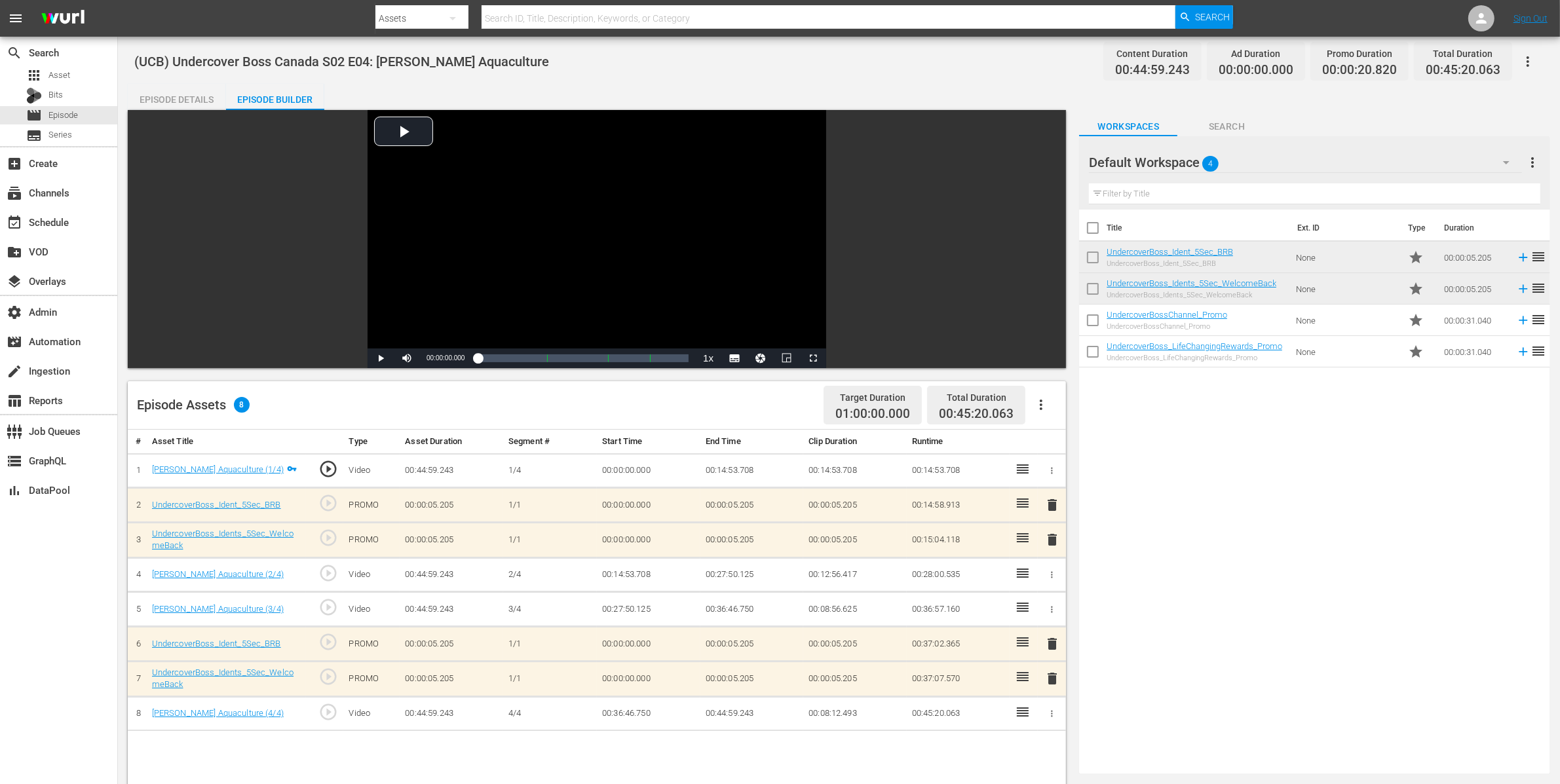
drag, startPoint x: 1251, startPoint y: 279, endPoint x: 1407, endPoint y: 4, distance: 316.2
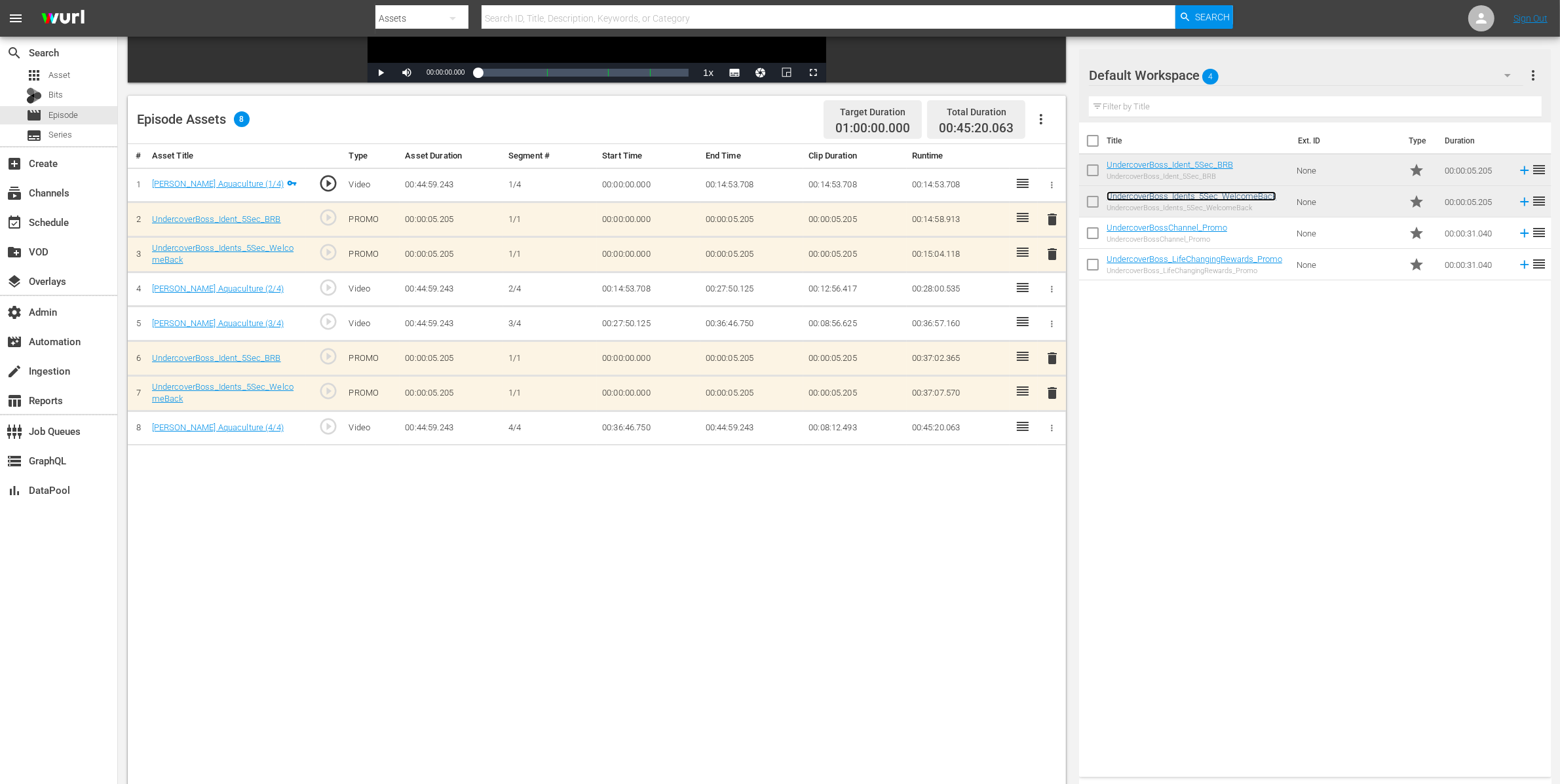
scroll to position [296, 0]
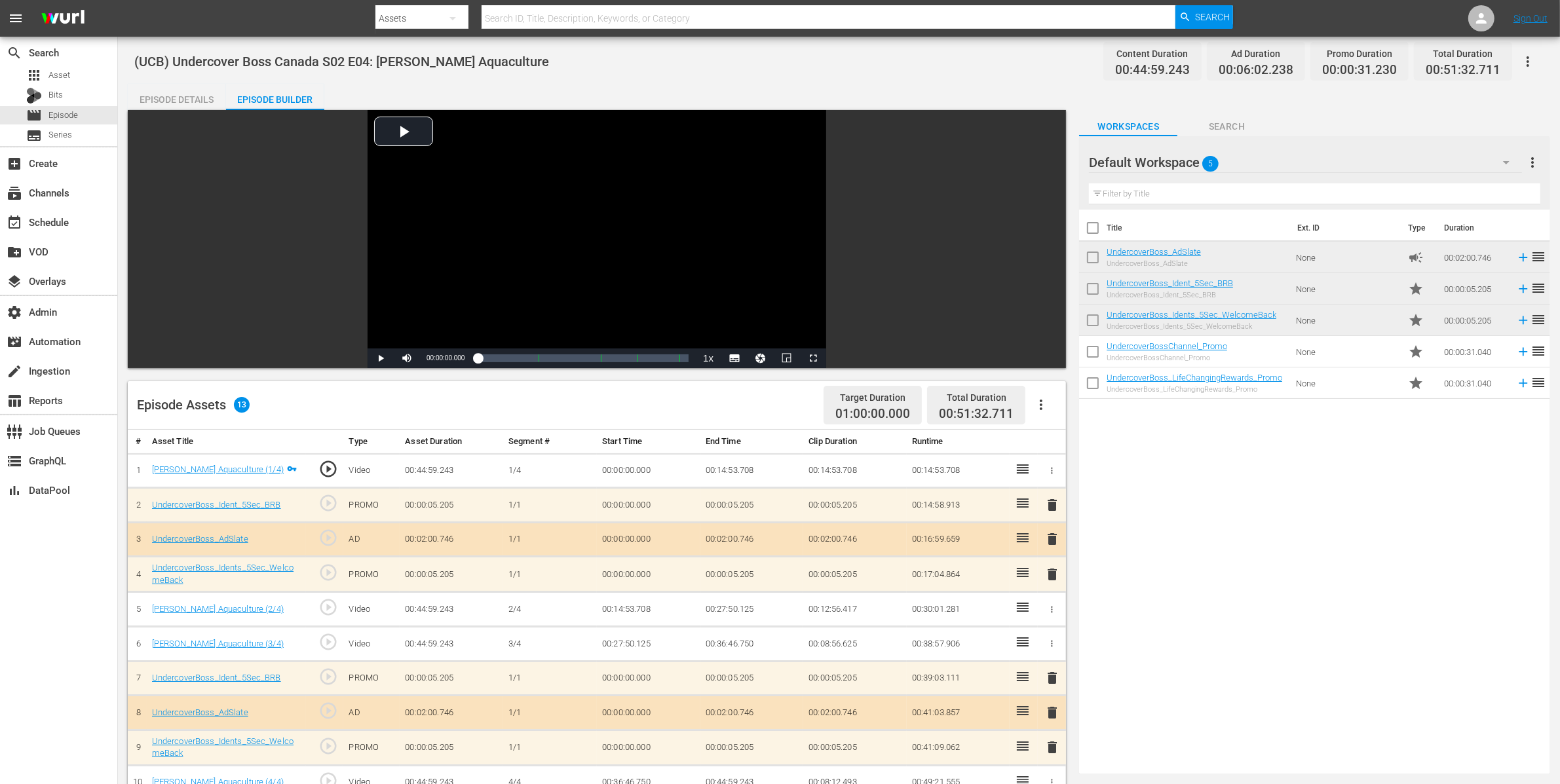
click at [177, 100] on div "Episode Details" at bounding box center [177, 99] width 98 height 31
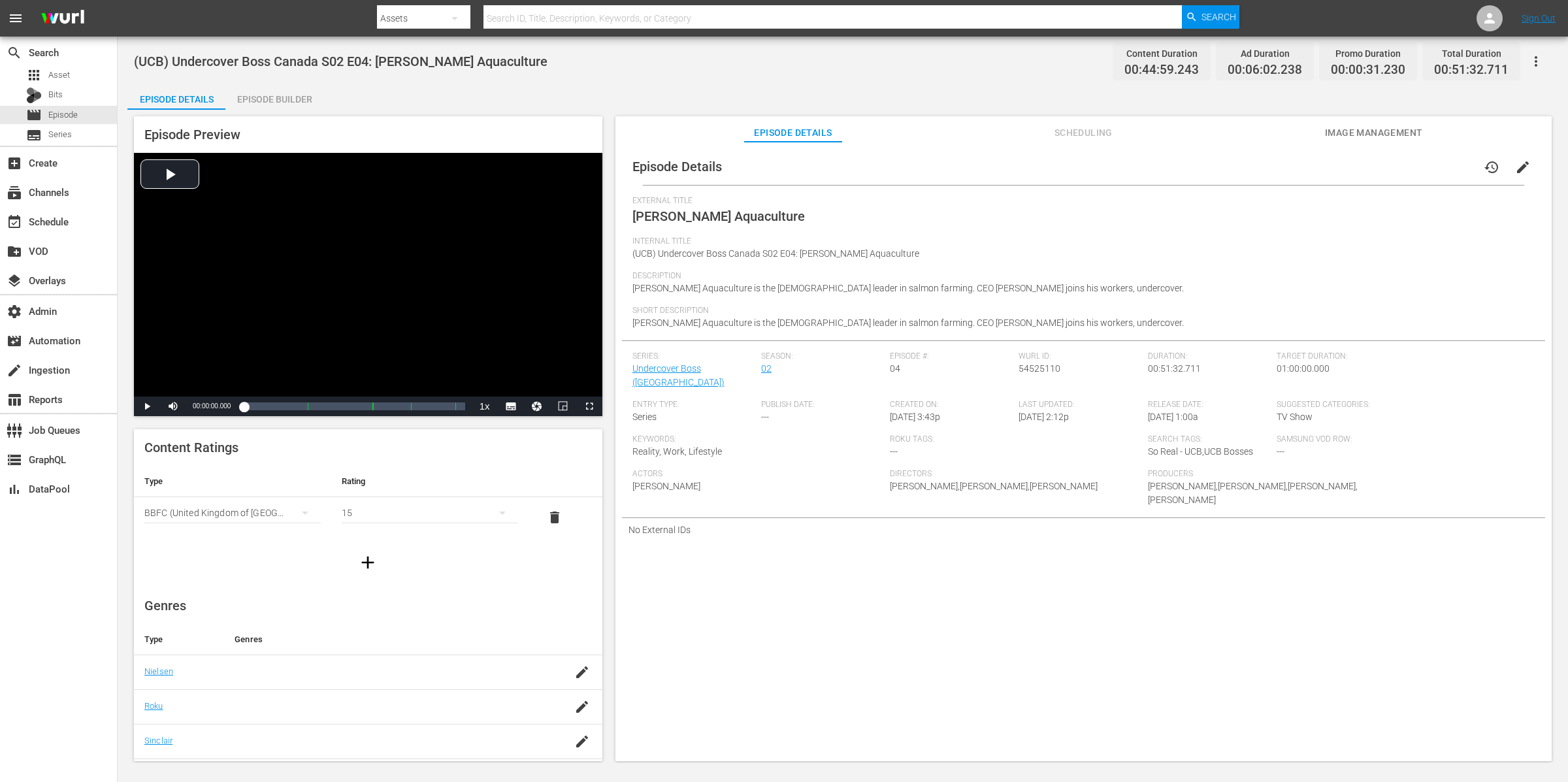
click at [1126, 137] on span "Scheduling" at bounding box center [1083, 133] width 98 height 16
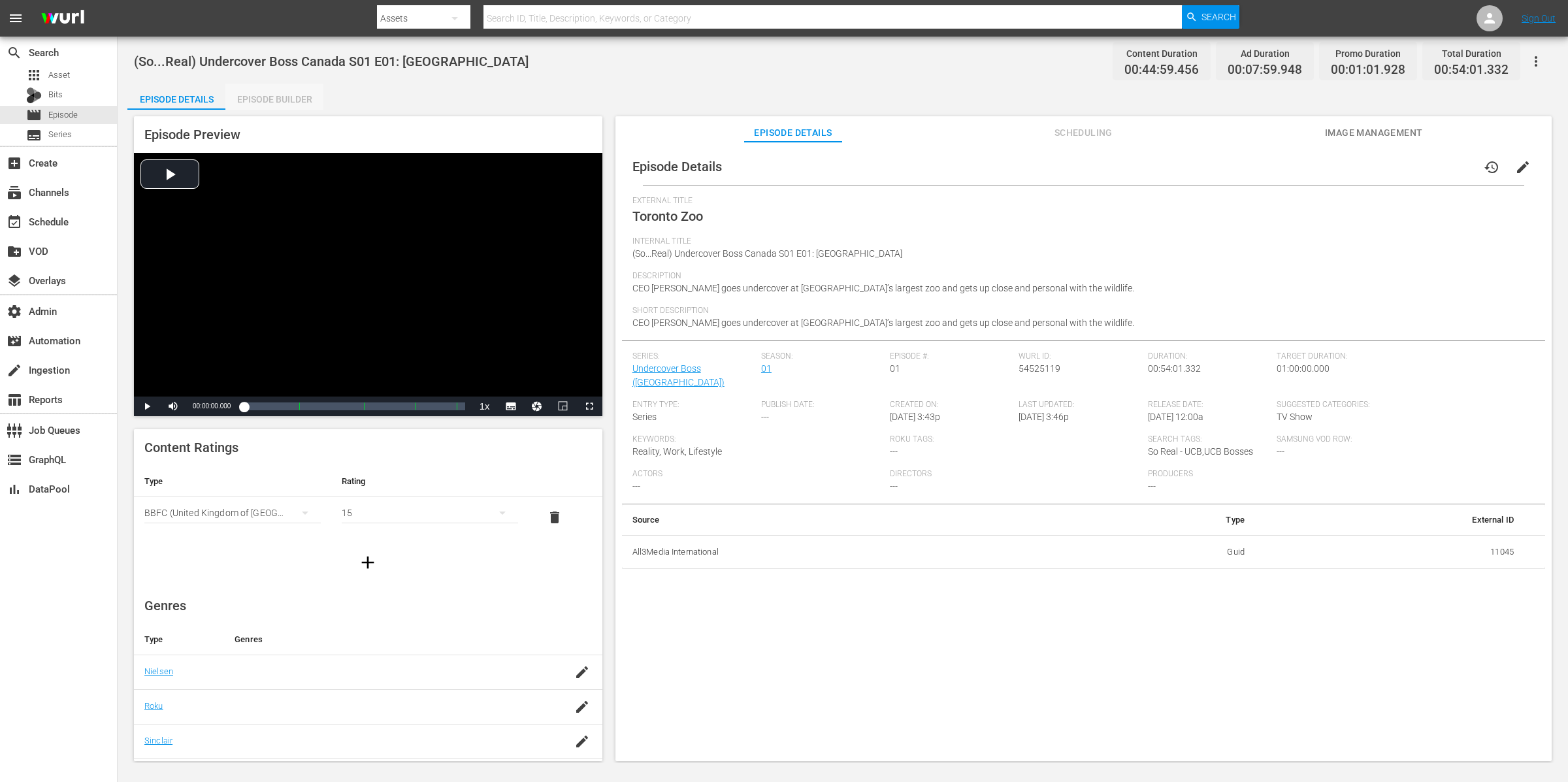
click at [247, 95] on div "Episode Builder" at bounding box center [275, 99] width 98 height 31
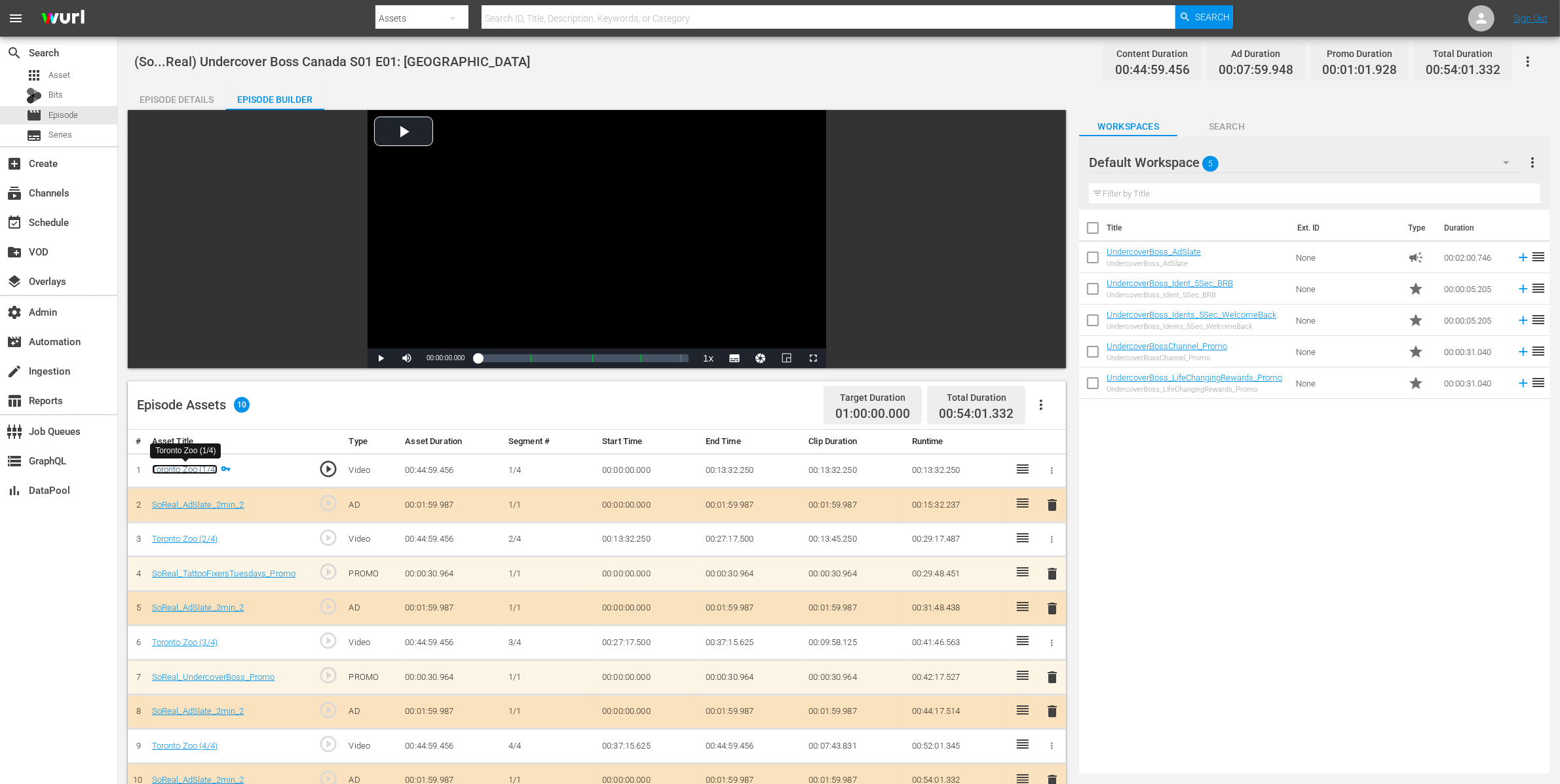
click at [210, 469] on link "Toronto Zoo (1/4)" at bounding box center [184, 469] width 65 height 10
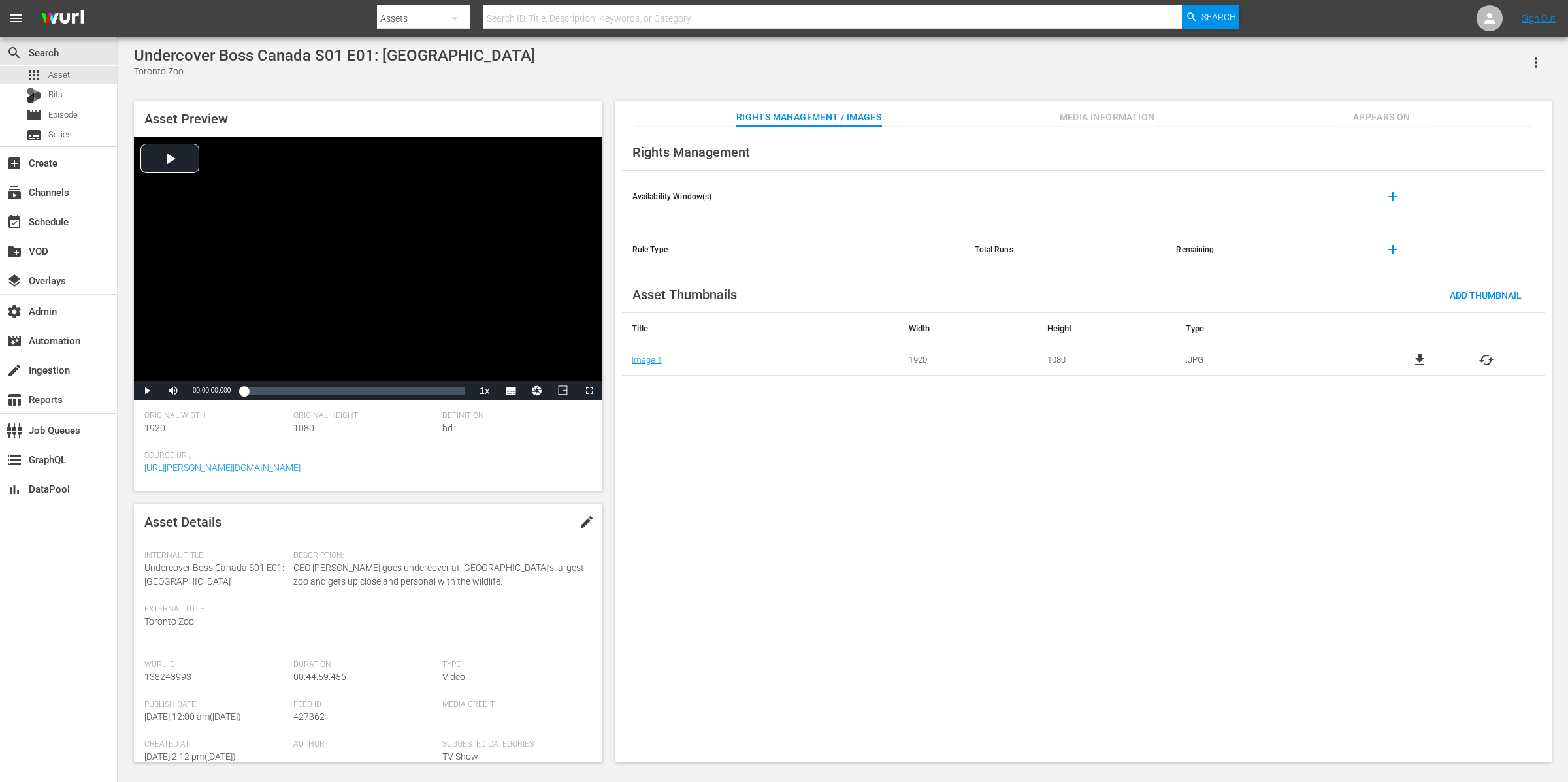
click at [1254, 116] on span "Appears On" at bounding box center [1382, 117] width 98 height 16
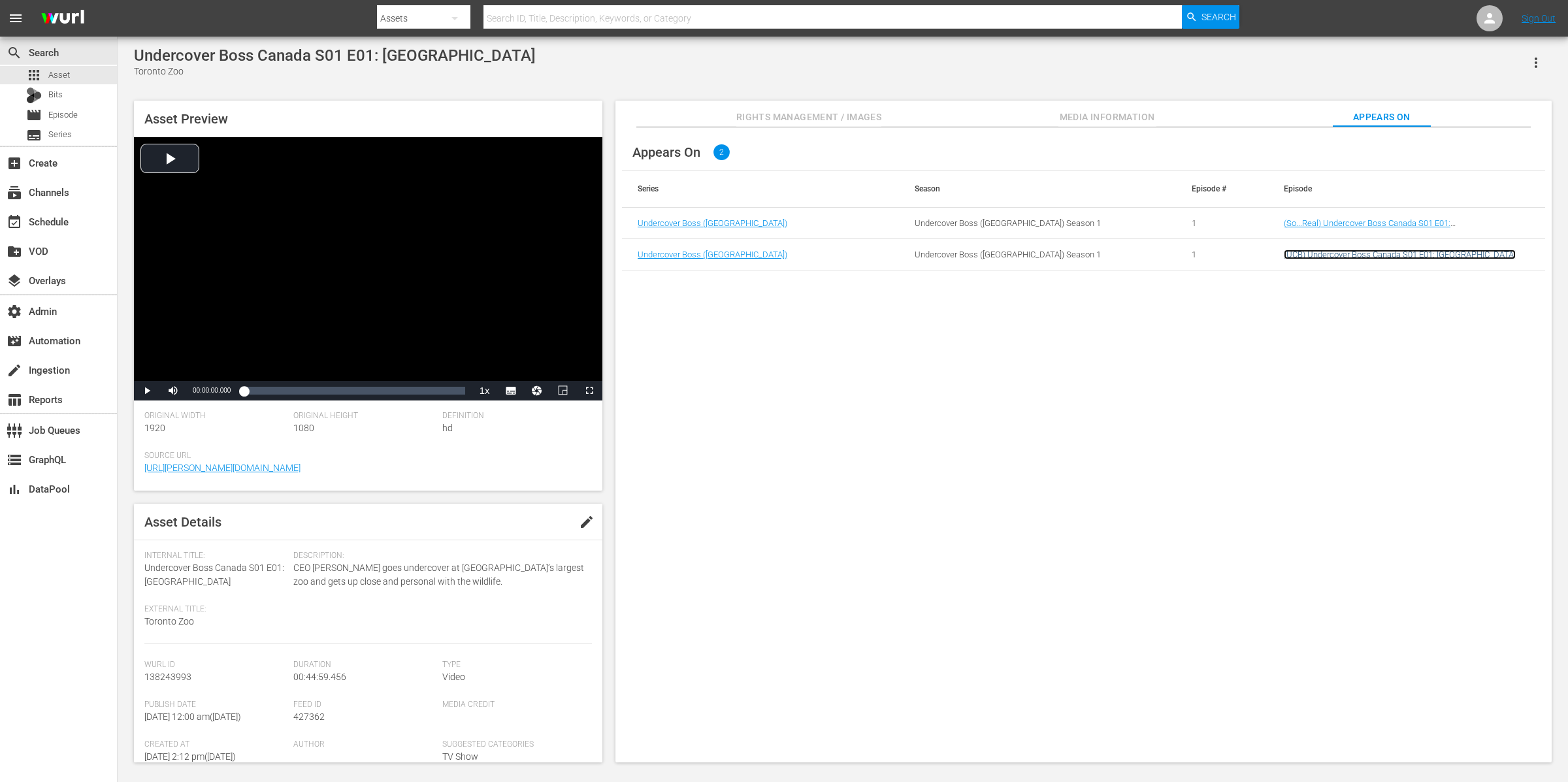
click at [1254, 258] on link "(UCB) Undercover Boss Canada S01 E01: [GEOGRAPHIC_DATA]" at bounding box center [1400, 254] width 232 height 10
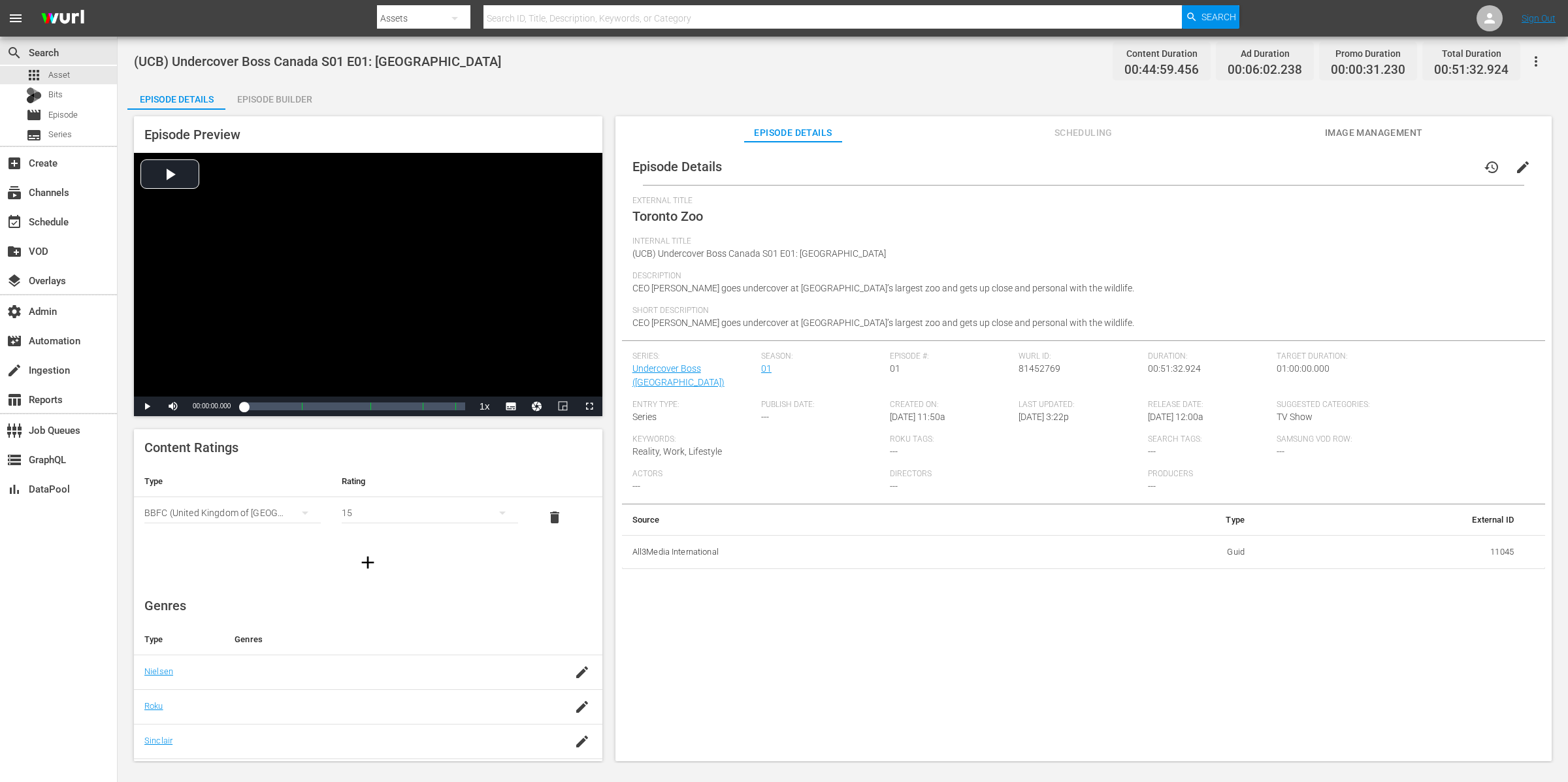
click at [1083, 128] on span "Scheduling" at bounding box center [1083, 133] width 98 height 16
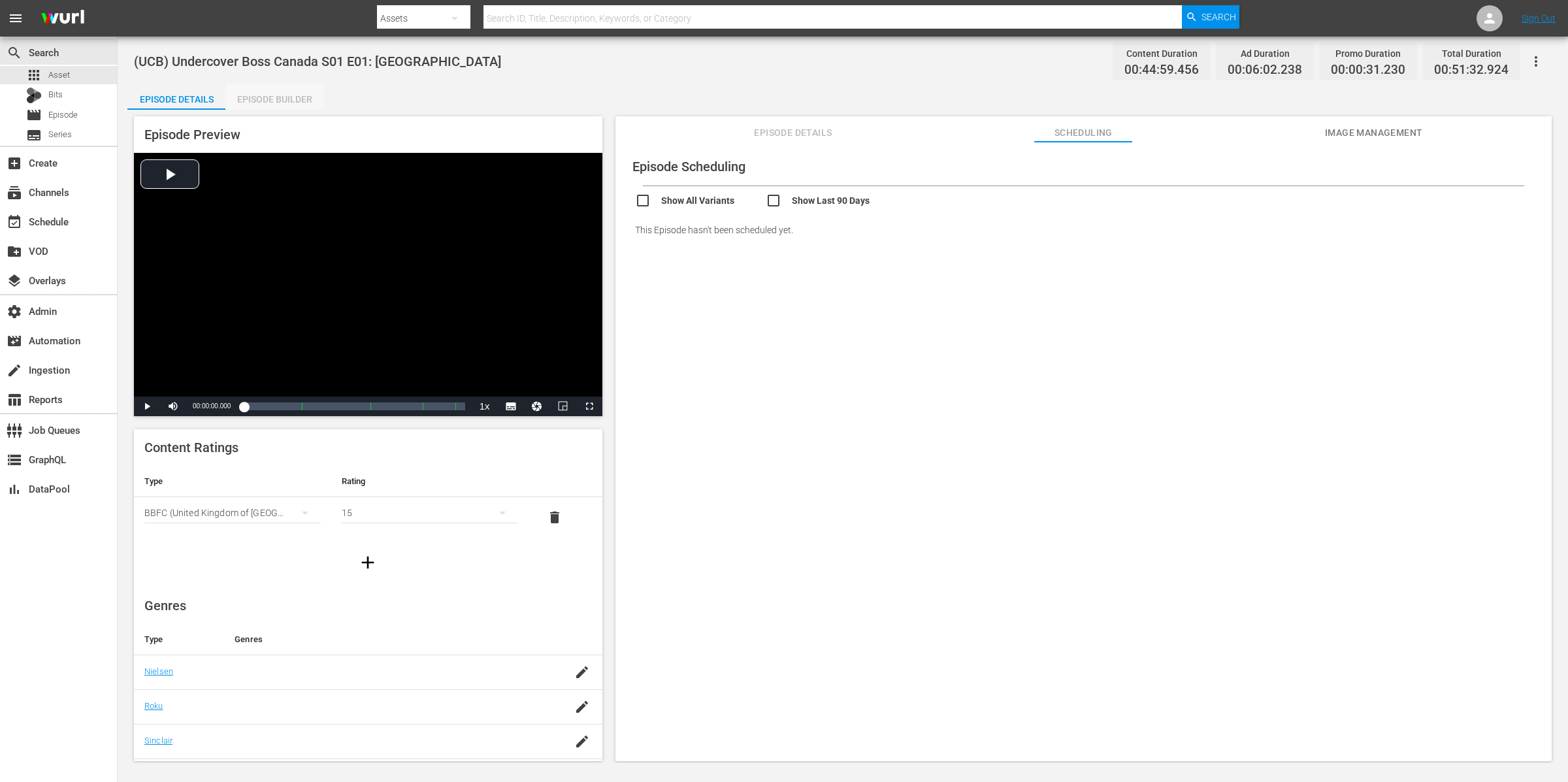
click at [282, 99] on div "Episode Builder" at bounding box center [275, 99] width 98 height 31
